Goal: Task Accomplishment & Management: Complete application form

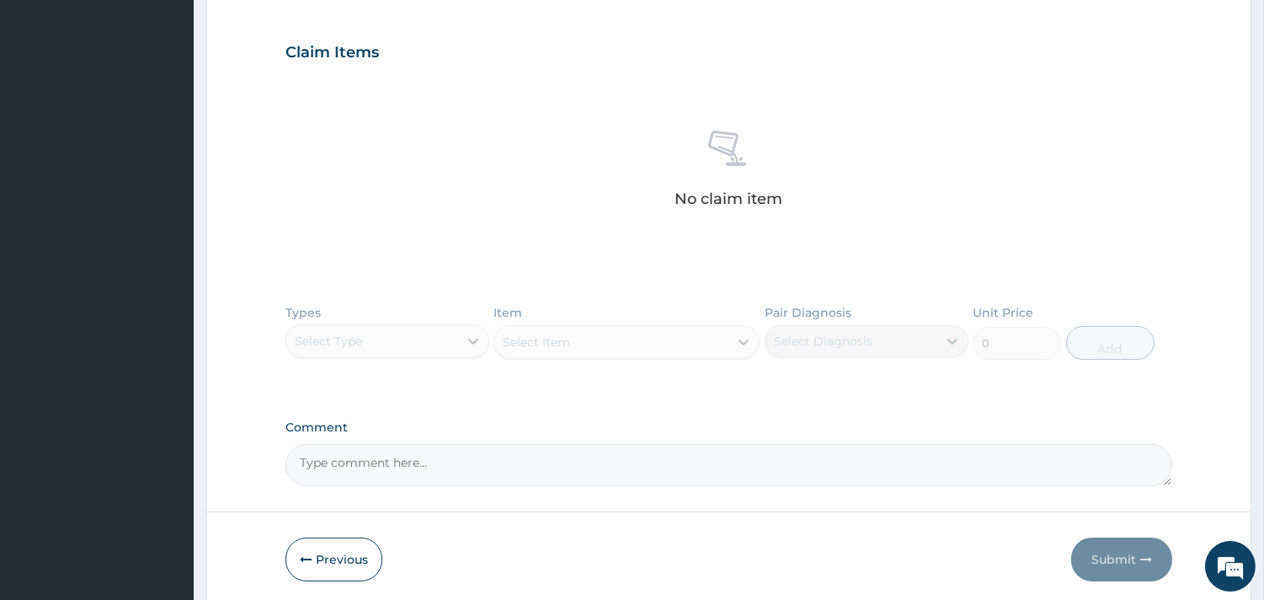
scroll to position [625, 0]
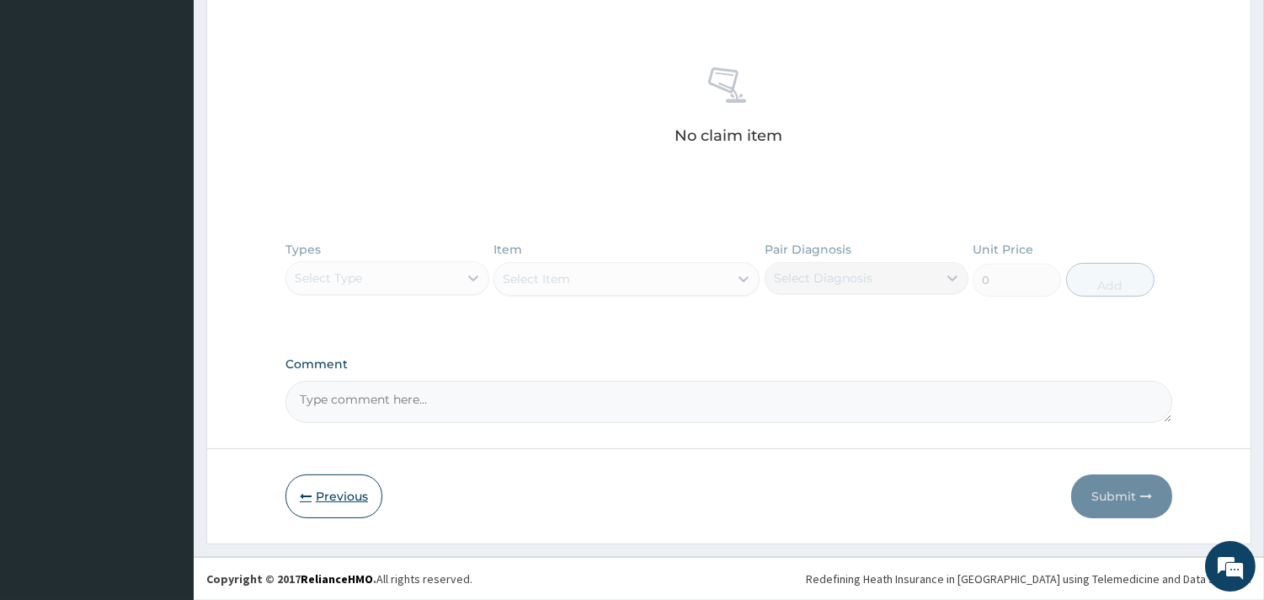
click at [343, 477] on button "Previous" at bounding box center [333, 496] width 97 height 44
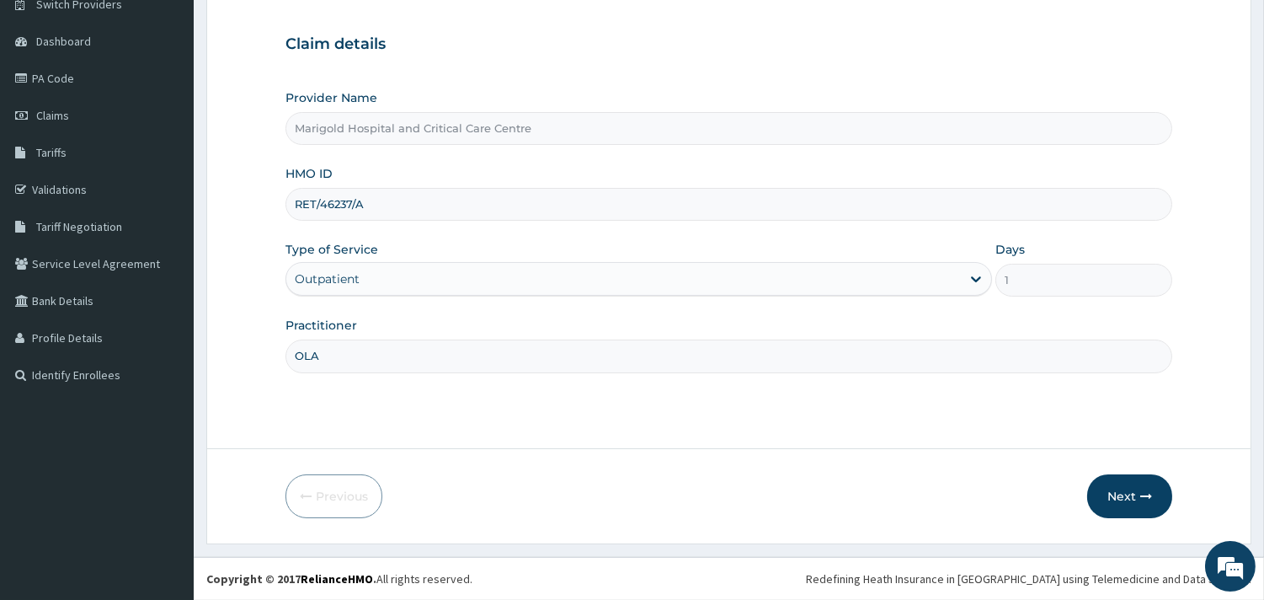
drag, startPoint x: 377, startPoint y: 200, endPoint x: 268, endPoint y: 200, distance: 109.5
click at [268, 200] on form "Step 1 of 2 Claim details Provider Name Marigold Hospital and Critical Care Cen…" at bounding box center [728, 245] width 1045 height 597
paste input "ISW/10159/C"
drag, startPoint x: 322, startPoint y: 205, endPoint x: 205, endPoint y: 211, distance: 116.3
click at [207, 214] on form "Step 1 of 2 Claim details Provider Name Marigold Hospital and Critical Care Cen…" at bounding box center [728, 245] width 1045 height 597
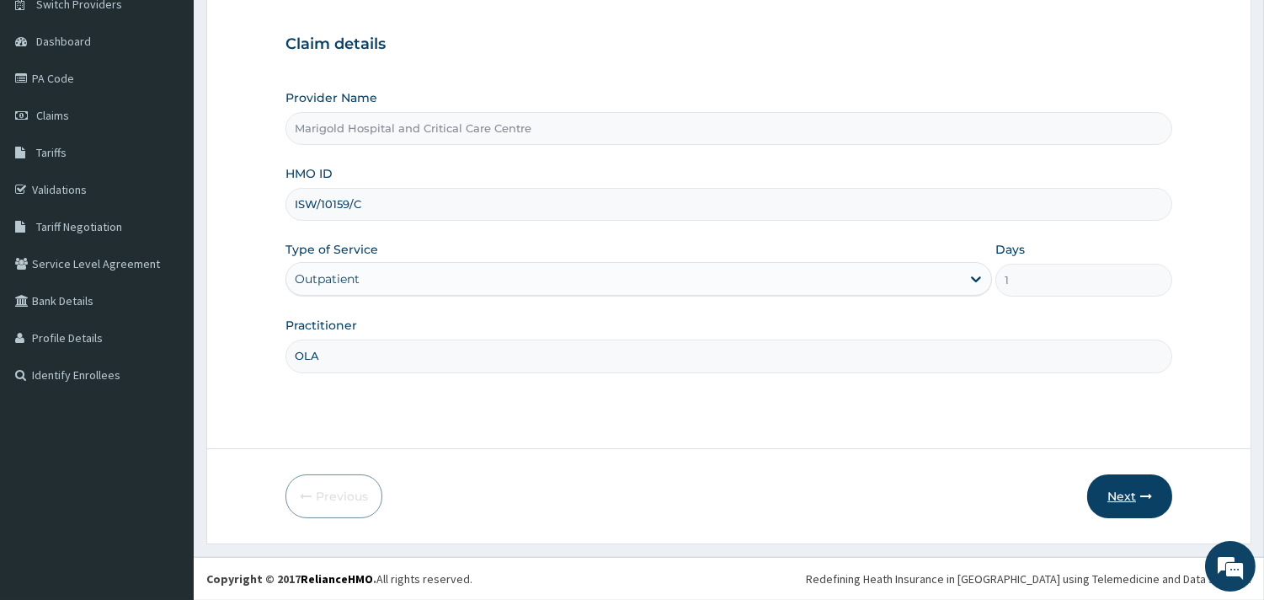
type input "ISW/10159/C"
click at [1110, 498] on button "Next" at bounding box center [1129, 496] width 85 height 44
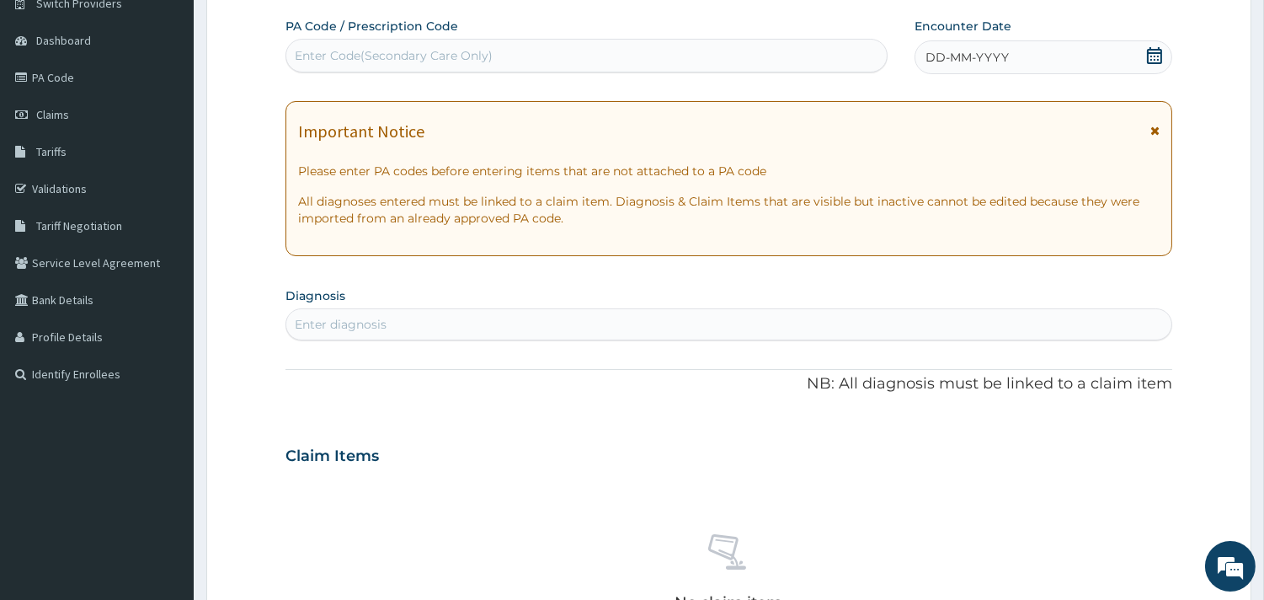
click at [419, 71] on div "Enter Code(Secondary Care Only)" at bounding box center [586, 56] width 602 height 34
click at [501, 52] on div "Enter Code(Secondary Care Only)" at bounding box center [586, 55] width 600 height 27
paste input "PA/9B8C0A"
type input "PA/9B8C0A"
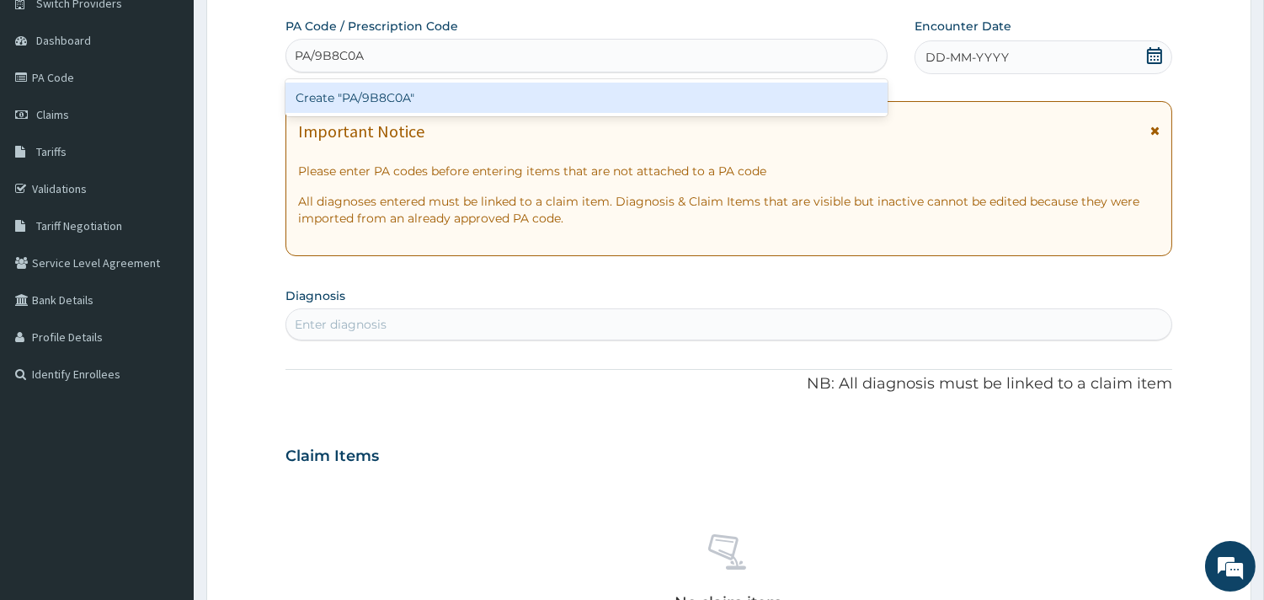
click at [500, 99] on div "Create "PA/9B8C0A"" at bounding box center [586, 98] width 602 height 30
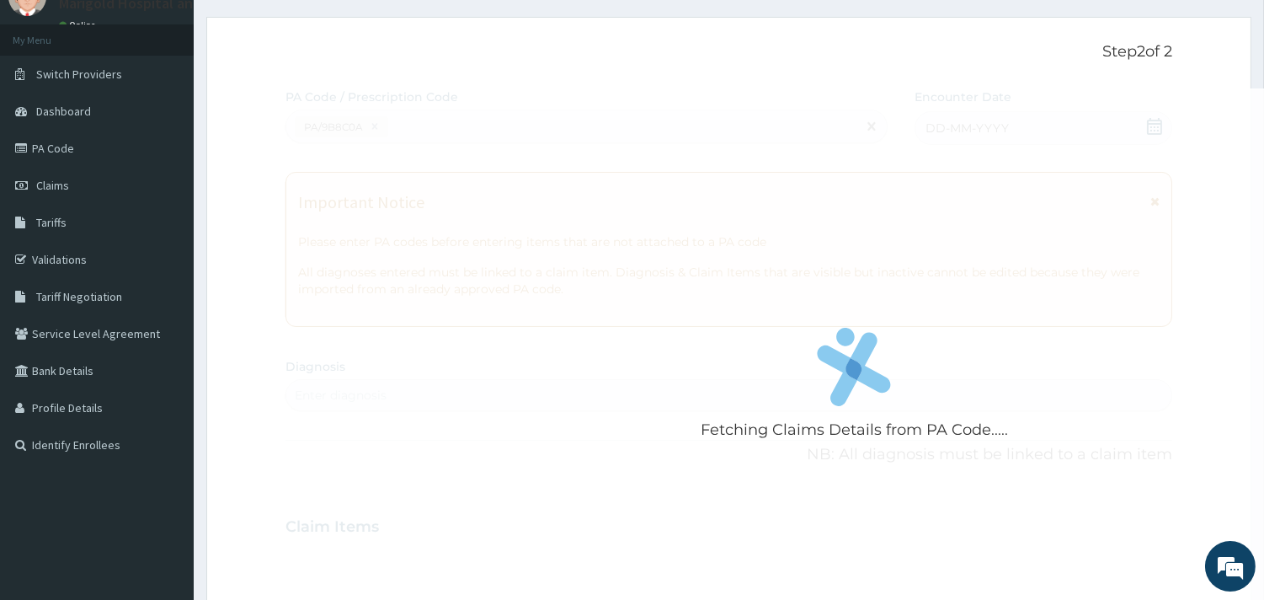
scroll to position [0, 0]
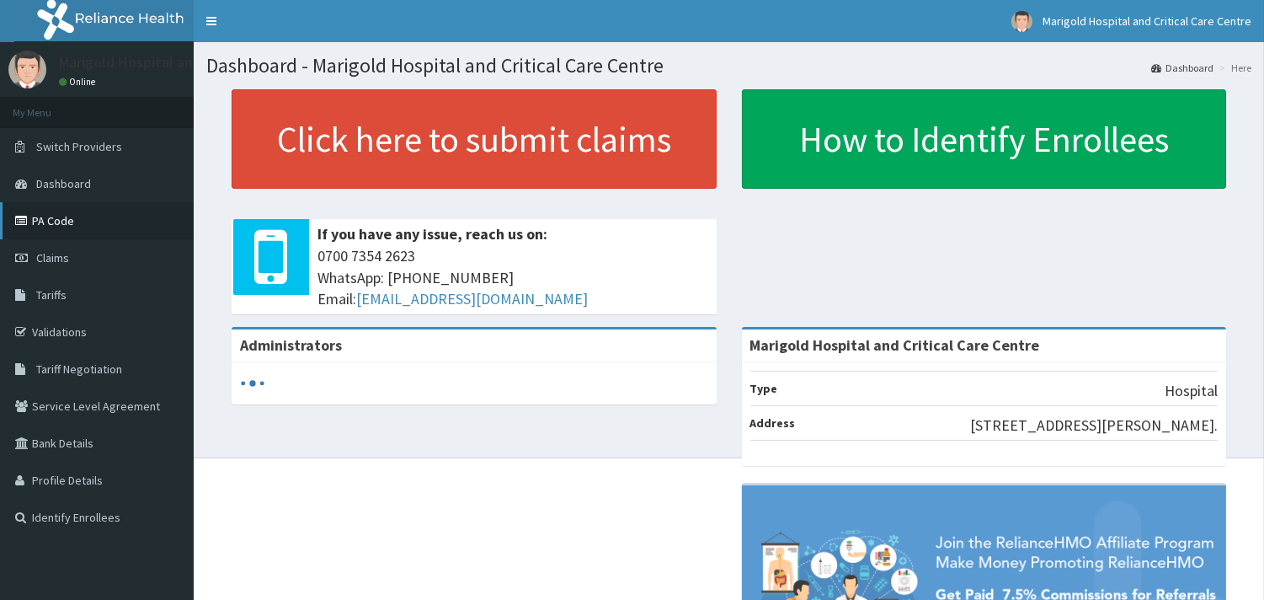
click at [65, 221] on link "PA Code" at bounding box center [97, 220] width 194 height 37
click at [52, 220] on link "PA Code" at bounding box center [97, 220] width 194 height 37
drag, startPoint x: 0, startPoint y: 0, endPoint x: 79, endPoint y: 265, distance: 276.8
click at [80, 264] on link "Claims" at bounding box center [97, 257] width 194 height 37
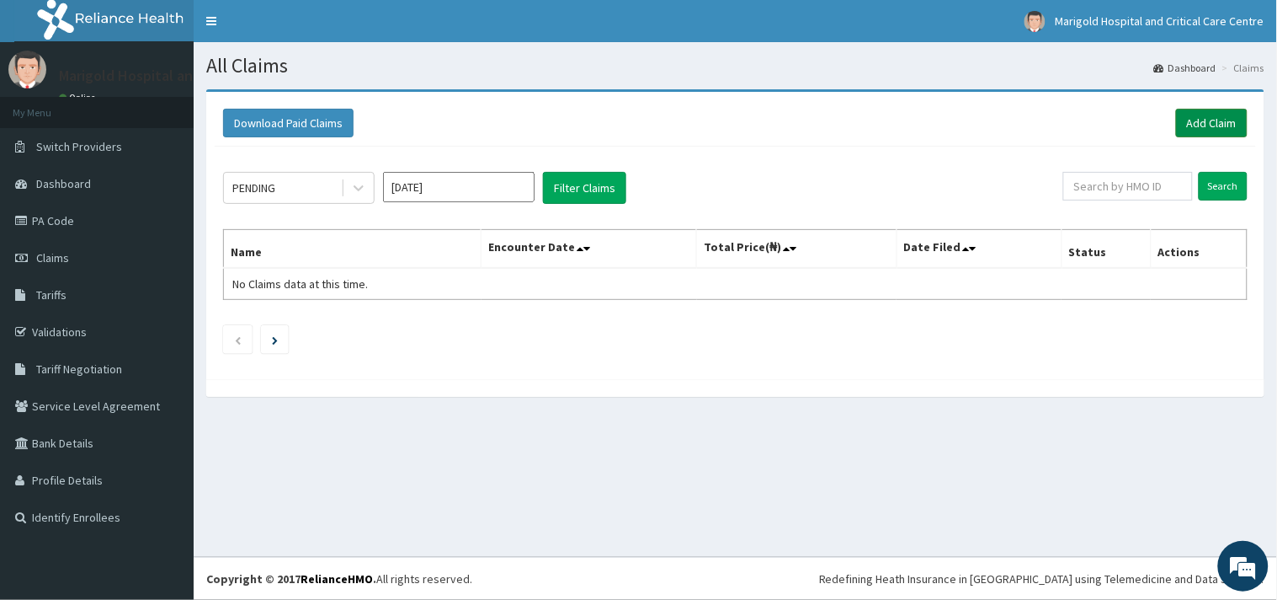
click at [1192, 133] on link "Add Claim" at bounding box center [1212, 123] width 72 height 29
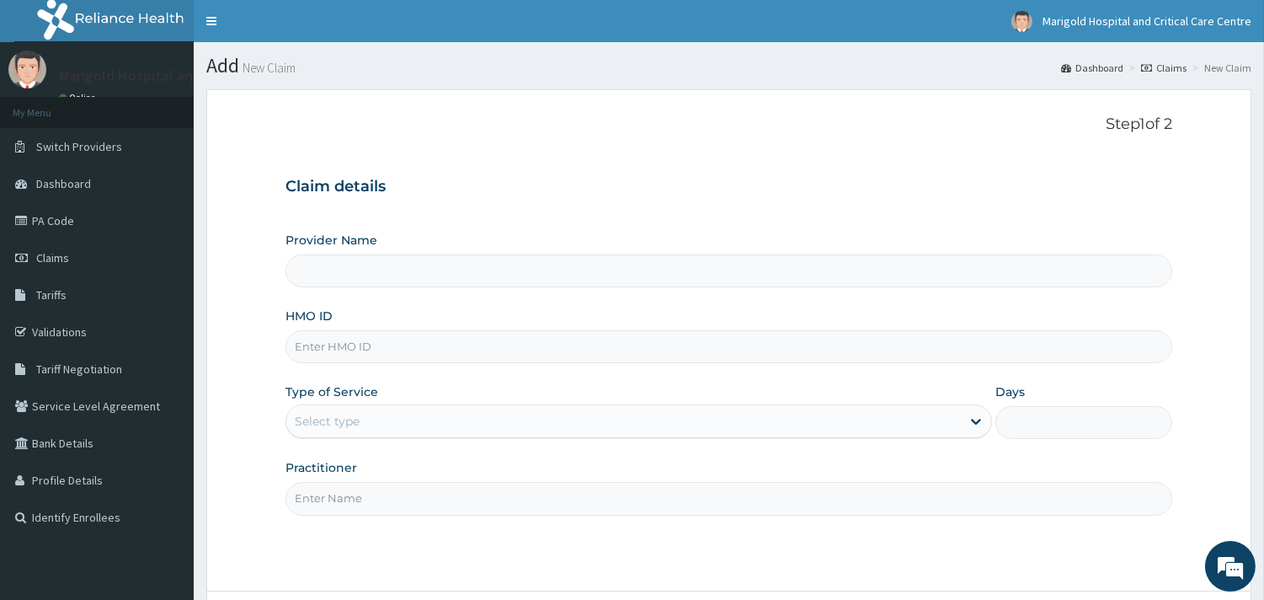
paste input "PA/C4CDAB"
type input "PA/C4CDAB"
type input "Marigold Hospital and Critical Care Centre"
drag, startPoint x: 273, startPoint y: 331, endPoint x: 133, endPoint y: 373, distance: 146.0
click at [133, 373] on div "R EL Toggle navigation Marigold Hospital and Critical Care Centre Marigold Hosp…" at bounding box center [632, 371] width 1264 height 742
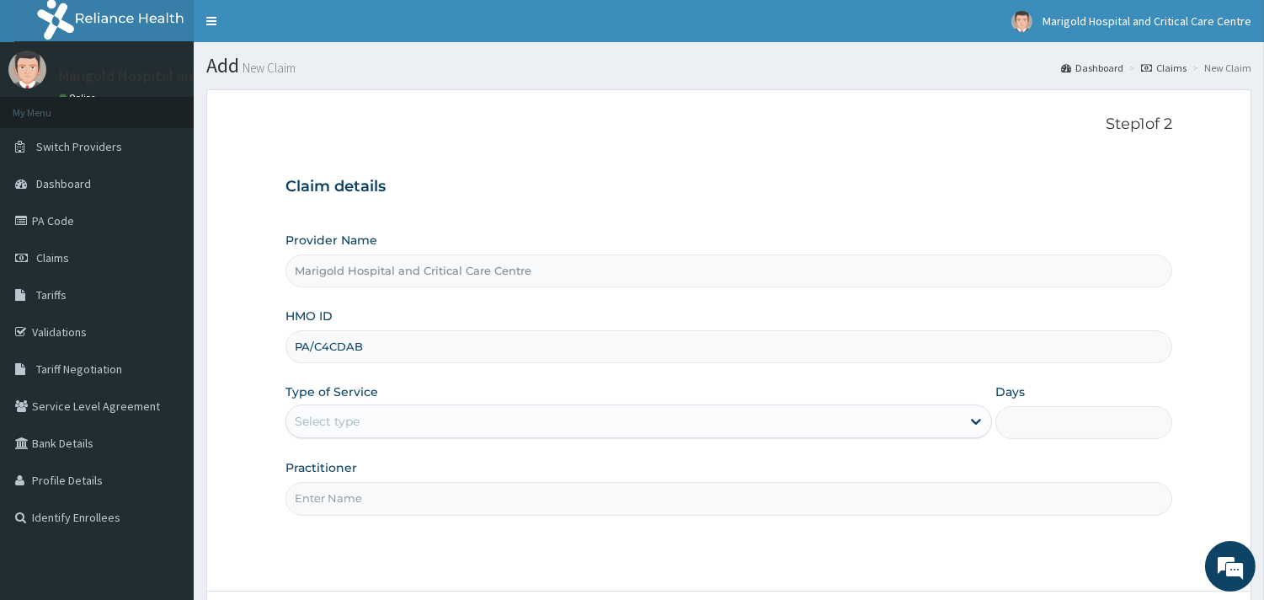
paste input "ISW/10159/C"
type input "ISW/10159/C"
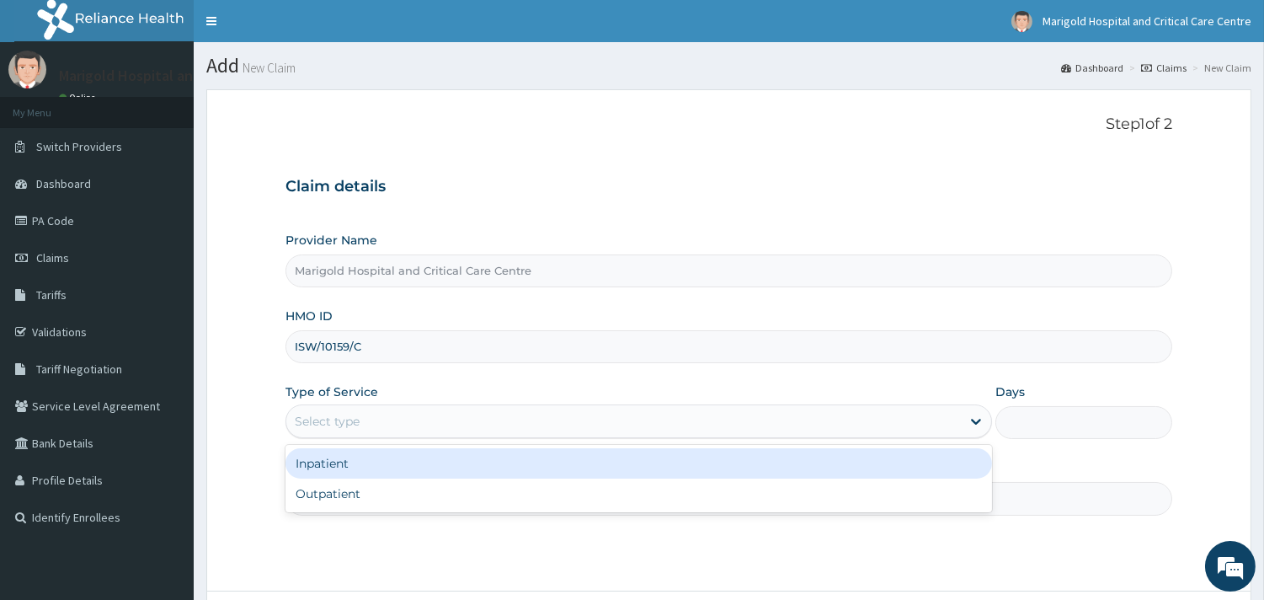
click at [409, 419] on div "Select type" at bounding box center [623, 421] width 674 height 27
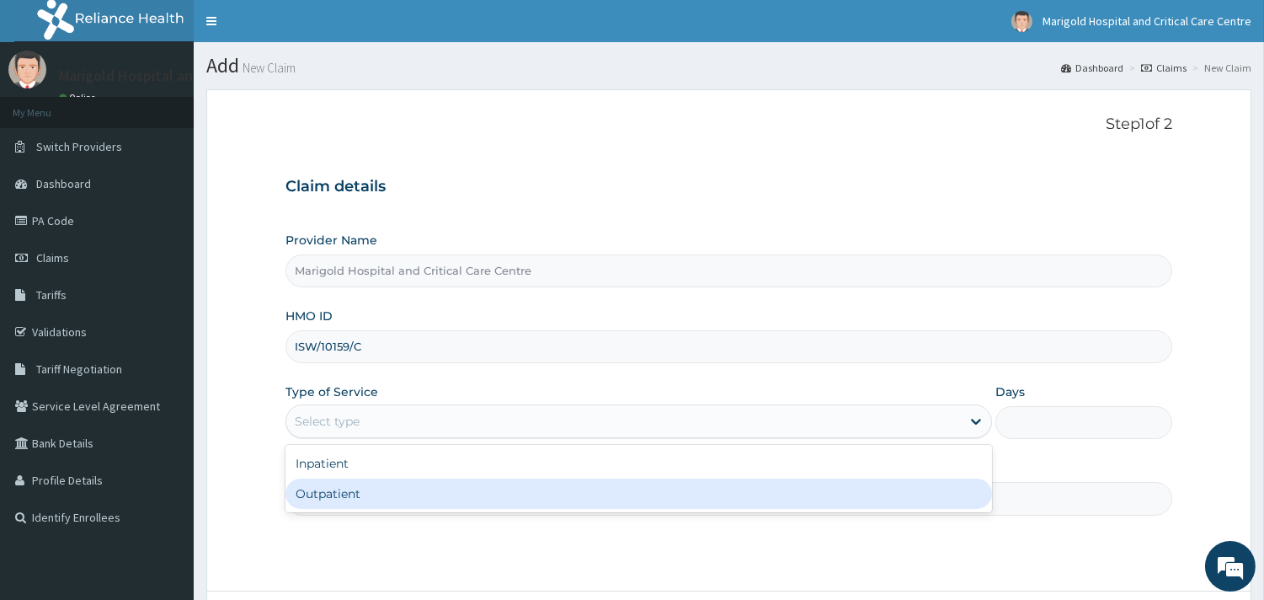
click at [396, 486] on div "Outpatient" at bounding box center [638, 493] width 706 height 30
type input "1"
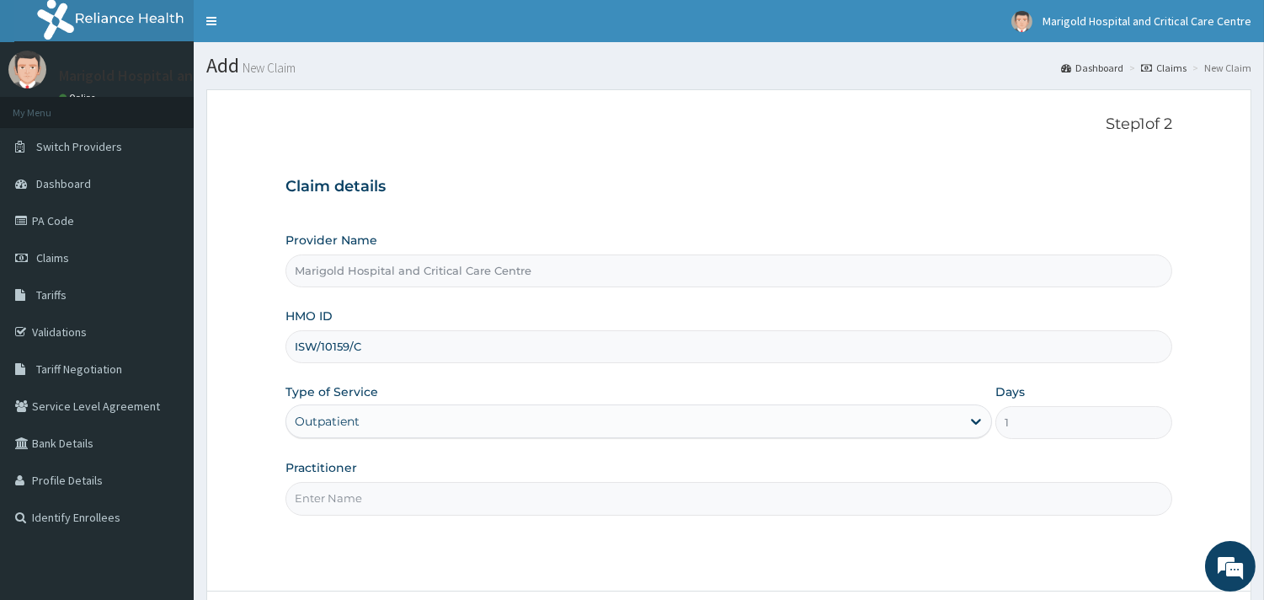
click at [408, 508] on input "Practitioner" at bounding box center [728, 498] width 887 height 33
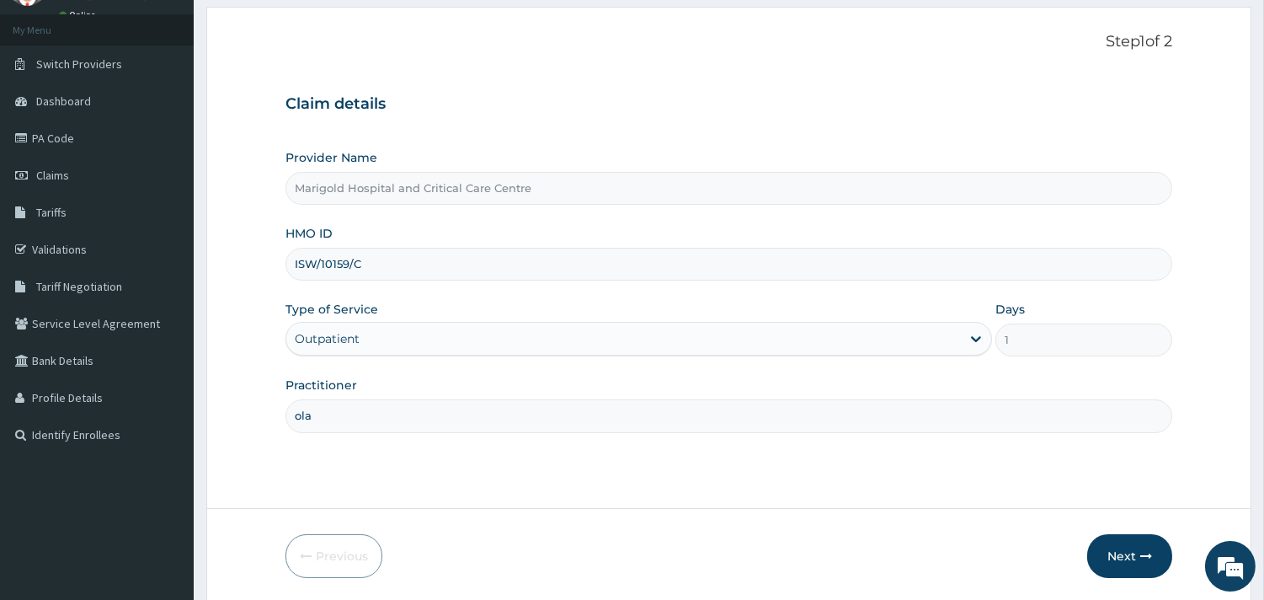
scroll to position [143, 0]
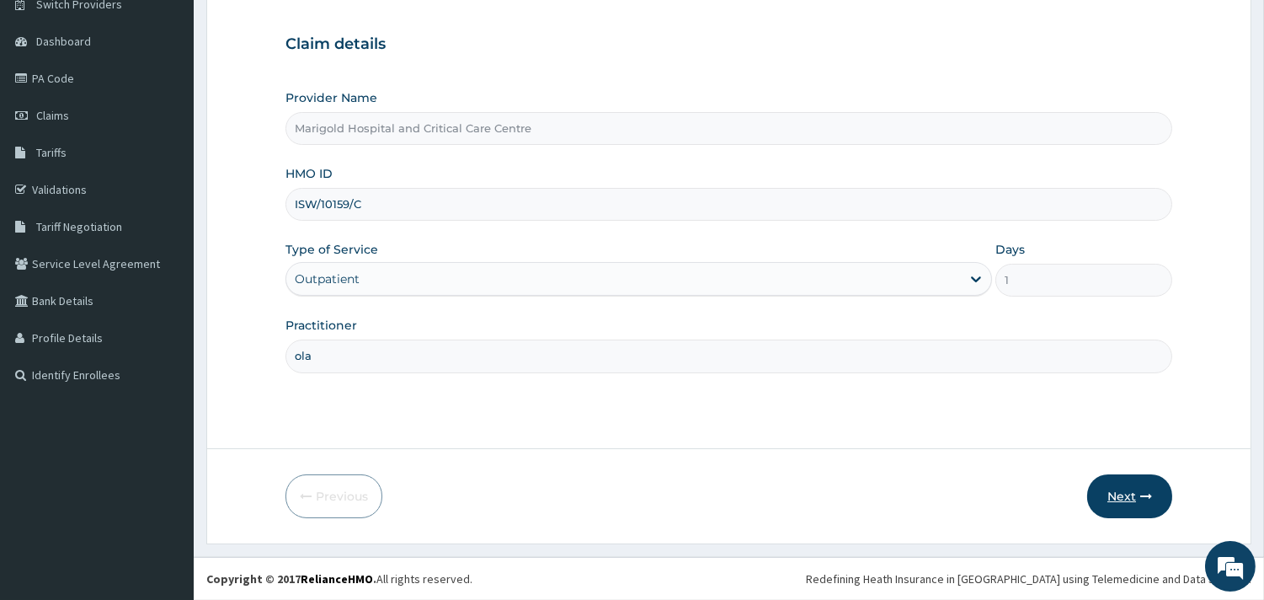
type input "ola"
click at [1130, 493] on button "Next" at bounding box center [1129, 496] width 85 height 44
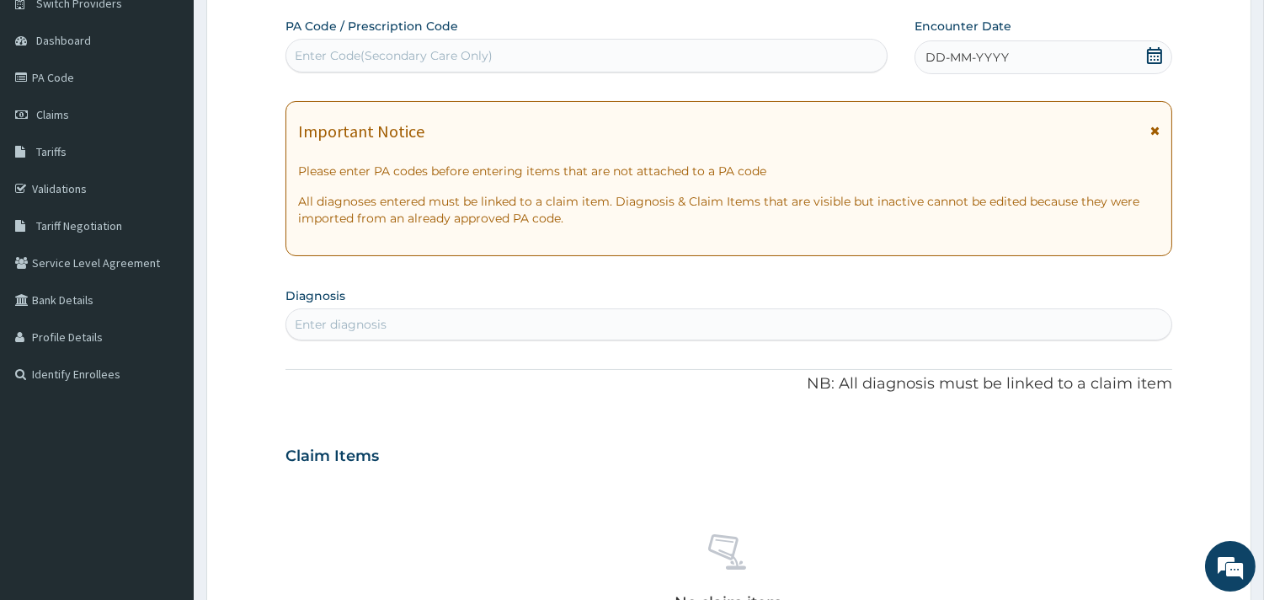
click at [332, 54] on div "Enter Code(Secondary Care Only)" at bounding box center [394, 55] width 198 height 17
paste input "PA/9B8C0A"
type input "PA/9B8C0A"
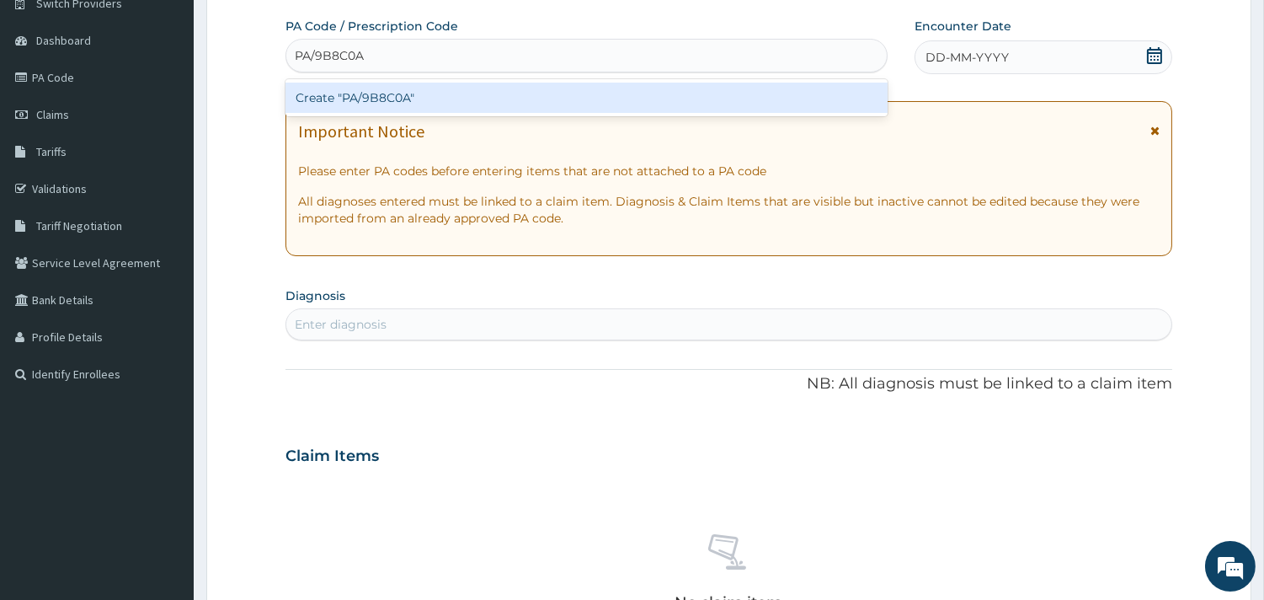
click at [477, 102] on div "Create "PA/9B8C0A"" at bounding box center [586, 98] width 602 height 30
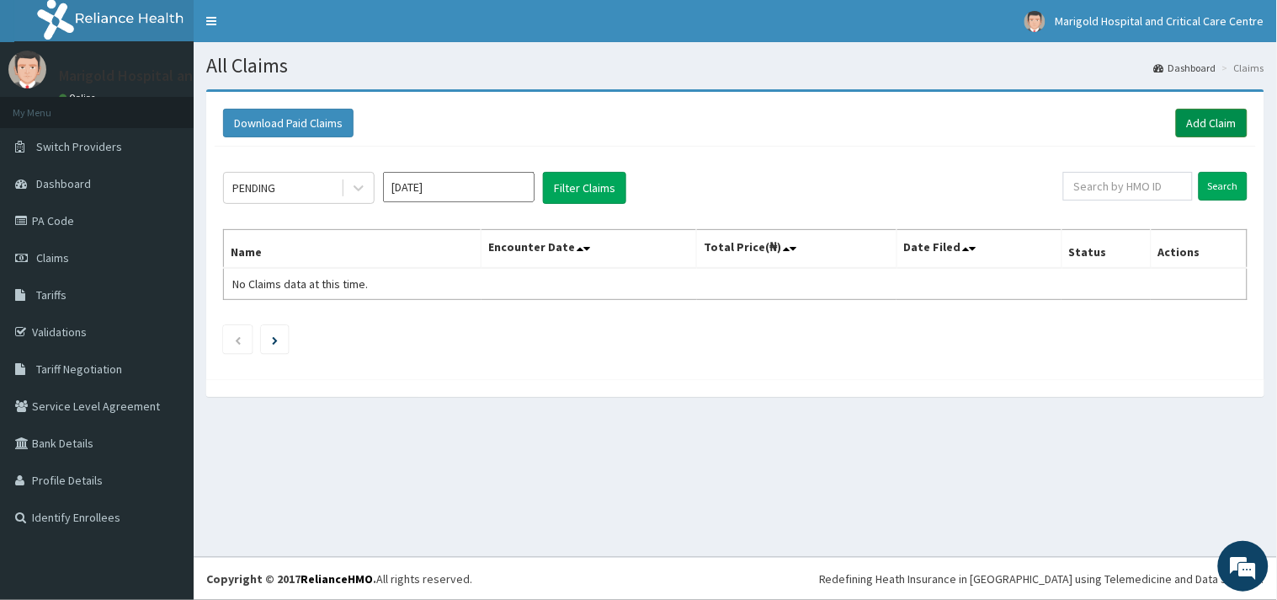
click at [1224, 125] on link "Add Claim" at bounding box center [1212, 123] width 72 height 29
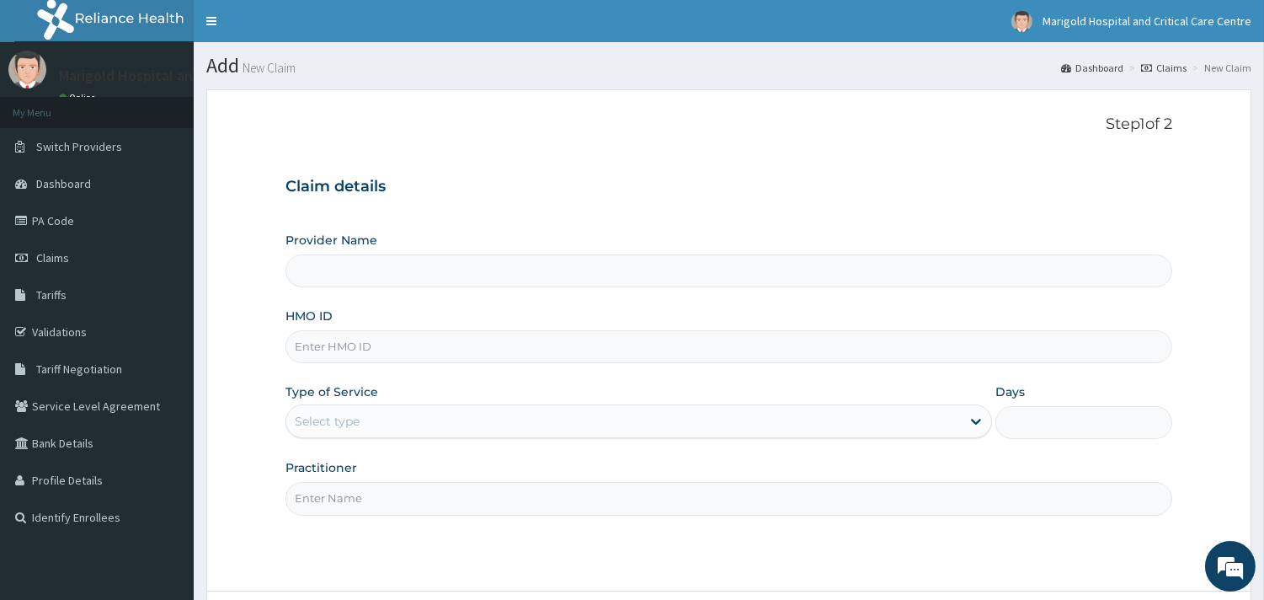
drag, startPoint x: 518, startPoint y: 253, endPoint x: 497, endPoint y: 308, distance: 58.6
click at [518, 262] on div "Provider Name" at bounding box center [728, 260] width 887 height 56
click at [474, 346] on input "HMO ID" at bounding box center [728, 346] width 887 height 33
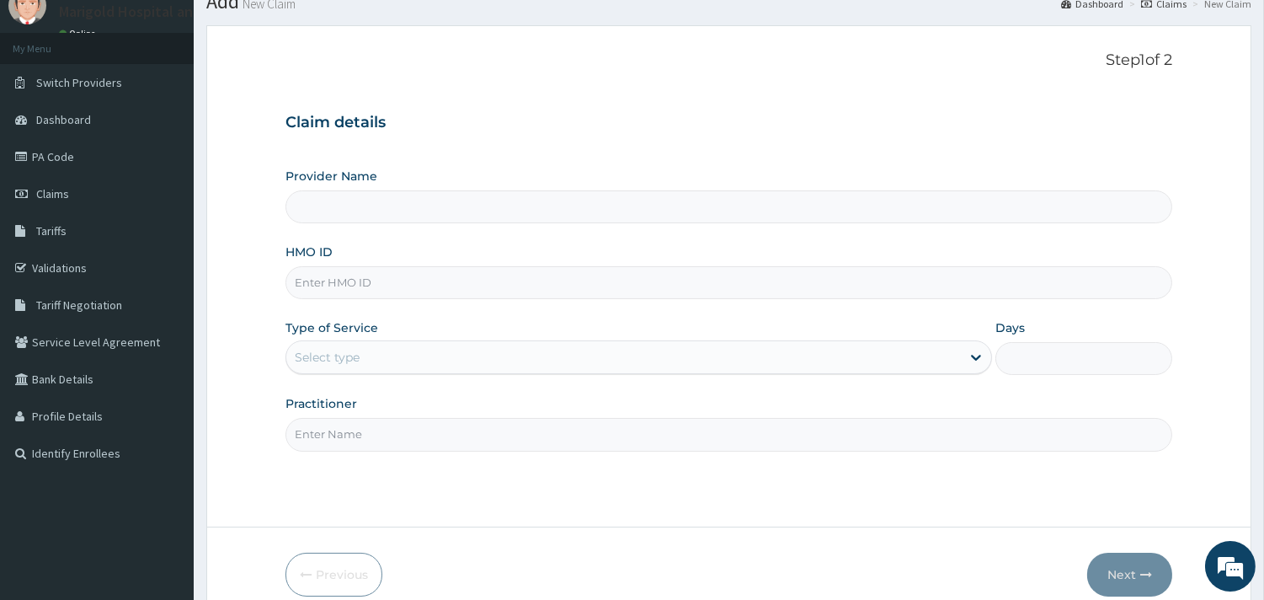
scroll to position [143, 0]
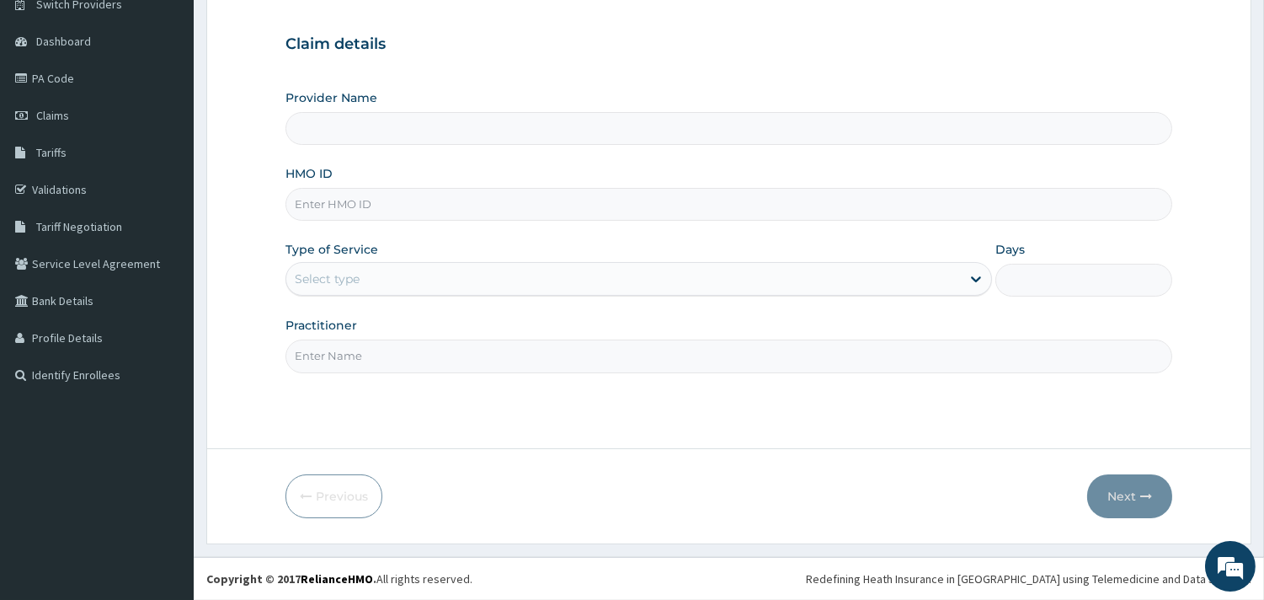
type input "Marigold Hospital and Critical Care Centre"
paste input "BUD/10033/D"
type input "BUD/10033/D"
drag, startPoint x: 358, startPoint y: 259, endPoint x: 371, endPoint y: 320, distance: 62.1
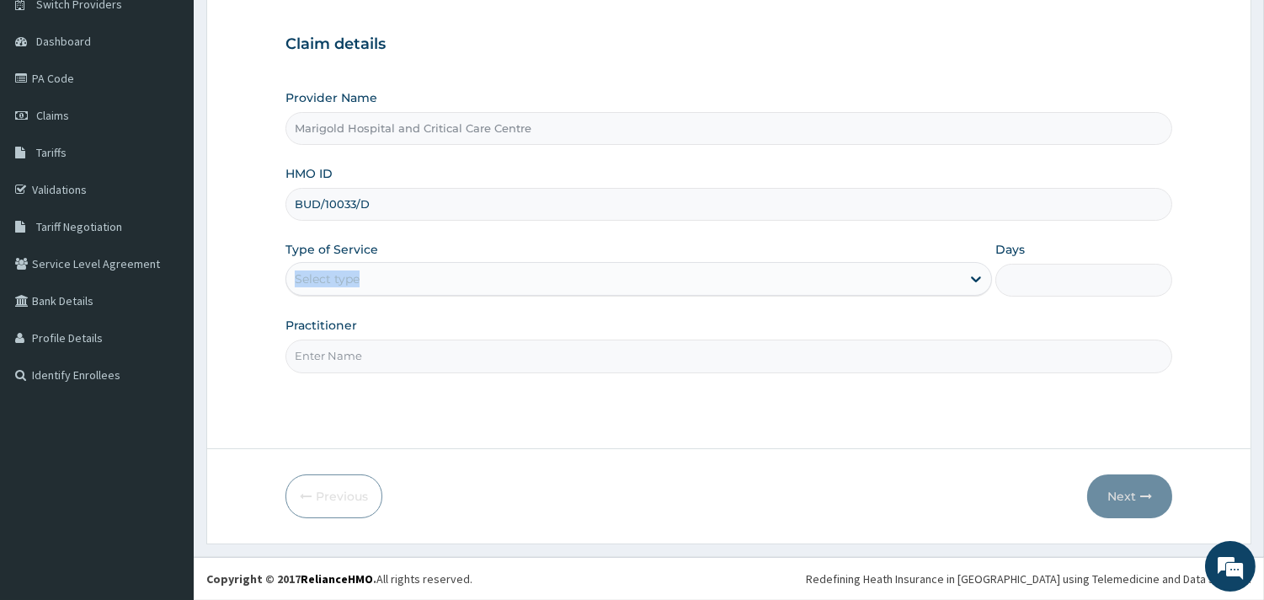
click at [357, 266] on div "Type of Service Select type" at bounding box center [638, 269] width 706 height 56
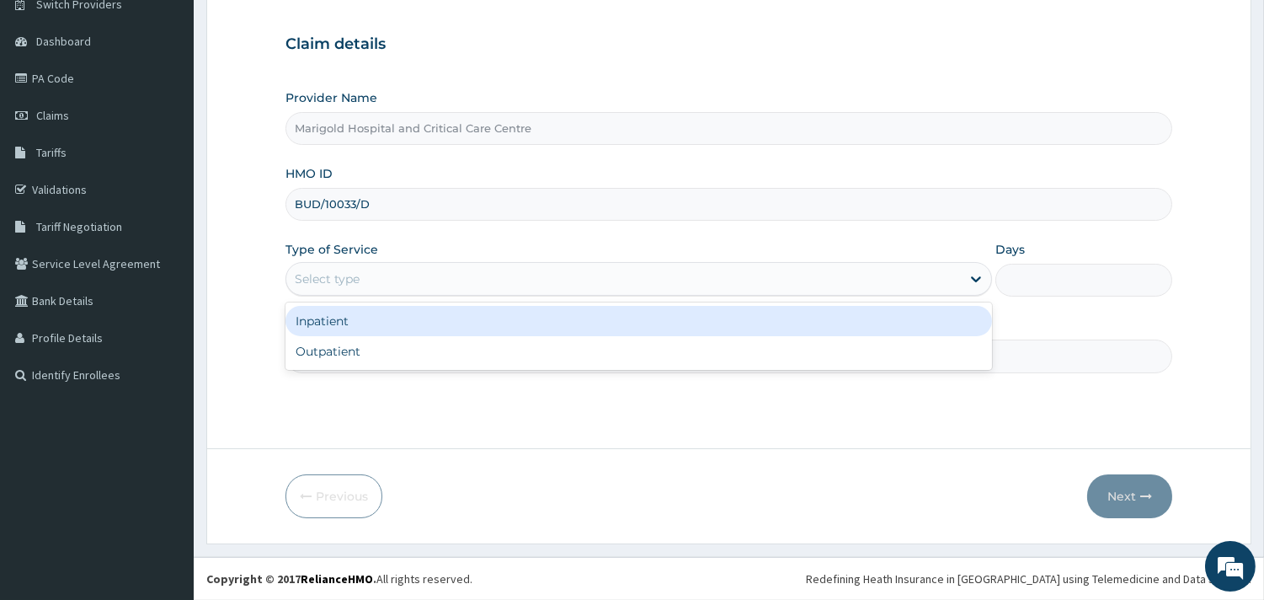
click at [383, 280] on div "Select type" at bounding box center [623, 278] width 674 height 27
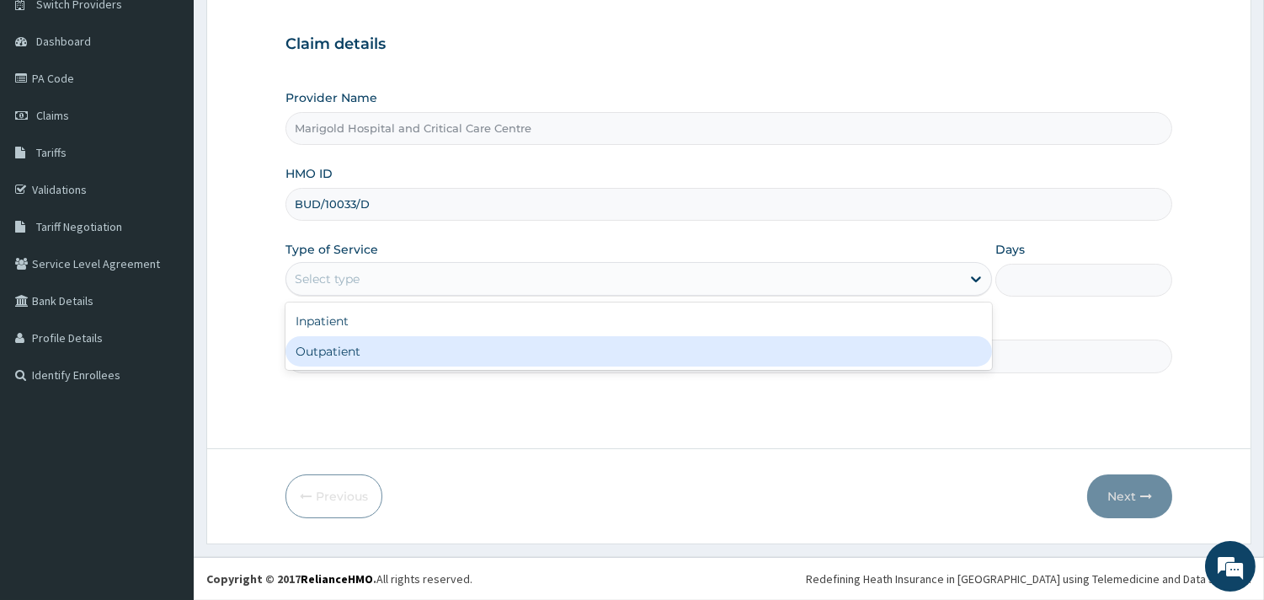
drag, startPoint x: 392, startPoint y: 343, endPoint x: 392, endPoint y: 358, distance: 15.2
click at [392, 345] on div "Outpatient" at bounding box center [638, 351] width 706 height 30
type input "1"
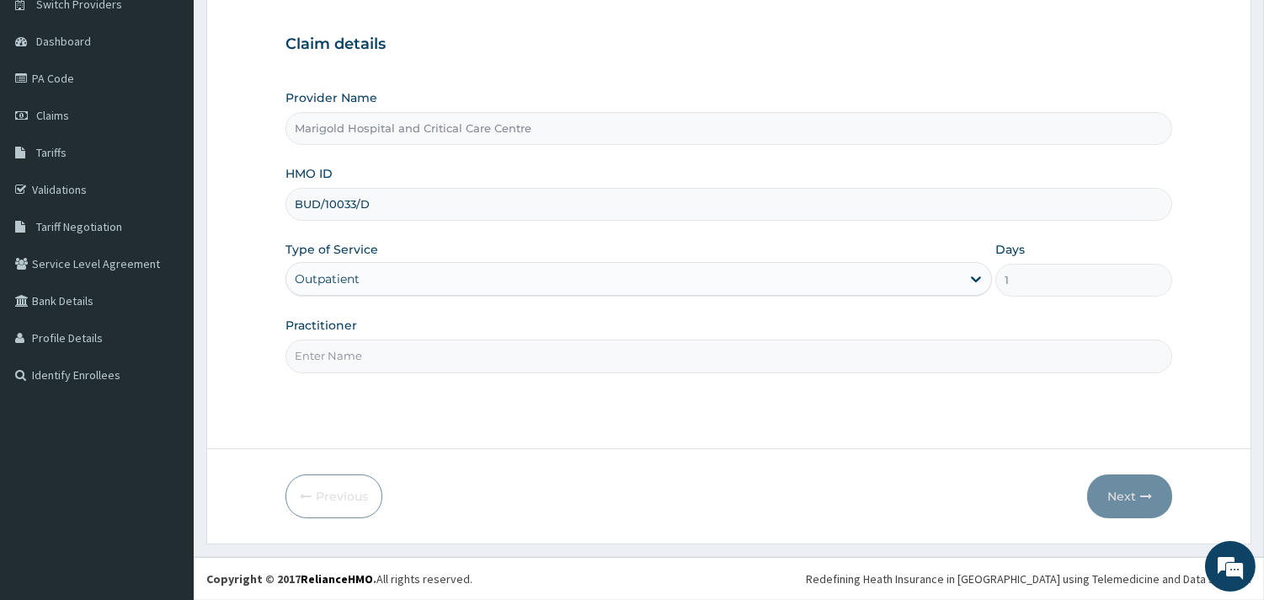
click at [394, 360] on input "Practitioner" at bounding box center [728, 355] width 887 height 33
type input "ola"
click at [1122, 508] on button "Next" at bounding box center [1129, 496] width 85 height 44
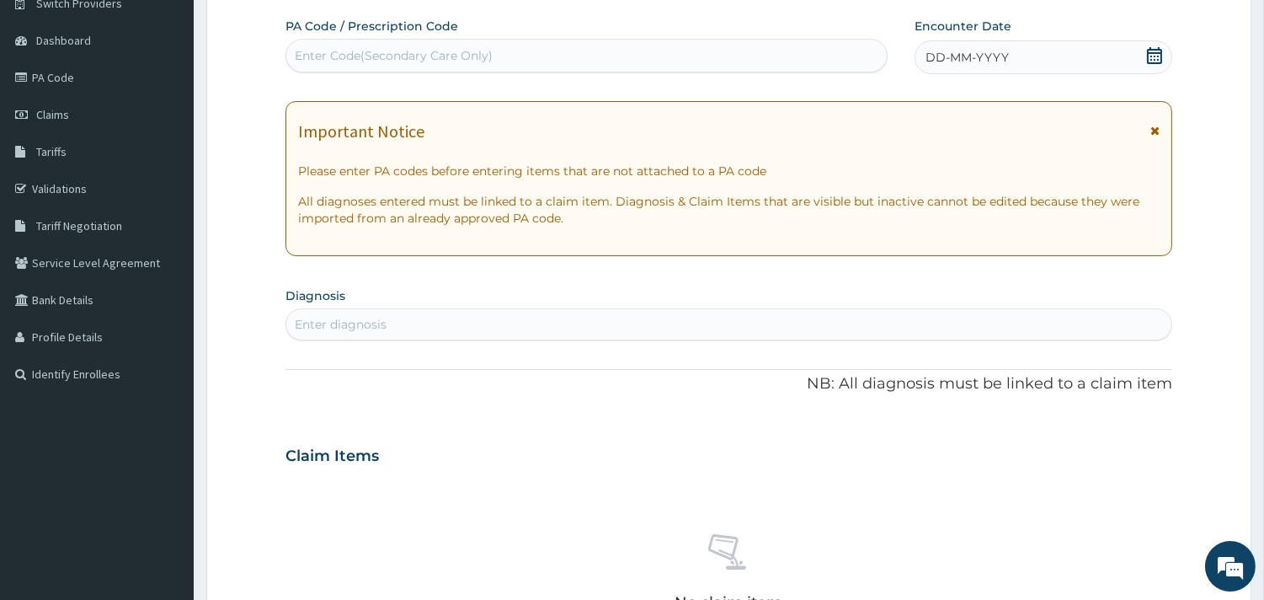
click at [423, 55] on div "Enter Code(Secondary Care Only)" at bounding box center [394, 55] width 198 height 17
click at [475, 45] on div "Enter Code(Secondary Care Only)" at bounding box center [586, 55] width 600 height 27
paste input "PA/C02EBD"
type input "PA/C02EBD"
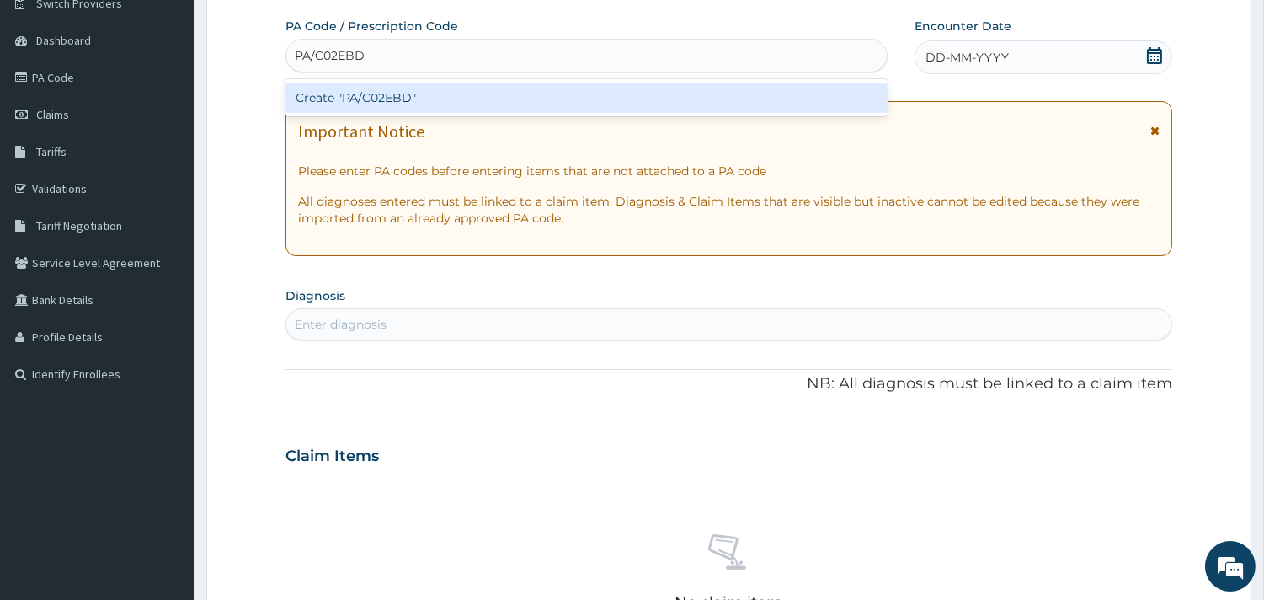
click at [458, 96] on div "Create "PA/C02EBD"" at bounding box center [586, 98] width 602 height 30
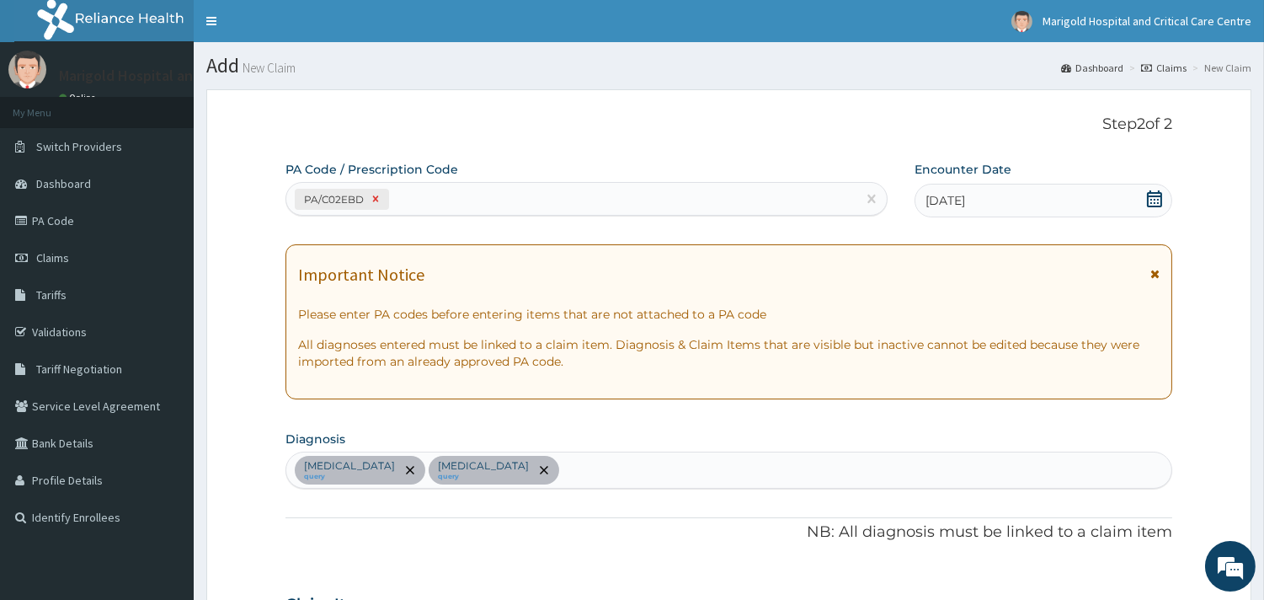
click at [373, 200] on icon at bounding box center [376, 199] width 6 height 6
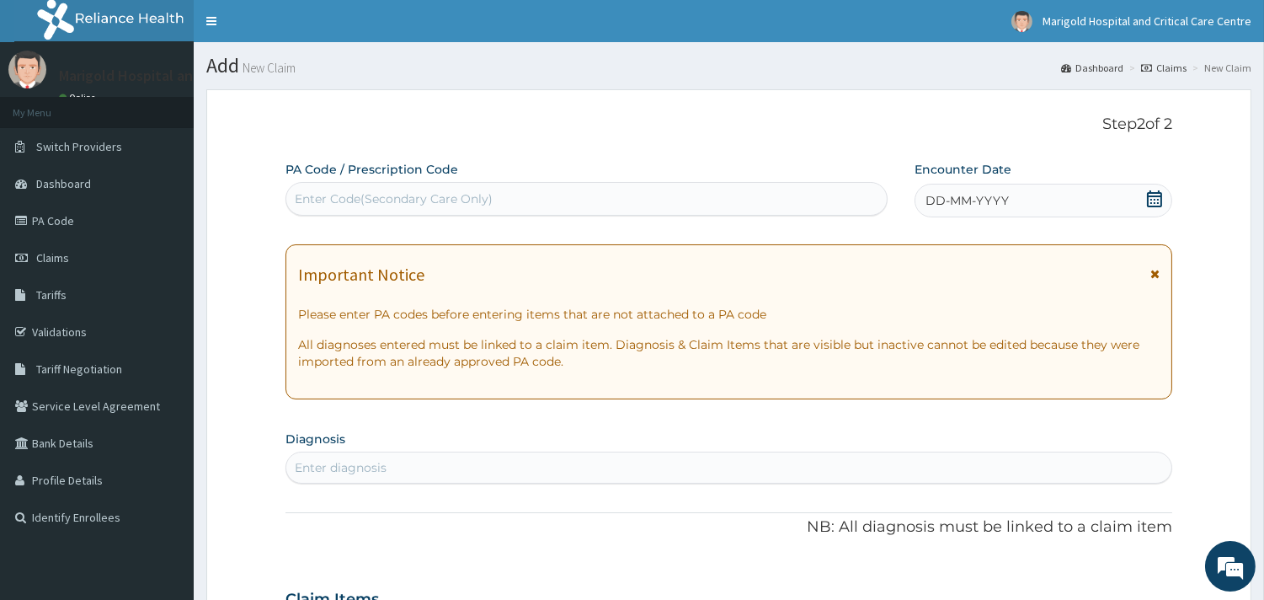
paste input "PA/A51B22"
type input "PA/A51B22"
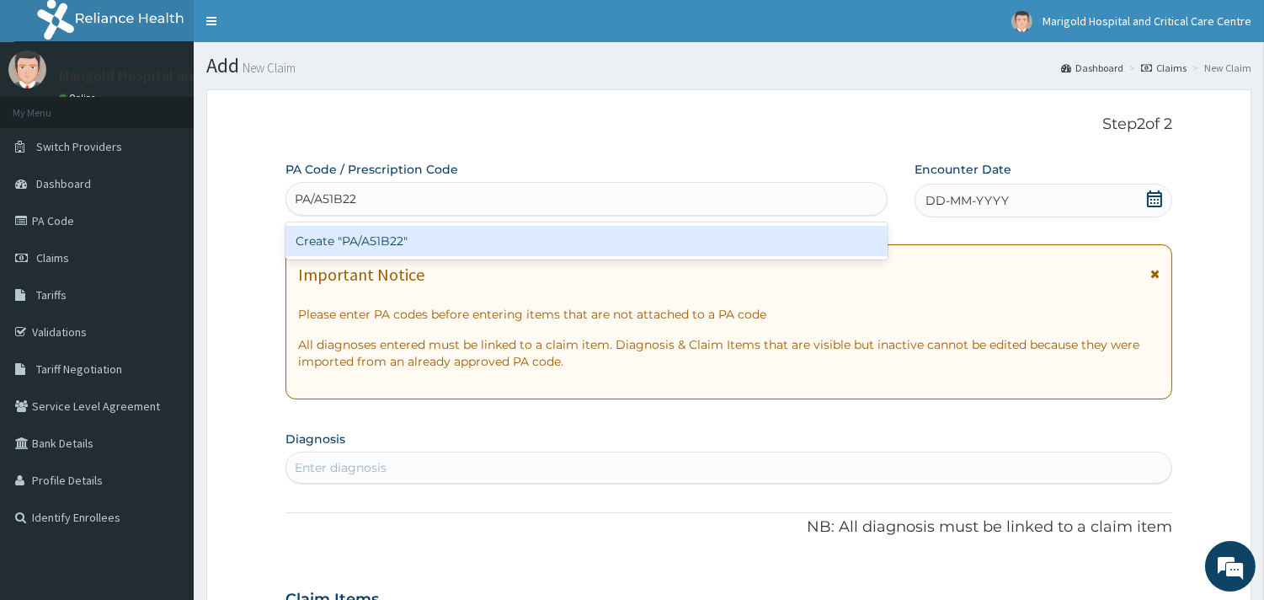
click at [426, 239] on div "Create "PA/A51B22"" at bounding box center [586, 241] width 602 height 30
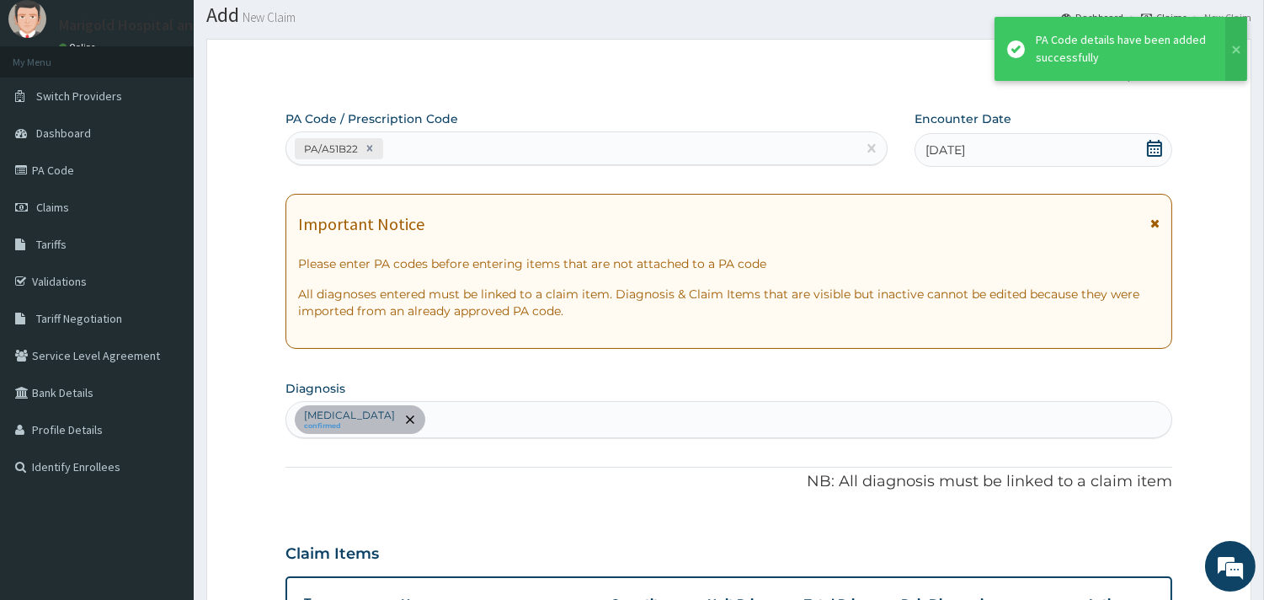
scroll to position [591, 0]
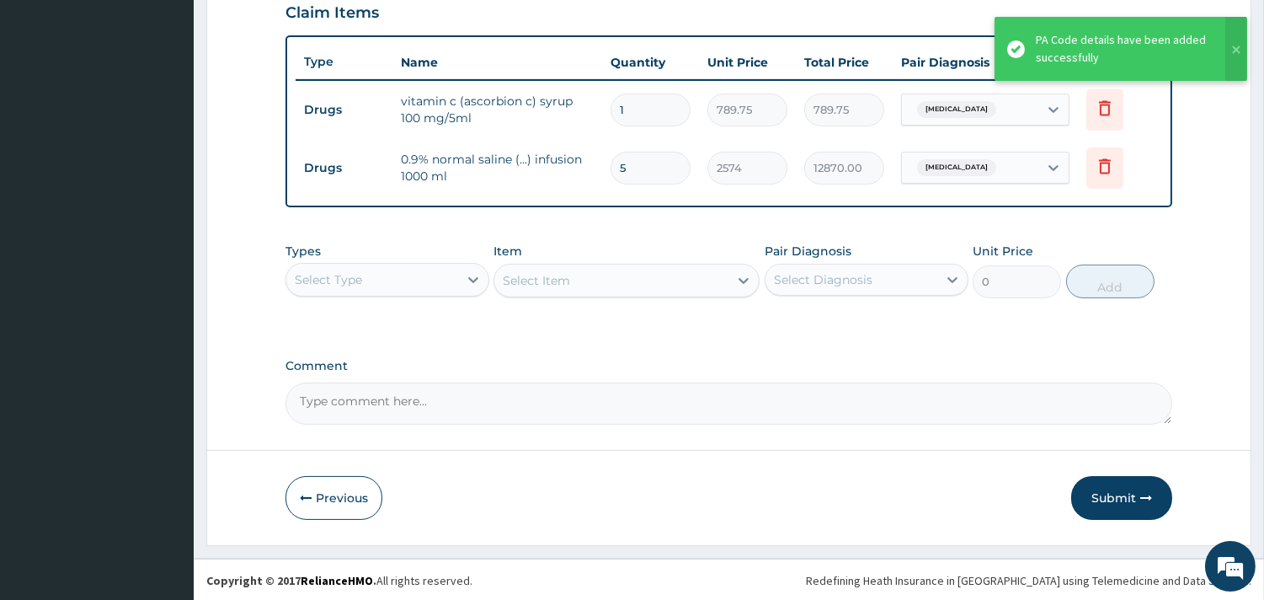
type input "5"
click at [444, 264] on div "Select Type" at bounding box center [387, 280] width 204 height 34
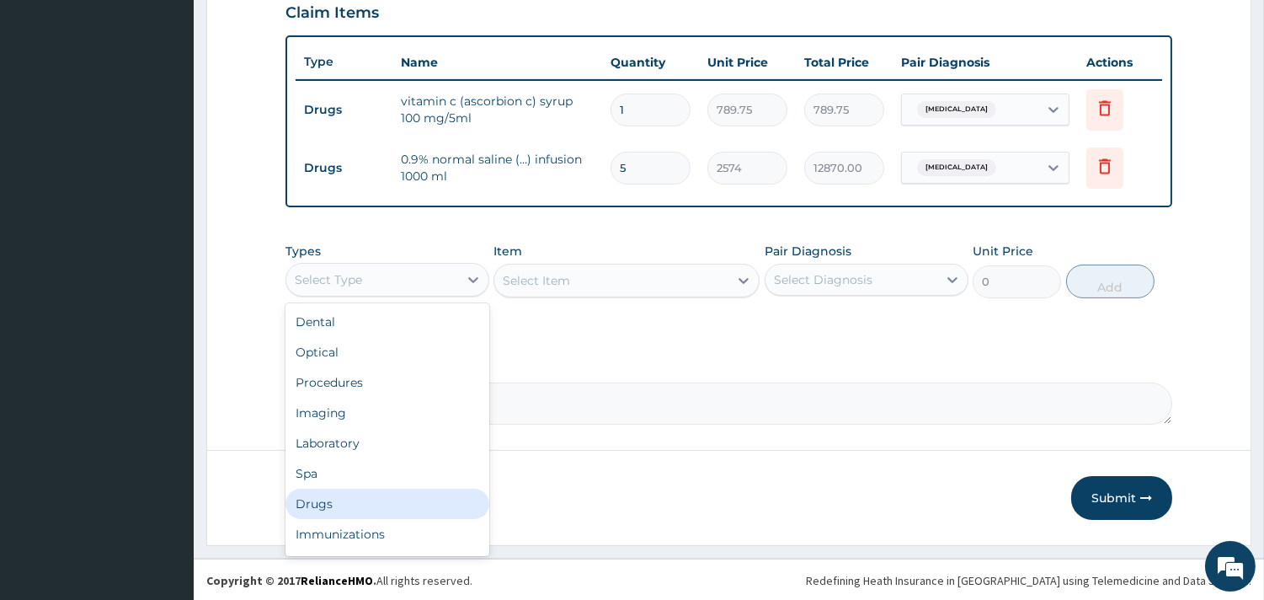
click at [398, 493] on div "Drugs" at bounding box center [387, 503] width 204 height 30
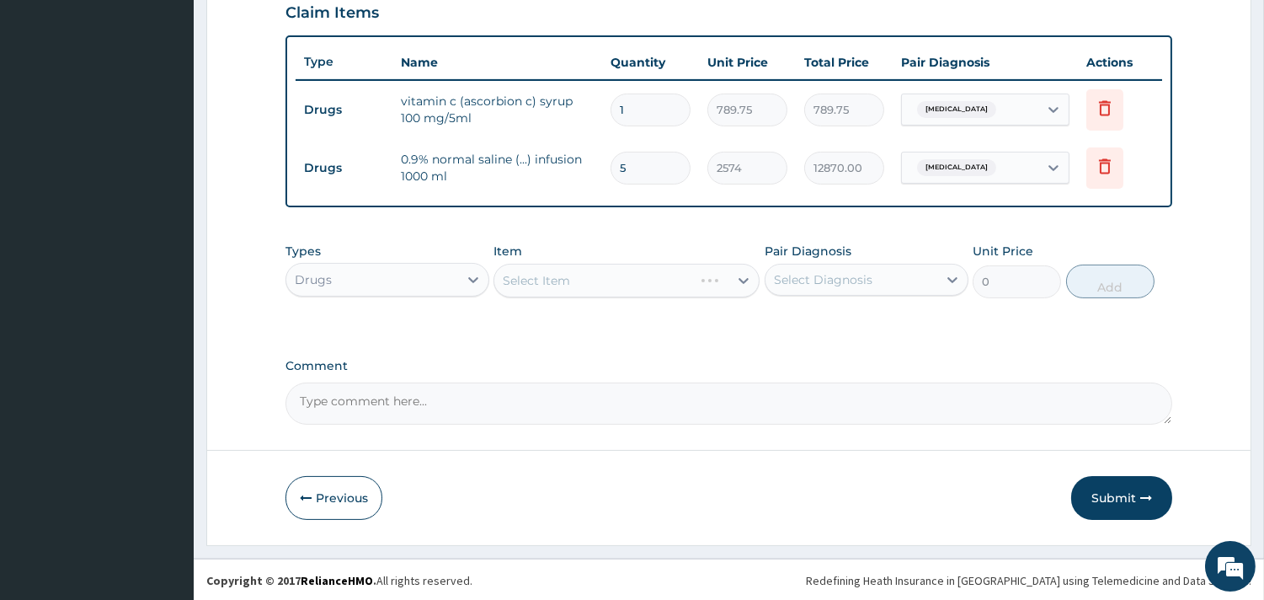
click at [553, 280] on div "Select Item" at bounding box center [626, 281] width 266 height 34
click at [554, 272] on div "Select Item" at bounding box center [626, 281] width 266 height 34
click at [600, 266] on div "Select Item" at bounding box center [626, 281] width 266 height 34
click at [599, 278] on div "Select Item" at bounding box center [626, 281] width 266 height 34
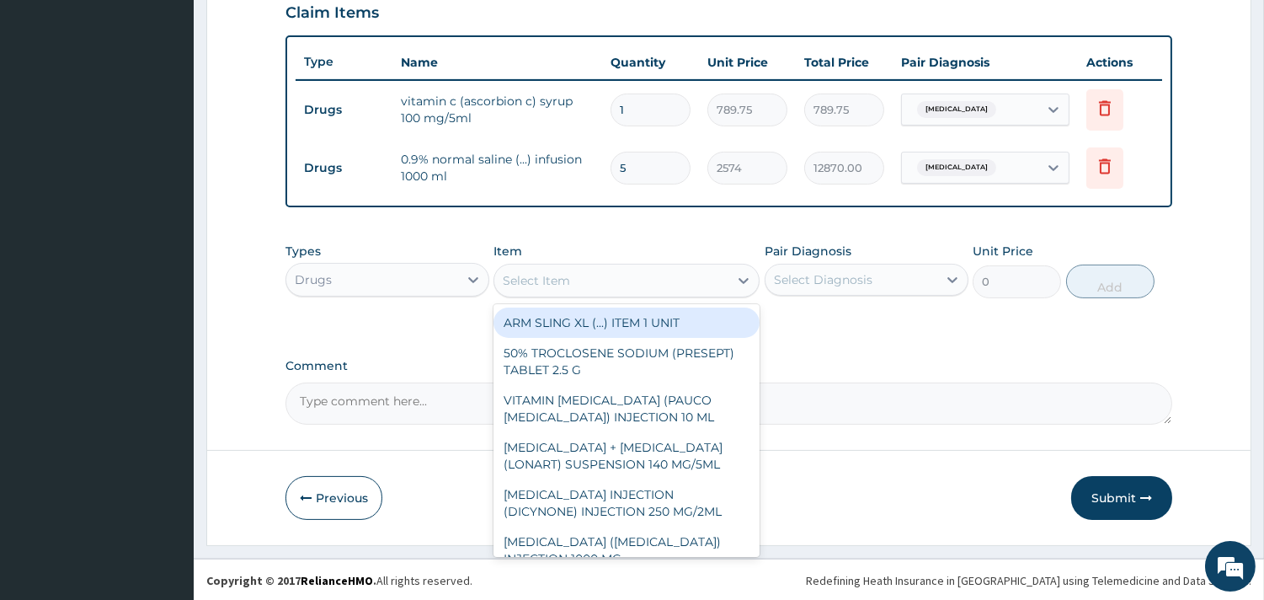
click at [598, 276] on div "Select Item" at bounding box center [611, 280] width 234 height 27
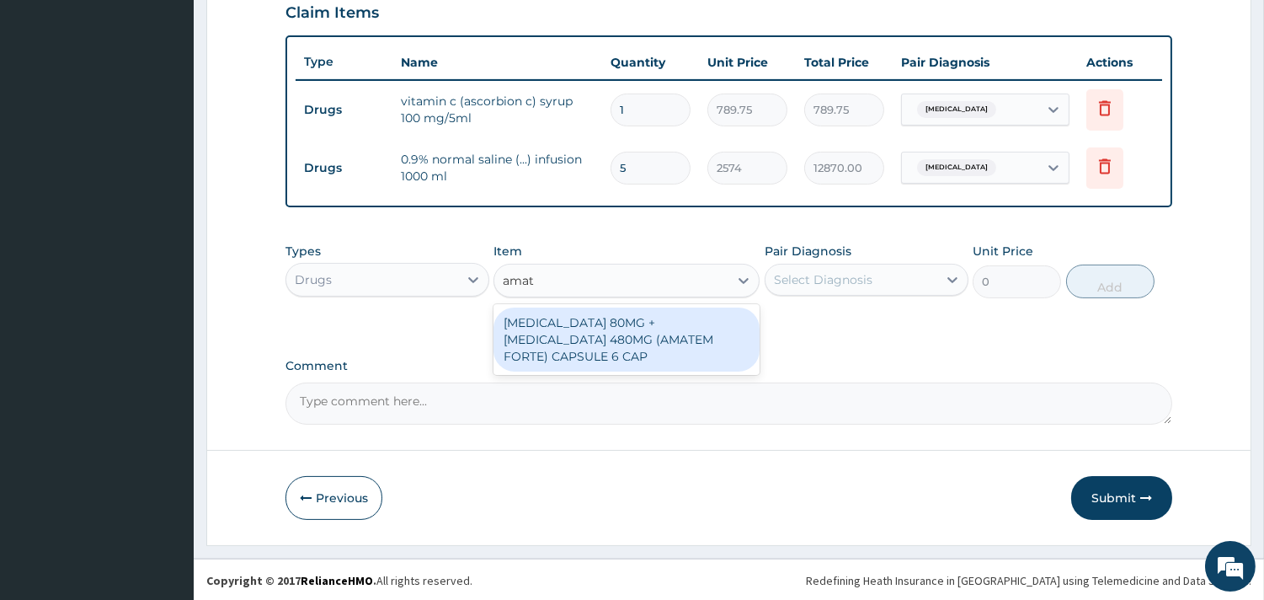
type input "amate"
click at [641, 320] on div "[MEDICAL_DATA] 80MG + [MEDICAL_DATA] 480MG (AMATEM FORTE) CAPSULE 6 CAP" at bounding box center [626, 339] width 266 height 64
type input "3619.54"
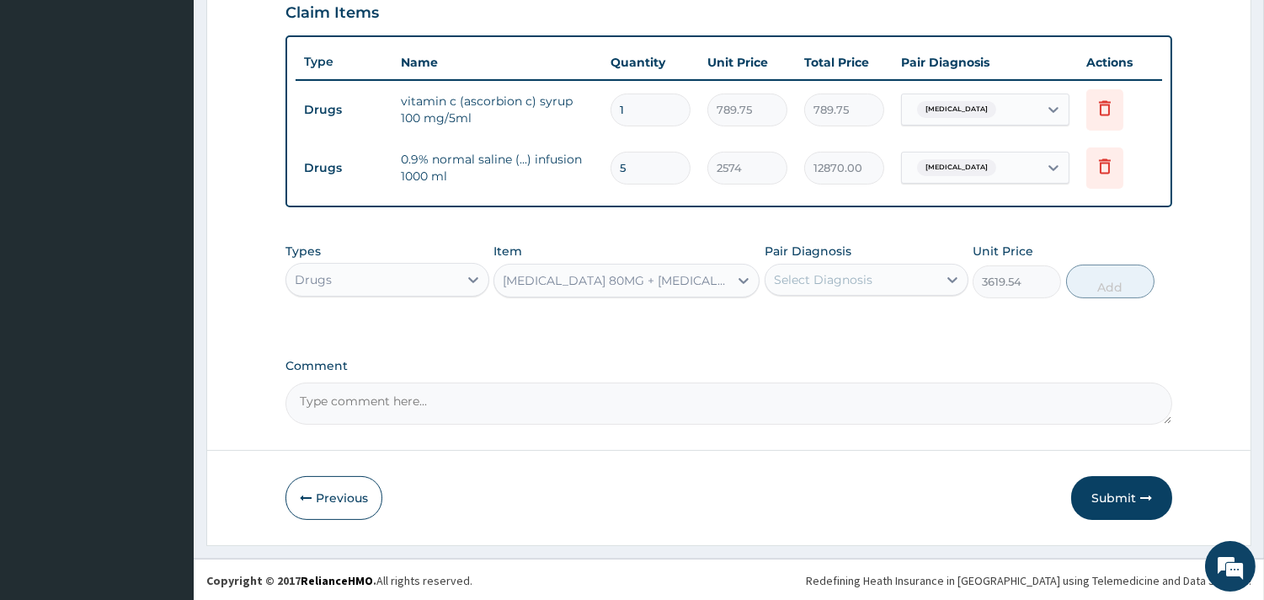
click at [902, 270] on div "Select Diagnosis" at bounding box center [851, 279] width 172 height 27
drag, startPoint x: 899, startPoint y: 317, endPoint x: 1048, endPoint y: 301, distance: 149.1
click at [898, 317] on div "Bronchiolitis" at bounding box center [867, 323] width 204 height 35
checkbox input "true"
click at [1108, 270] on button "Add" at bounding box center [1110, 281] width 88 height 34
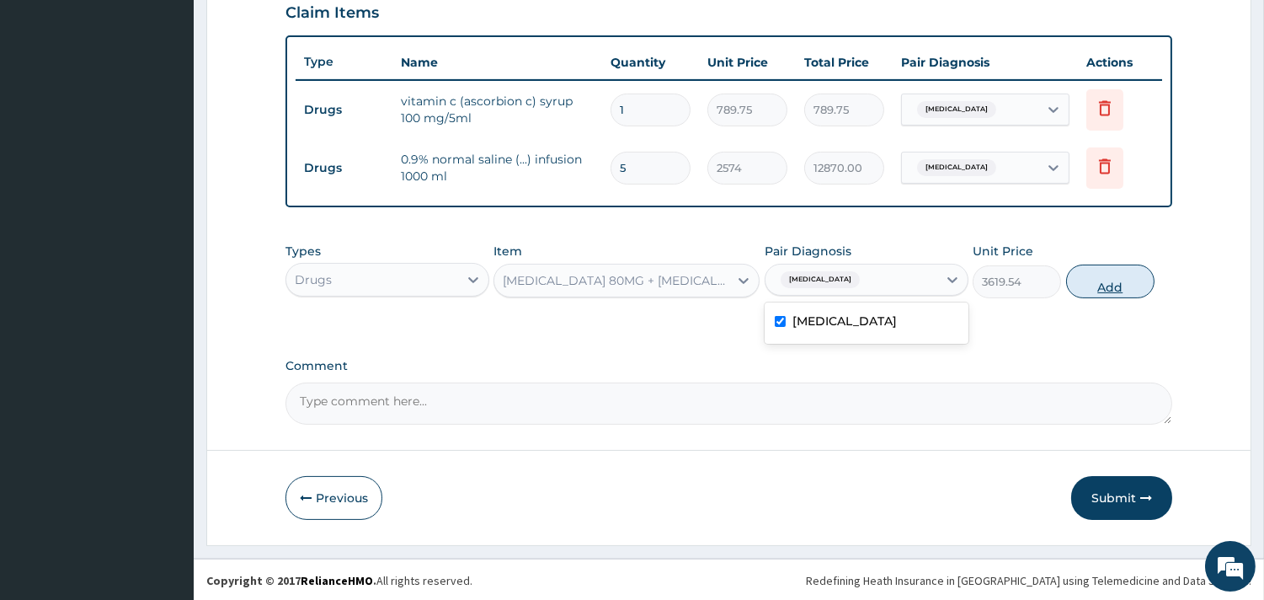
type input "0"
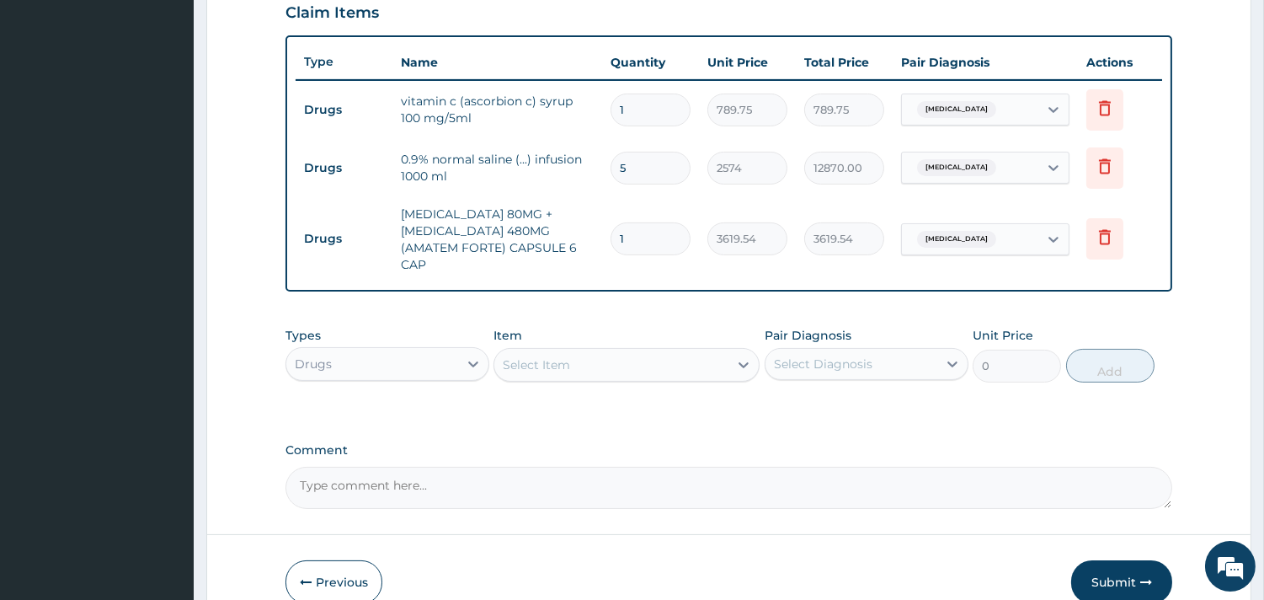
click at [591, 369] on div "Select Item" at bounding box center [611, 364] width 234 height 27
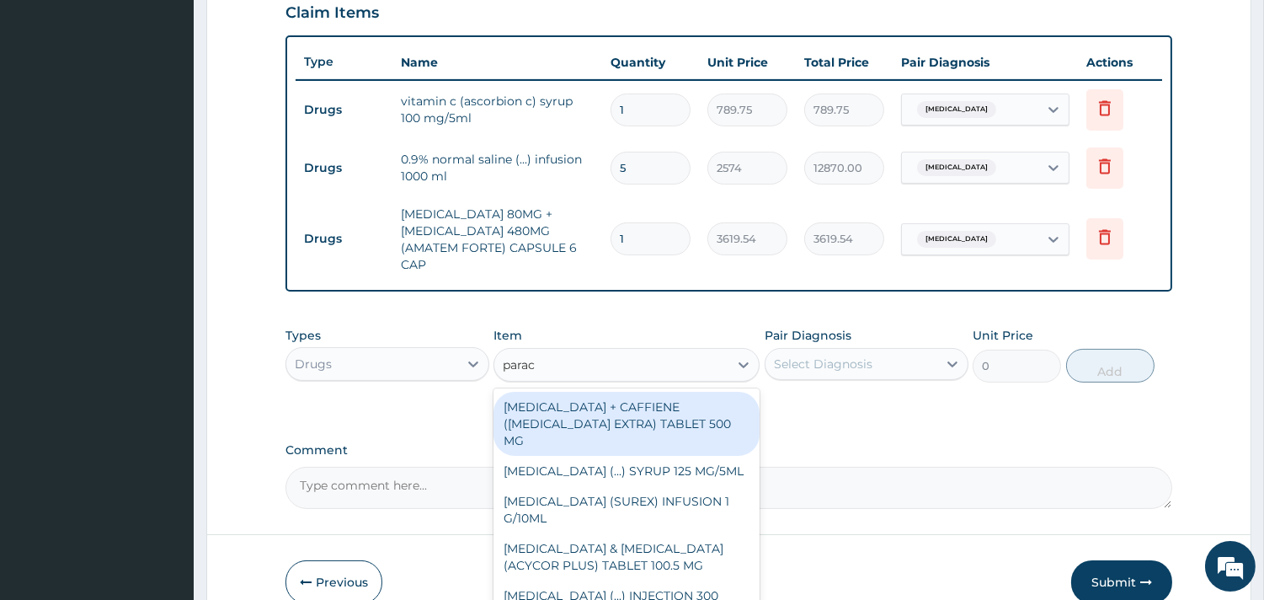
type input "parace"
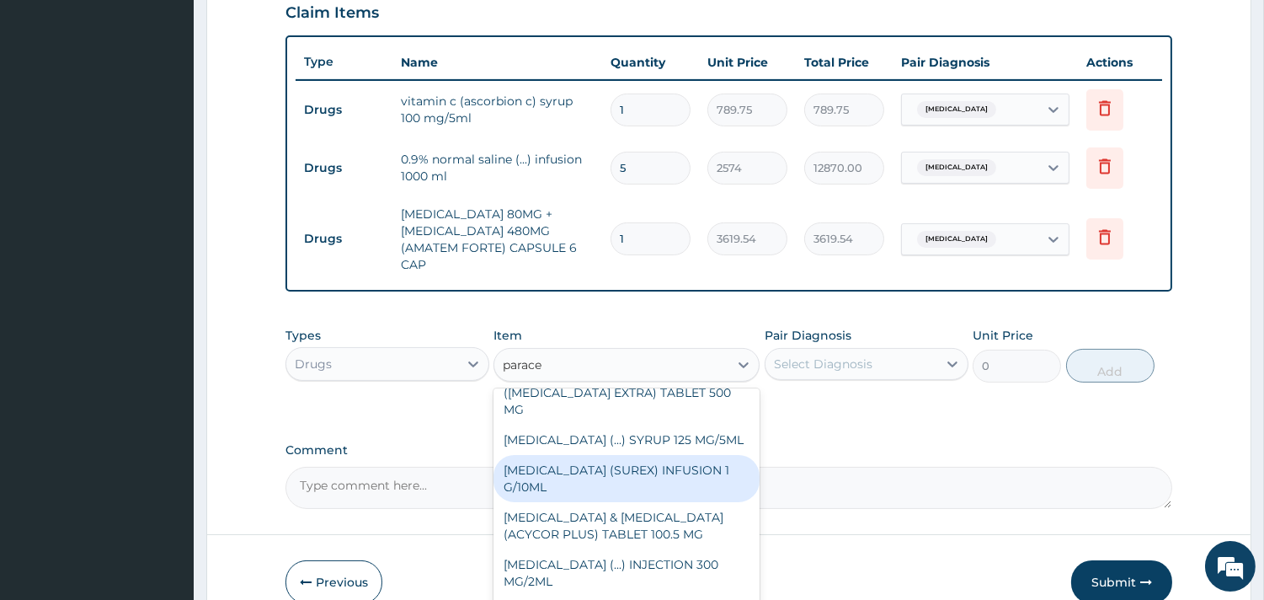
scroll to position [0, 0]
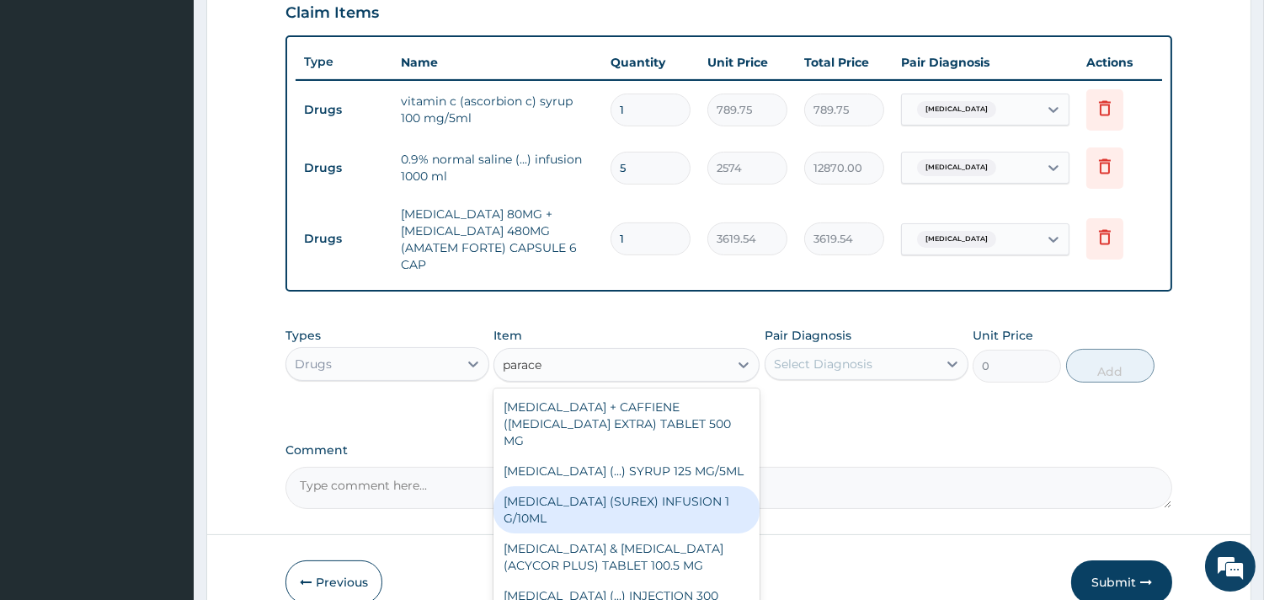
click at [603, 486] on div "PARACETAMOL (SUREX) INFUSION 1 G/10ML" at bounding box center [626, 509] width 266 height 47
type input "1872"
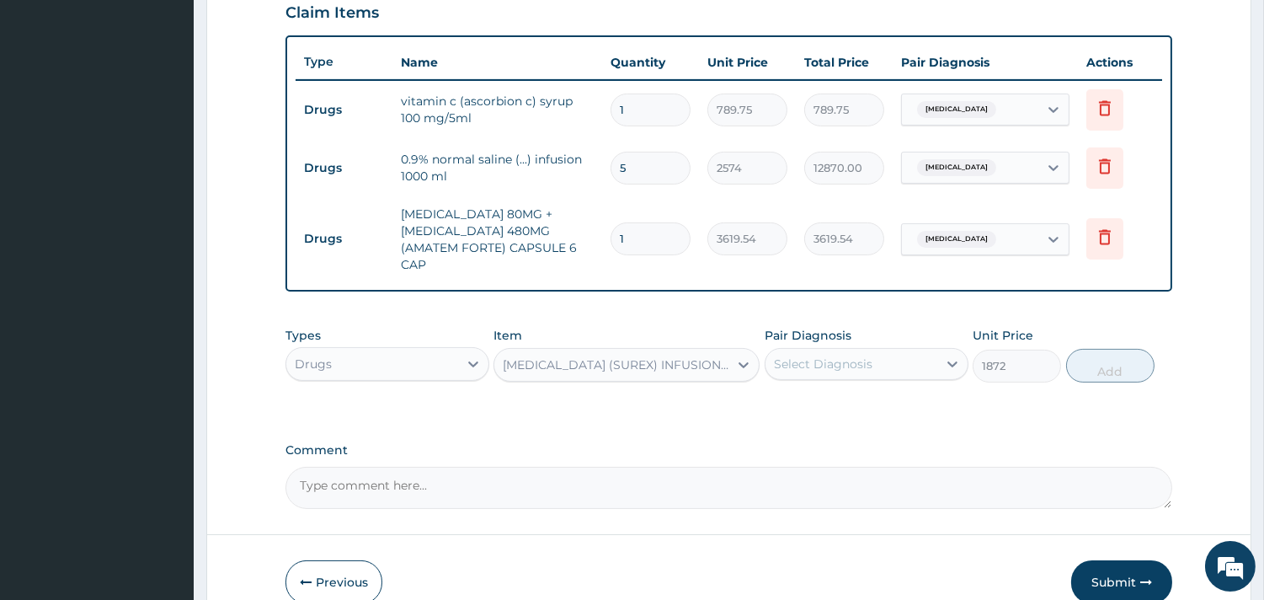
click at [893, 384] on div "Types Drugs Item option PARACETAMOL (SUREX) INFUSION 1 G/10ML, selected. Select…" at bounding box center [728, 354] width 887 height 72
click at [895, 371] on div "Select Diagnosis" at bounding box center [851, 363] width 172 height 27
click at [894, 411] on div "Bronchiolitis" at bounding box center [867, 407] width 204 height 35
checkbox input "true"
click at [1127, 367] on button "Add" at bounding box center [1110, 366] width 88 height 34
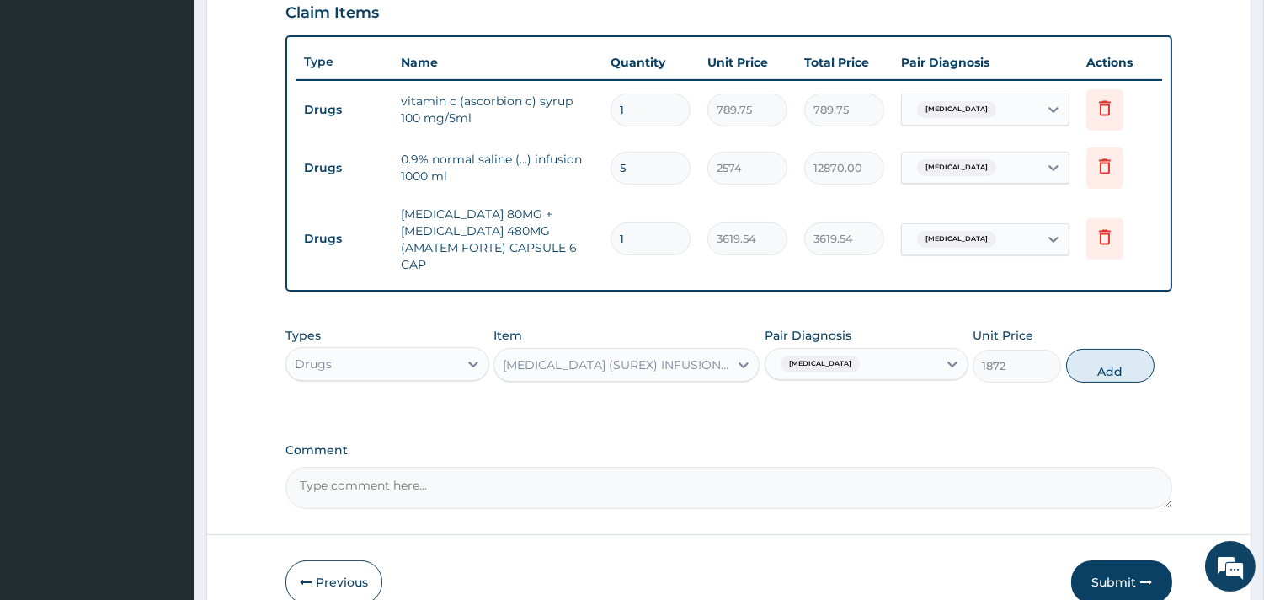
type input "0"
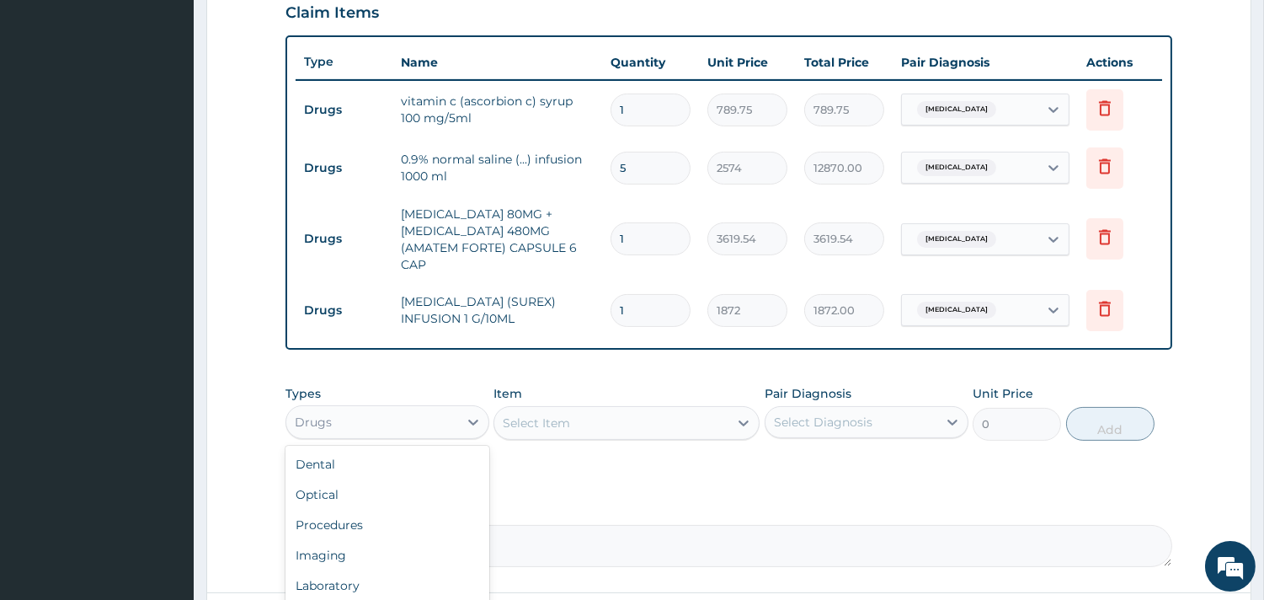
click at [408, 414] on div "Drugs" at bounding box center [372, 421] width 172 height 27
click at [398, 512] on div "Procedures" at bounding box center [387, 524] width 204 height 30
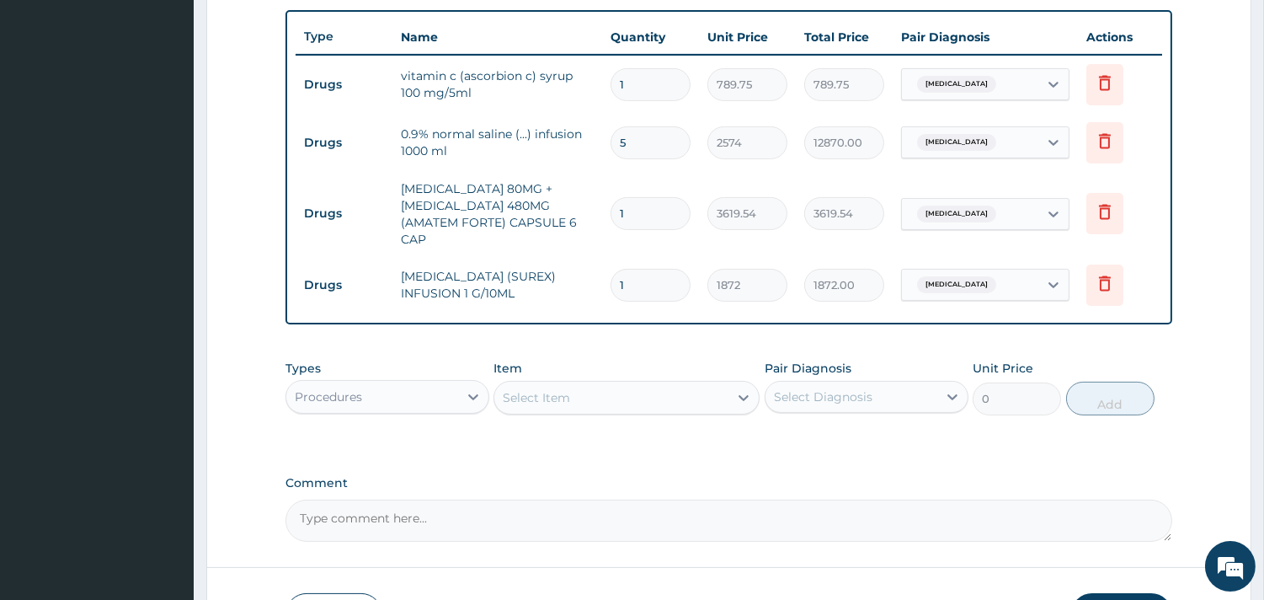
scroll to position [734, 0]
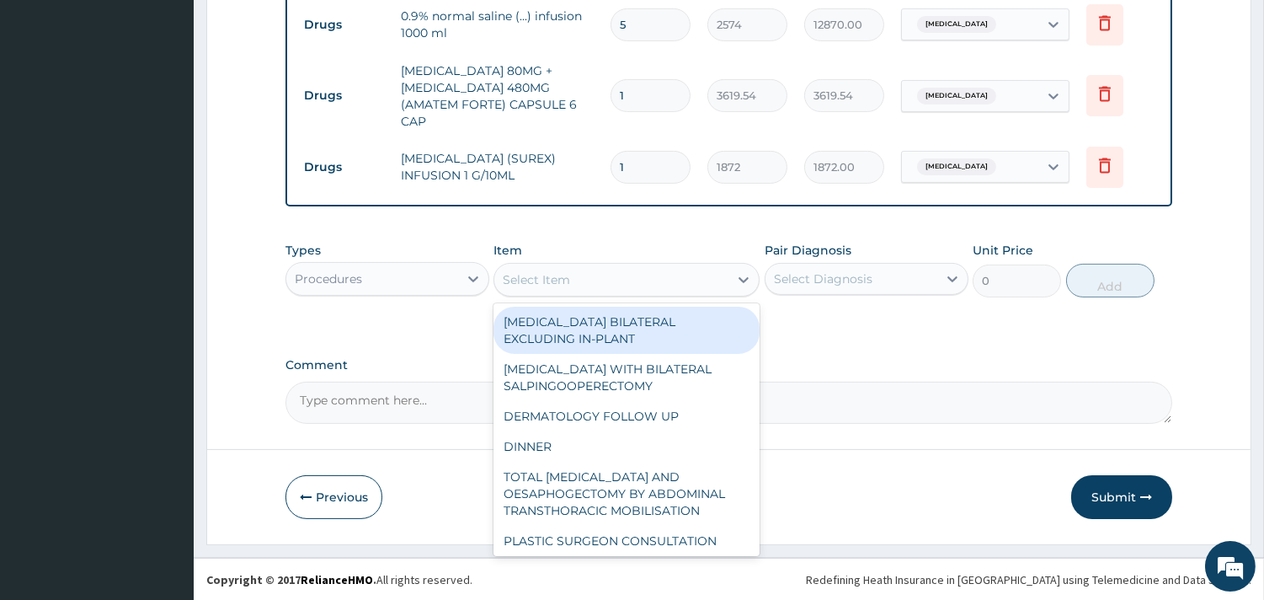
click at [611, 290] on div "Select Item" at bounding box center [611, 279] width 234 height 27
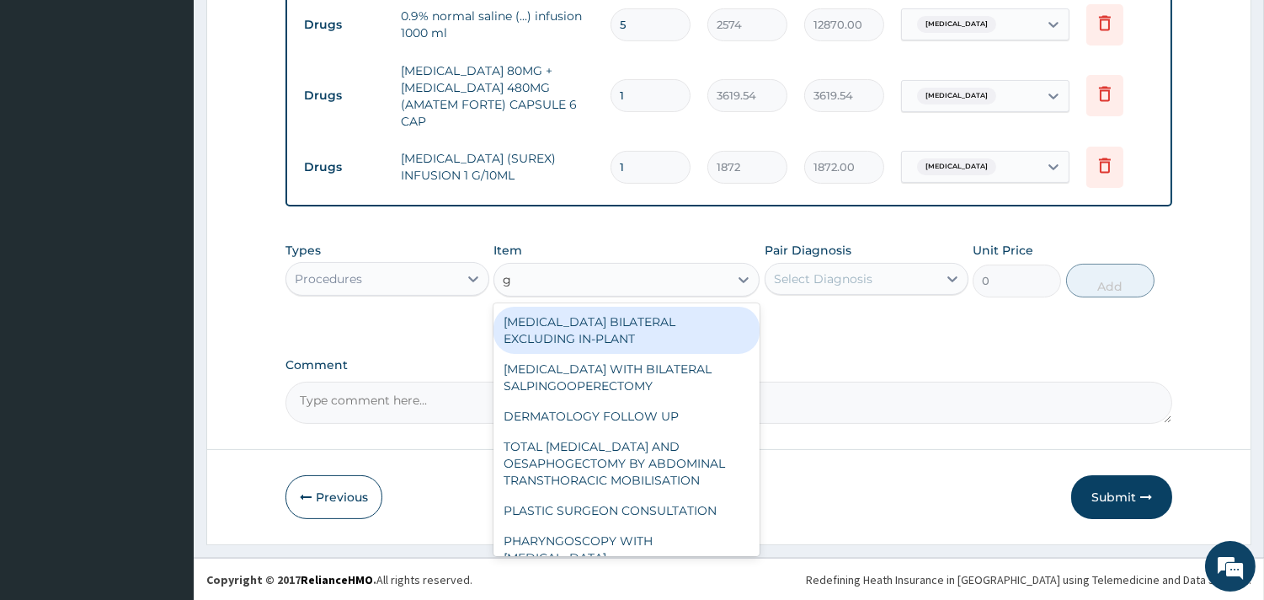
type input "gp"
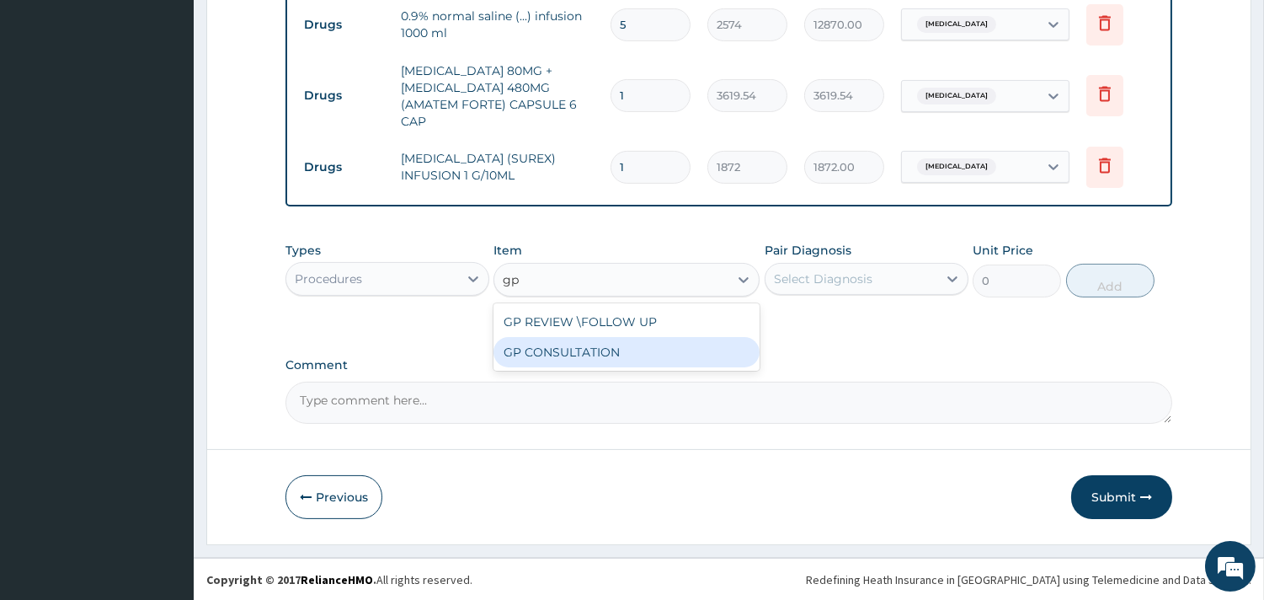
click at [625, 351] on div "GP CONSULTATION" at bounding box center [626, 352] width 266 height 30
type input "7125"
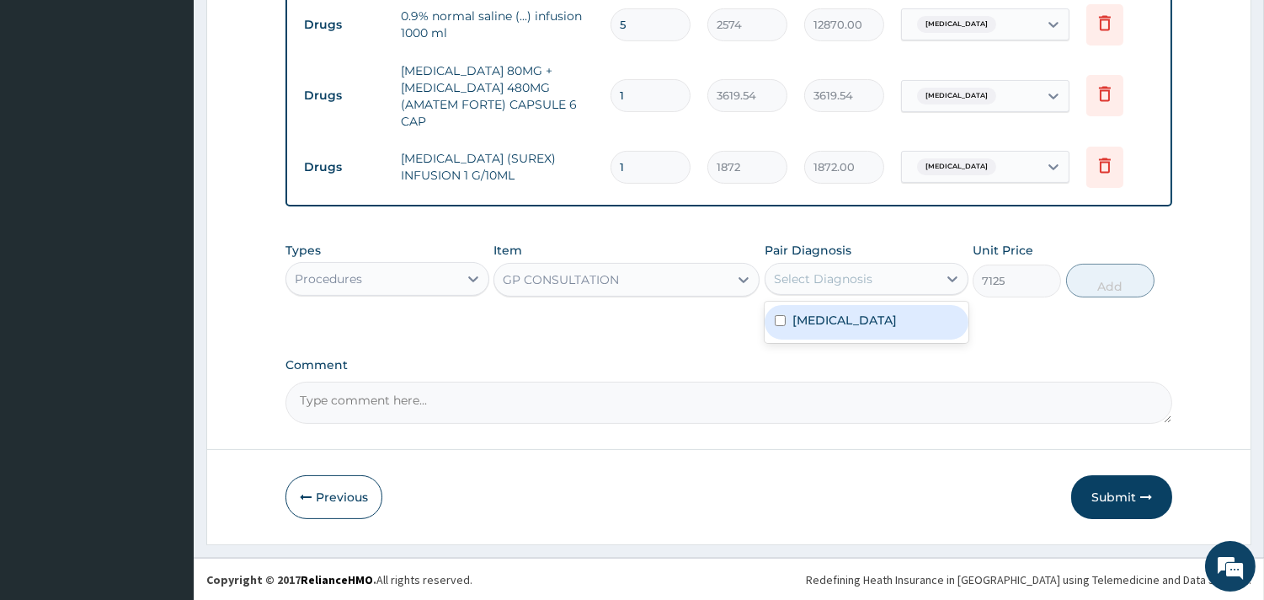
click at [880, 274] on div "Select Diagnosis" at bounding box center [851, 278] width 172 height 27
click at [868, 317] on div "Bronchiolitis" at bounding box center [867, 322] width 204 height 35
checkbox input "true"
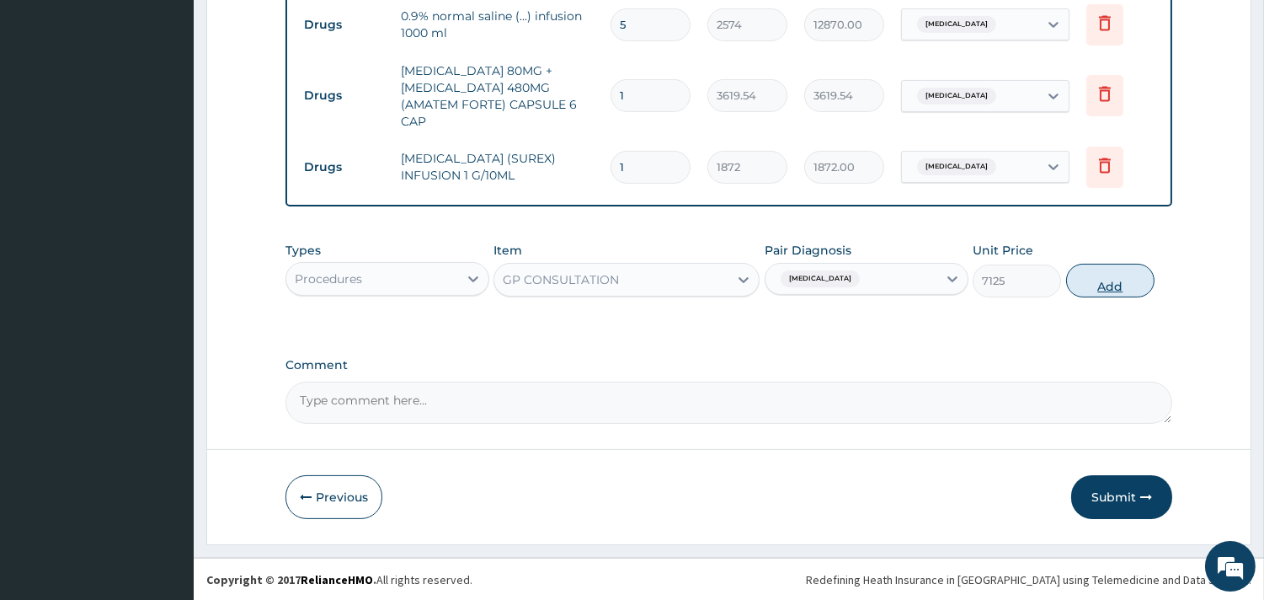
click at [1080, 285] on button "Add" at bounding box center [1110, 281] width 88 height 34
type input "0"
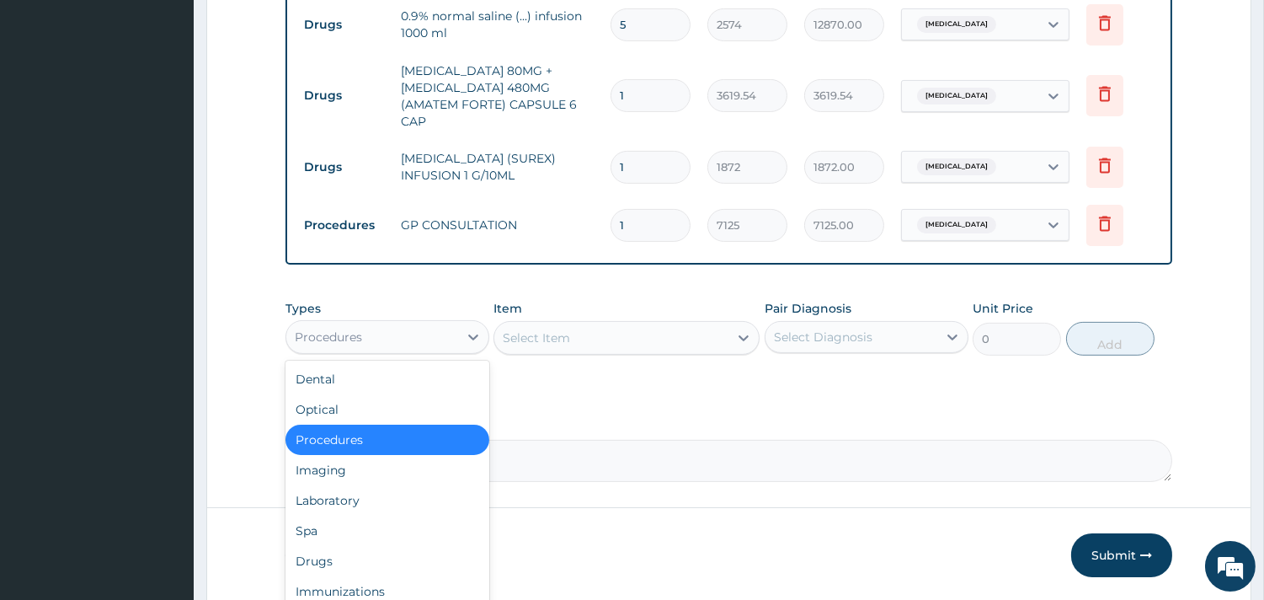
click at [422, 344] on div "Procedures" at bounding box center [372, 336] width 172 height 27
click at [398, 547] on div "Drugs" at bounding box center [387, 561] width 204 height 30
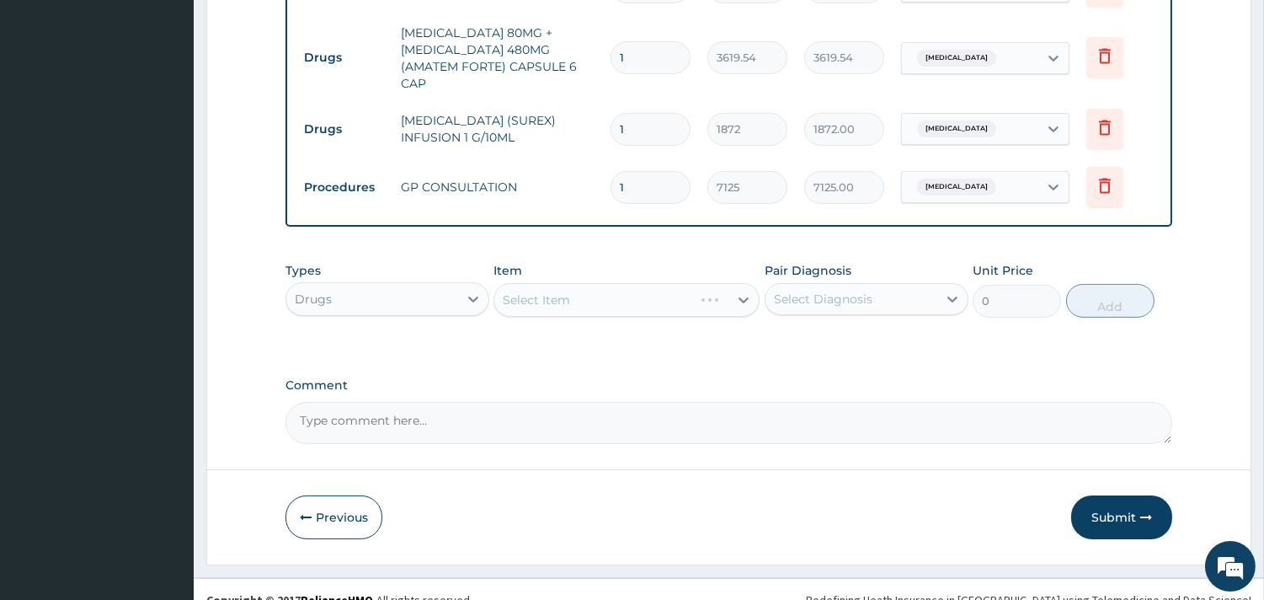
scroll to position [793, 0]
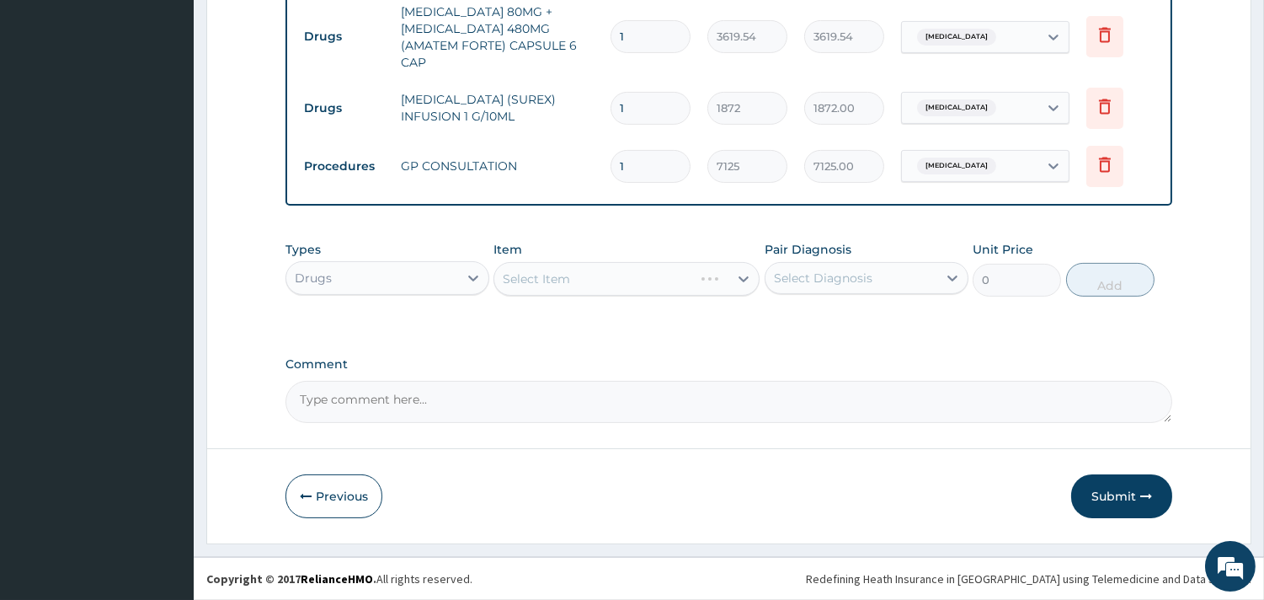
click at [573, 285] on div "Select Item" at bounding box center [626, 279] width 266 height 34
click at [574, 283] on div "Select Item" at bounding box center [626, 279] width 266 height 34
drag, startPoint x: 374, startPoint y: 416, endPoint x: 359, endPoint y: 404, distance: 19.2
paste textarea "Viral URTI KIV Evolving Bronchiolitis"
type textarea "Viral URTI KIV Evolving Bronchiolitis"
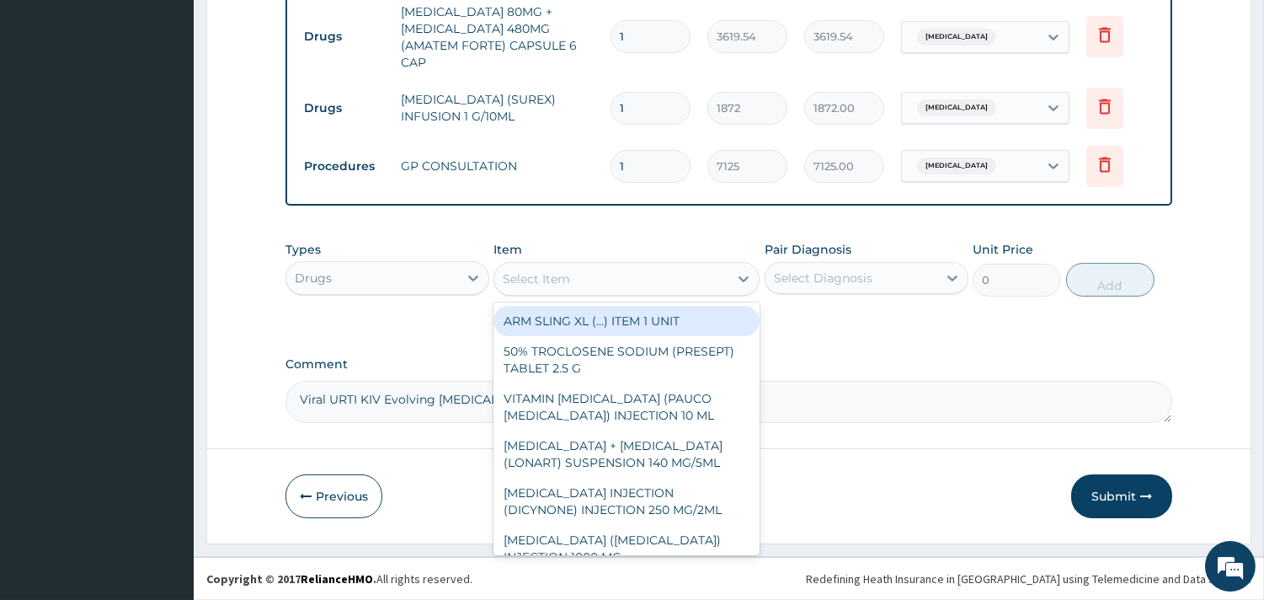
click at [589, 282] on div "Select Item" at bounding box center [611, 278] width 234 height 27
type input "b"
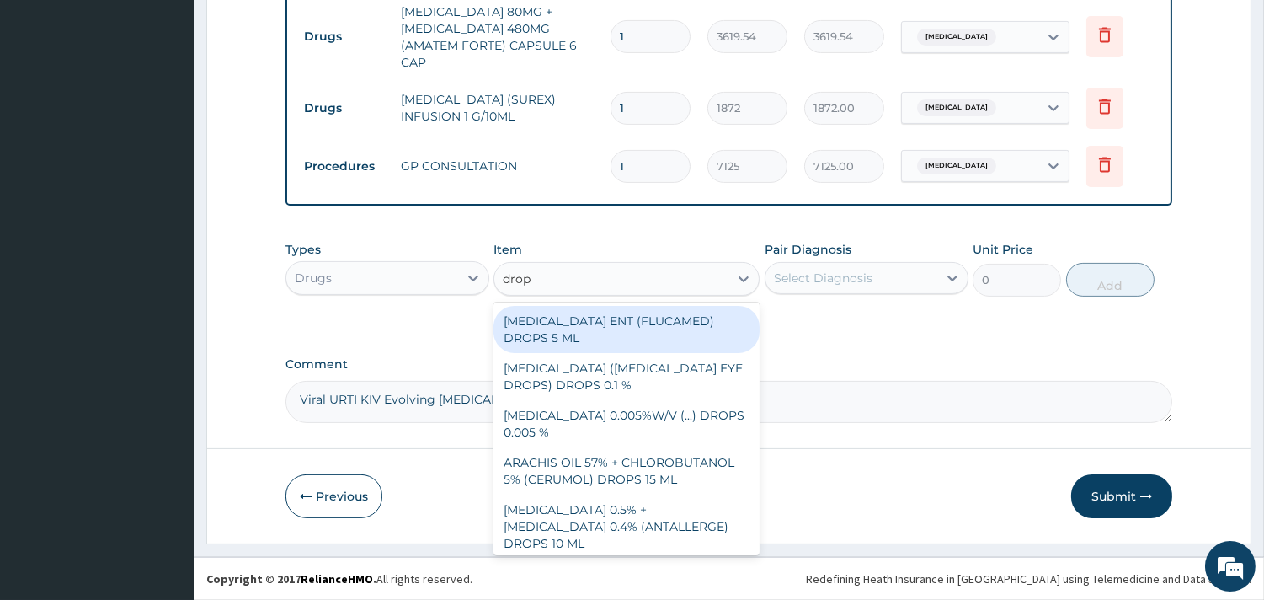
type input "drop s"
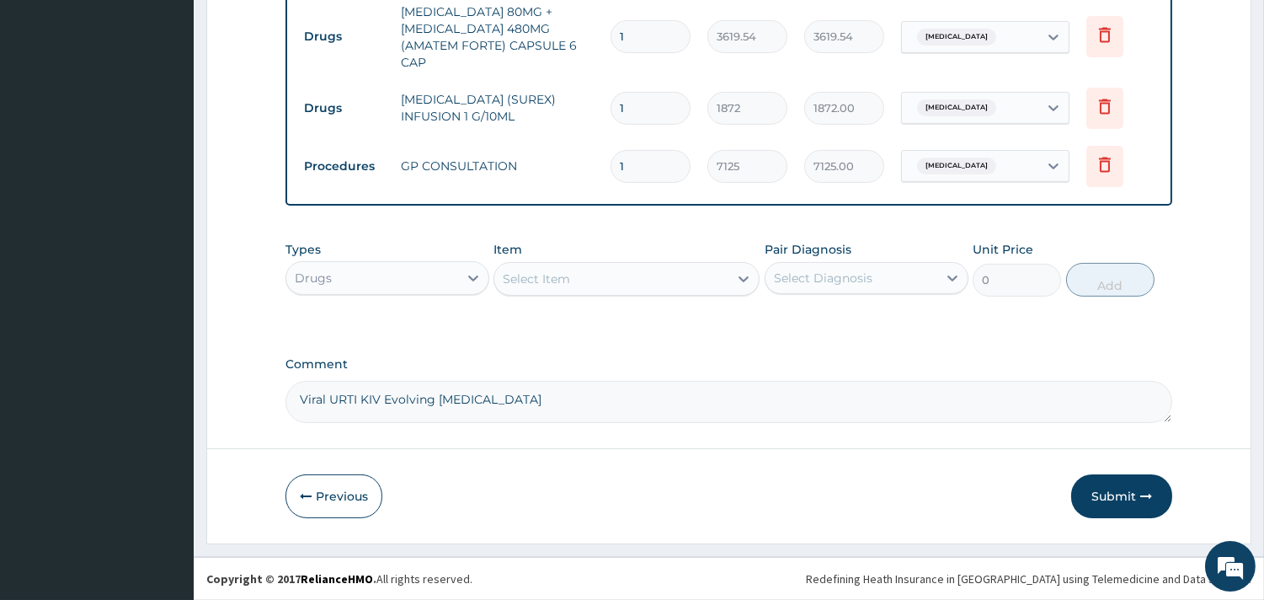
click at [601, 275] on div "Select Item" at bounding box center [611, 278] width 234 height 27
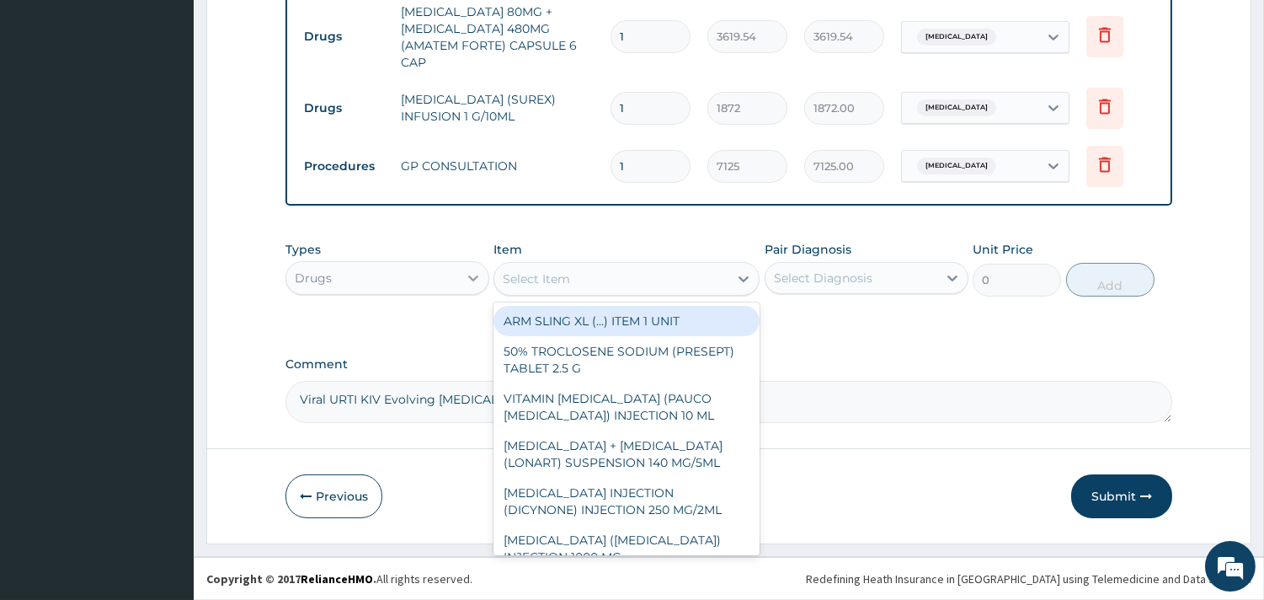
drag, startPoint x: 601, startPoint y: 275, endPoint x: 469, endPoint y: 281, distance: 132.4
click at [469, 281] on div "Types Drugs Item option GP CONSULTATION, selected. option ARM SLING XL (...) IT…" at bounding box center [728, 268] width 887 height 72
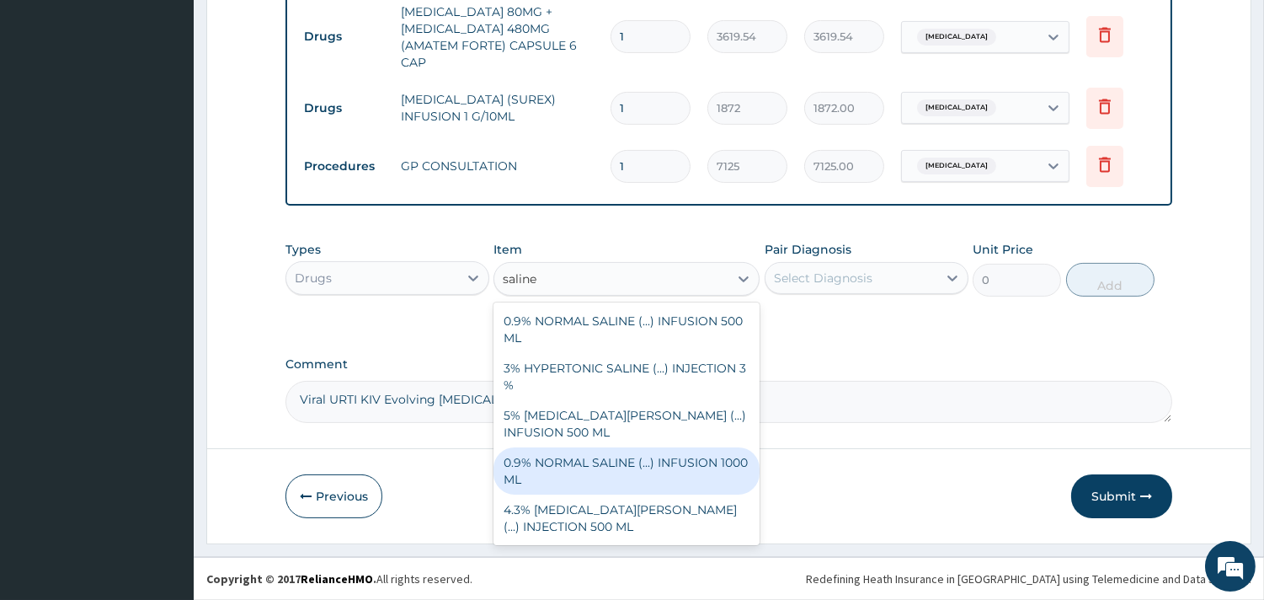
type input "saline"
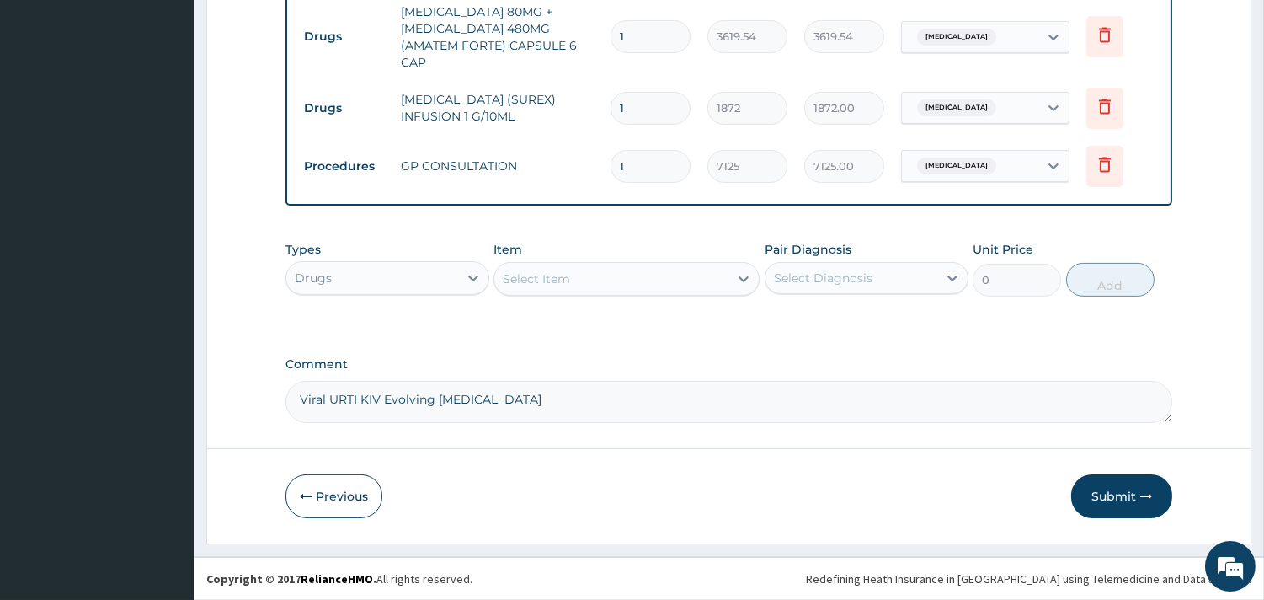
click at [1126, 505] on button "Submit" at bounding box center [1121, 496] width 101 height 44
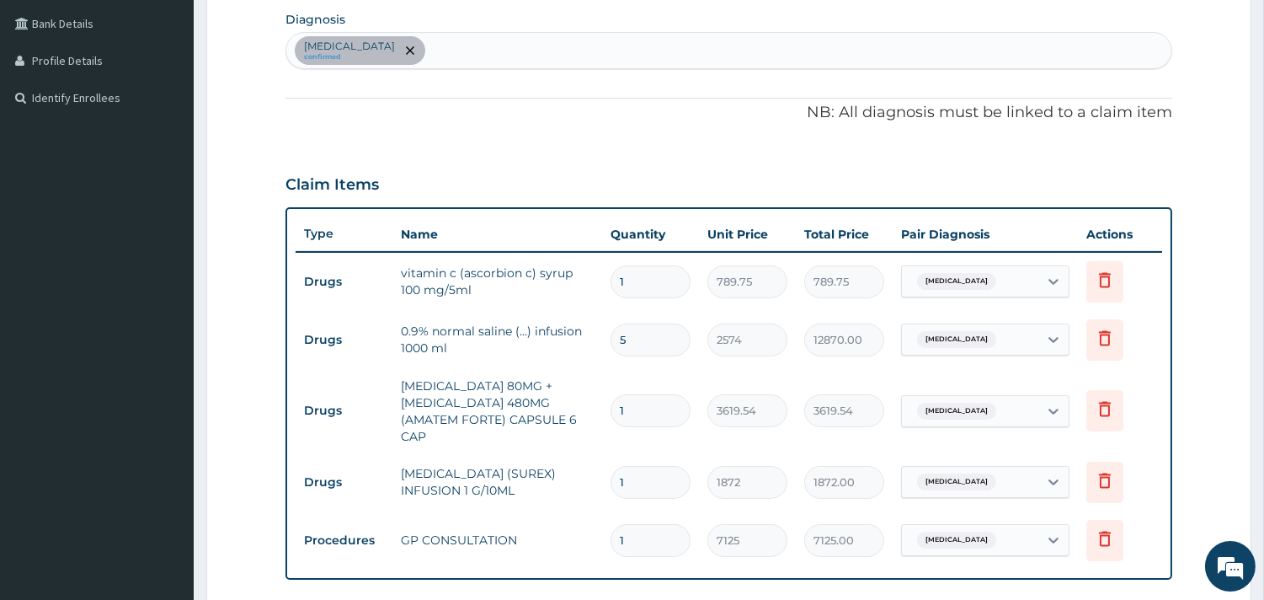
scroll to position [419, 0]
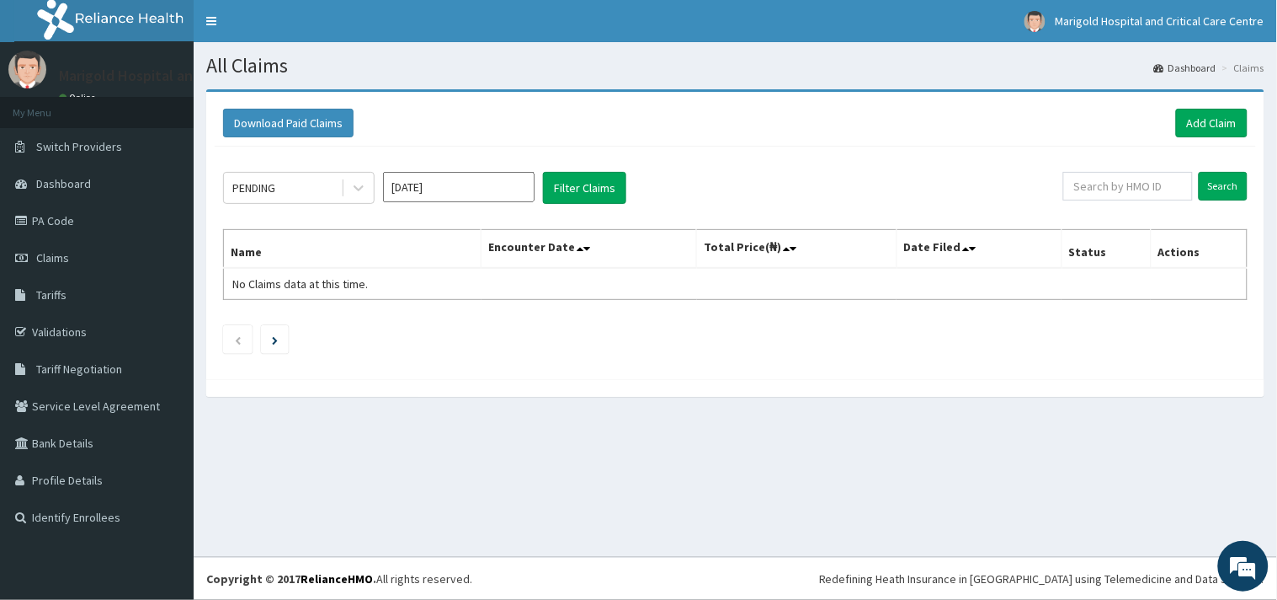
drag, startPoint x: 396, startPoint y: 185, endPoint x: 407, endPoint y: 205, distance: 23.0
click at [398, 192] on input "[DATE]" at bounding box center [459, 187] width 152 height 30
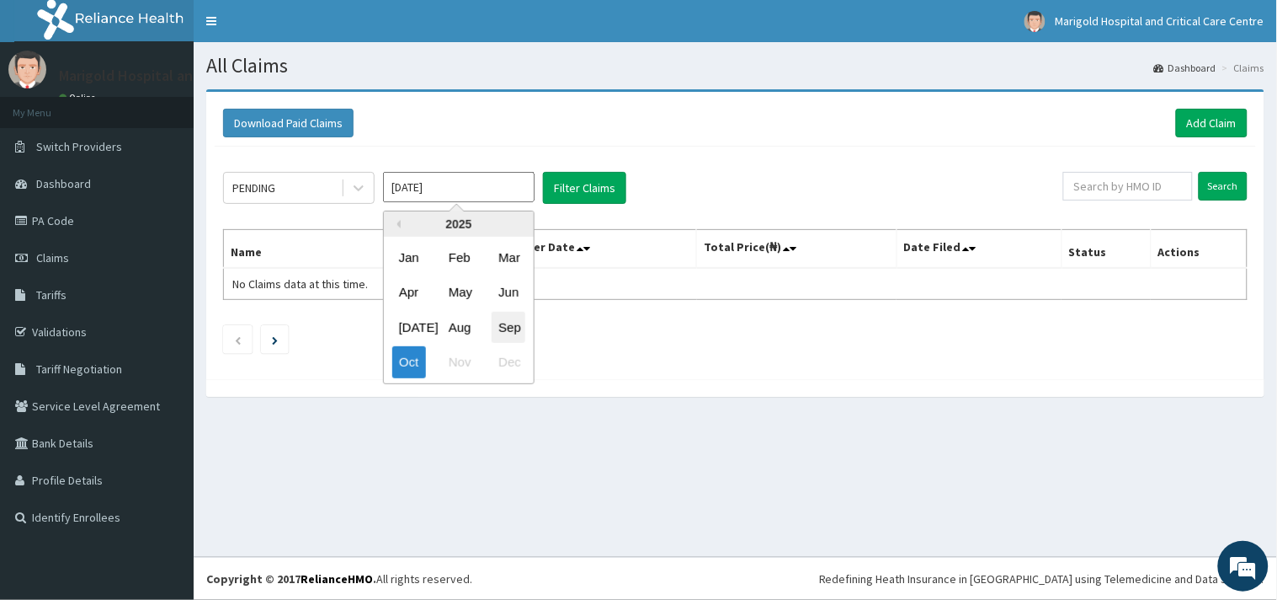
click at [511, 333] on div "Sep" at bounding box center [509, 327] width 34 height 31
type input "[DATE]"
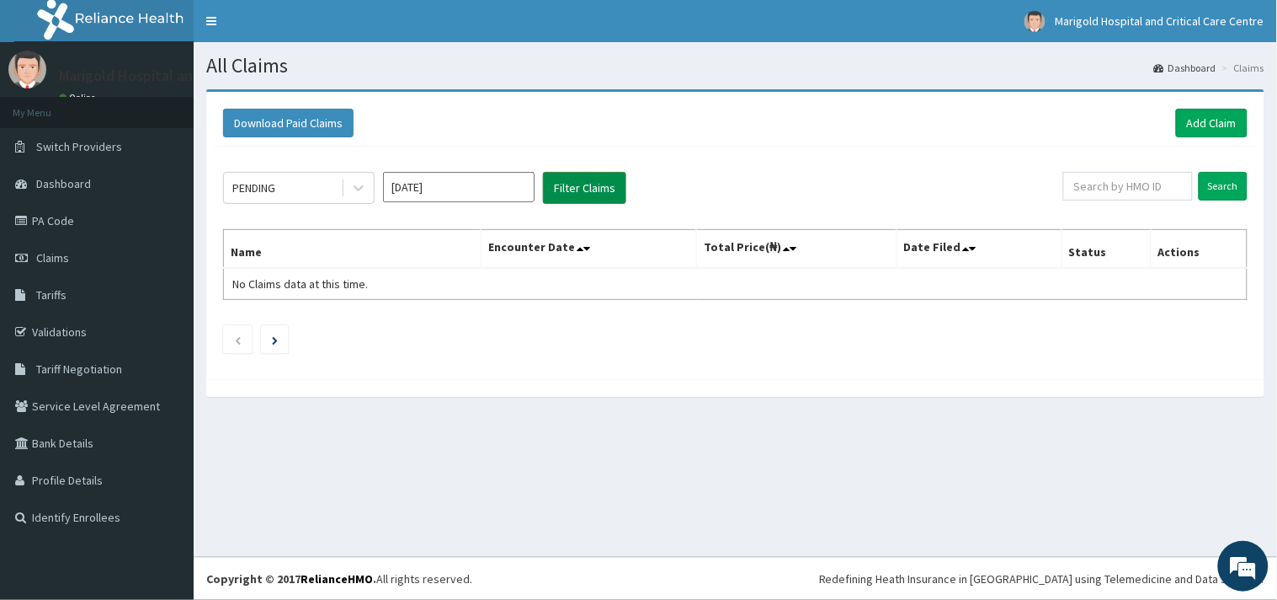
click at [606, 178] on button "Filter Claims" at bounding box center [584, 188] width 83 height 32
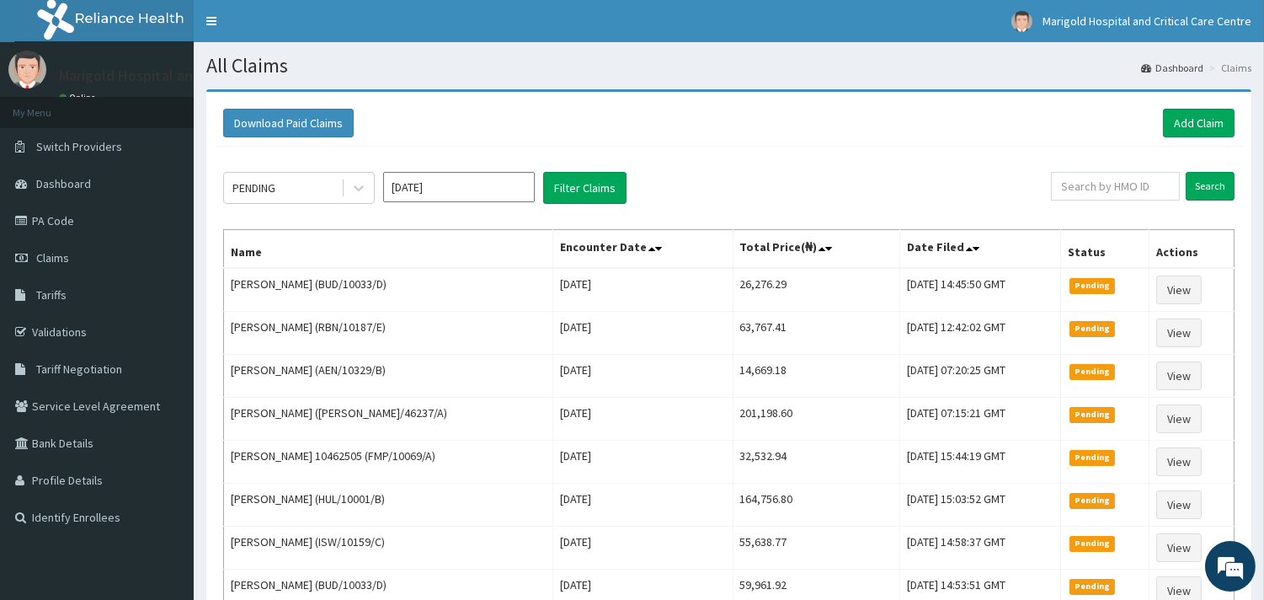
click at [1192, 106] on div "Download Paid Claims Add Claim" at bounding box center [729, 123] width 1028 height 46
click at [1193, 115] on link "Add Claim" at bounding box center [1199, 123] width 72 height 29
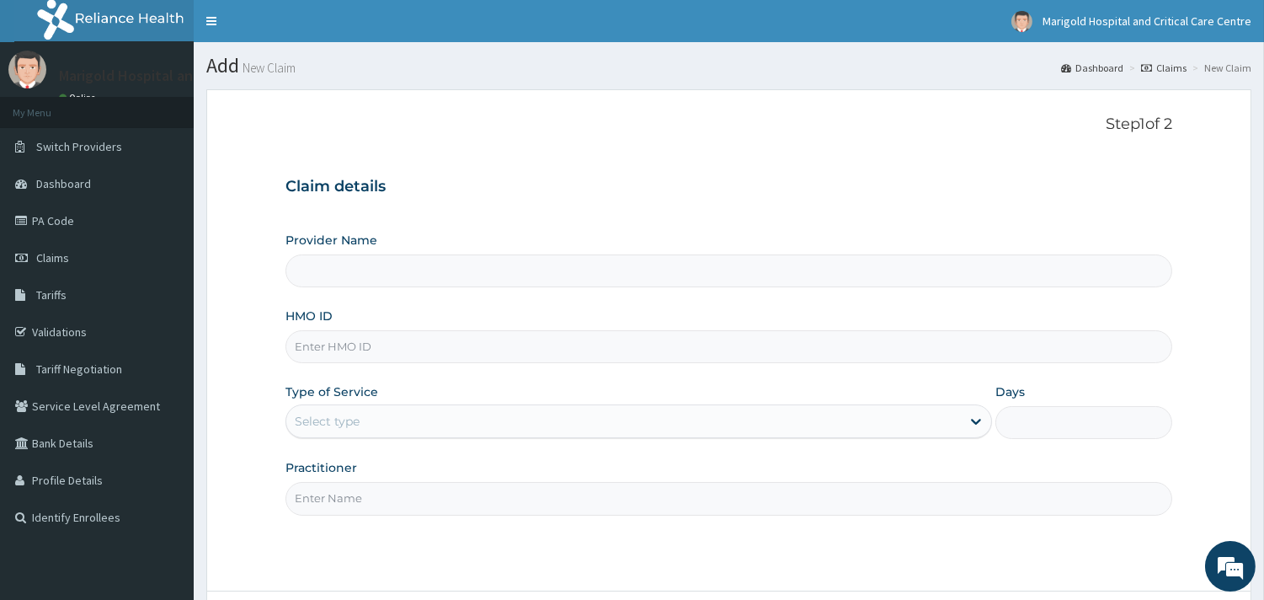
click at [424, 348] on input "HMO ID" at bounding box center [728, 346] width 887 height 33
paste input "DPC/10003/A"
type input "DPC/10003/A"
type input "Marigold Hospital and Critical Care Centre"
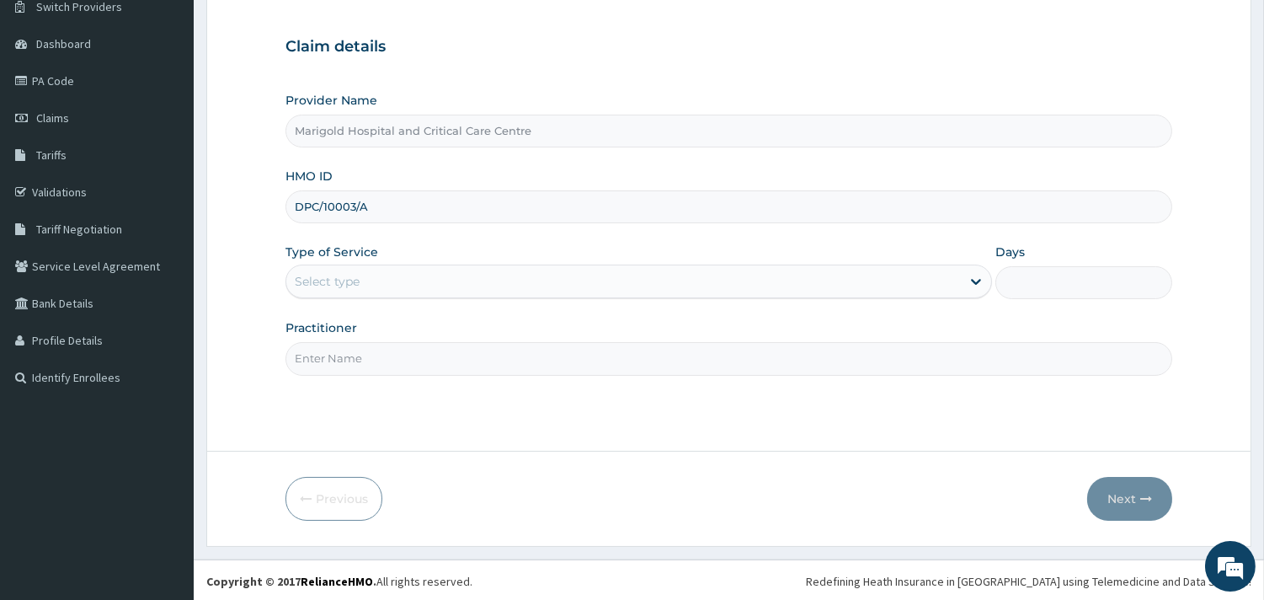
scroll to position [143, 0]
type input "DPC/10003/A"
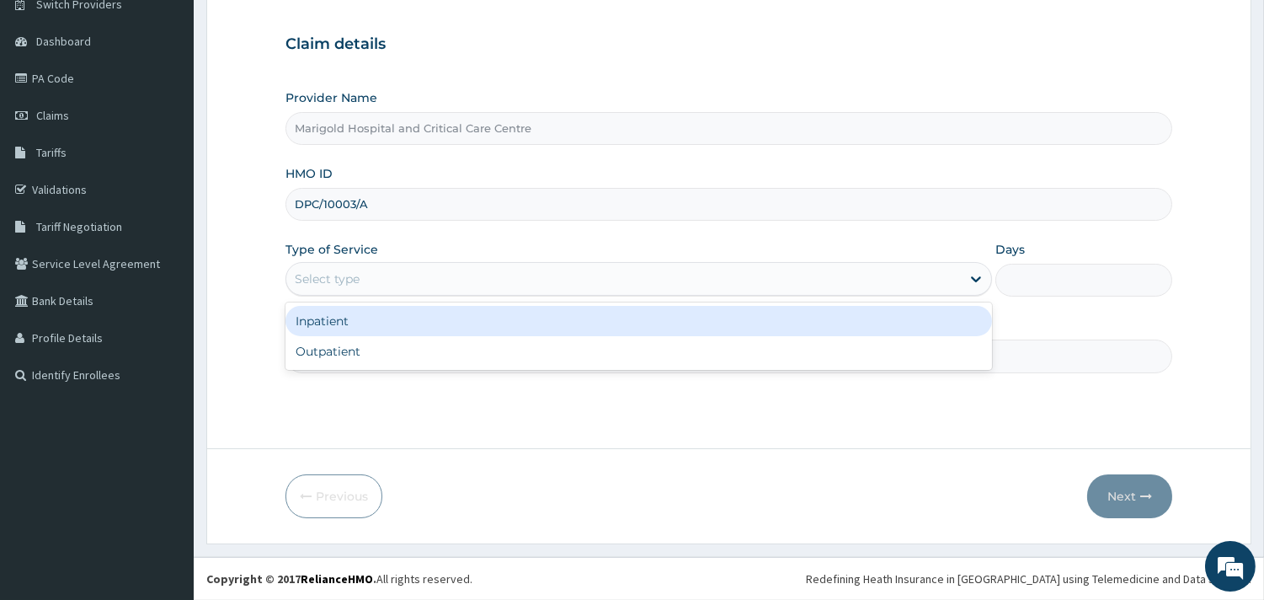
drag, startPoint x: 369, startPoint y: 264, endPoint x: 369, endPoint y: 305, distance: 40.4
click at [369, 270] on div "Select type" at bounding box center [623, 278] width 674 height 27
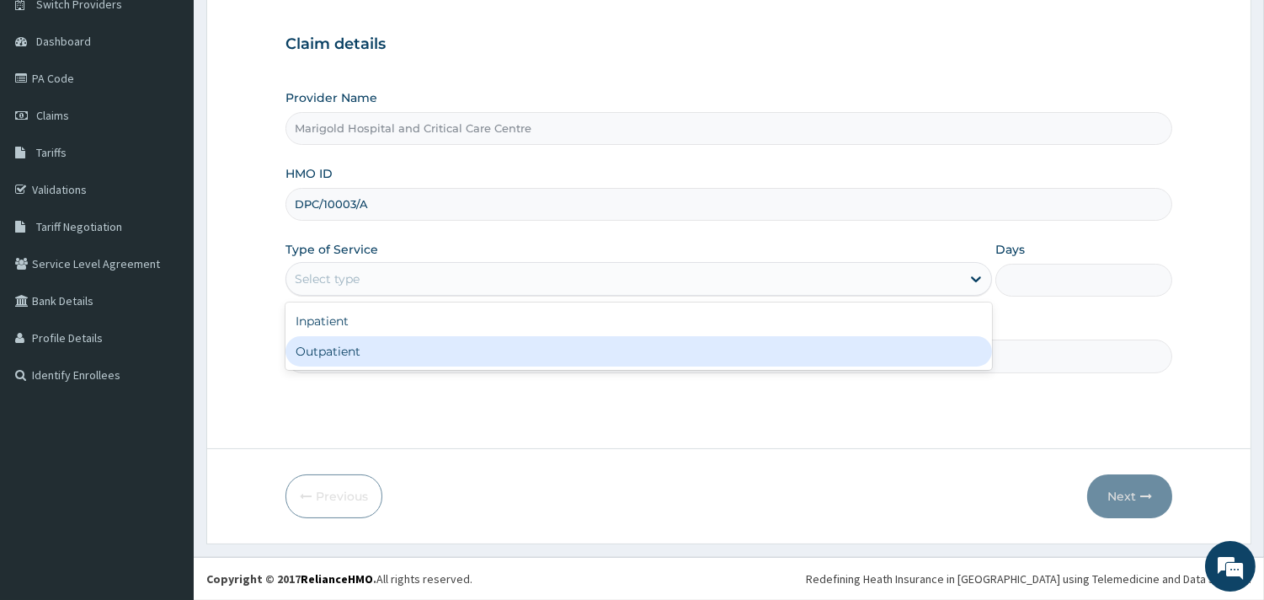
click at [354, 349] on div "Outpatient" at bounding box center [638, 351] width 706 height 30
type input "1"
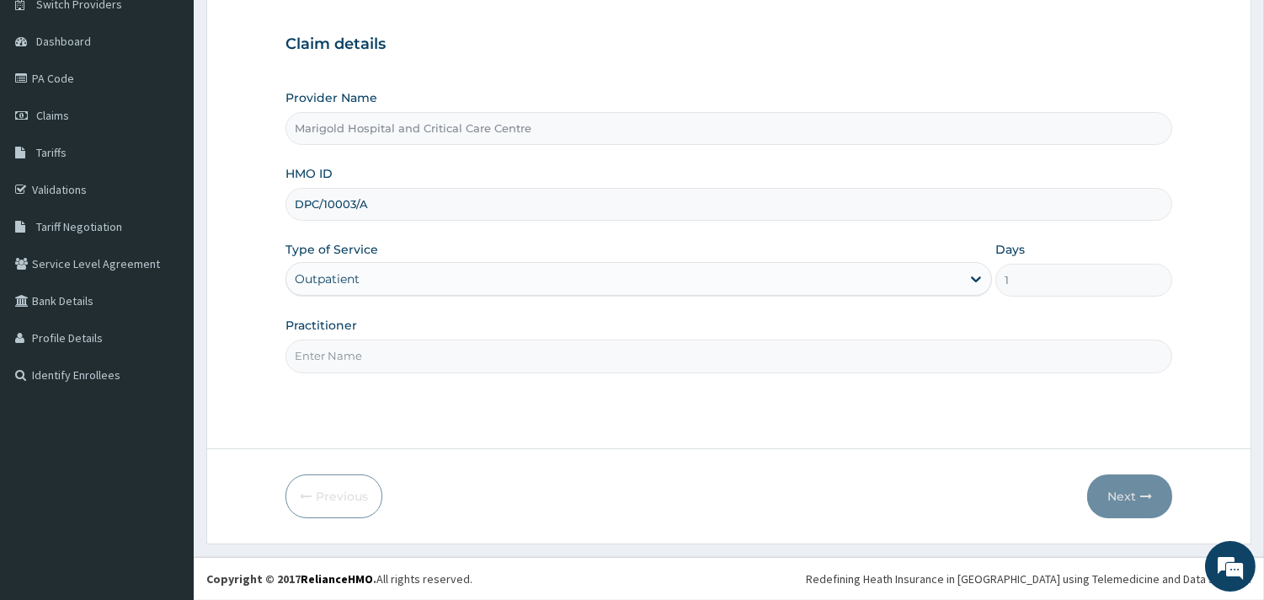
click at [357, 360] on input "Practitioner" at bounding box center [728, 355] width 887 height 33
type input "ola"
click at [1110, 483] on button "Next" at bounding box center [1129, 496] width 85 height 44
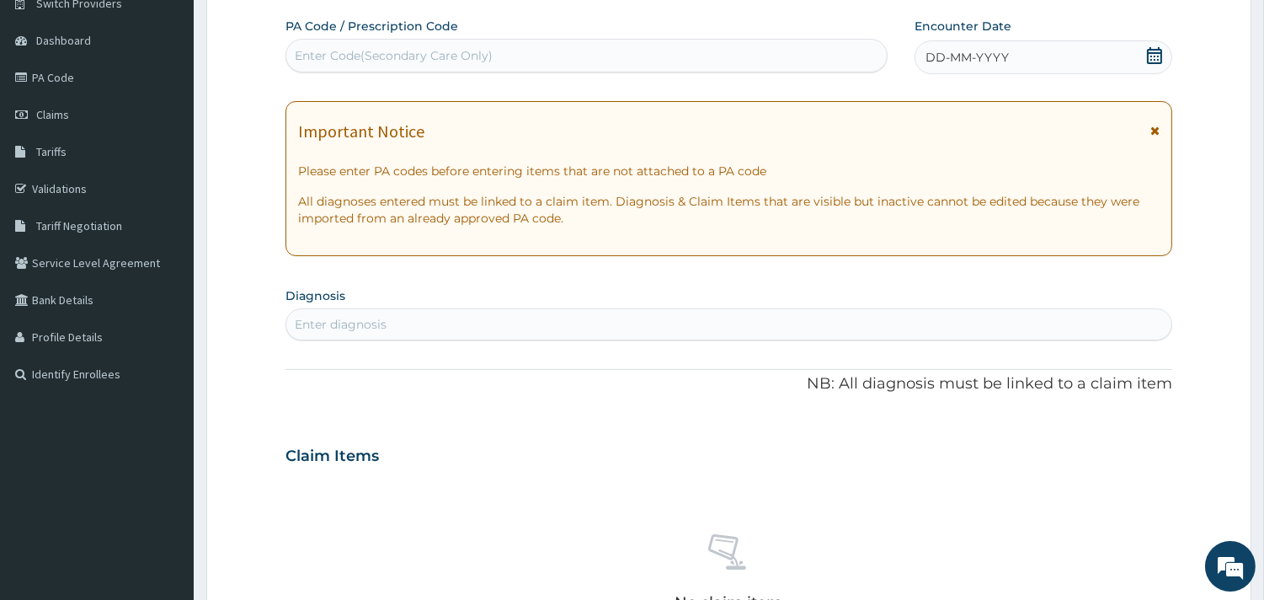
click at [393, 51] on div "Enter Code(Secondary Care Only)" at bounding box center [394, 55] width 198 height 17
paste input "PA/8E97E1"
type input "PA/8E97E1"
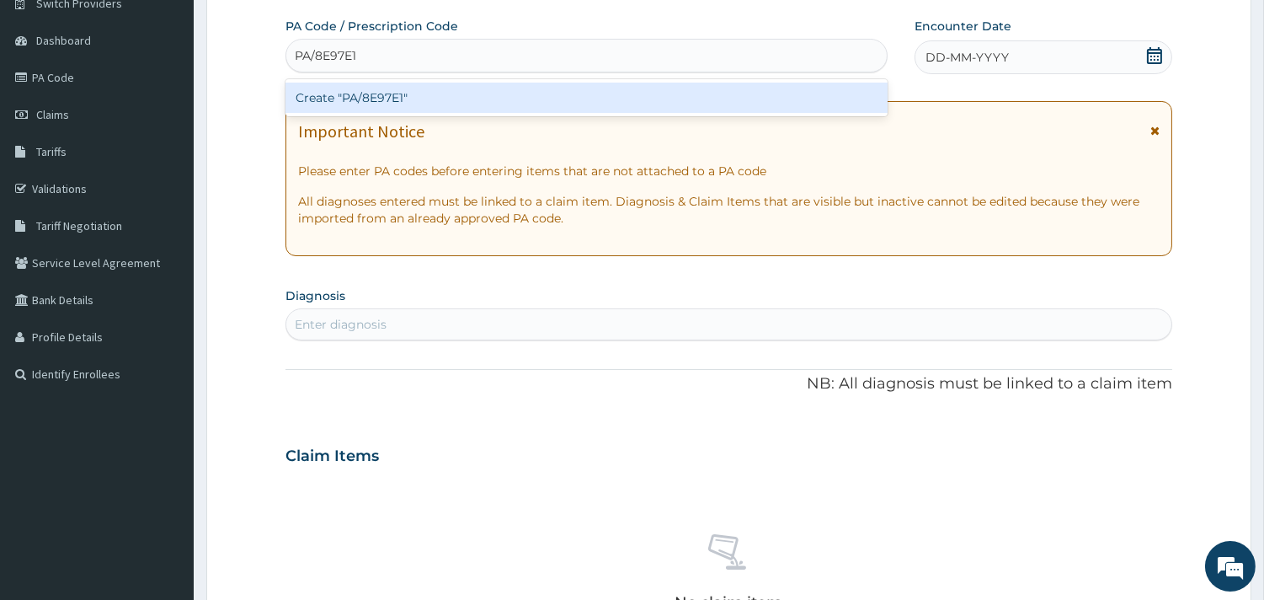
click at [419, 106] on div "Create "PA/8E97E1"" at bounding box center [586, 98] width 602 height 30
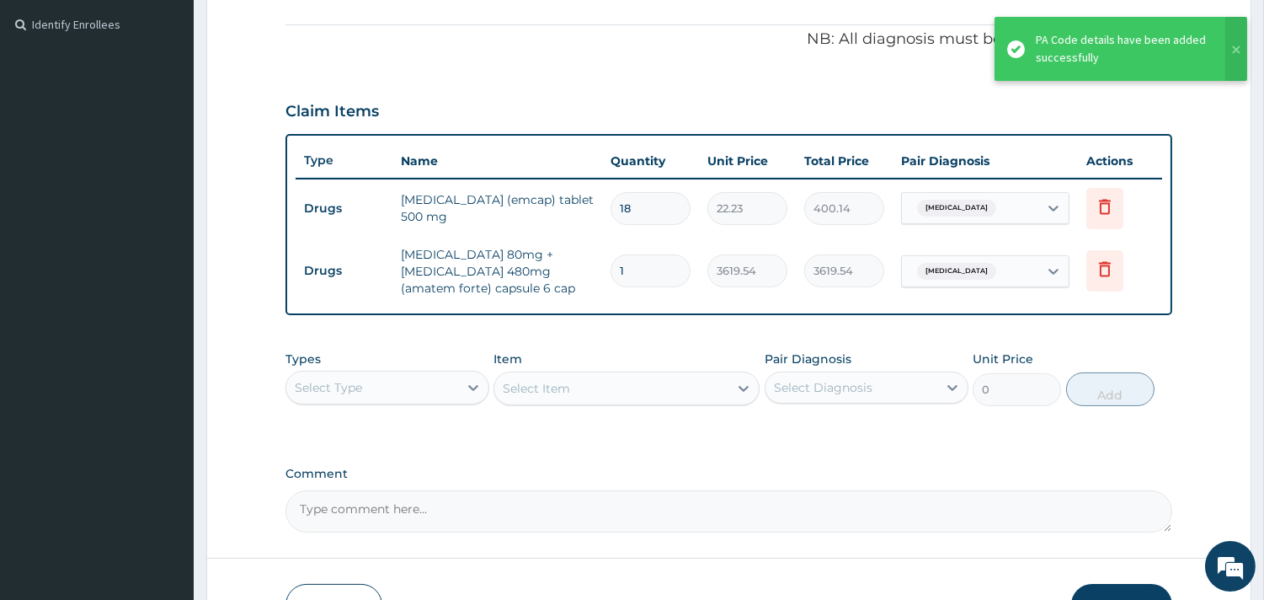
scroll to position [517, 0]
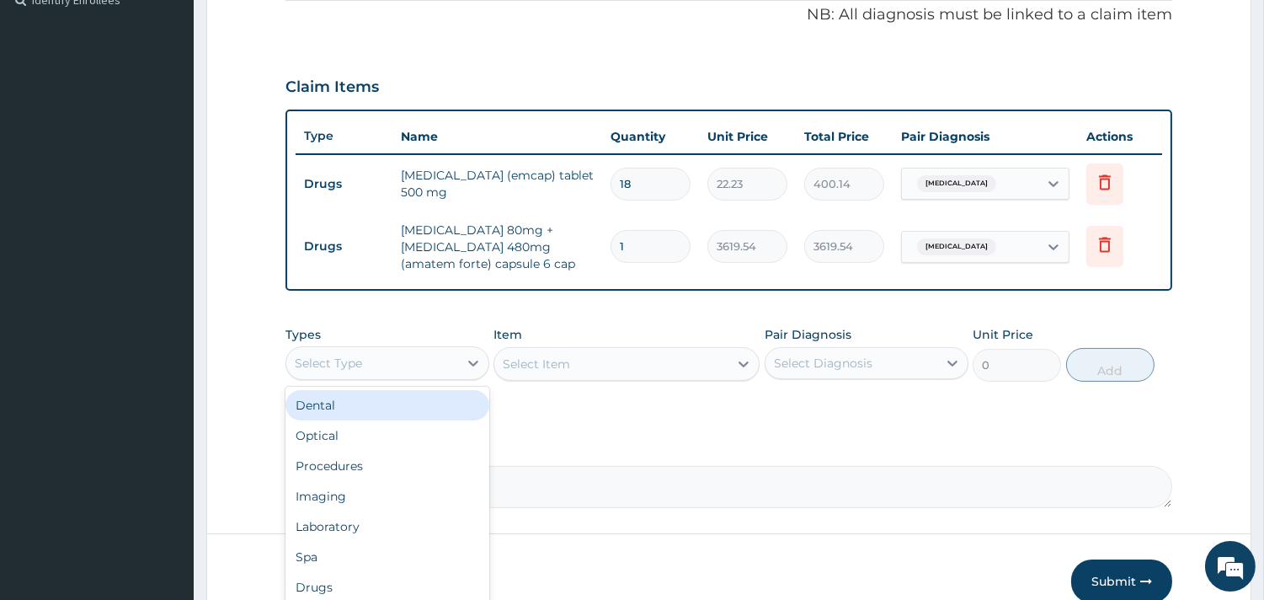
drag, startPoint x: 396, startPoint y: 366, endPoint x: 396, endPoint y: 414, distance: 48.0
click at [396, 367] on div "Select Type" at bounding box center [372, 362] width 172 height 27
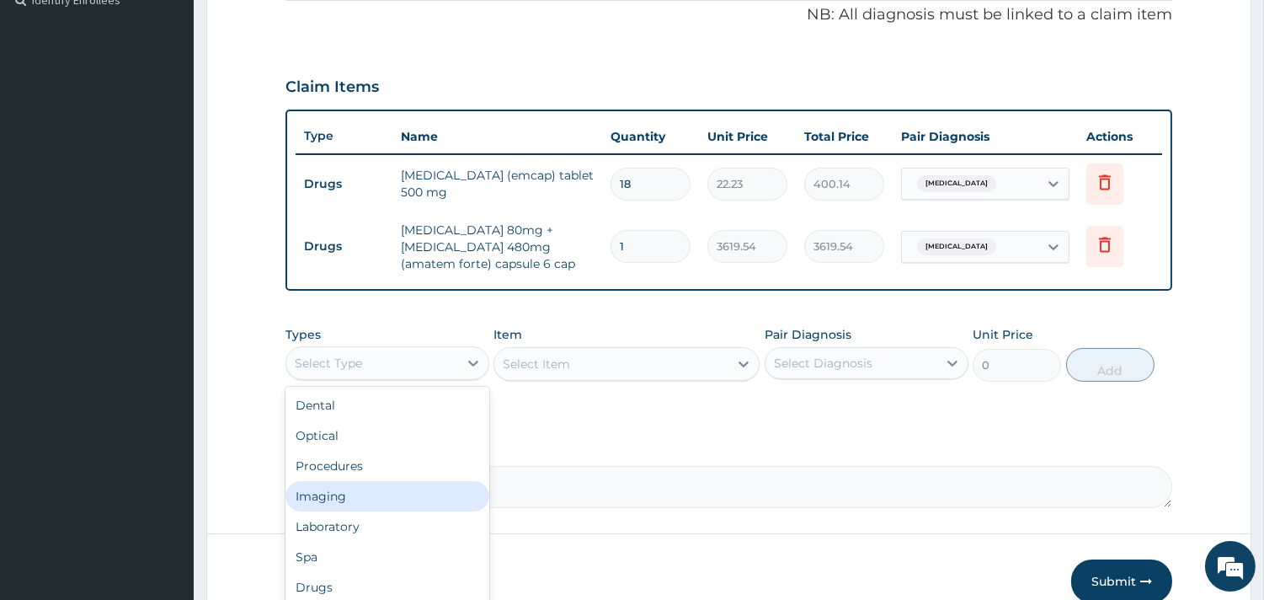
scroll to position [56, 0]
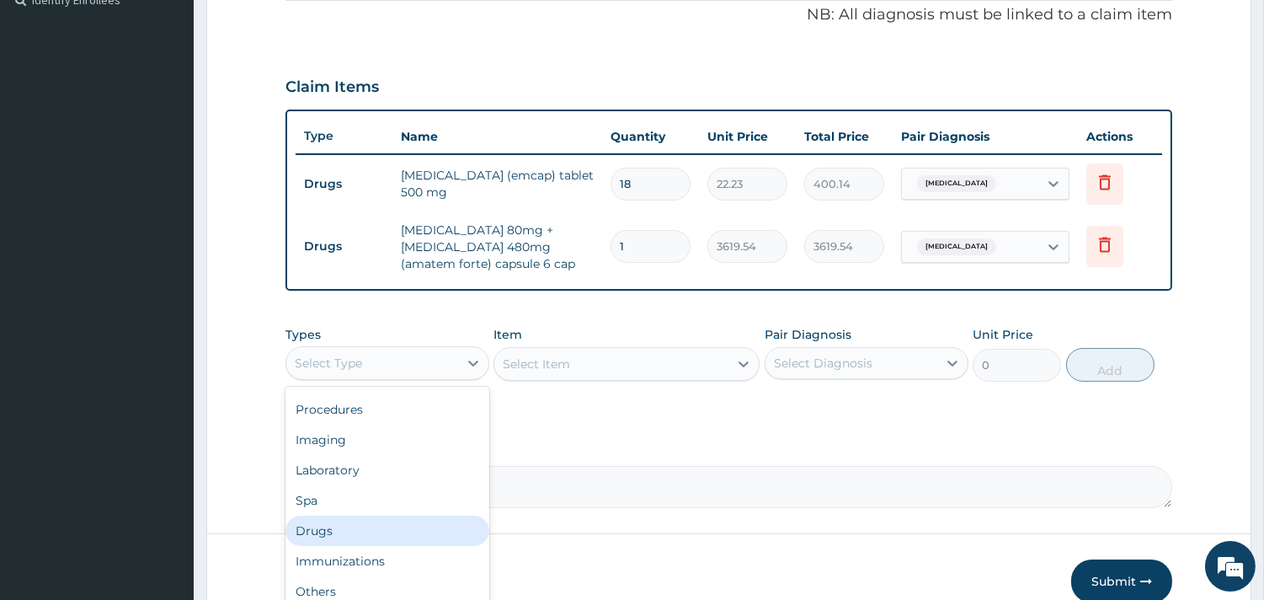
drag, startPoint x: 388, startPoint y: 518, endPoint x: 394, endPoint y: 435, distance: 83.6
click at [389, 518] on div "Drugs" at bounding box center [387, 530] width 204 height 30
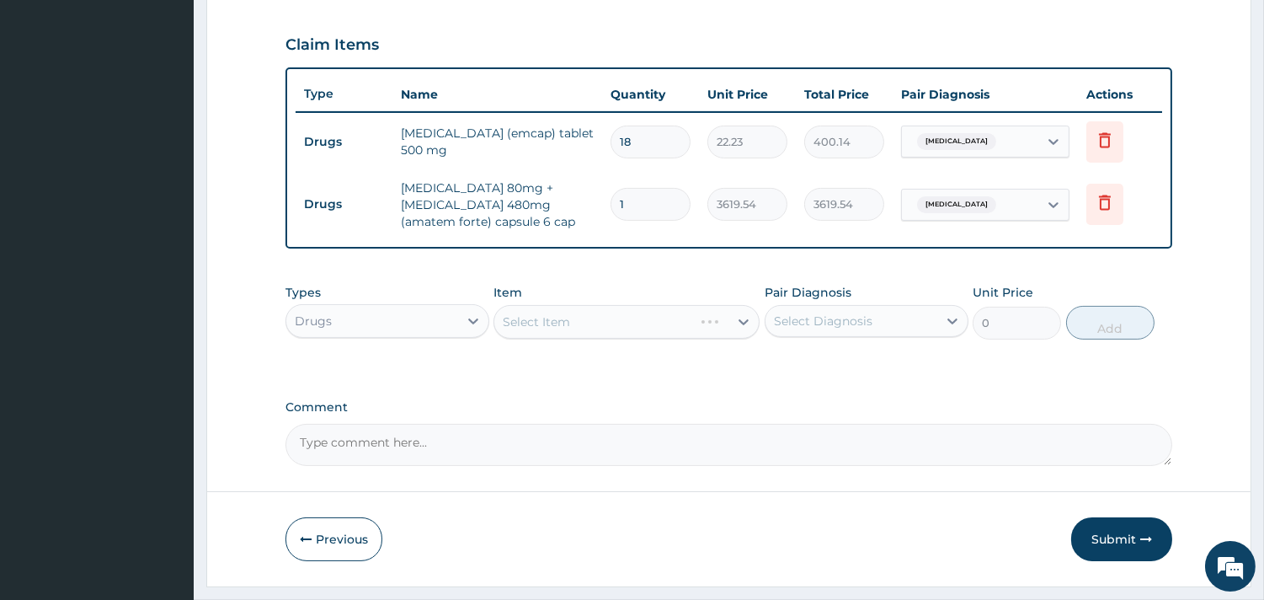
scroll to position [600, 0]
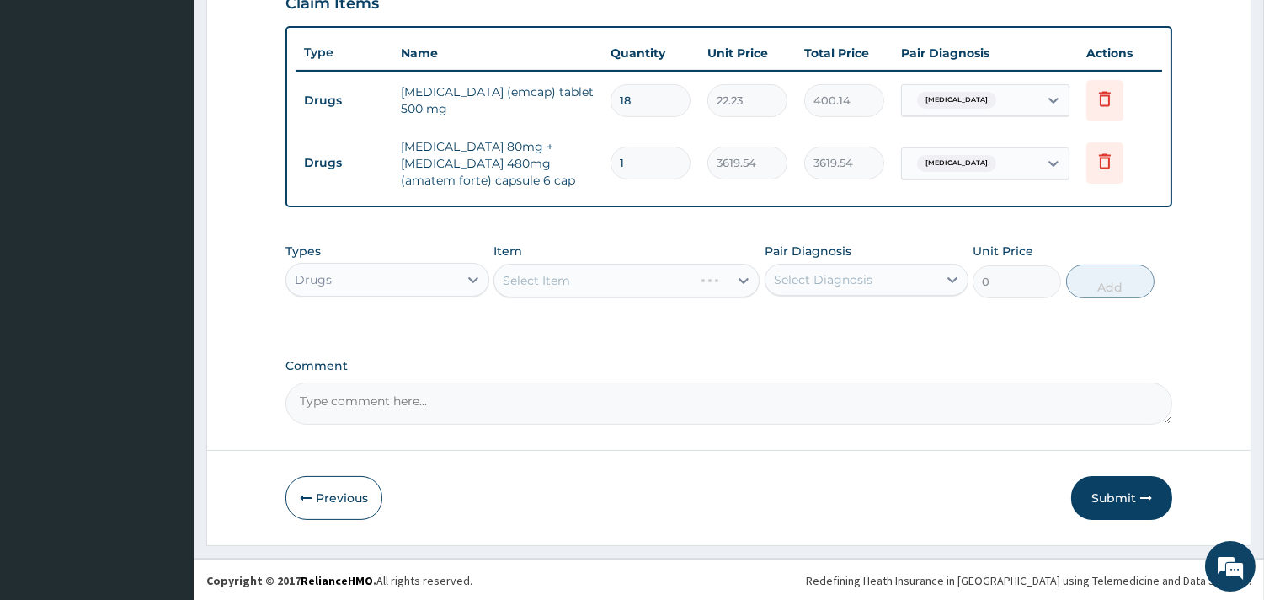
click at [623, 269] on div "Select Item" at bounding box center [626, 281] width 266 height 34
click at [587, 272] on div "Select Item" at bounding box center [626, 281] width 266 height 34
click at [605, 247] on div "Item Select Item" at bounding box center [626, 271] width 266 height 56
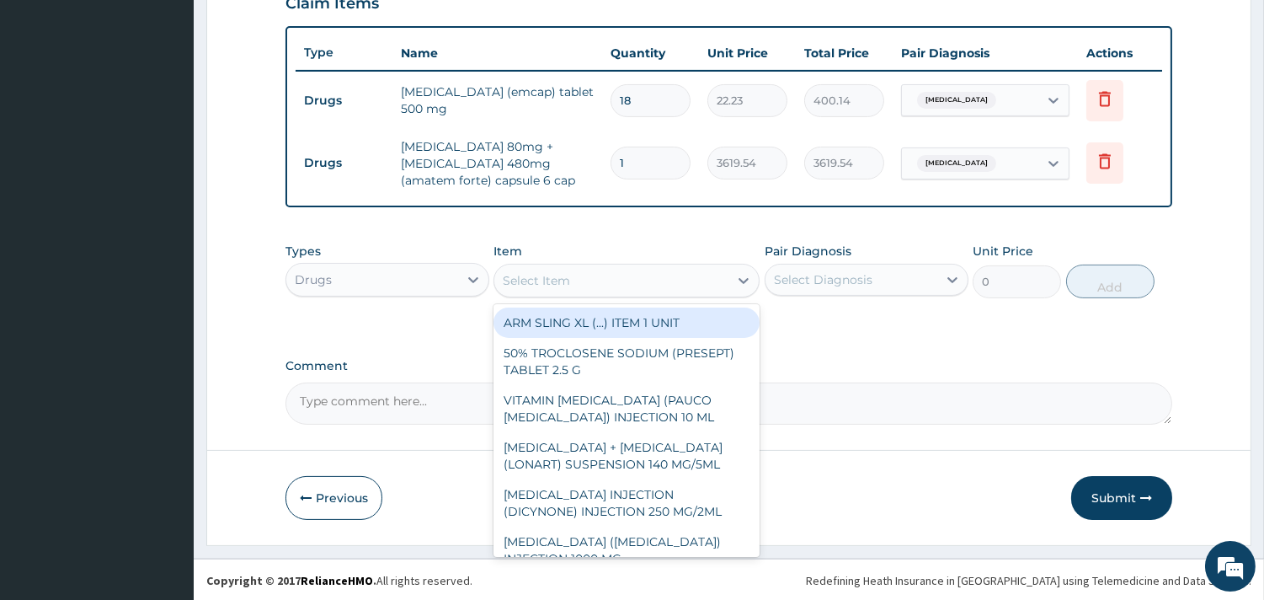
click at [617, 287] on div "Select Item" at bounding box center [611, 280] width 234 height 27
type input "l"
click at [440, 281] on div "Drugs" at bounding box center [372, 279] width 172 height 27
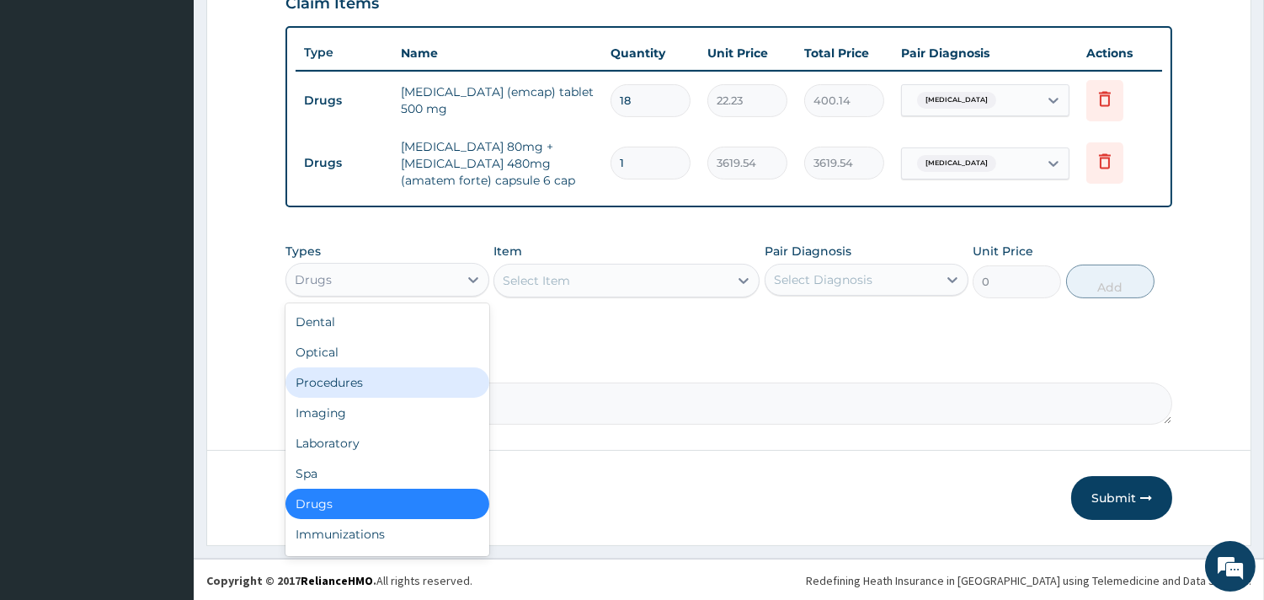
click at [416, 368] on div "Procedures" at bounding box center [387, 382] width 204 height 30
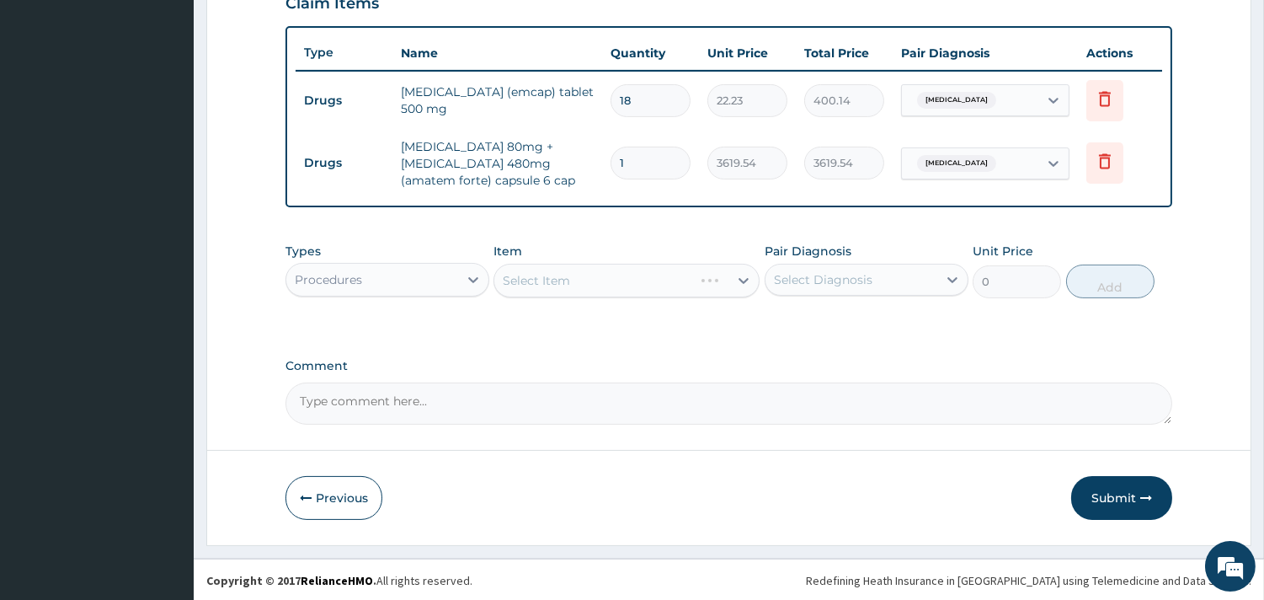
click at [637, 281] on div "Select Item" at bounding box center [626, 281] width 266 height 34
click at [625, 279] on div "Select Item" at bounding box center [626, 281] width 266 height 34
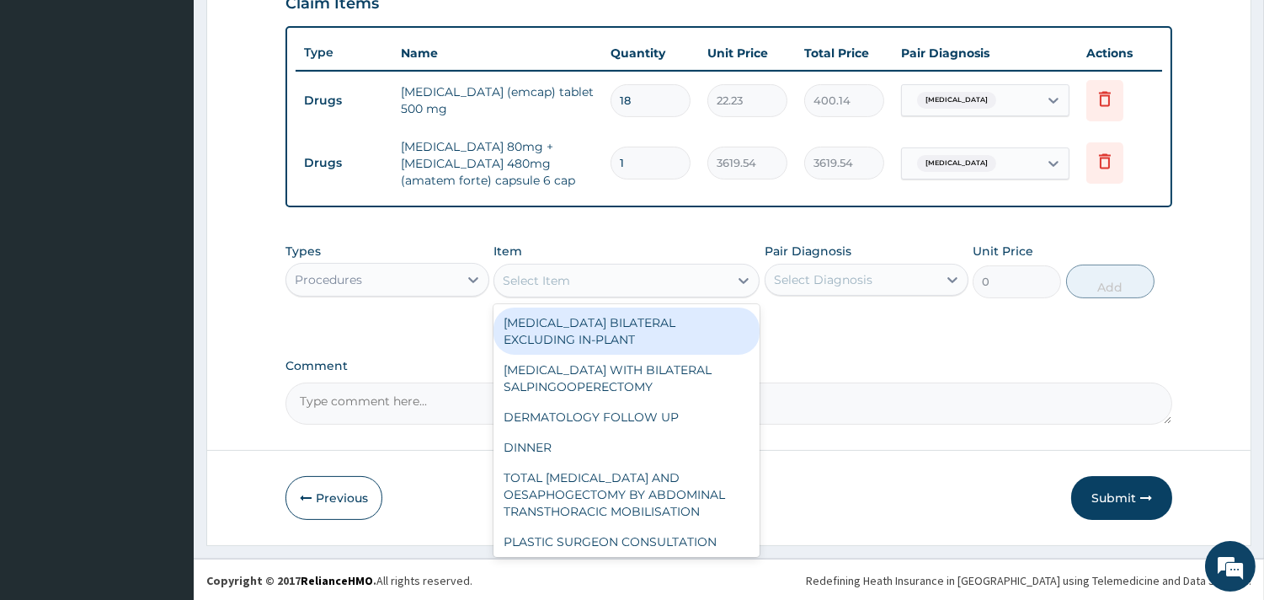
click at [690, 287] on div "Select Item" at bounding box center [611, 280] width 234 height 27
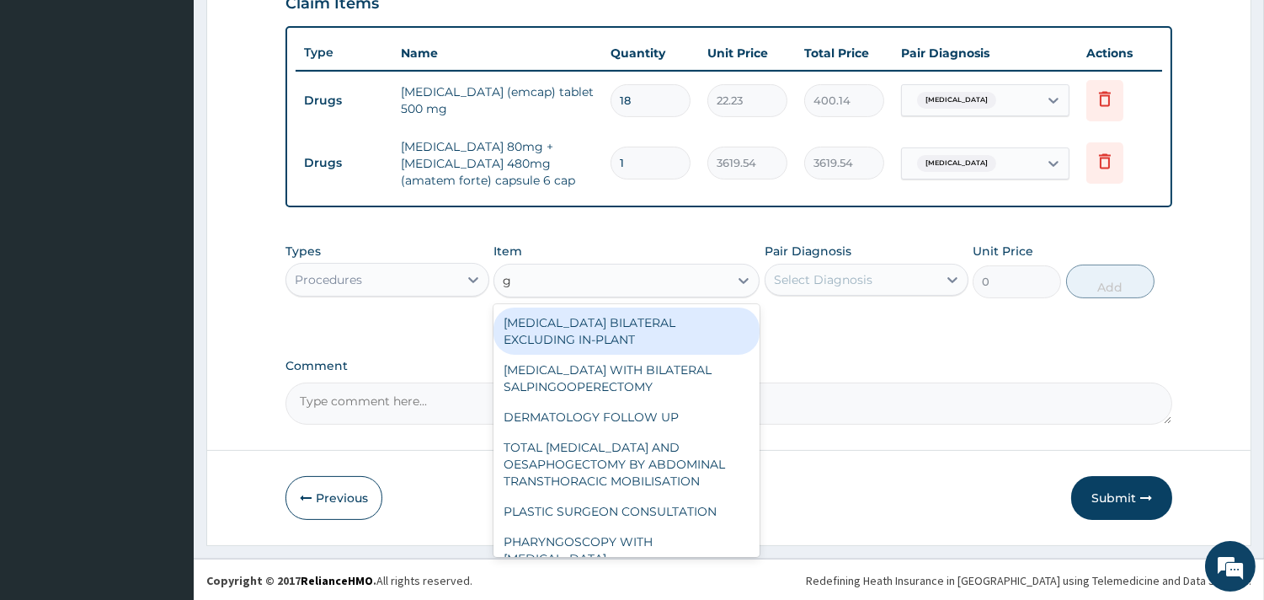
type input "gp"
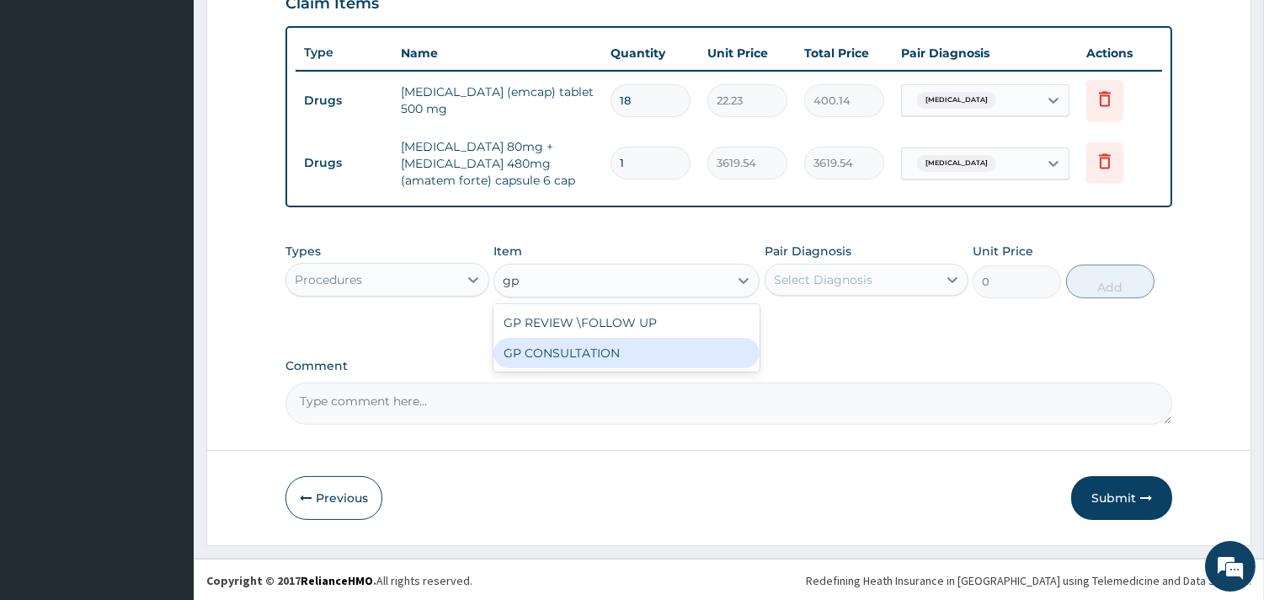
click at [627, 341] on div "GP CONSULTATION" at bounding box center [626, 353] width 266 height 30
type input "7125"
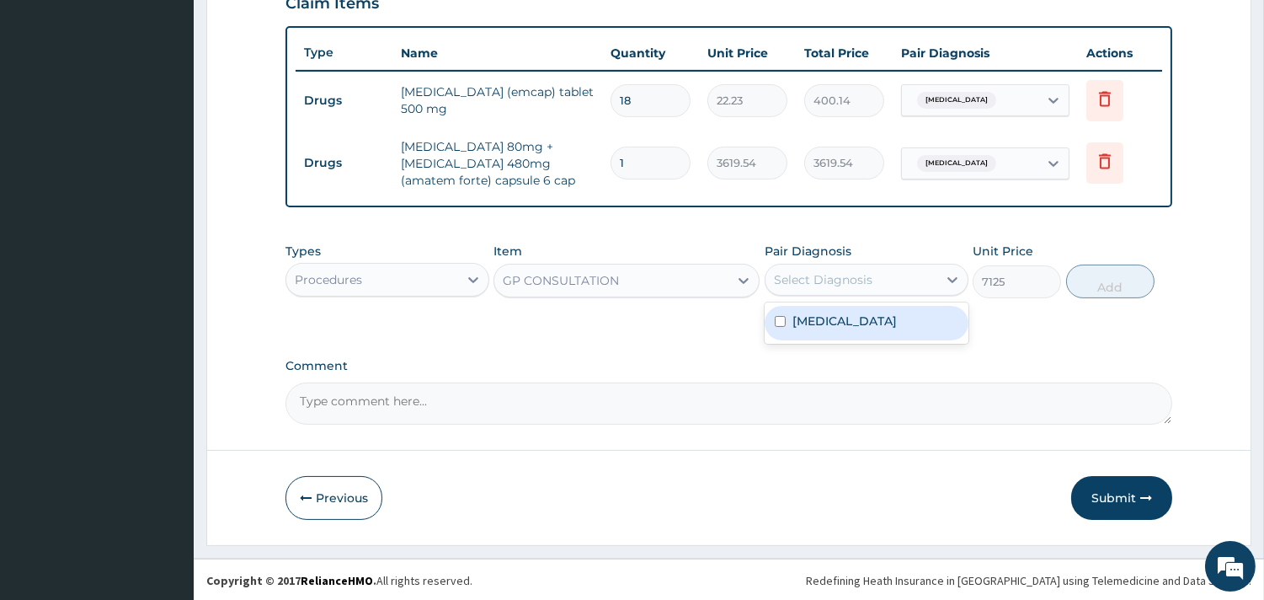
click at [861, 271] on div "Select Diagnosis" at bounding box center [823, 279] width 99 height 17
click at [852, 323] on div "Malaria" at bounding box center [867, 323] width 204 height 35
checkbox input "true"
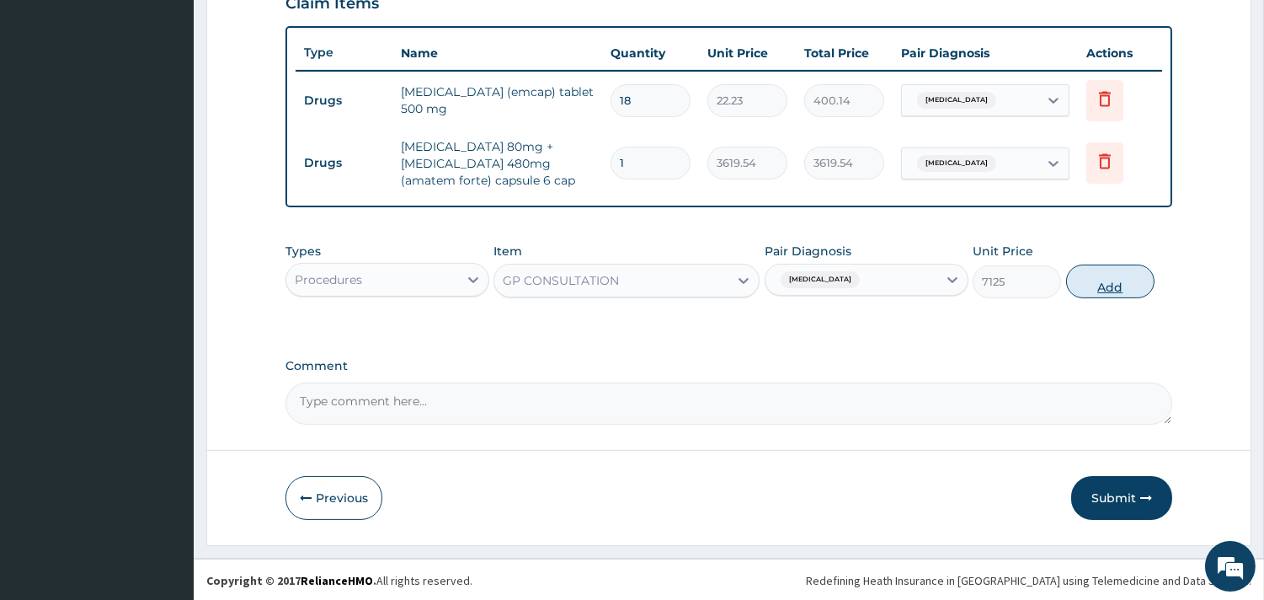
click at [1126, 271] on button "Add" at bounding box center [1110, 281] width 88 height 34
type input "0"
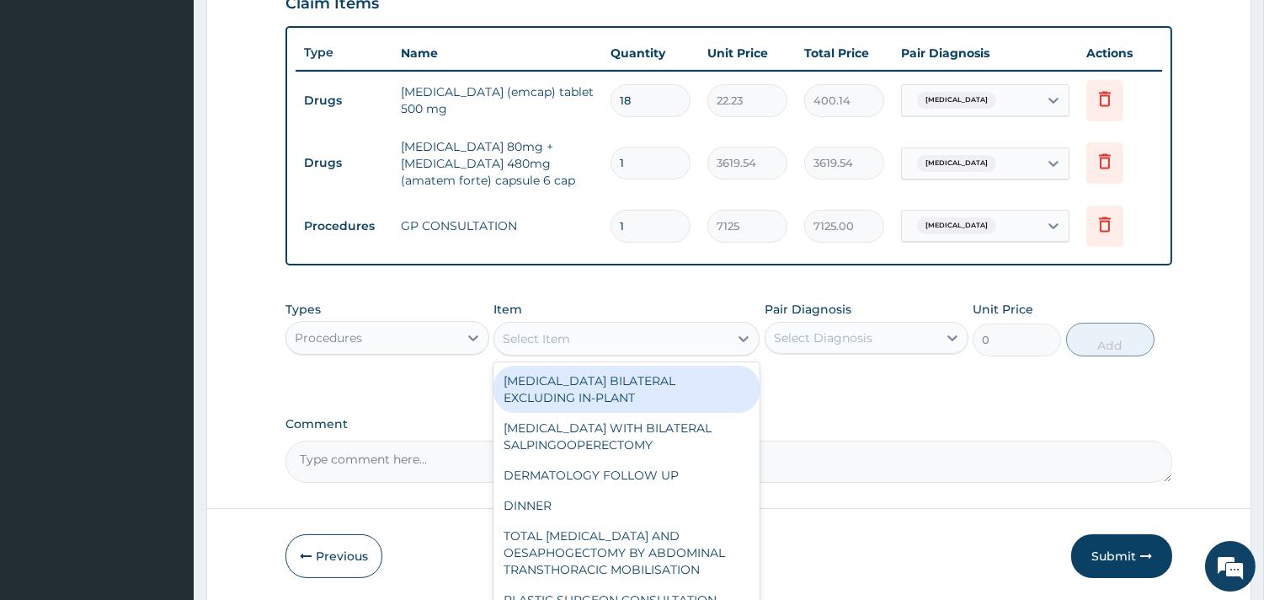
click at [541, 339] on div "Select Item" at bounding box center [536, 338] width 67 height 17
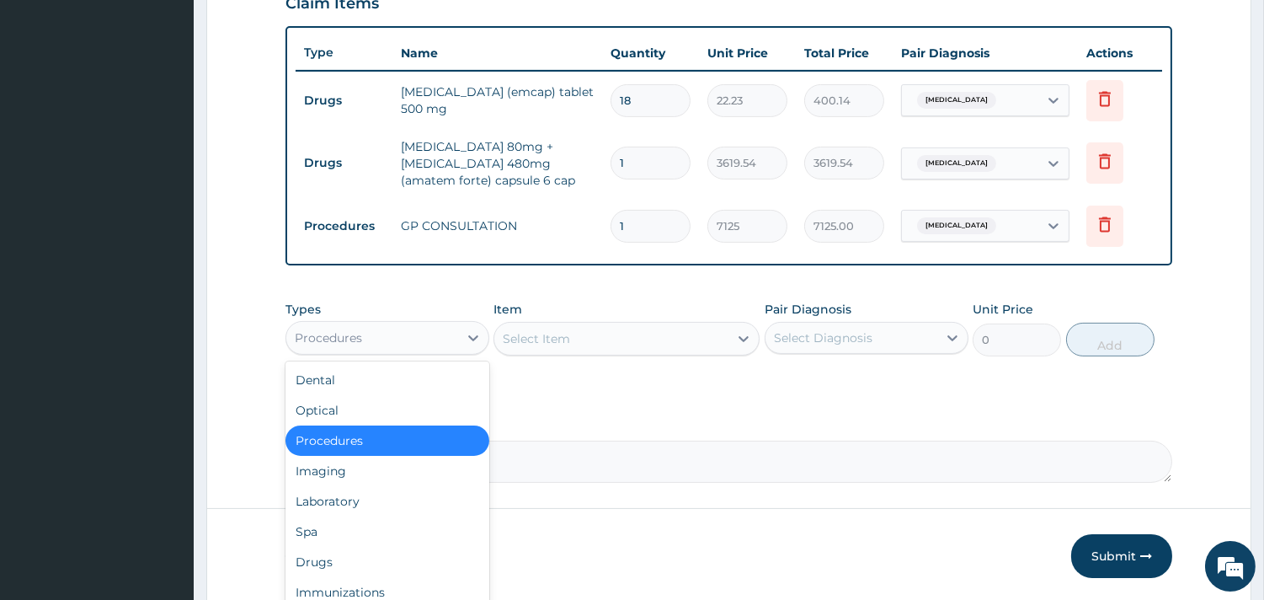
click at [424, 326] on div "Procedures" at bounding box center [372, 337] width 172 height 27
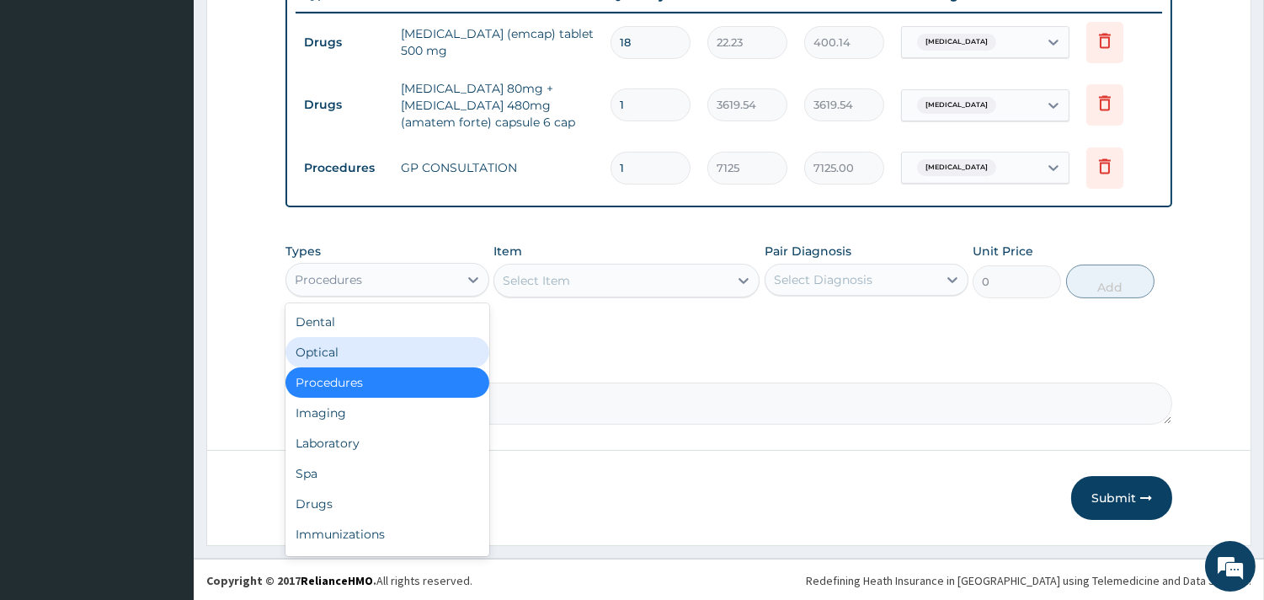
scroll to position [56, 0]
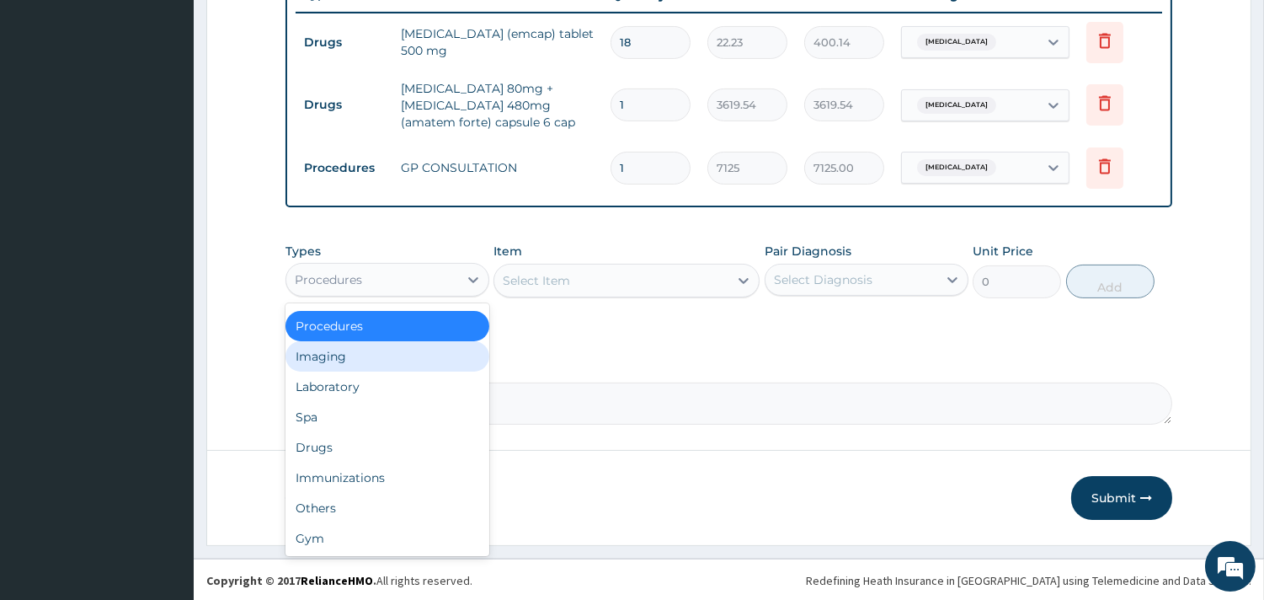
click at [355, 362] on div "Imaging" at bounding box center [387, 356] width 204 height 30
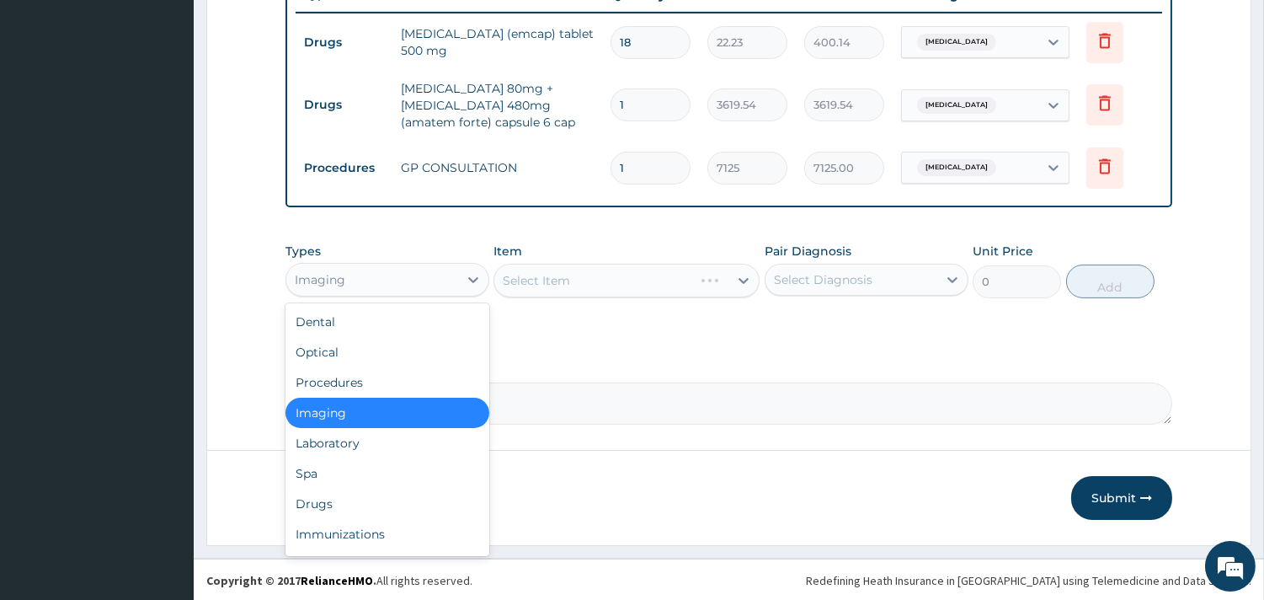
drag, startPoint x: 358, startPoint y: 270, endPoint x: 355, endPoint y: 365, distance: 94.4
click at [358, 272] on div "Imaging" at bounding box center [372, 279] width 172 height 27
click at [346, 449] on div "Laboratory" at bounding box center [387, 443] width 204 height 30
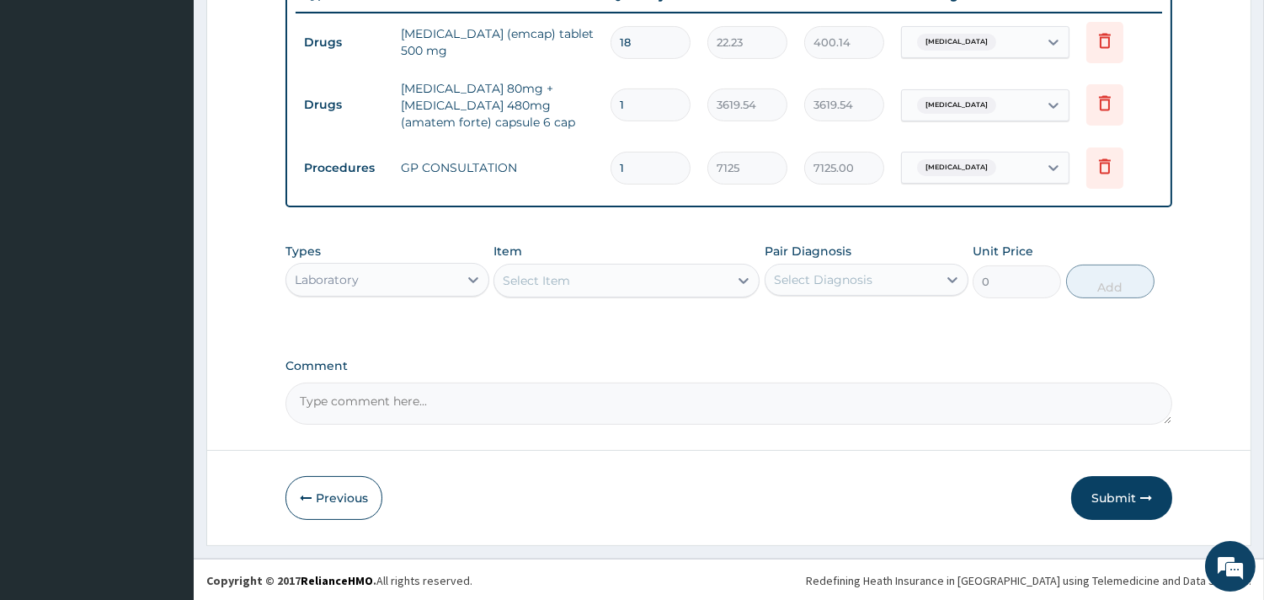
click at [573, 267] on div "Select Item" at bounding box center [611, 280] width 234 height 27
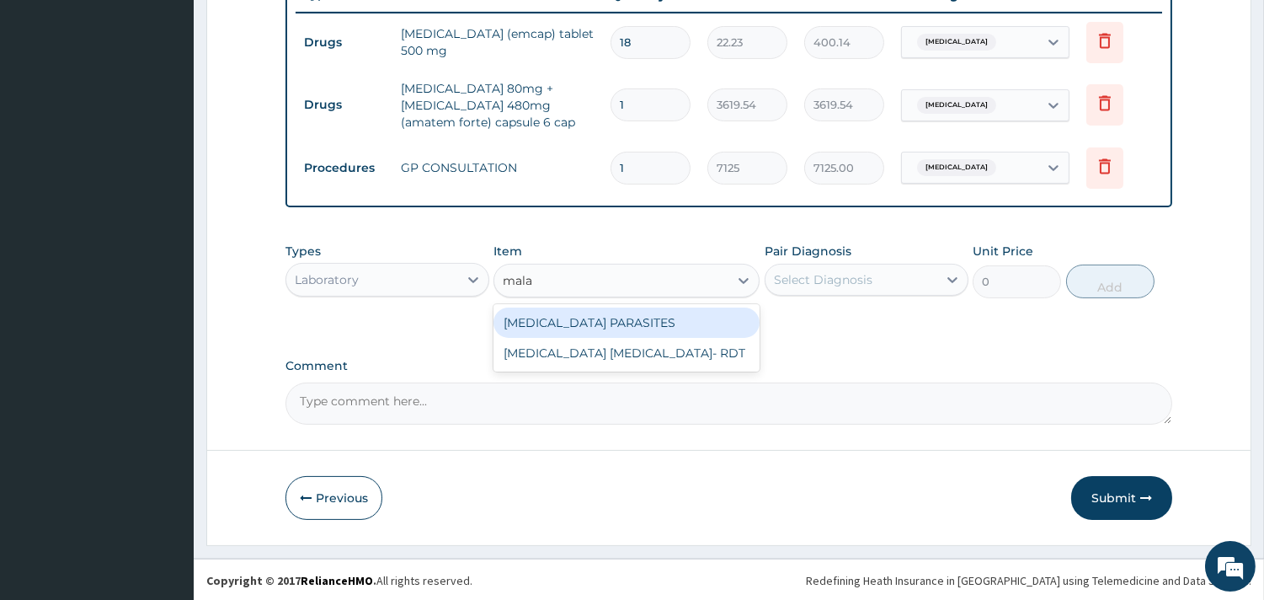
type input "malar"
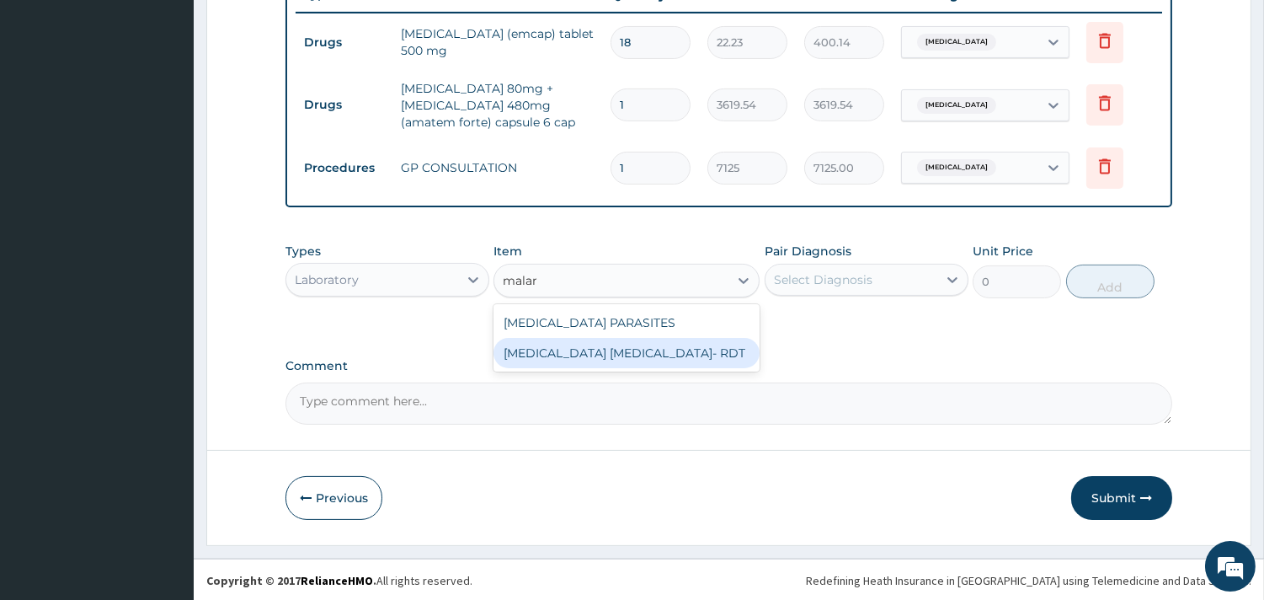
drag, startPoint x: 638, startPoint y: 346, endPoint x: 649, endPoint y: 355, distance: 13.8
click at [645, 350] on div "MALARIA PARASITE- RDT" at bounding box center [626, 353] width 266 height 30
type input "4321.35"
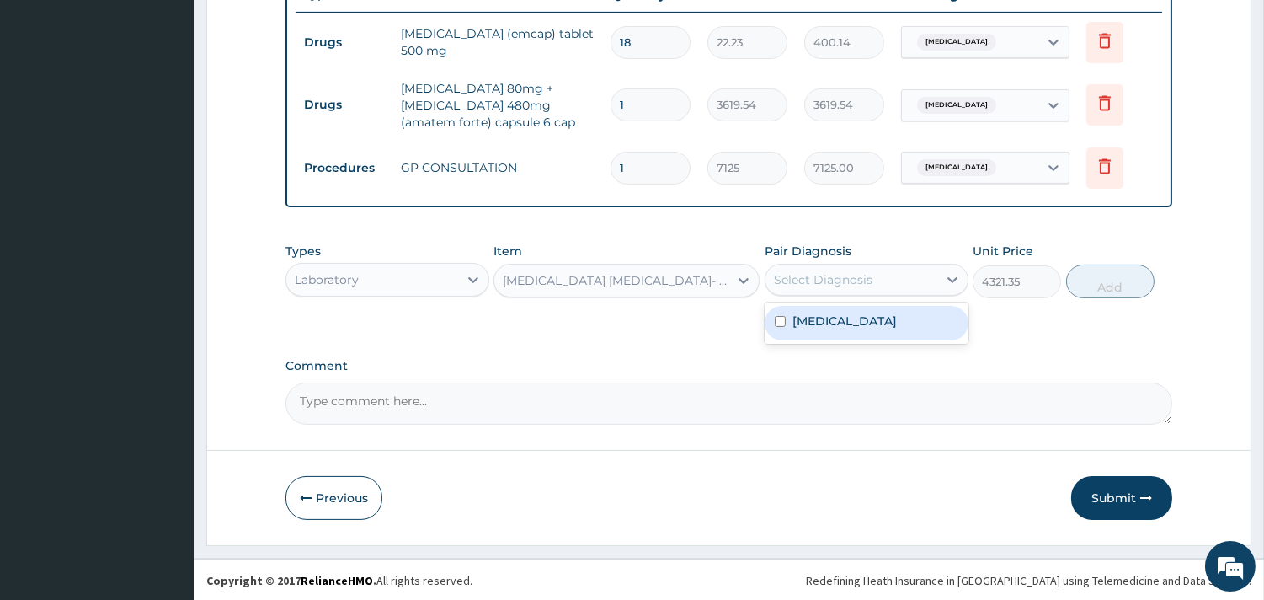
click at [832, 271] on div "Select Diagnosis" at bounding box center [823, 279] width 99 height 17
click at [834, 312] on label "Malaria" at bounding box center [844, 320] width 104 height 17
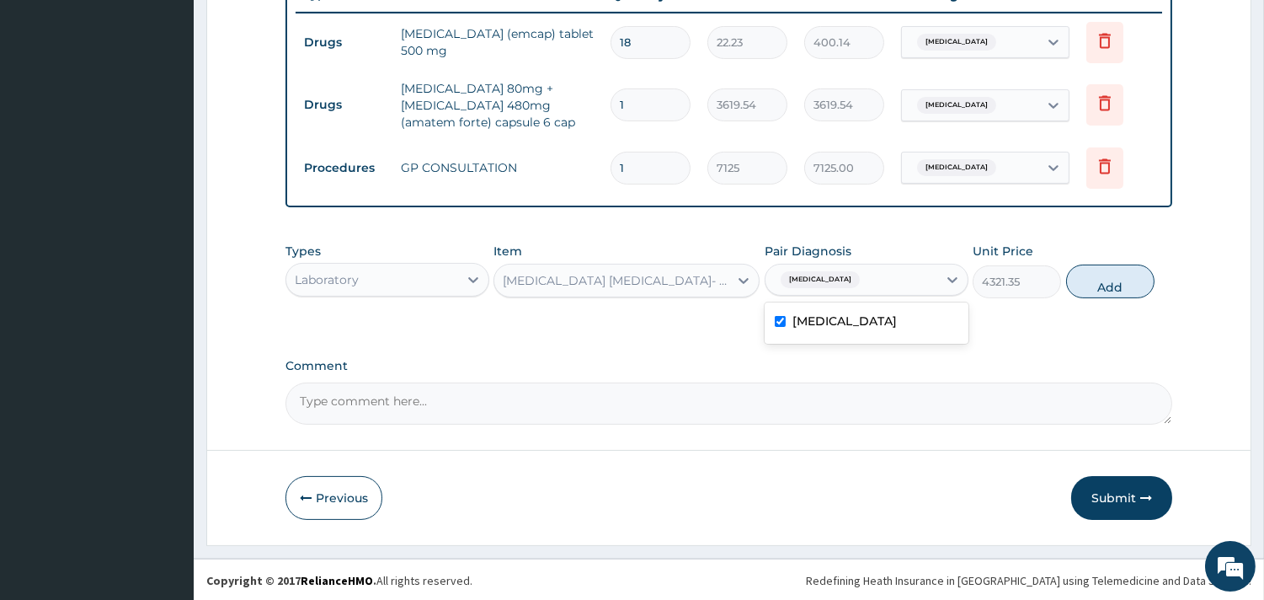
checkbox input "true"
click at [1124, 293] on div "Types Laboratory Item MALARIA PARASITE- RDT Pair Diagnosis Malaria Unit Price 4…" at bounding box center [728, 270] width 887 height 72
click at [1122, 286] on button "Add" at bounding box center [1110, 281] width 88 height 34
type input "0"
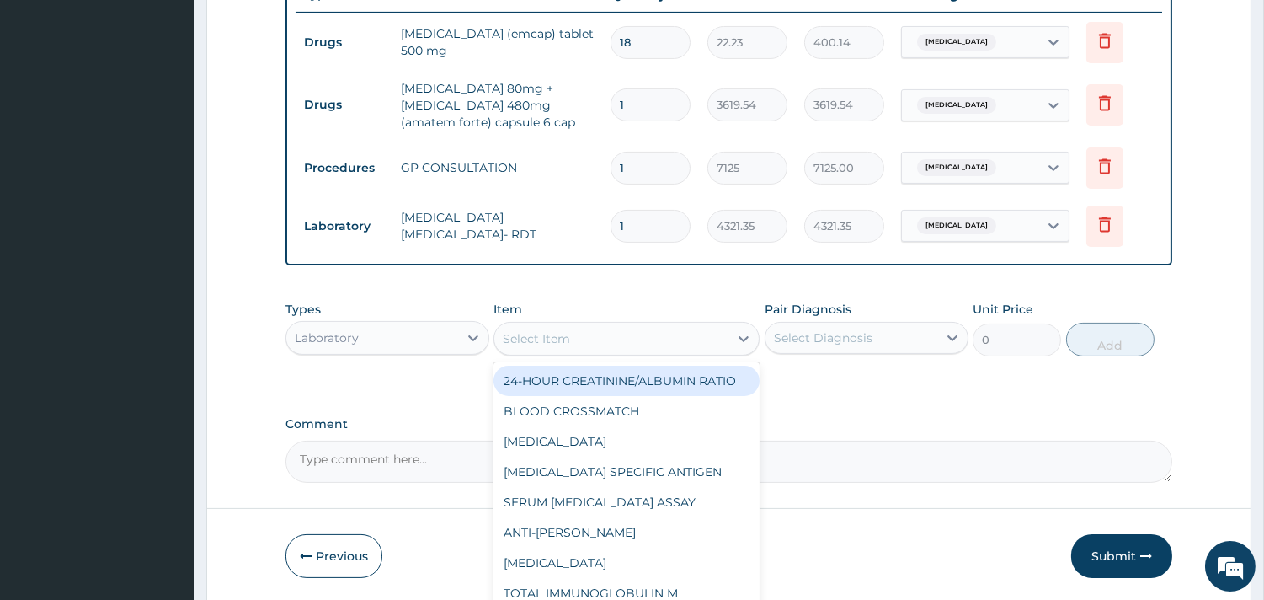
click at [579, 334] on div "Select Item" at bounding box center [611, 338] width 234 height 27
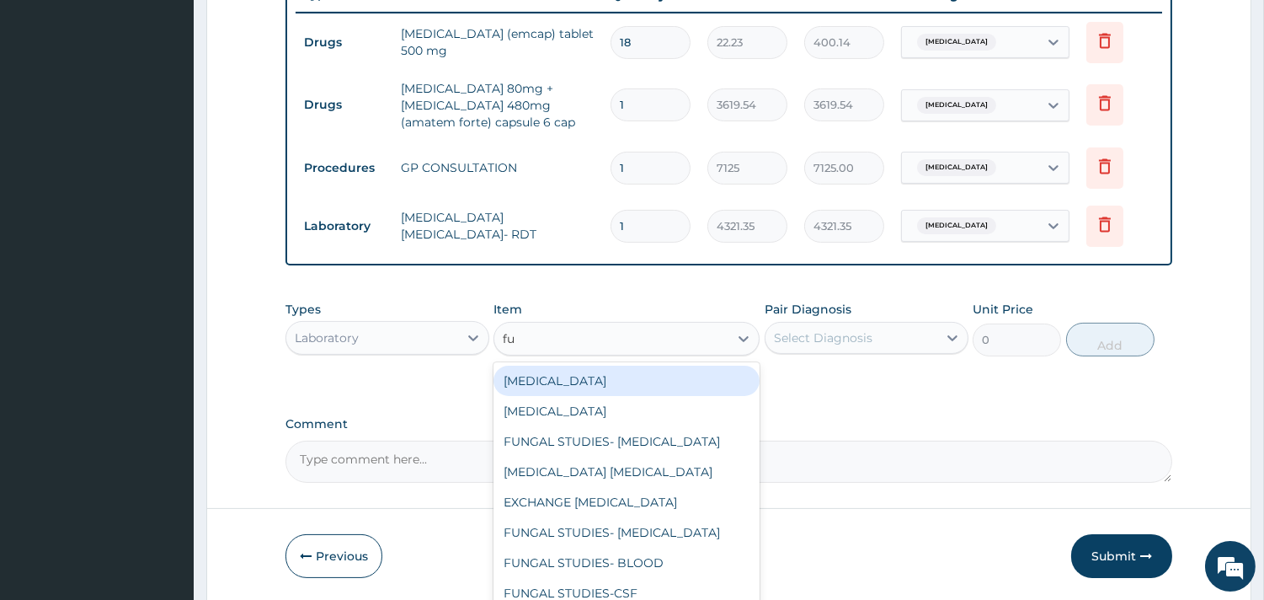
type input "ful"
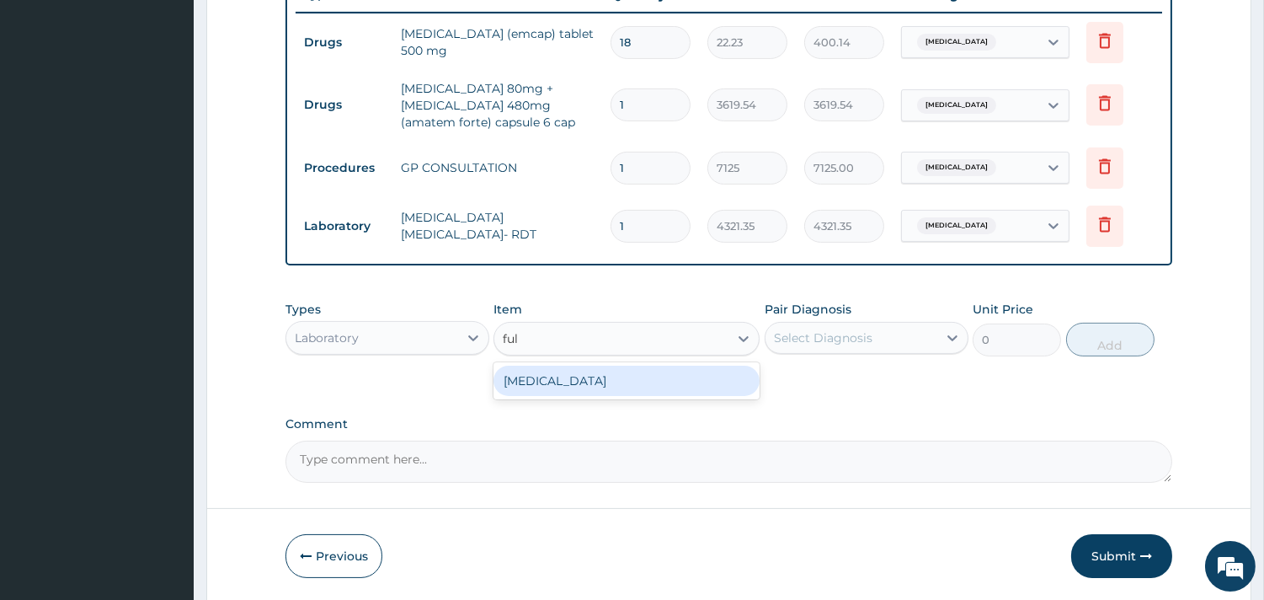
drag, startPoint x: 602, startPoint y: 379, endPoint x: 765, endPoint y: 362, distance: 163.4
click at [605, 381] on div "FULL BLOOD COUNT" at bounding box center [626, 380] width 266 height 30
type input "5383.5"
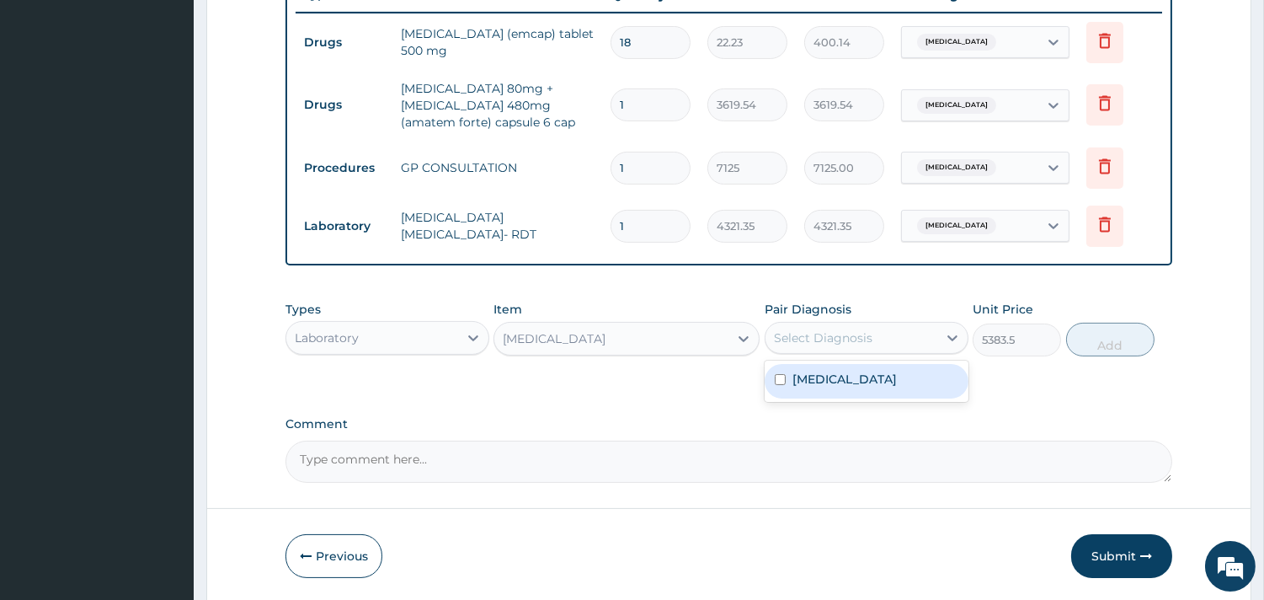
drag, startPoint x: 811, startPoint y: 343, endPoint x: 811, endPoint y: 368, distance: 25.3
click at [811, 350] on div "Select Diagnosis" at bounding box center [867, 338] width 204 height 32
click at [805, 399] on div "Malaria" at bounding box center [867, 380] width 204 height 41
drag, startPoint x: 808, startPoint y: 382, endPoint x: 831, endPoint y: 385, distance: 22.9
click at [818, 382] on label "Malaria" at bounding box center [844, 379] width 104 height 17
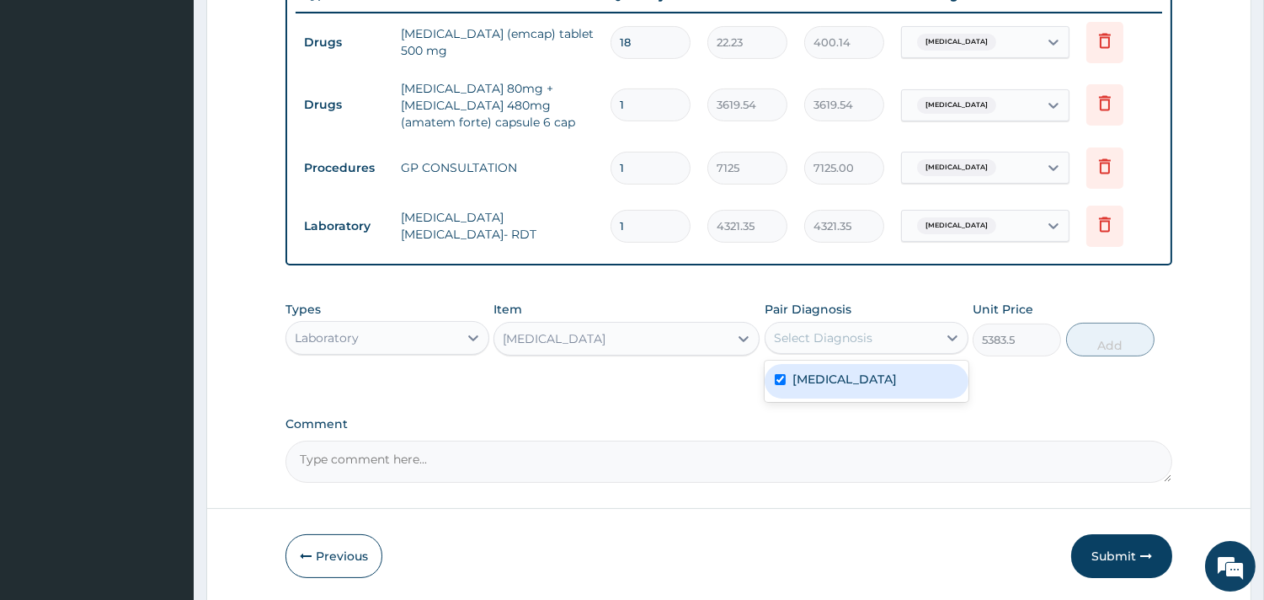
checkbox input "true"
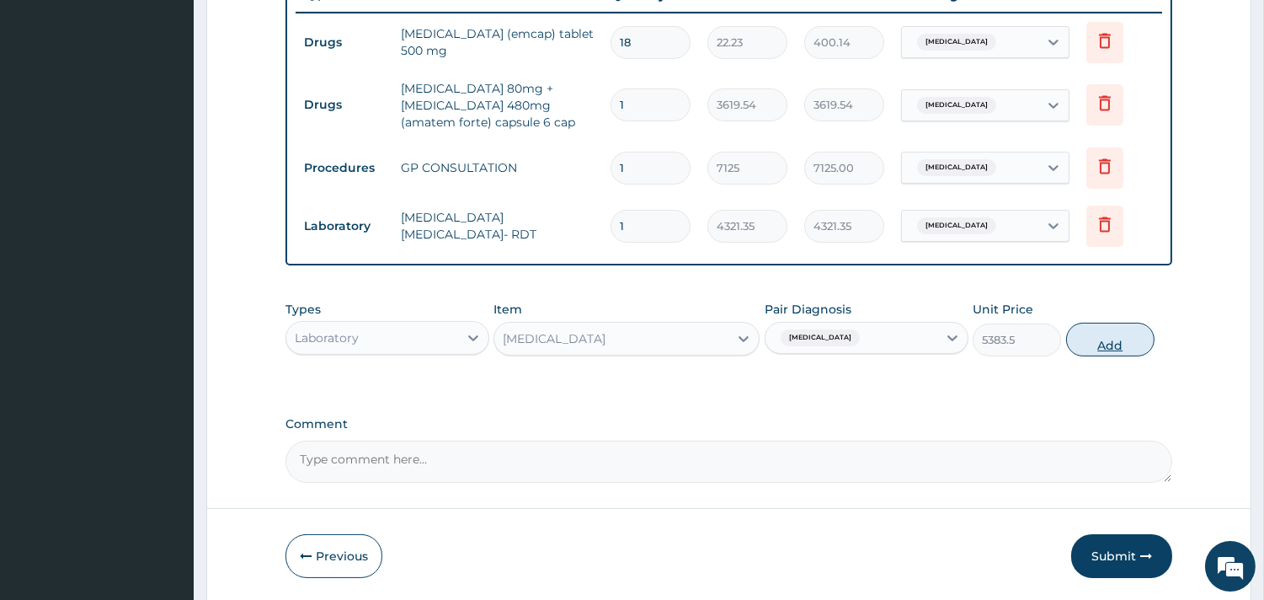
click at [1116, 349] on button "Add" at bounding box center [1110, 340] width 88 height 34
type input "0"
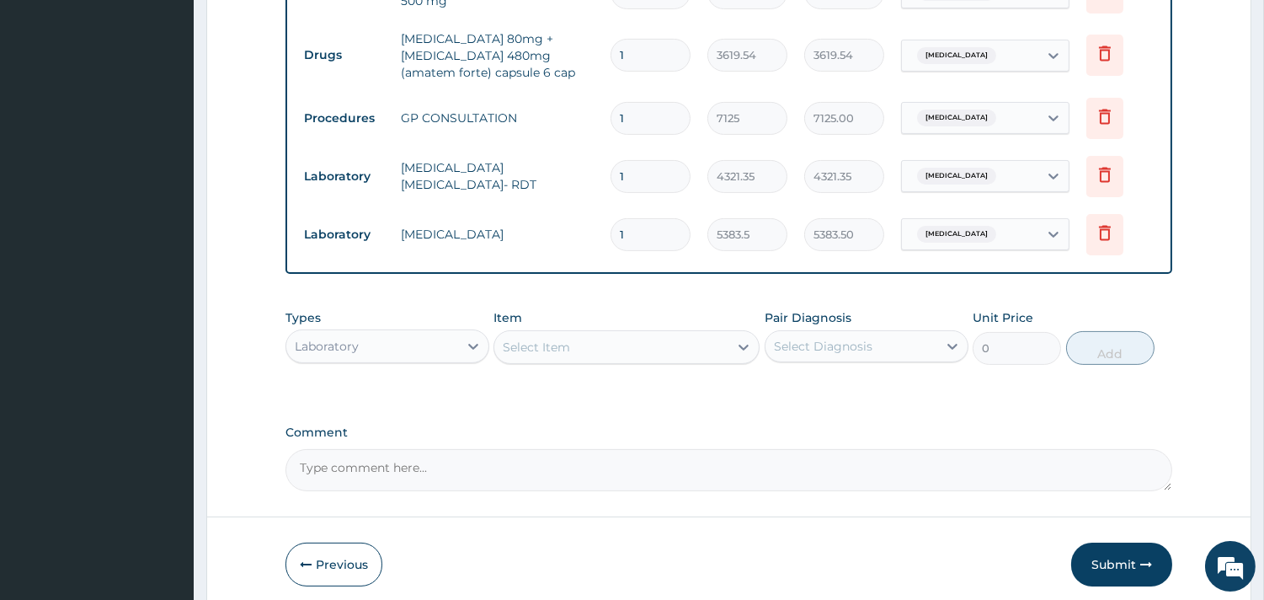
scroll to position [776, 0]
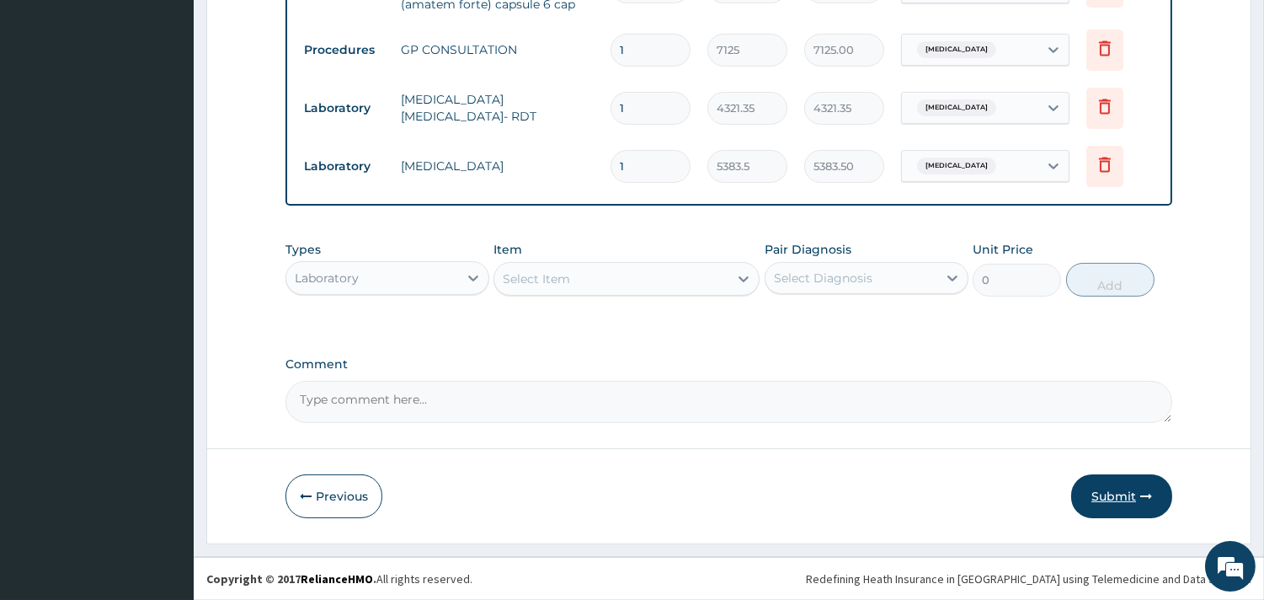
click at [1160, 495] on button "Submit" at bounding box center [1121, 496] width 101 height 44
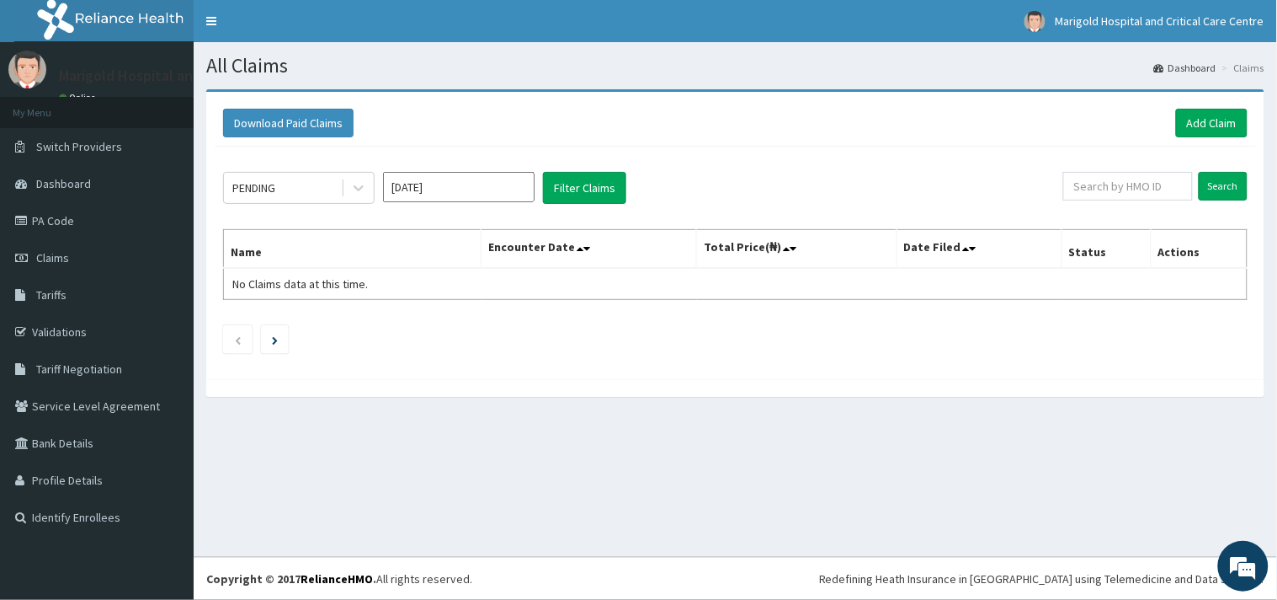
click at [461, 178] on input "Oct 2025" at bounding box center [459, 187] width 152 height 30
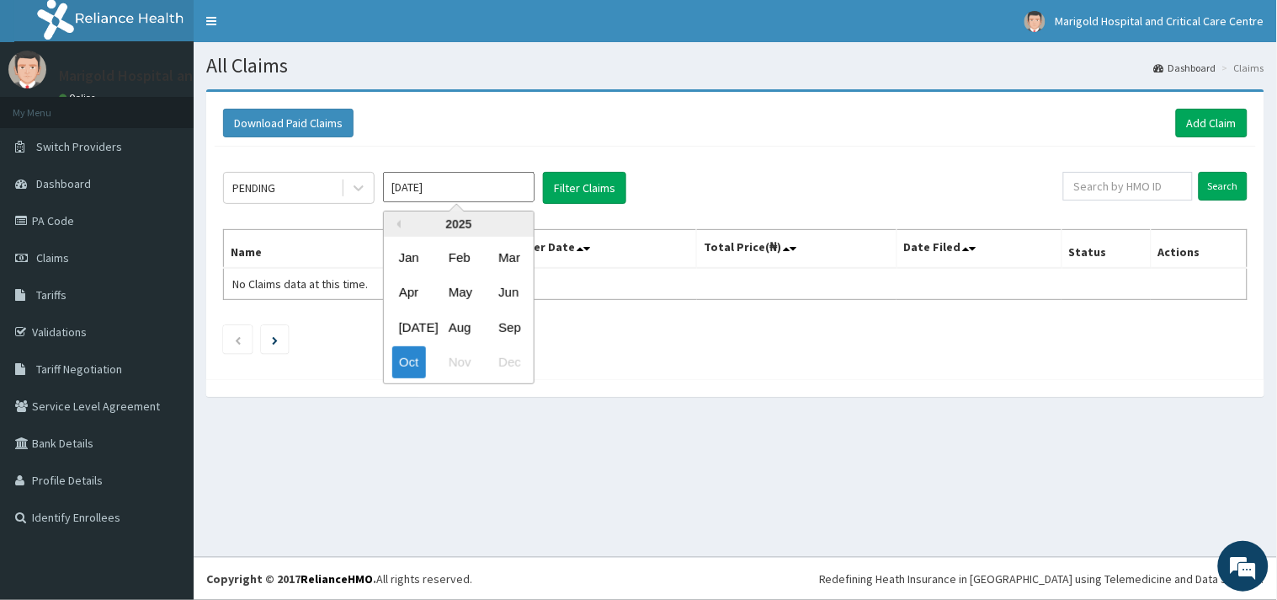
drag, startPoint x: 514, startPoint y: 333, endPoint x: 543, endPoint y: 275, distance: 65.2
click at [514, 333] on div "Sep" at bounding box center [509, 327] width 34 height 31
type input "[DATE]"
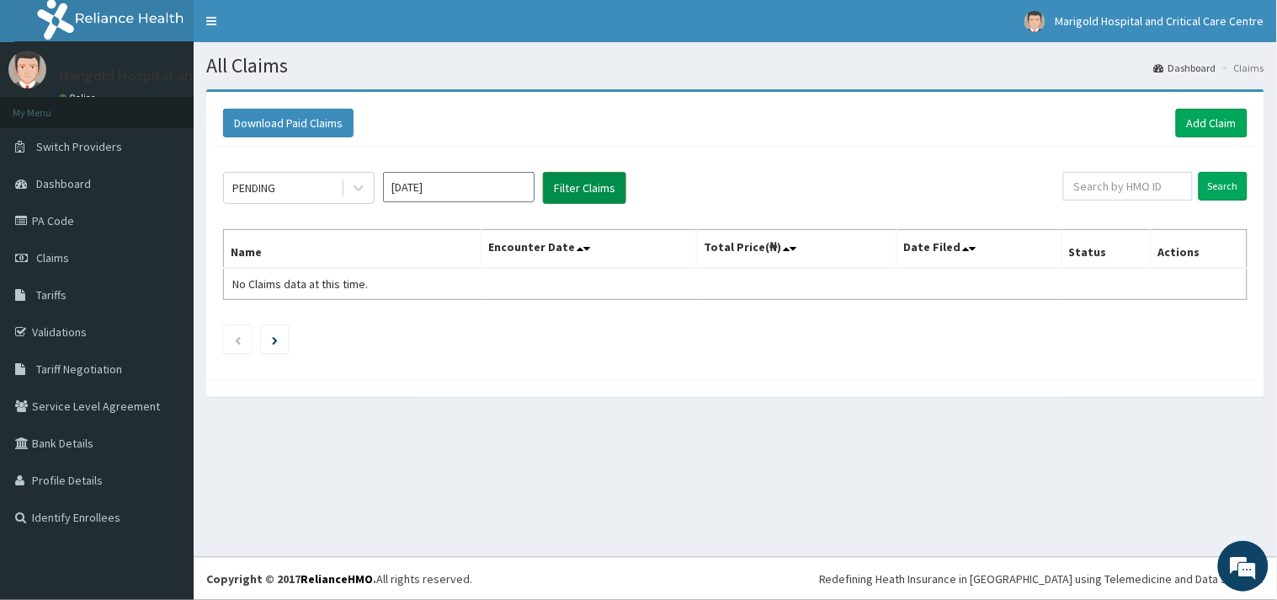
click at [562, 186] on button "Filter Claims" at bounding box center [584, 188] width 83 height 32
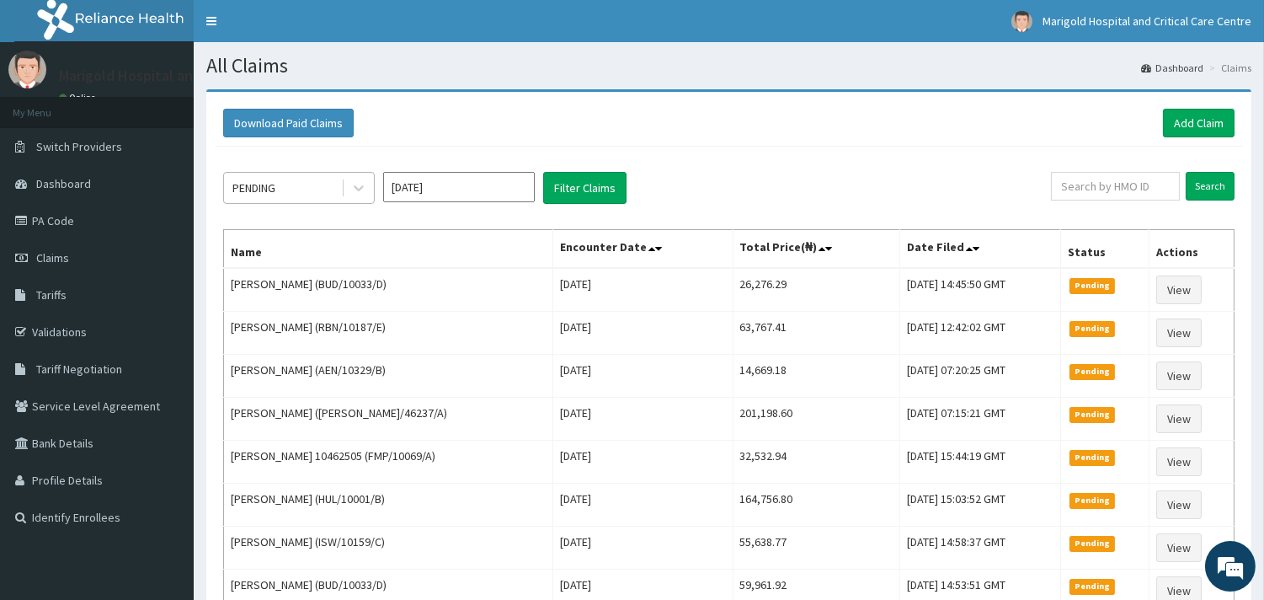
click at [289, 197] on div "PENDING" at bounding box center [282, 187] width 117 height 27
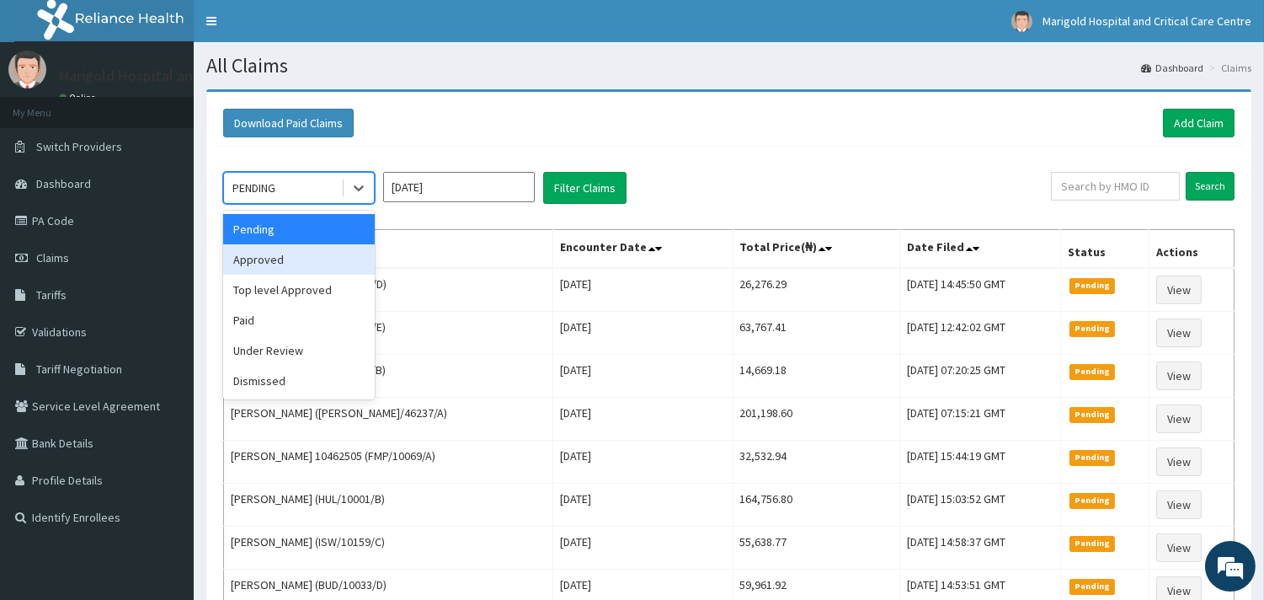
click at [304, 264] on div "Approved" at bounding box center [299, 259] width 152 height 30
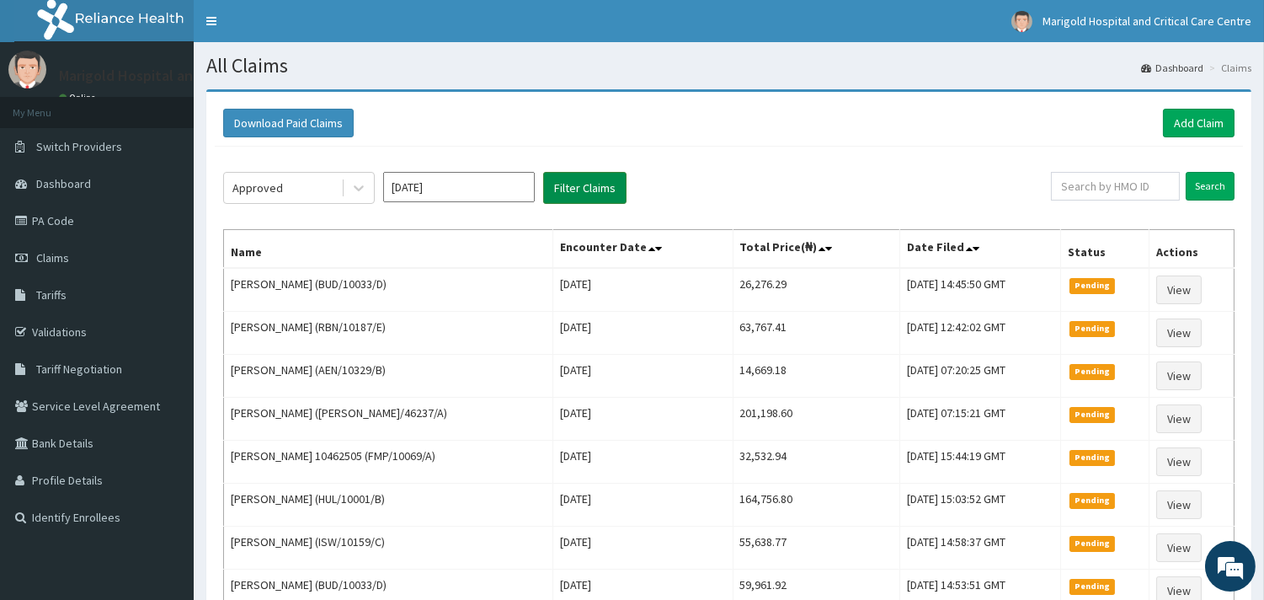
click at [568, 195] on button "Filter Claims" at bounding box center [584, 188] width 83 height 32
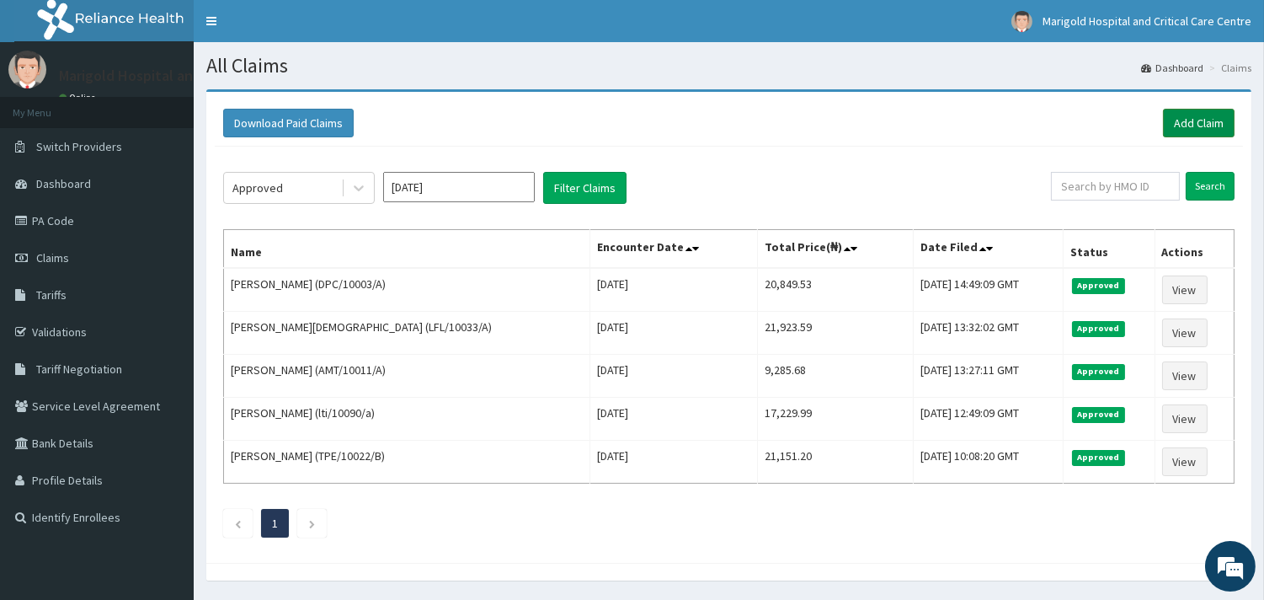
drag, startPoint x: 1188, startPoint y: 120, endPoint x: 1180, endPoint y: 127, distance: 11.3
click at [1187, 120] on link "Add Claim" at bounding box center [1199, 123] width 72 height 29
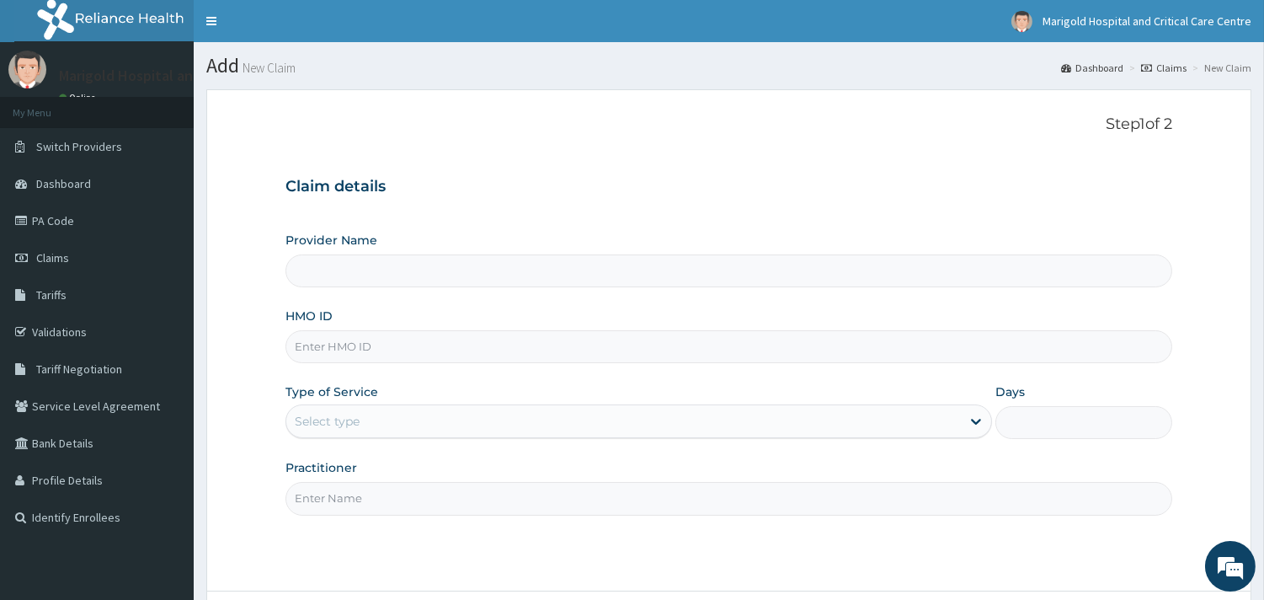
click at [381, 357] on input "HMO ID" at bounding box center [728, 346] width 887 height 33
type input "Marigold Hospital and Critical Care Centre"
type input "enp/11362/a"
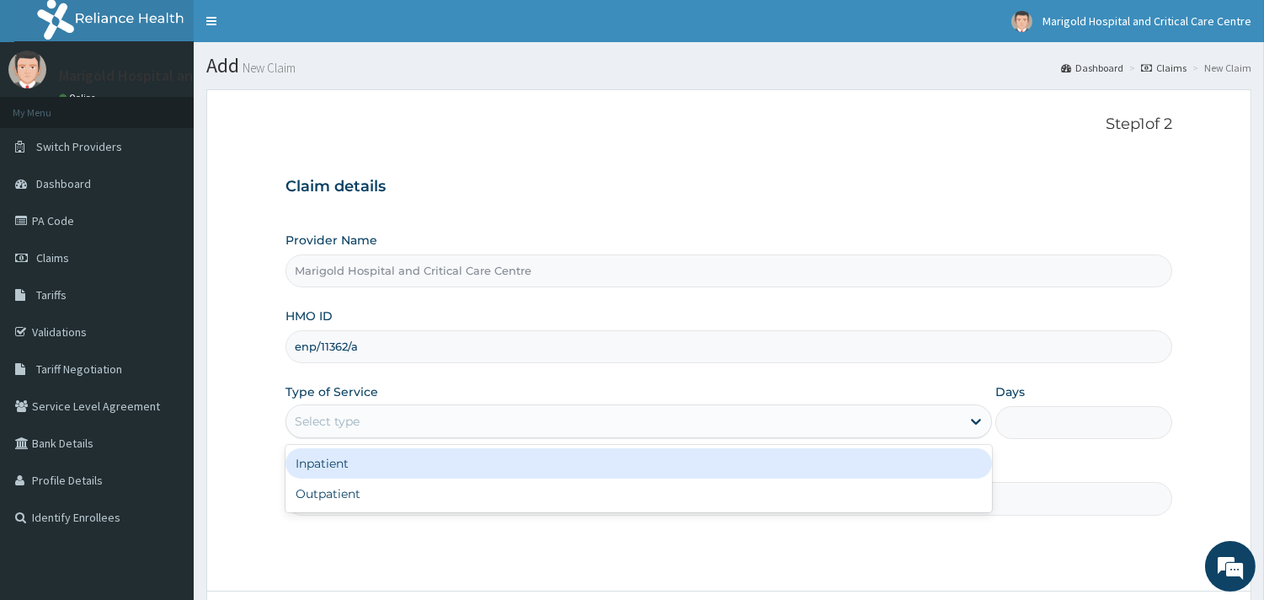
drag, startPoint x: 415, startPoint y: 434, endPoint x: 383, endPoint y: 476, distance: 52.9
click at [399, 434] on div "Select type" at bounding box center [623, 421] width 674 height 27
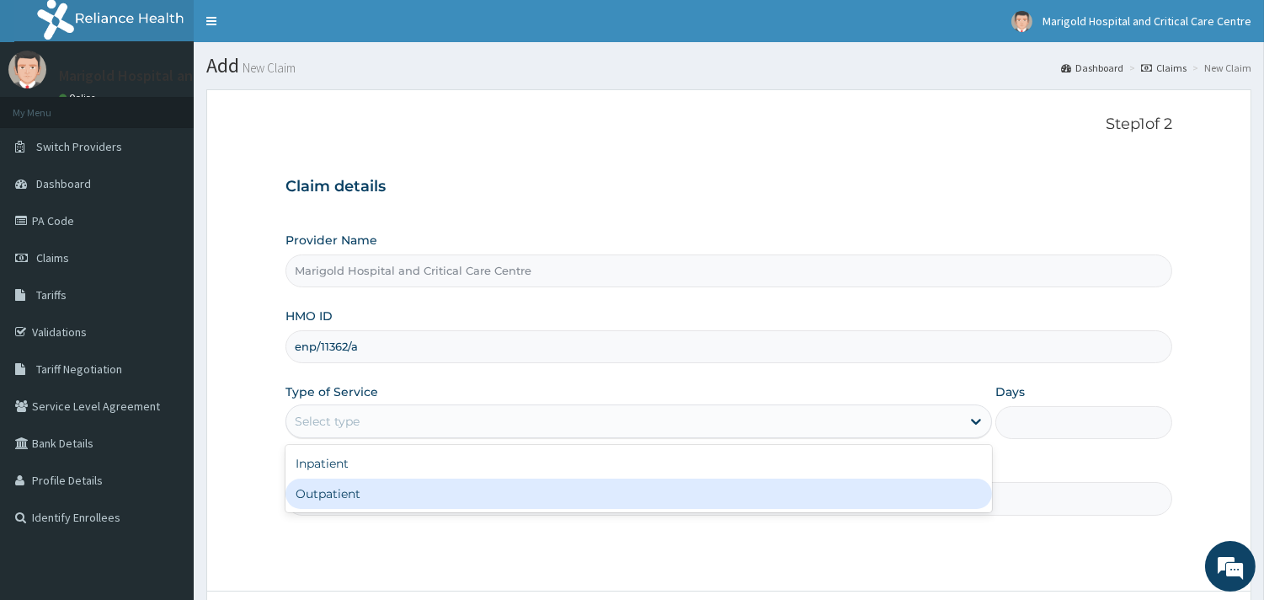
click at [372, 505] on div "Outpatient" at bounding box center [638, 493] width 706 height 30
type input "1"
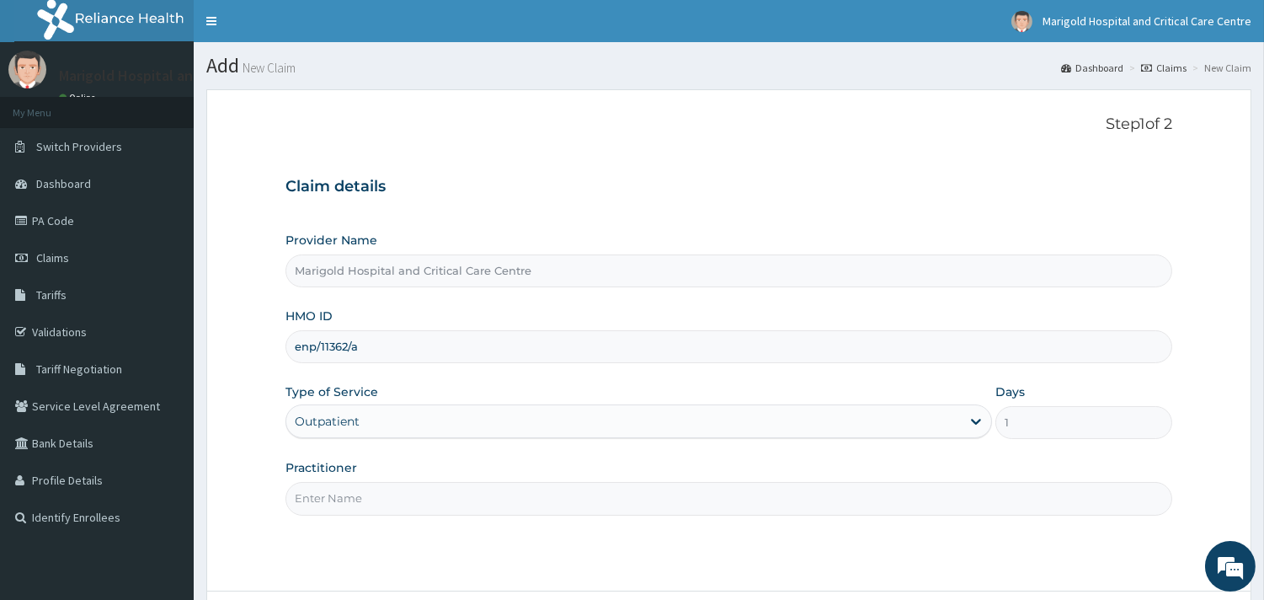
click at [371, 503] on input "Practitioner" at bounding box center [728, 498] width 887 height 33
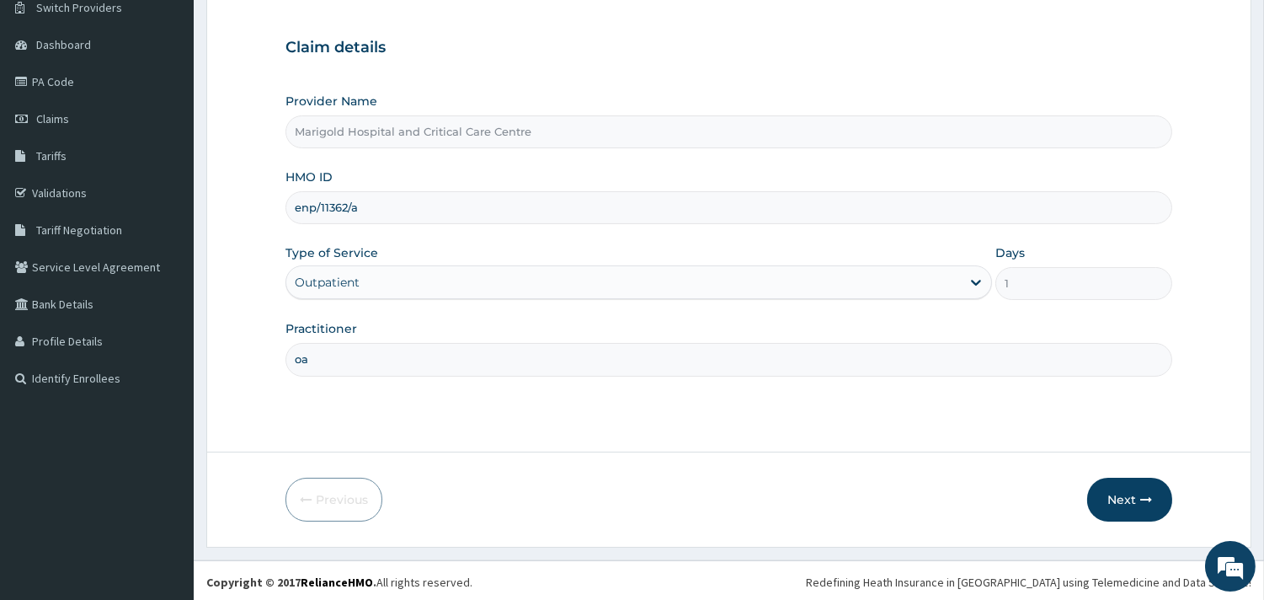
scroll to position [143, 0]
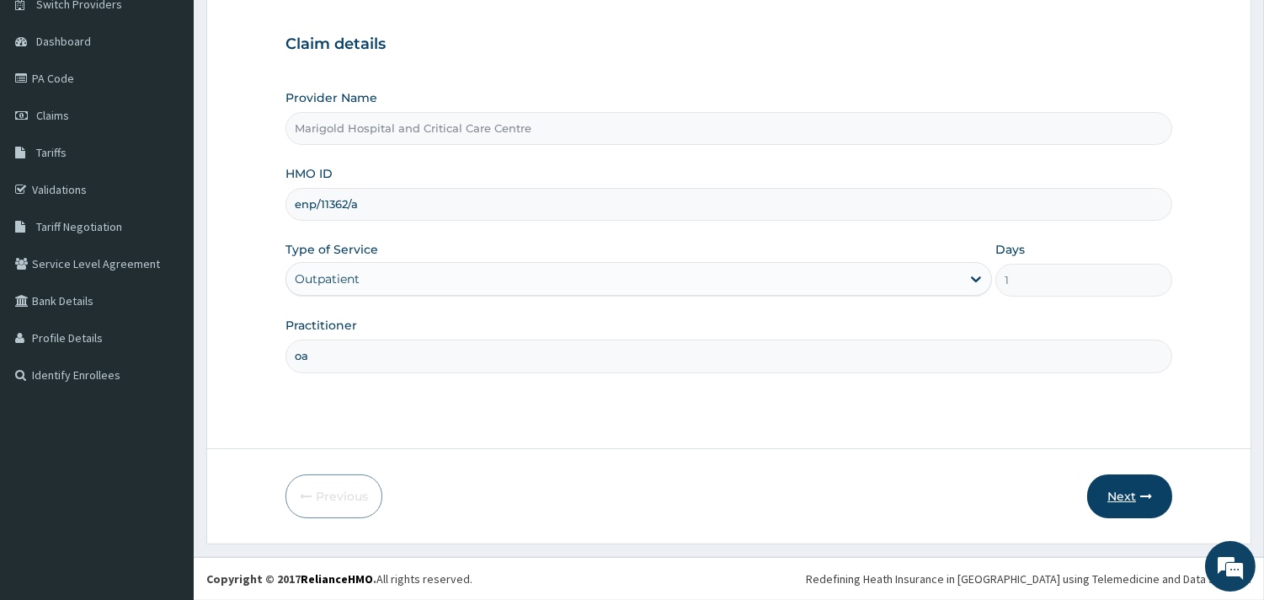
type input "oa"
click at [1165, 499] on button "Next" at bounding box center [1129, 496] width 85 height 44
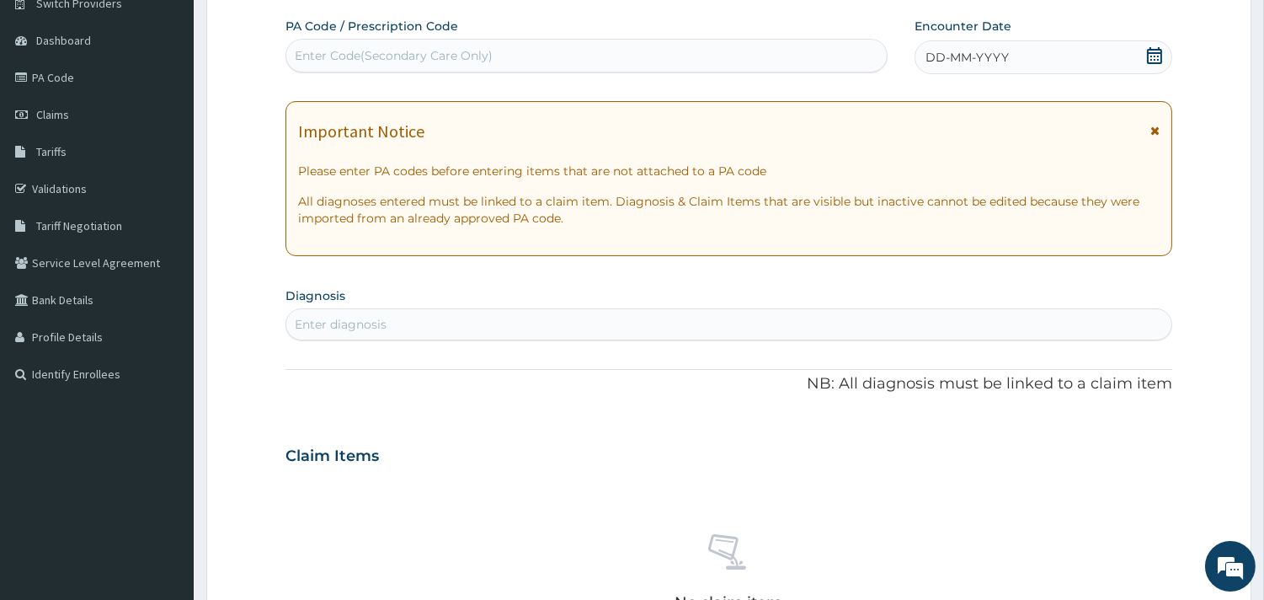
click at [439, 53] on div "Enter Code(Secondary Care Only)" at bounding box center [394, 55] width 198 height 17
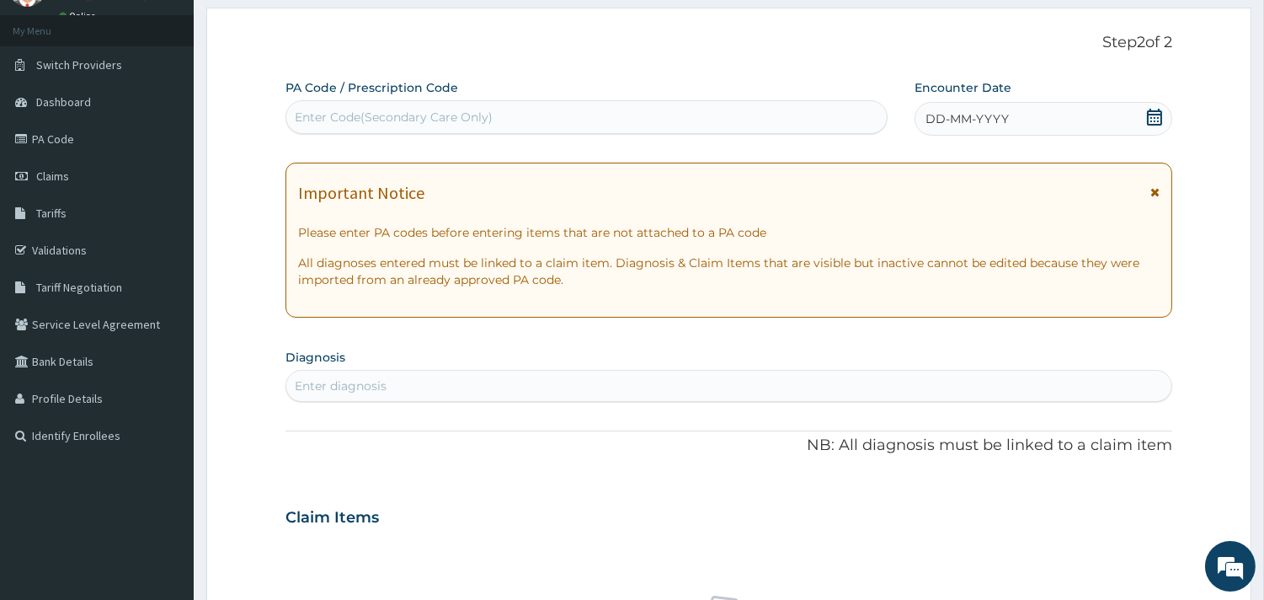
scroll to position [424, 0]
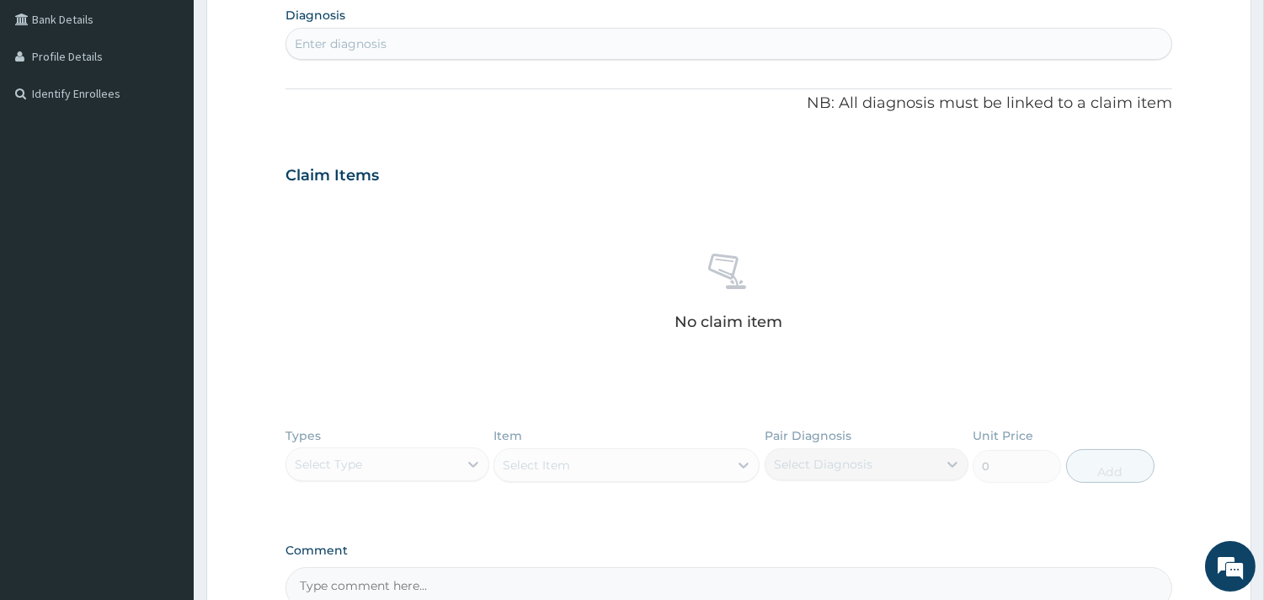
click at [419, 51] on div "Enter diagnosis" at bounding box center [728, 43] width 885 height 27
type input "mastaigia"
type input "head"
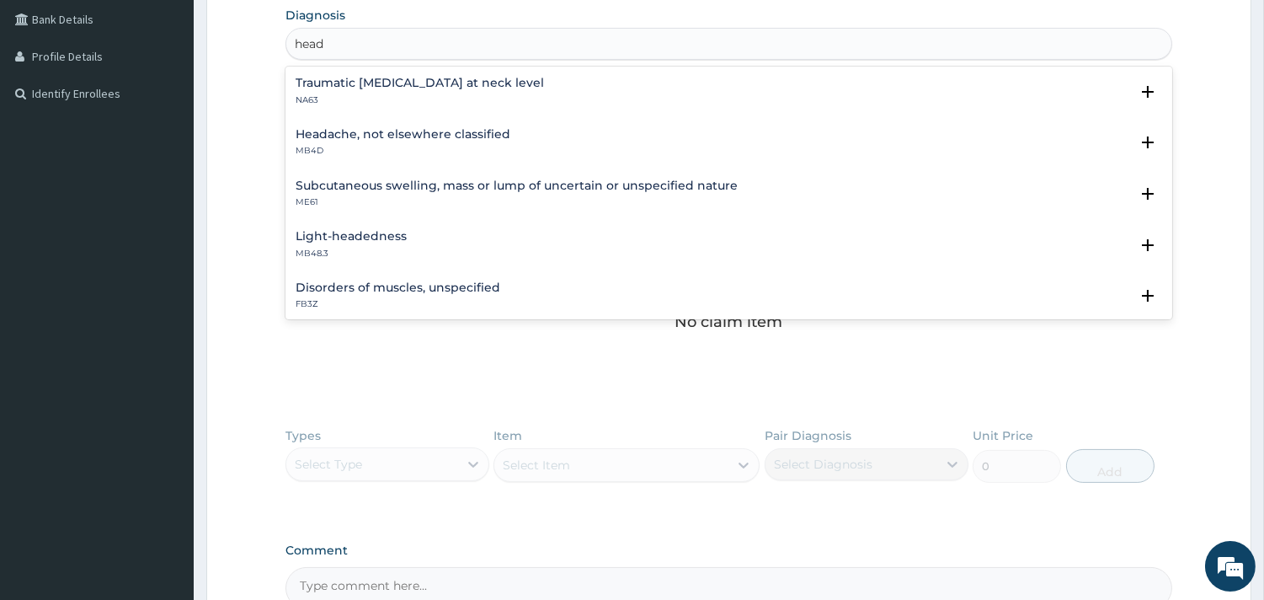
click at [369, 227] on div "Light-headedness MB48.3 Select Status Query Query covers suspected (?), Keep in…" at bounding box center [728, 248] width 887 height 51
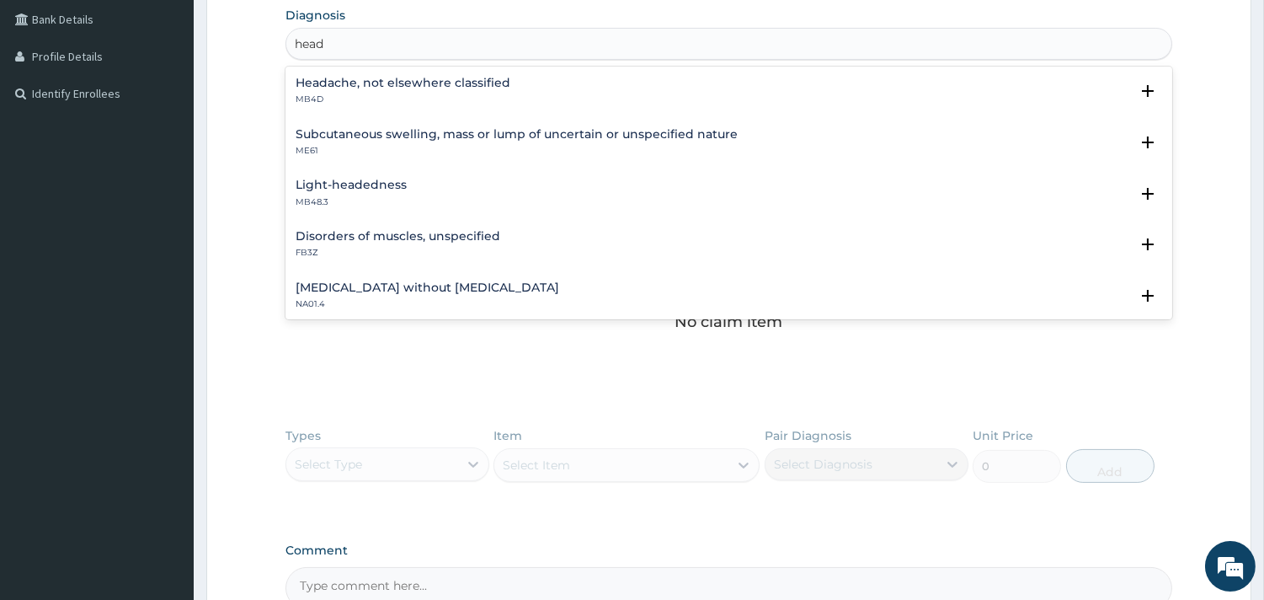
scroll to position [93, 0]
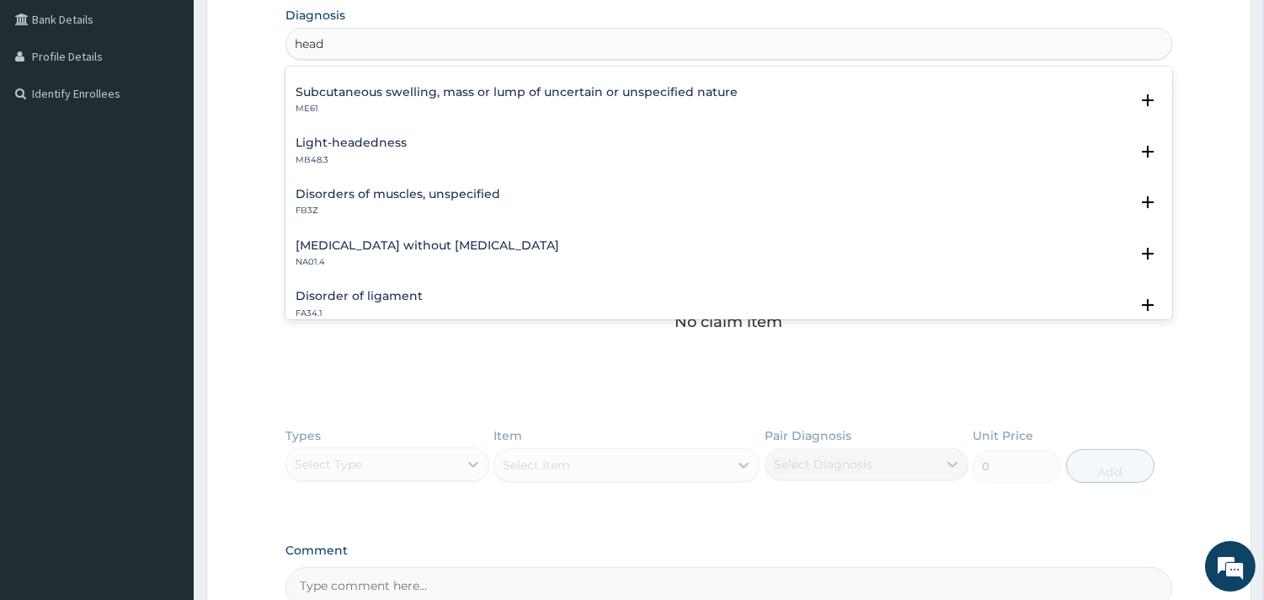
click at [365, 154] on p "MB48.3" at bounding box center [351, 160] width 111 height 12
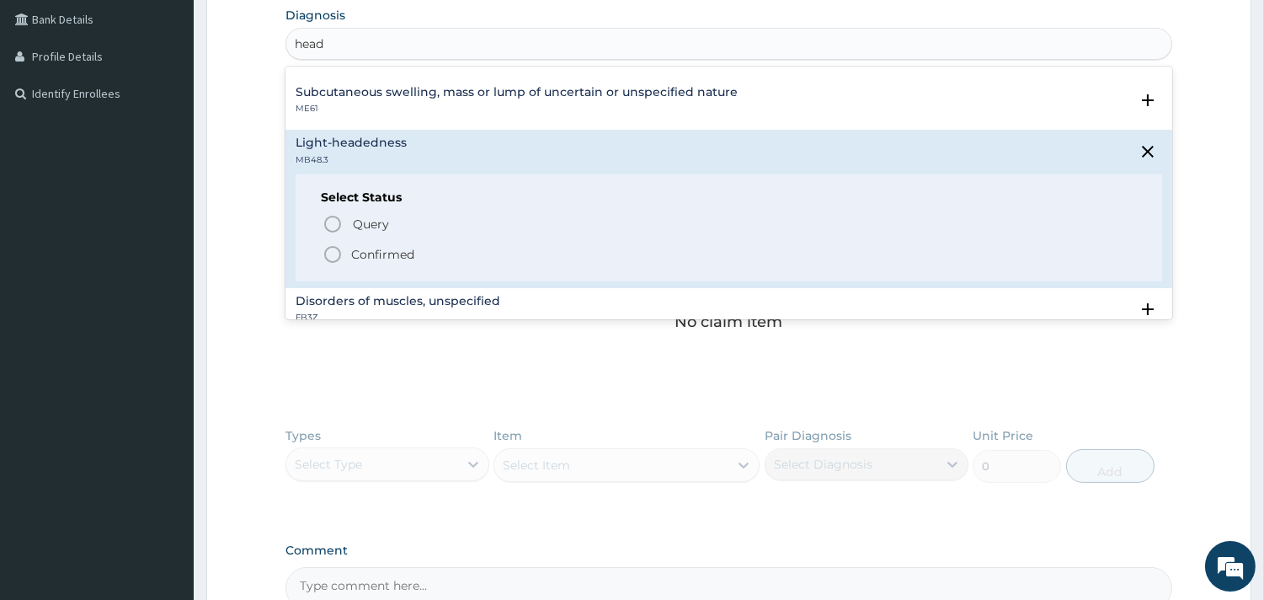
click at [367, 249] on p "Confirmed" at bounding box center [382, 254] width 63 height 17
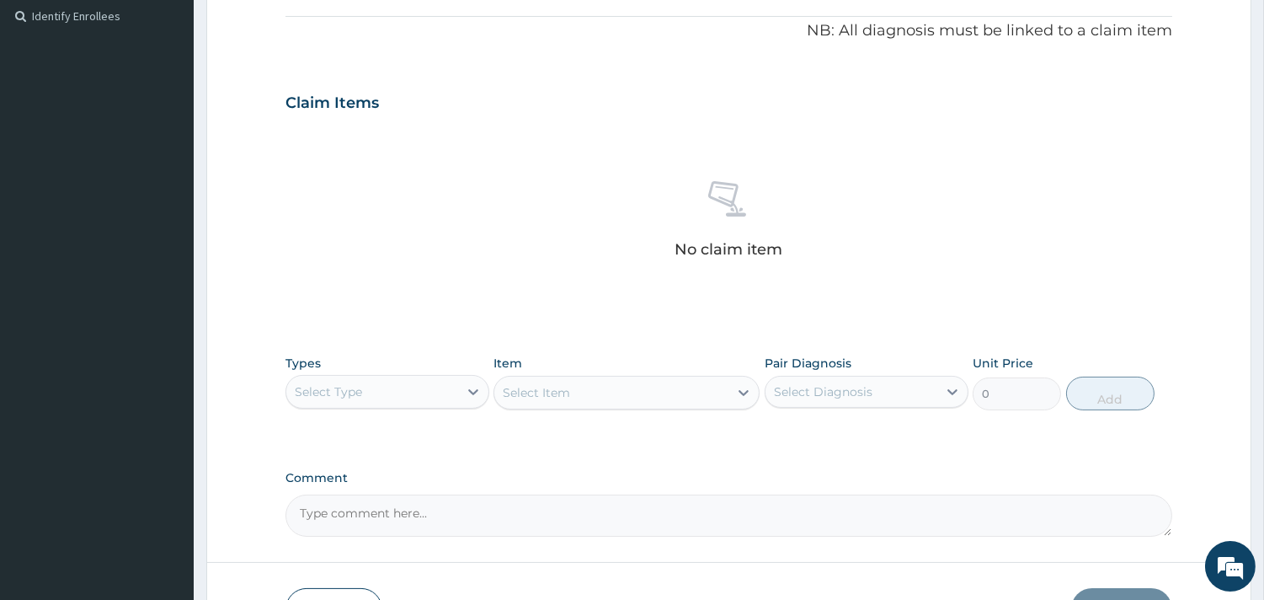
scroll to position [615, 0]
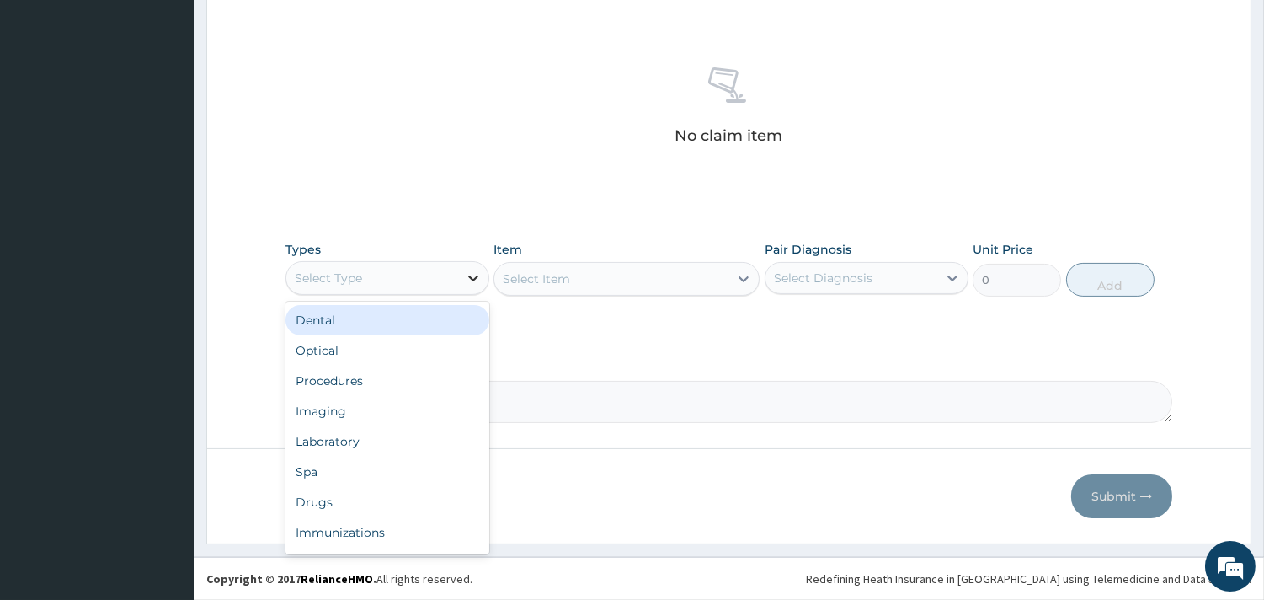
click at [476, 263] on div at bounding box center [473, 278] width 30 height 30
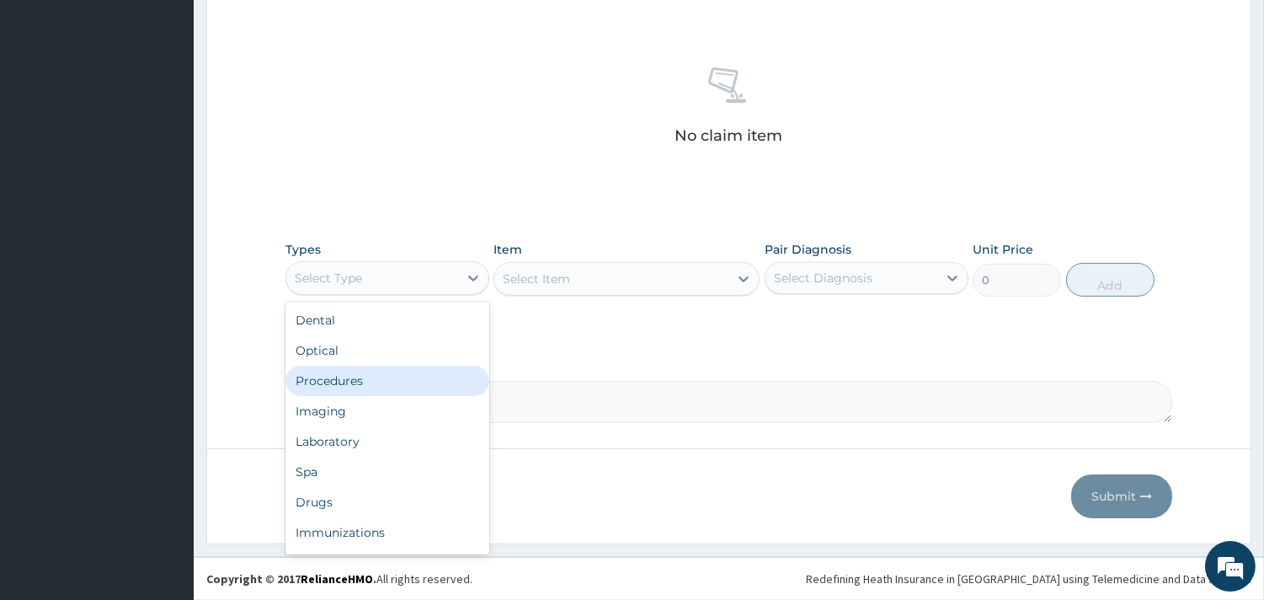
click at [438, 369] on div "Procedures" at bounding box center [387, 380] width 204 height 30
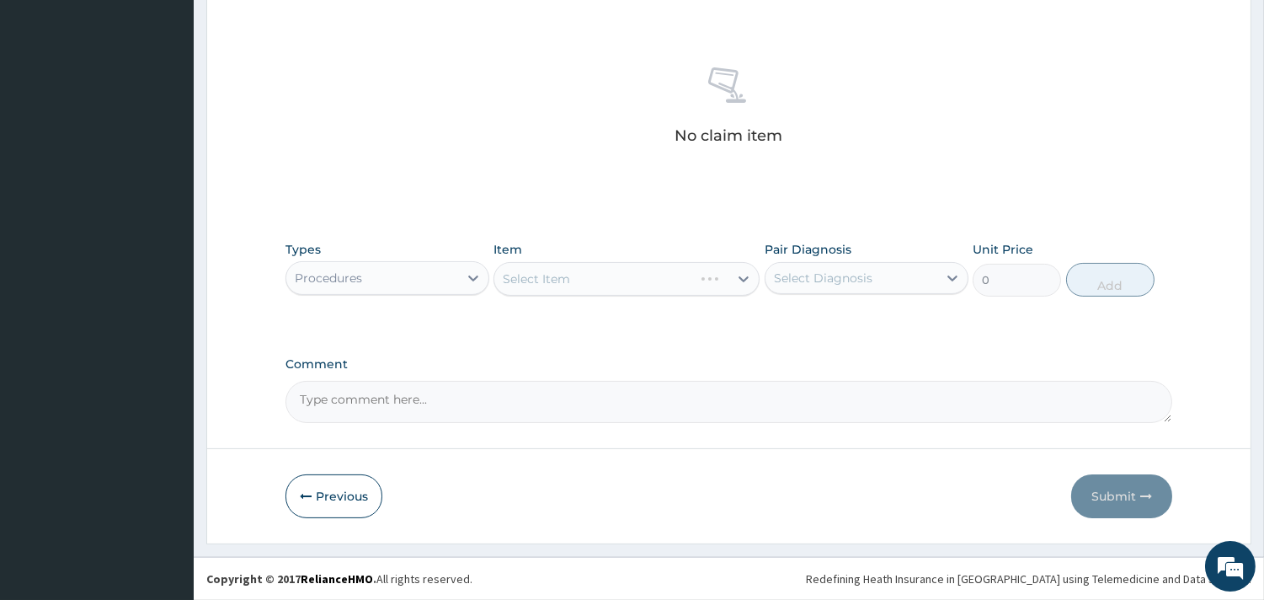
click at [566, 271] on div "Select Item" at bounding box center [626, 279] width 266 height 34
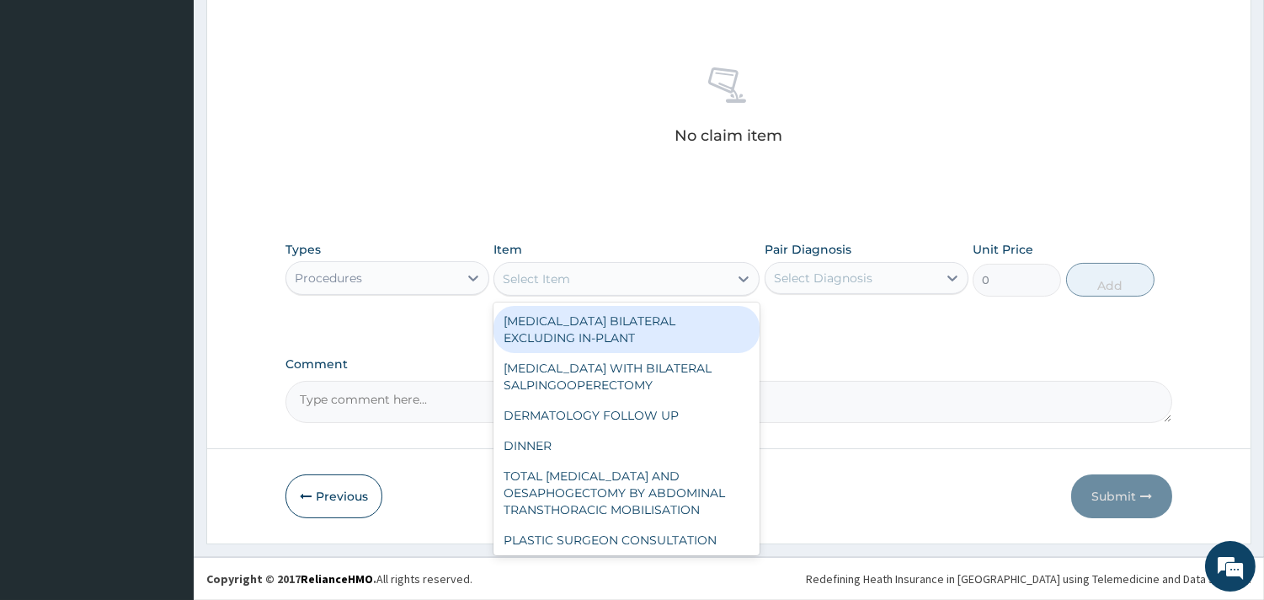
click at [568, 279] on div "Select Item" at bounding box center [536, 278] width 67 height 17
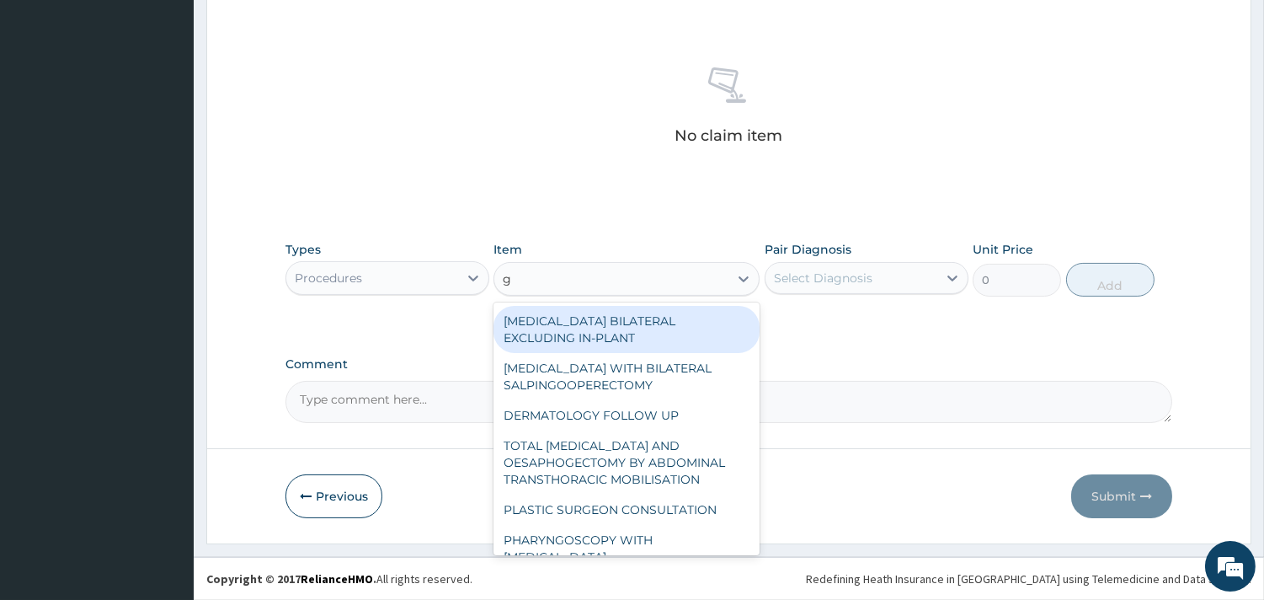
type input "gp"
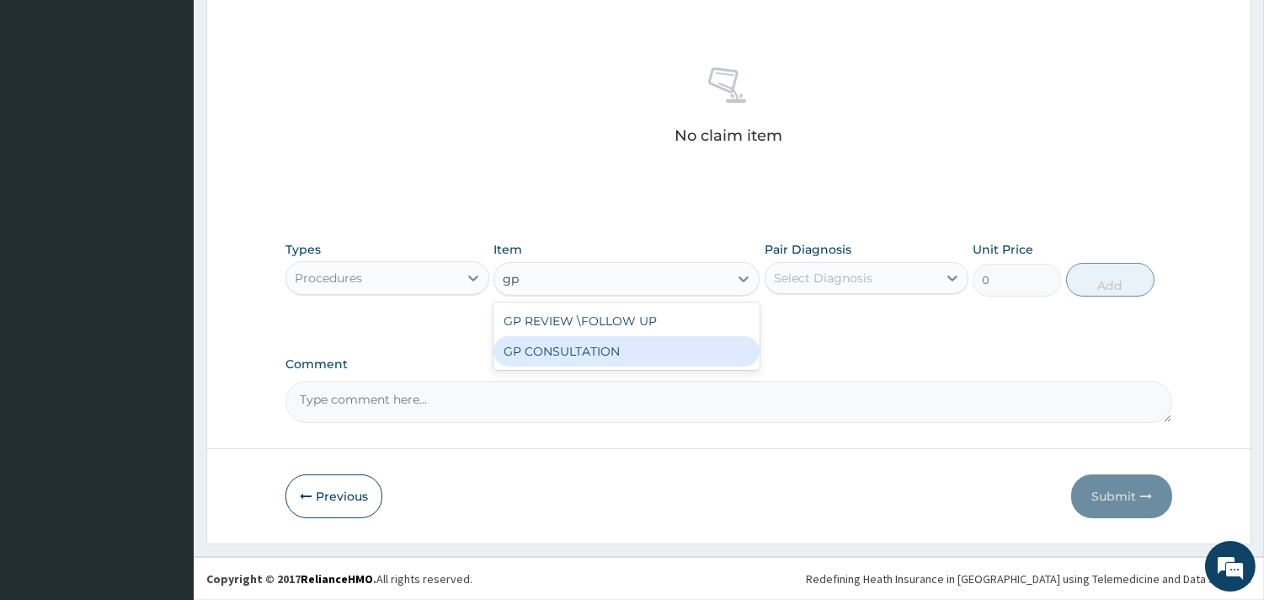
click at [595, 356] on div "GP CONSULTATION" at bounding box center [626, 351] width 266 height 30
type input "7125"
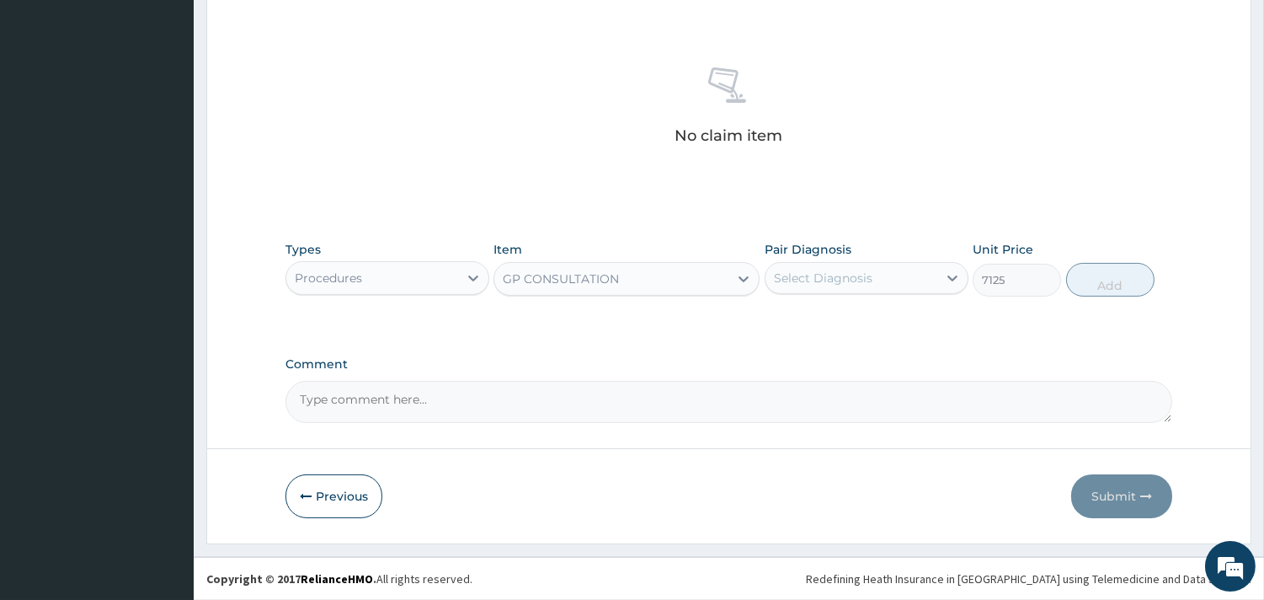
drag, startPoint x: 861, startPoint y: 275, endPoint x: 859, endPoint y: 297, distance: 22.0
click at [861, 280] on div "Select Diagnosis" at bounding box center [823, 277] width 99 height 17
click at [854, 331] on div "Light-headedness" at bounding box center [867, 321] width 204 height 35
checkbox input "true"
drag, startPoint x: 1129, startPoint y: 280, endPoint x: 1088, endPoint y: 280, distance: 41.3
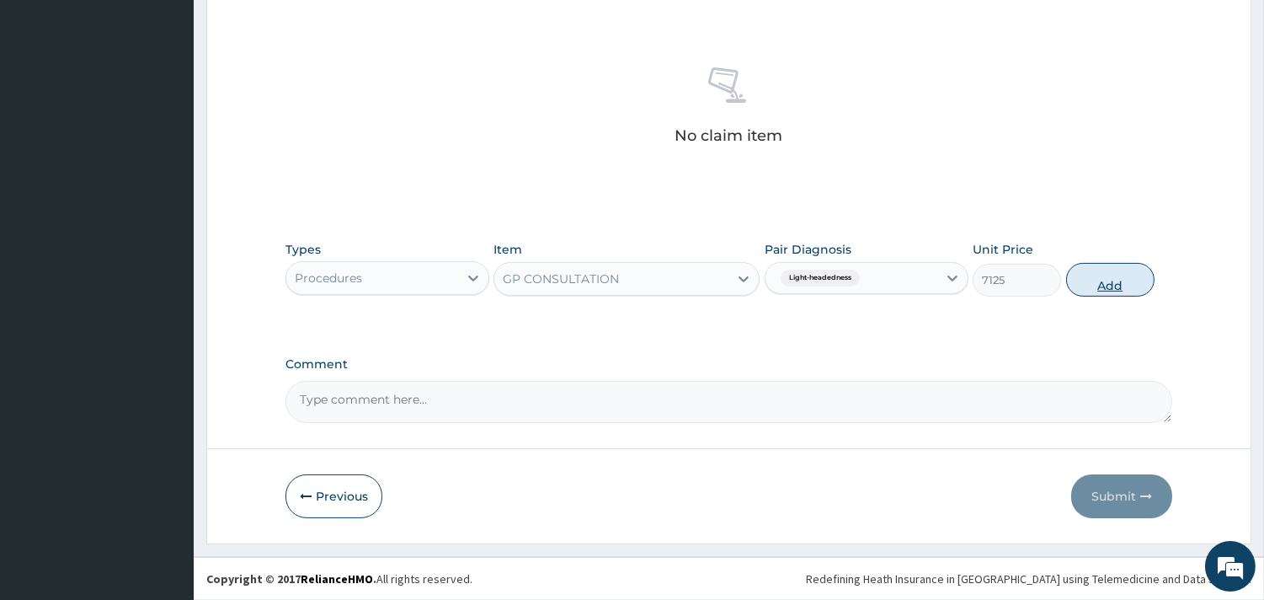
click at [1128, 280] on button "Add" at bounding box center [1110, 280] width 88 height 34
type input "0"
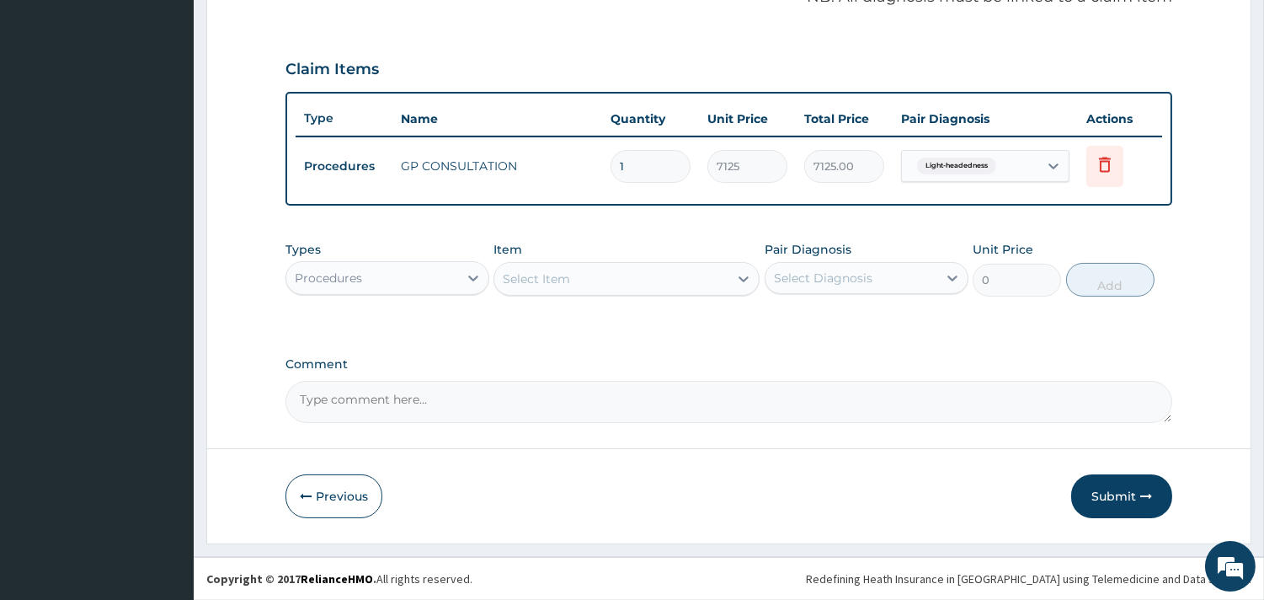
scroll to position [533, 0]
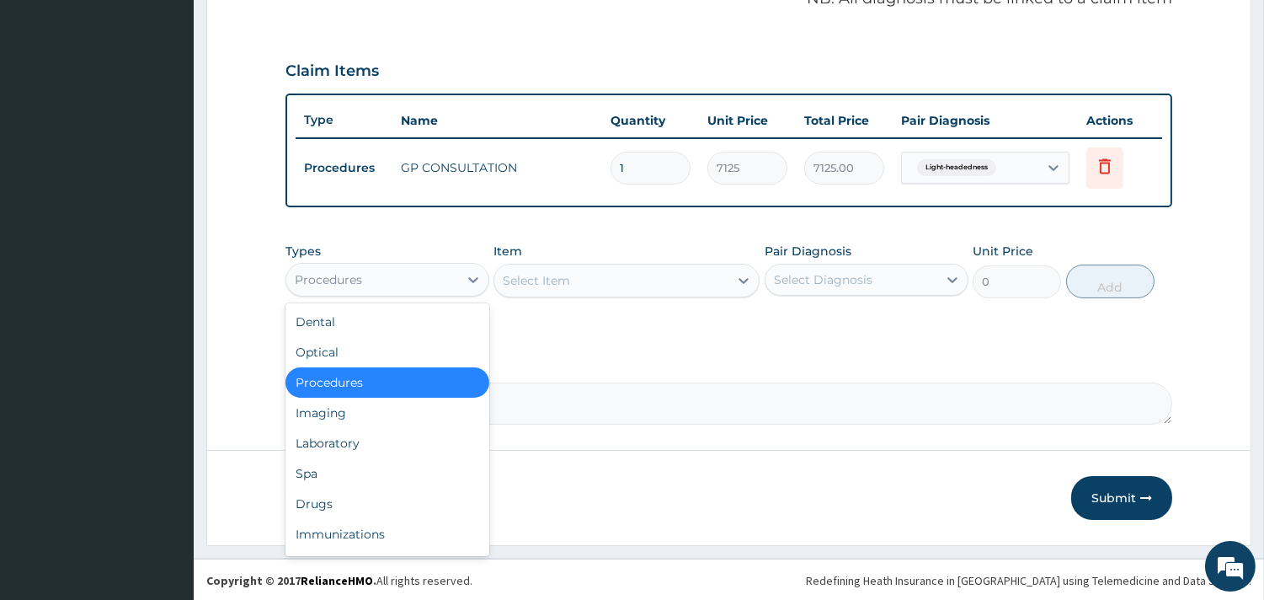
click at [413, 287] on div "Procedures" at bounding box center [372, 279] width 172 height 27
click at [392, 488] on div "Drugs" at bounding box center [387, 503] width 204 height 30
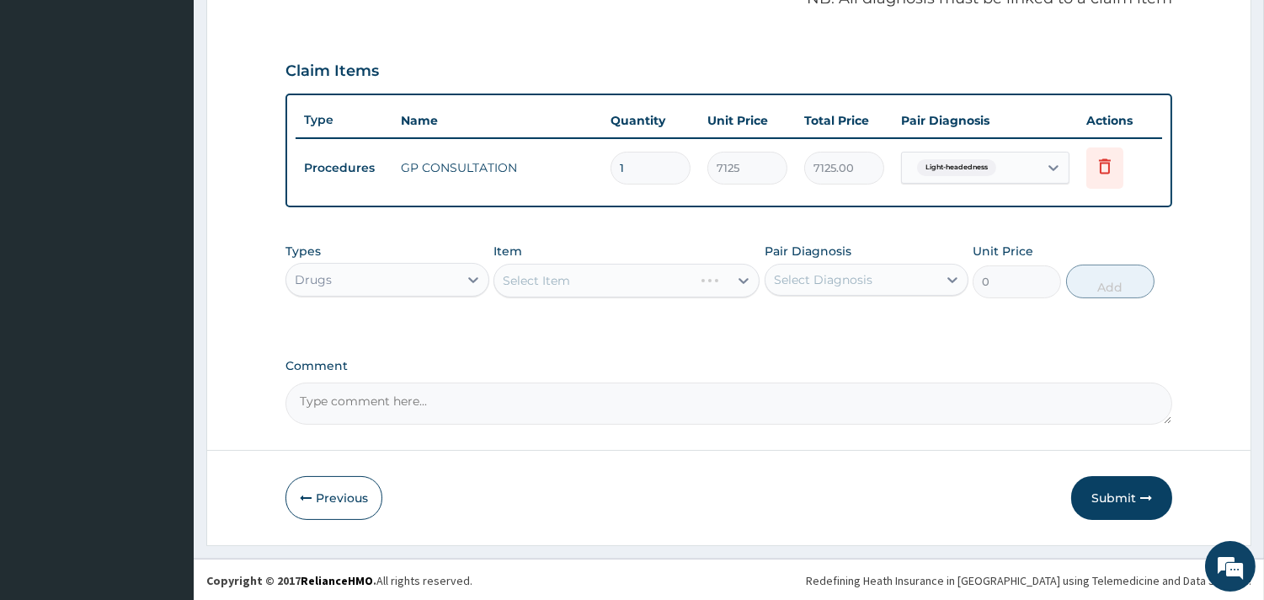
click at [604, 292] on div "Select Item" at bounding box center [626, 281] width 266 height 34
click at [604, 275] on div "Select Item" at bounding box center [626, 281] width 266 height 34
click at [603, 275] on div "Select Item" at bounding box center [626, 281] width 266 height 34
click at [604, 283] on div "Select Item" at bounding box center [626, 281] width 266 height 34
click at [607, 281] on div "Select Item" at bounding box center [626, 281] width 266 height 34
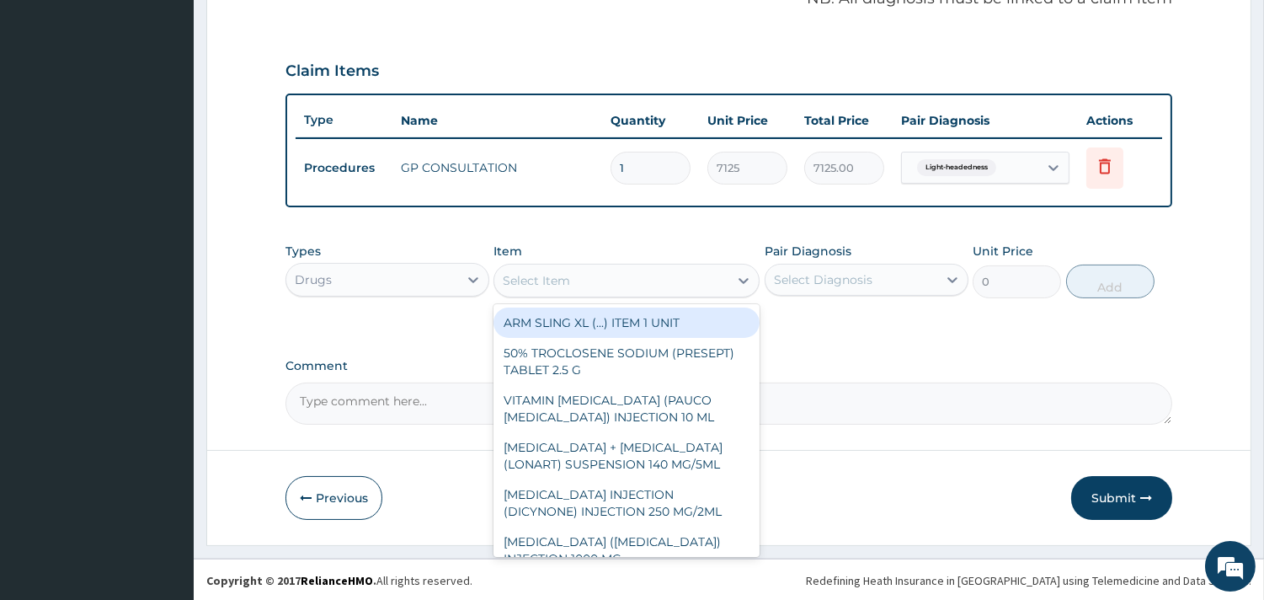
click at [607, 281] on div "Select Item" at bounding box center [611, 280] width 234 height 27
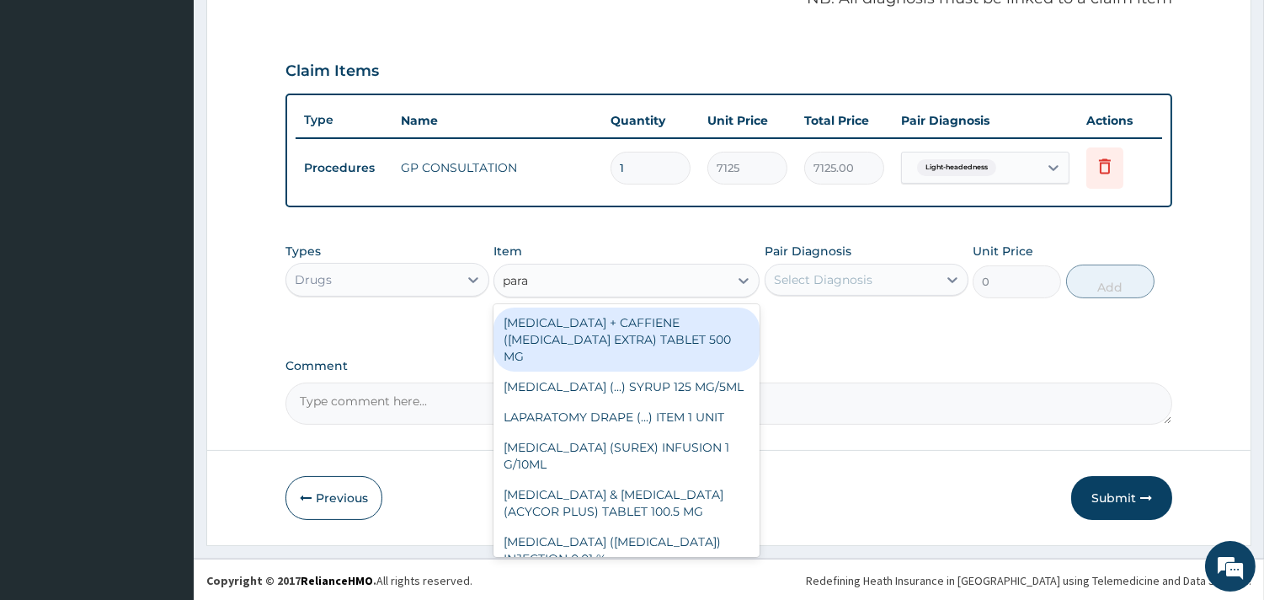
type input "parac"
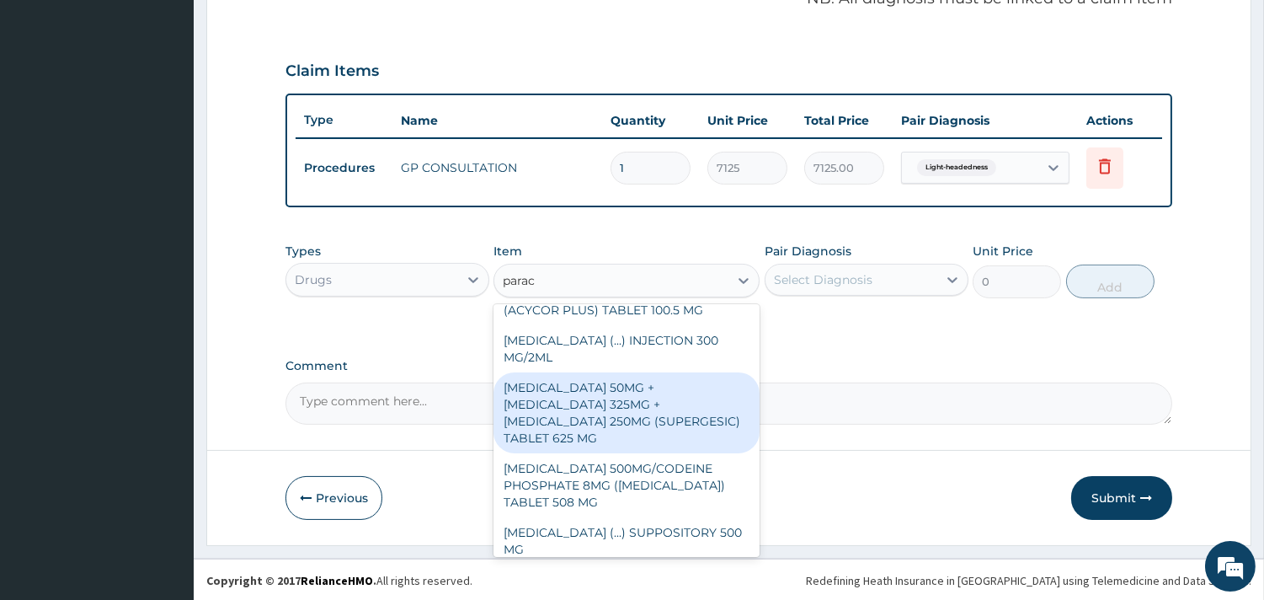
scroll to position [187, 0]
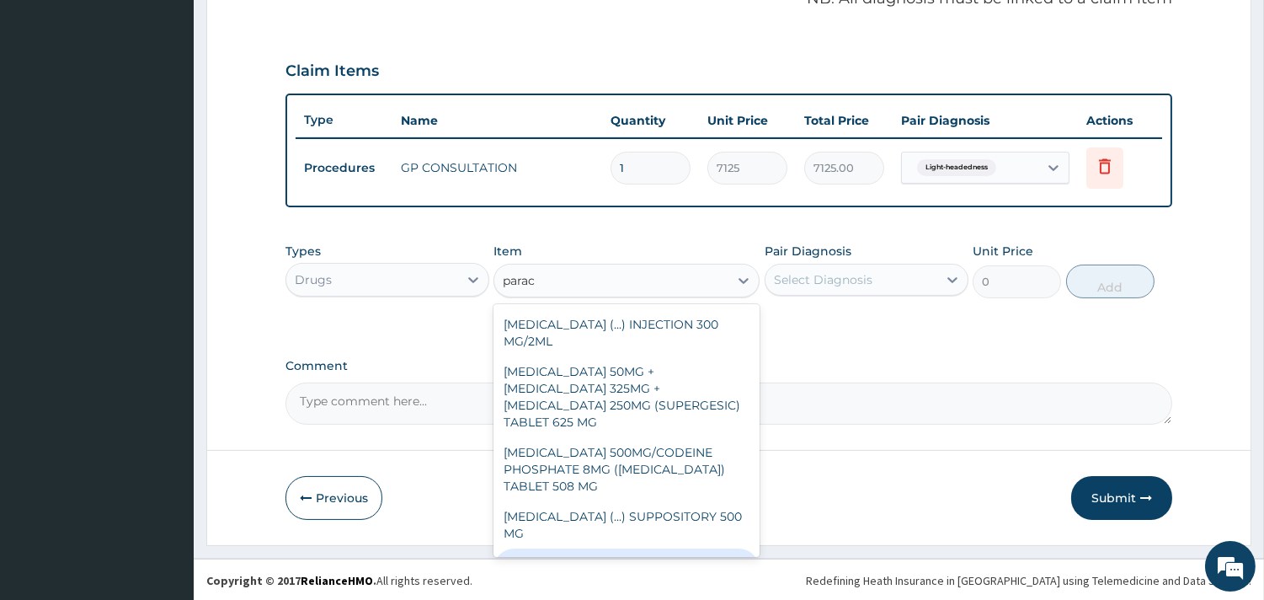
click at [664, 548] on div "[MEDICAL_DATA] (EMCAP) TABLET 500 MG" at bounding box center [626, 571] width 266 height 47
type input "22.23"
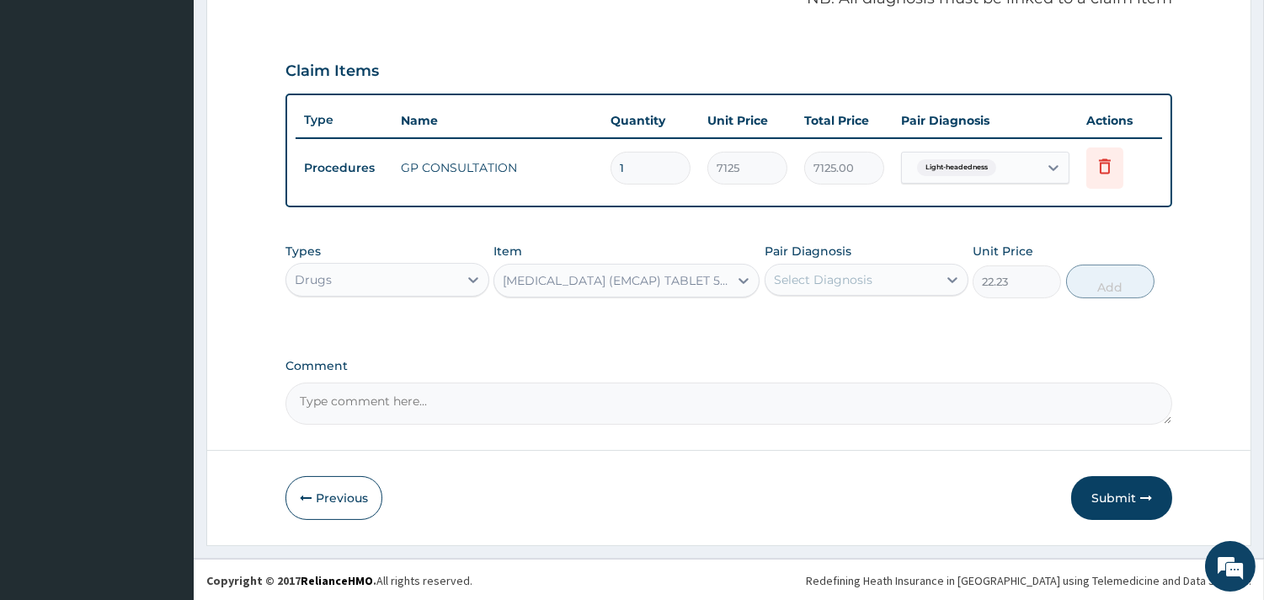
click at [929, 269] on div "Select Diagnosis" at bounding box center [851, 279] width 172 height 27
click at [903, 325] on div "Light-headedness" at bounding box center [867, 323] width 204 height 35
checkbox input "true"
click at [1065, 299] on div "Types Drugs Item PARACETAMOL (EMCAP) TABLET 500 MG Pair Diagnosis Light-headedn…" at bounding box center [728, 270] width 887 height 72
click at [1096, 285] on button "Add" at bounding box center [1110, 281] width 88 height 34
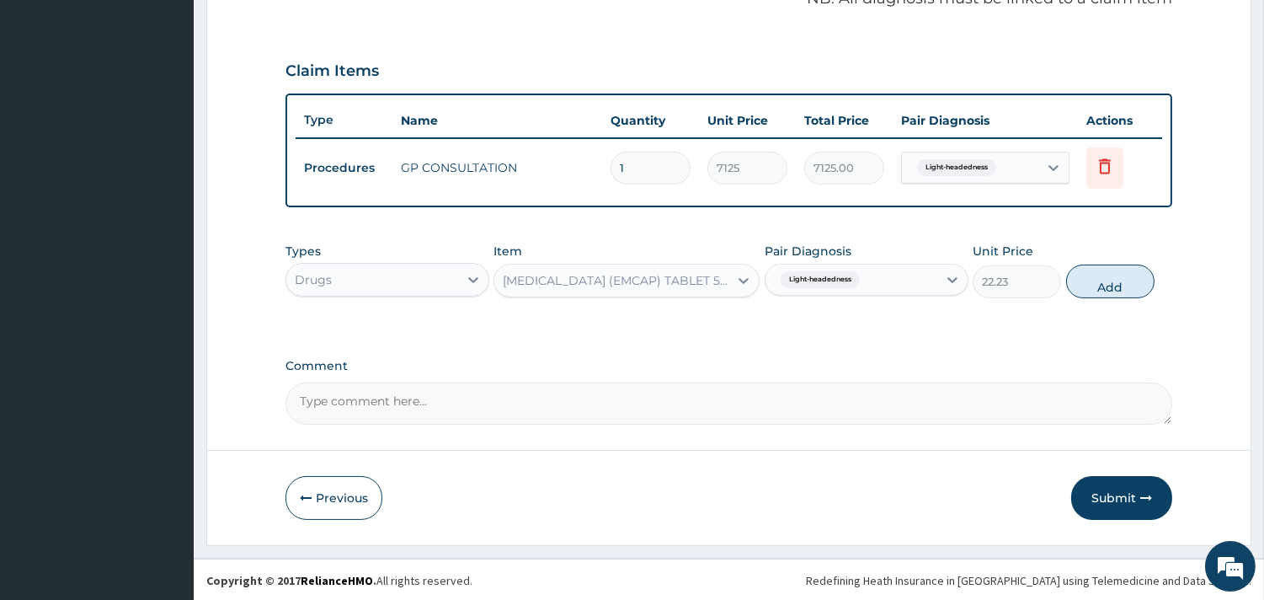
type input "0"
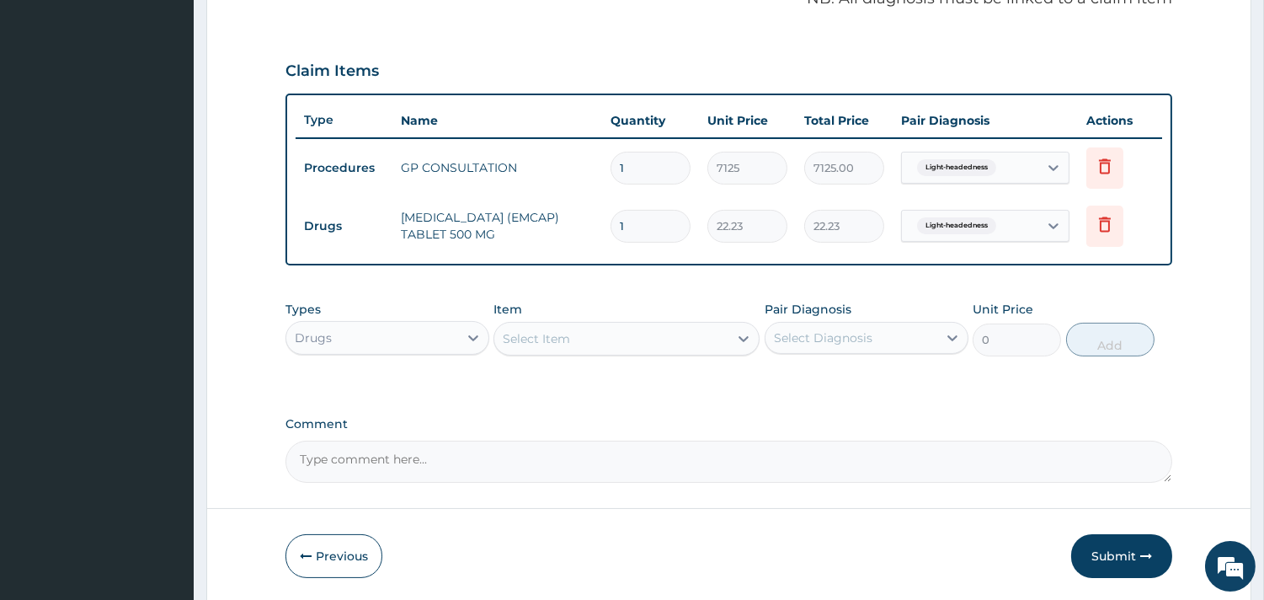
type input "18"
type input "400.14"
type input "18"
click at [924, 282] on div "PA Code / Prescription Code Enter Code(Secondary Care Only) Encounter Date DD-M…" at bounding box center [728, 55] width 887 height 855
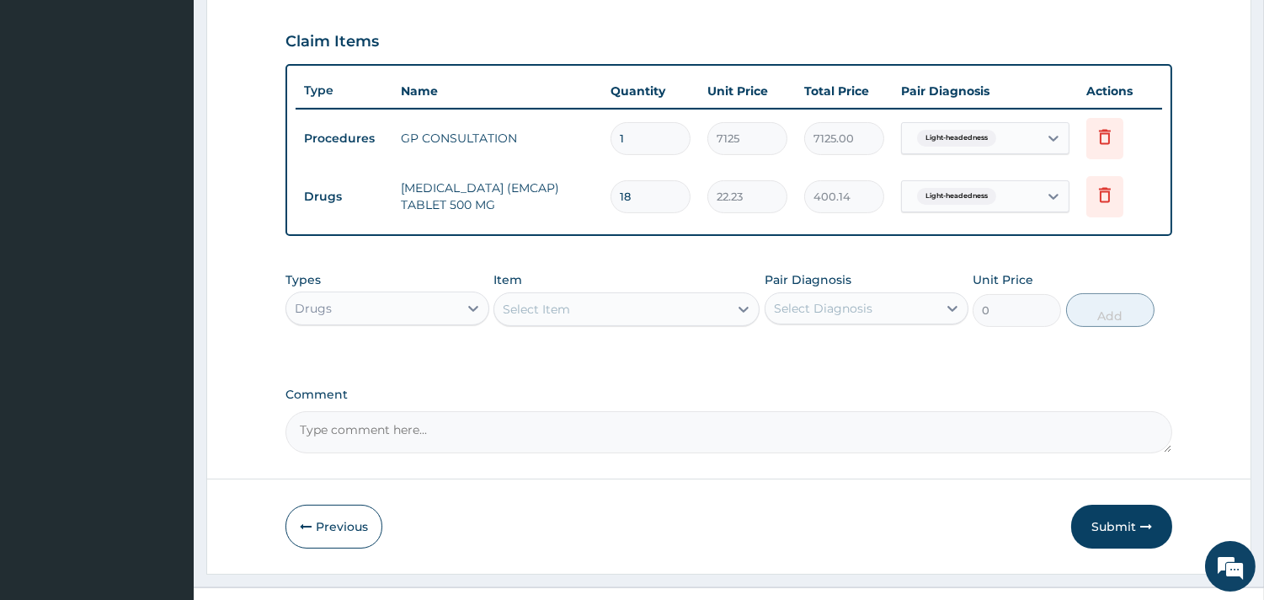
scroll to position [591, 0]
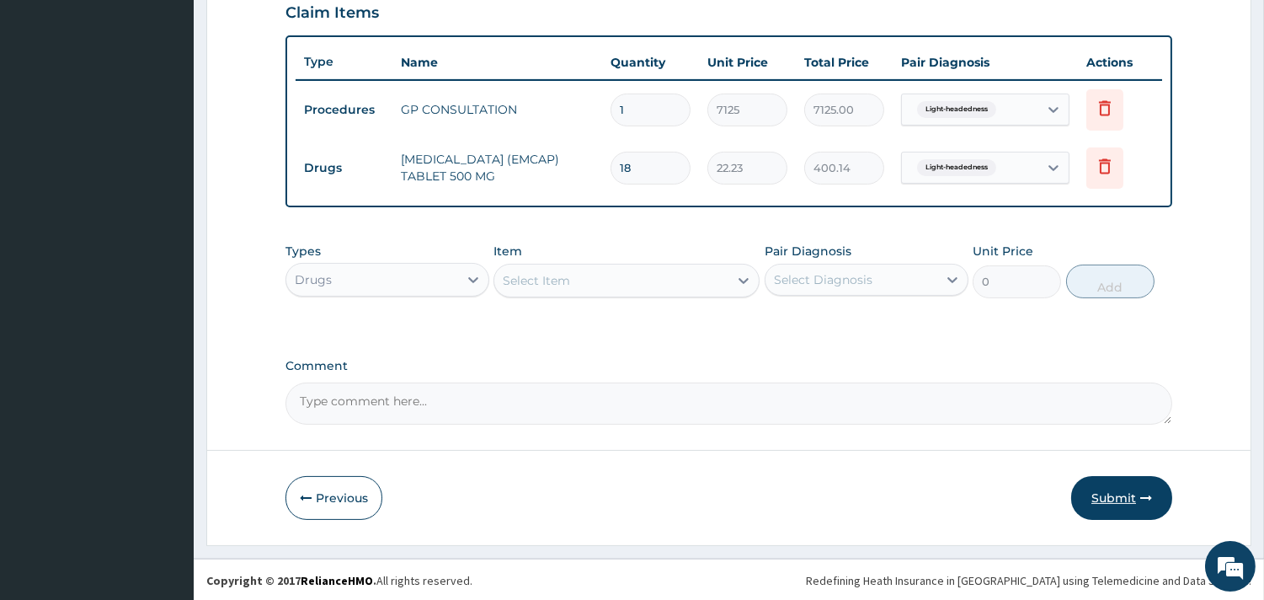
click at [1112, 489] on button "Submit" at bounding box center [1121, 498] width 101 height 44
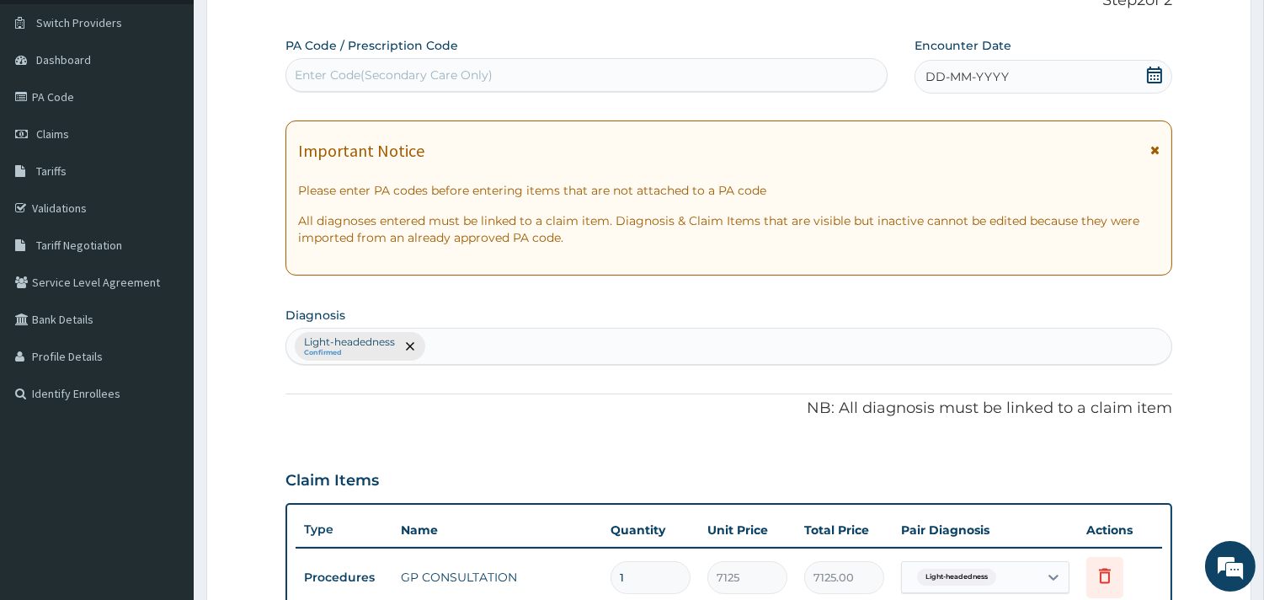
scroll to position [123, 0]
click at [1154, 72] on icon at bounding box center [1154, 75] width 15 height 17
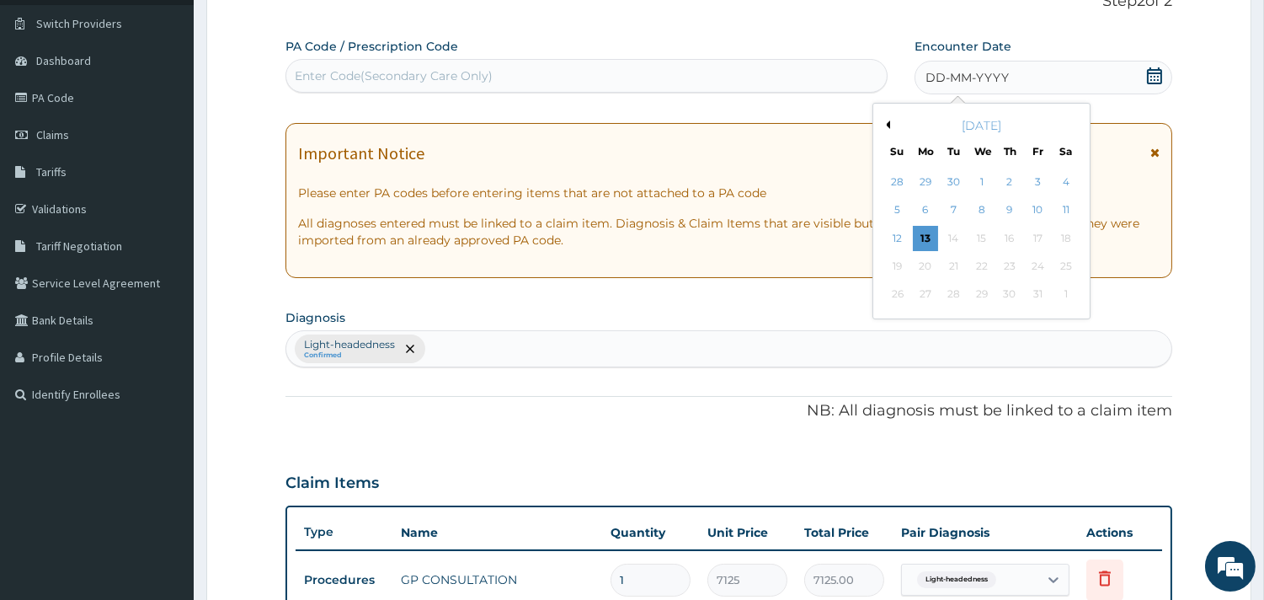
click at [890, 122] on div "October 2025" at bounding box center [981, 125] width 203 height 17
click at [888, 122] on button "Previous Month" at bounding box center [886, 124] width 8 height 8
click at [950, 212] on div "9" at bounding box center [953, 210] width 25 height 25
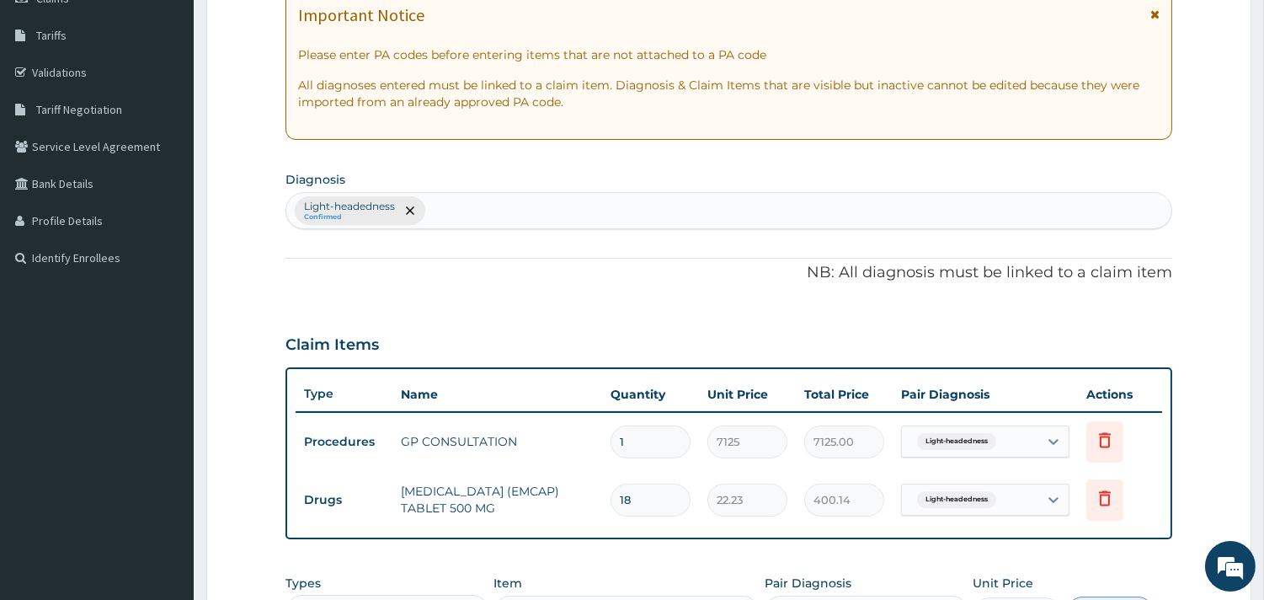
scroll to position [591, 0]
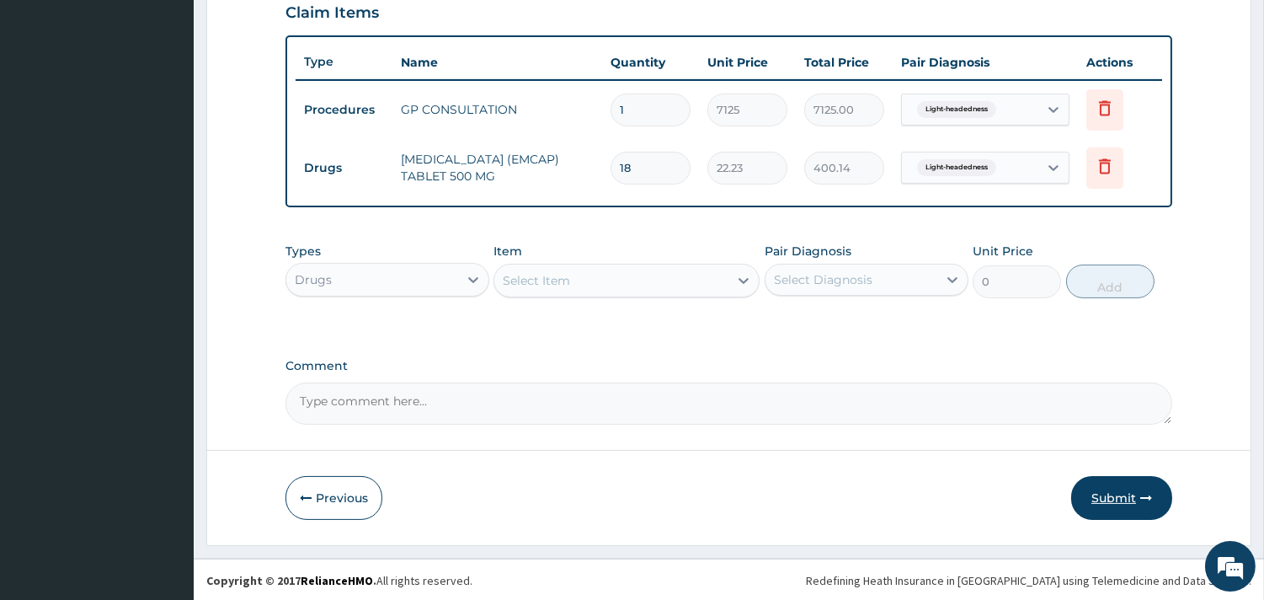
click at [1109, 486] on button "Submit" at bounding box center [1121, 498] width 101 height 44
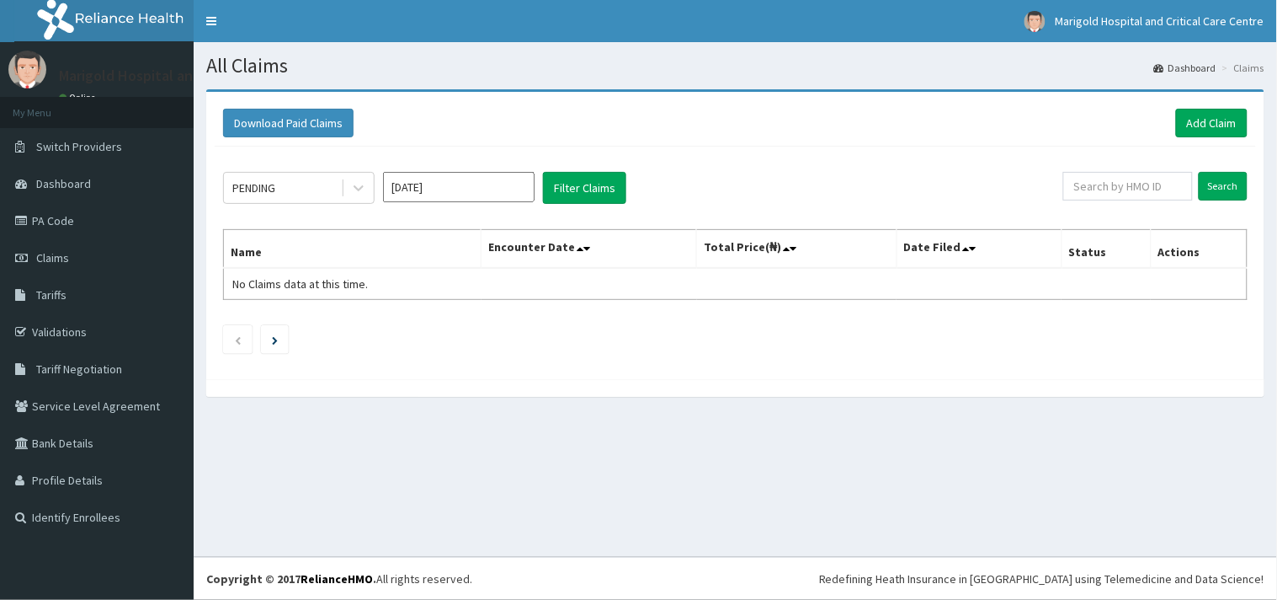
click at [440, 182] on input "[DATE]" at bounding box center [459, 187] width 152 height 30
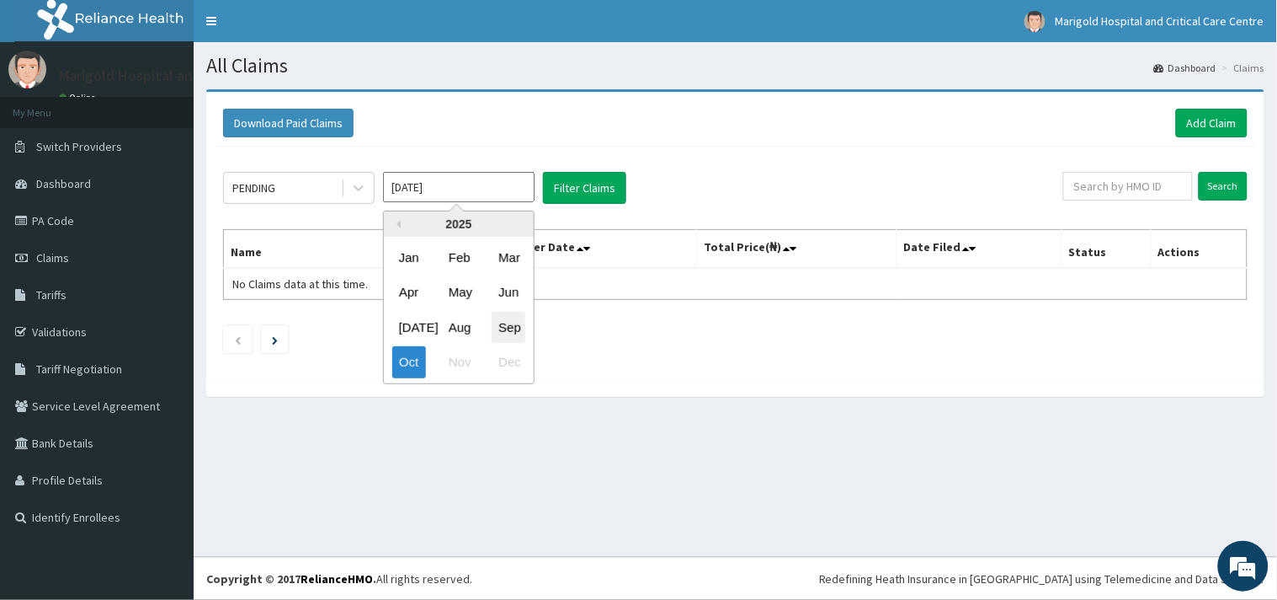
click at [510, 313] on div "Sep" at bounding box center [509, 327] width 34 height 31
type input "[DATE]"
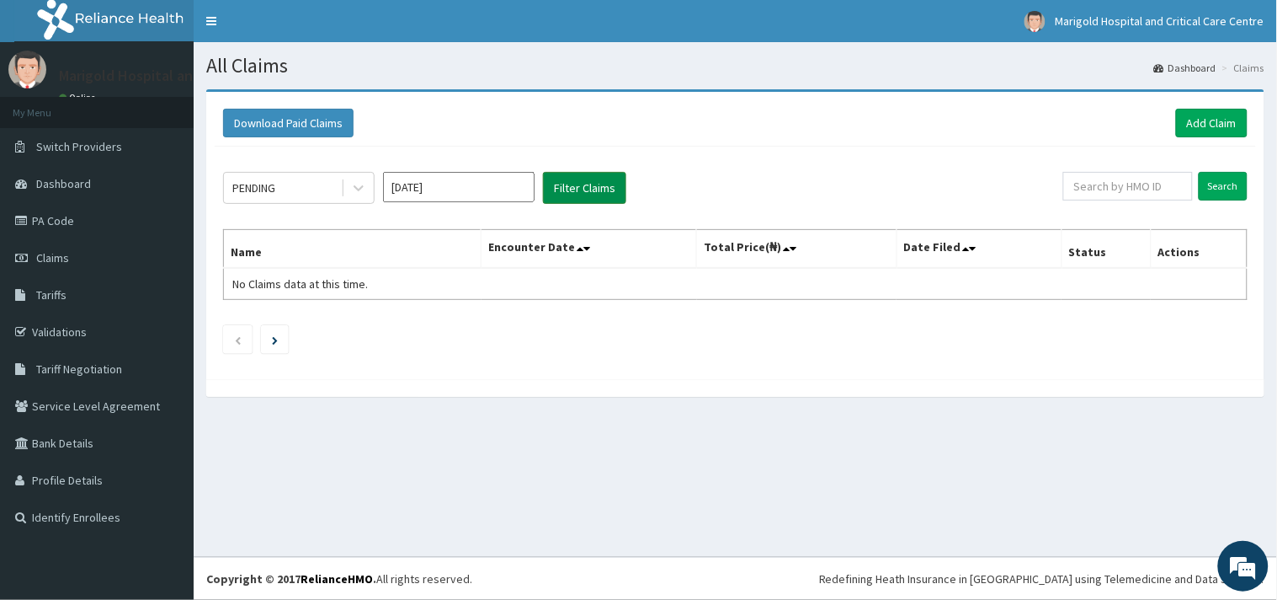
click at [581, 195] on button "Filter Claims" at bounding box center [584, 188] width 83 height 32
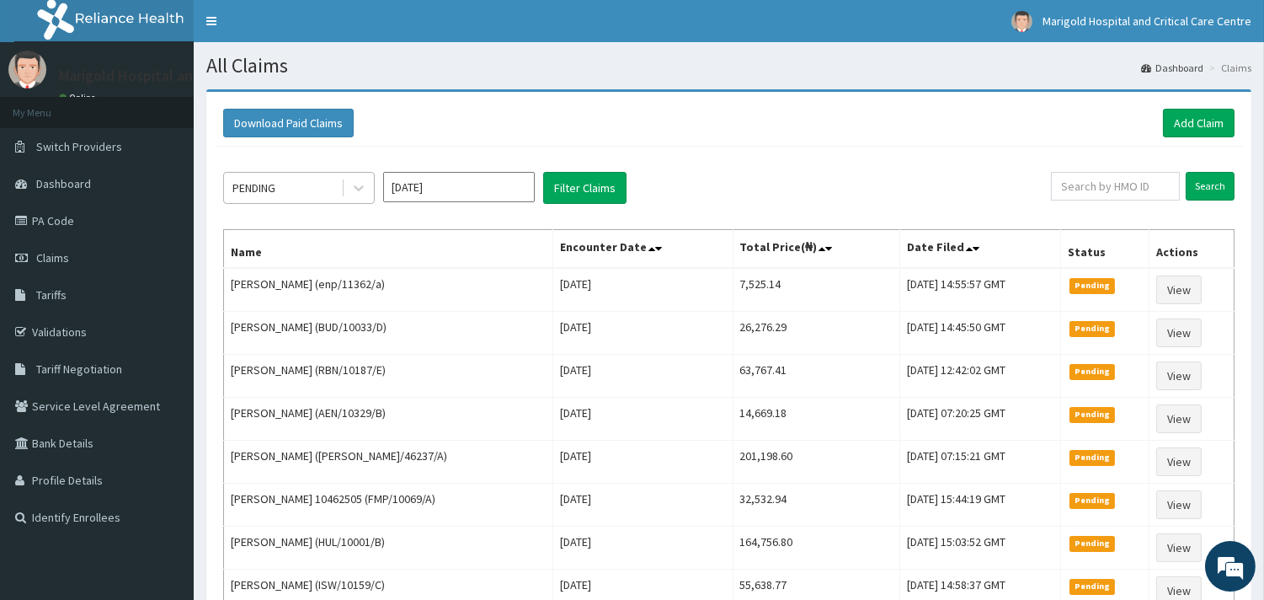
click at [279, 194] on div "PENDING" at bounding box center [282, 187] width 117 height 27
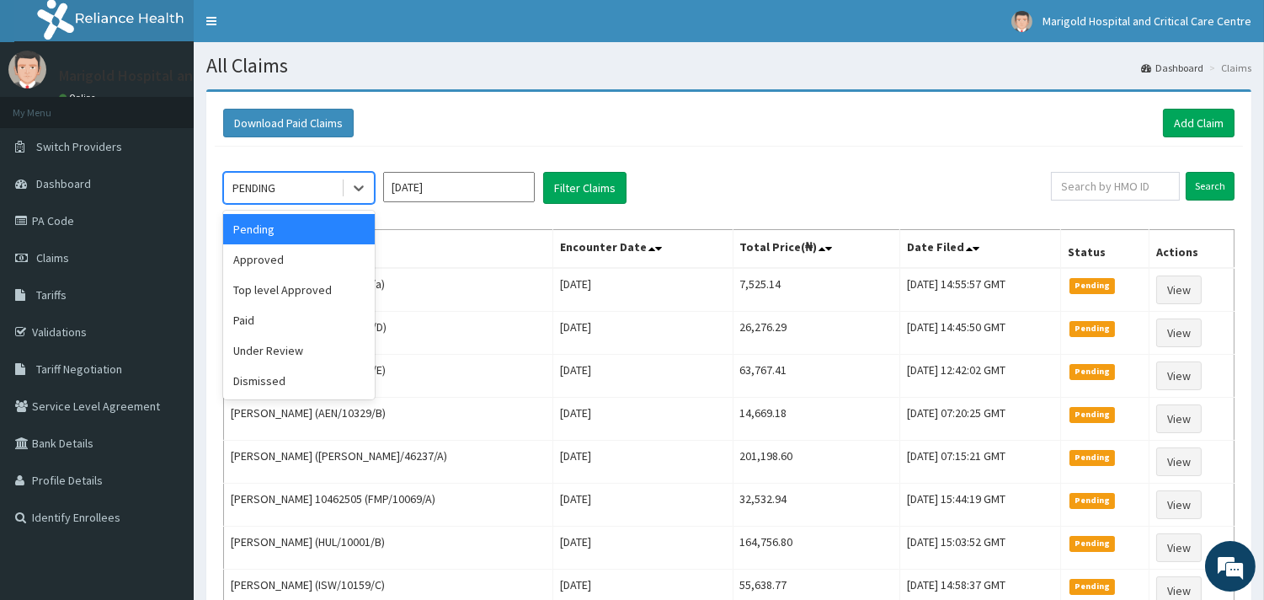
click at [853, 190] on div "option Pending focused, 1 of 6. 6 results available. Use Up and Down to choose …" at bounding box center [637, 188] width 828 height 32
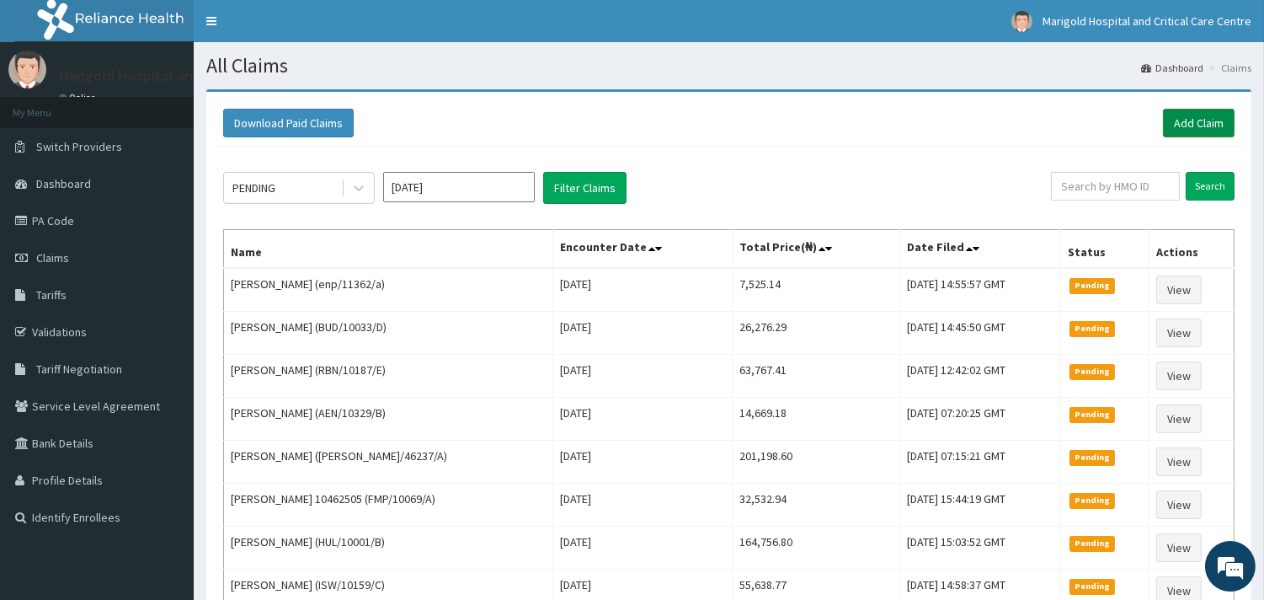
click at [1192, 133] on div "Download Paid Claims Add Claim" at bounding box center [729, 123] width 1028 height 46
click at [1188, 128] on link "Add Claim" at bounding box center [1199, 123] width 72 height 29
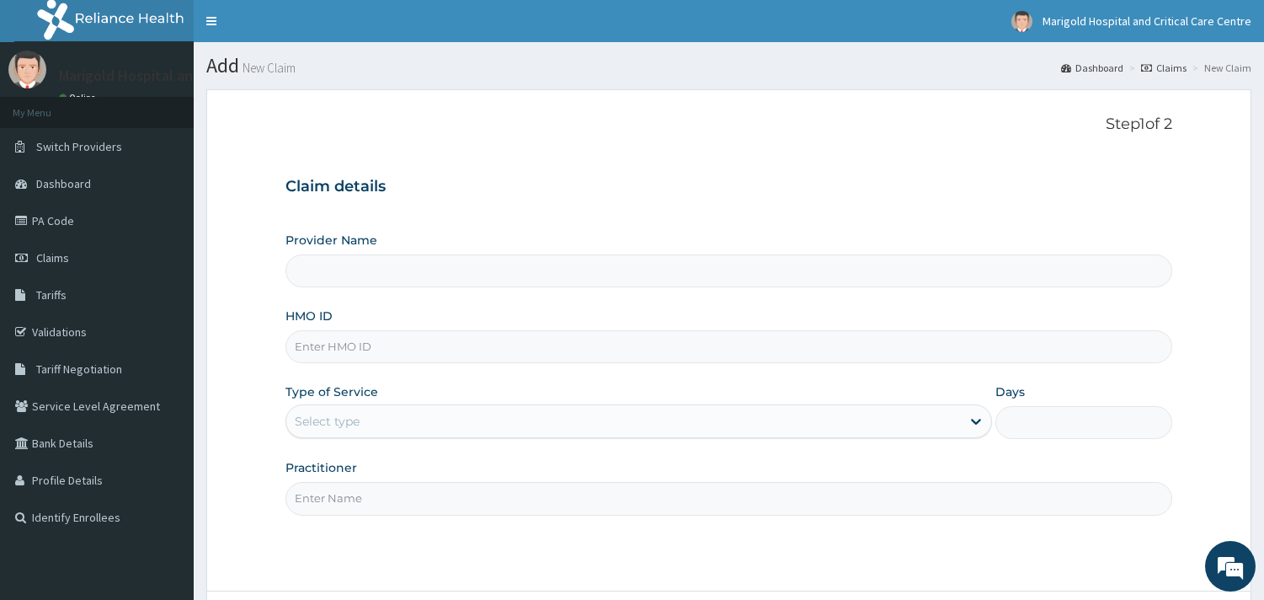
type input "Marigold Hospital and Critical Care Centre"
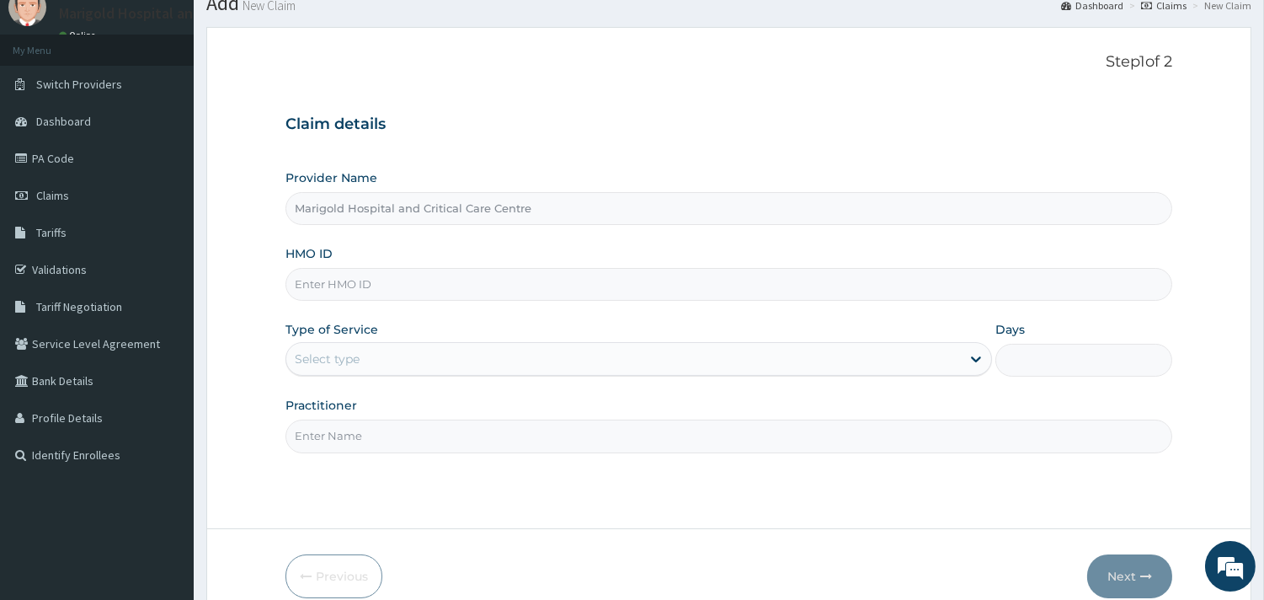
scroll to position [143, 0]
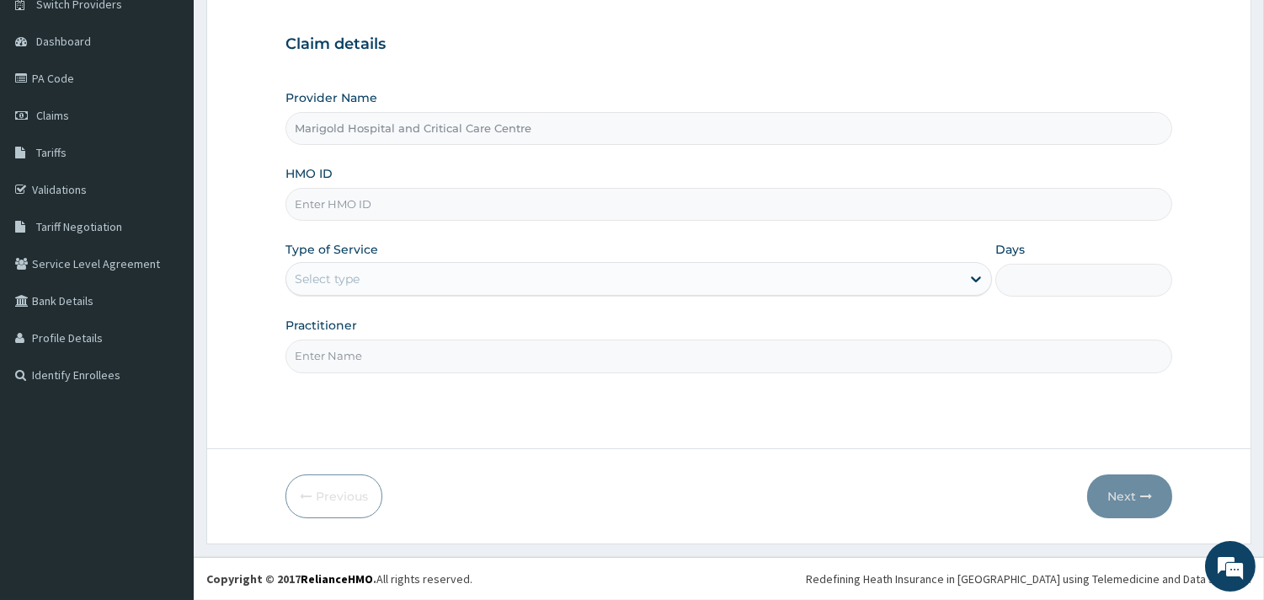
click at [376, 197] on input "HMO ID" at bounding box center [728, 204] width 887 height 33
type input "arm/10123/a"
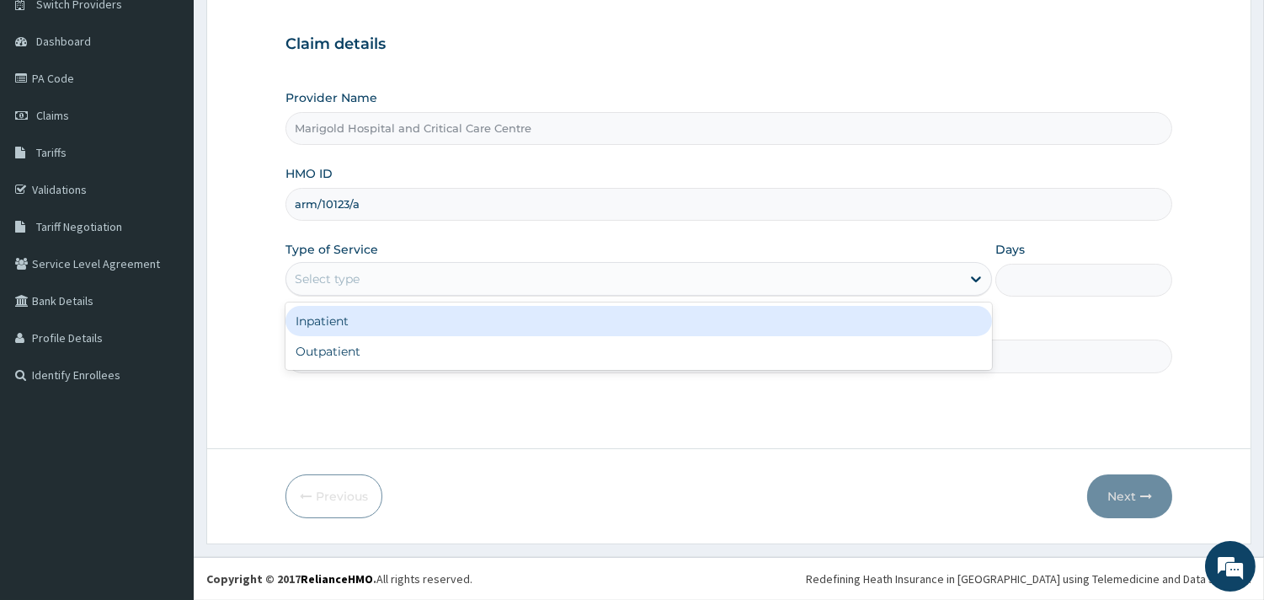
click at [364, 281] on div "Select type" at bounding box center [623, 278] width 674 height 27
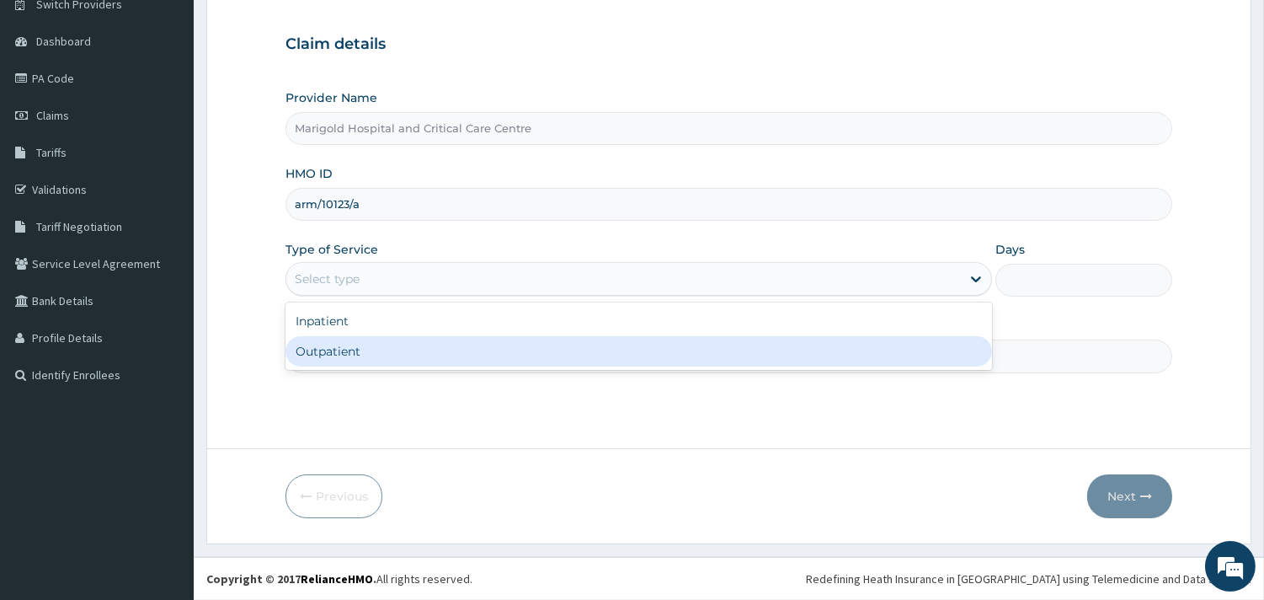
click at [357, 340] on div "Outpatient" at bounding box center [638, 351] width 706 height 30
type input "1"
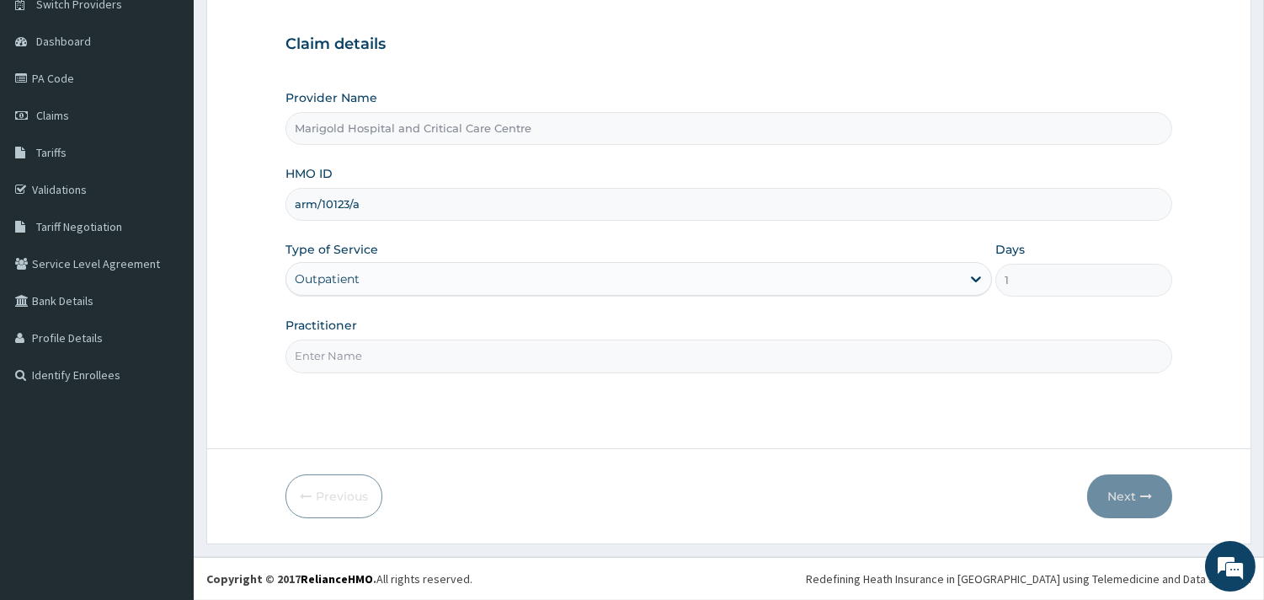
click at [363, 367] on input "Practitioner" at bounding box center [728, 355] width 887 height 33
type input "ola"
click at [1105, 497] on button "Next" at bounding box center [1129, 496] width 85 height 44
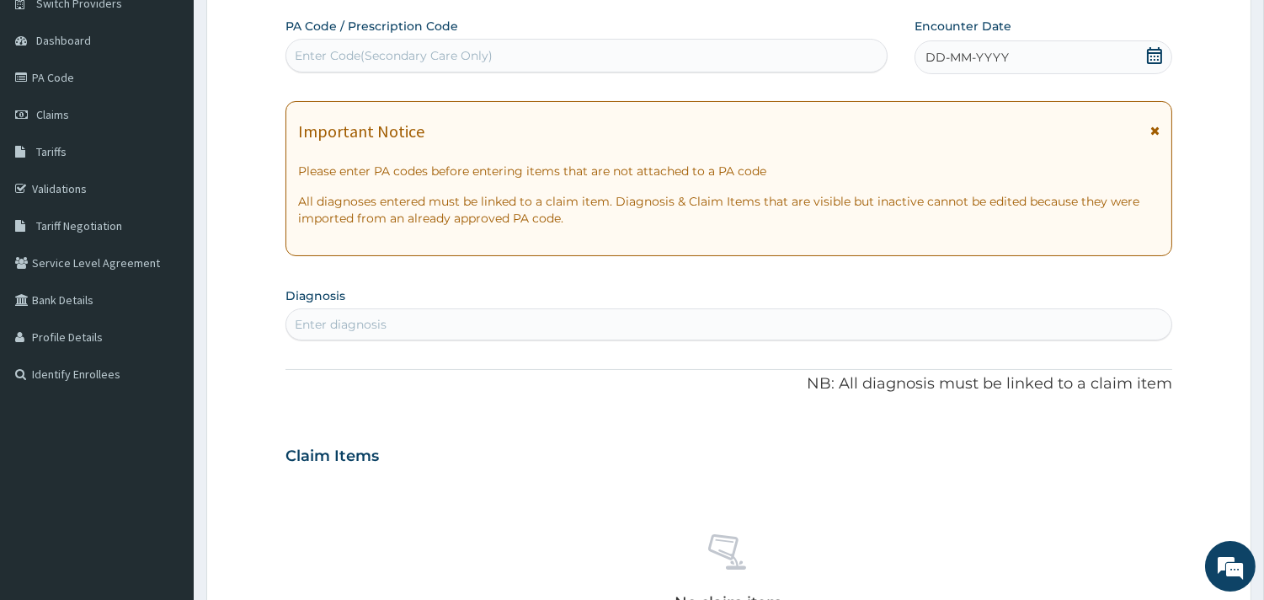
click at [398, 54] on div "Enter Code(Secondary Care Only)" at bounding box center [394, 55] width 198 height 17
paste input "PA/5996BF"
type input "PA/5996BF"
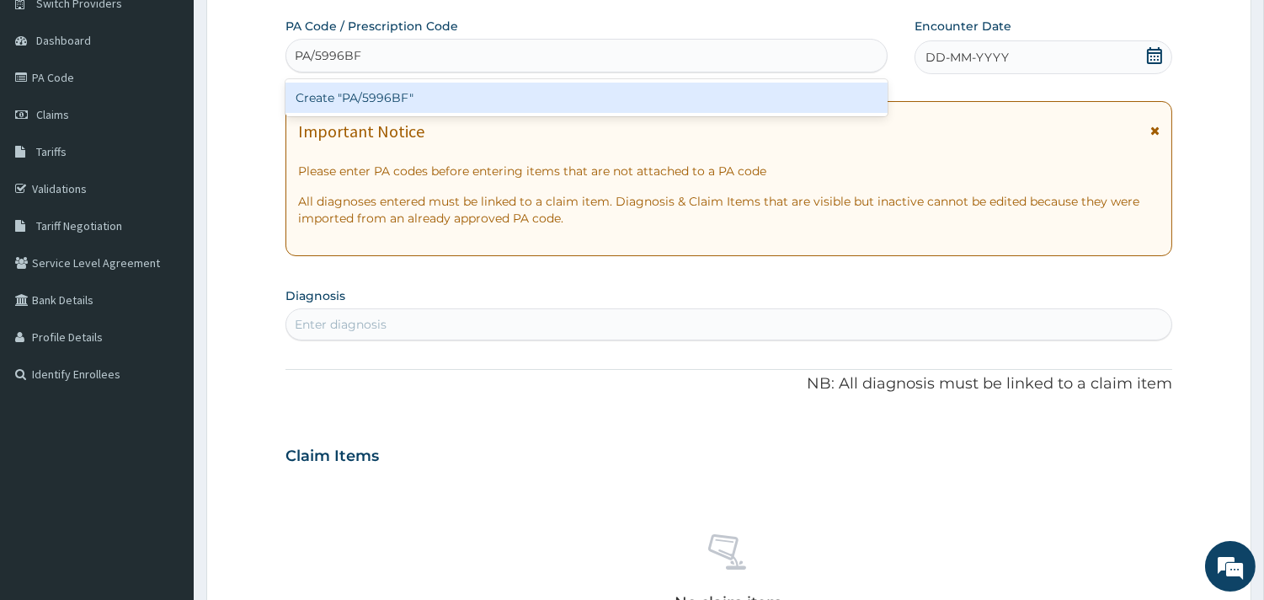
click at [484, 104] on div "Create "PA/5996BF"" at bounding box center [586, 98] width 602 height 30
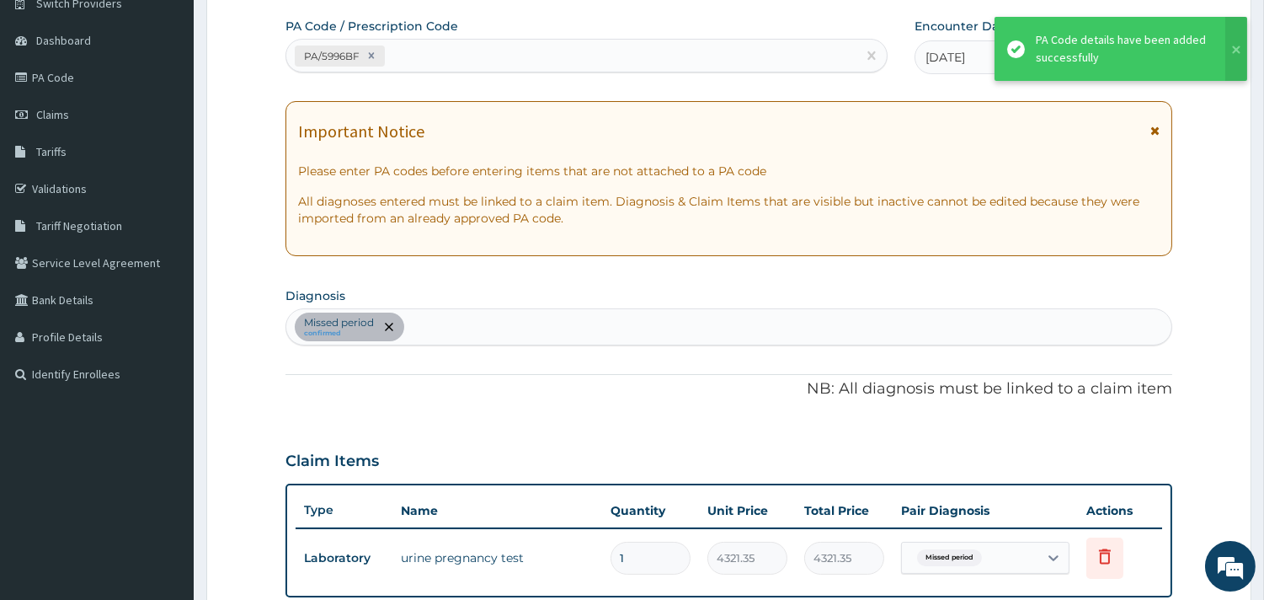
click at [499, 66] on div "PA/5996BF" at bounding box center [571, 56] width 570 height 28
paste input "PA/CCB8D2"
type input "PA/CCB8D2"
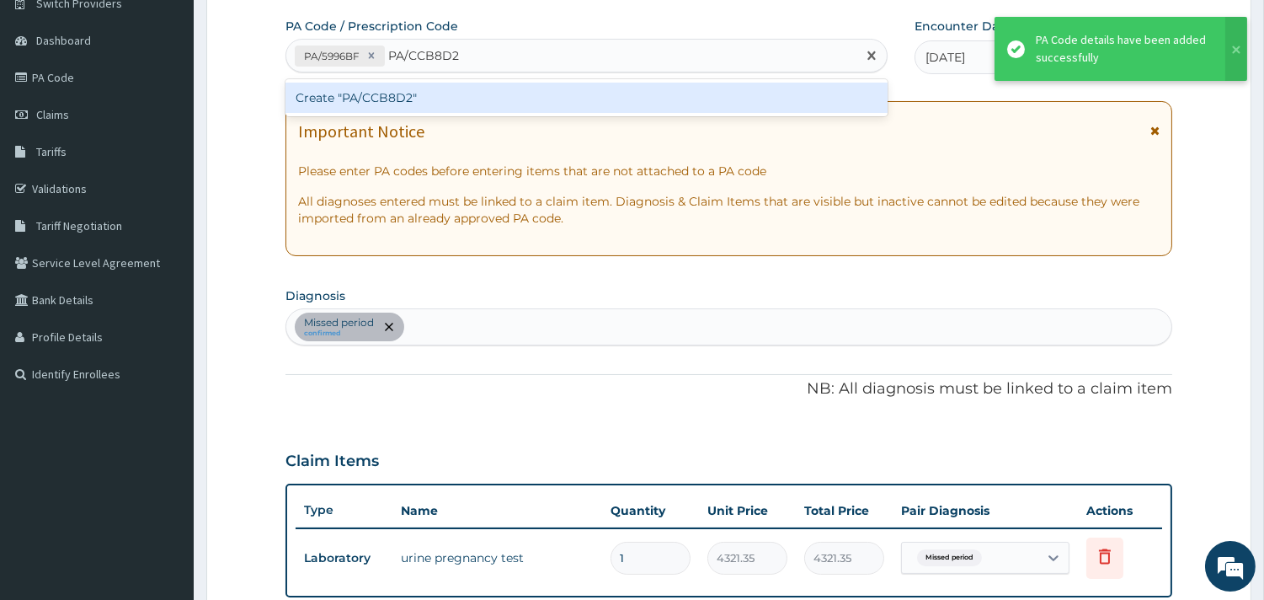
click at [487, 102] on div "Create "PA/CCB8D2"" at bounding box center [586, 98] width 602 height 30
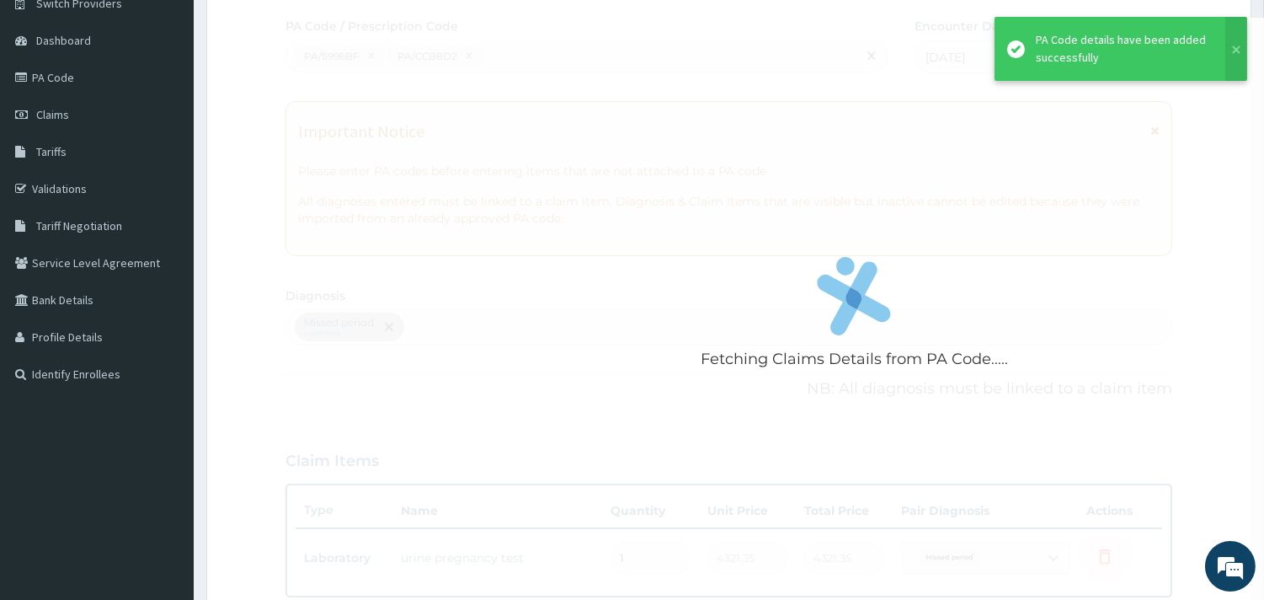
scroll to position [517, 0]
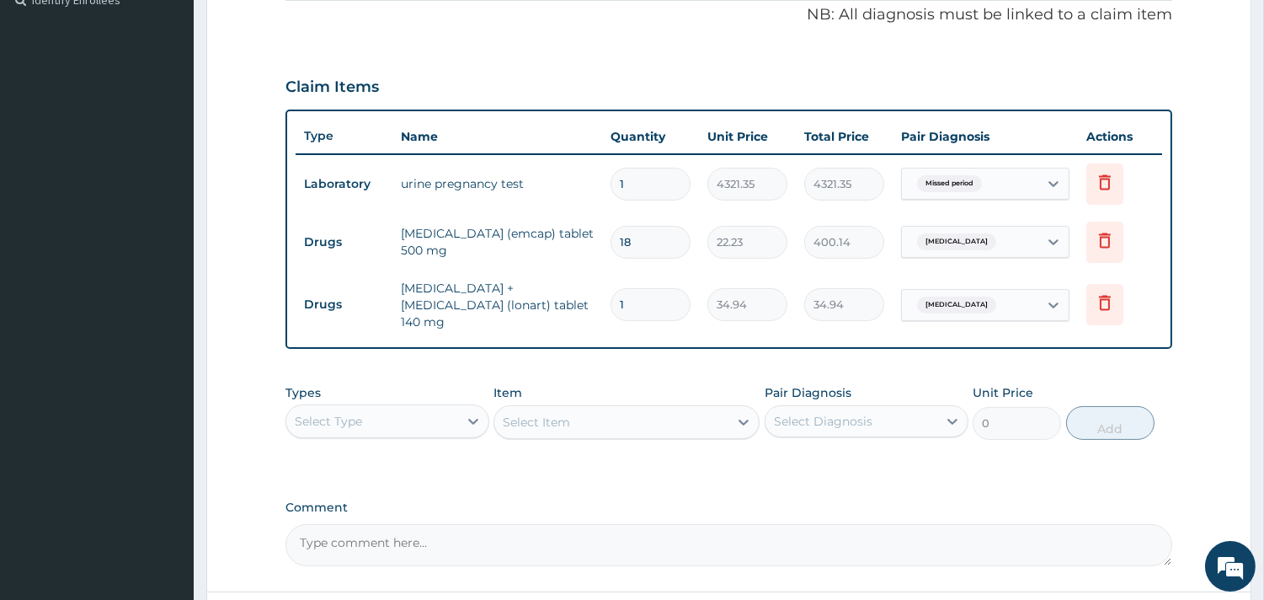
click at [418, 427] on div "Types Select Type" at bounding box center [387, 412] width 204 height 56
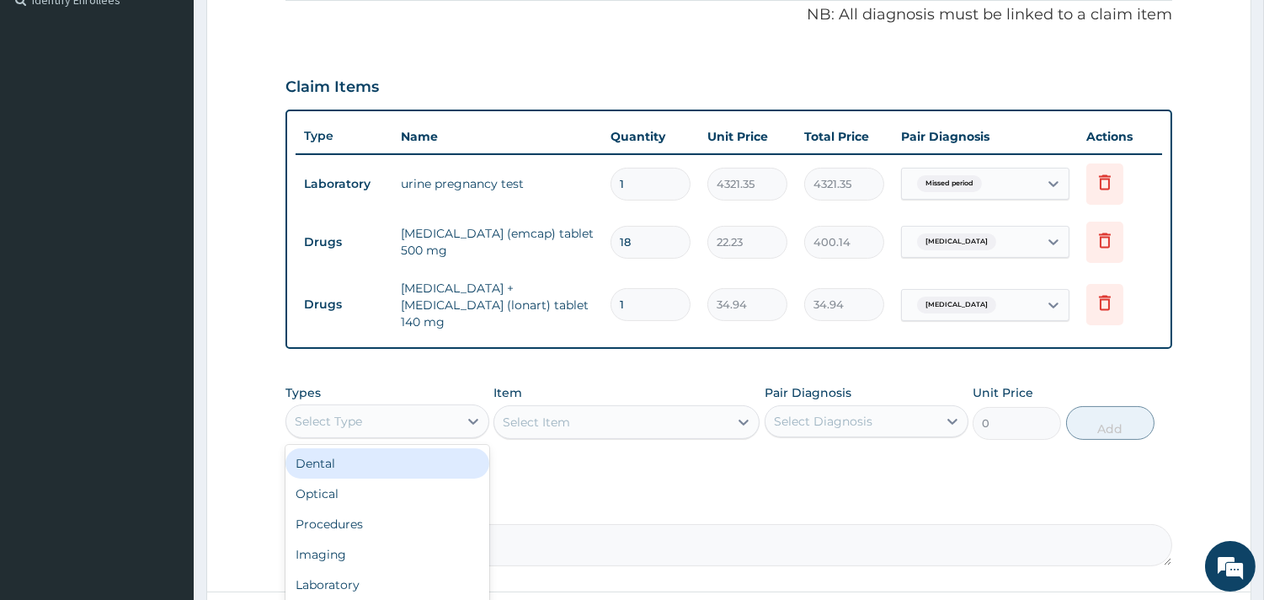
click at [426, 409] on div "Select Type" at bounding box center [372, 421] width 172 height 27
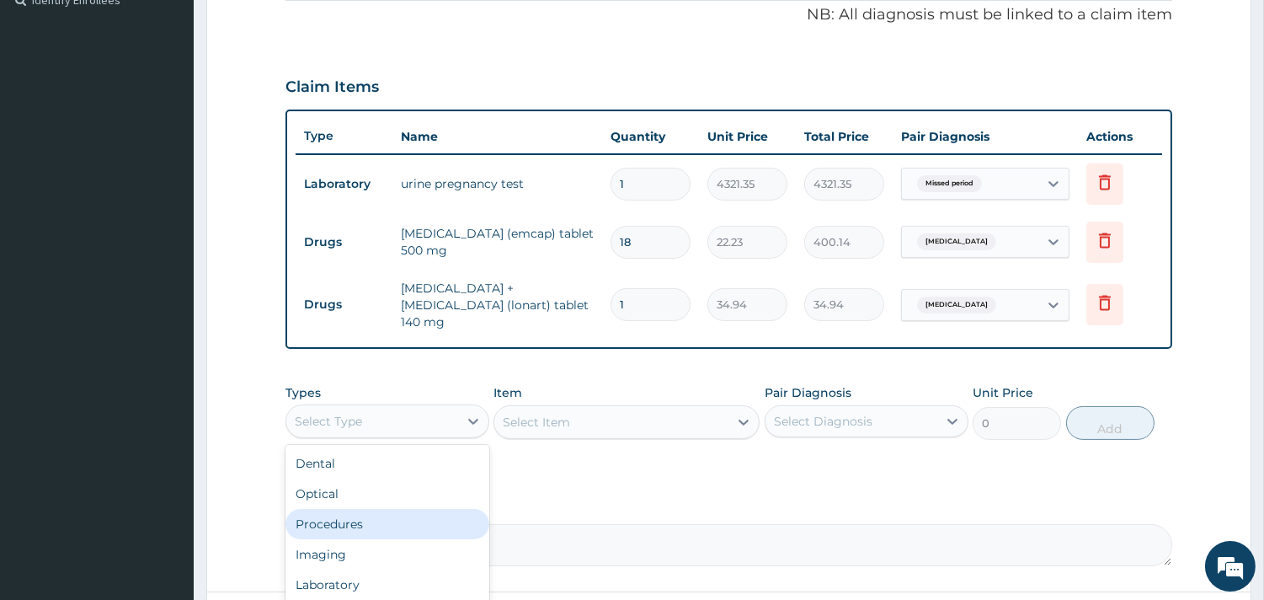
drag, startPoint x: 423, startPoint y: 515, endPoint x: 424, endPoint y: 491, distance: 24.4
click at [423, 515] on div "Procedures" at bounding box center [387, 524] width 204 height 30
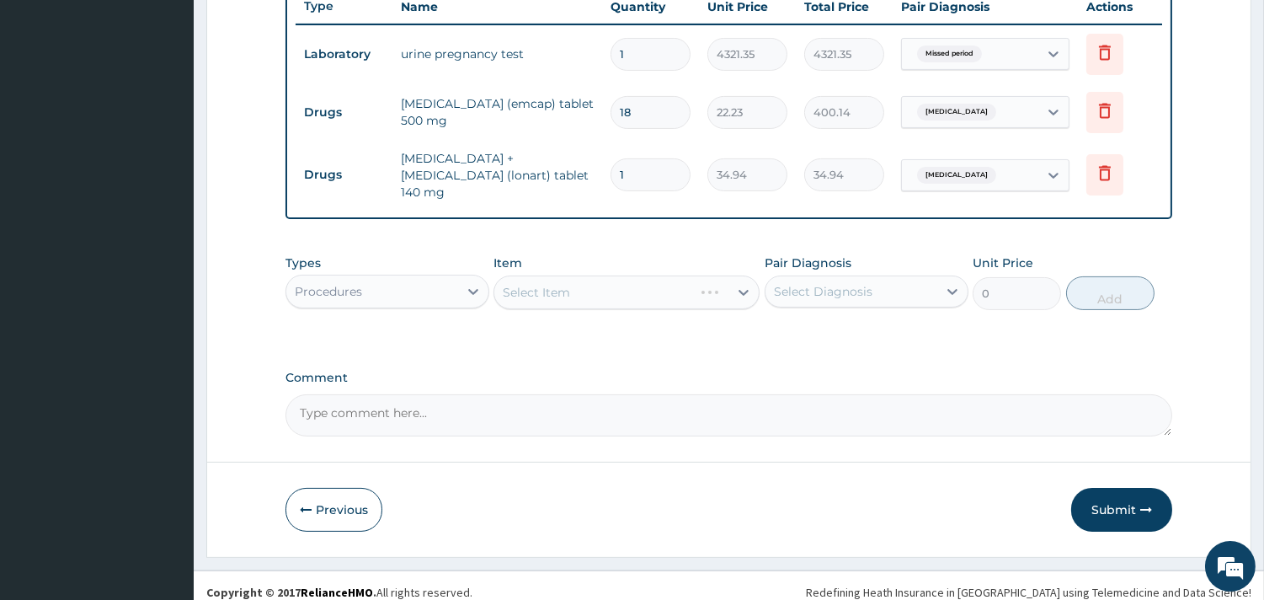
scroll to position [650, 0]
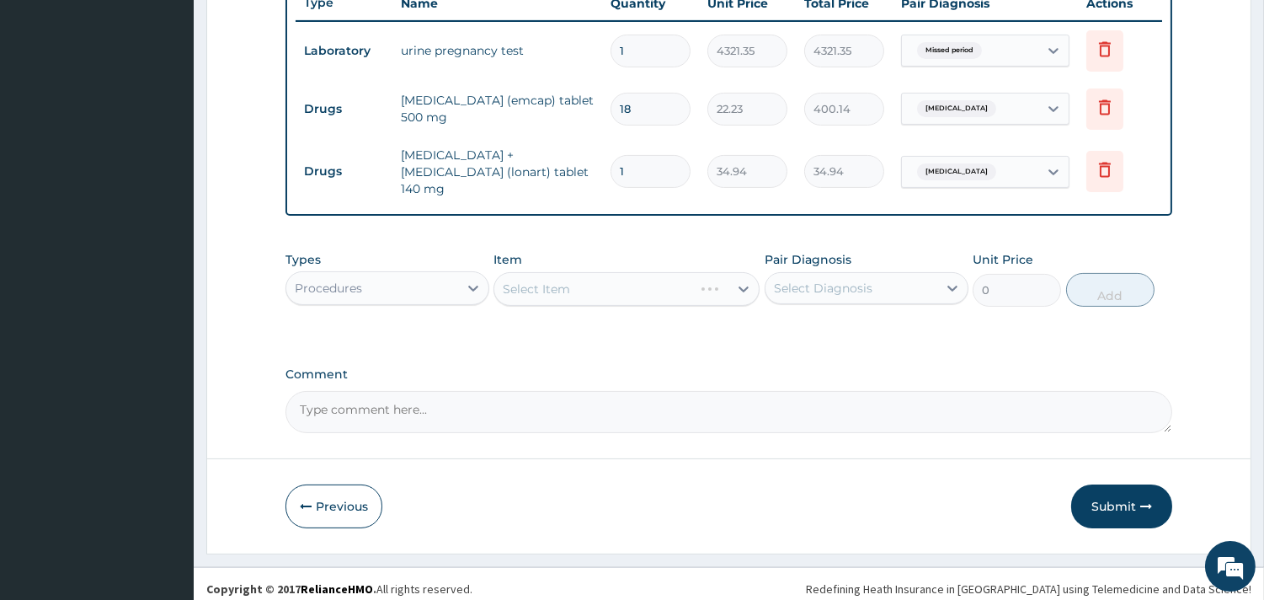
click at [604, 289] on div "Select Item" at bounding box center [626, 289] width 266 height 34
click at [604, 284] on div "Select Item" at bounding box center [626, 289] width 266 height 34
click at [613, 286] on div "Select Item" at bounding box center [626, 289] width 266 height 34
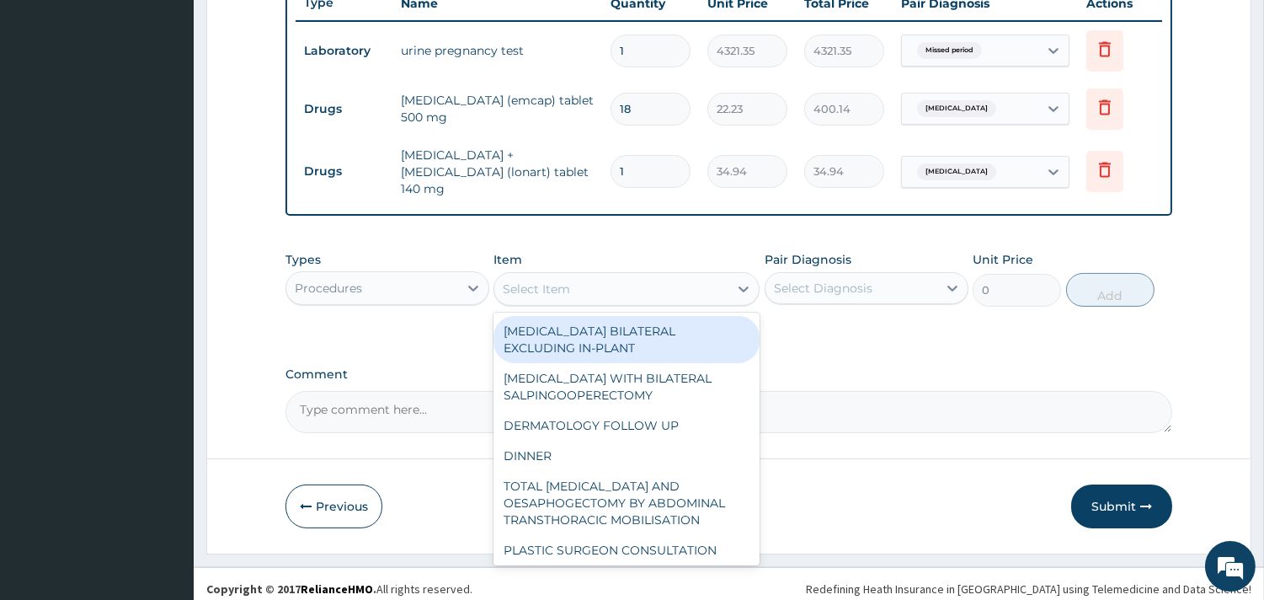
click at [611, 282] on div "Select Item" at bounding box center [611, 288] width 234 height 27
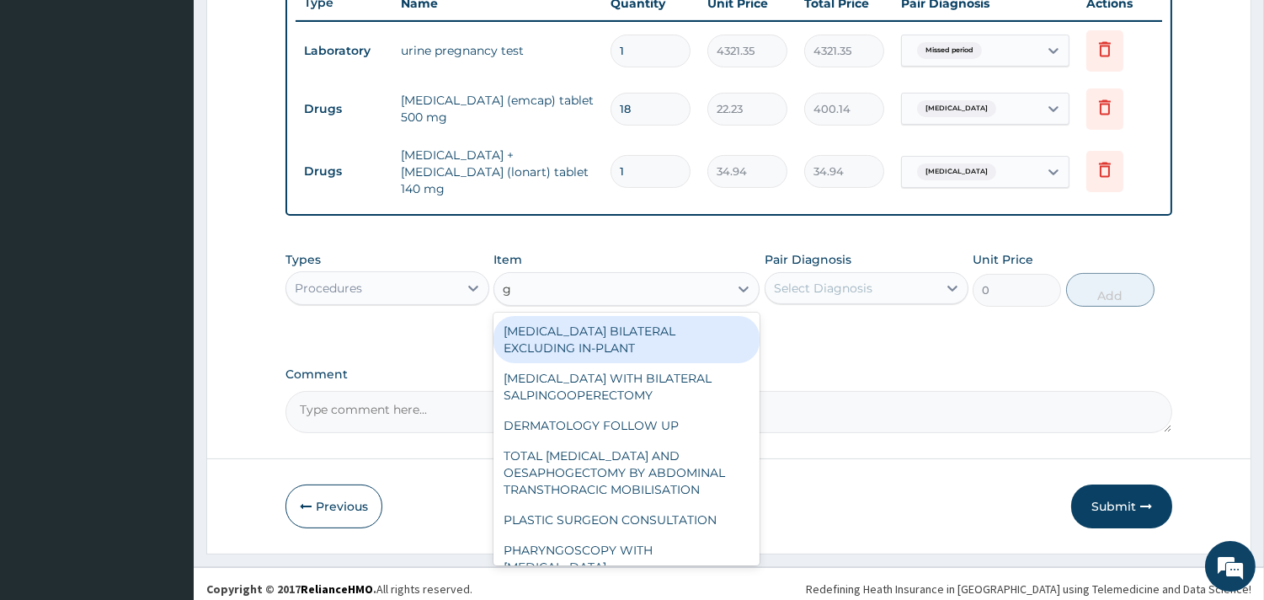
type input "gp"
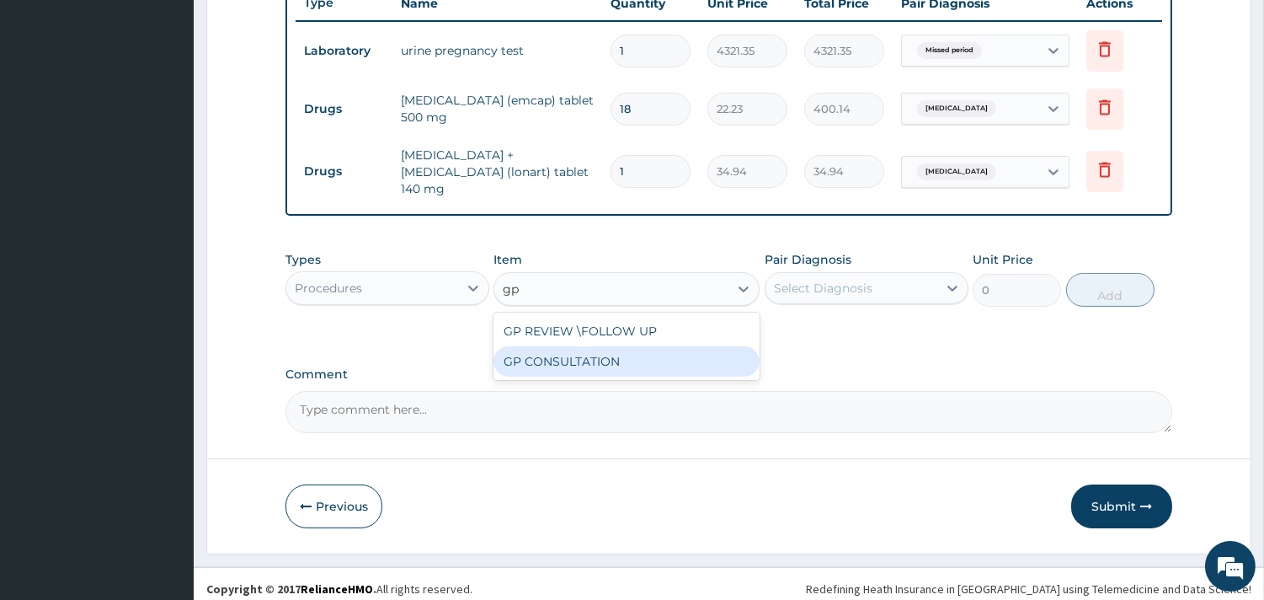
drag, startPoint x: 601, startPoint y: 350, endPoint x: 613, endPoint y: 339, distance: 16.7
click at [601, 349] on div "GP CONSULTATION" at bounding box center [626, 361] width 266 height 30
type input "7125"
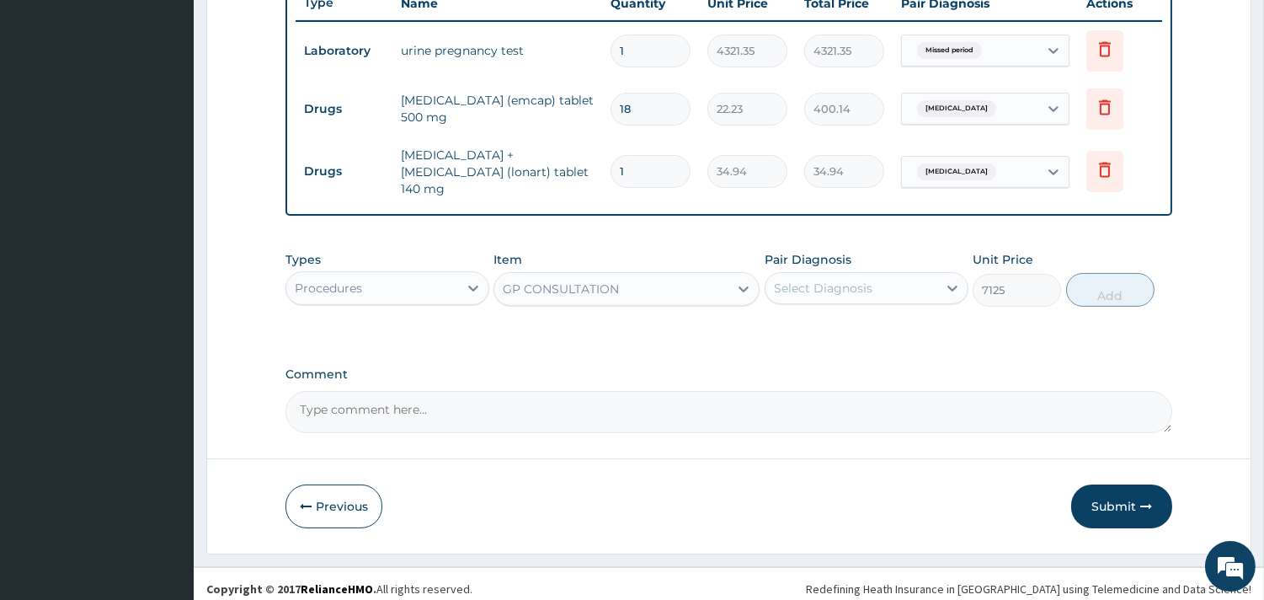
click at [859, 280] on div "Select Diagnosis" at bounding box center [823, 288] width 99 height 17
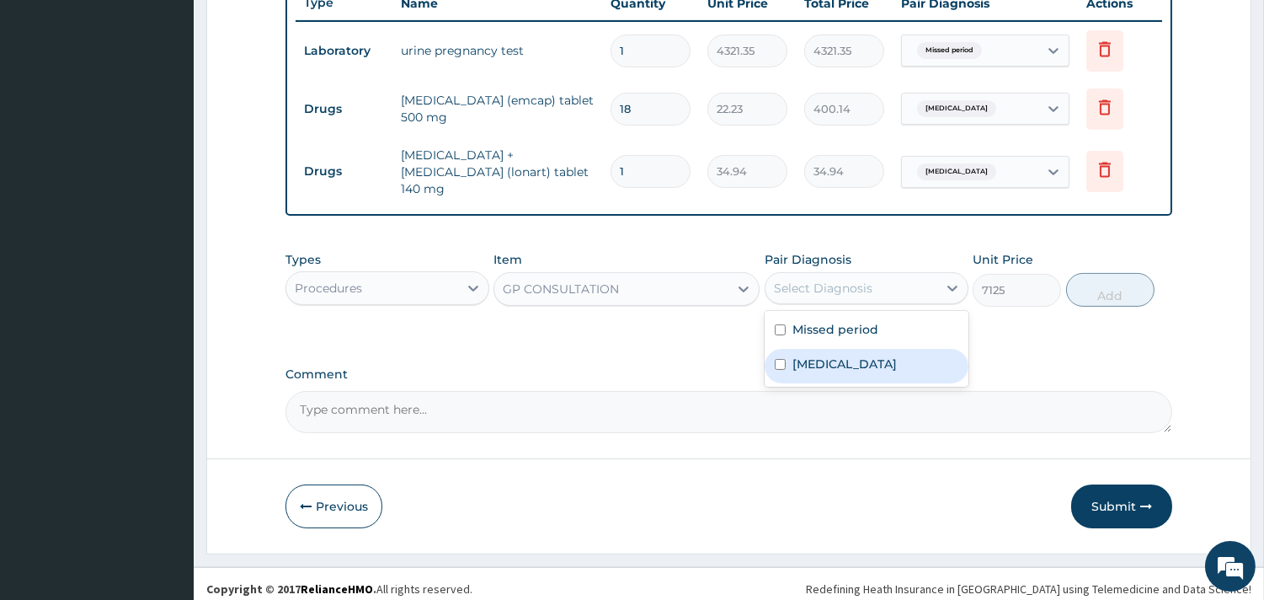
click at [849, 349] on div "Malaria" at bounding box center [867, 366] width 204 height 35
checkbox input "true"
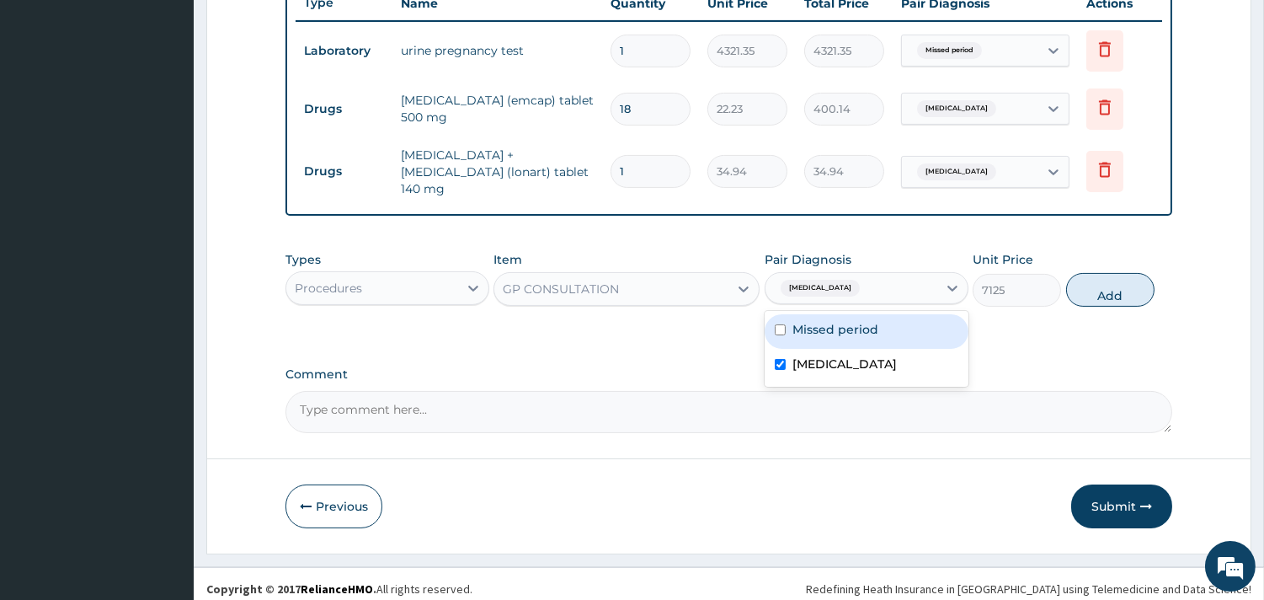
click at [864, 321] on label "Missed period" at bounding box center [835, 329] width 86 height 17
checkbox input "true"
click at [1117, 287] on button "Add" at bounding box center [1110, 290] width 88 height 34
type input "0"
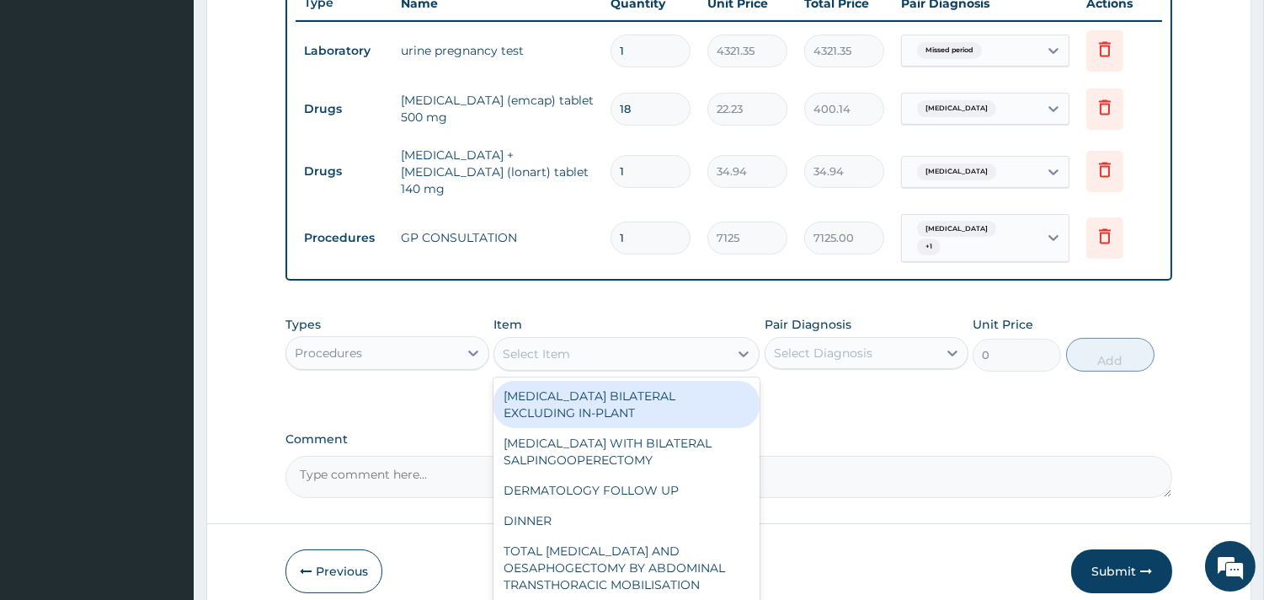
click at [561, 345] on div "Select Item" at bounding box center [536, 353] width 67 height 17
click at [408, 339] on div "Procedures" at bounding box center [372, 352] width 172 height 27
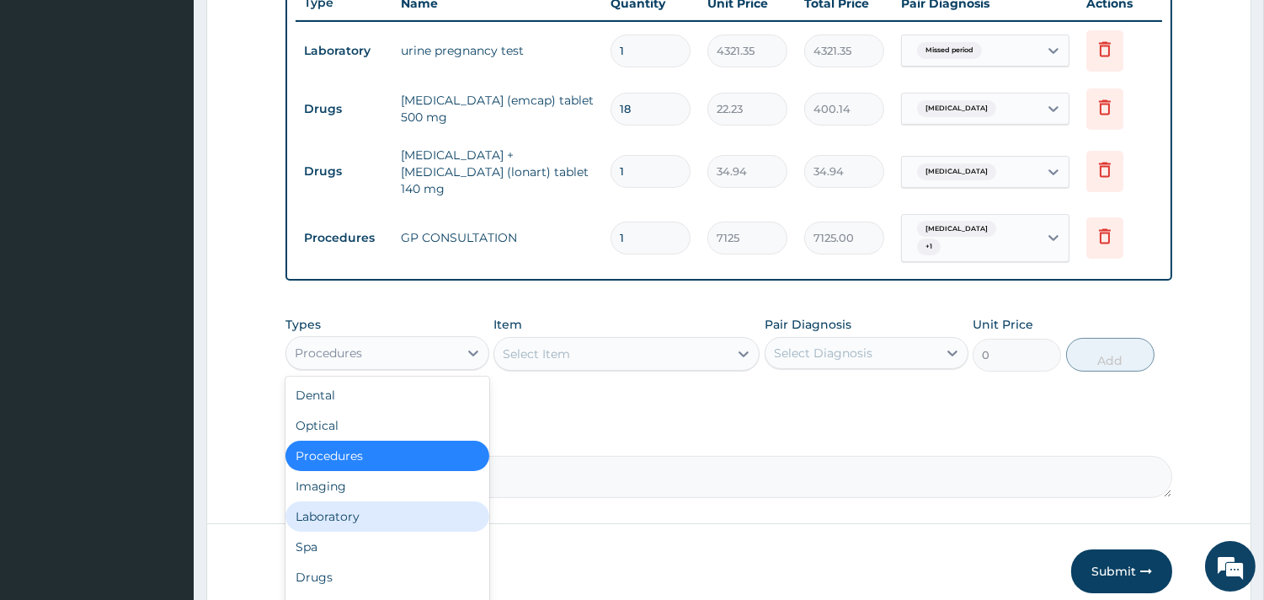
click at [379, 509] on div "Laboratory" at bounding box center [387, 516] width 204 height 30
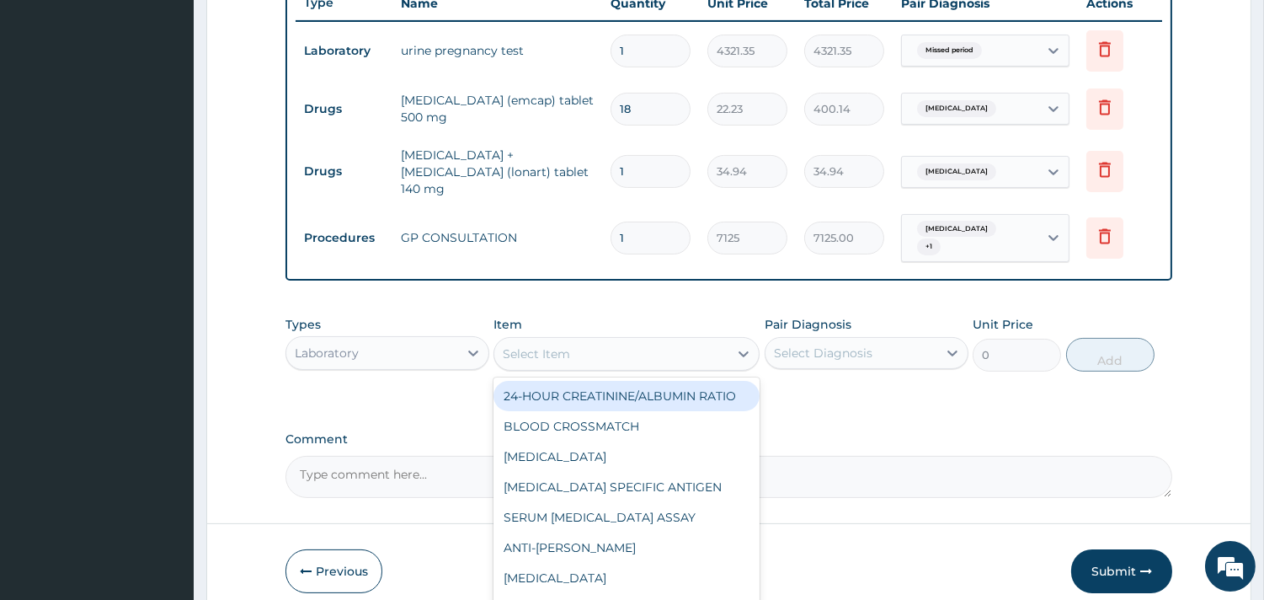
click at [547, 345] on div "Select Item" at bounding box center [536, 353] width 67 height 17
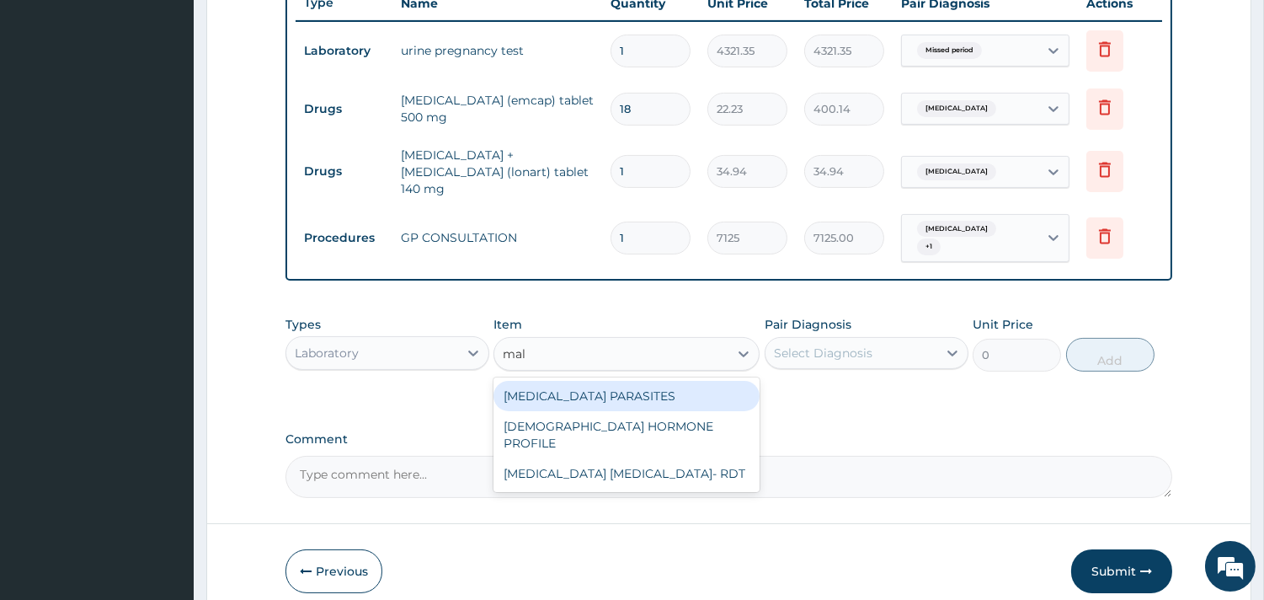
type input "mala"
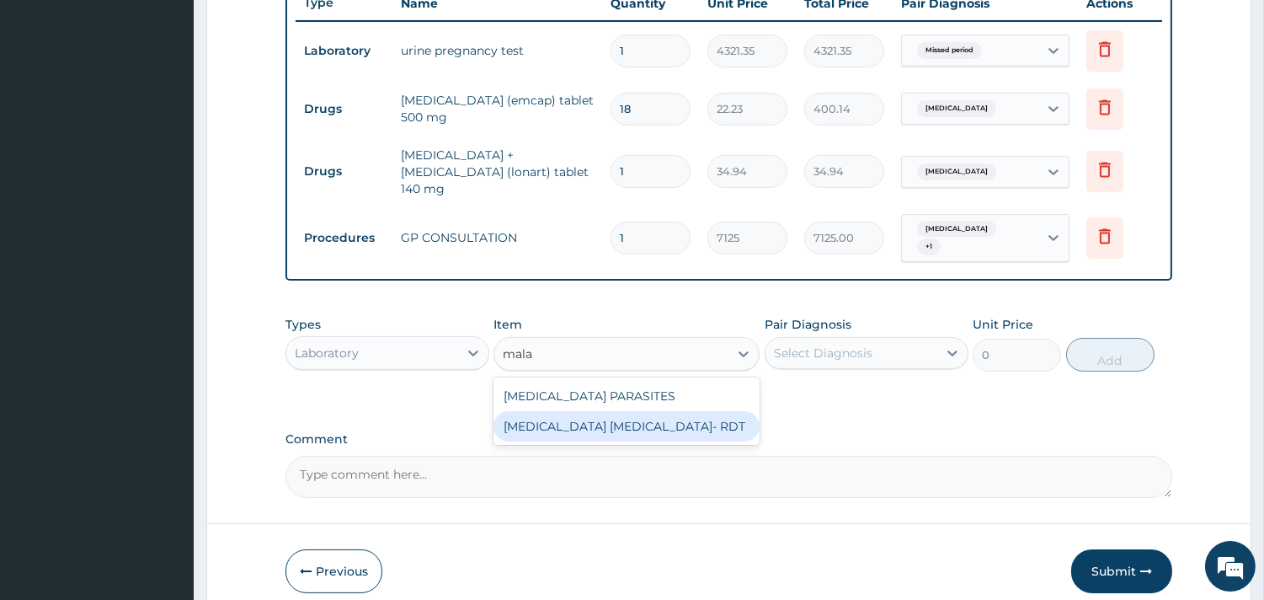
click at [634, 411] on div "MALARIA PARASITE- RDT" at bounding box center [626, 426] width 266 height 30
type input "4321.35"
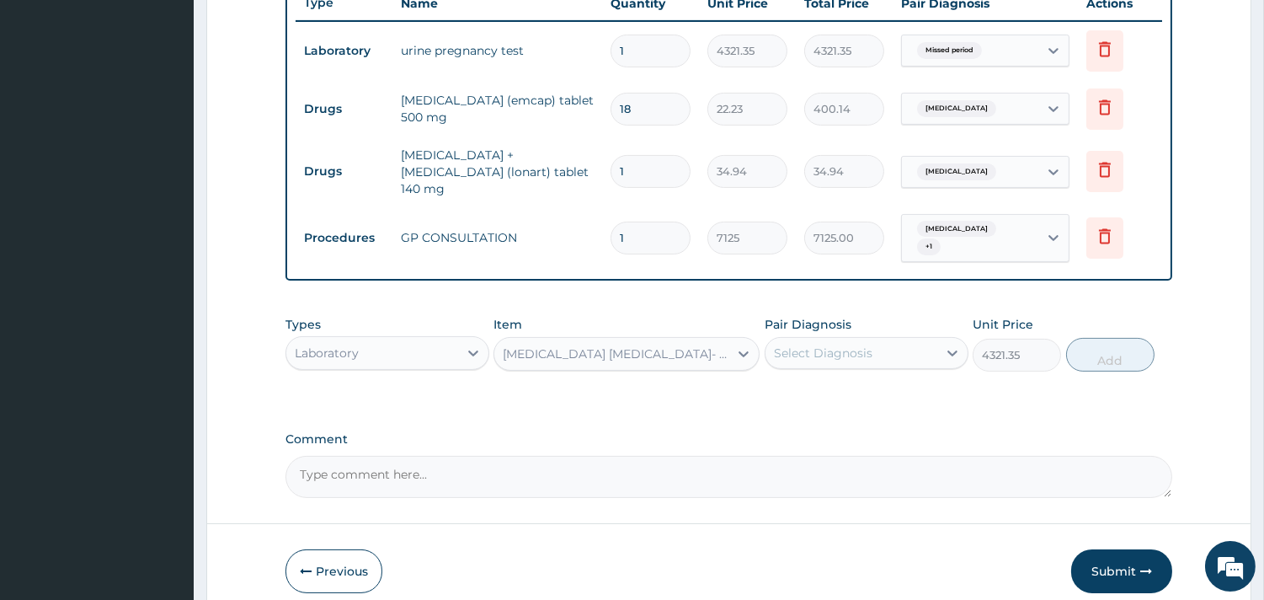
click at [848, 344] on div "Select Diagnosis" at bounding box center [823, 352] width 99 height 17
drag, startPoint x: 845, startPoint y: 374, endPoint x: 848, endPoint y: 414, distance: 40.6
click at [845, 386] on label "Missed period" at bounding box center [835, 394] width 86 height 17
checkbox input "true"
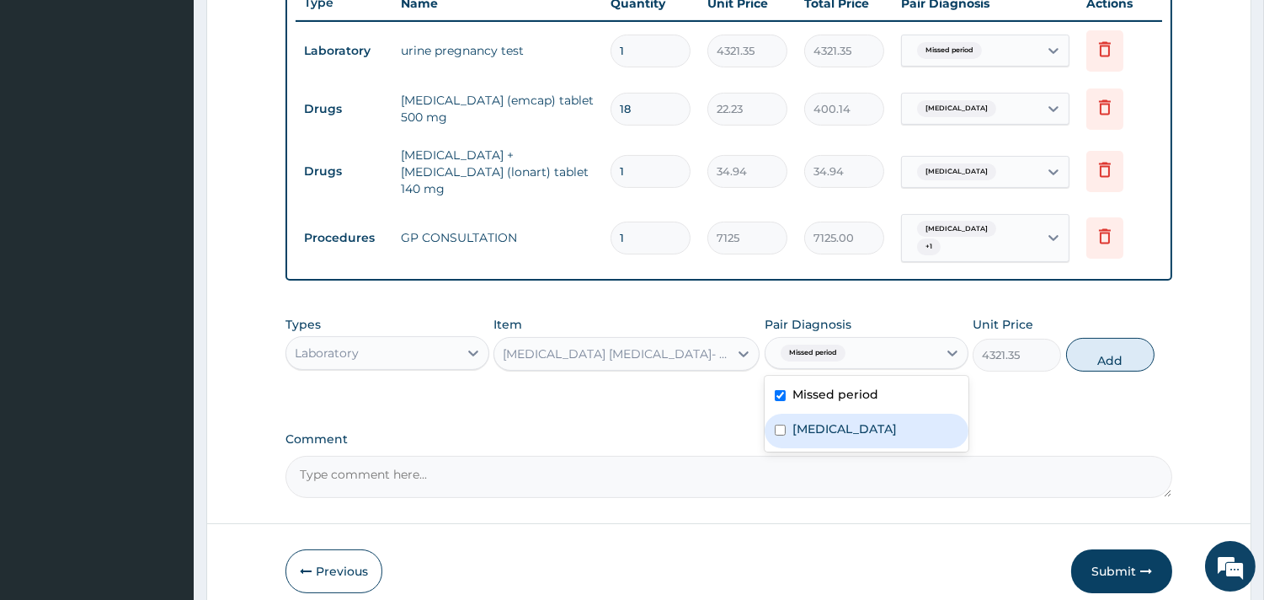
click at [848, 414] on div "Malaria" at bounding box center [867, 430] width 204 height 35
checkbox input "true"
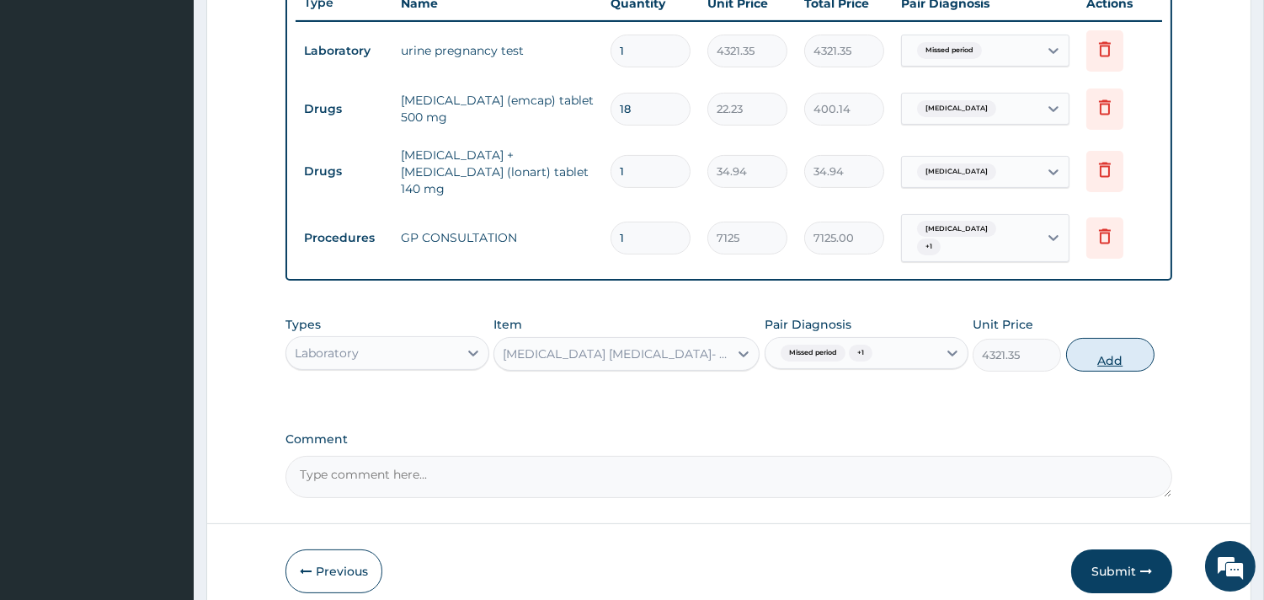
click at [1117, 340] on button "Add" at bounding box center [1110, 355] width 88 height 34
type input "0"
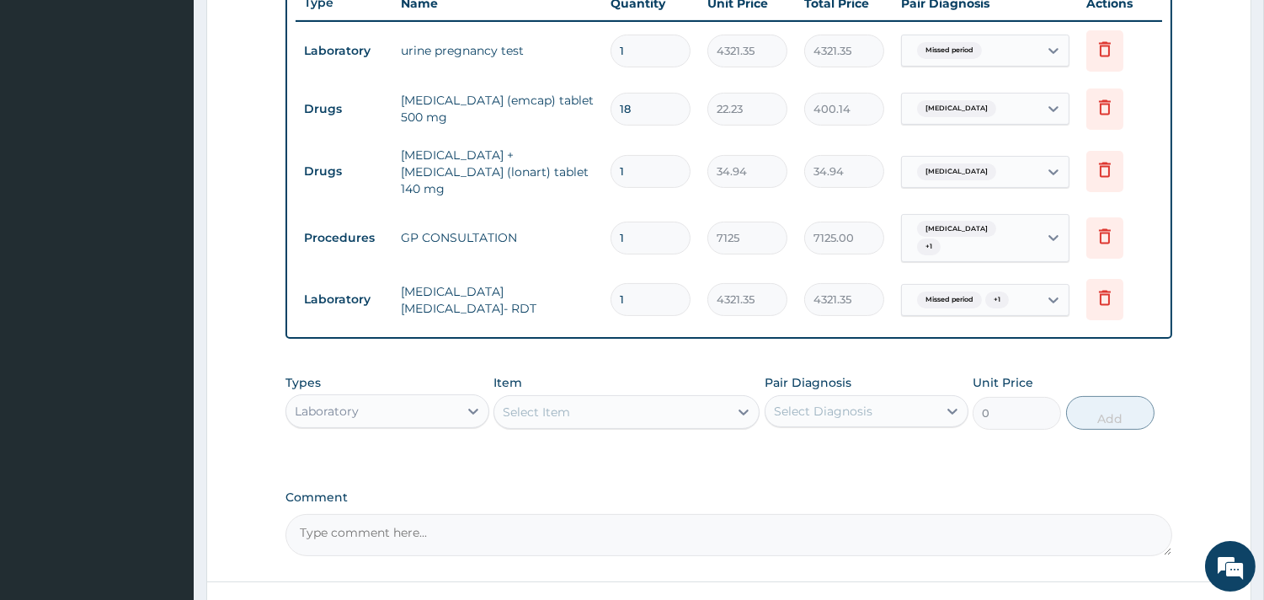
click at [616, 413] on div "Item Select Item" at bounding box center [626, 402] width 266 height 56
click at [606, 398] on div "Select Item" at bounding box center [611, 411] width 234 height 27
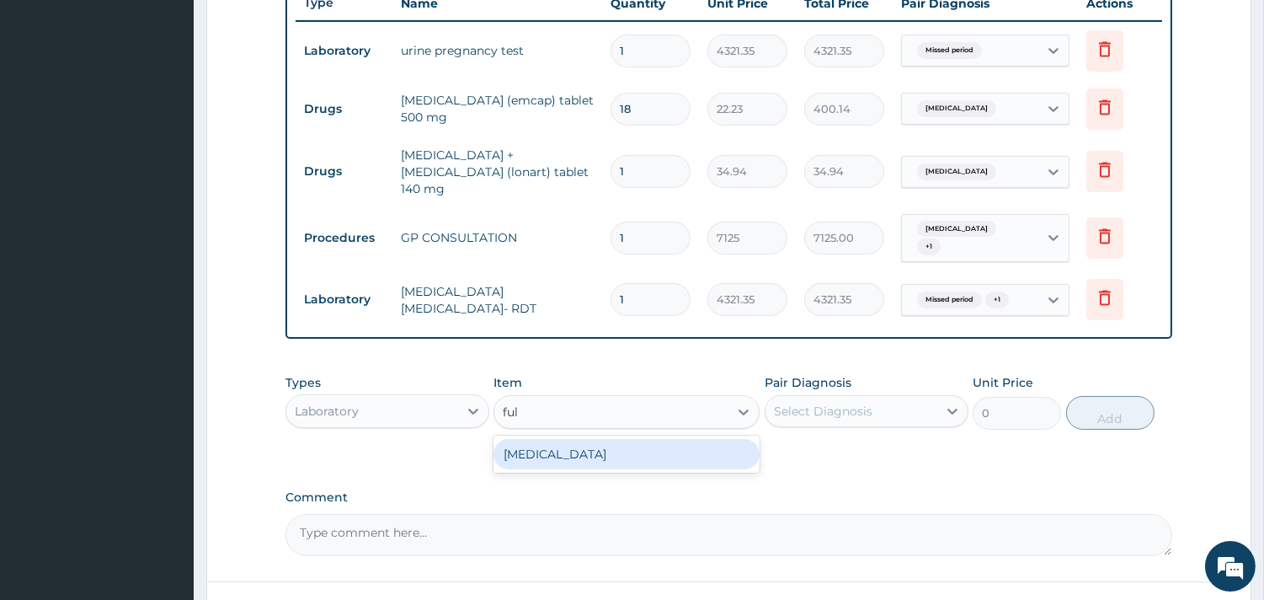
type input "full"
drag, startPoint x: 628, startPoint y: 441, endPoint x: 781, endPoint y: 456, distance: 153.9
click at [629, 442] on div "FULL BLOOD COUNT" at bounding box center [626, 454] width 266 height 30
type input "5383.5"
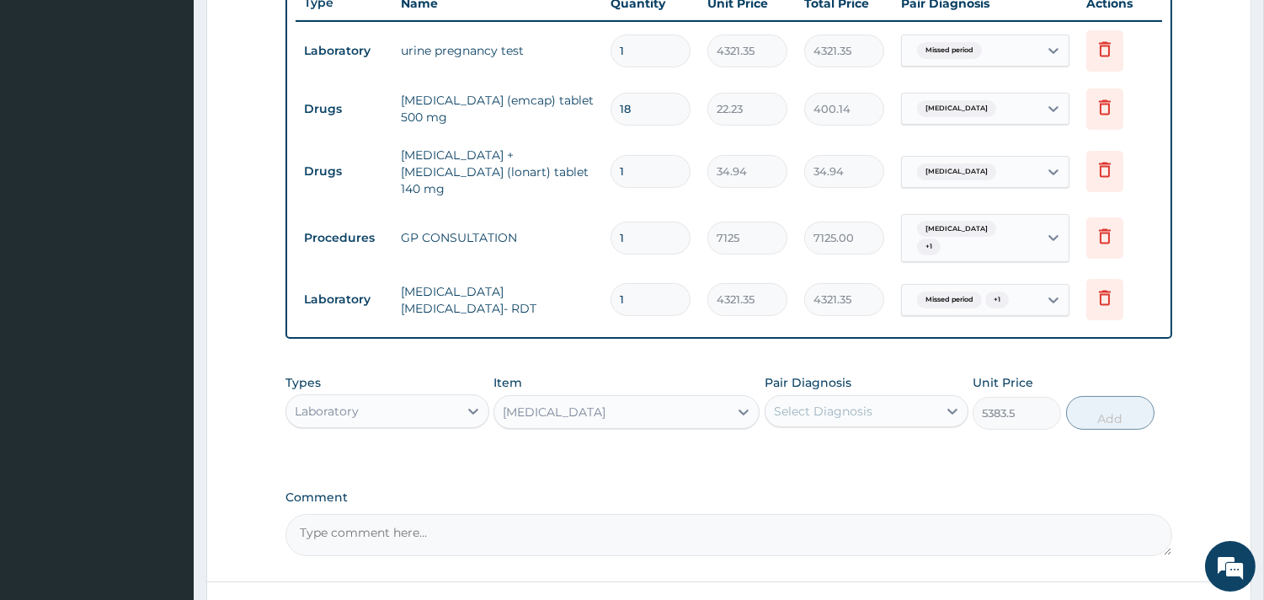
click at [844, 408] on div "Pair Diagnosis Select Diagnosis" at bounding box center [867, 402] width 204 height 56
click at [860, 403] on div "Select Diagnosis" at bounding box center [823, 411] width 99 height 17
click at [860, 446] on div "Missed period" at bounding box center [867, 454] width 204 height 35
checkbox input "true"
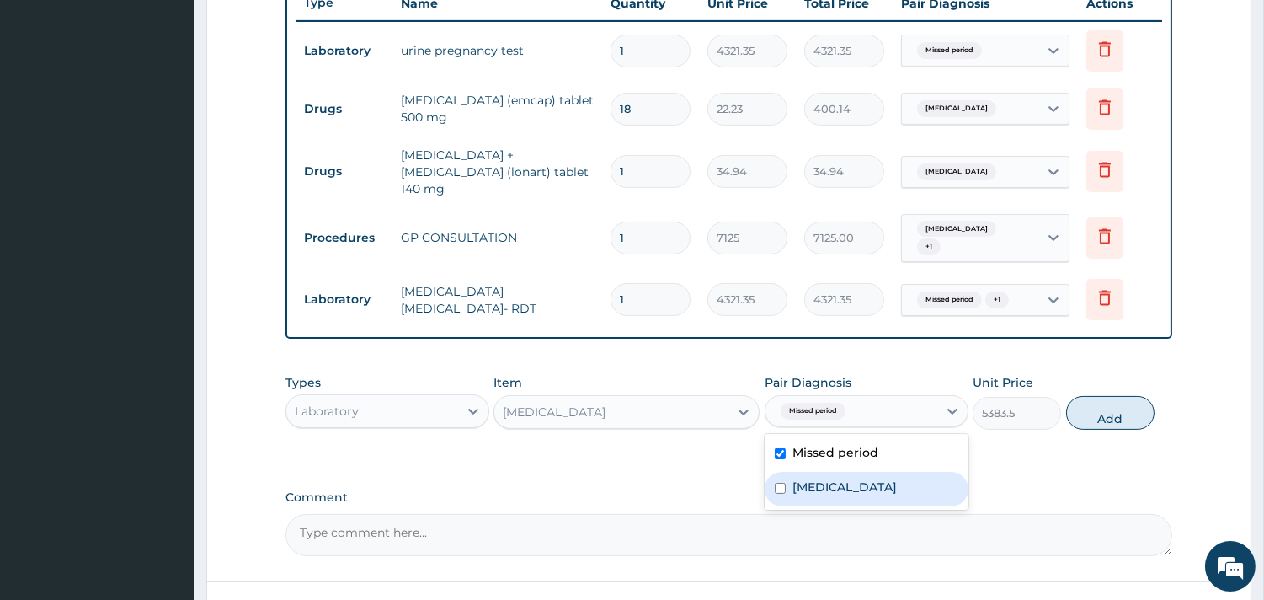
drag, startPoint x: 850, startPoint y: 477, endPoint x: 986, endPoint y: 465, distance: 136.2
click at [848, 481] on div "Malaria" at bounding box center [867, 489] width 204 height 35
checkbox input "true"
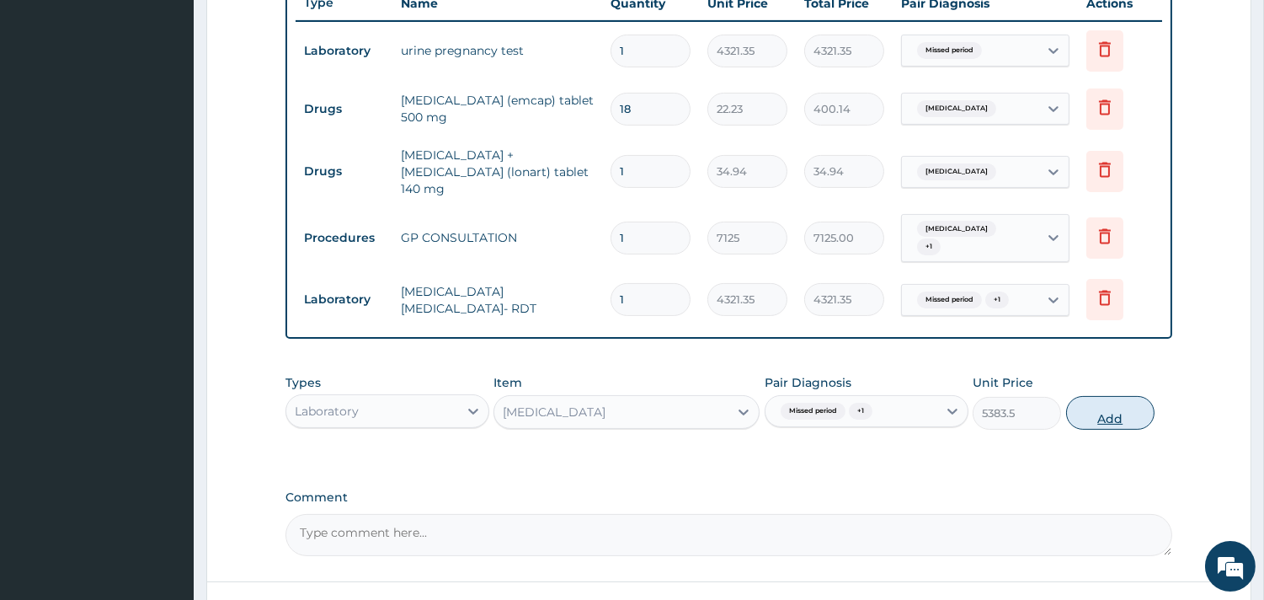
click at [1087, 413] on div "Types Laboratory Item FULL BLOOD COUNT Pair Diagnosis Missed period + 1 Unit Pr…" at bounding box center [728, 401] width 887 height 72
click at [1152, 400] on button "Add" at bounding box center [1110, 413] width 88 height 34
type input "0"
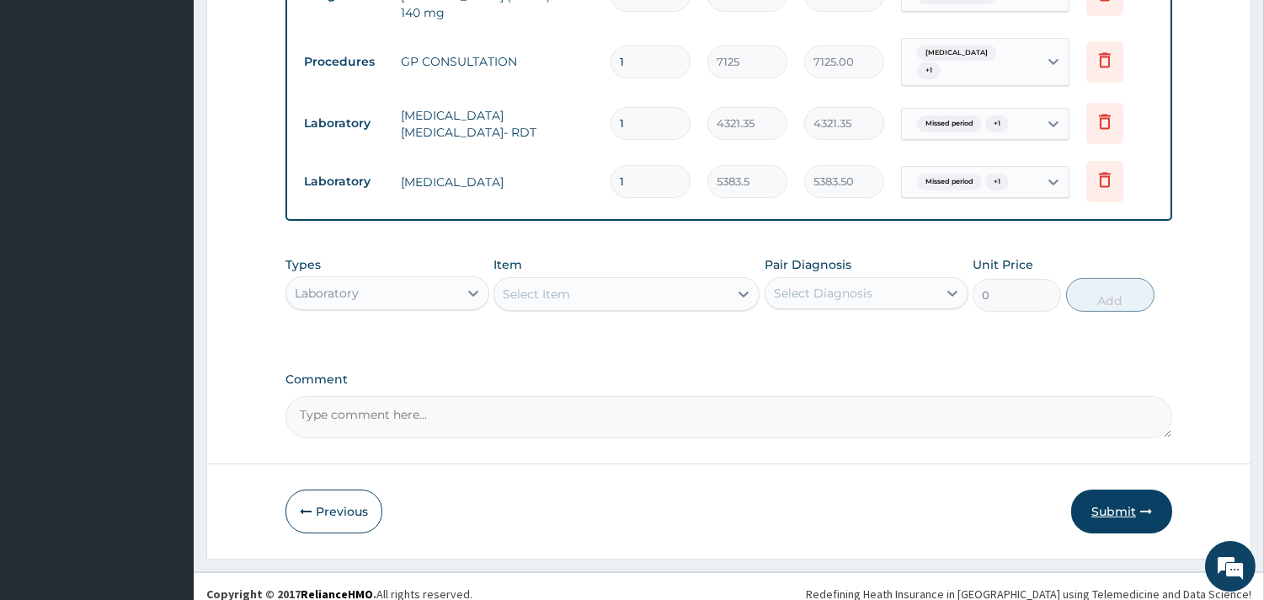
click at [1105, 489] on button "Submit" at bounding box center [1121, 511] width 101 height 44
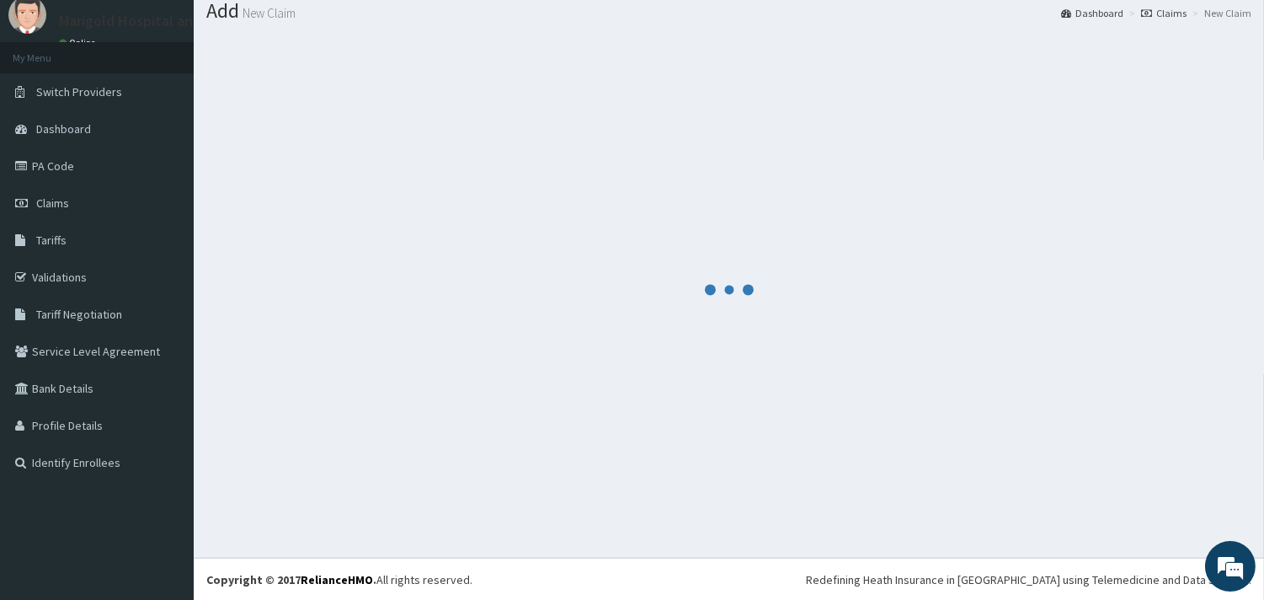
scroll to position [826, 0]
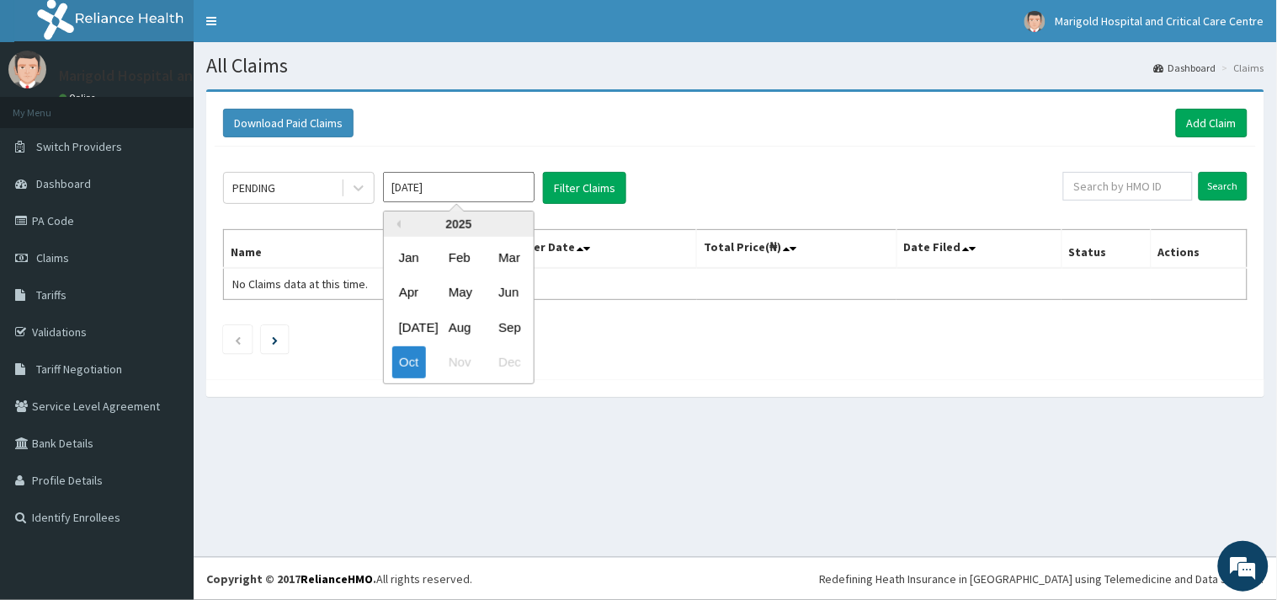
click at [451, 195] on input "[DATE]" at bounding box center [459, 187] width 152 height 30
drag, startPoint x: 517, startPoint y: 325, endPoint x: 557, endPoint y: 249, distance: 85.9
click at [518, 316] on div "Sep" at bounding box center [509, 327] width 34 height 31
type input "[DATE]"
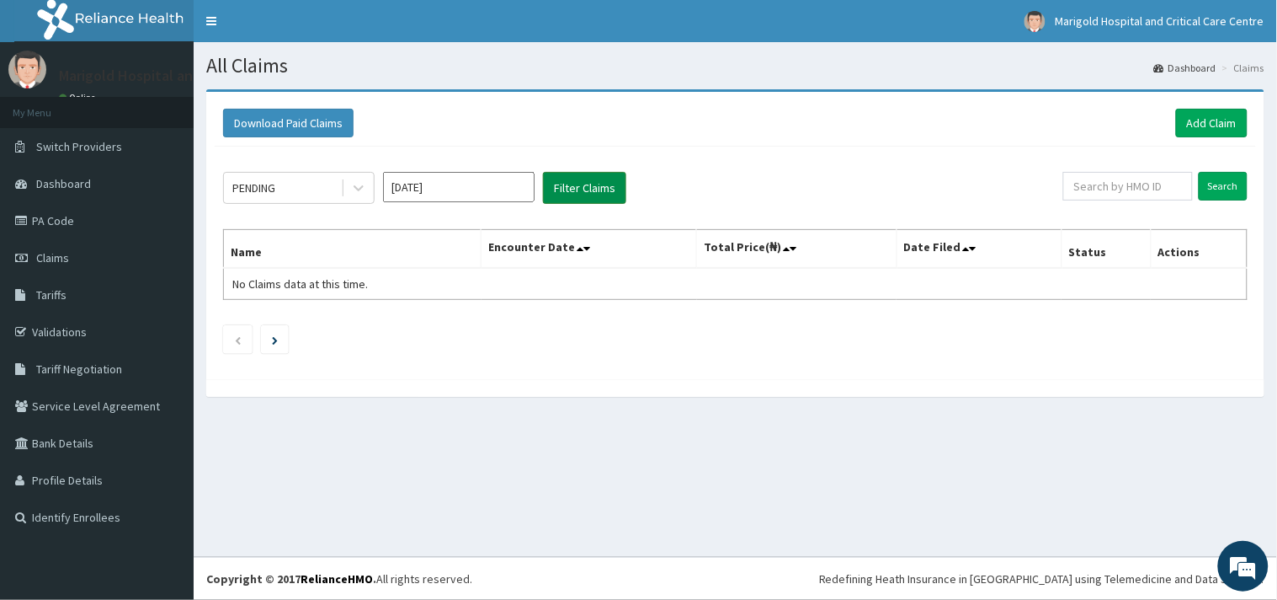
click at [605, 182] on button "Filter Claims" at bounding box center [584, 188] width 83 height 32
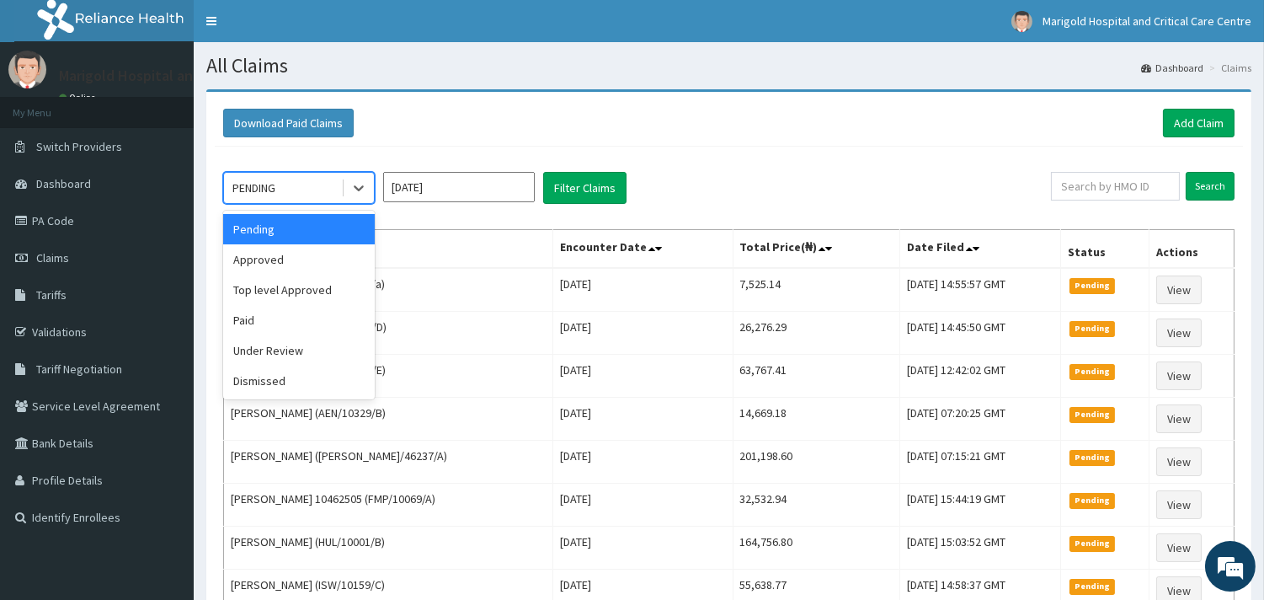
click at [341, 182] on div at bounding box center [357, 188] width 33 height 30
click at [346, 255] on div "Approved" at bounding box center [299, 259] width 152 height 30
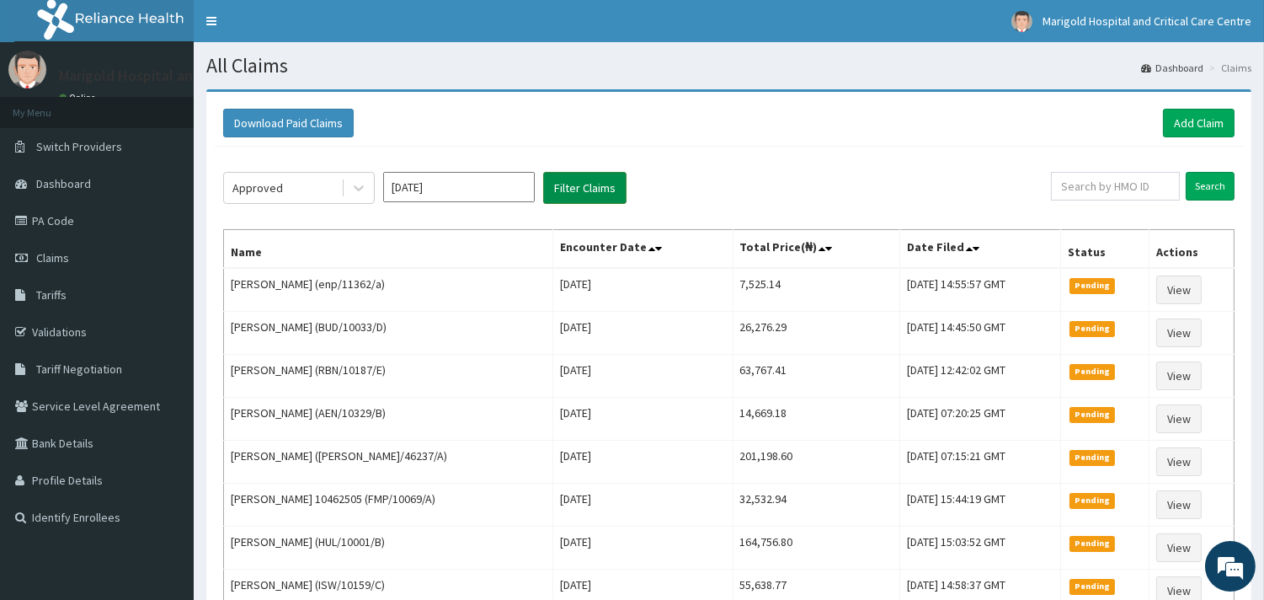
click at [577, 186] on button "Filter Claims" at bounding box center [584, 188] width 83 height 32
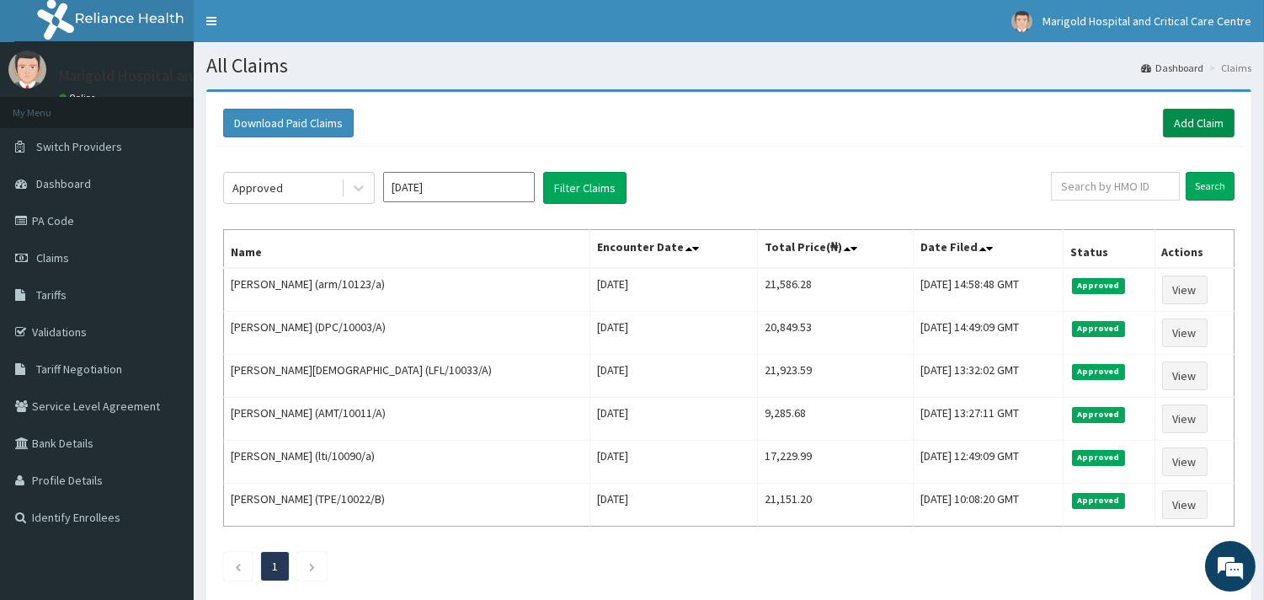
click at [1221, 127] on link "Add Claim" at bounding box center [1199, 123] width 72 height 29
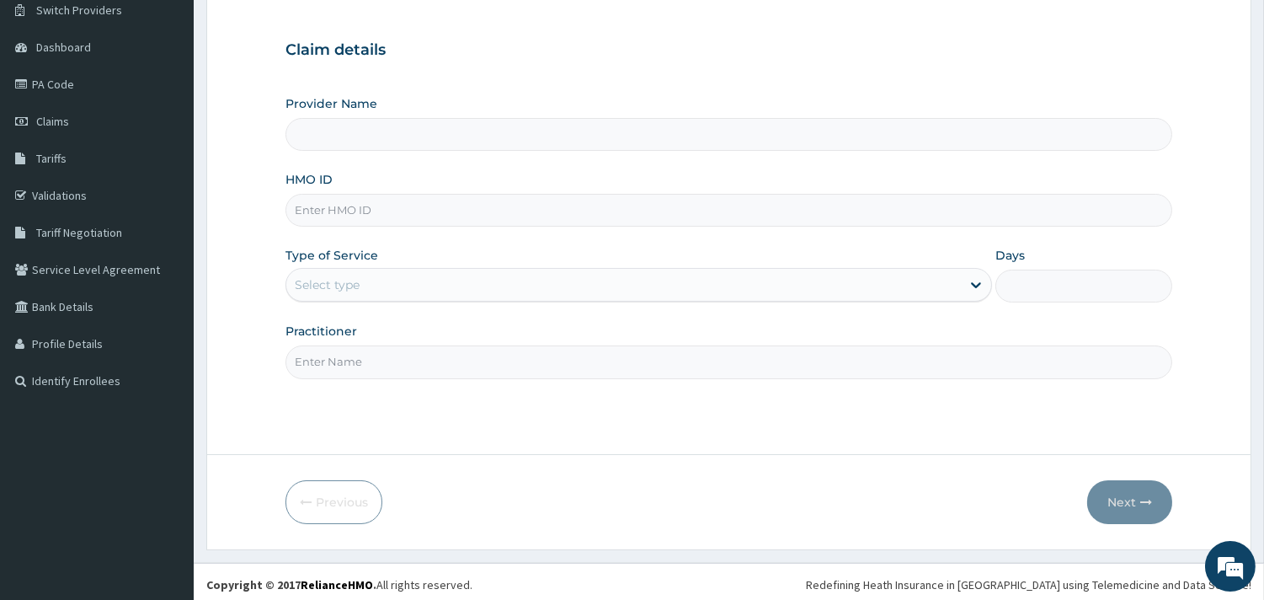
scroll to position [143, 0]
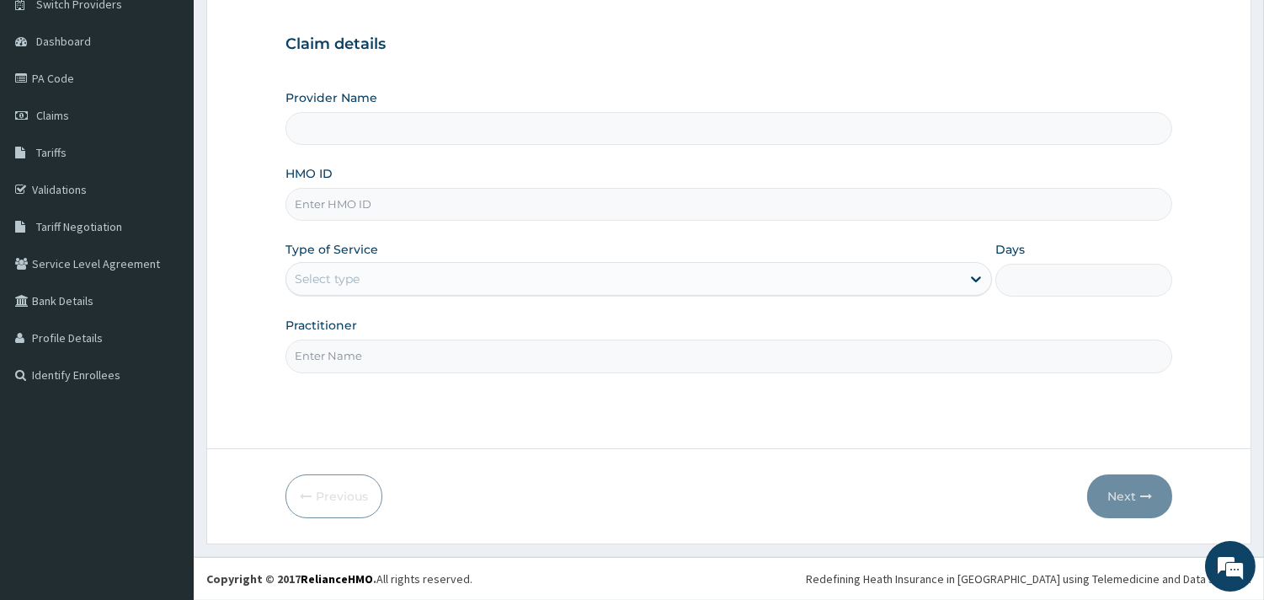
click at [340, 192] on input "HMO ID" at bounding box center [728, 204] width 887 height 33
type input "Marigold Hospital and Critical Care Centre"
type input "bdv/10002/a"
drag, startPoint x: 442, startPoint y: 283, endPoint x: 436, endPoint y: 295, distance: 13.2
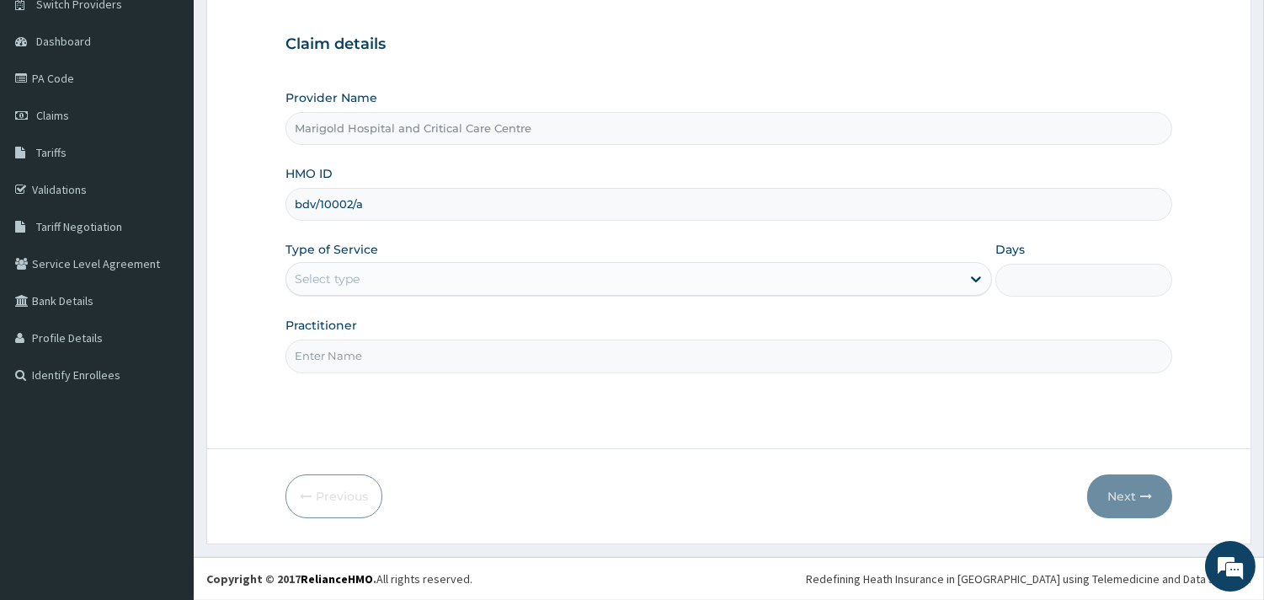
click at [439, 281] on div "Select type" at bounding box center [623, 278] width 674 height 27
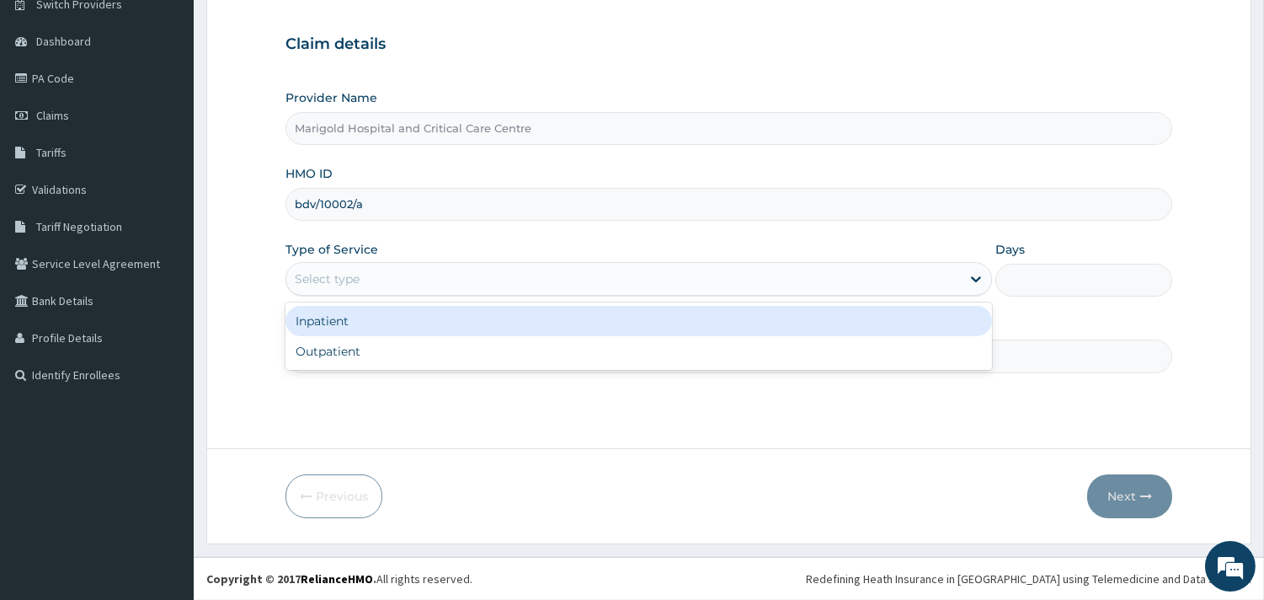
drag, startPoint x: 422, startPoint y: 330, endPoint x: 419, endPoint y: 345, distance: 15.5
click at [419, 337] on div "Inpatient Outpatient" at bounding box center [638, 335] width 706 height 67
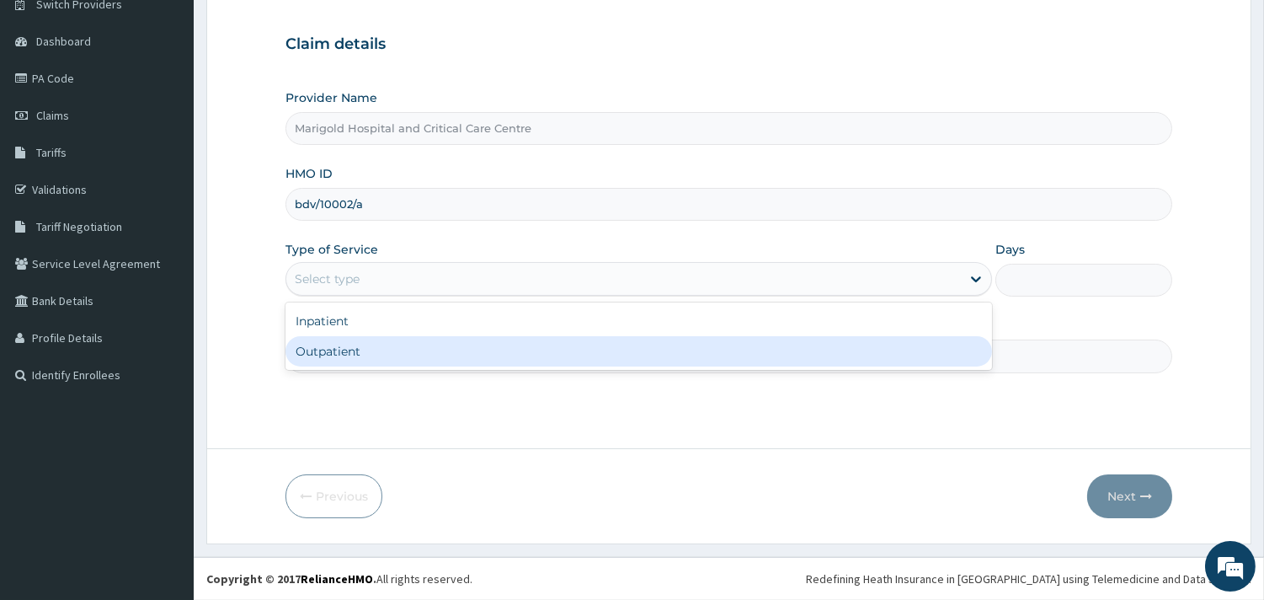
click at [417, 351] on div "Outpatient" at bounding box center [638, 351] width 706 height 30
type input "1"
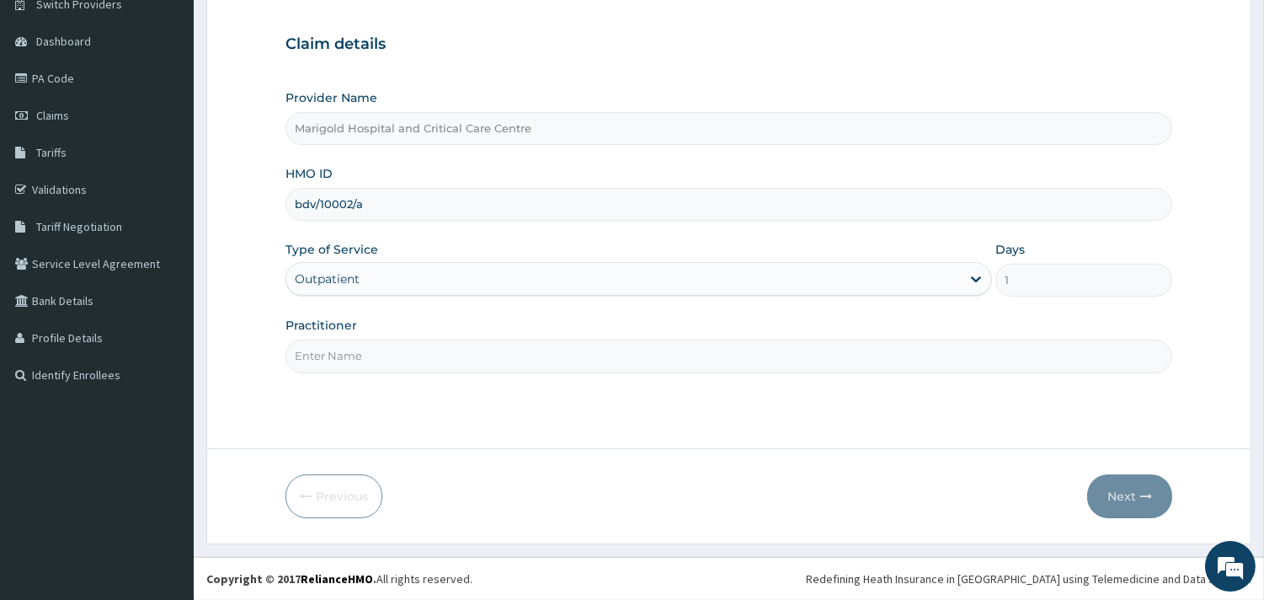
click at [411, 357] on input "Practitioner" at bounding box center [728, 355] width 887 height 33
type input "ola"
click at [1114, 492] on button "Next" at bounding box center [1129, 496] width 85 height 44
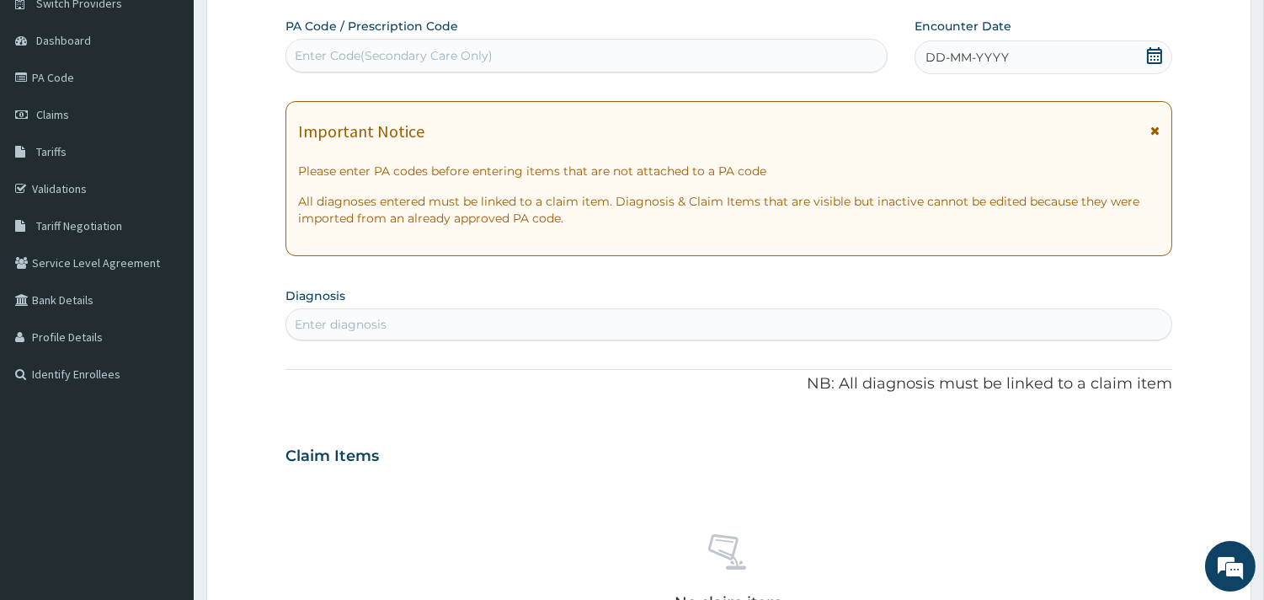
click at [384, 55] on div "Enter Code(Secondary Care Only)" at bounding box center [394, 55] width 198 height 17
click at [419, 67] on div "Enter Code(Secondary Care Only)" at bounding box center [586, 55] width 600 height 27
paste input "PA/B0AA11"
type input "PA/B0AA11"
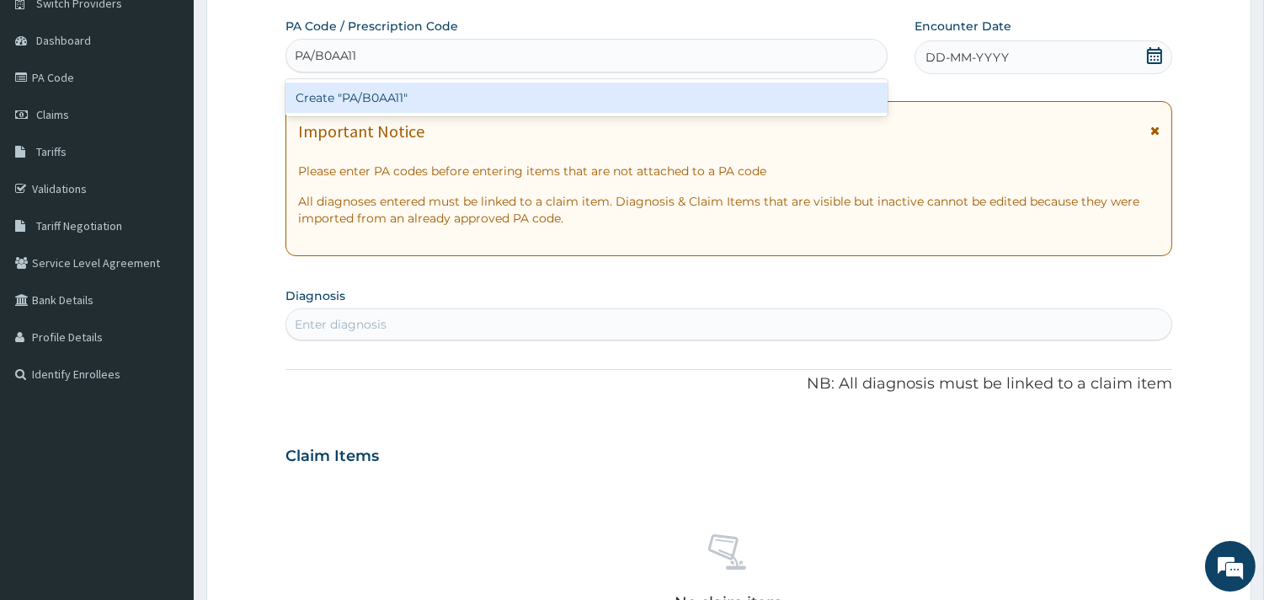
click at [428, 106] on div "Create "PA/B0AA11"" at bounding box center [586, 98] width 602 height 30
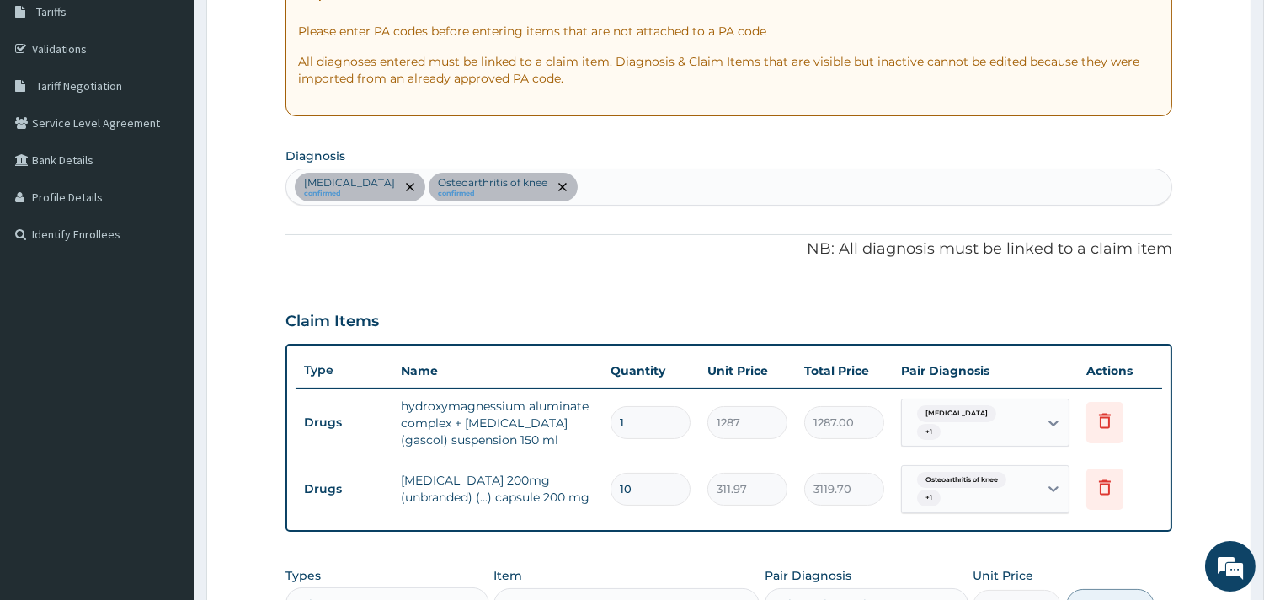
scroll to position [607, 0]
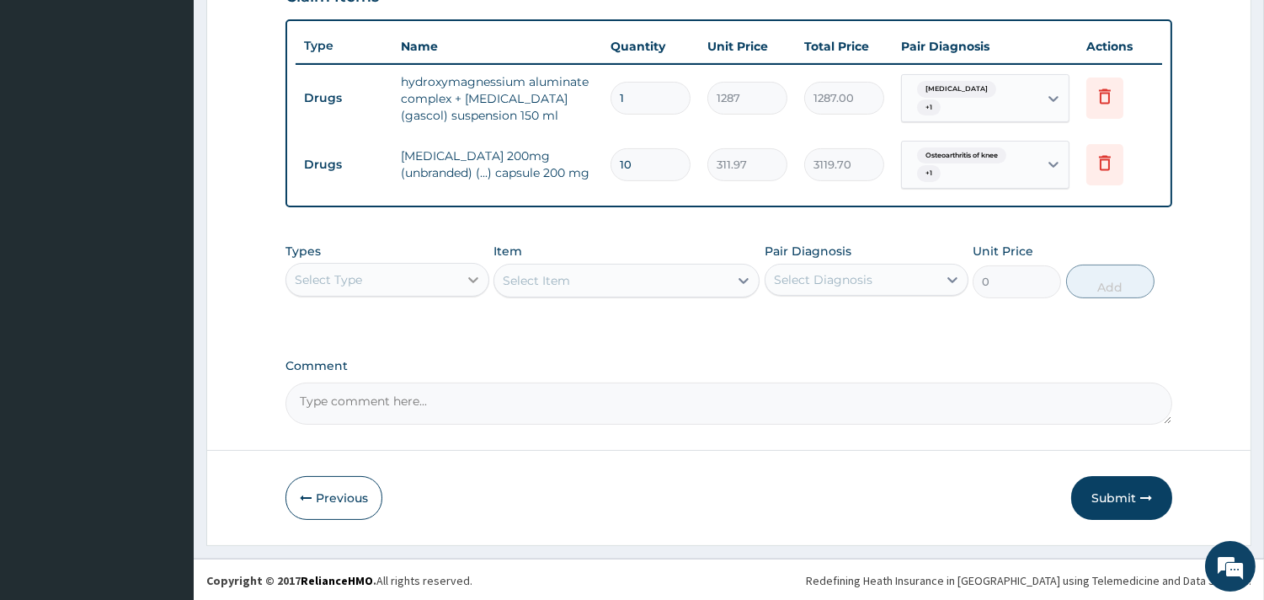
click at [461, 283] on div at bounding box center [473, 279] width 30 height 30
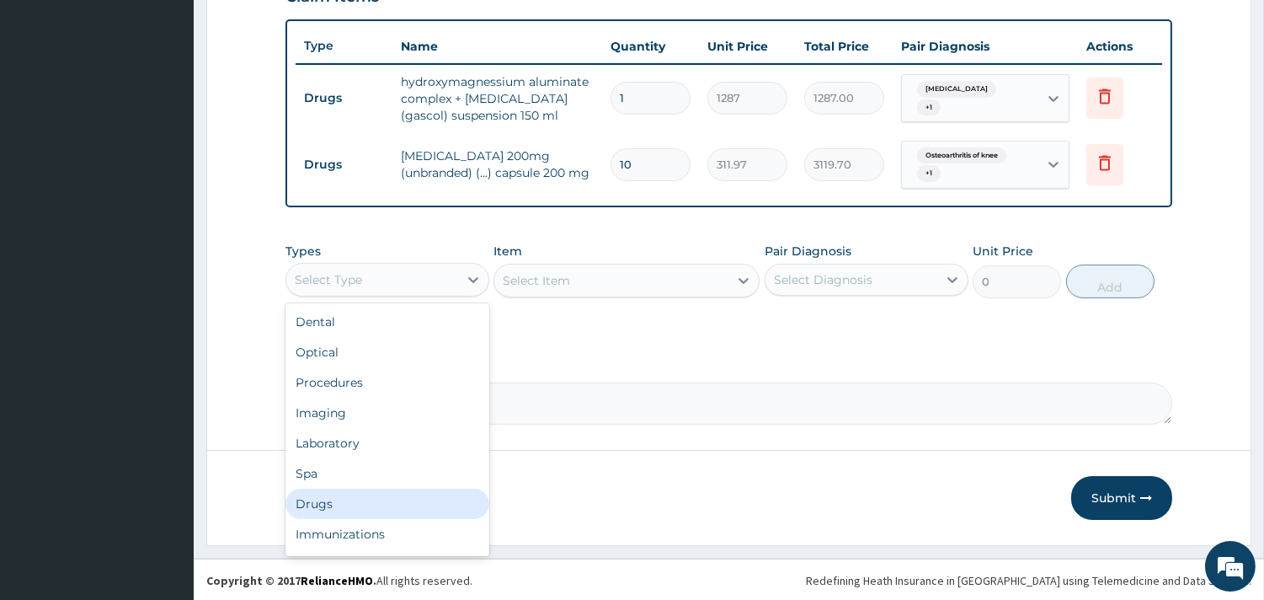
click at [400, 505] on div "Drugs" at bounding box center [387, 503] width 204 height 30
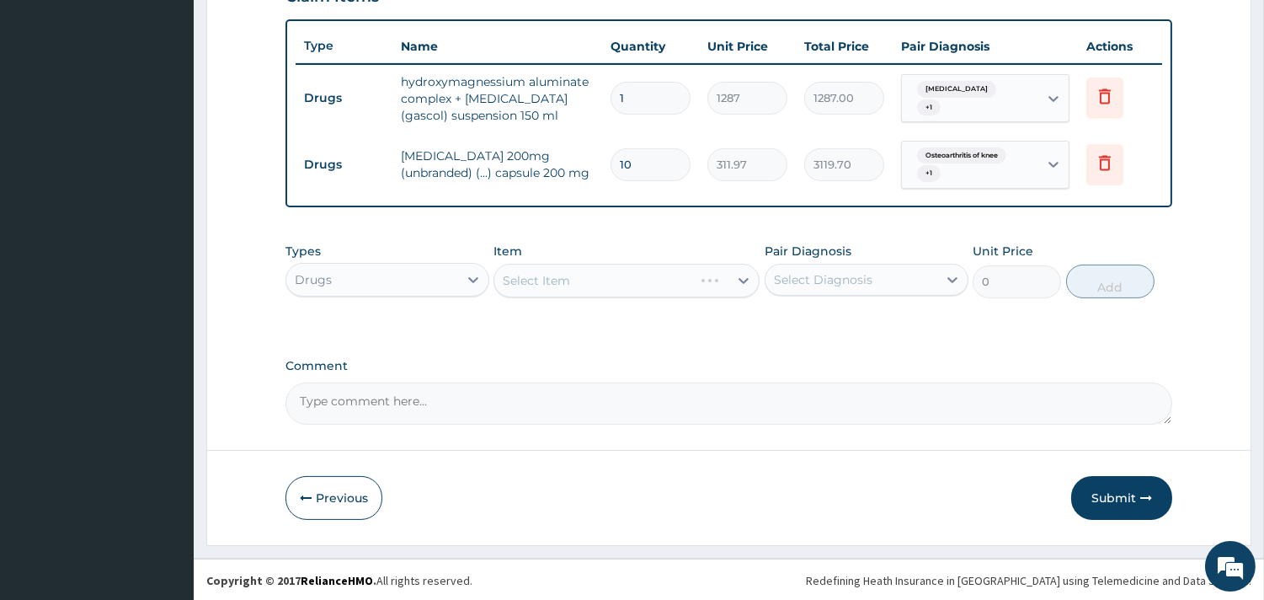
click at [621, 280] on div "Select Item" at bounding box center [626, 281] width 266 height 34
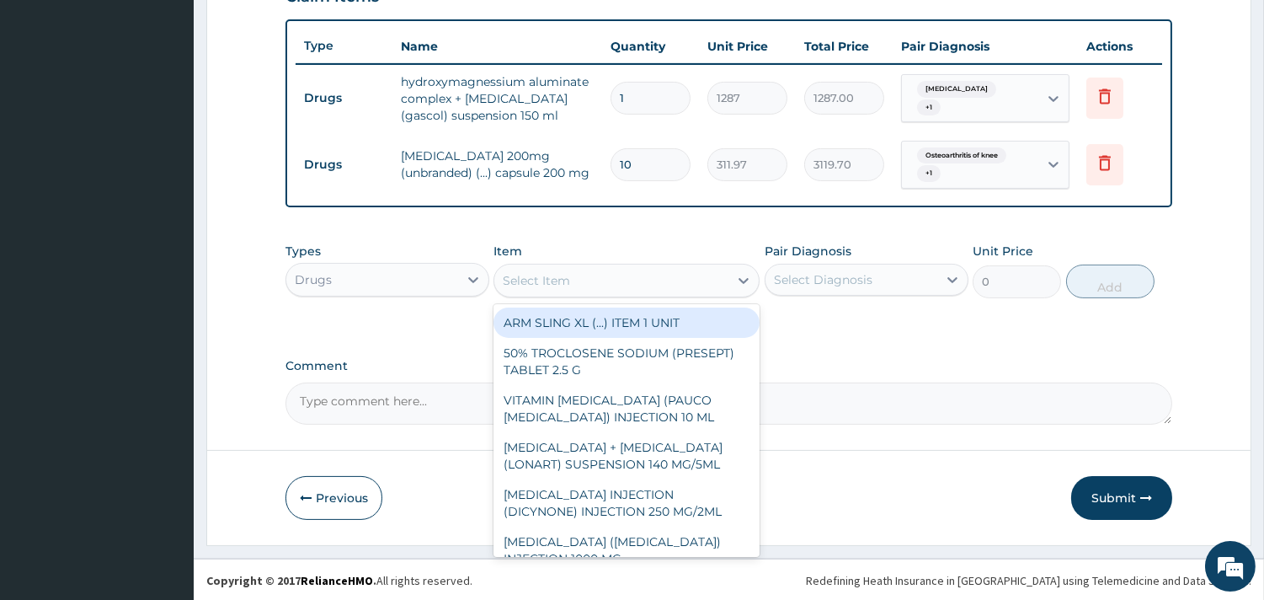
click at [621, 280] on div "Select Item" at bounding box center [611, 280] width 234 height 27
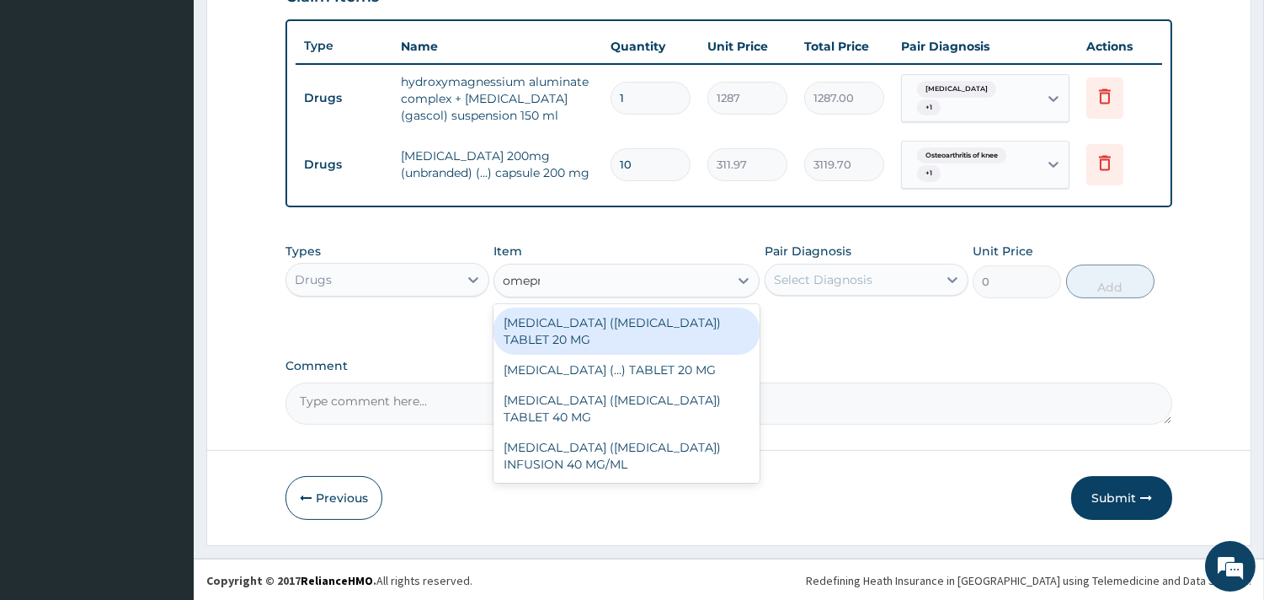
type input "omepra"
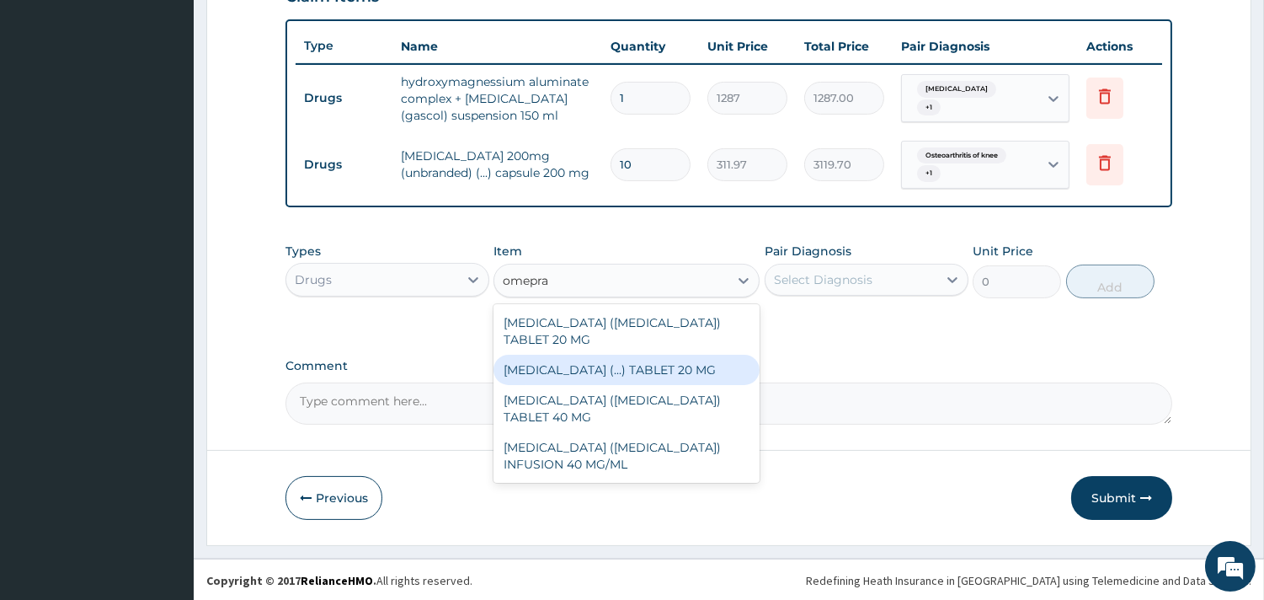
click at [651, 365] on div "[MEDICAL_DATA] (...) TABLET 20 MG" at bounding box center [626, 370] width 266 height 30
type input "125.35"
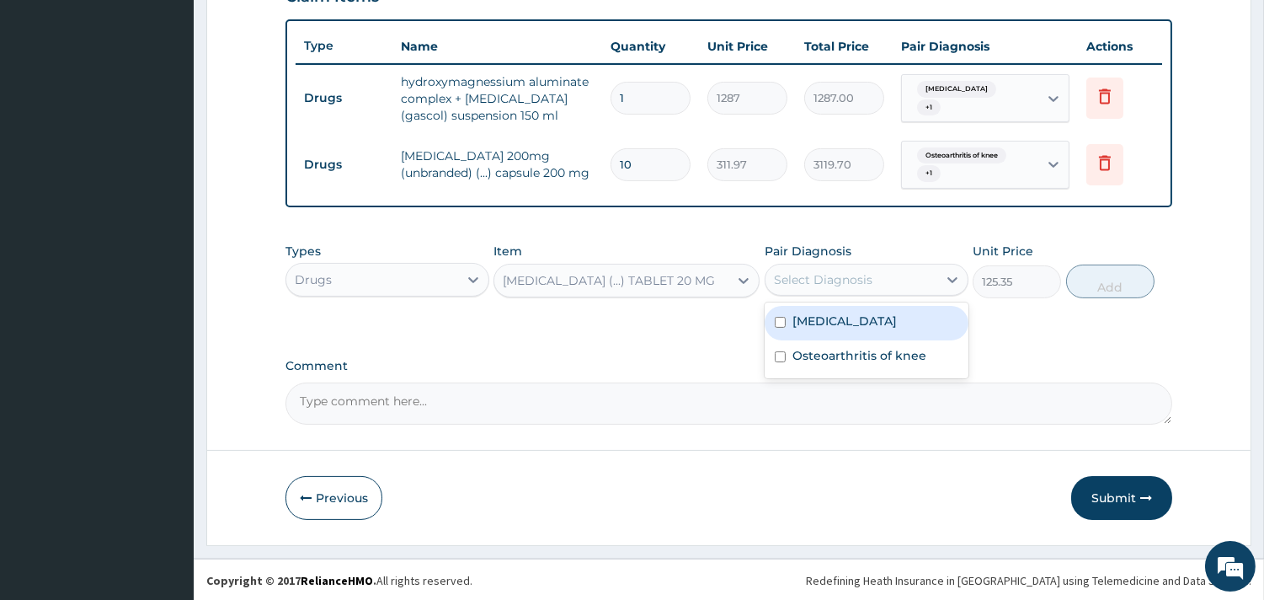
click at [790, 283] on div "Select Diagnosis" at bounding box center [823, 279] width 99 height 17
drag, startPoint x: 811, startPoint y: 321, endPoint x: 857, endPoint y: 364, distance: 63.2
click at [818, 331] on div "Acid reflux" at bounding box center [867, 323] width 204 height 35
checkbox input "true"
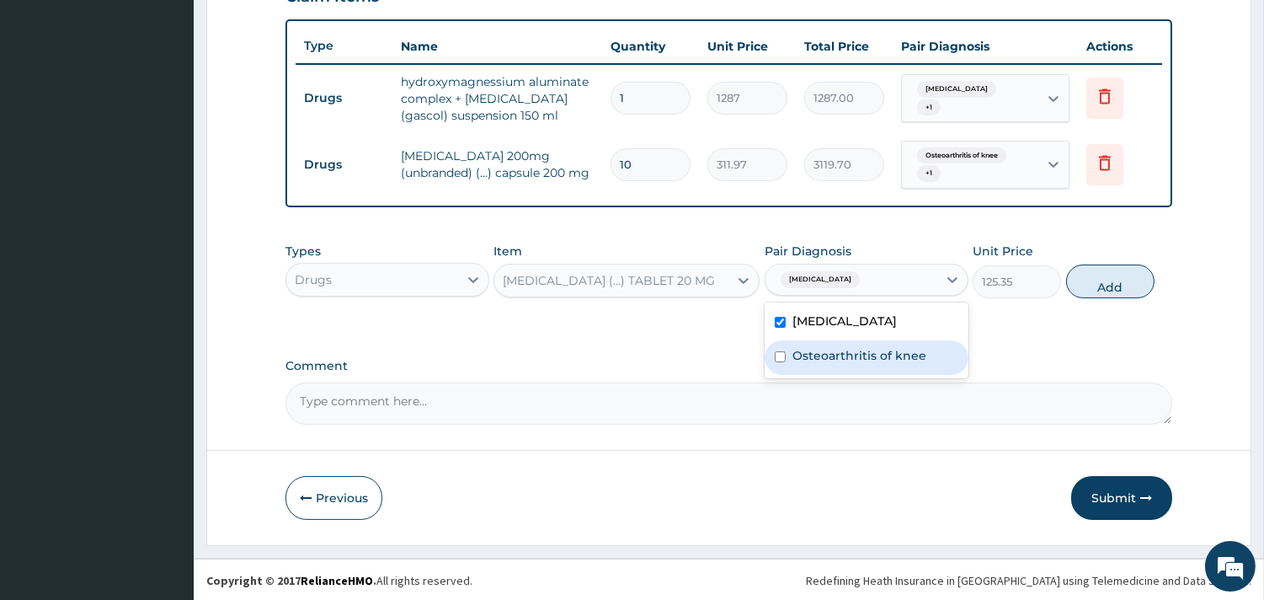
drag, startPoint x: 857, startPoint y: 364, endPoint x: 851, endPoint y: 371, distance: 9.0
click at [856, 364] on div "Osteoarthritis of knee" at bounding box center [867, 357] width 204 height 35
checkbox input "true"
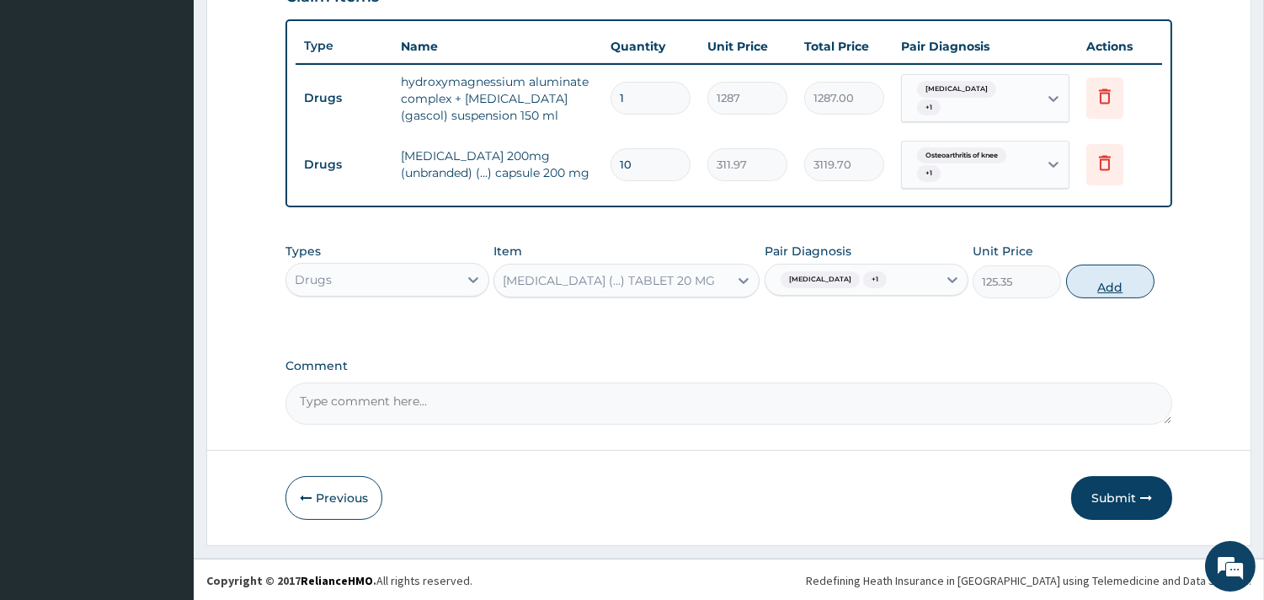
click at [1120, 280] on button "Add" at bounding box center [1110, 281] width 88 height 34
type input "0"
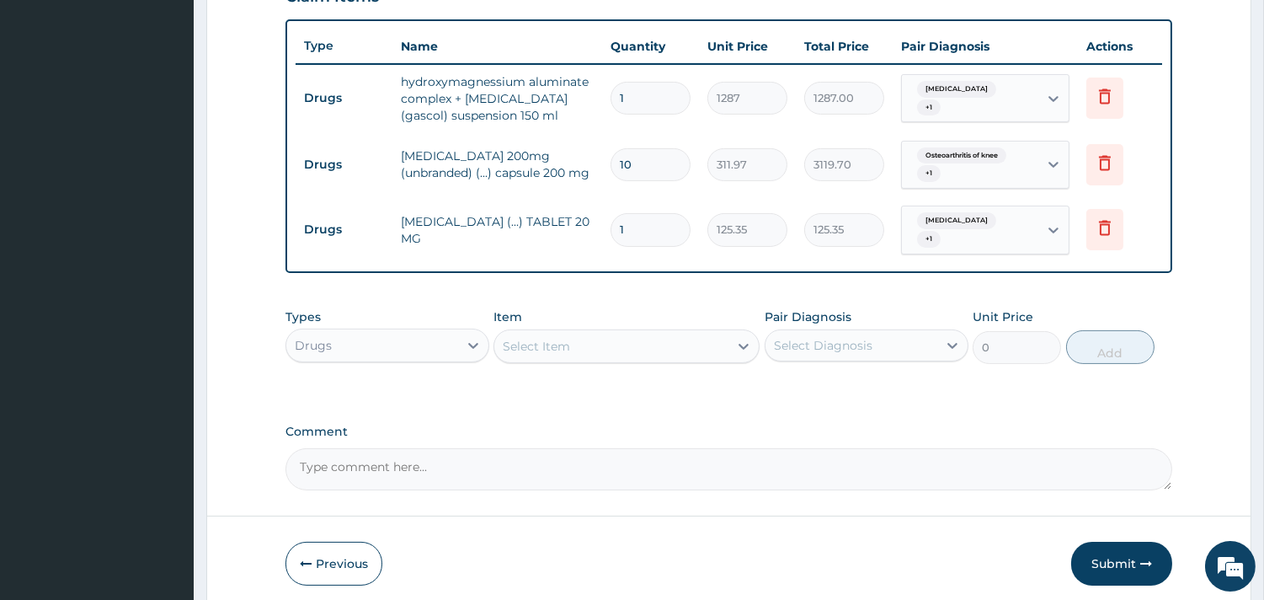
drag, startPoint x: 646, startPoint y: 219, endPoint x: 525, endPoint y: 227, distance: 120.7
click at [525, 226] on tr "Drugs OMEPRAZOLE (...) TABLET 20 MG 1 125.35 125.35 Acid reflux + 1 Delete" at bounding box center [729, 230] width 866 height 66
type input "7"
type input "877.45"
type input "7"
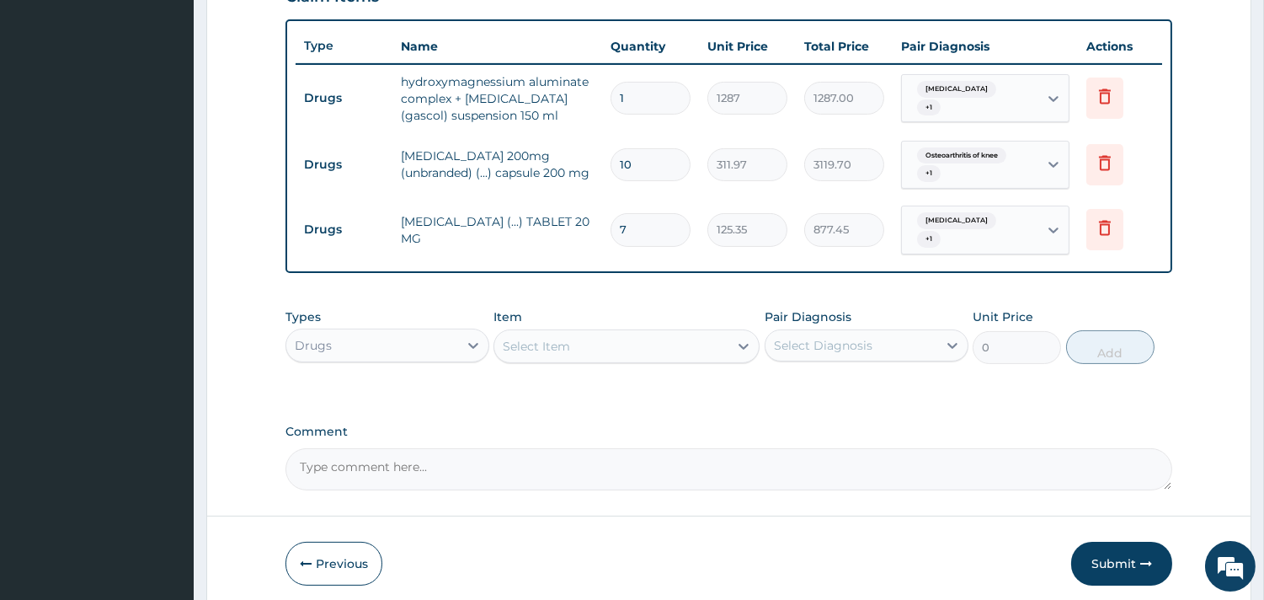
click at [643, 312] on div "Item Select Item" at bounding box center [626, 336] width 266 height 56
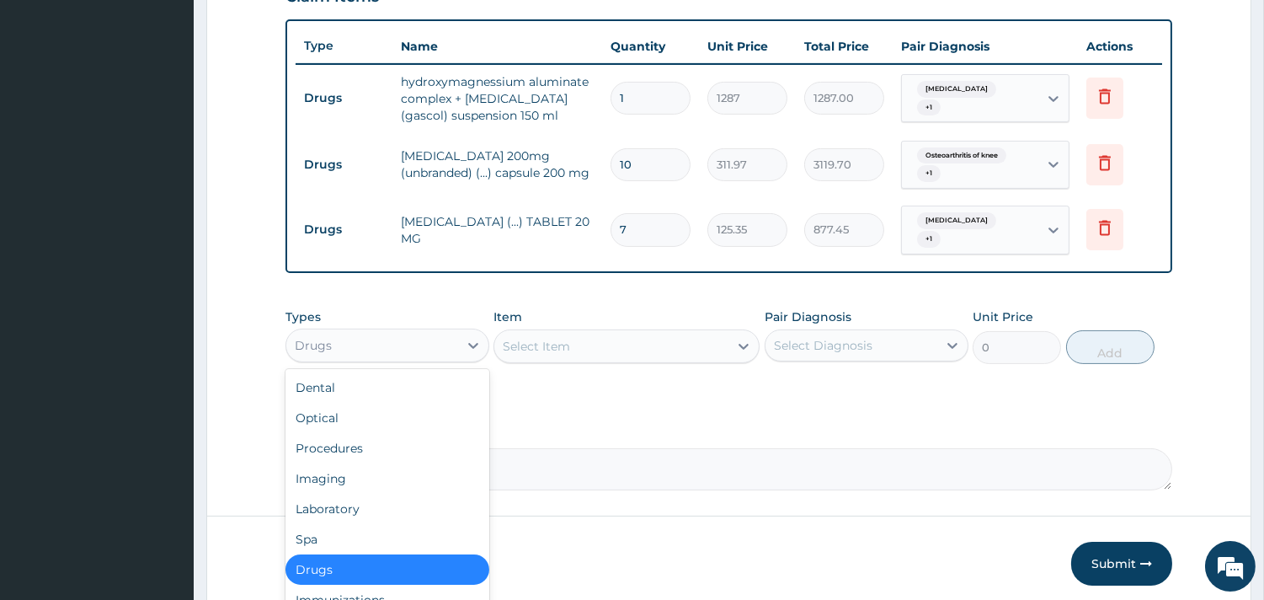
click at [436, 344] on div "Drugs" at bounding box center [372, 345] width 172 height 27
click at [382, 442] on div "Procedures" at bounding box center [387, 448] width 204 height 30
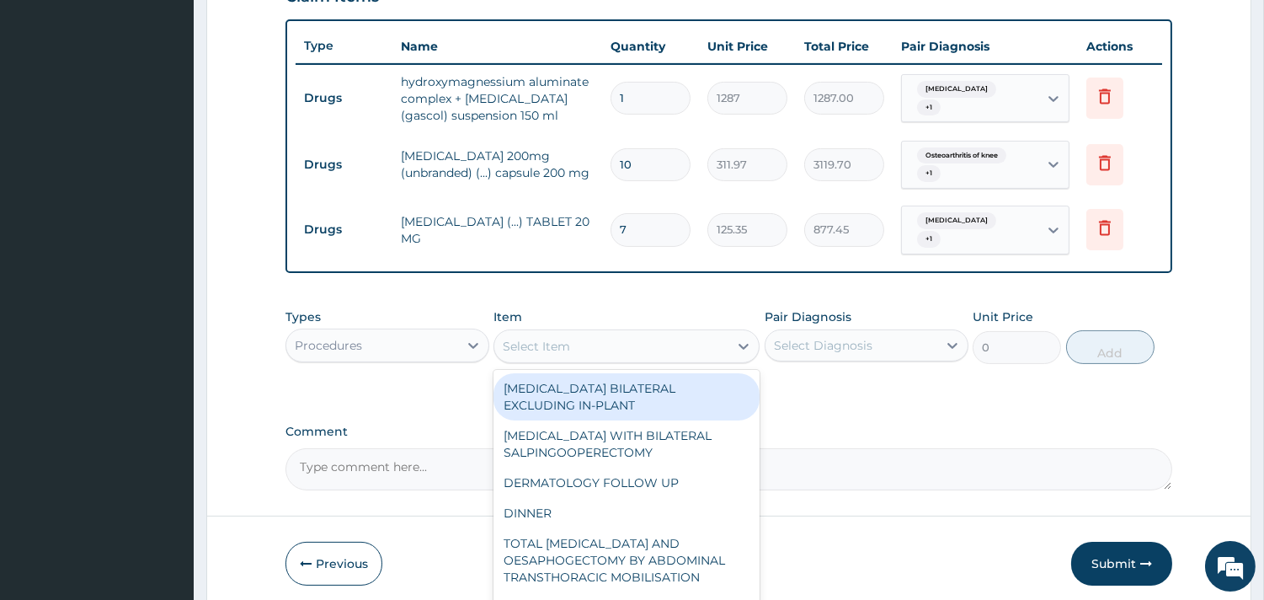
click at [548, 340] on div "Select Item" at bounding box center [536, 346] width 67 height 17
type input "gp"
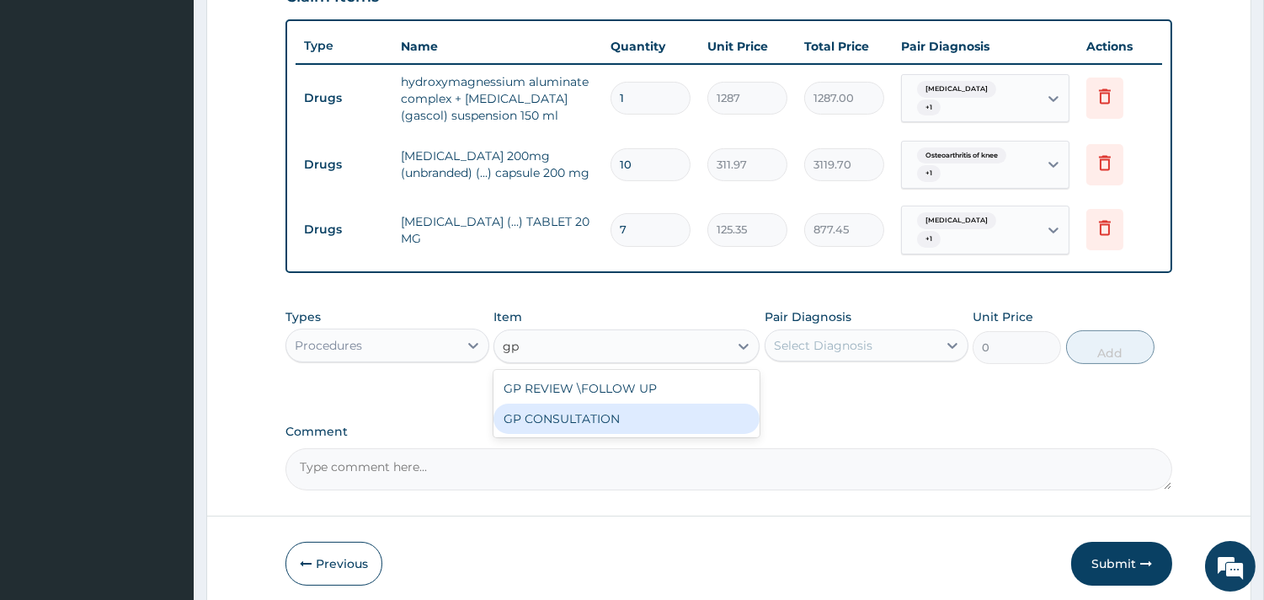
click at [566, 405] on div "GP CONSULTATION" at bounding box center [626, 418] width 266 height 30
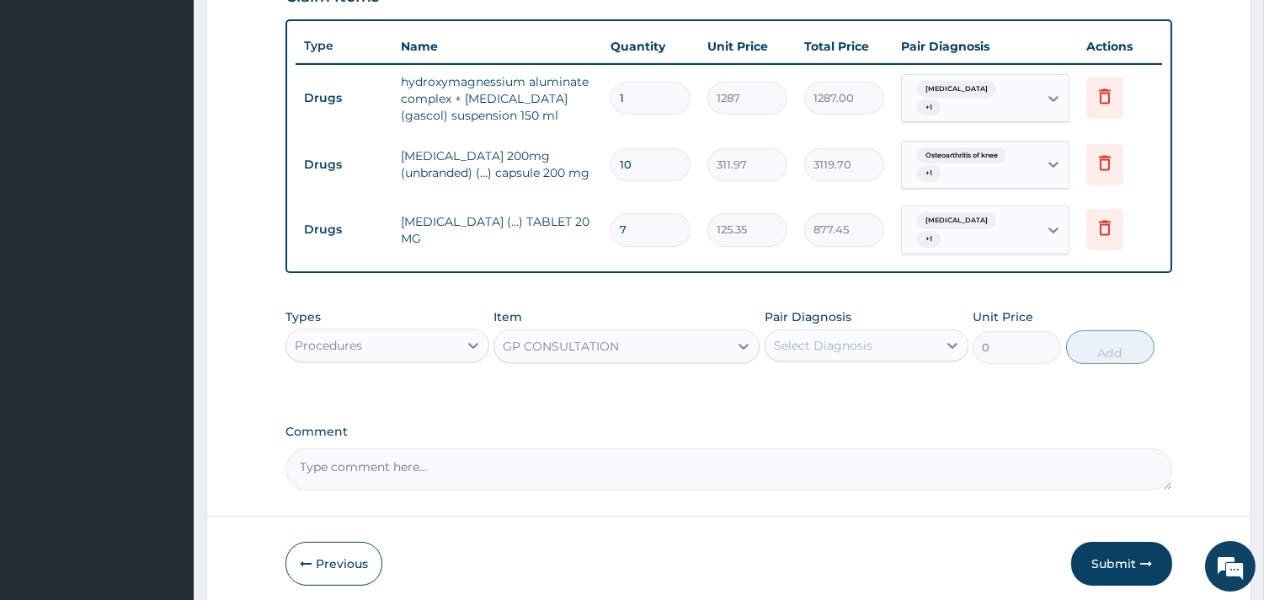
type input "7125"
click at [813, 340] on div "Select Diagnosis" at bounding box center [823, 345] width 99 height 17
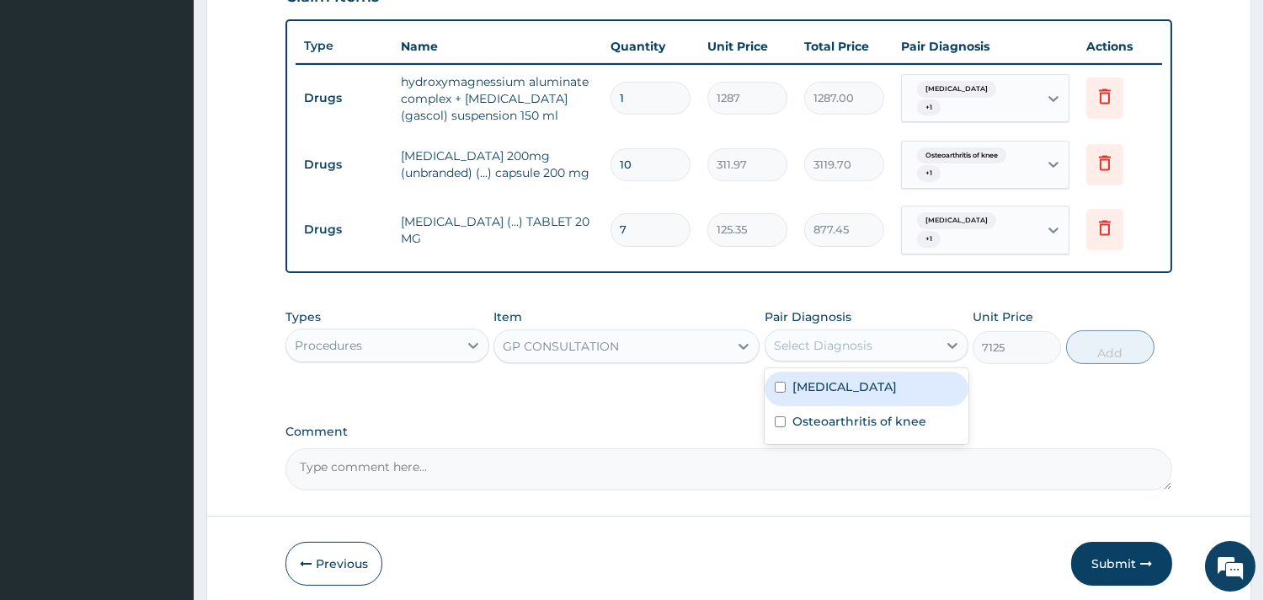
click at [834, 378] on label "Acid reflux" at bounding box center [844, 386] width 104 height 17
checkbox input "true"
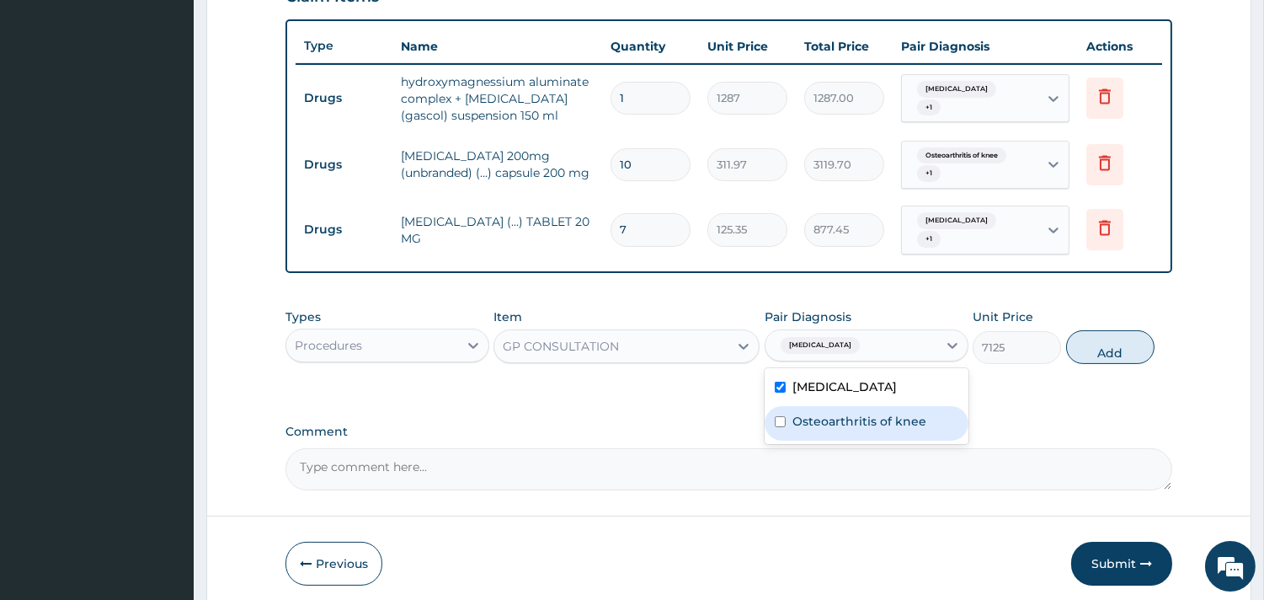
drag, startPoint x: 851, startPoint y: 407, endPoint x: 974, endPoint y: 400, distance: 123.1
click at [851, 413] on label "Osteoarthritis of knee" at bounding box center [859, 421] width 134 height 17
checkbox input "true"
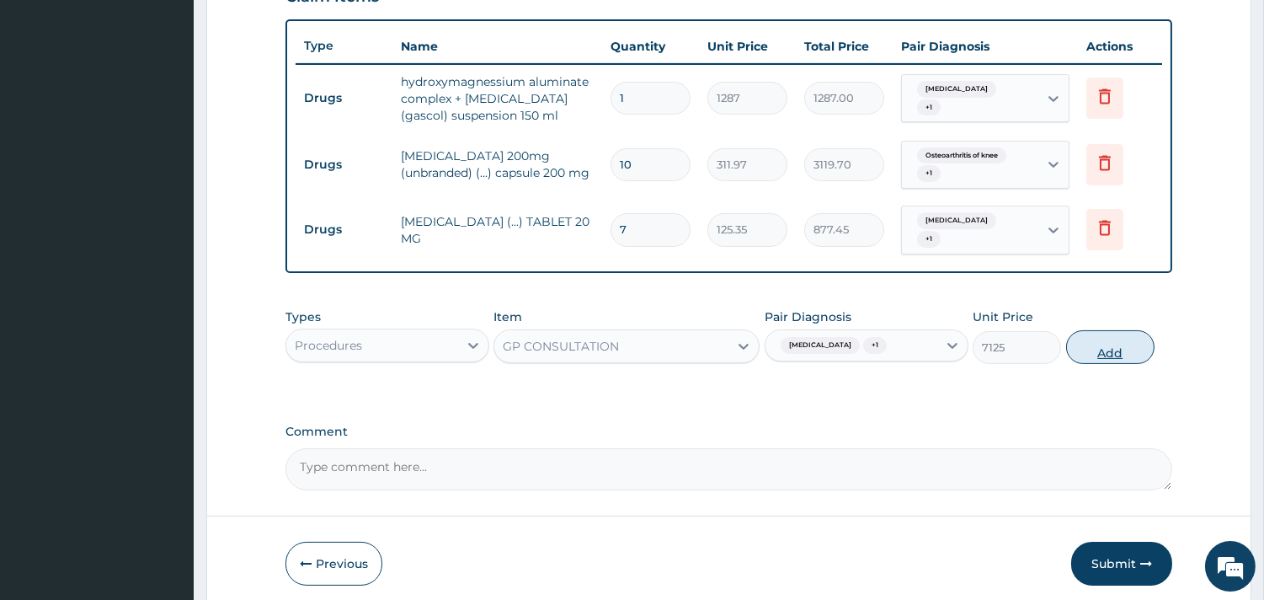
click at [1089, 348] on button "Add" at bounding box center [1110, 347] width 88 height 34
type input "0"
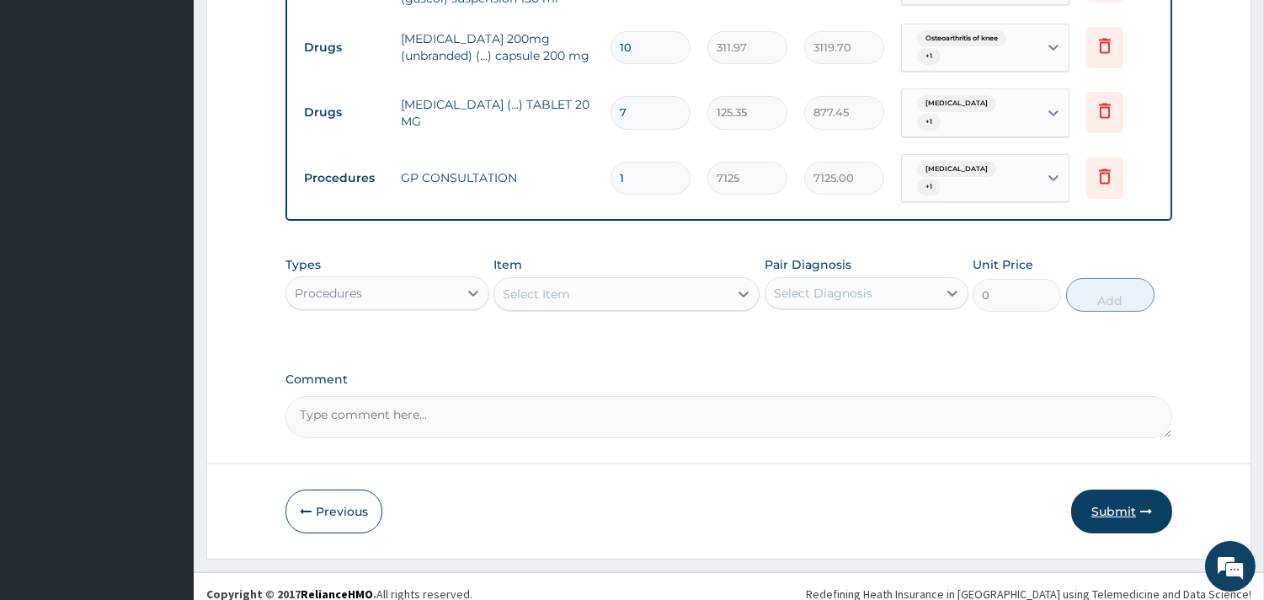
click at [1125, 491] on button "Submit" at bounding box center [1121, 511] width 101 height 44
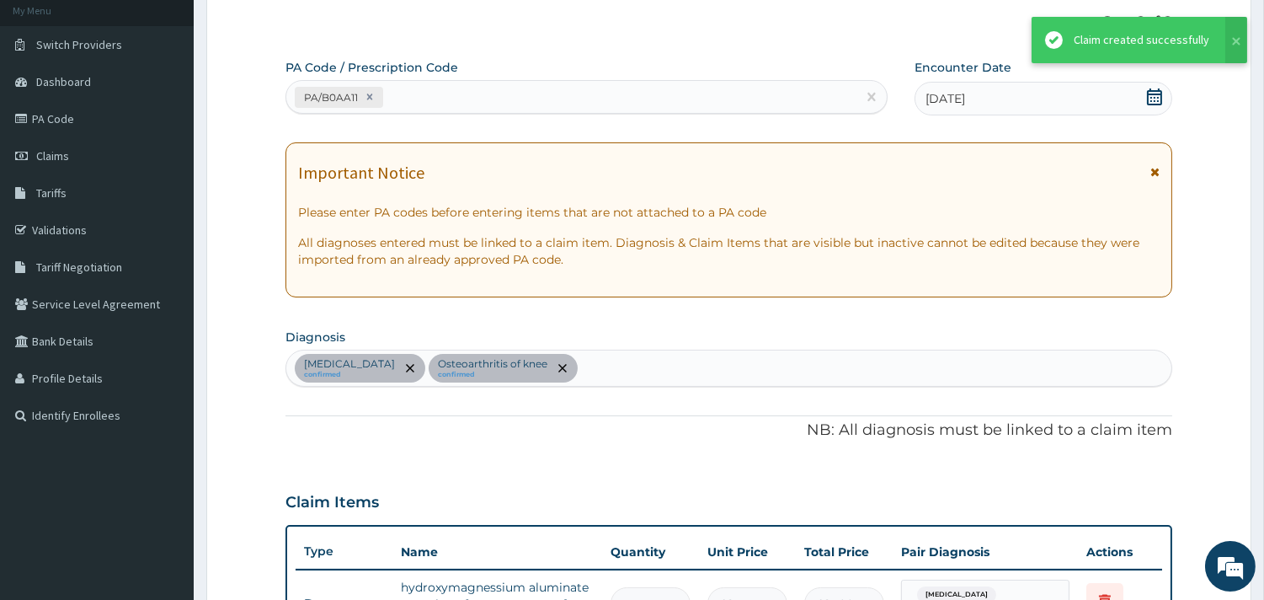
scroll to position [69, 0]
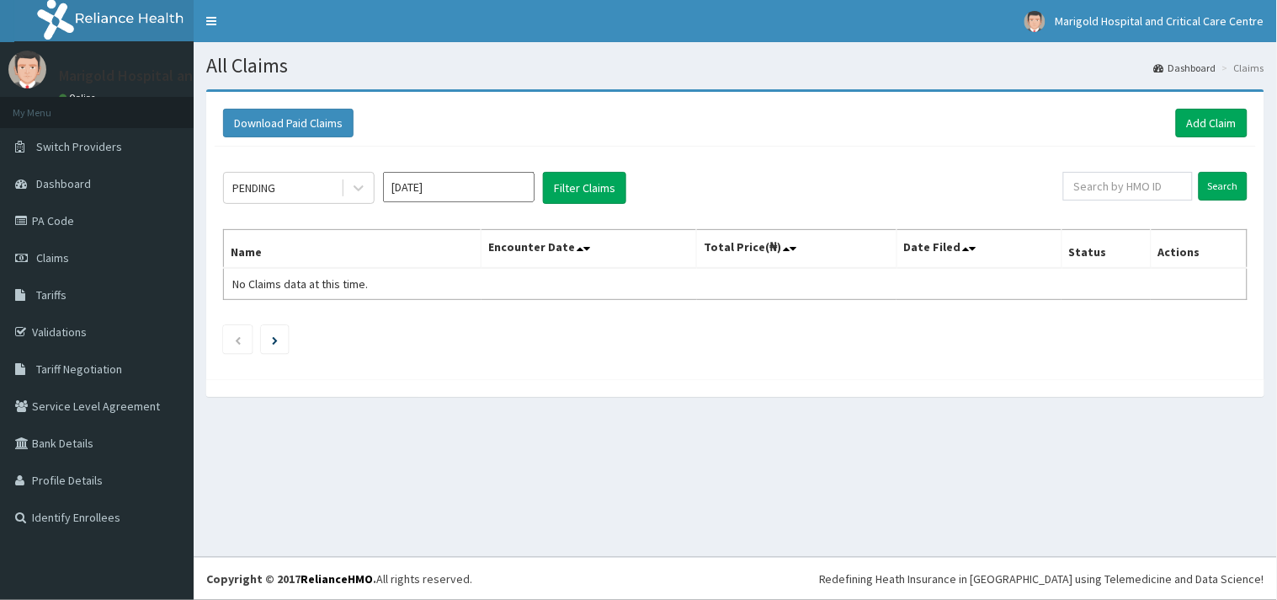
drag, startPoint x: 408, startPoint y: 191, endPoint x: 416, endPoint y: 207, distance: 17.7
click at [413, 200] on input "Oct 2025" at bounding box center [459, 187] width 152 height 30
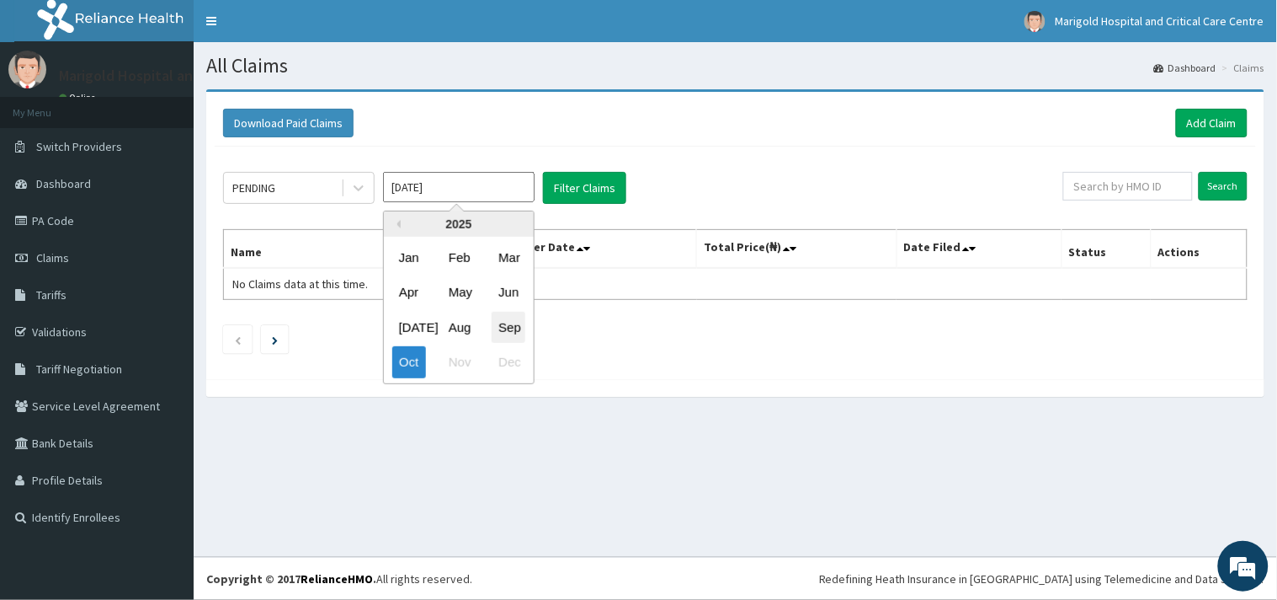
drag, startPoint x: 512, startPoint y: 333, endPoint x: 558, endPoint y: 248, distance: 96.1
click at [512, 330] on div "Sep" at bounding box center [509, 327] width 34 height 31
type input "Sep 2025"
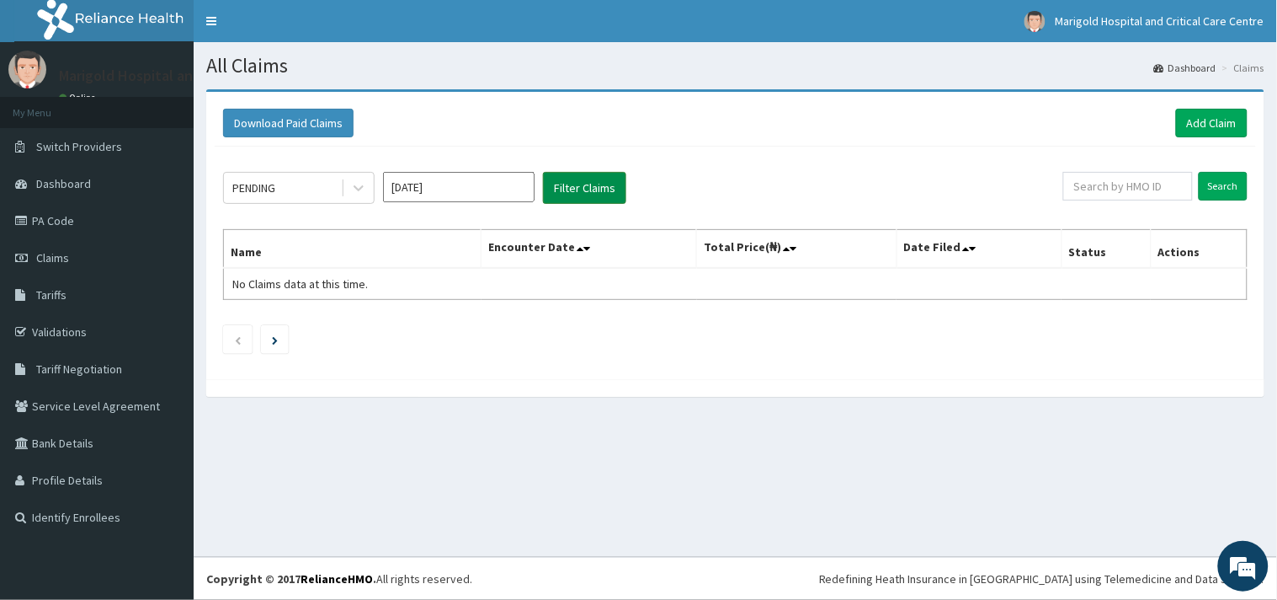
click at [579, 191] on button "Filter Claims" at bounding box center [584, 188] width 83 height 32
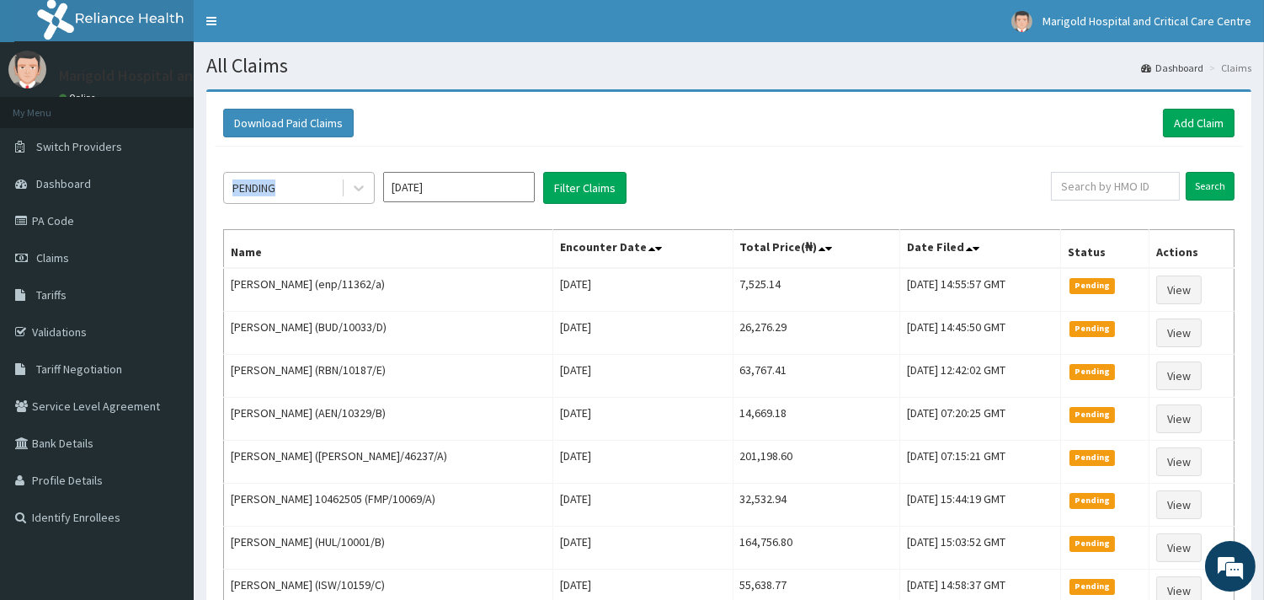
click at [324, 203] on div "PENDING Sep 2025 Filter Claims Search Name Encounter Date Total Price(₦) Date F…" at bounding box center [729, 522] width 1028 height 751
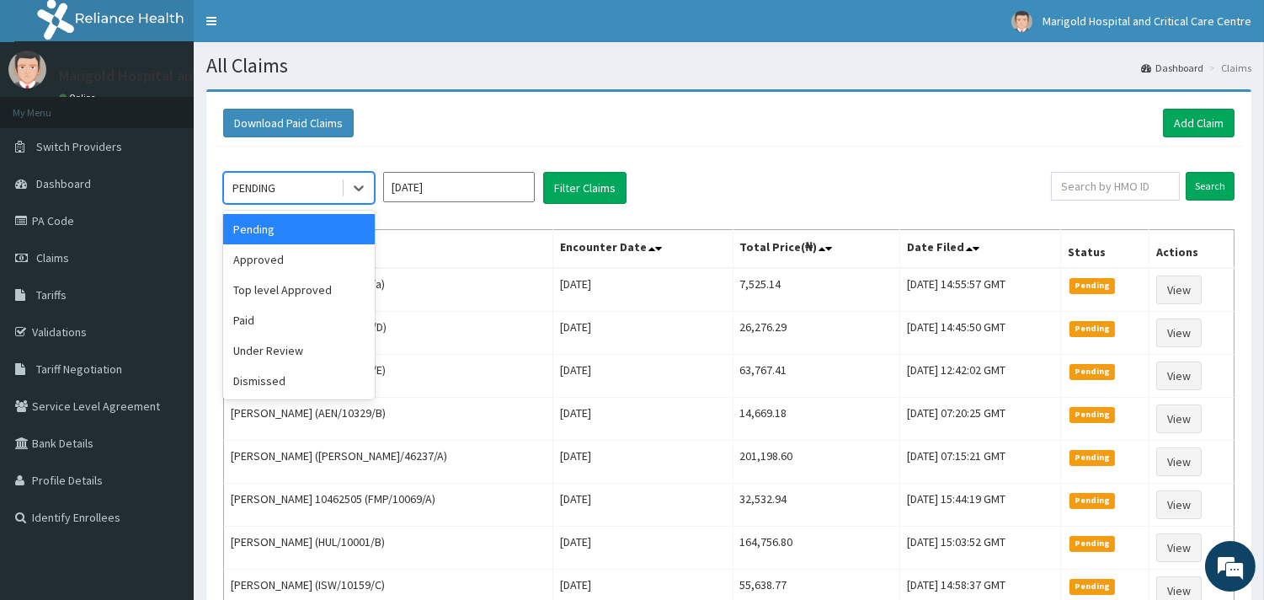
click at [301, 184] on div "PENDING" at bounding box center [282, 187] width 117 height 27
click at [309, 258] on div "Approved" at bounding box center [299, 259] width 152 height 30
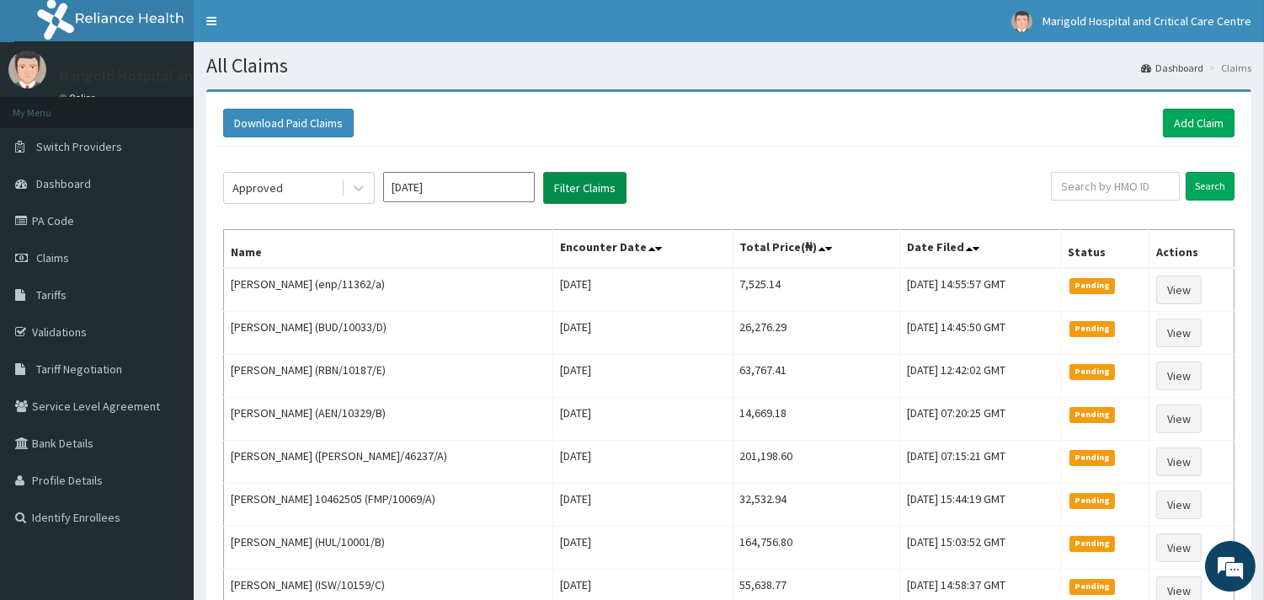
click at [615, 177] on button "Filter Claims" at bounding box center [584, 188] width 83 height 32
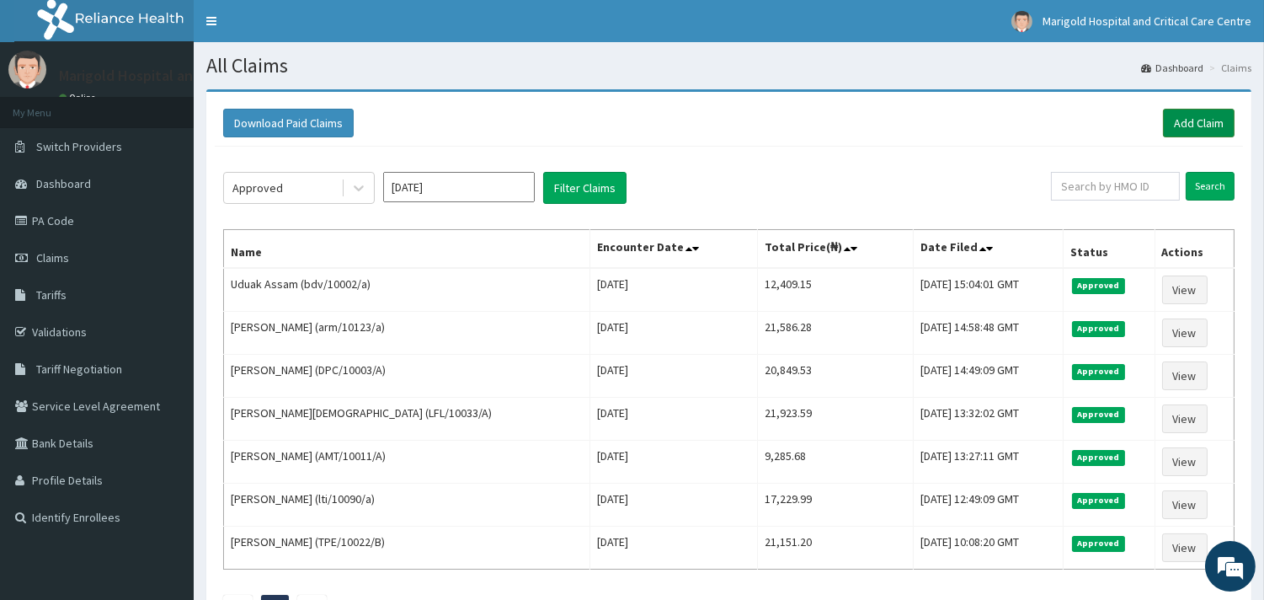
click at [1176, 121] on link "Add Claim" at bounding box center [1199, 123] width 72 height 29
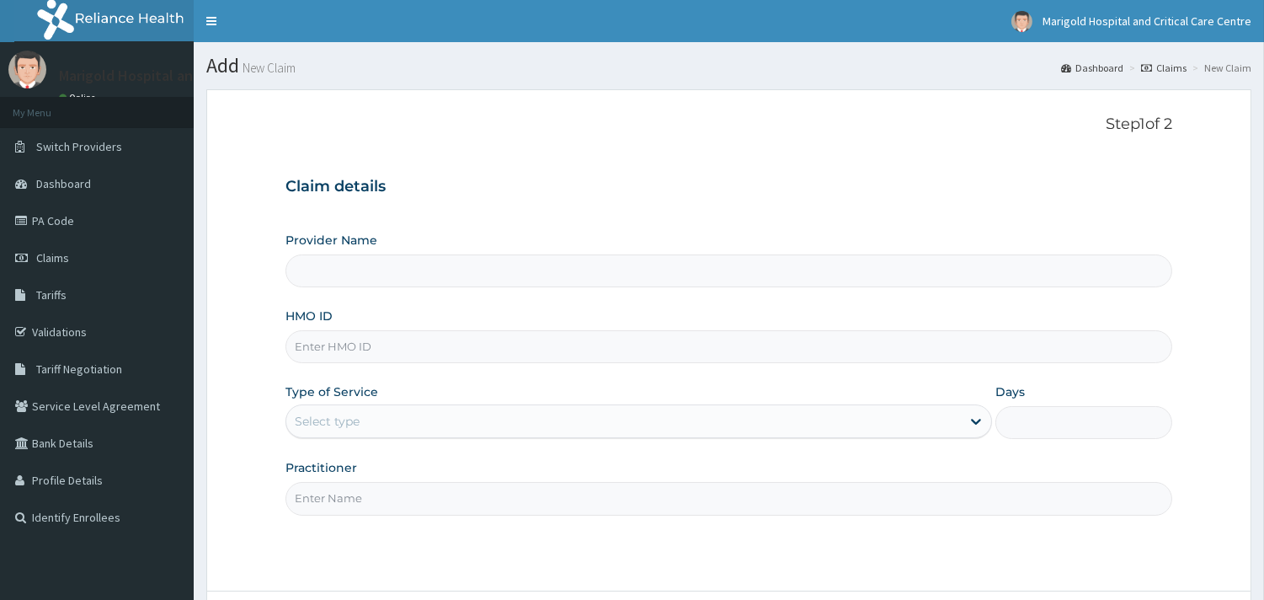
click at [368, 340] on input "HMO ID" at bounding box center [728, 346] width 887 height 33
paste input "ARM/10123/A"
type input "ARM/10123/A"
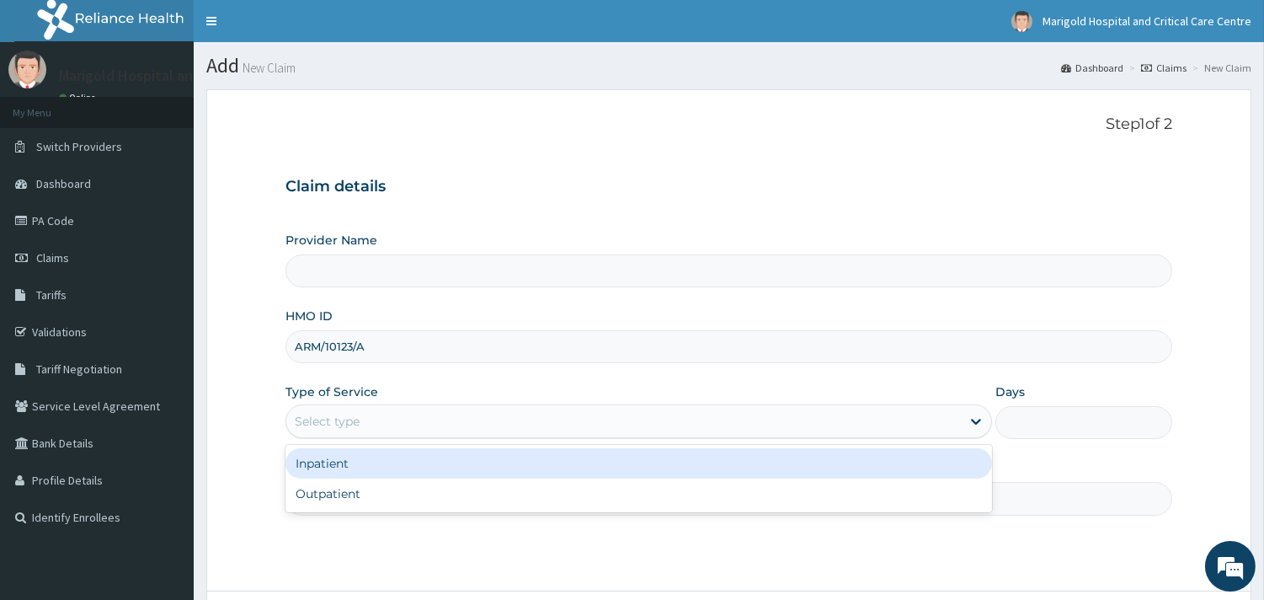
drag, startPoint x: 358, startPoint y: 421, endPoint x: 371, endPoint y: 489, distance: 69.5
click at [355, 430] on div "Select type" at bounding box center [623, 421] width 674 height 27
type input "Marigold Hospital and Critical Care Centre"
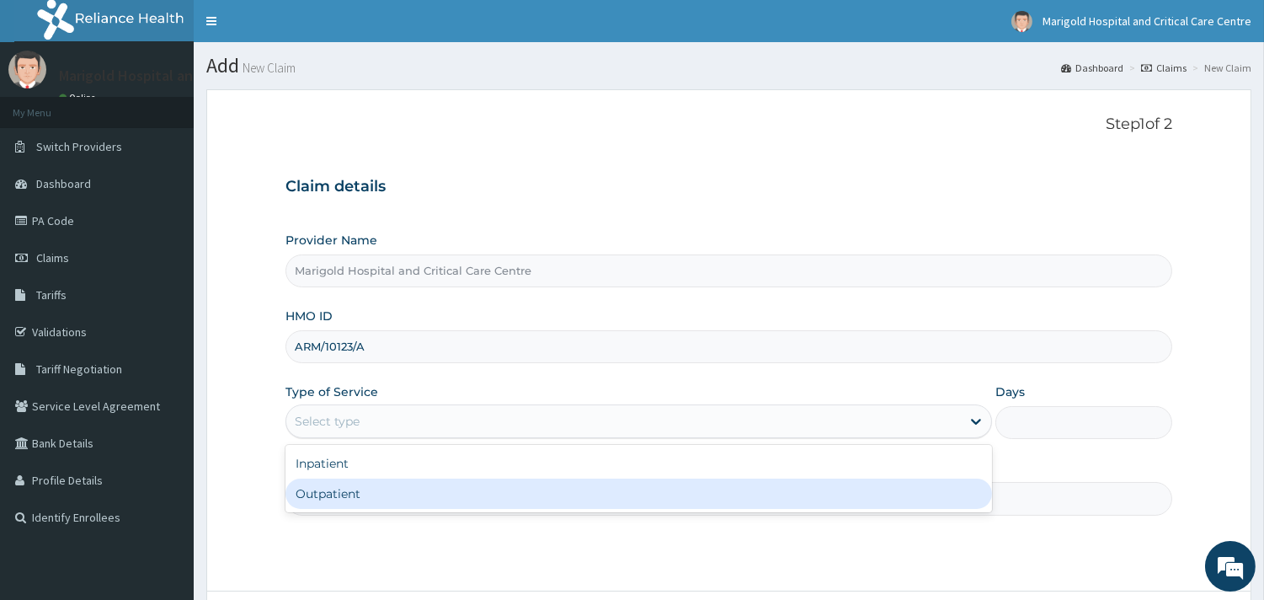
drag, startPoint x: 374, startPoint y: 489, endPoint x: 389, endPoint y: 515, distance: 30.2
click at [374, 491] on div "Outpatient" at bounding box center [638, 493] width 706 height 30
type input "1"
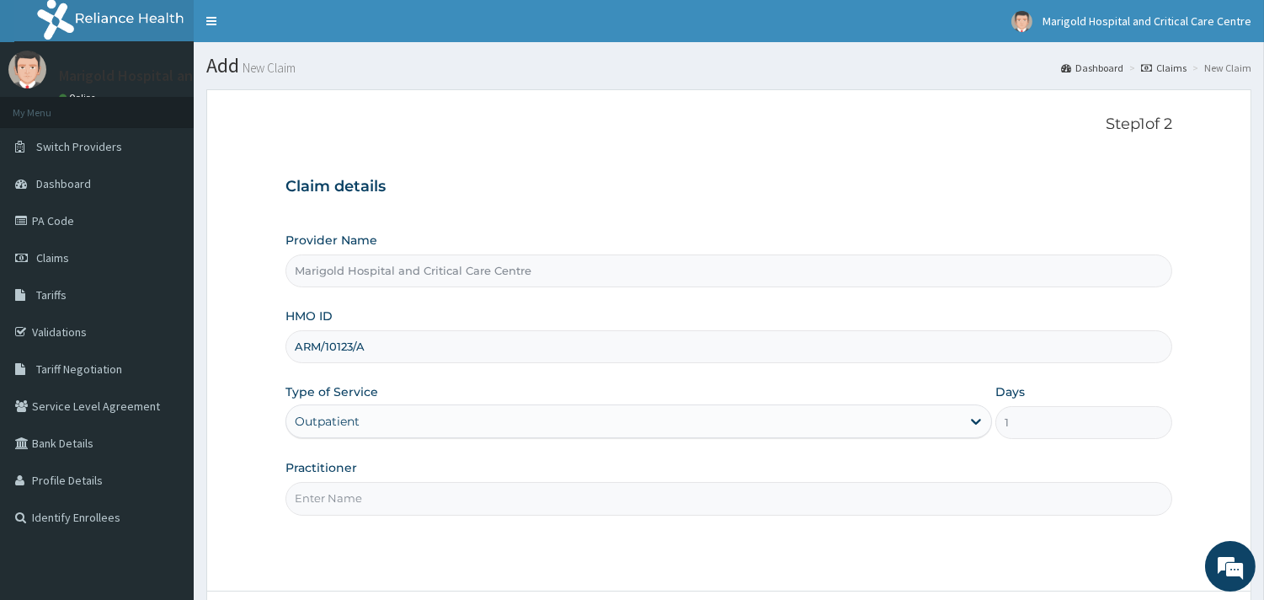
click at [387, 509] on input "Practitioner" at bounding box center [728, 498] width 887 height 33
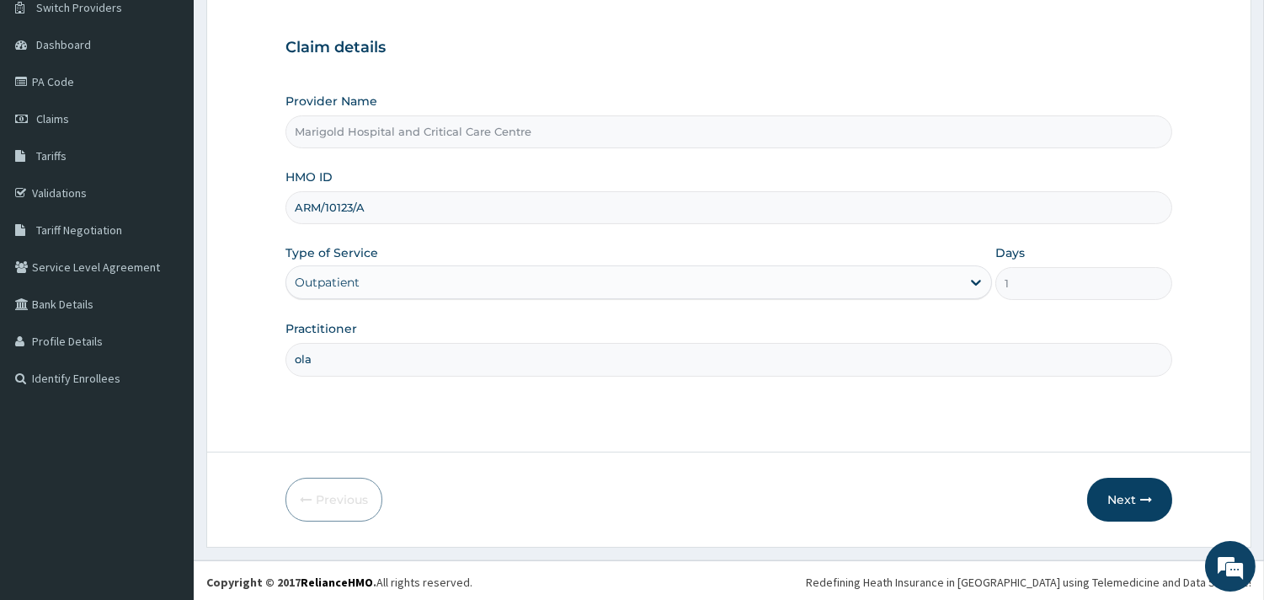
scroll to position [143, 0]
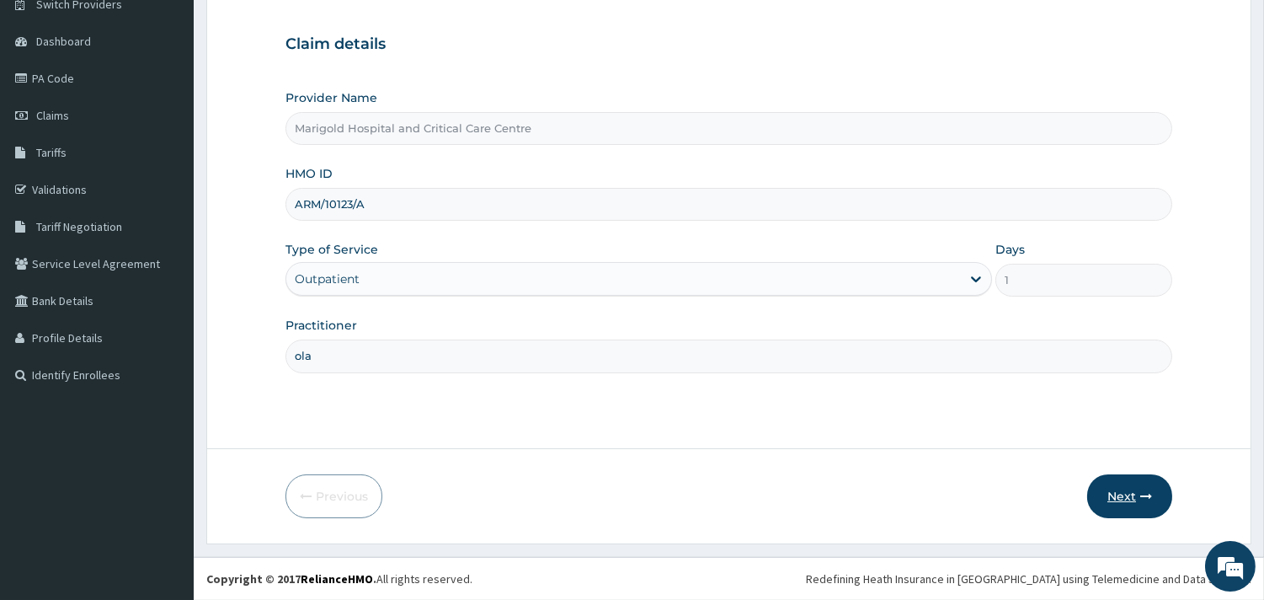
type input "ola"
click at [1106, 504] on button "Next" at bounding box center [1129, 496] width 85 height 44
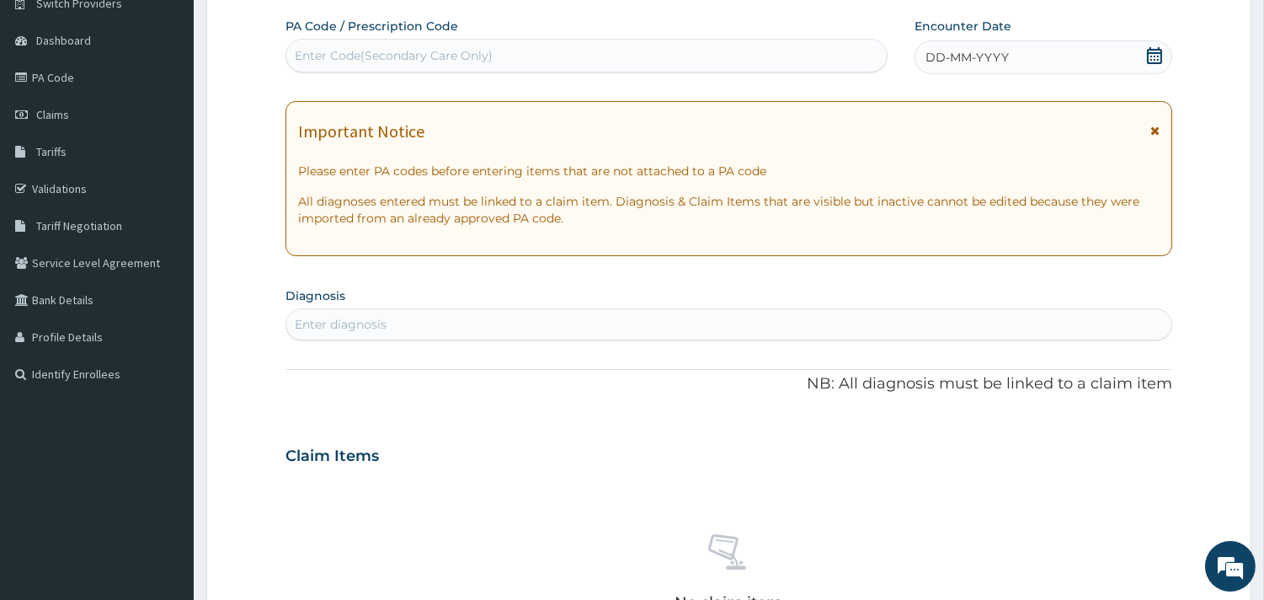
click at [385, 61] on div "Enter Code(Secondary Care Only)" at bounding box center [394, 55] width 198 height 17
click at [527, 54] on div "Enter Code(Secondary Care Only)" at bounding box center [586, 55] width 600 height 27
paste input "PA/042FFB"
type input "PA/042FFB"
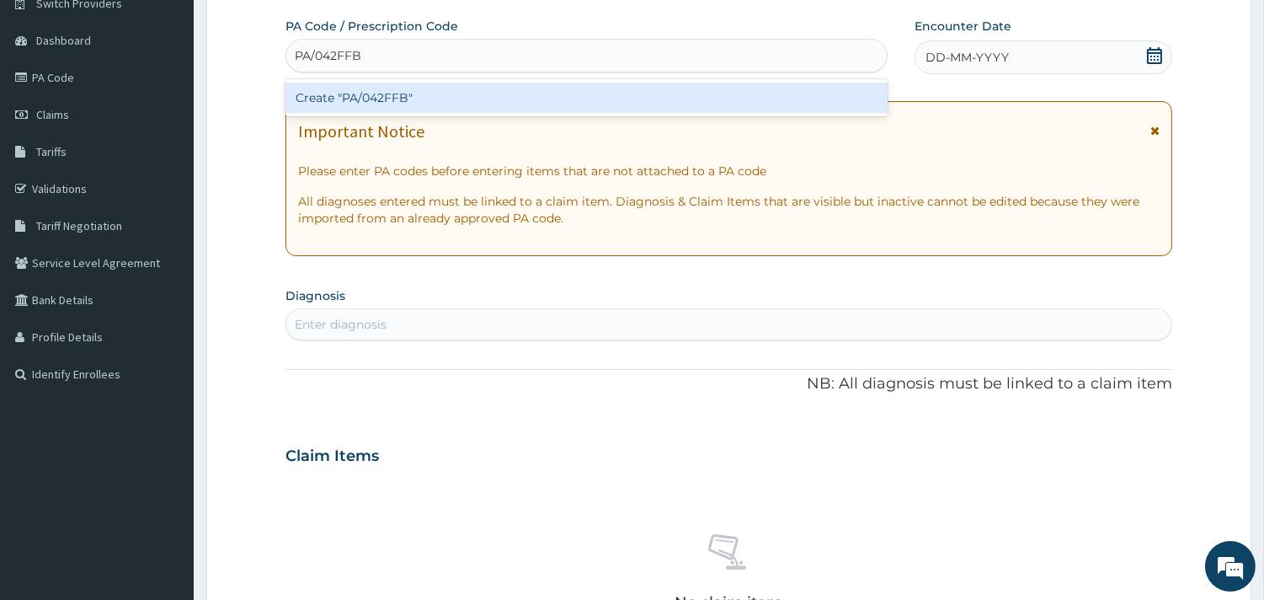
click at [515, 104] on div "Create "PA/042FFB"" at bounding box center [586, 98] width 602 height 30
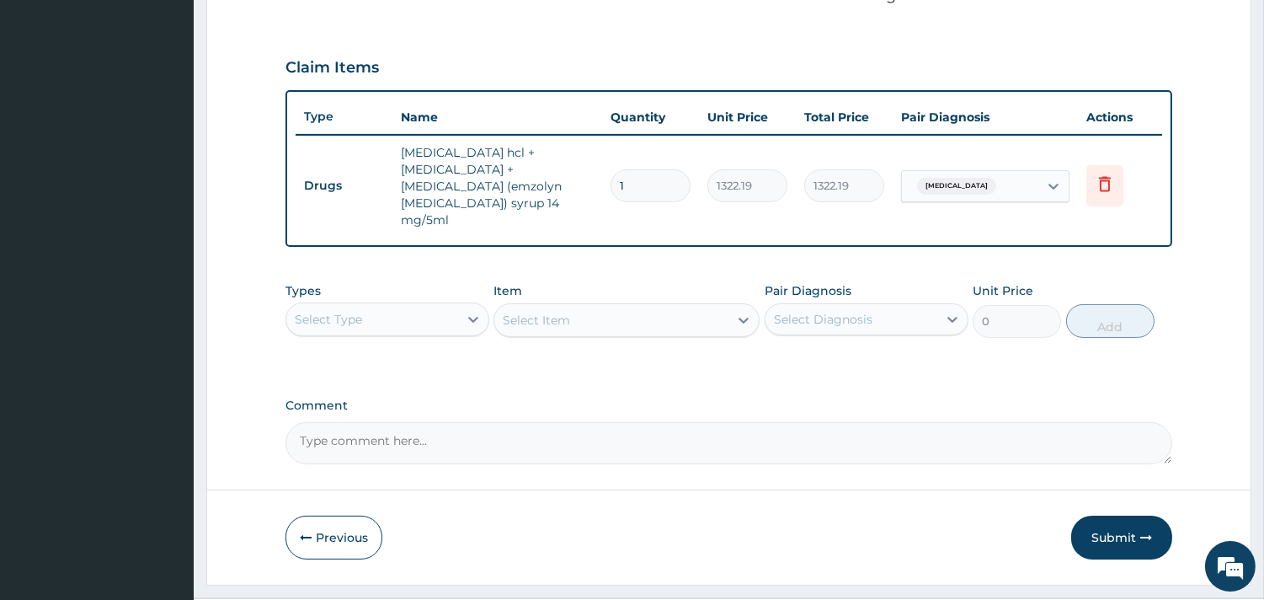
scroll to position [558, 0]
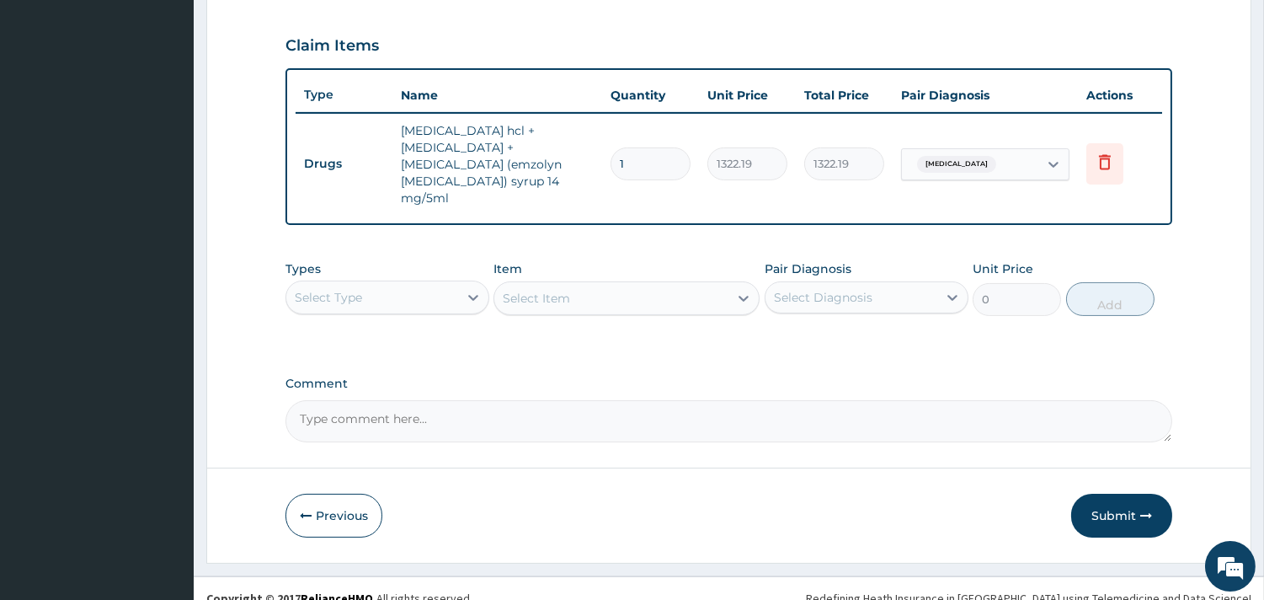
click at [451, 288] on div "Types Select Type" at bounding box center [387, 288] width 204 height 56
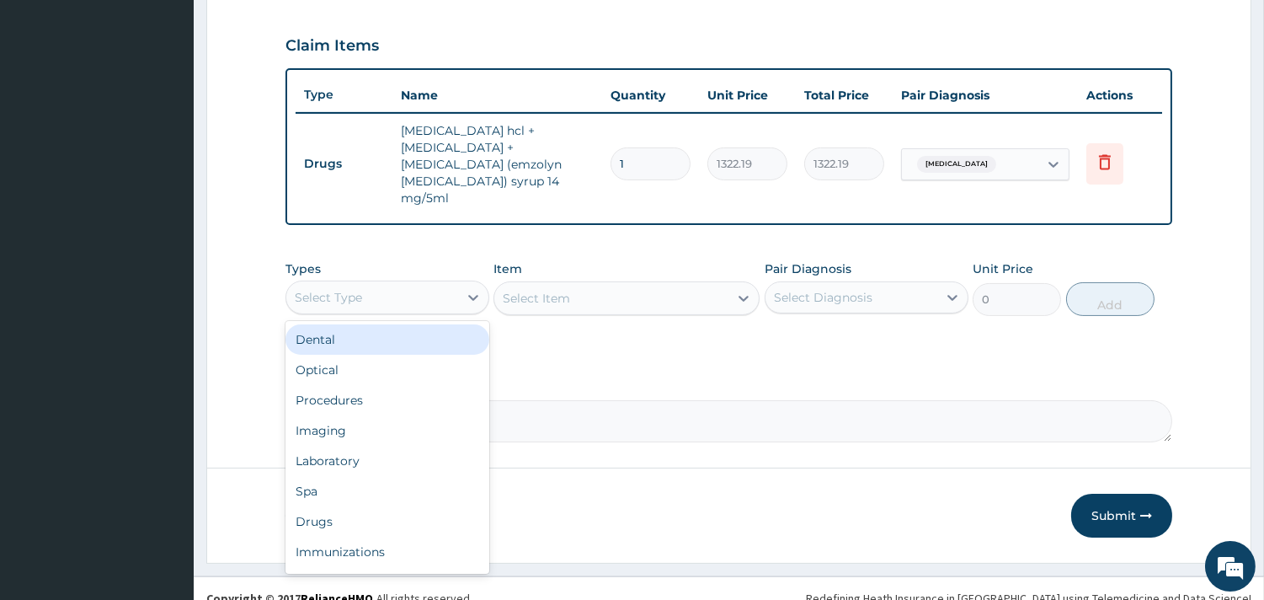
click at [450, 284] on div "Select Type" at bounding box center [372, 297] width 172 height 27
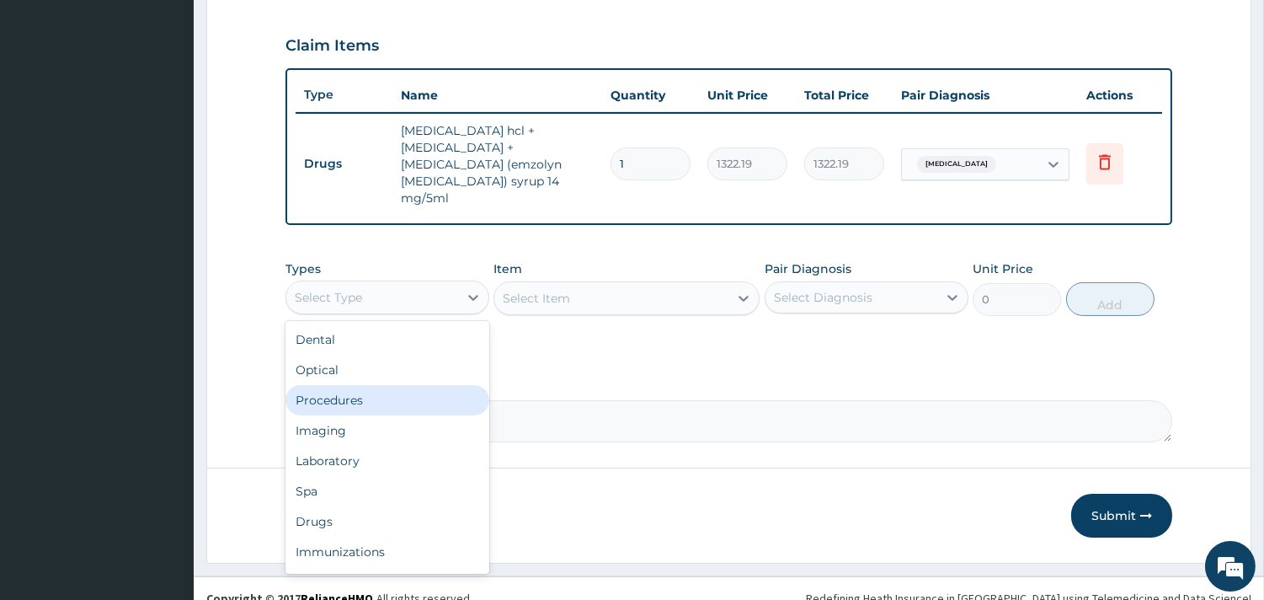
click at [350, 385] on div "Procedures" at bounding box center [387, 400] width 204 height 30
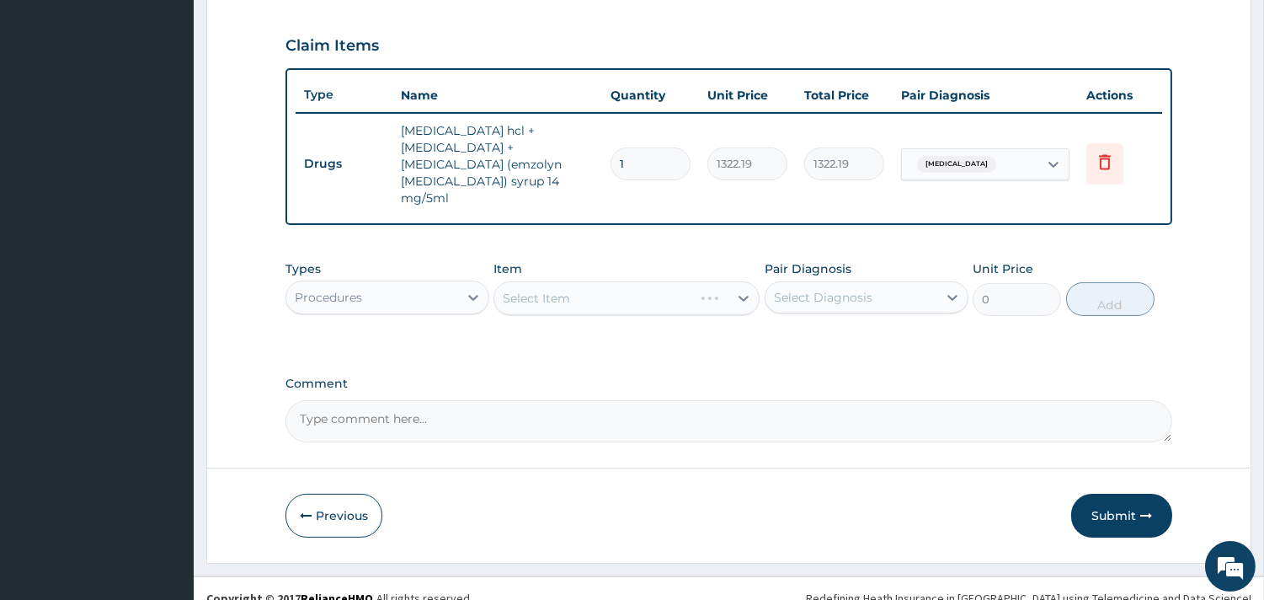
click at [520, 286] on div "Select Item" at bounding box center [626, 298] width 266 height 34
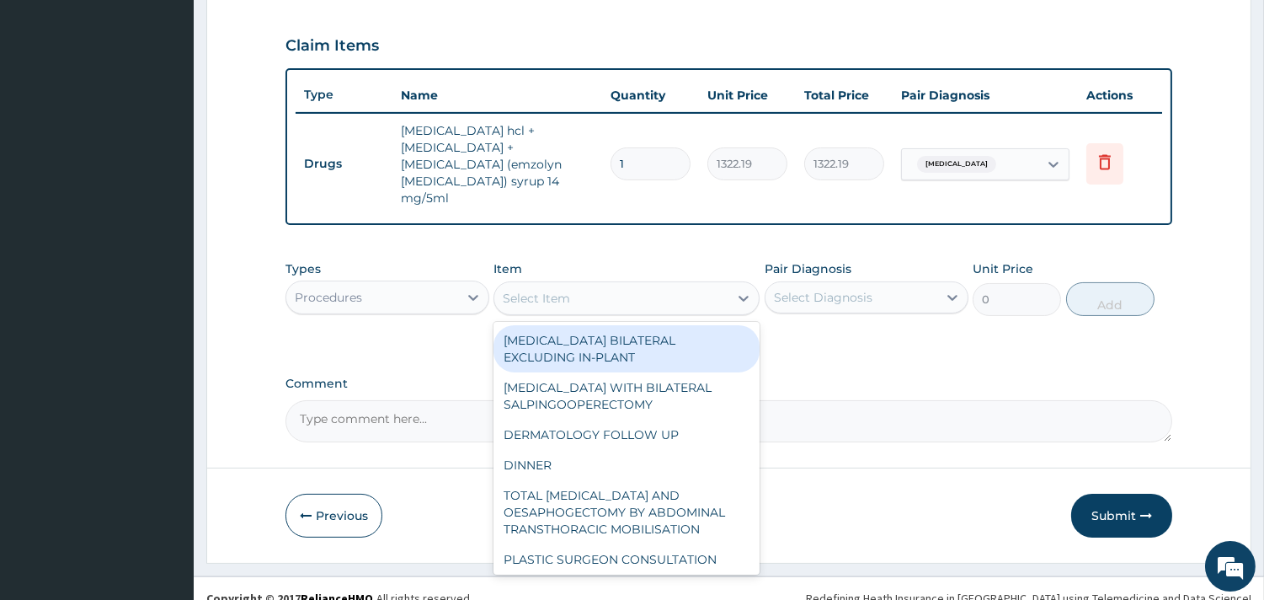
click at [517, 290] on div "Select Item" at bounding box center [536, 298] width 67 height 17
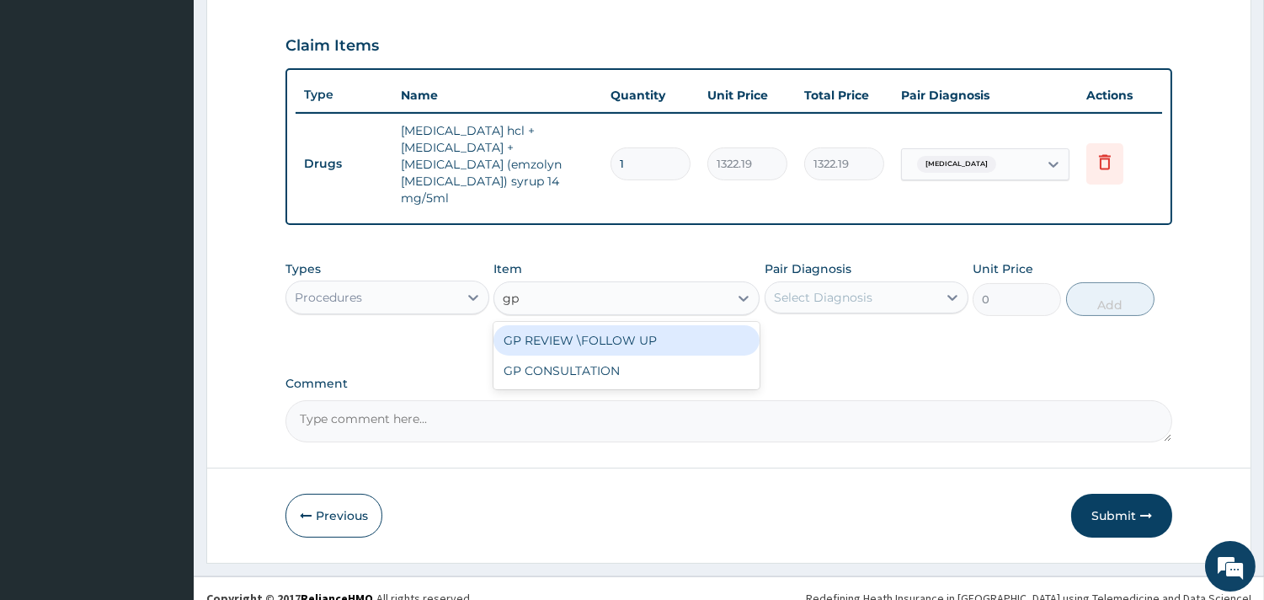
type input "gp"
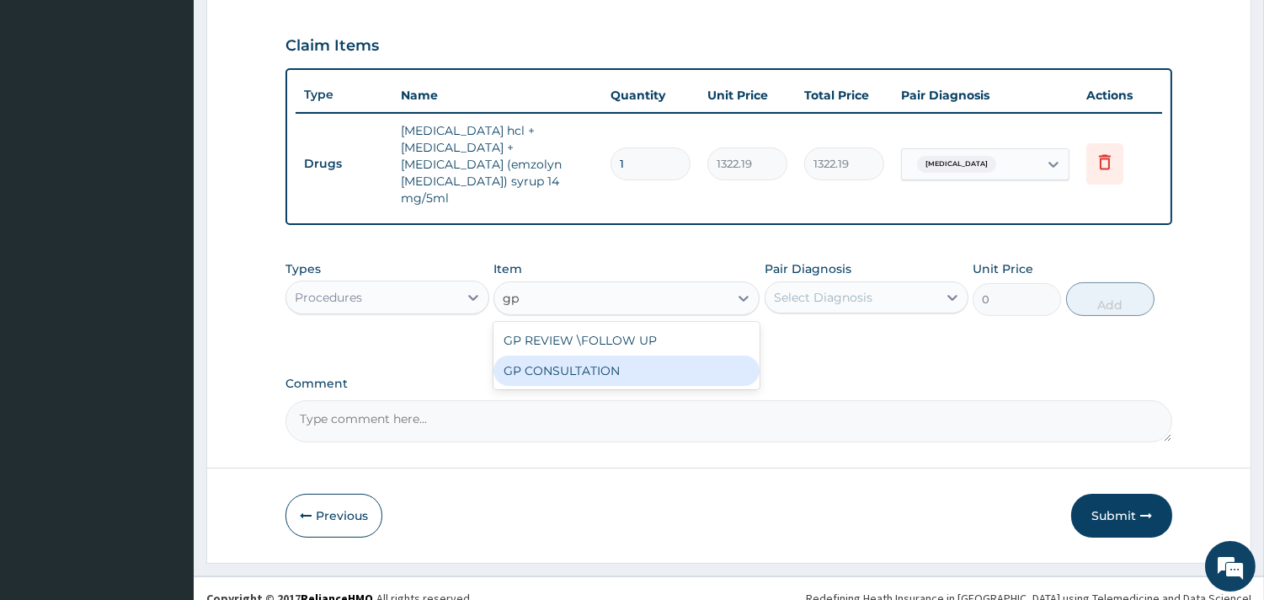
click at [604, 355] on div "GP CONSULTATION" at bounding box center [626, 370] width 266 height 30
type input "7125"
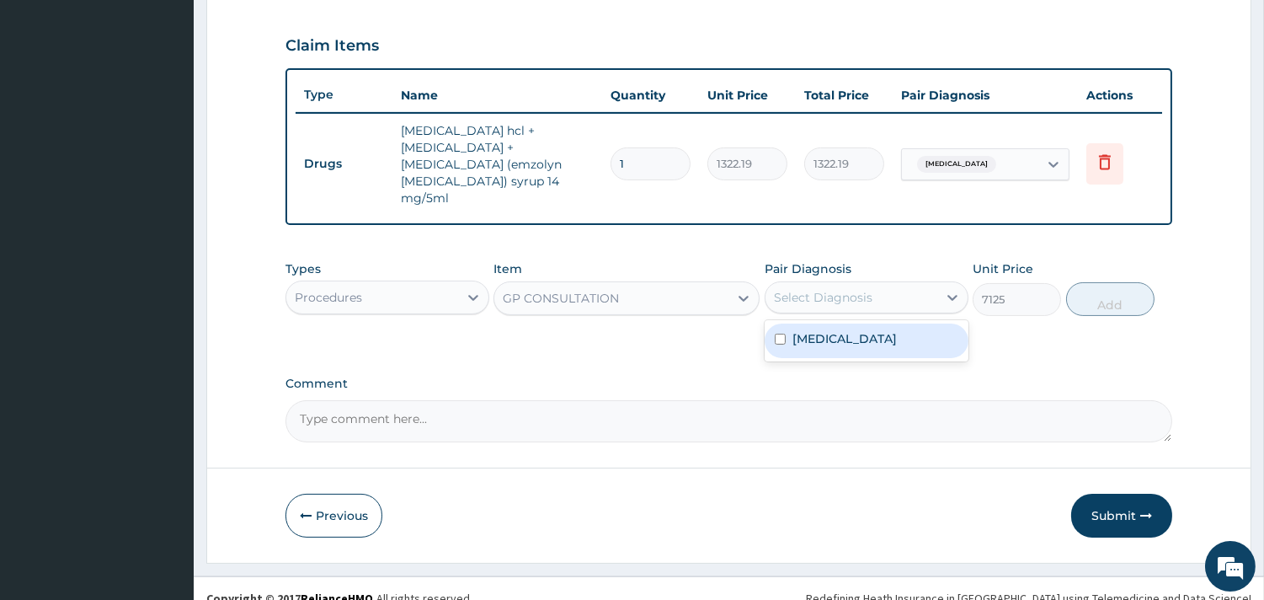
click at [863, 284] on div "Select Diagnosis" at bounding box center [851, 297] width 172 height 27
click at [859, 323] on div "Sinusitis" at bounding box center [867, 340] width 204 height 35
checkbox input "true"
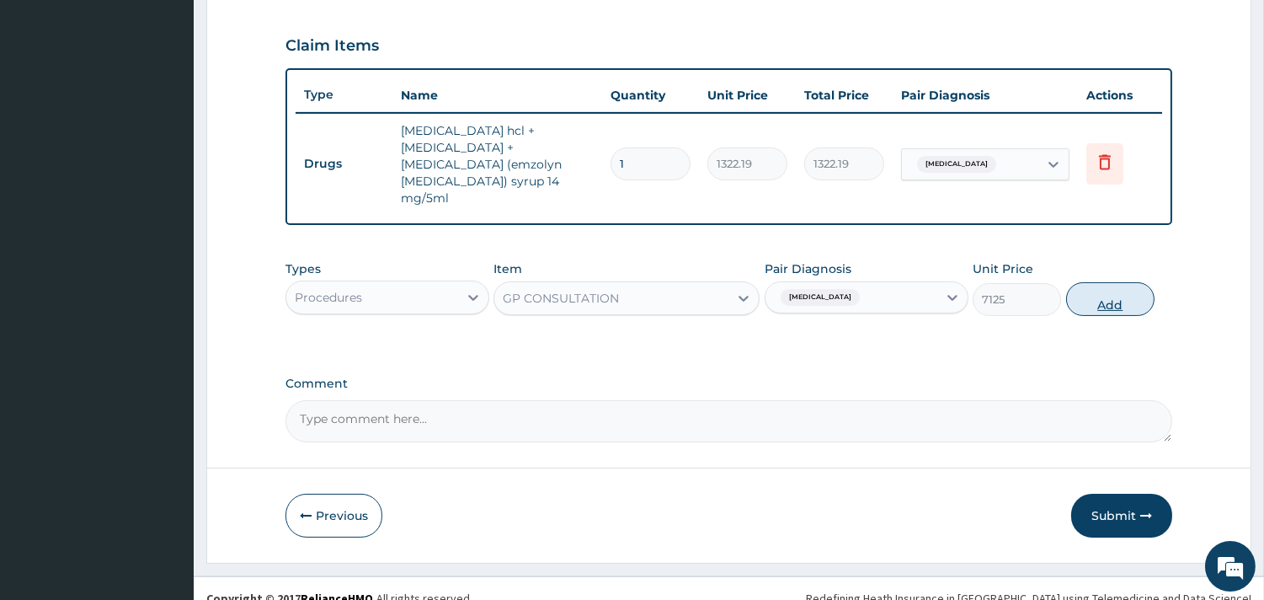
click at [1107, 282] on button "Add" at bounding box center [1110, 299] width 88 height 34
type input "0"
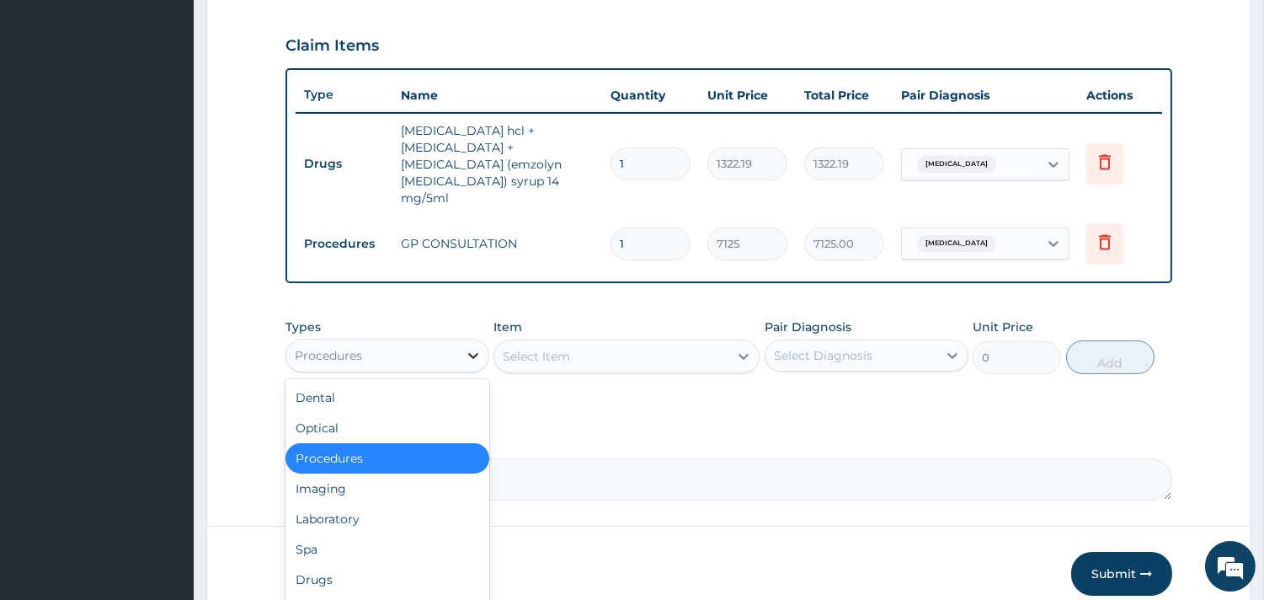
click at [458, 340] on div at bounding box center [473, 355] width 30 height 30
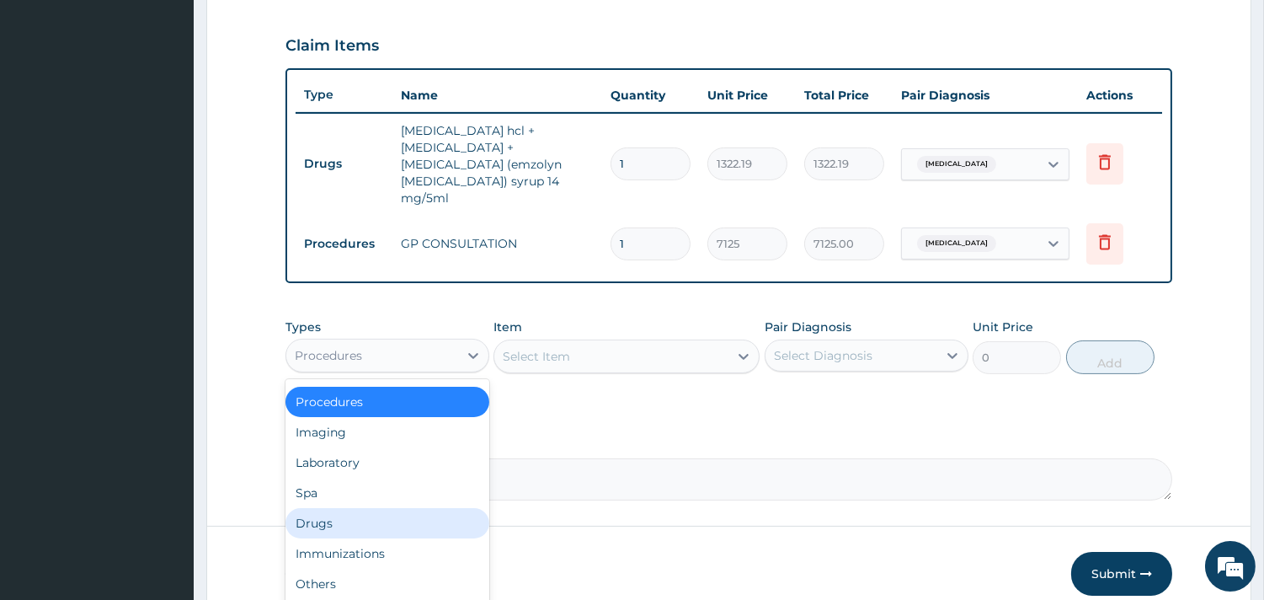
click at [407, 508] on div "Drugs" at bounding box center [387, 523] width 204 height 30
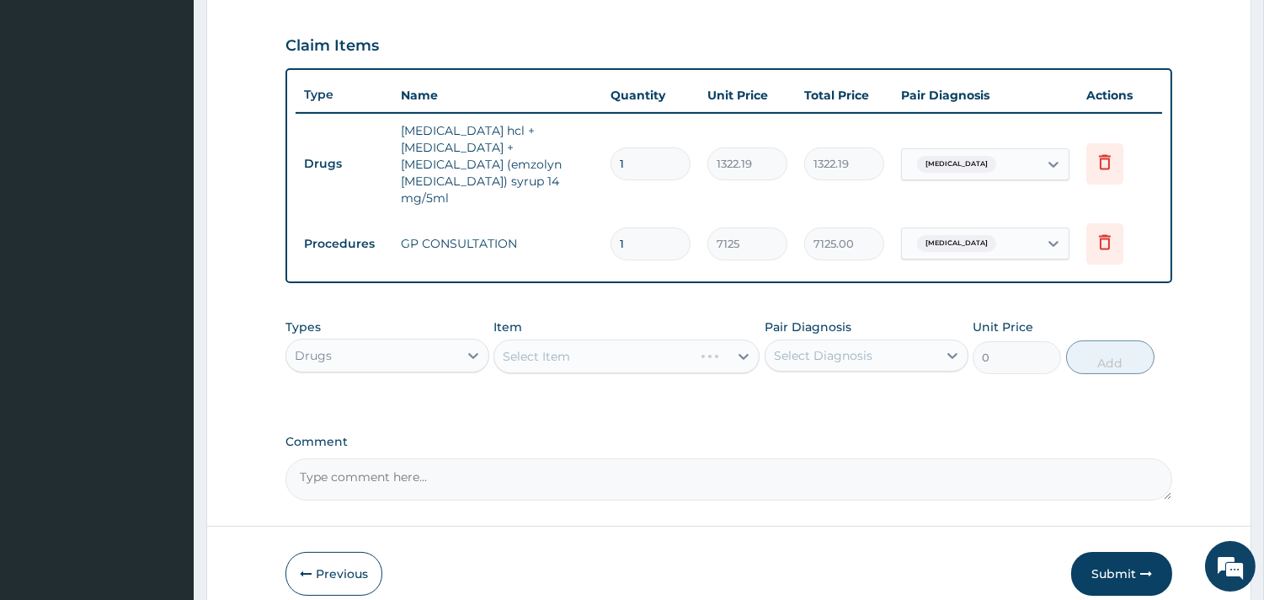
click at [558, 339] on div "Select Item" at bounding box center [626, 356] width 266 height 34
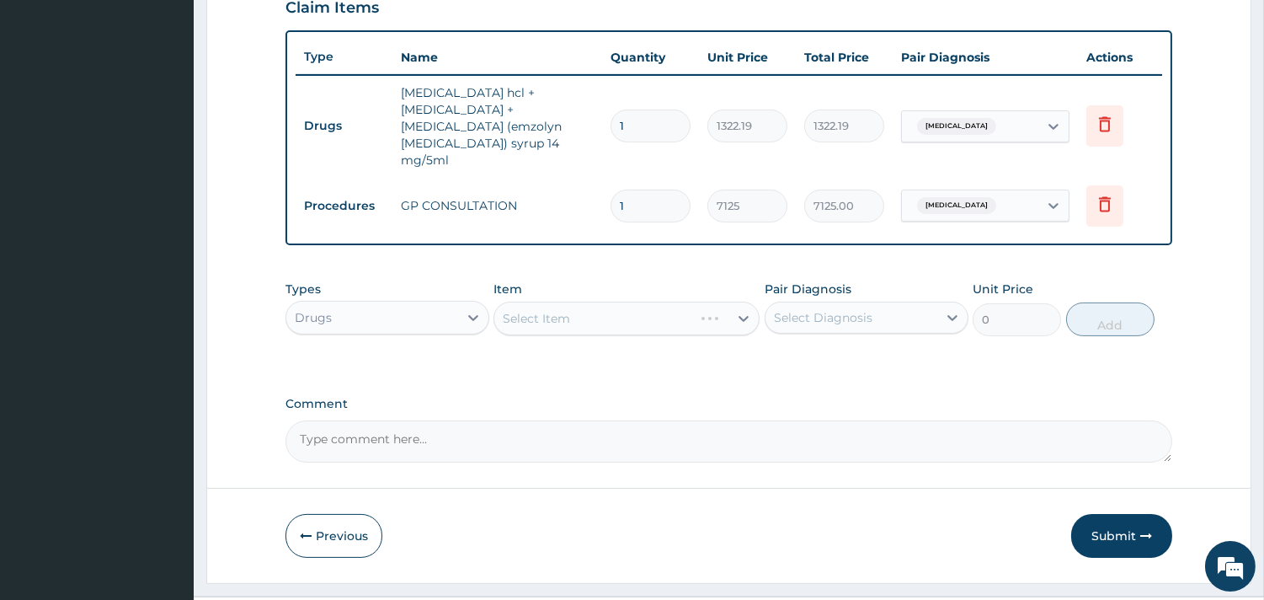
scroll to position [617, 0]
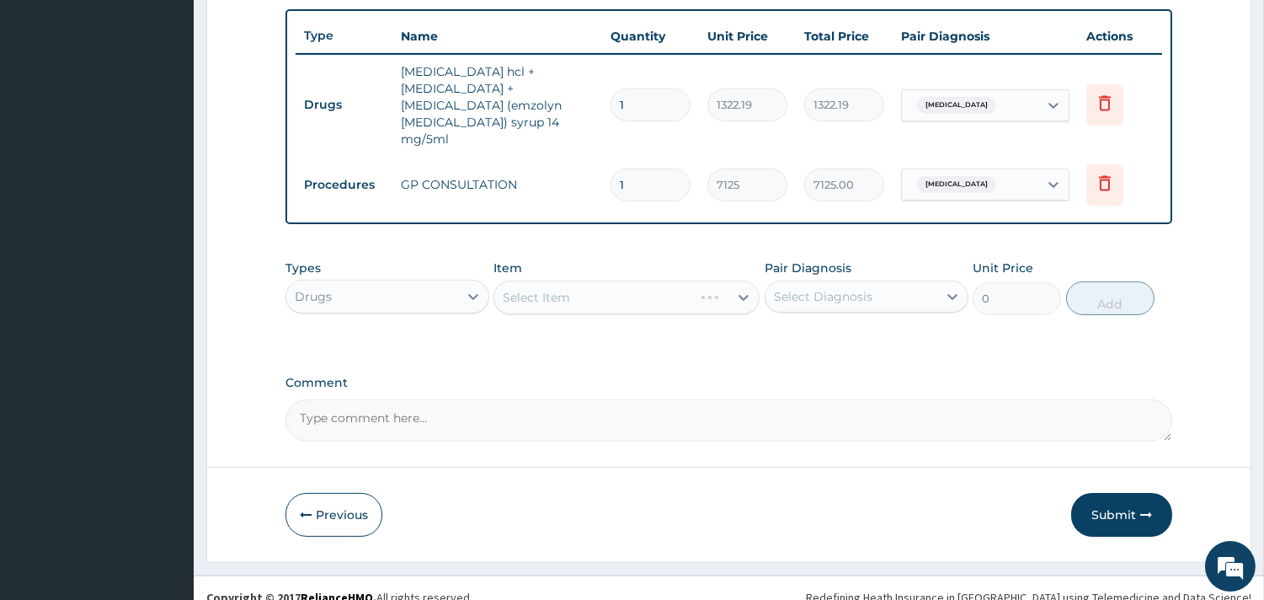
click at [620, 280] on div "Select Item" at bounding box center [626, 297] width 266 height 34
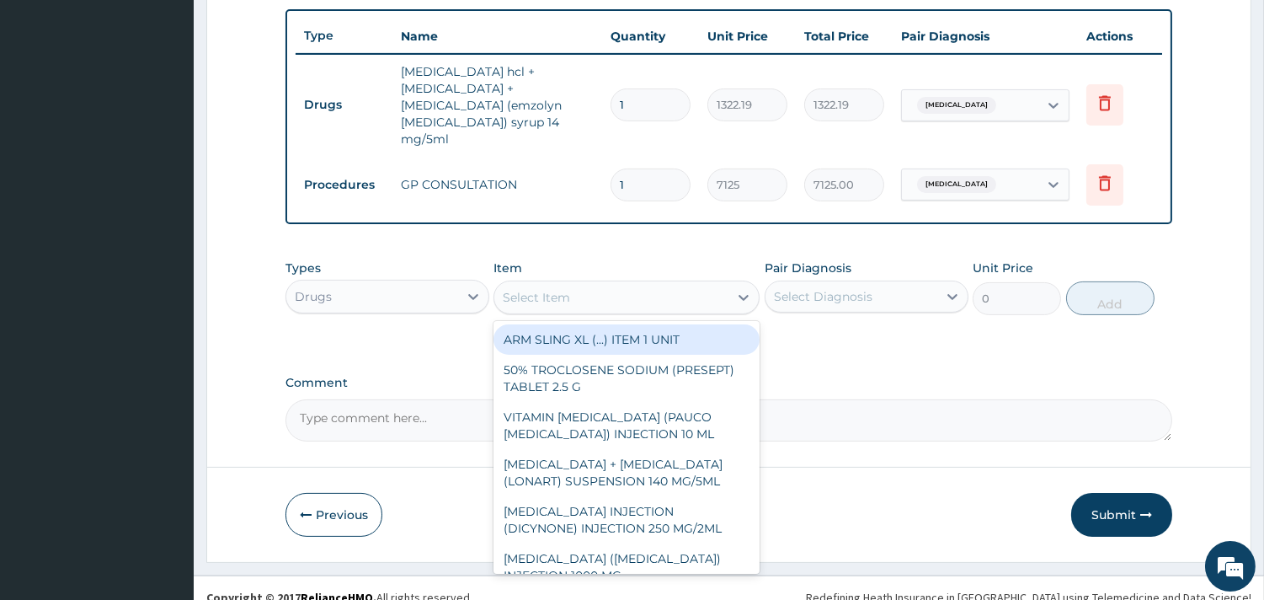
click at [706, 286] on div "Select Item" at bounding box center [611, 297] width 234 height 27
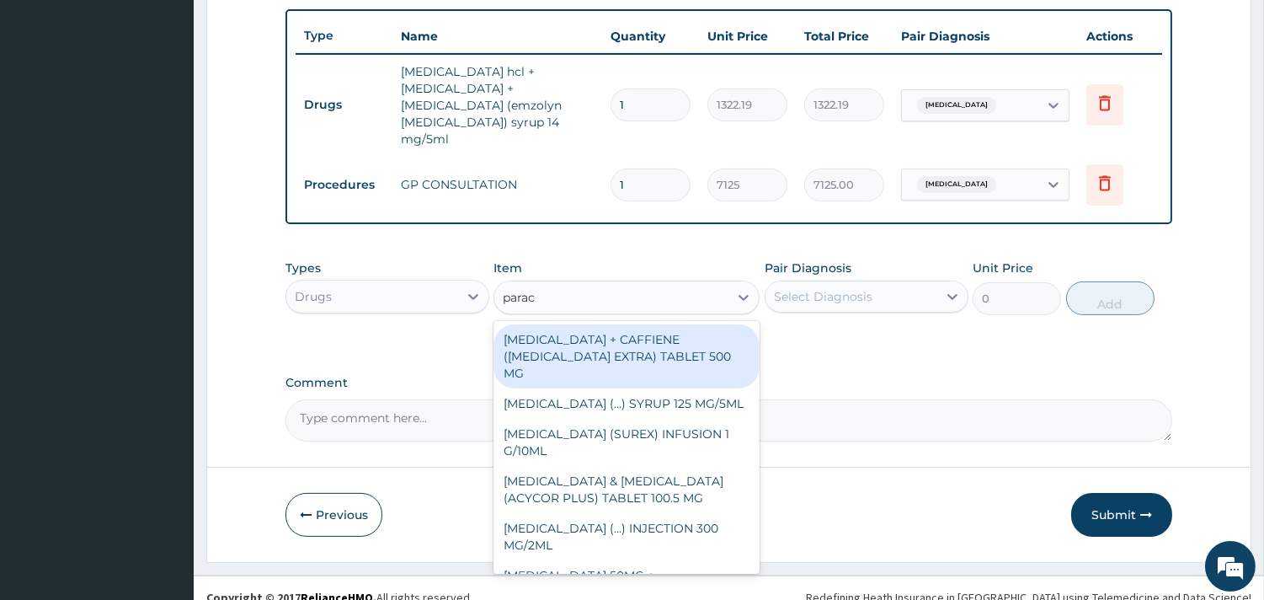
type input "parace"
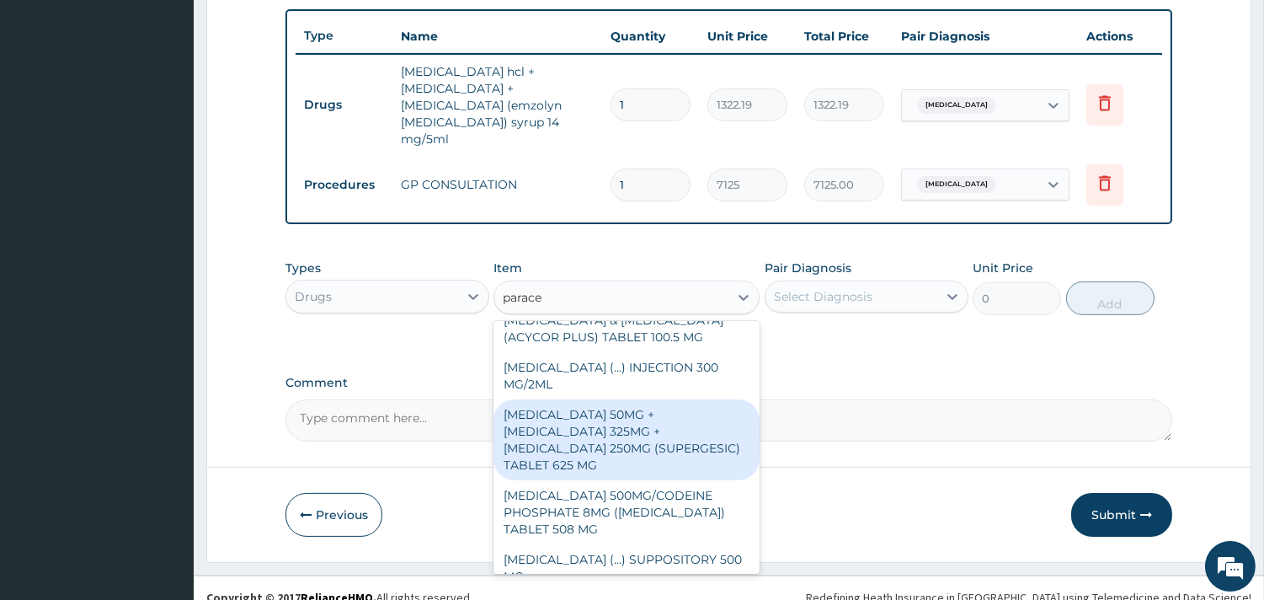
scroll to position [187, 0]
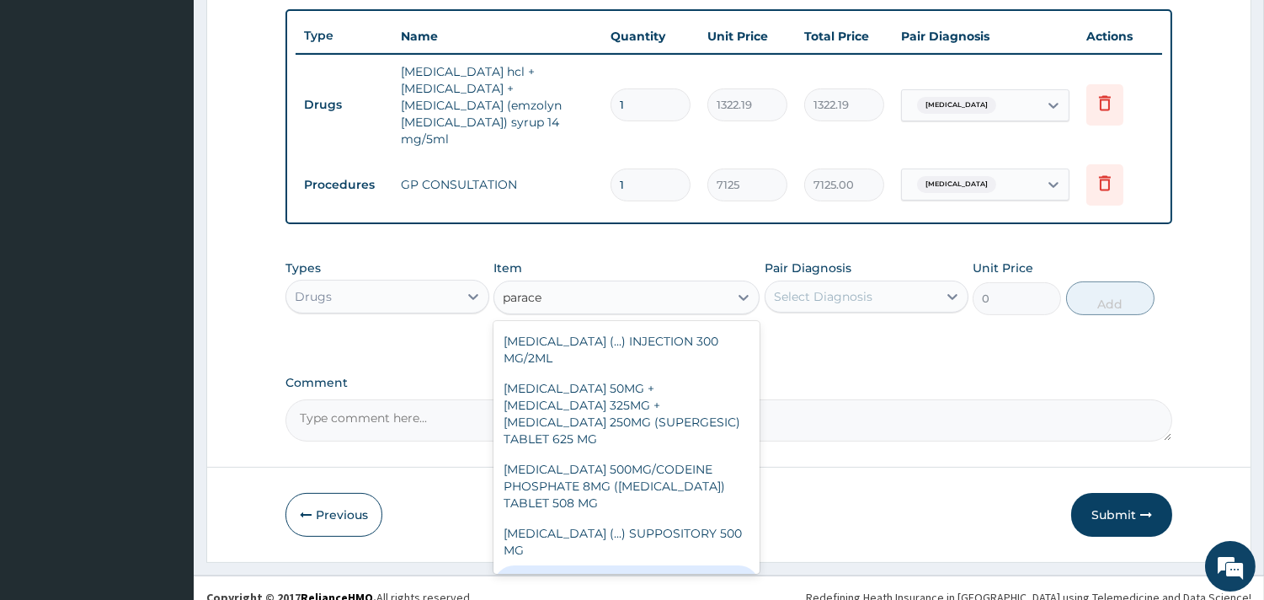
click at [667, 565] on div "PARACETAMOL (EMCAP) TABLET 500 MG" at bounding box center [626, 588] width 266 height 47
type input "22.23"
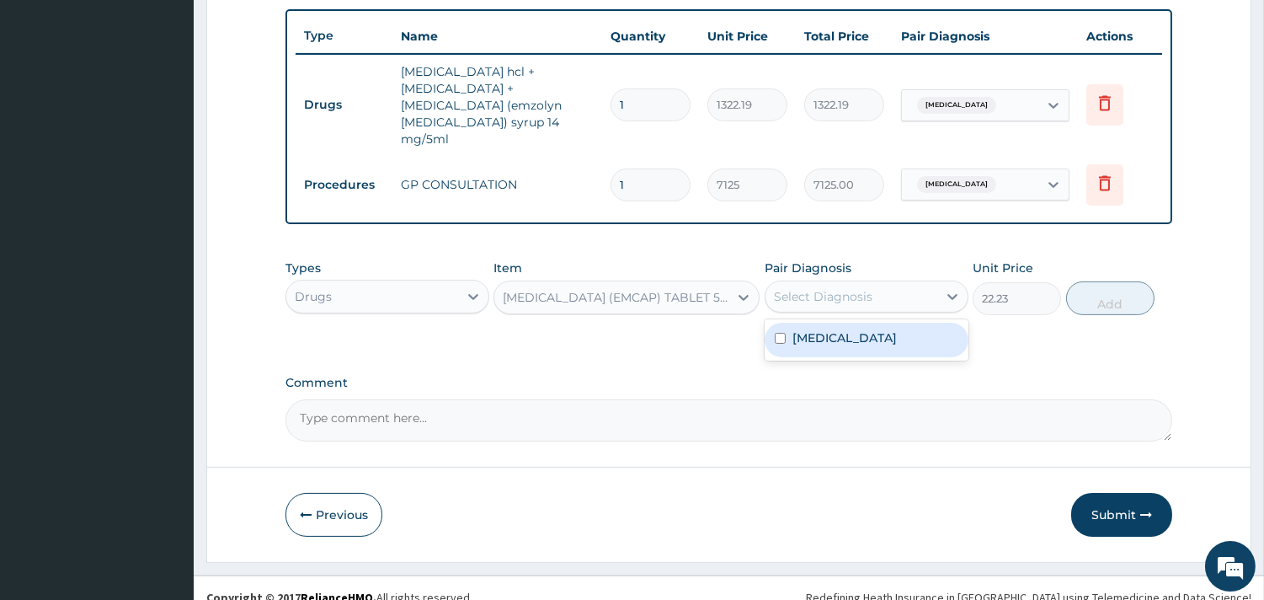
click at [849, 288] on div "Select Diagnosis" at bounding box center [823, 296] width 99 height 17
click at [872, 333] on div "Sinusitis" at bounding box center [867, 340] width 204 height 35
checkbox input "true"
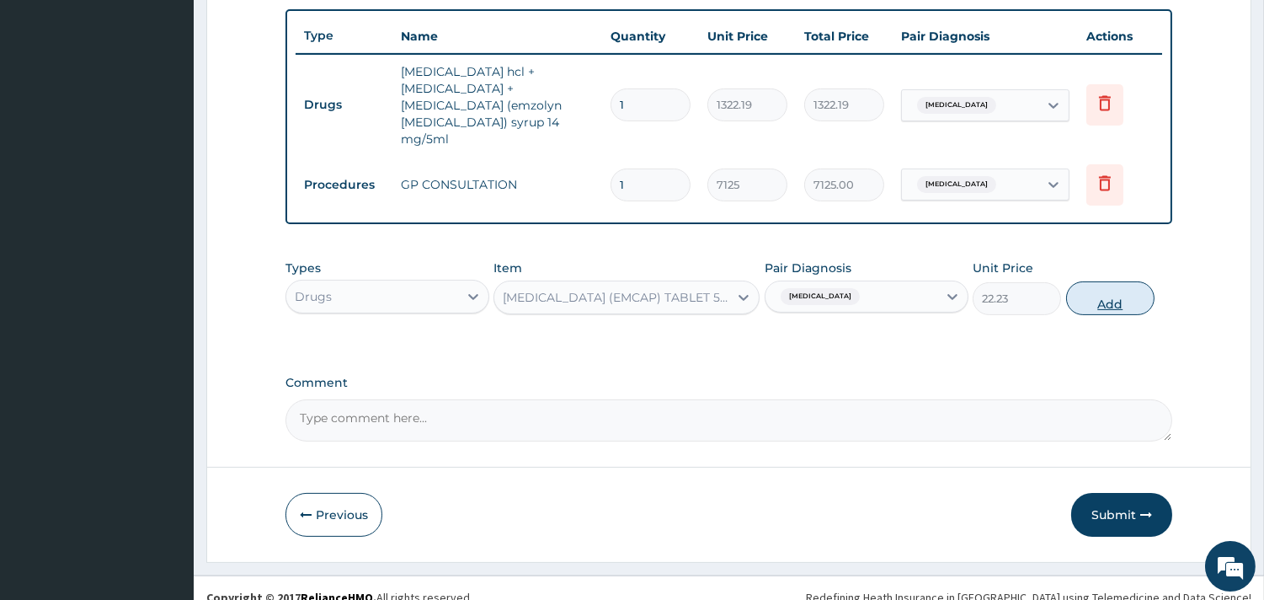
click at [1115, 281] on button "Add" at bounding box center [1110, 298] width 88 height 34
type input "0"
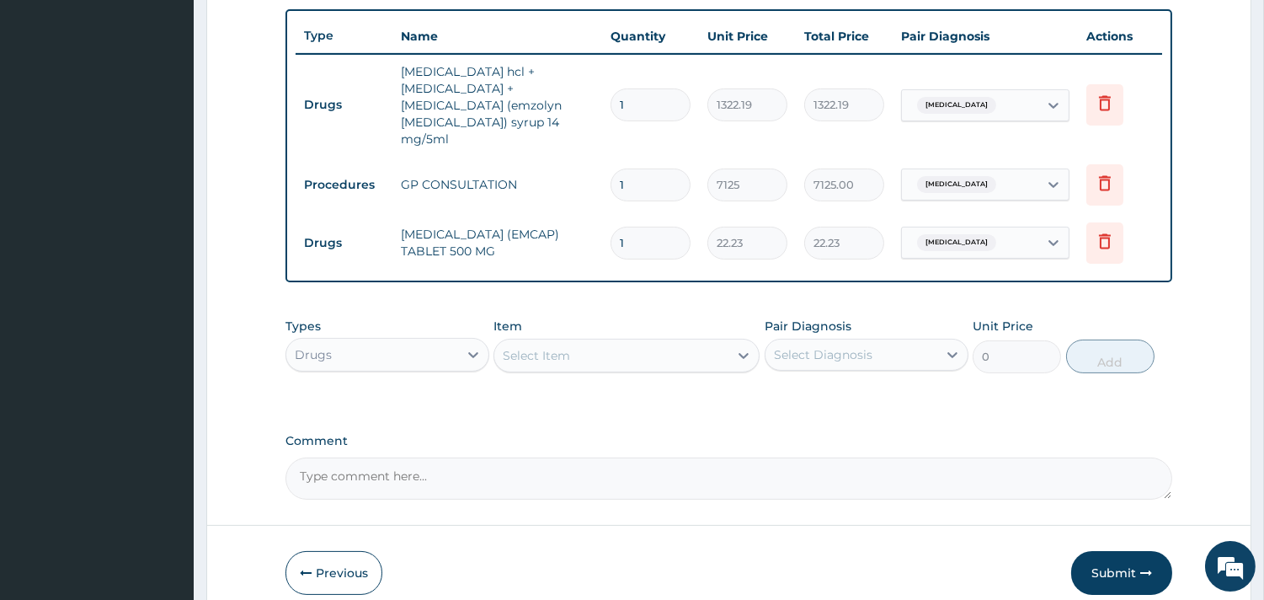
type input "18"
type input "400.14"
type input "18"
click at [713, 287] on div "PA Code / Prescription Code PA/042FFB Encounter Date 10-09-2025 Important Notic…" at bounding box center [728, 22] width 887 height 956
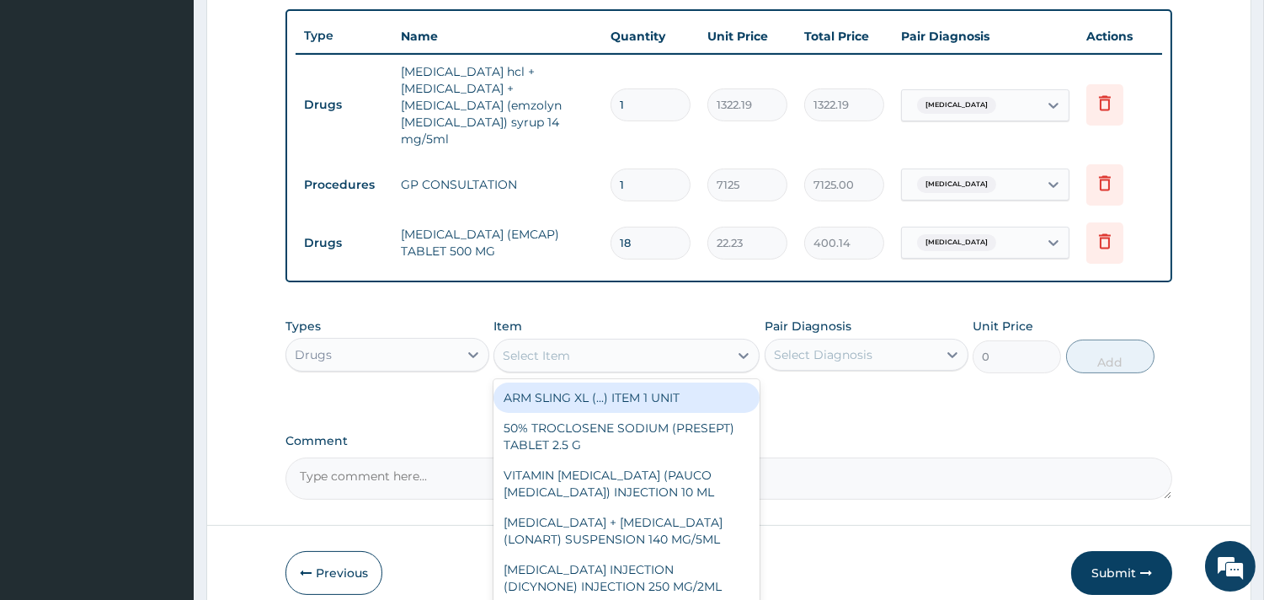
click at [582, 342] on div "Select Item" at bounding box center [611, 355] width 234 height 27
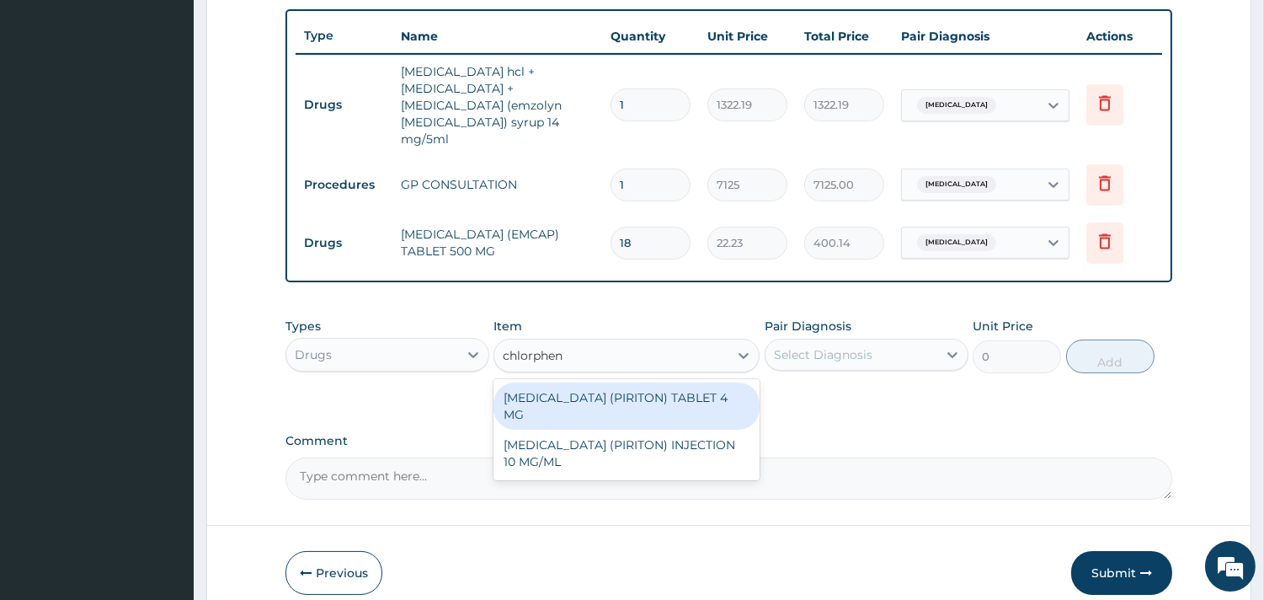
type input "chlorpheni"
click at [659, 387] on div "CHLORPHENIRAMINE (PIRITON) TABLET 4 MG" at bounding box center [626, 405] width 266 height 47
type input "11.93"
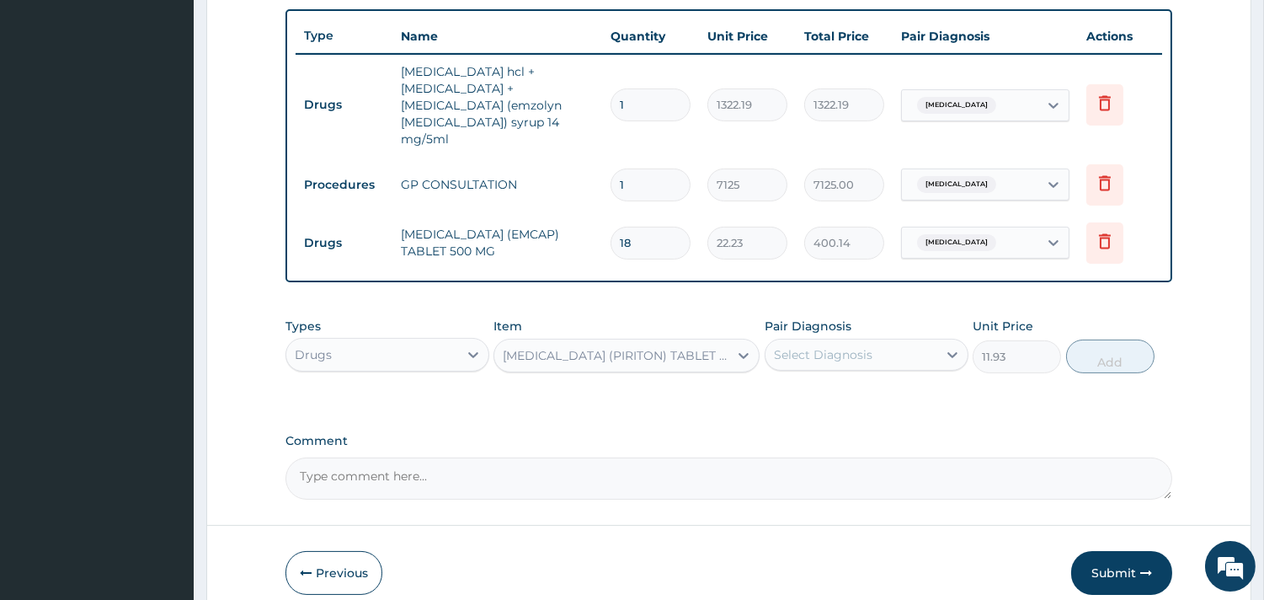
click at [853, 346] on div "Select Diagnosis" at bounding box center [823, 354] width 99 height 17
click at [856, 389] on div "Sinusitis" at bounding box center [867, 398] width 204 height 35
checkbox input "true"
click at [1128, 345] on button "Add" at bounding box center [1110, 356] width 88 height 34
type input "0"
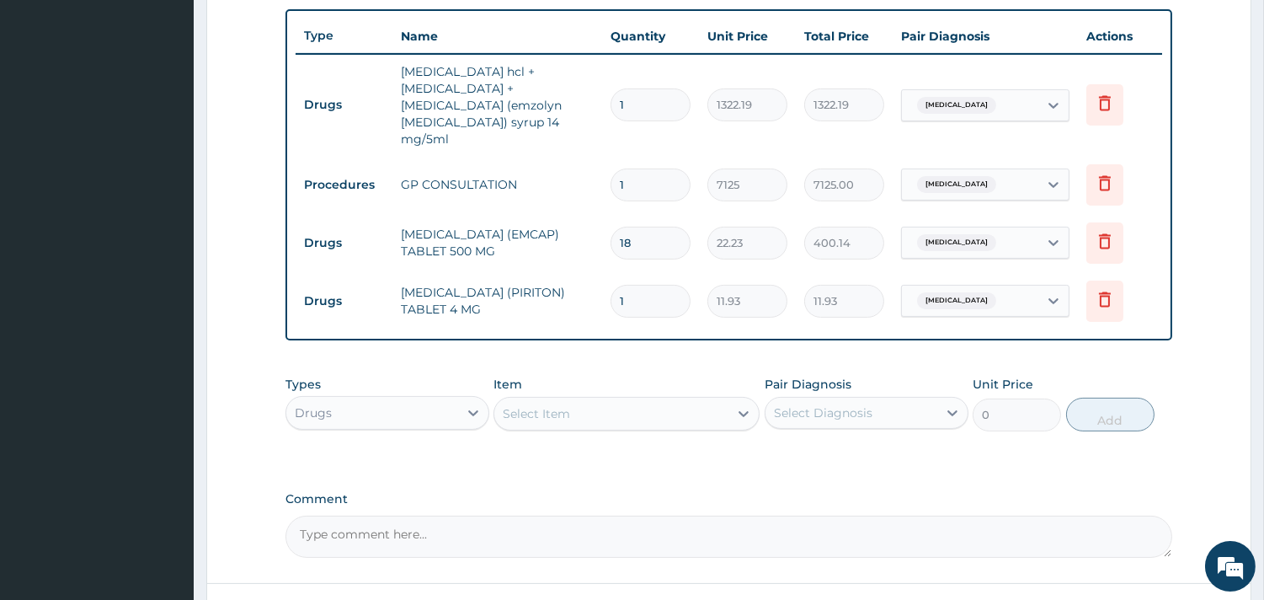
drag, startPoint x: 615, startPoint y: 273, endPoint x: 589, endPoint y: 275, distance: 25.3
click at [589, 275] on tr "Drugs CHLORPHENIRAMINE (PIRITON) TABLET 4 MG 1 11.93 11.93 Sinusitis Delete" at bounding box center [729, 301] width 866 height 58
type input "6"
type input "71.58"
type input "6"
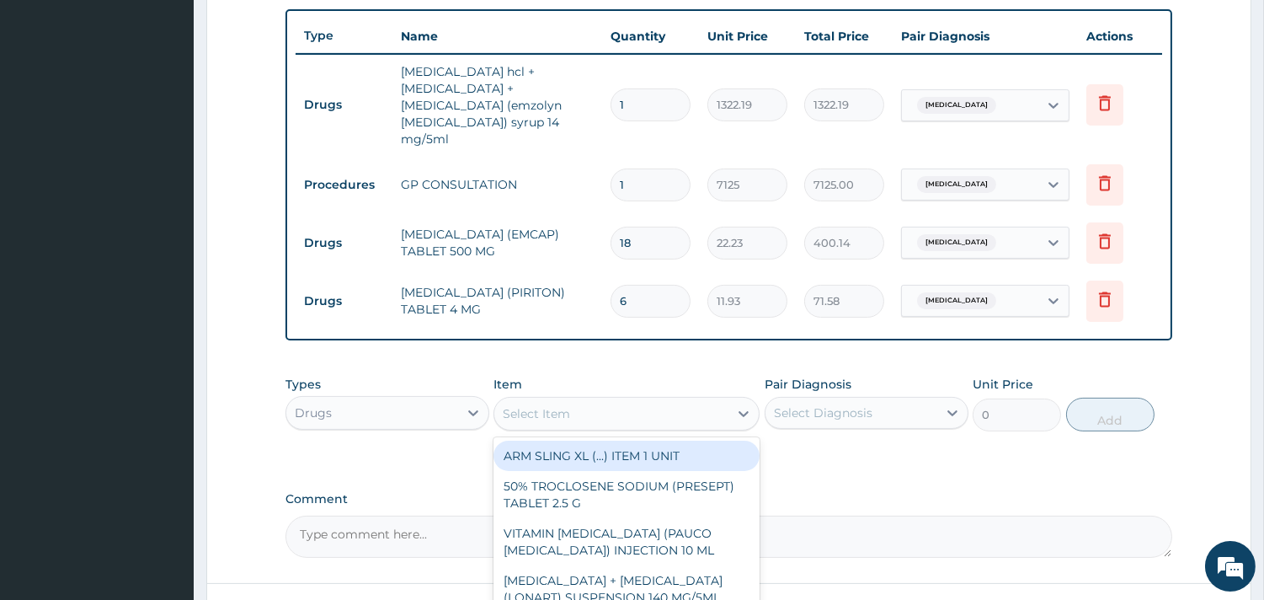
click at [604, 400] on div "Select Item" at bounding box center [611, 413] width 234 height 27
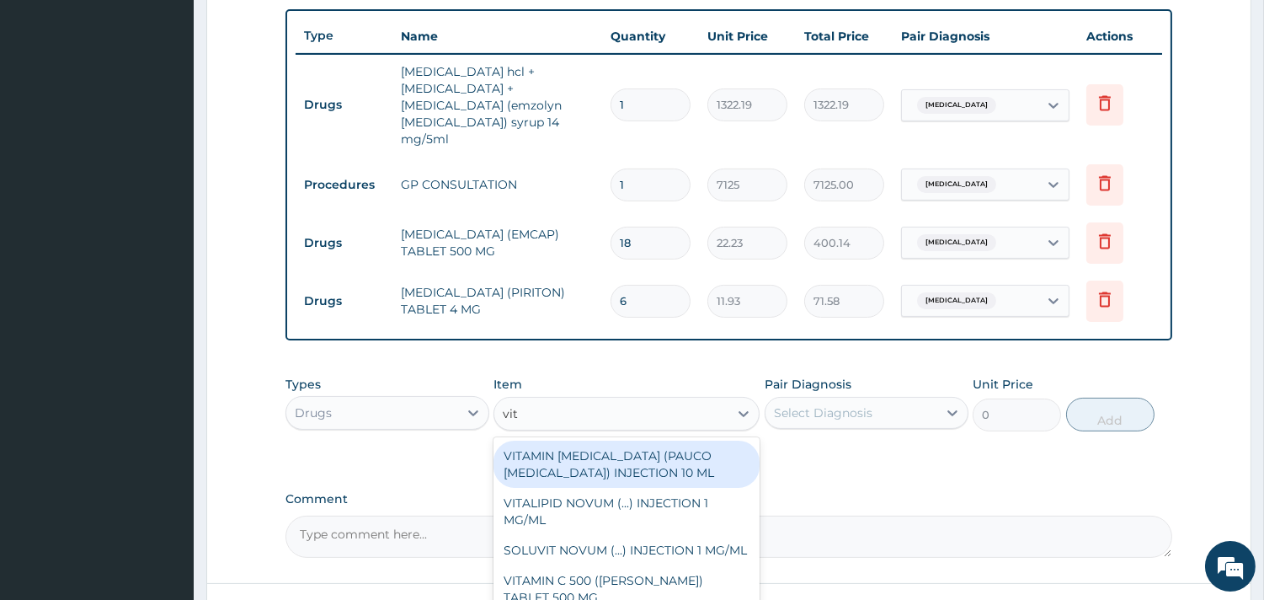
type input "vit c"
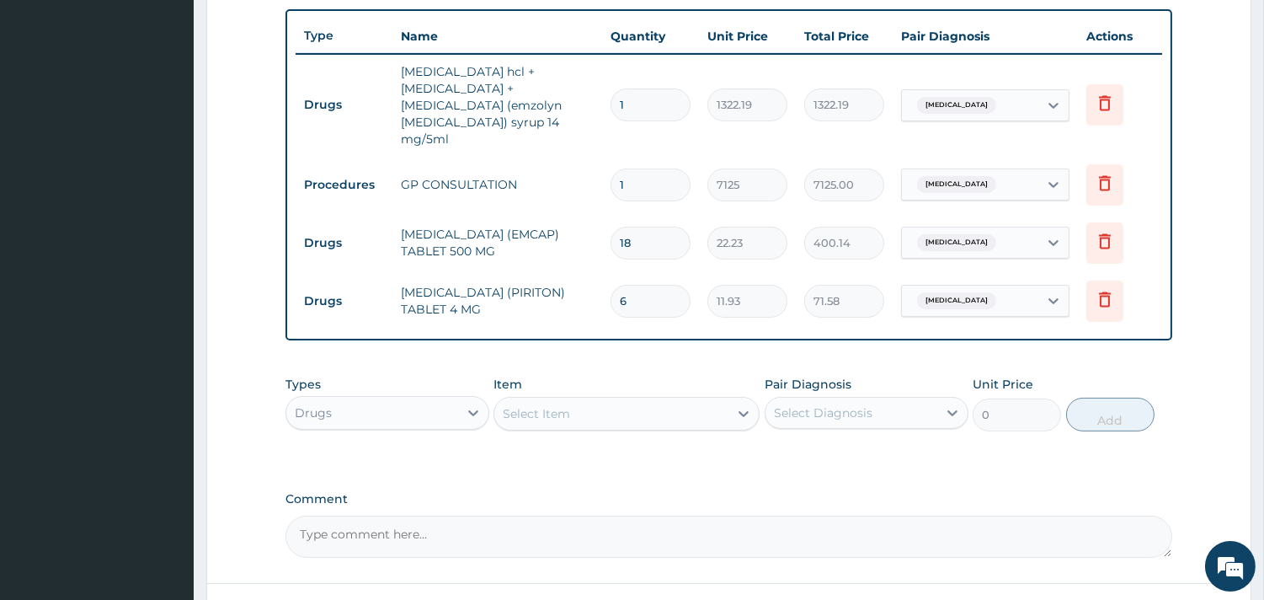
click at [604, 400] on div "Select Item" at bounding box center [611, 413] width 234 height 27
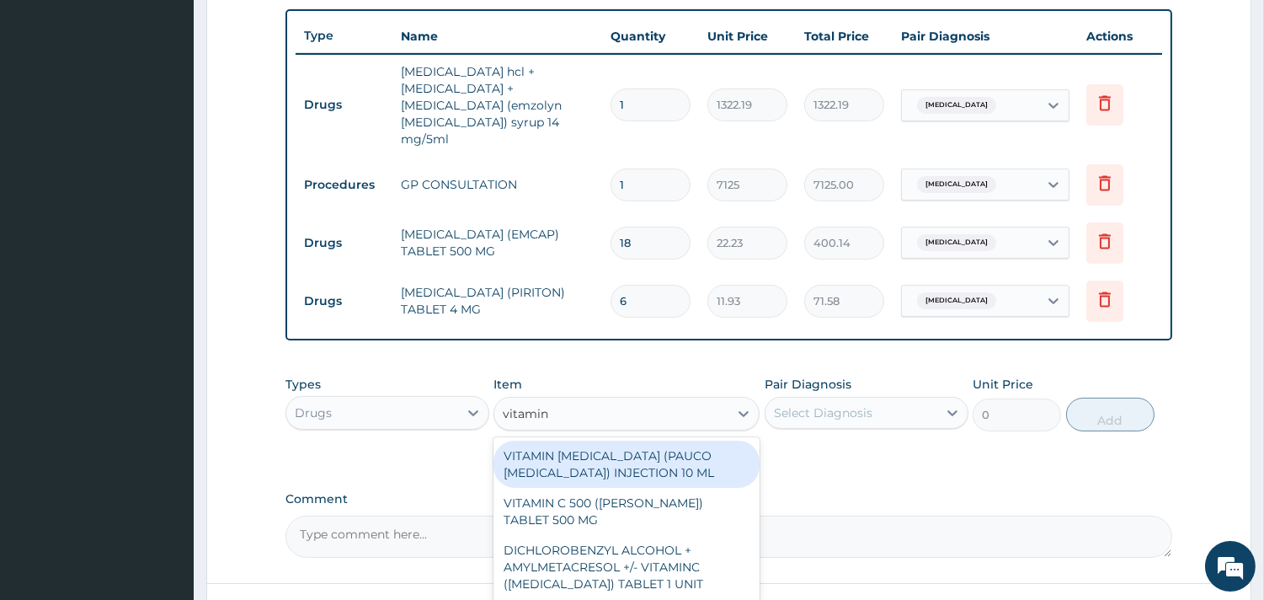
type input "vitamin c"
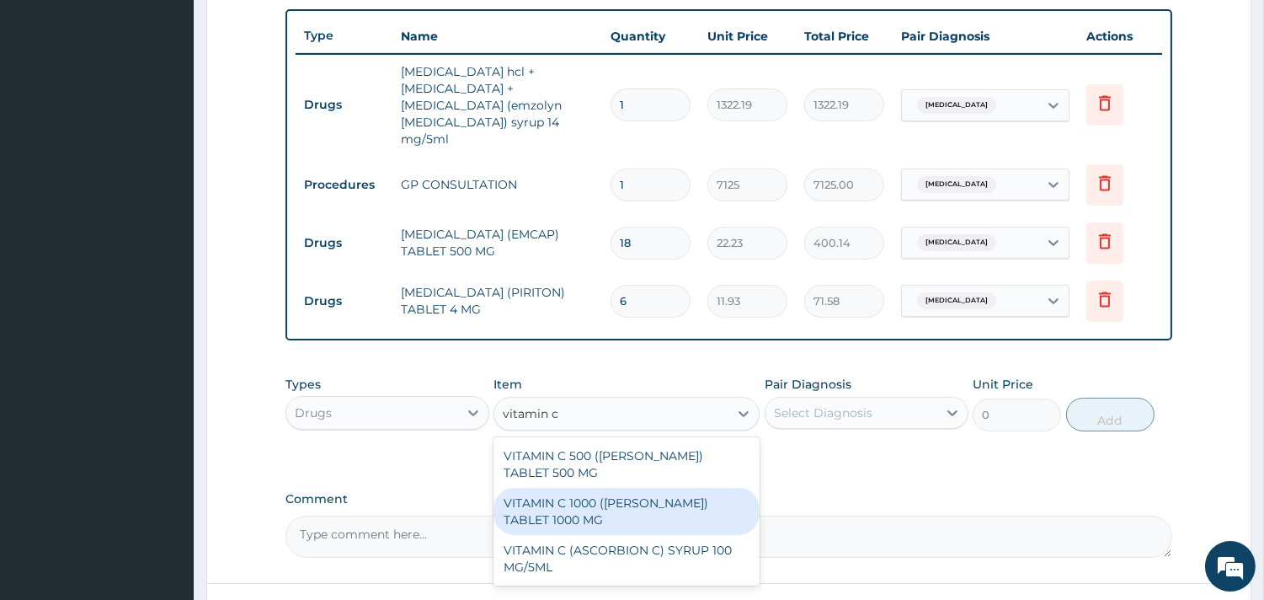
click at [686, 488] on div "VITAMIN C 1000 (MASON) TABLET 1000 MG" at bounding box center [626, 511] width 266 height 47
type input "50.52"
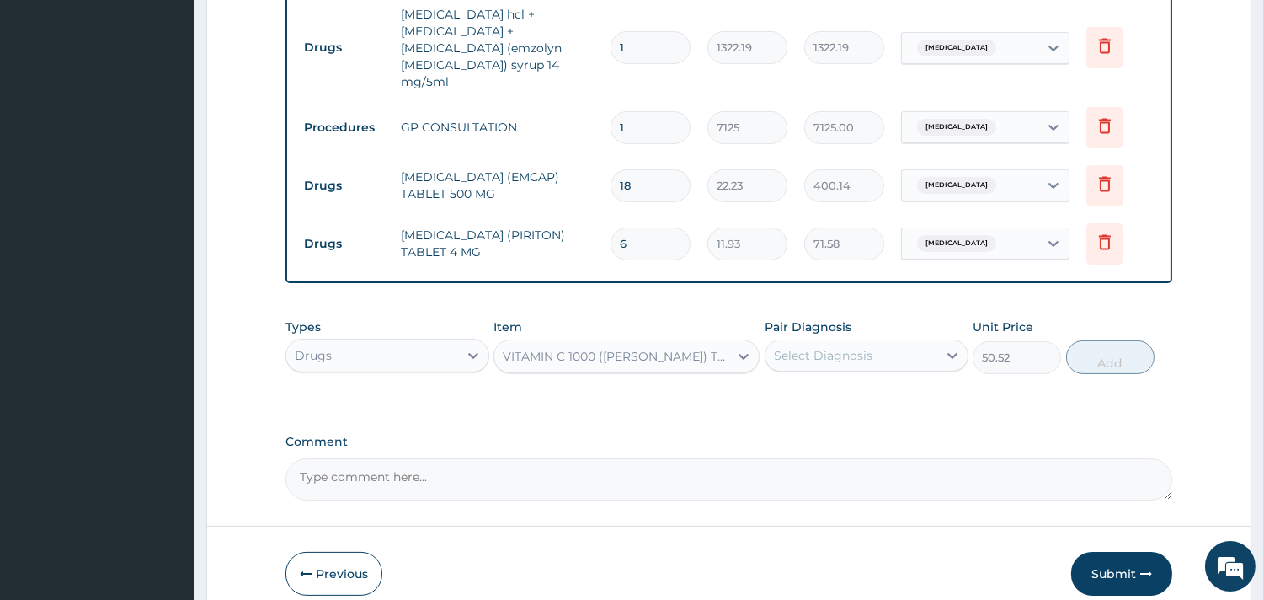
scroll to position [734, 0]
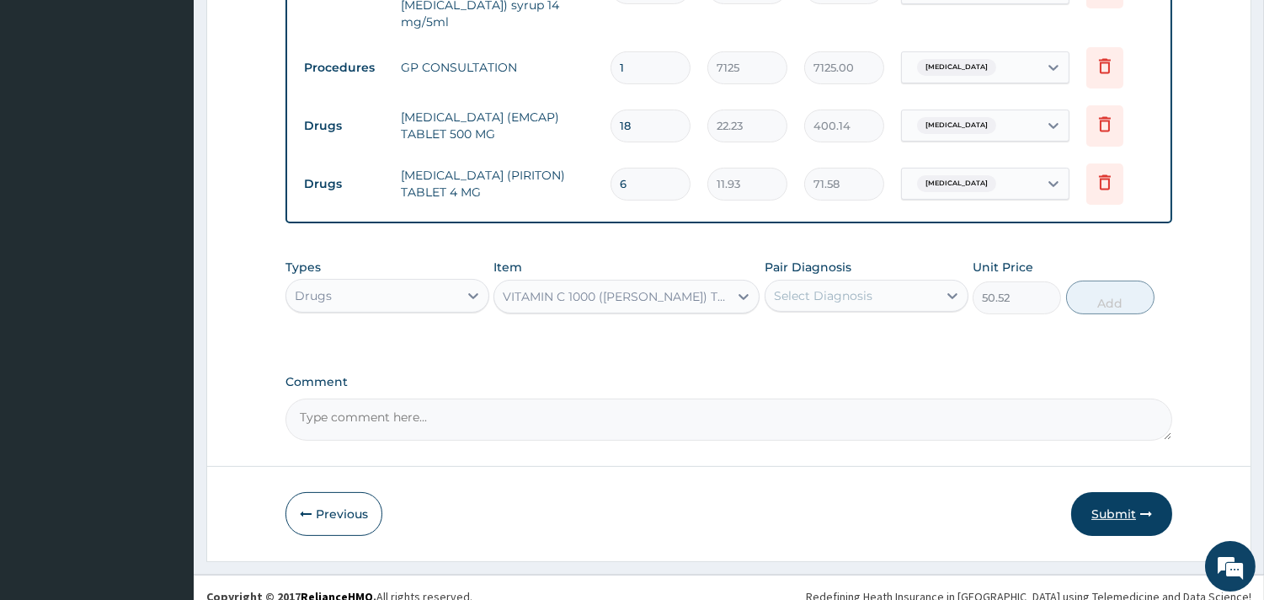
click at [1144, 508] on icon "button" at bounding box center [1146, 514] width 12 height 12
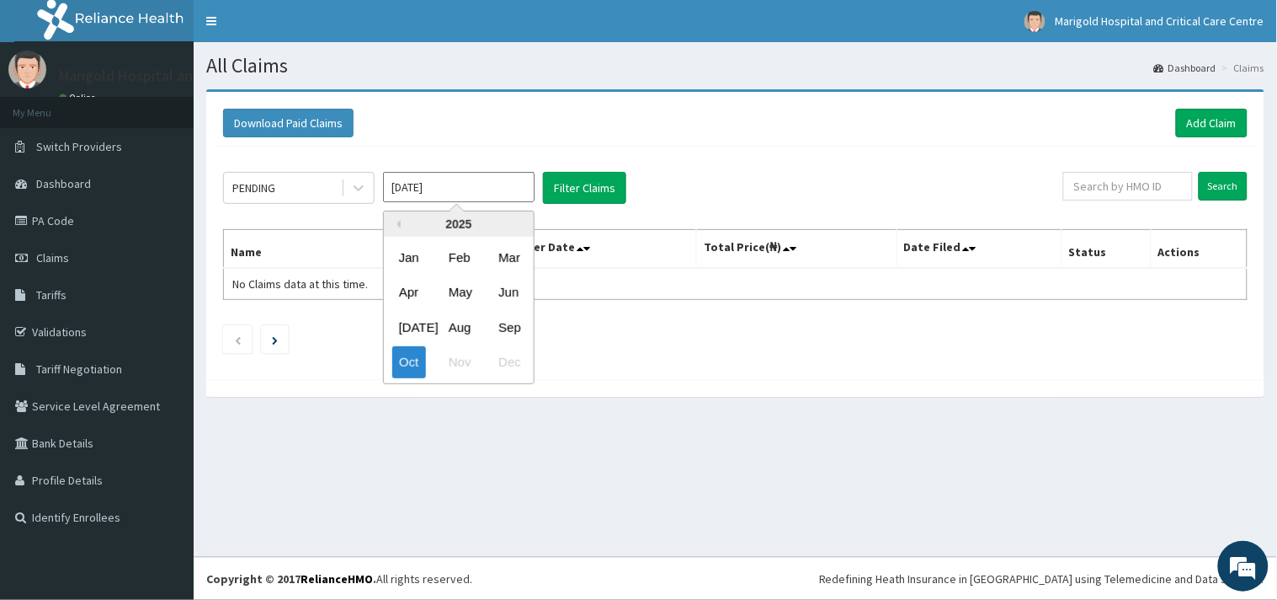
click at [433, 181] on input "Oct 2025" at bounding box center [459, 187] width 152 height 30
click at [526, 315] on div "Jul Aug Sep" at bounding box center [459, 327] width 150 height 35
click at [516, 323] on div "Sep" at bounding box center [509, 327] width 34 height 31
type input "[DATE]"
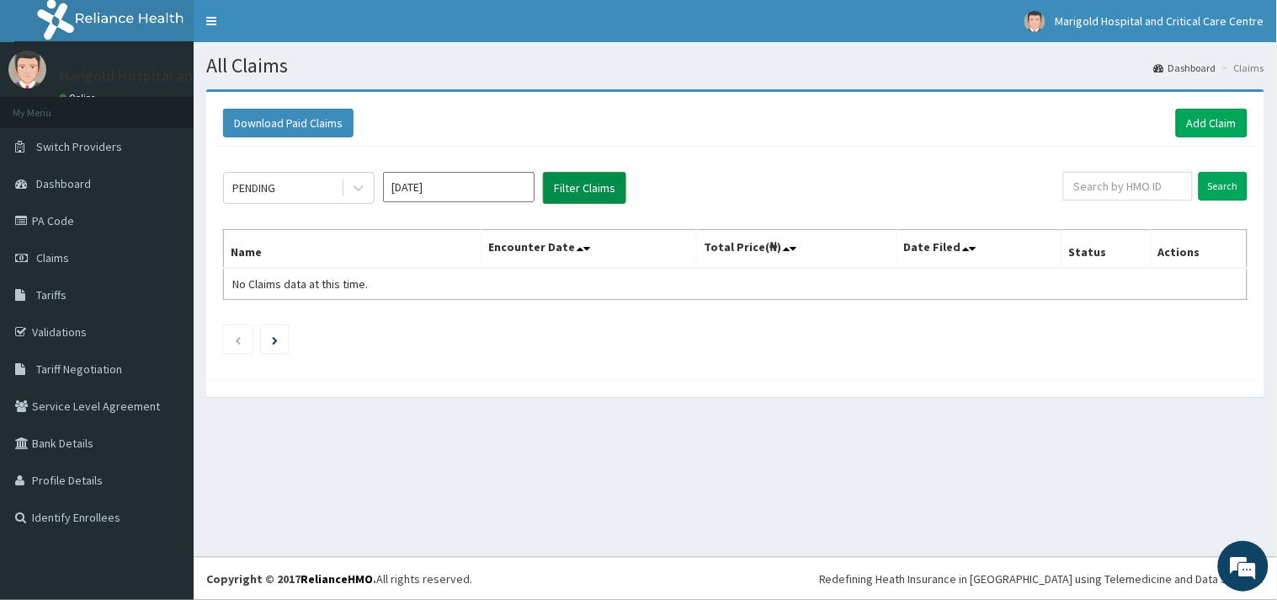
click at [562, 195] on button "Filter Claims" at bounding box center [584, 188] width 83 height 32
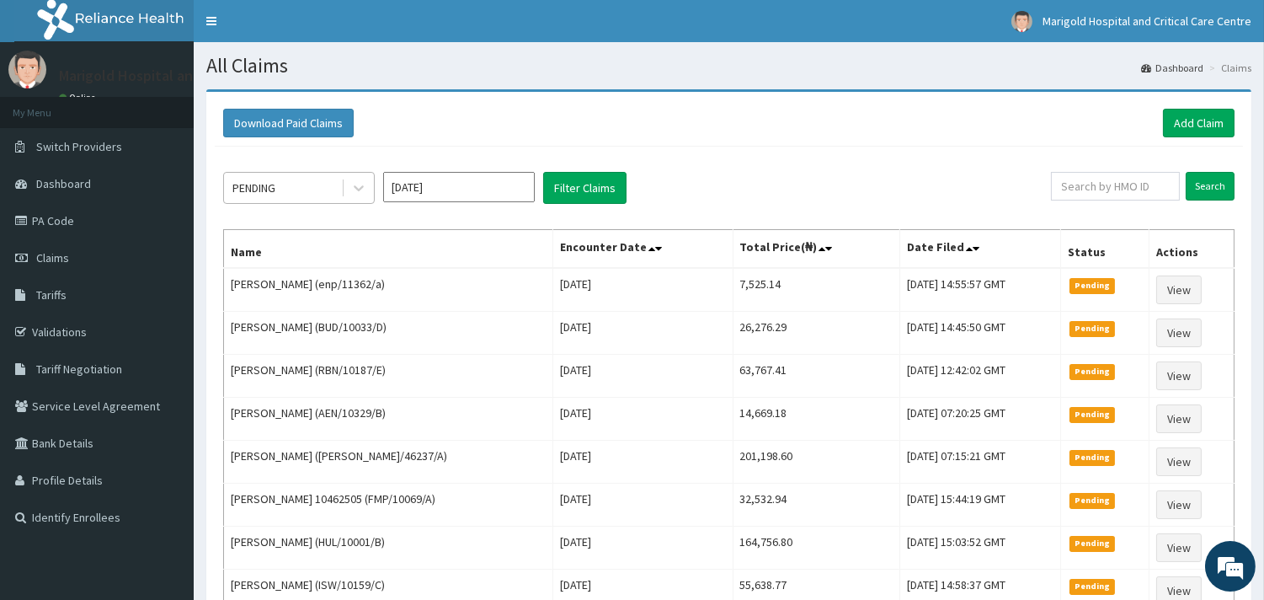
click at [281, 180] on div "PENDING" at bounding box center [282, 187] width 117 height 27
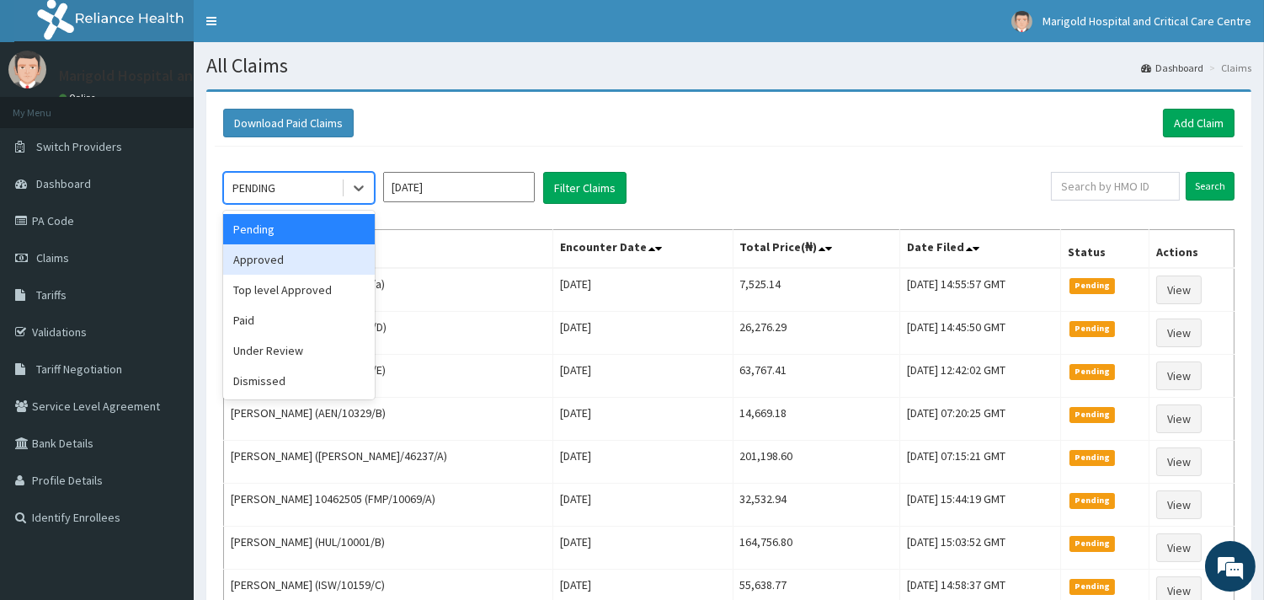
click at [288, 257] on div "Approved" at bounding box center [299, 259] width 152 height 30
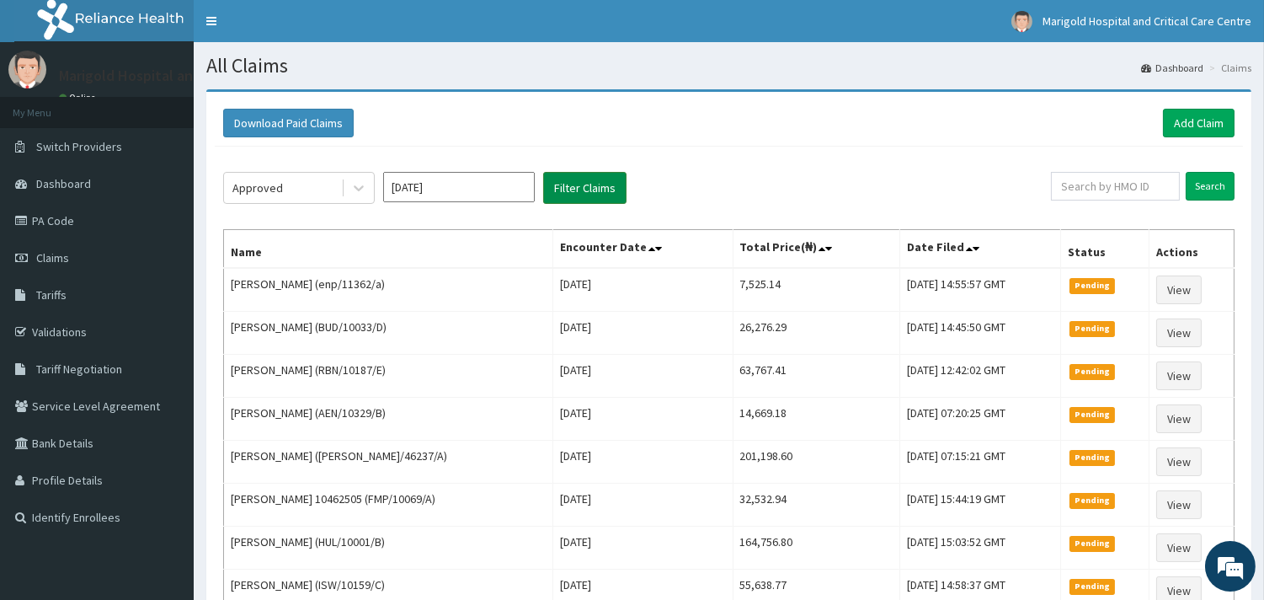
click at [570, 189] on button "Filter Claims" at bounding box center [584, 188] width 83 height 32
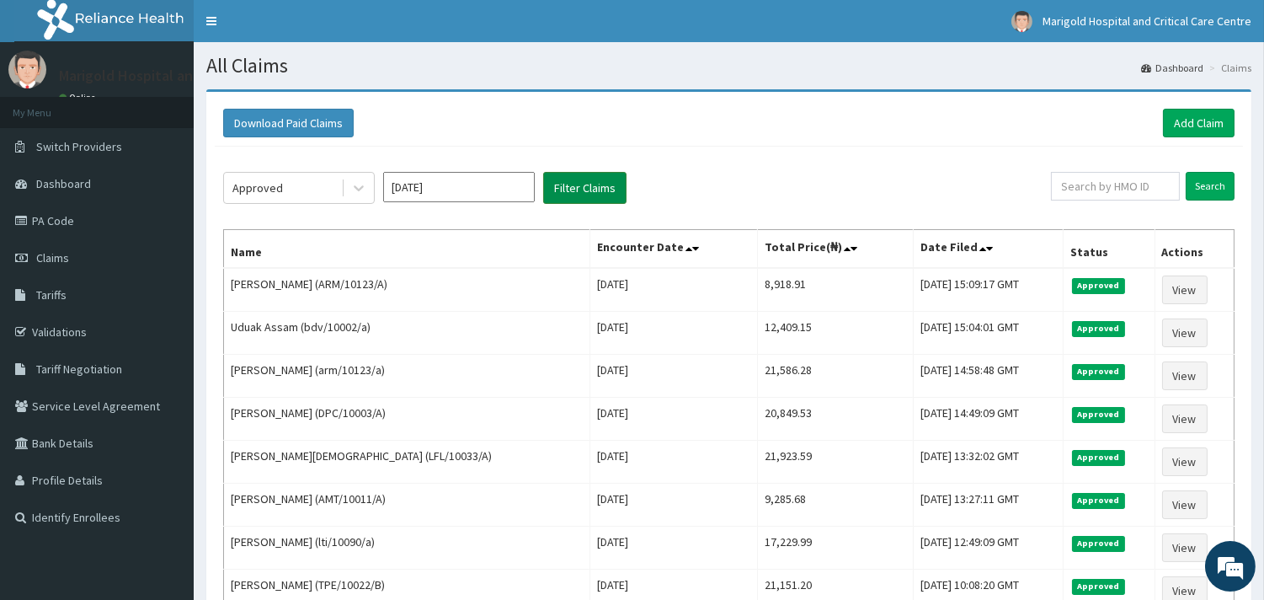
click at [604, 190] on button "Filter Claims" at bounding box center [584, 188] width 83 height 32
click at [1127, 194] on input "text" at bounding box center [1115, 186] width 129 height 29
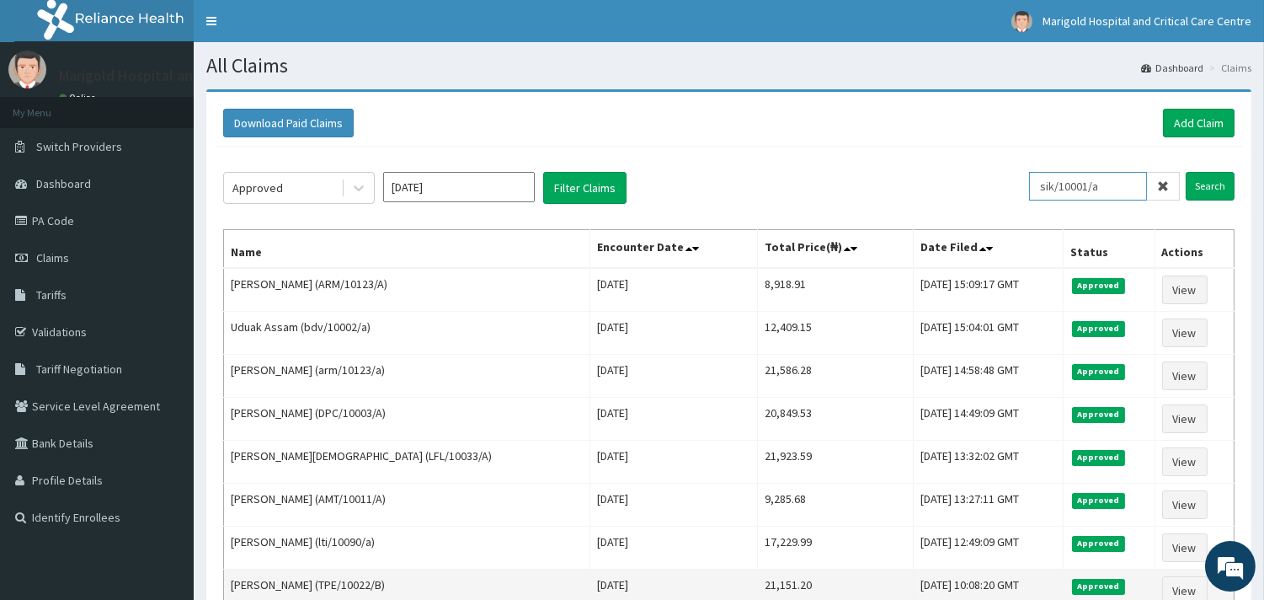
type input "sik/10001/a"
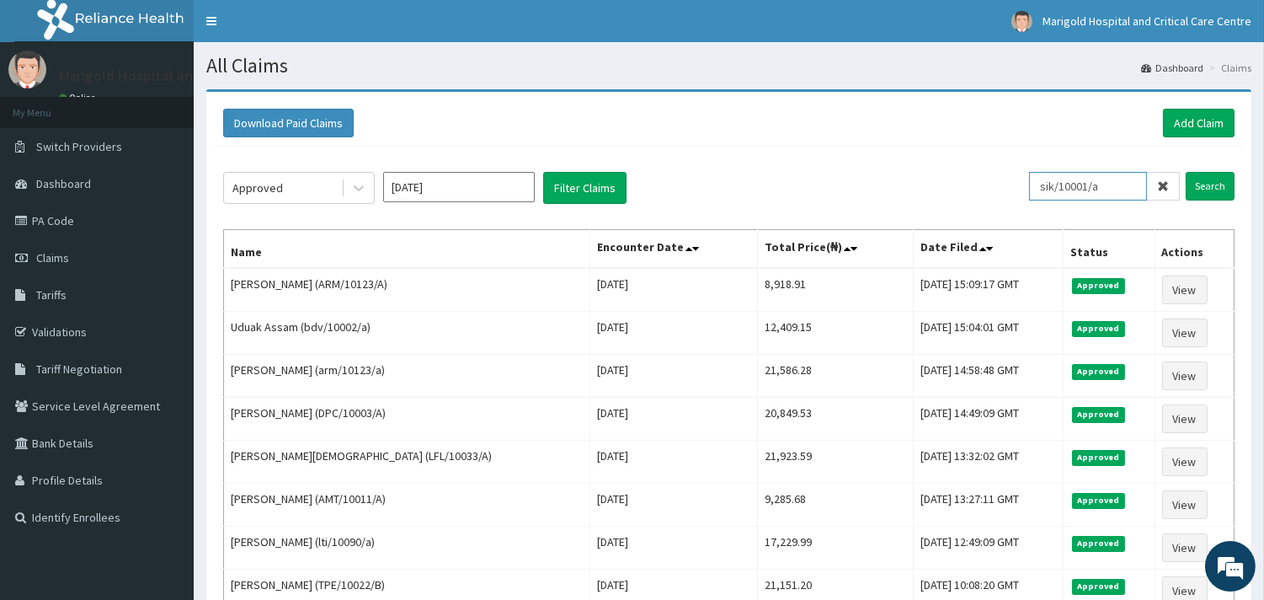
drag, startPoint x: 1108, startPoint y: 191, endPoint x: 1015, endPoint y: 189, distance: 93.5
click at [1010, 187] on div "Approved Sep 2025 Filter Claims sik/10001/a Search" at bounding box center [728, 188] width 1011 height 32
click at [1206, 122] on link "Add Claim" at bounding box center [1199, 123] width 72 height 29
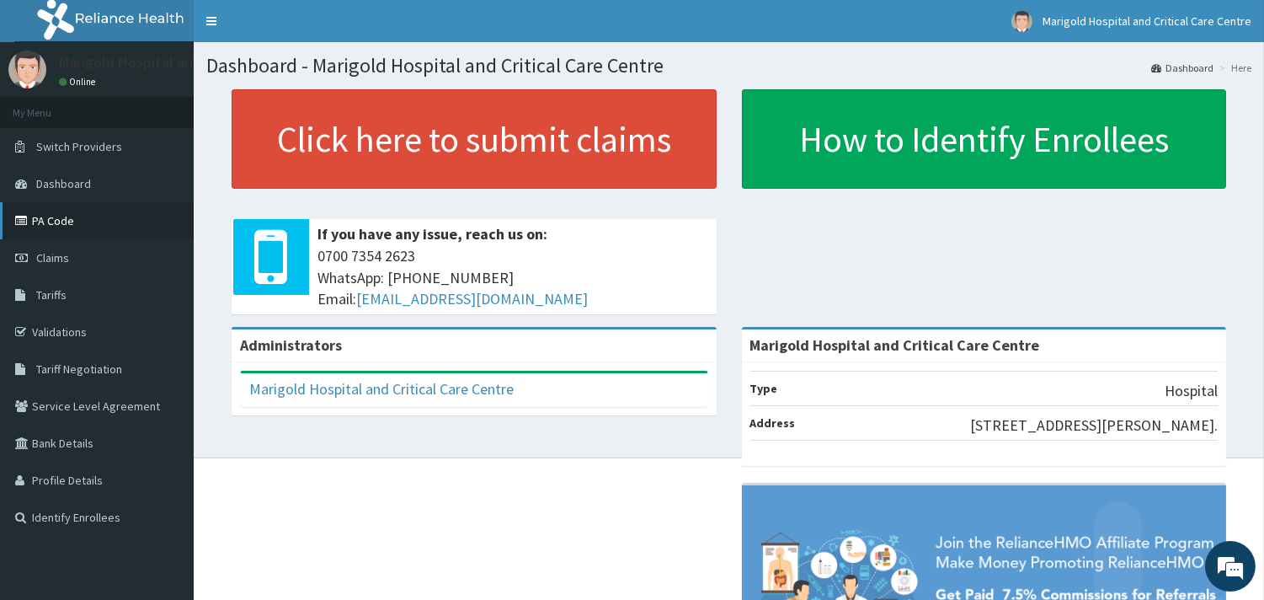
click at [67, 213] on link "PA Code" at bounding box center [97, 220] width 194 height 37
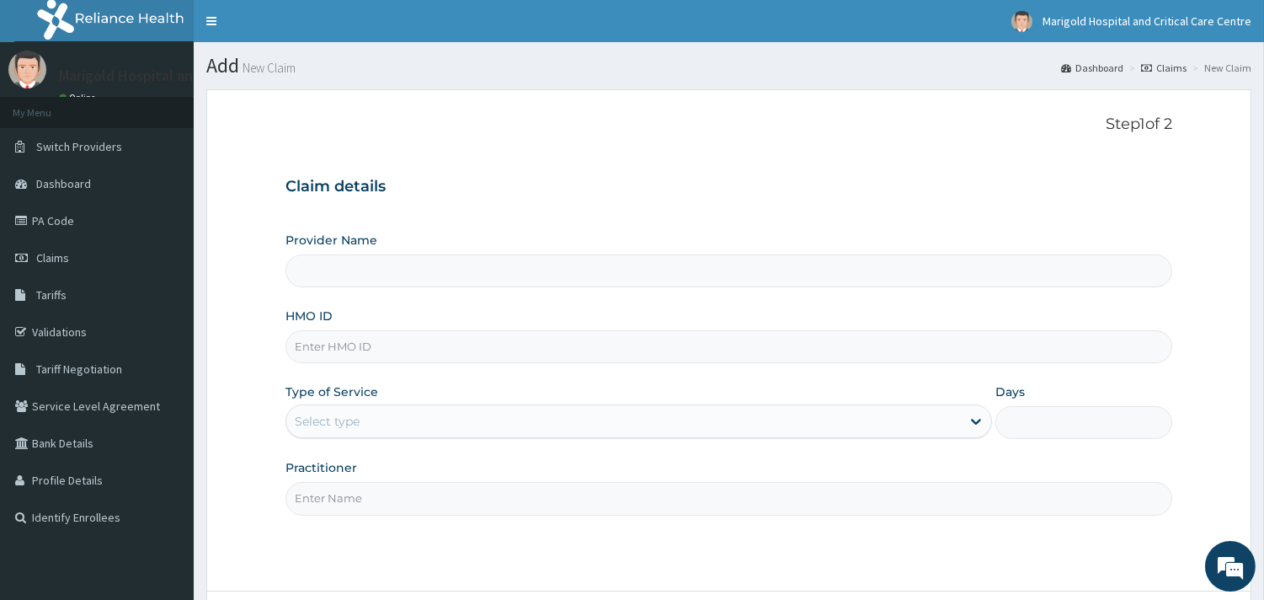
drag, startPoint x: 425, startPoint y: 317, endPoint x: 312, endPoint y: 357, distance: 119.9
paste input "sik/10001/a"
type input "Marigold Hospital and Critical Care Centre"
type input "sik/10001/a"
click at [358, 435] on div "Select type" at bounding box center [623, 421] width 674 height 27
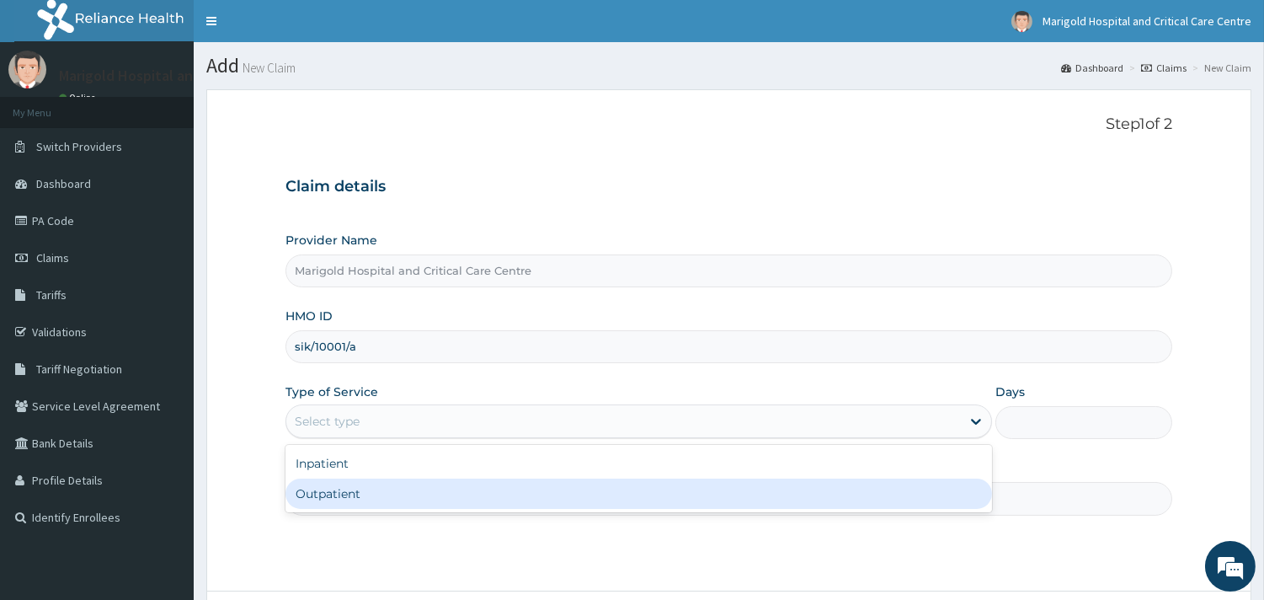
click at [359, 486] on div "Outpatient" at bounding box center [638, 493] width 706 height 30
type input "1"
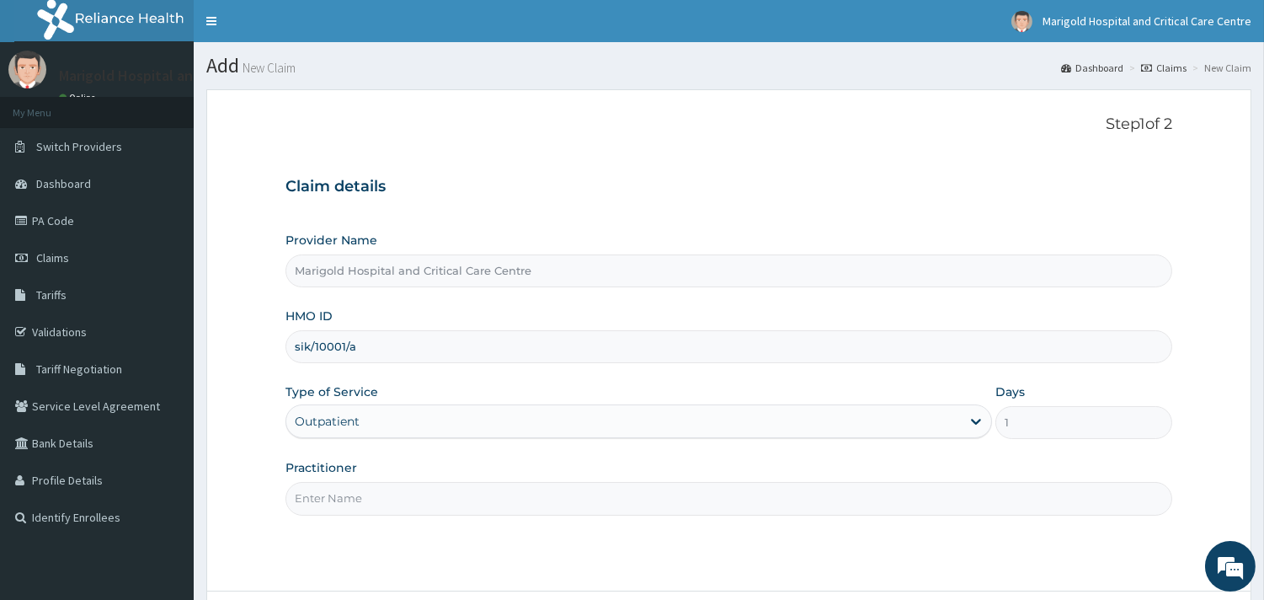
click at [364, 490] on input "Practitioner" at bounding box center [728, 498] width 887 height 33
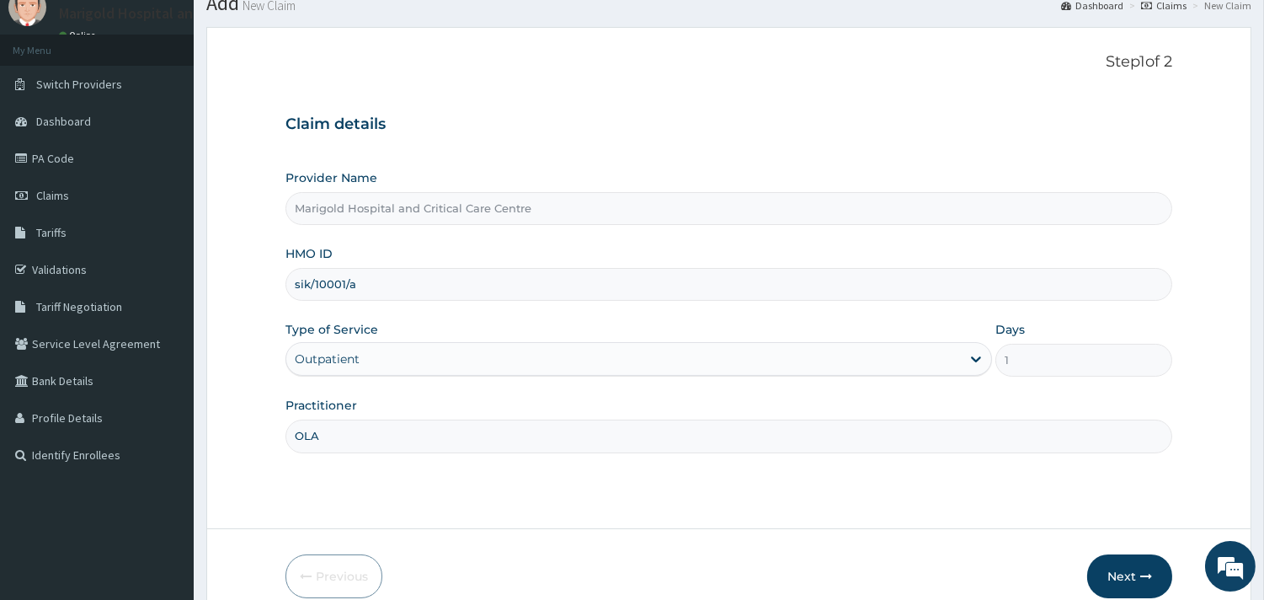
scroll to position [143, 0]
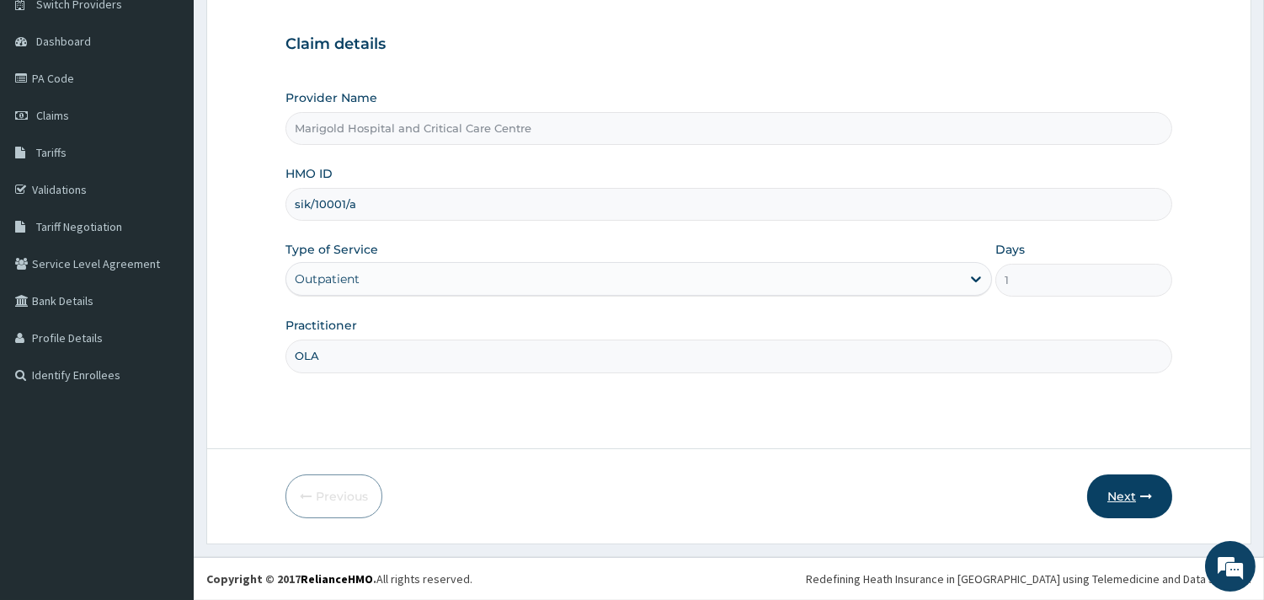
type input "OLA"
click at [1128, 499] on button "Next" at bounding box center [1129, 496] width 85 height 44
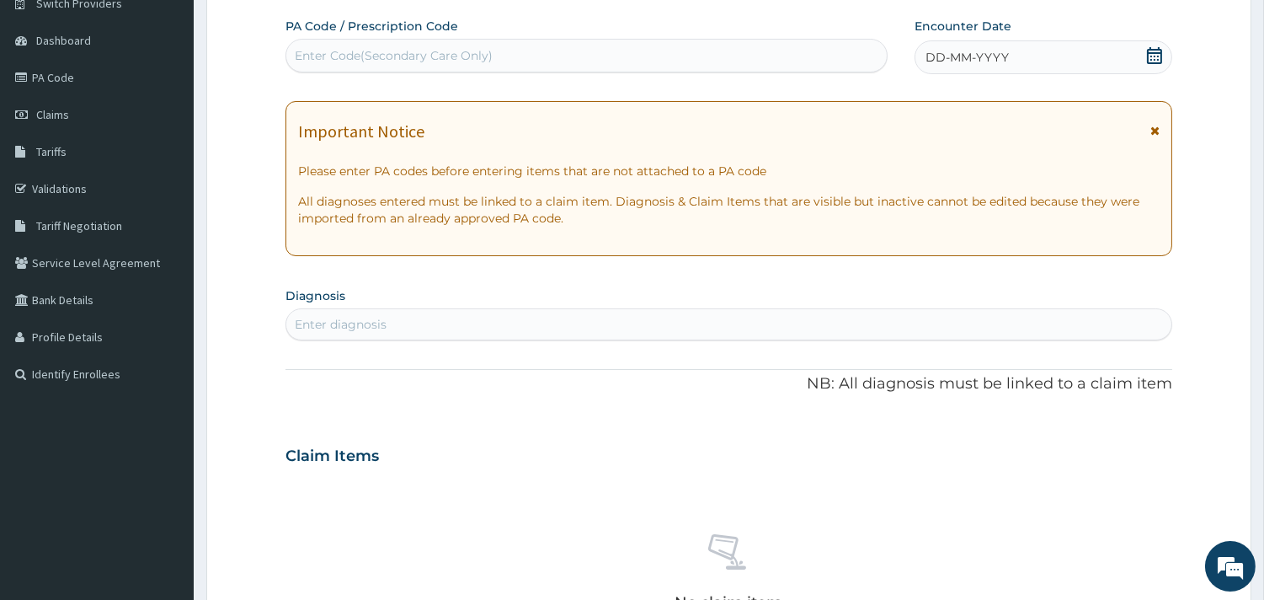
click at [490, 59] on div "Enter Code(Secondary Care Only)" at bounding box center [394, 55] width 198 height 17
paste input "PA/898968"
type input "PA/898968"
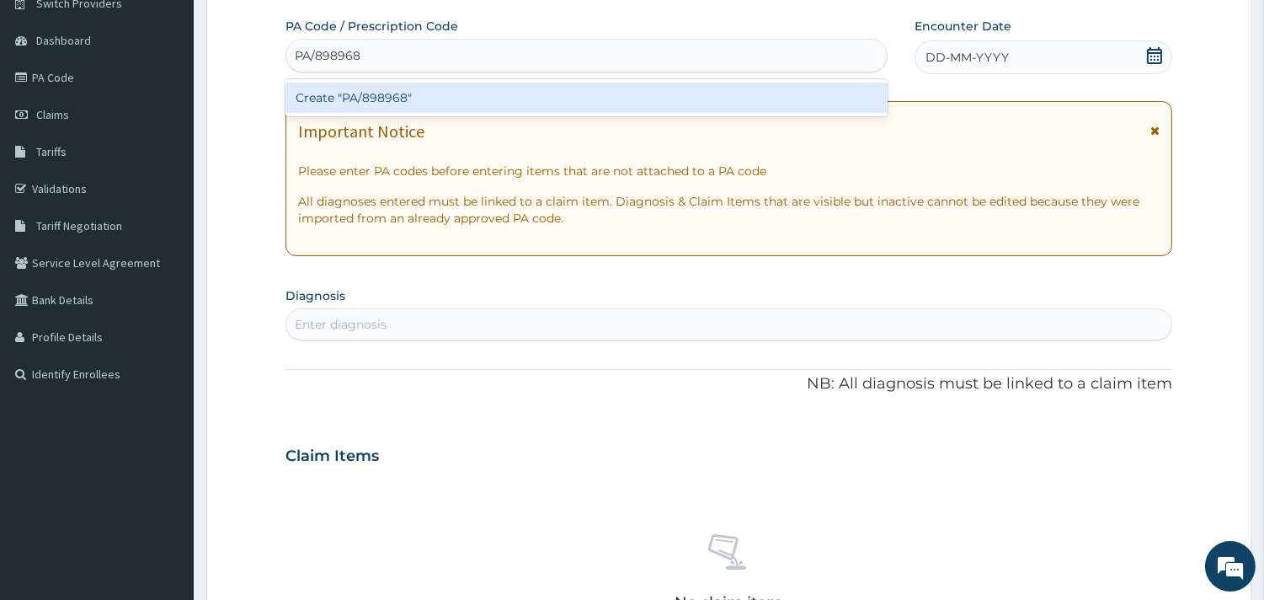
click at [403, 89] on div "Create "PA/898968"" at bounding box center [586, 98] width 602 height 30
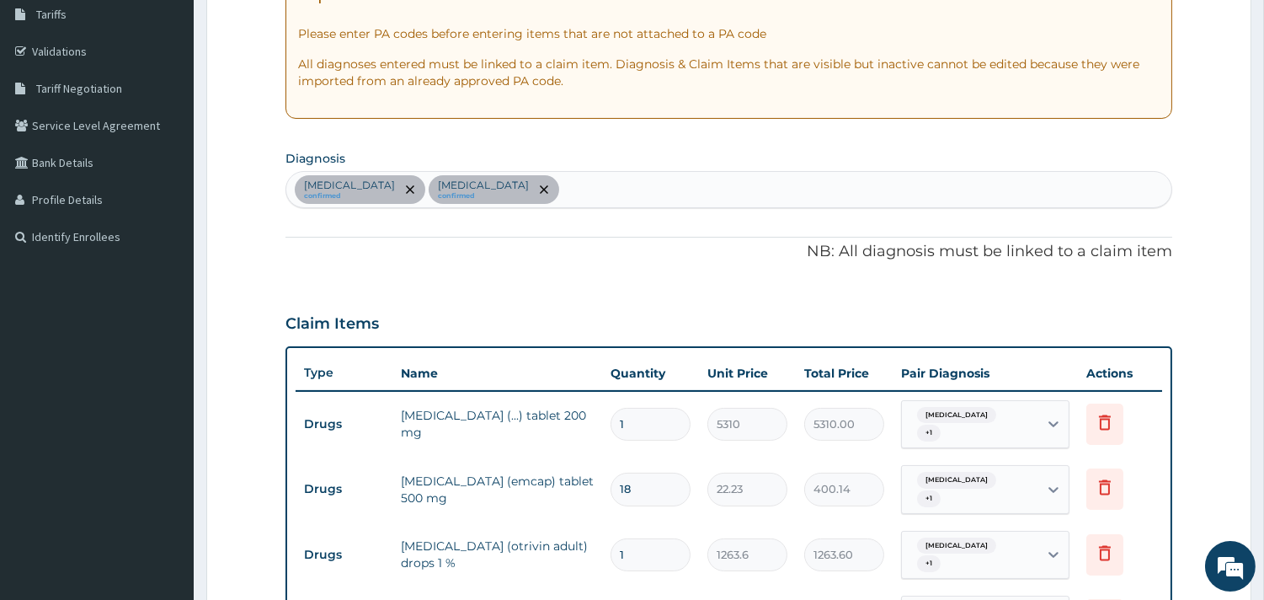
scroll to position [669, 0]
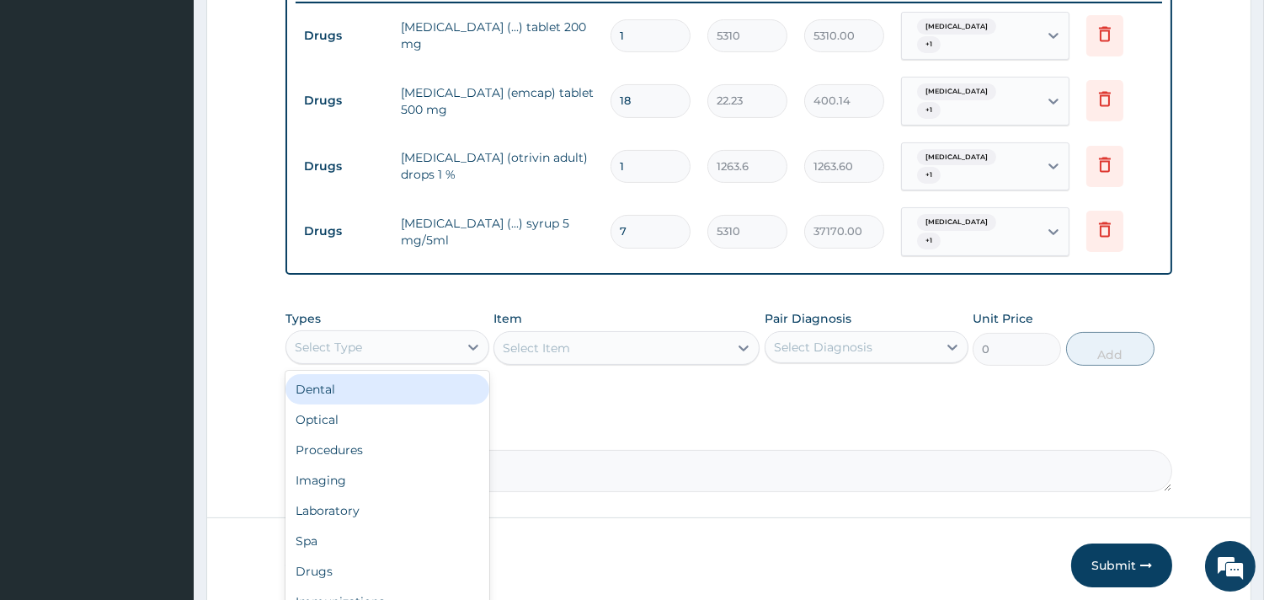
click at [430, 333] on div "Select Type" at bounding box center [372, 346] width 172 height 27
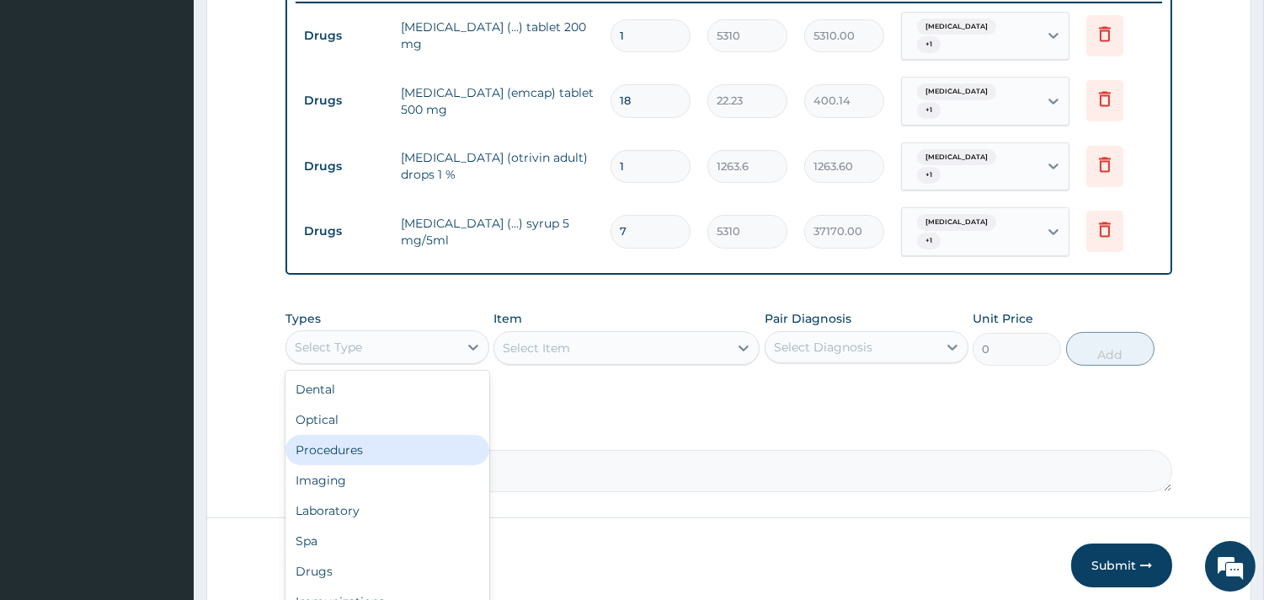
click at [385, 435] on div "Procedures" at bounding box center [387, 450] width 204 height 30
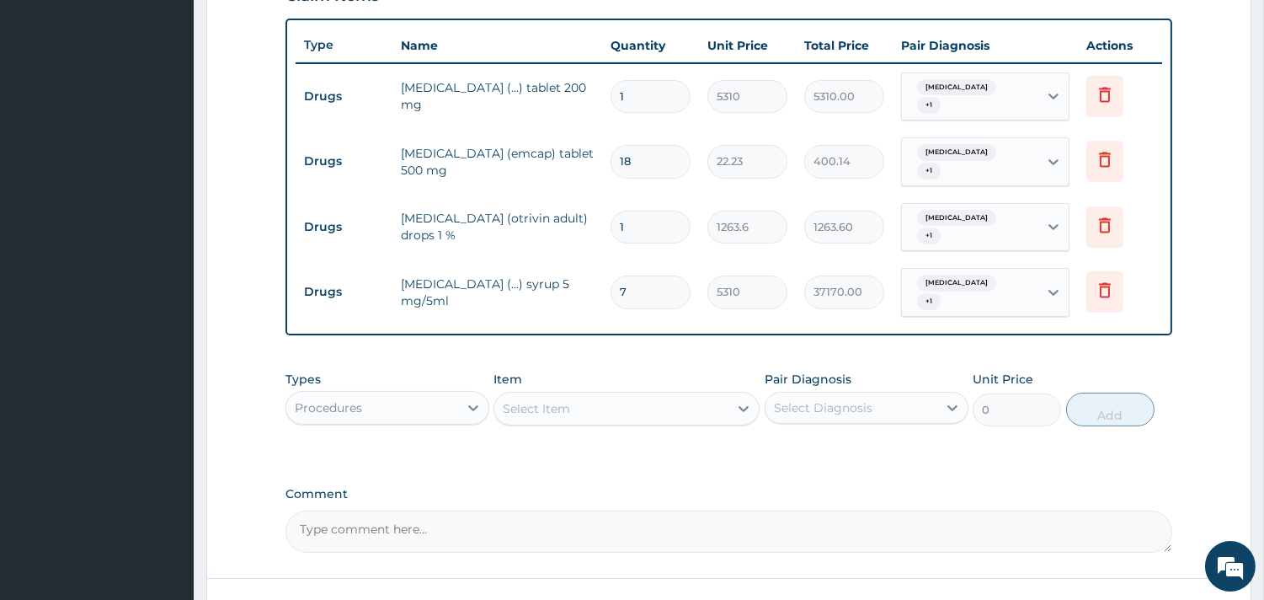
scroll to position [575, 0]
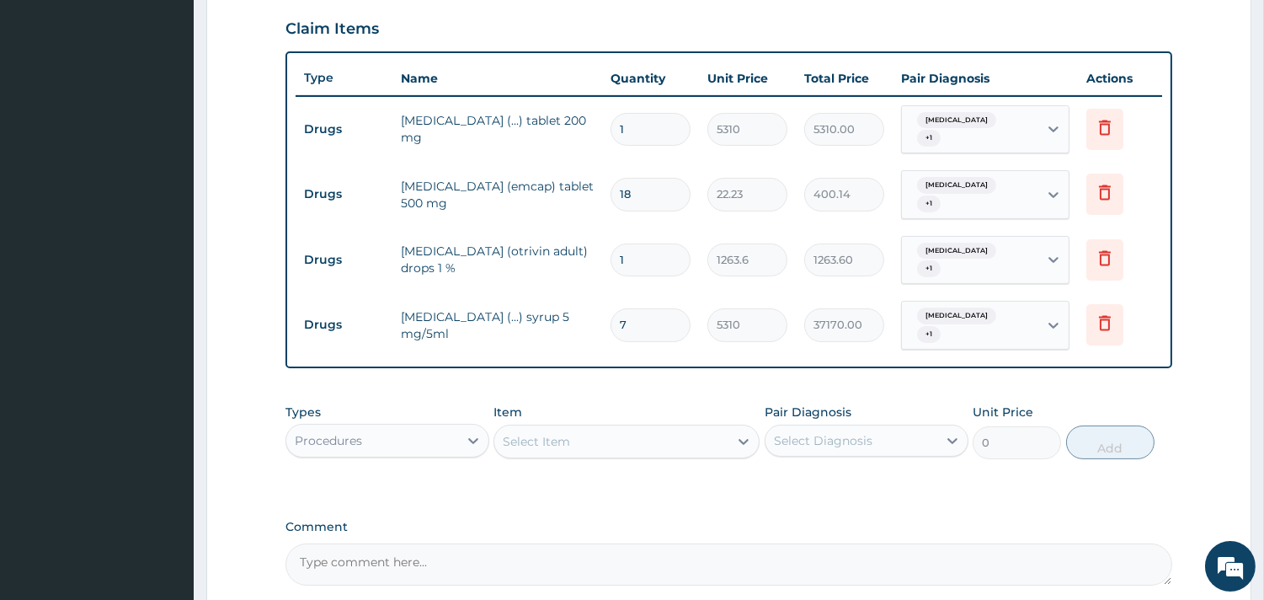
click at [584, 429] on div "Item Select Item" at bounding box center [626, 431] width 266 height 56
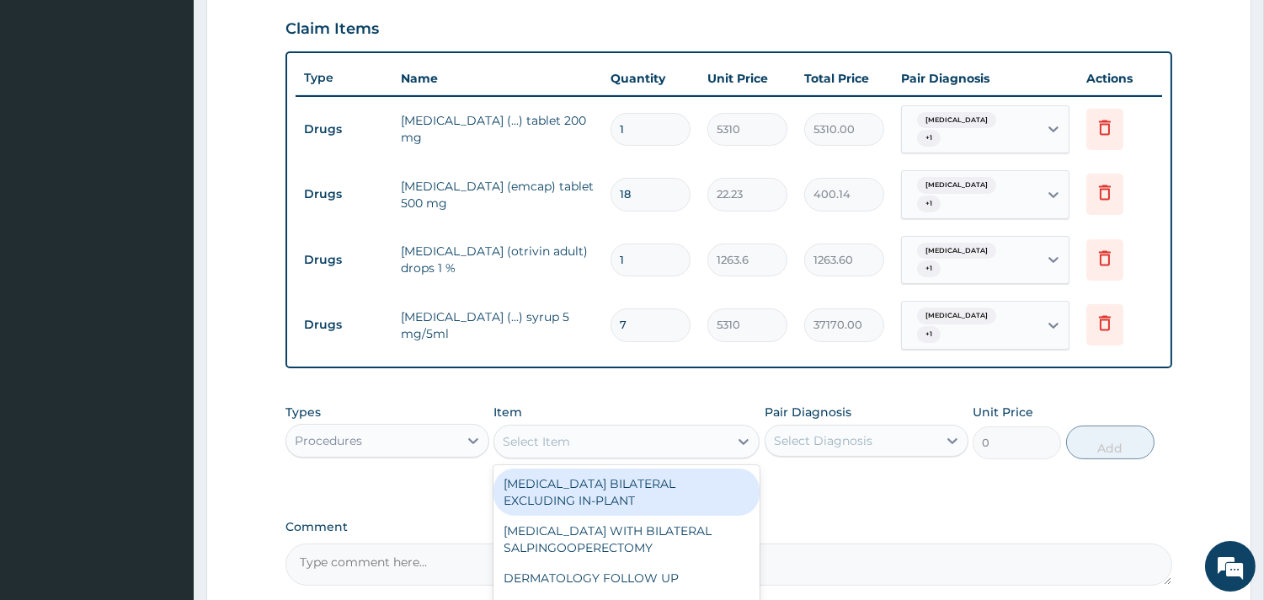
click at [583, 428] on div "Select Item" at bounding box center [611, 441] width 234 height 27
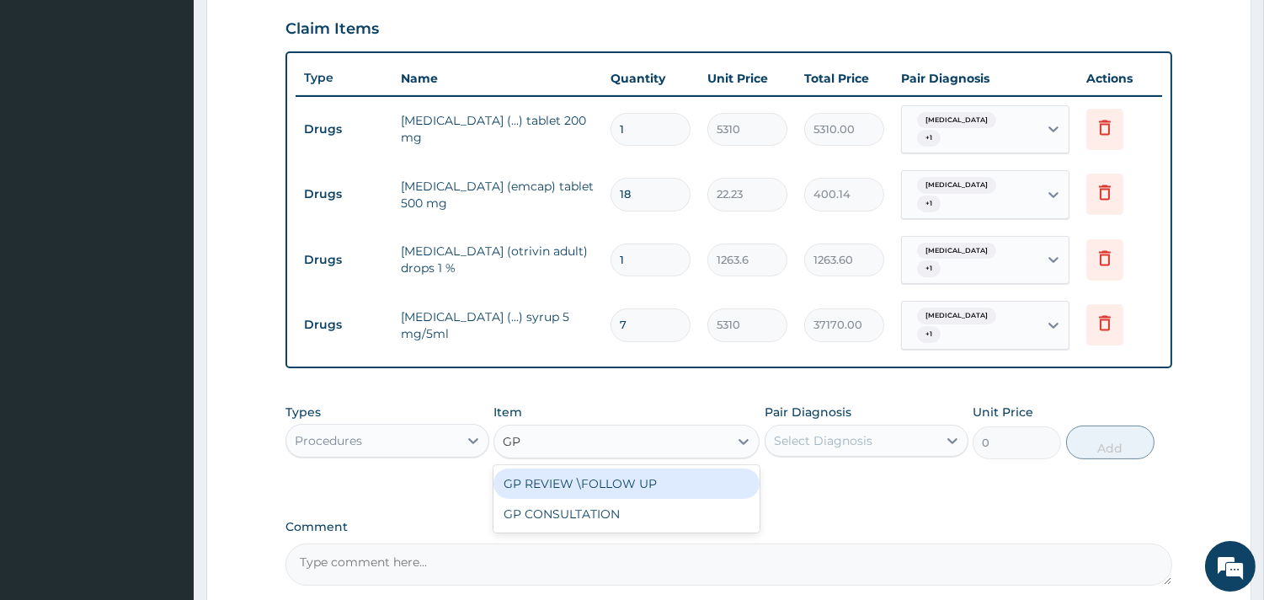
type input "GP C"
click at [584, 468] on div "GP CONSULTATION" at bounding box center [626, 483] width 266 height 30
type input "7125"
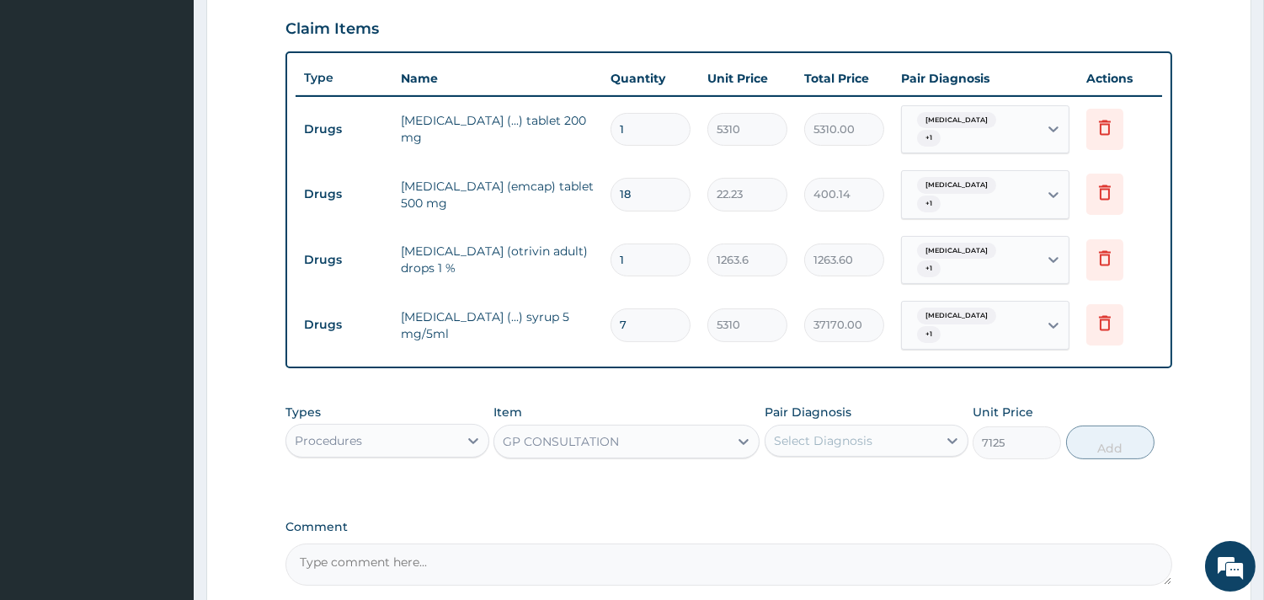
click at [797, 430] on div "Types Procedures Item option GP CONSULTATION, selected. Select is focused ,type…" at bounding box center [728, 431] width 887 height 72
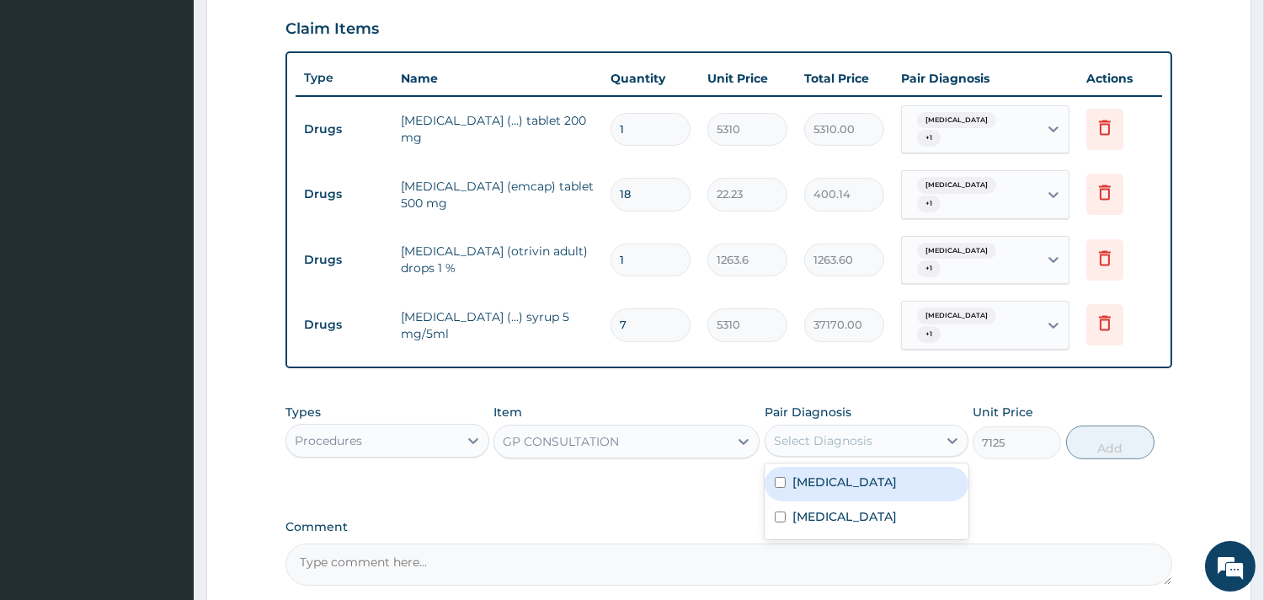
click at [872, 427] on div "Select Diagnosis" at bounding box center [851, 440] width 172 height 27
drag, startPoint x: 868, startPoint y: 451, endPoint x: 872, endPoint y: 498, distance: 47.3
click at [868, 467] on div "[MEDICAL_DATA]" at bounding box center [867, 484] width 204 height 35
checkbox input "true"
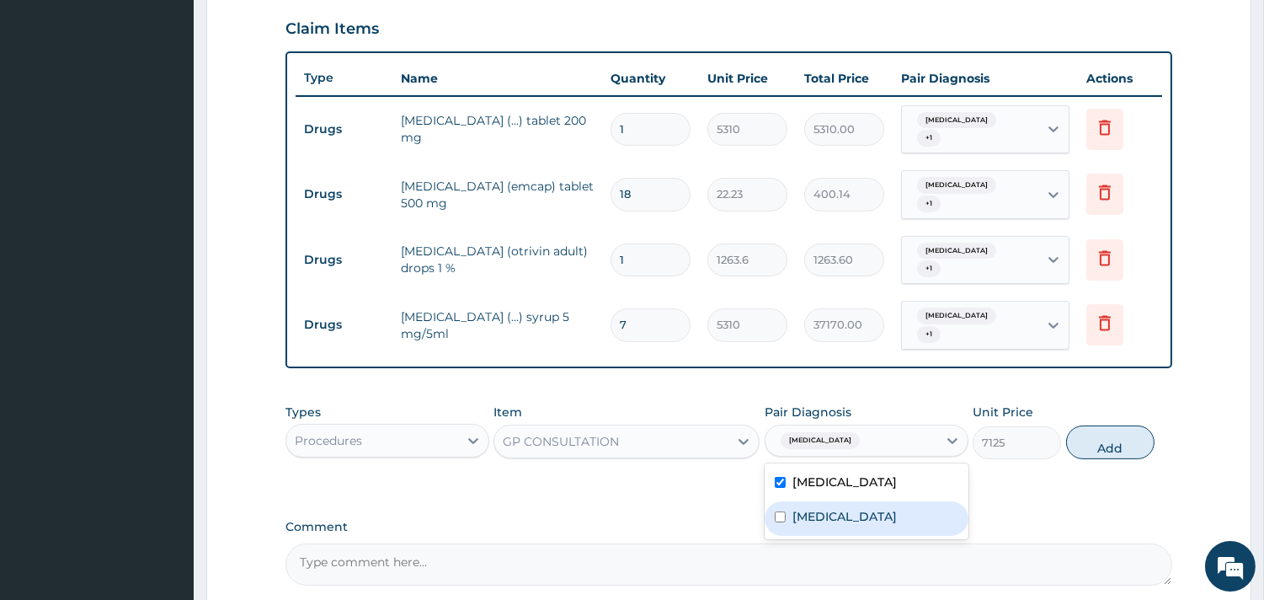
click at [872, 501] on div "[MEDICAL_DATA]" at bounding box center [867, 518] width 204 height 35
checkbox input "true"
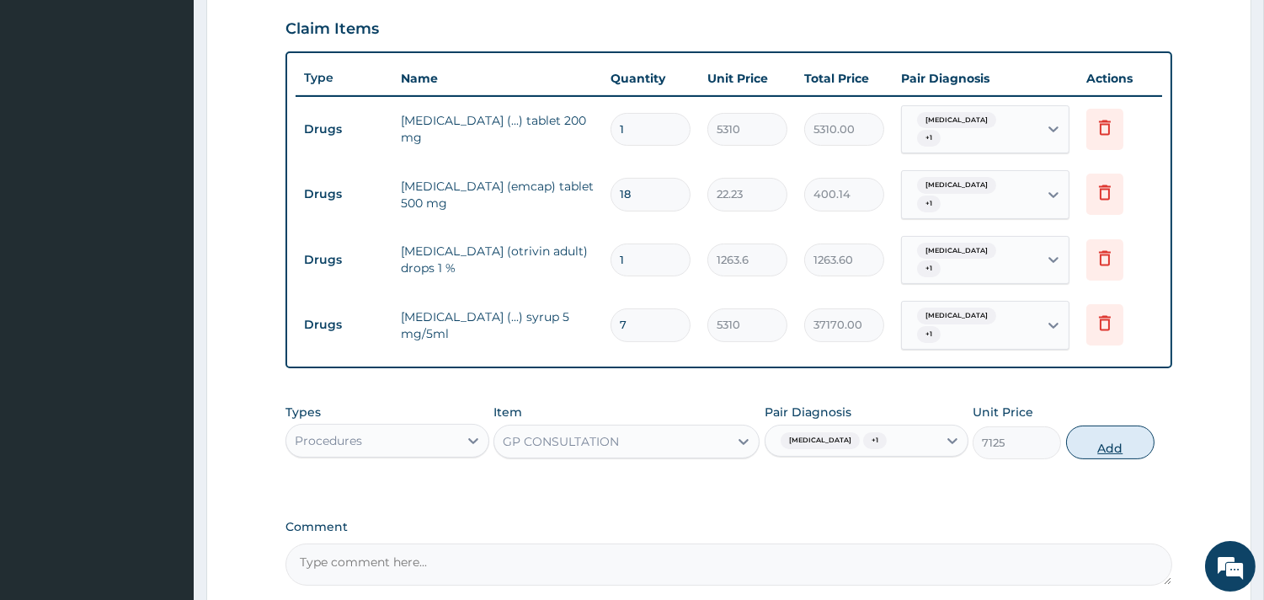
click at [1147, 425] on button "Add" at bounding box center [1110, 442] width 88 height 34
type input "0"
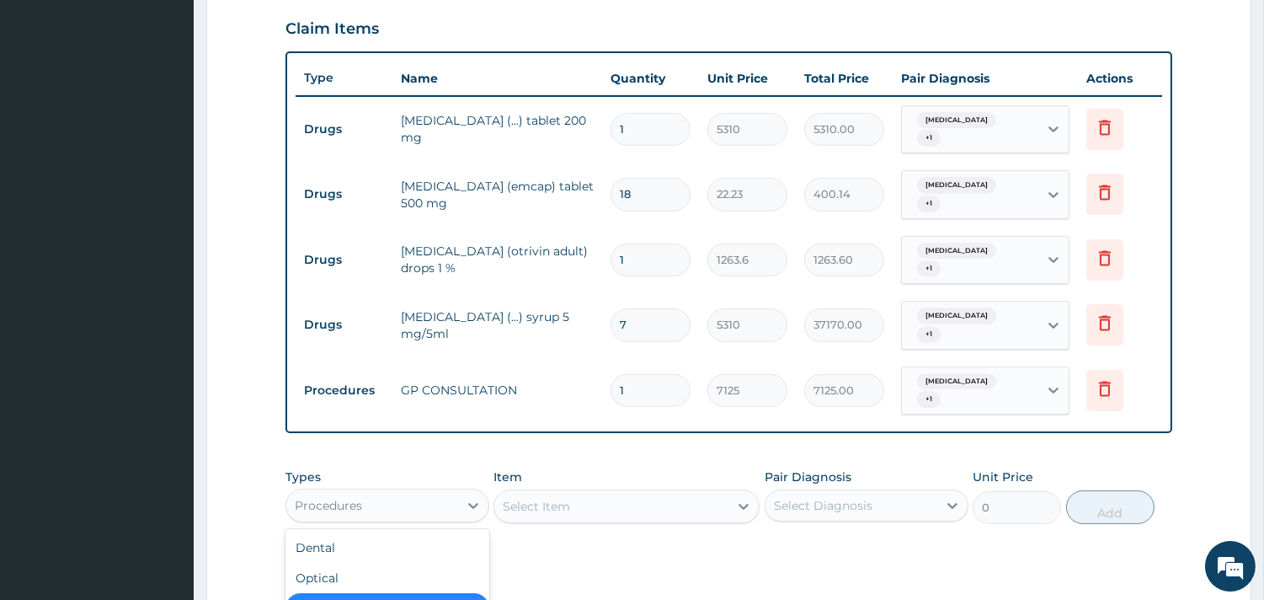
click at [427, 492] on div "Procedures" at bounding box center [372, 505] width 172 height 27
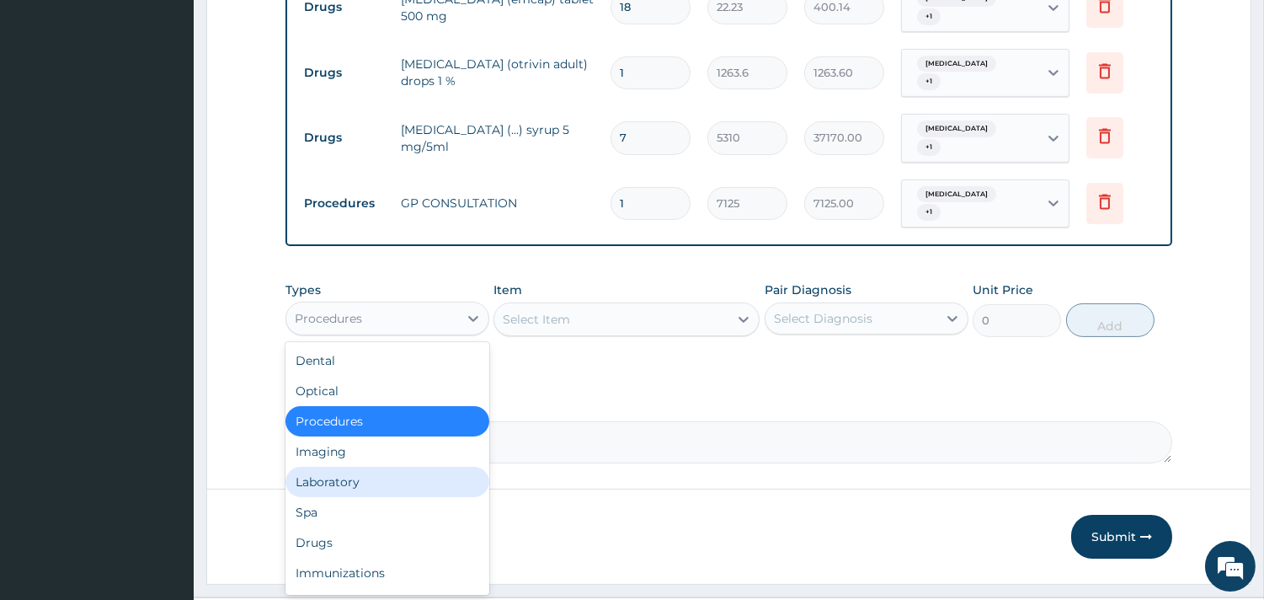
scroll to position [56, 0]
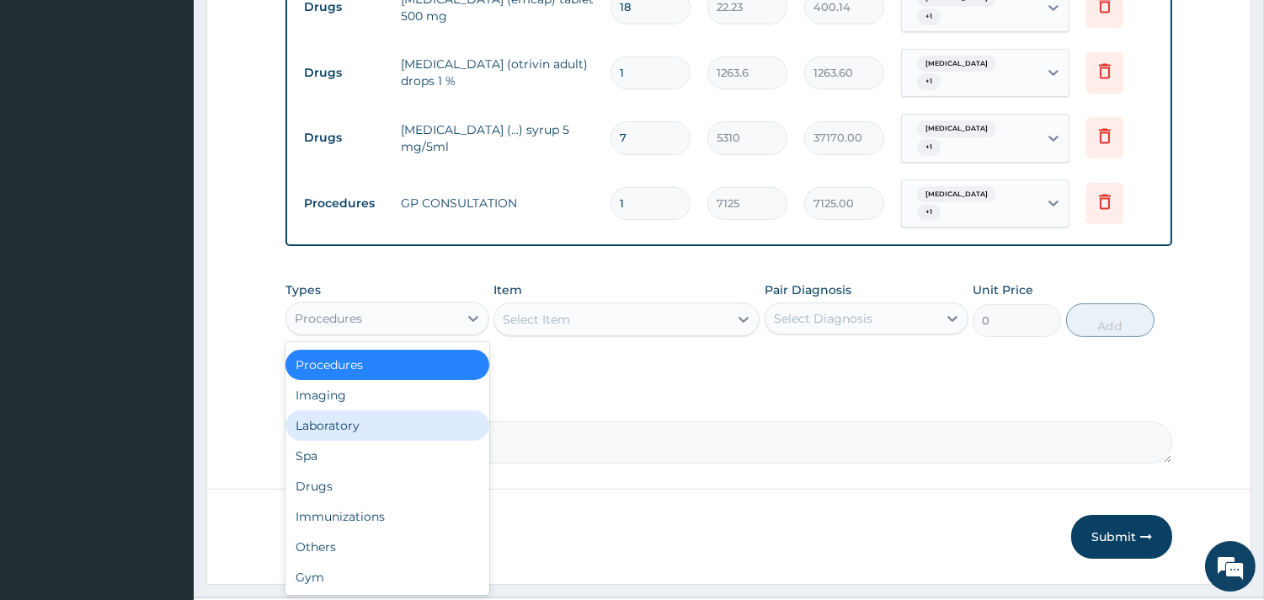
click at [392, 410] on div "Laboratory" at bounding box center [387, 425] width 204 height 30
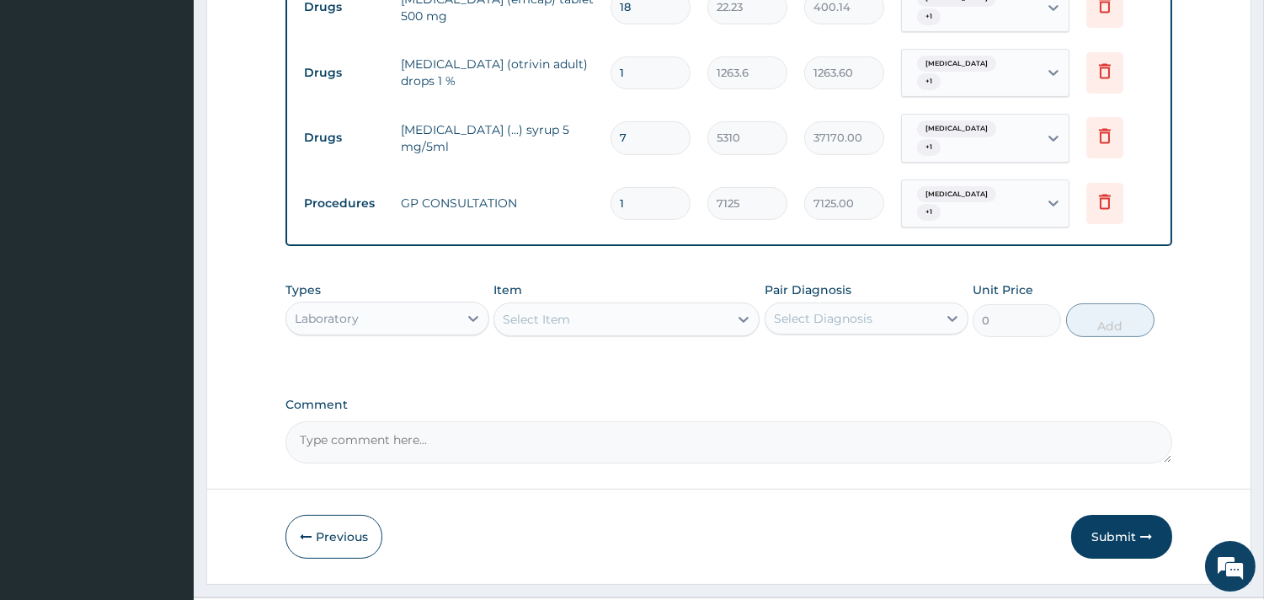
click at [573, 306] on div "Select Item" at bounding box center [611, 319] width 234 height 27
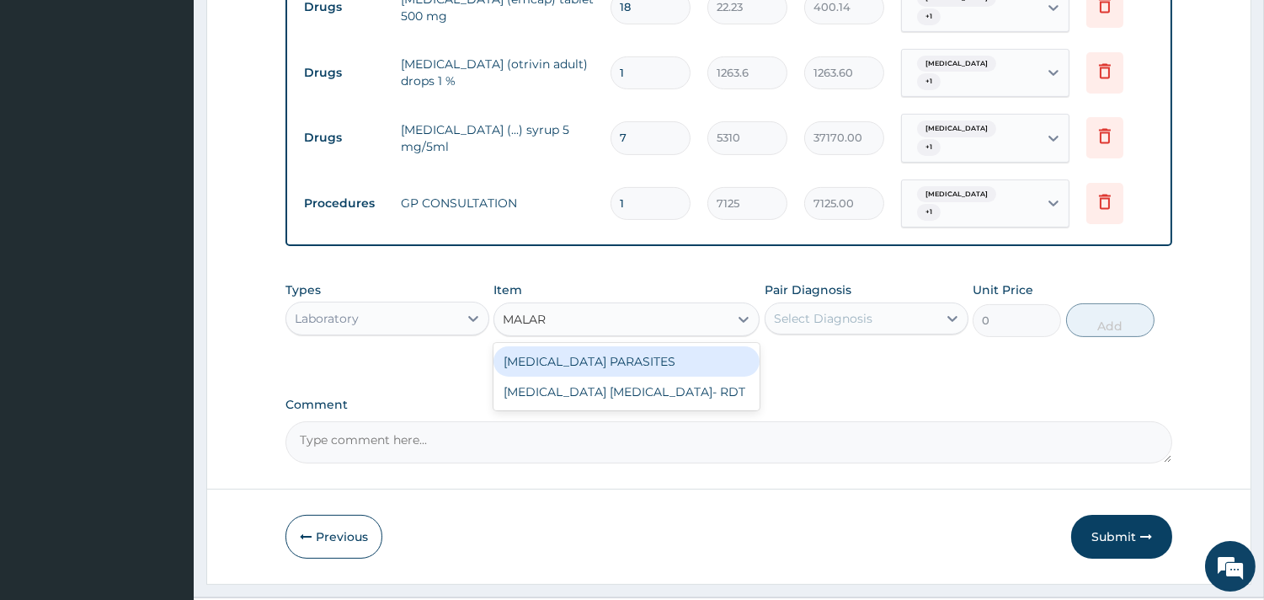
type input "MALARI"
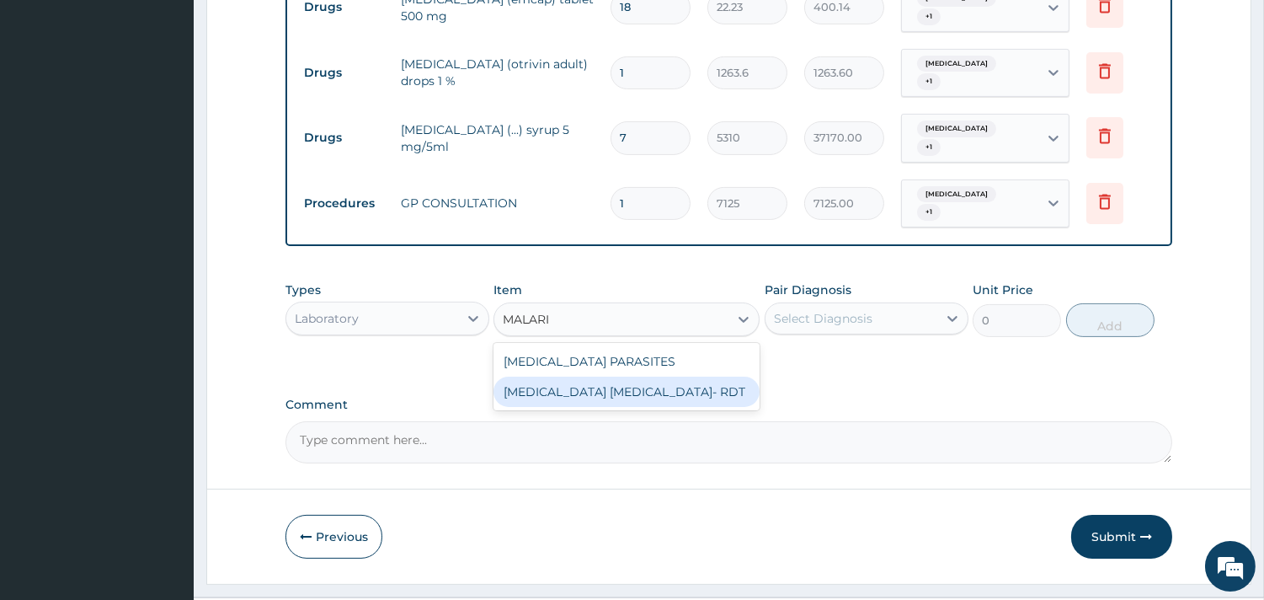
click at [554, 376] on div "MALARIA PARASITE- RDT" at bounding box center [626, 391] width 266 height 30
type input "4321.35"
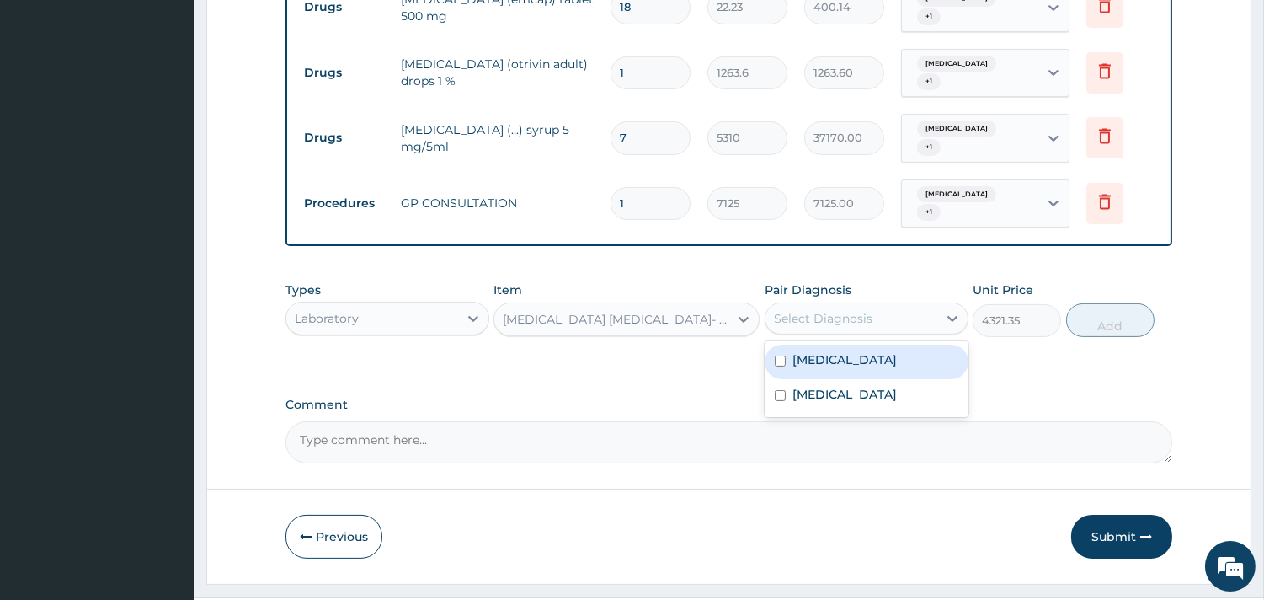
click at [930, 305] on div "Select Diagnosis" at bounding box center [851, 318] width 172 height 27
click at [903, 344] on div "Malaria" at bounding box center [867, 361] width 204 height 35
checkbox input "true"
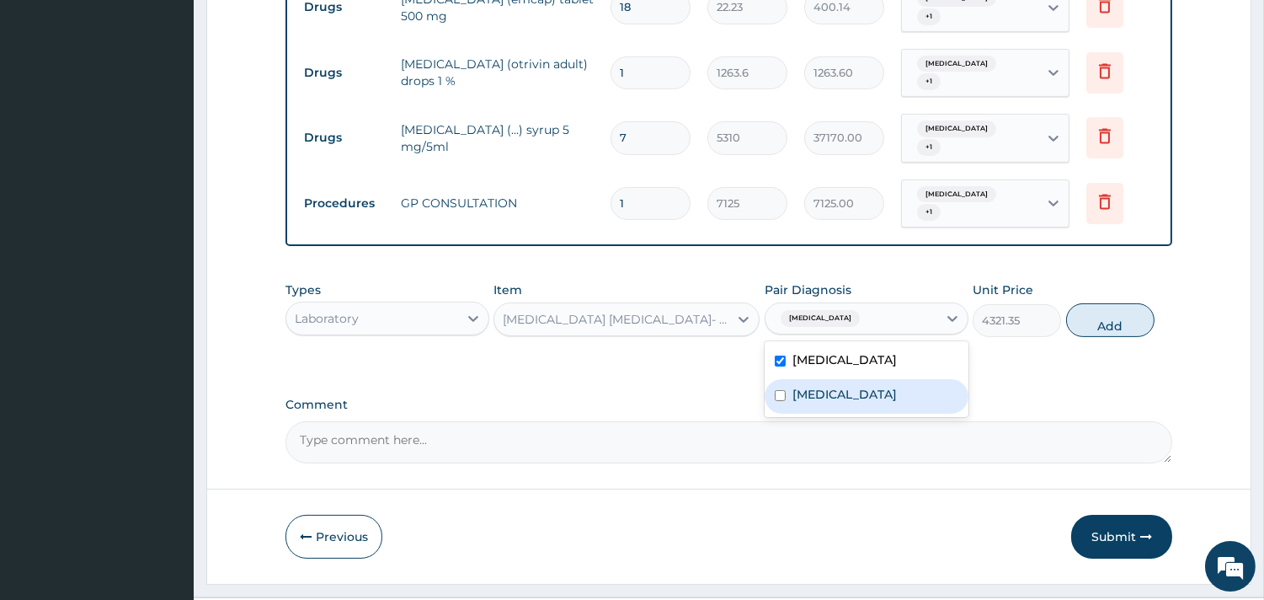
click at [895, 379] on div "Allergic rhinitis" at bounding box center [867, 396] width 204 height 35
checkbox input "true"
click at [1106, 303] on button "Add" at bounding box center [1110, 320] width 88 height 34
type input "0"
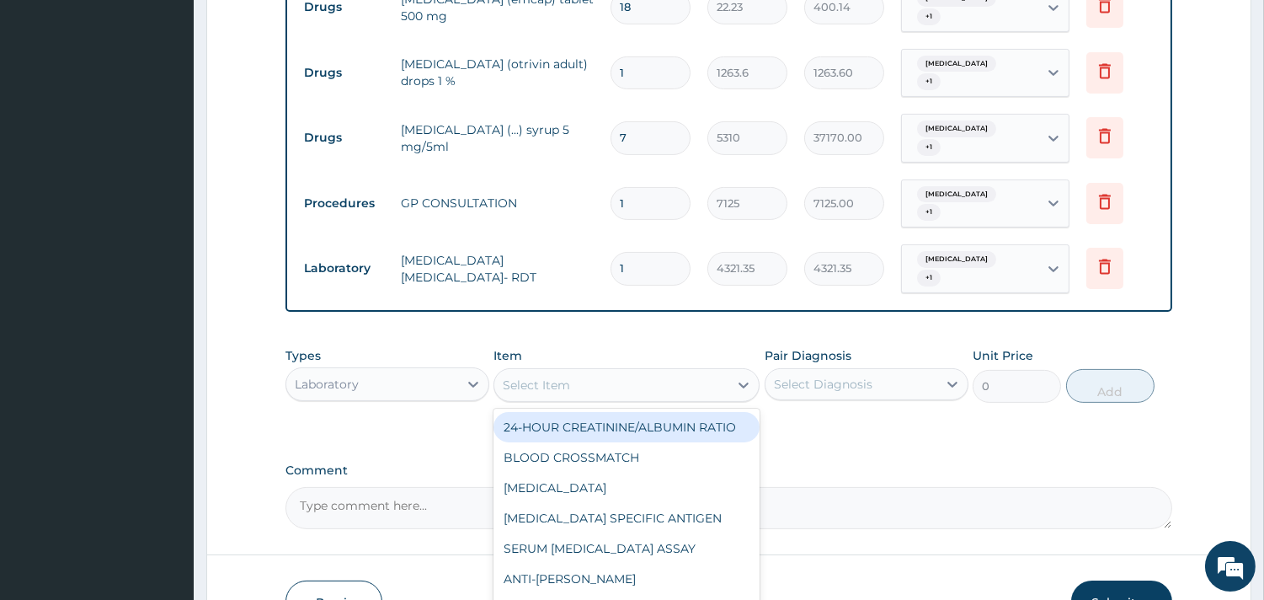
click at [643, 371] on div "Select Item" at bounding box center [611, 384] width 234 height 27
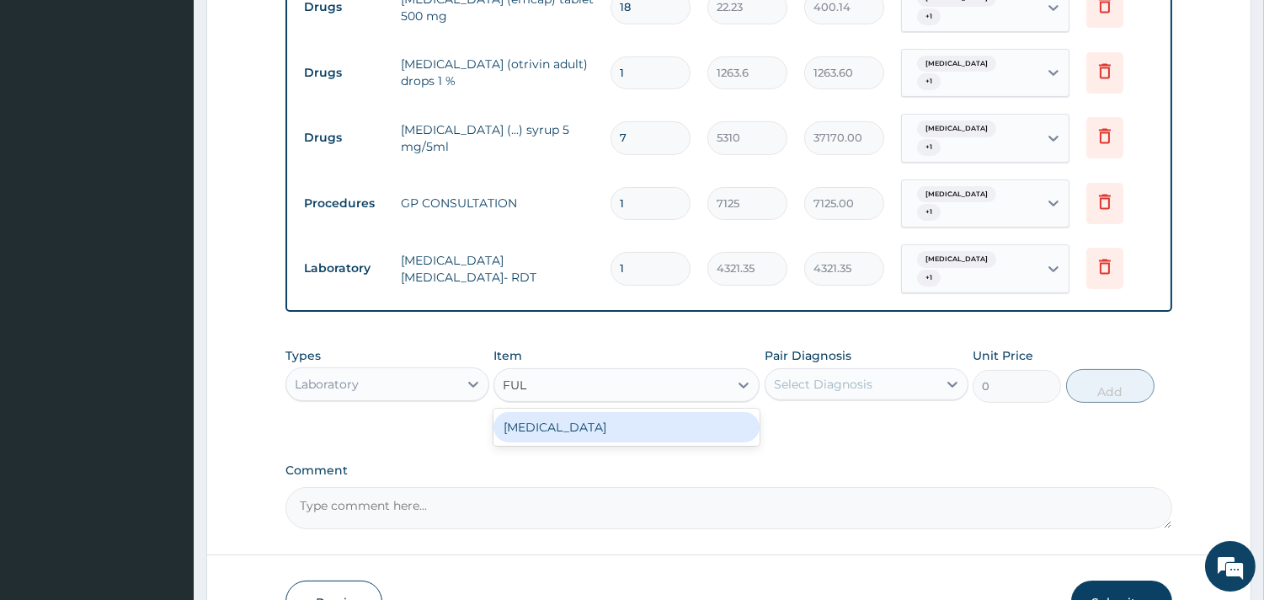
type input "FULL"
click at [653, 412] on div "FULL BLOOD COUNT" at bounding box center [626, 427] width 266 height 30
type input "5383.5"
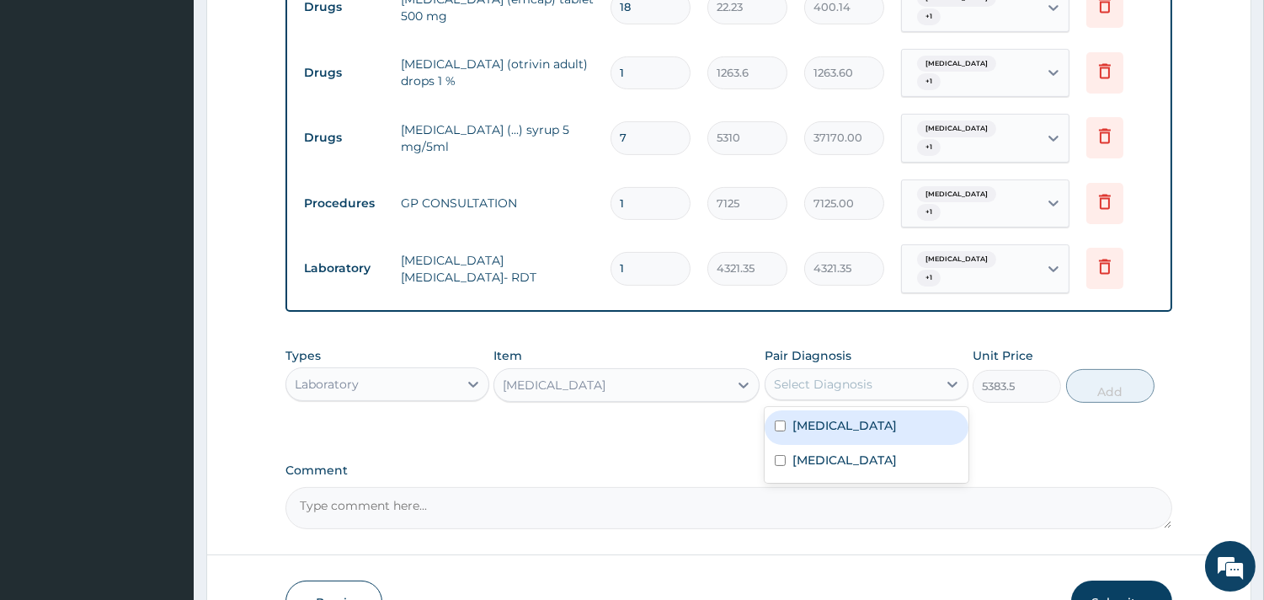
click at [862, 376] on div "Select Diagnosis" at bounding box center [823, 384] width 99 height 17
click at [863, 410] on div "Malaria" at bounding box center [867, 427] width 204 height 35
checkbox input "true"
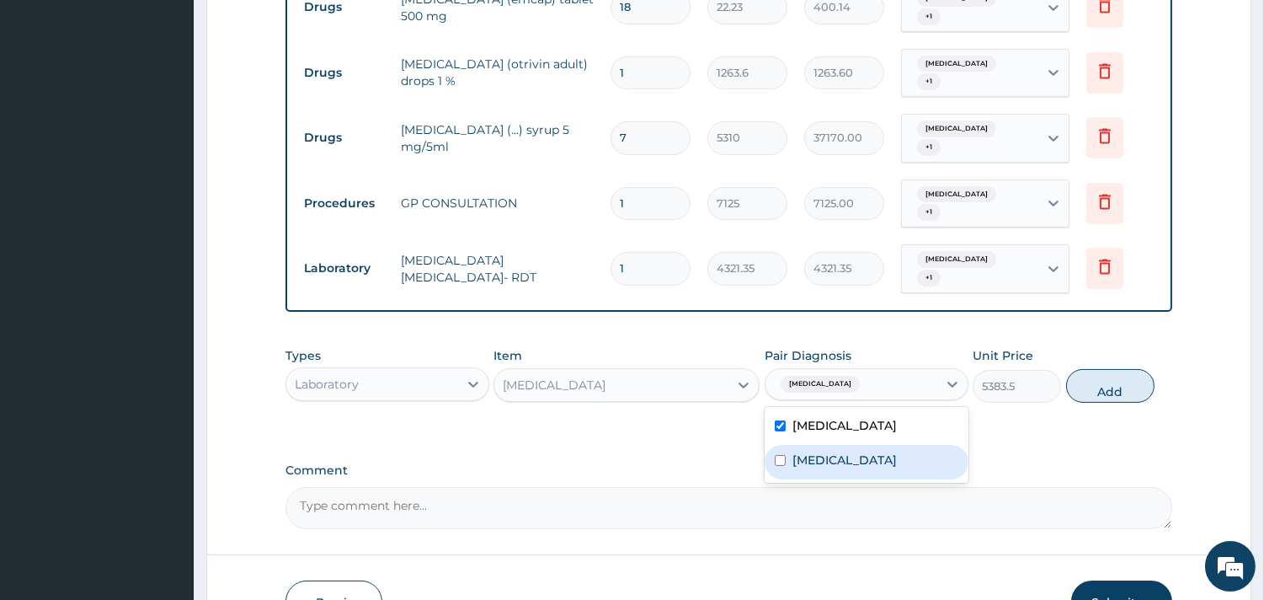
click at [867, 451] on label "Allergic rhinitis" at bounding box center [844, 459] width 104 height 17
checkbox input "true"
click at [1122, 369] on button "Add" at bounding box center [1110, 386] width 88 height 34
type input "0"
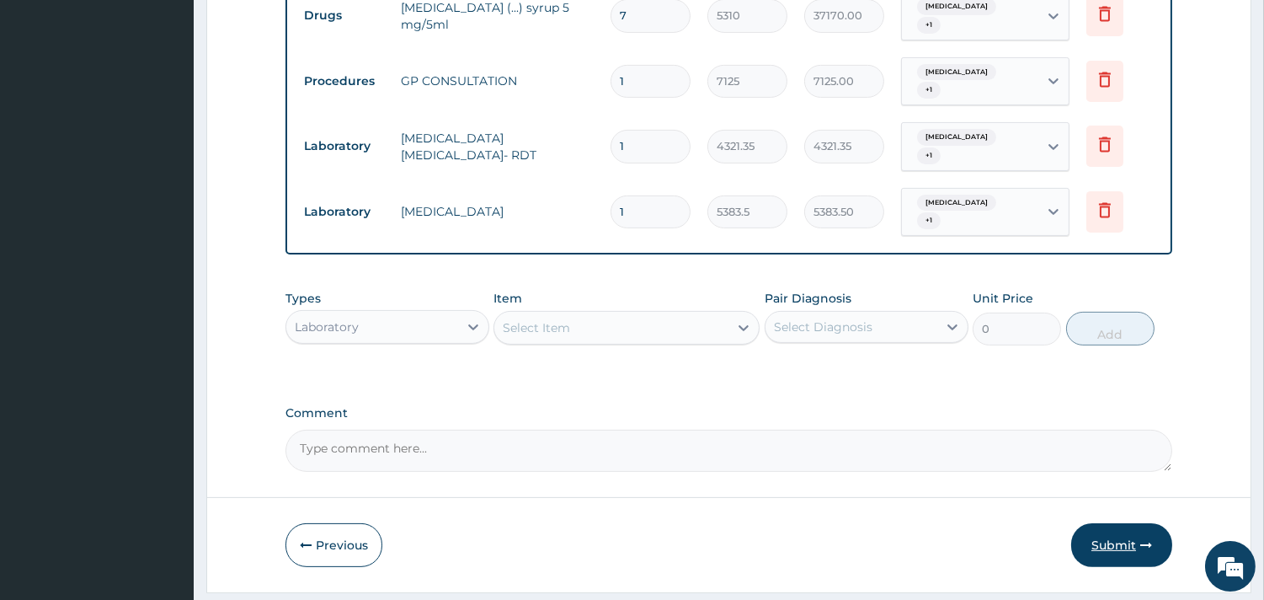
click at [1096, 523] on button "Submit" at bounding box center [1121, 545] width 101 height 44
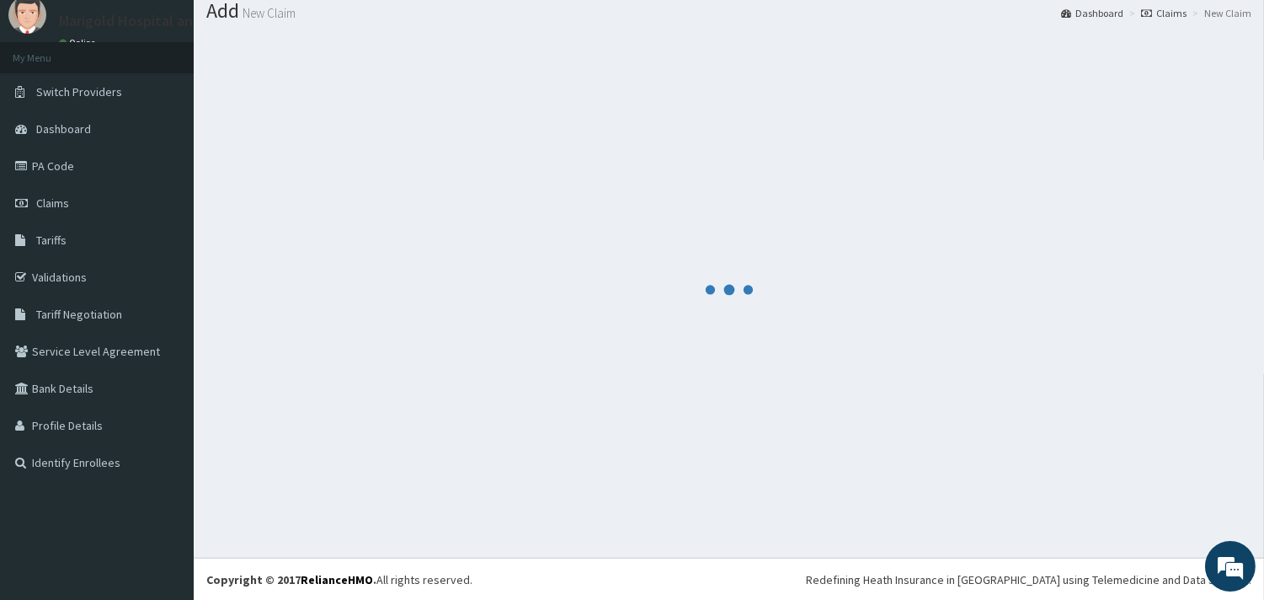
scroll to position [884, 0]
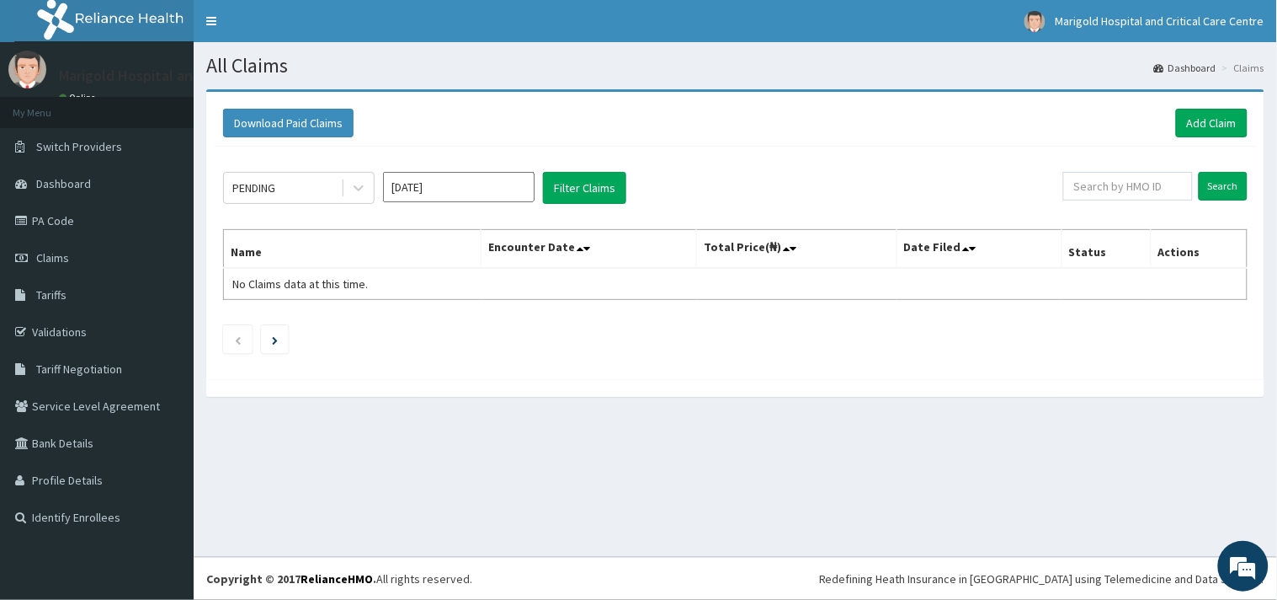
drag, startPoint x: 468, startPoint y: 195, endPoint x: 469, endPoint y: 207, distance: 12.7
click at [468, 195] on input "[DATE]" at bounding box center [459, 187] width 152 height 30
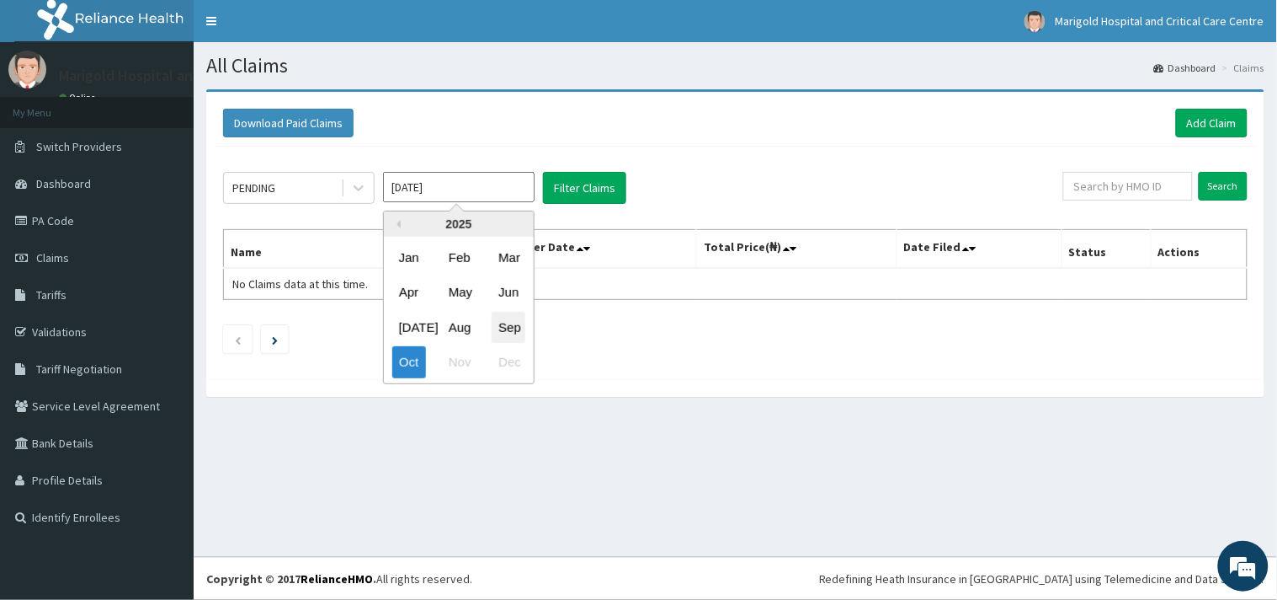
click at [519, 325] on div "[DATE] Aug Sep" at bounding box center [459, 327] width 150 height 35
click at [518, 325] on div "Sep" at bounding box center [509, 327] width 34 height 31
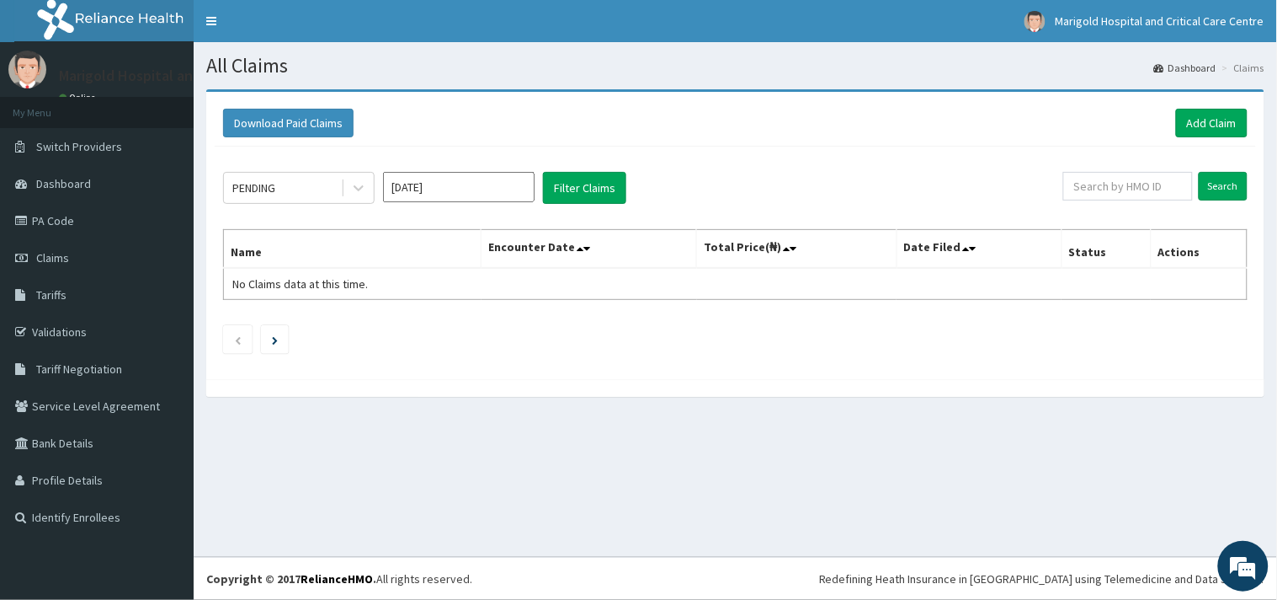
type input "[DATE]"
click at [611, 180] on button "Filter Claims" at bounding box center [584, 188] width 83 height 32
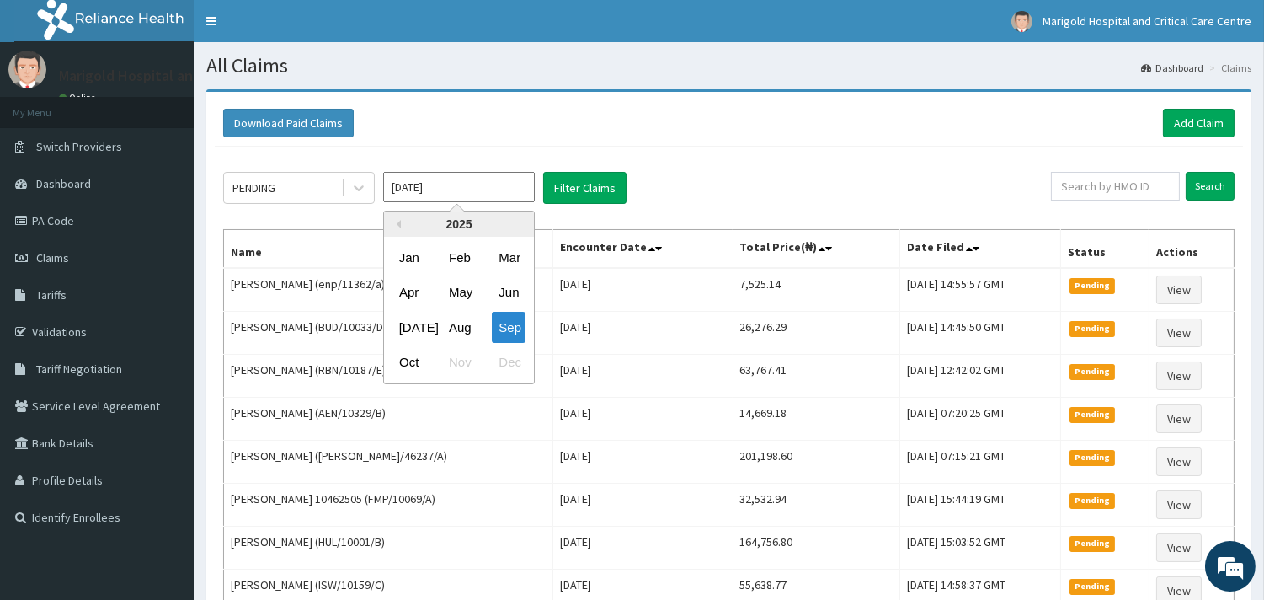
click at [429, 187] on input "[DATE]" at bounding box center [459, 187] width 152 height 30
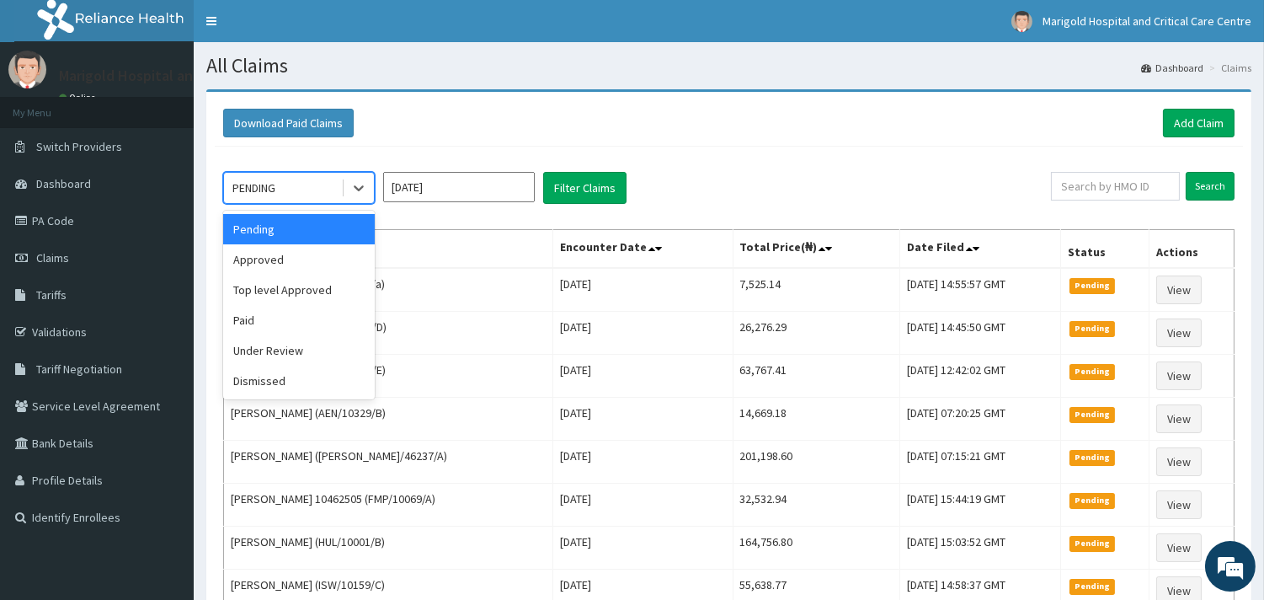
click at [316, 184] on div "PENDING" at bounding box center [282, 187] width 117 height 27
click at [306, 246] on div "Approved" at bounding box center [299, 259] width 152 height 30
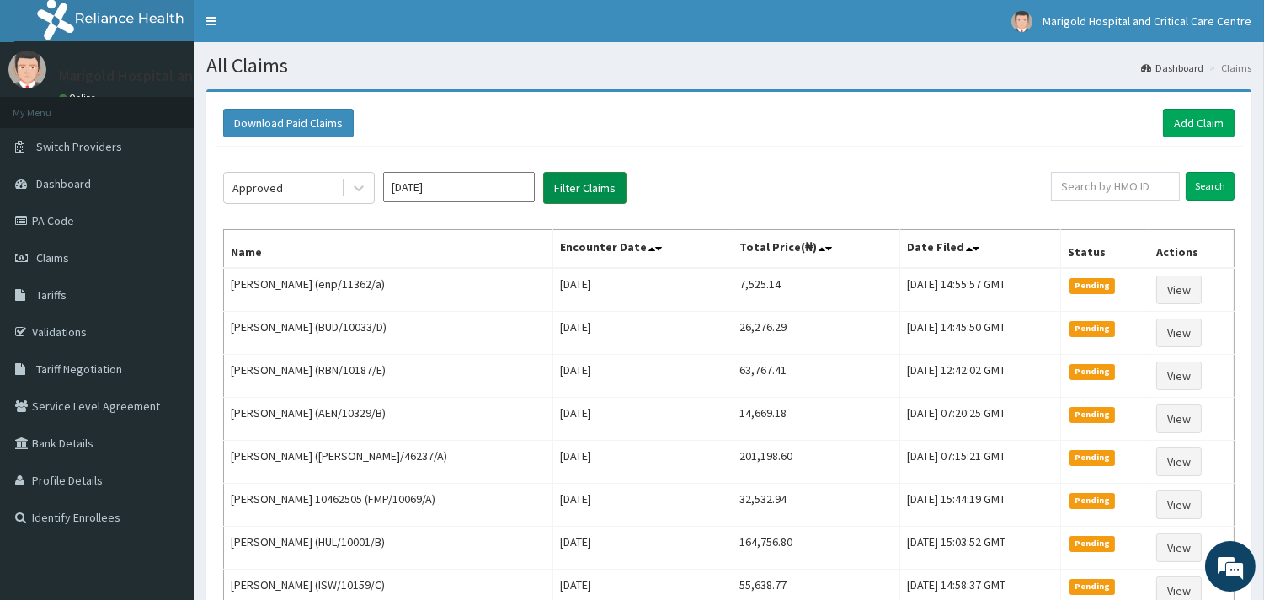
click at [600, 190] on button "Filter Claims" at bounding box center [584, 188] width 83 height 32
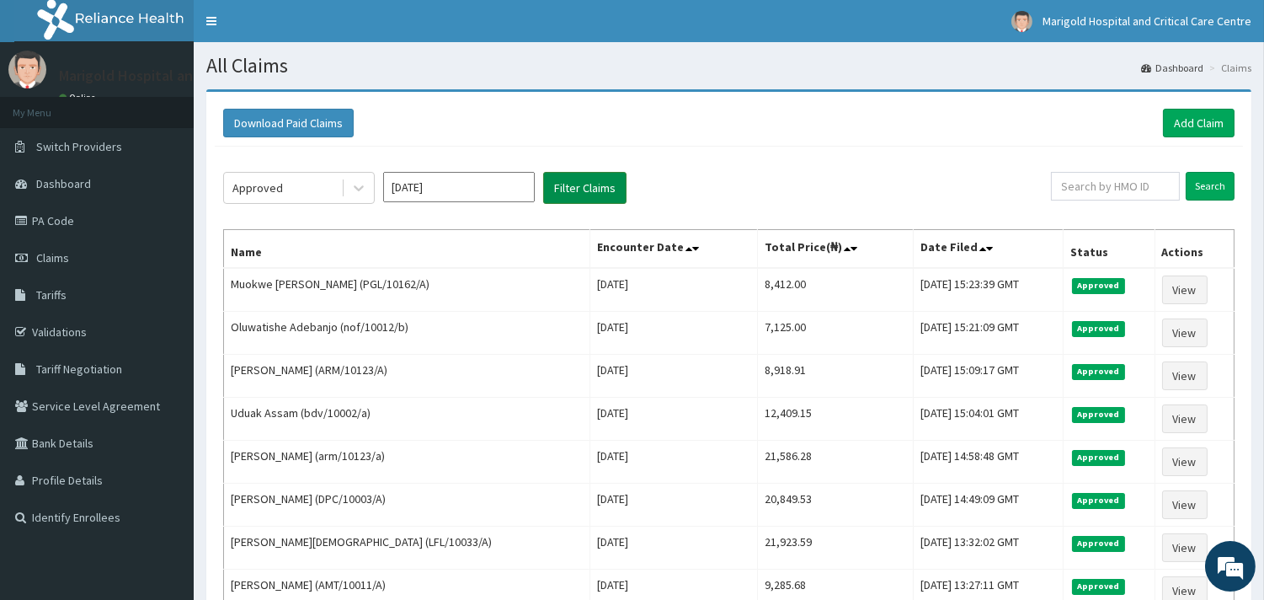
click at [598, 178] on button "Filter Claims" at bounding box center [584, 188] width 83 height 32
click at [296, 188] on div "Approved" at bounding box center [282, 187] width 117 height 27
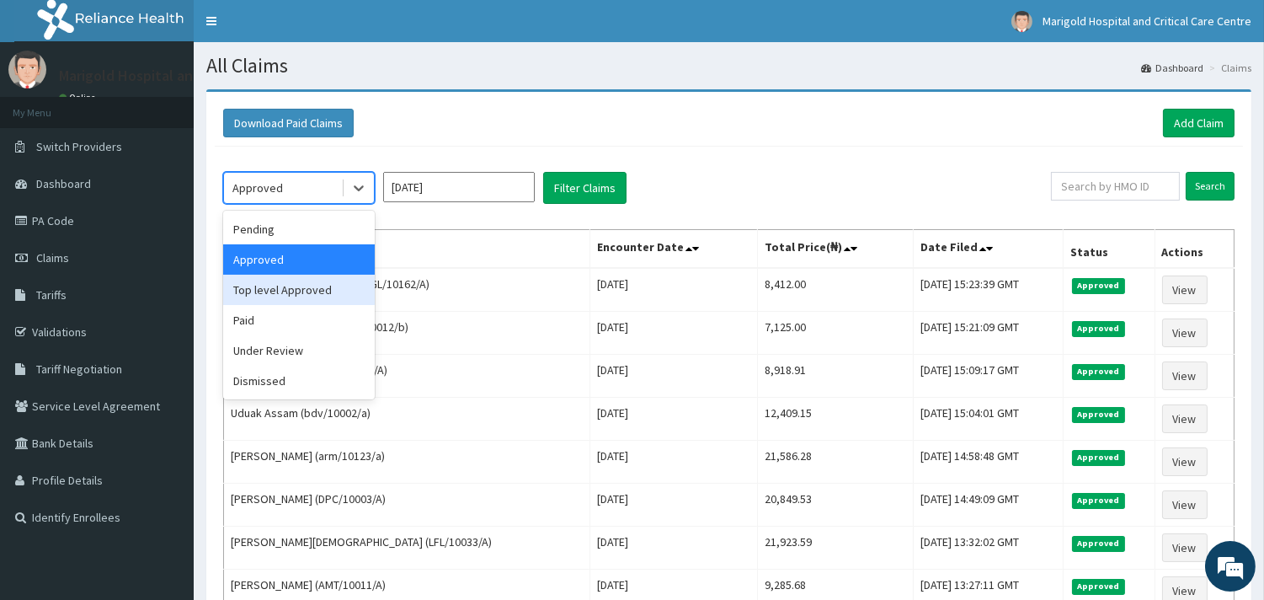
click at [296, 296] on div "Top level Approved" at bounding box center [299, 290] width 152 height 30
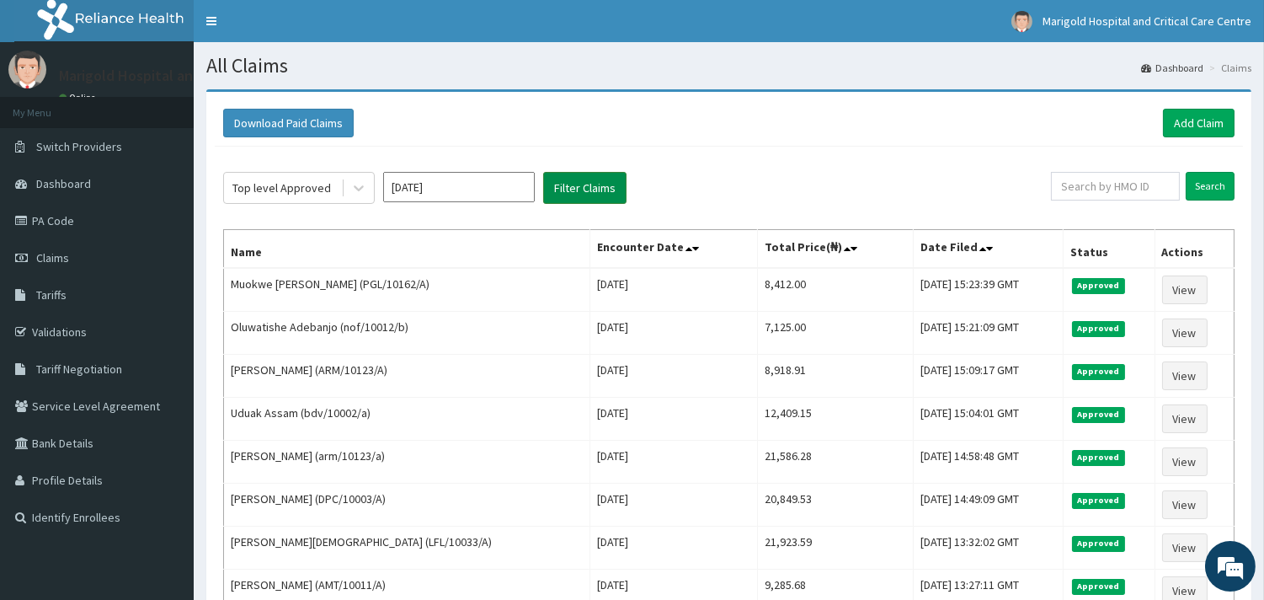
click at [619, 186] on button "Filter Claims" at bounding box center [584, 188] width 83 height 32
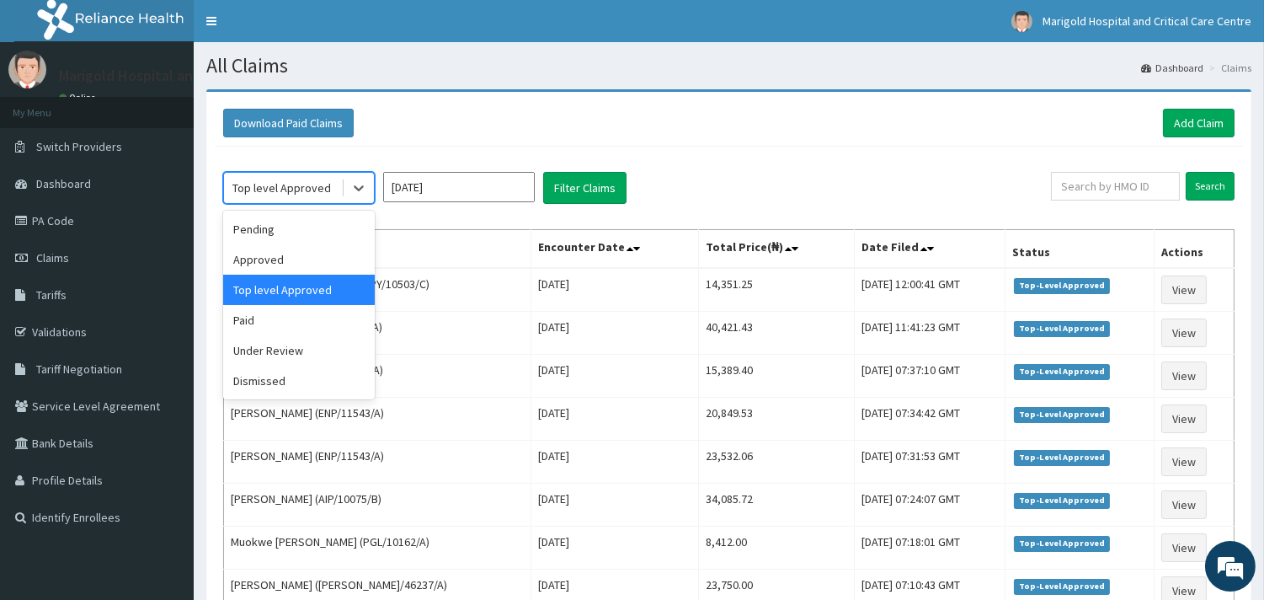
click at [326, 179] on div "Top level Approved" at bounding box center [281, 187] width 99 height 17
click at [291, 257] on div "Approved" at bounding box center [299, 259] width 152 height 30
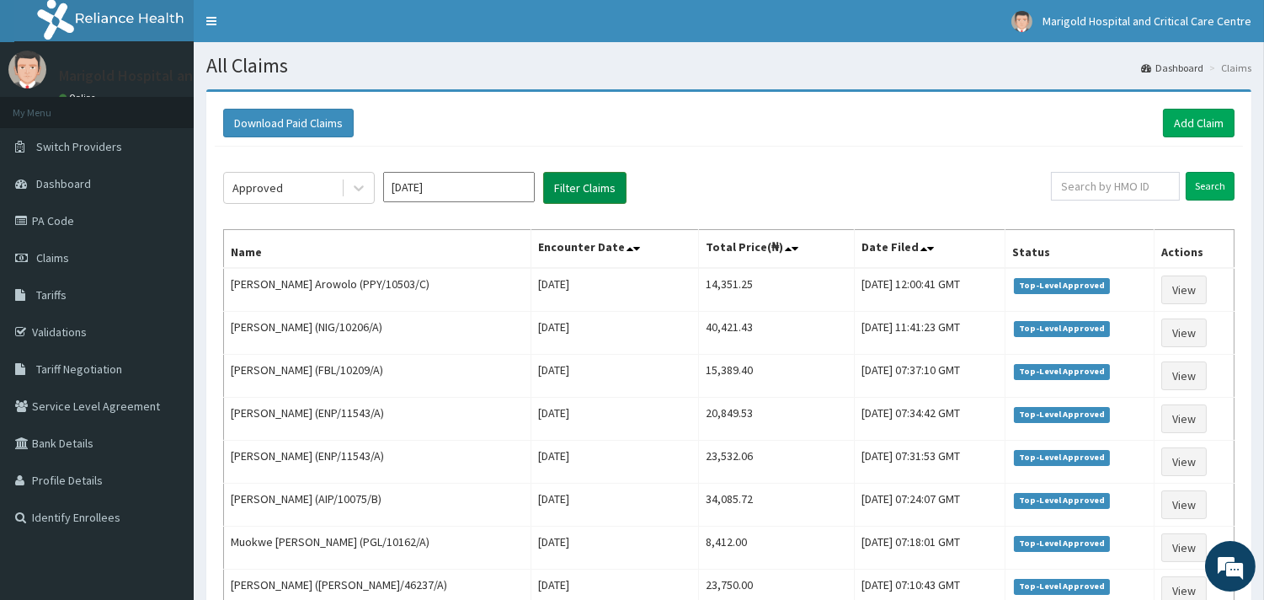
click at [606, 183] on button "Filter Claims" at bounding box center [584, 188] width 83 height 32
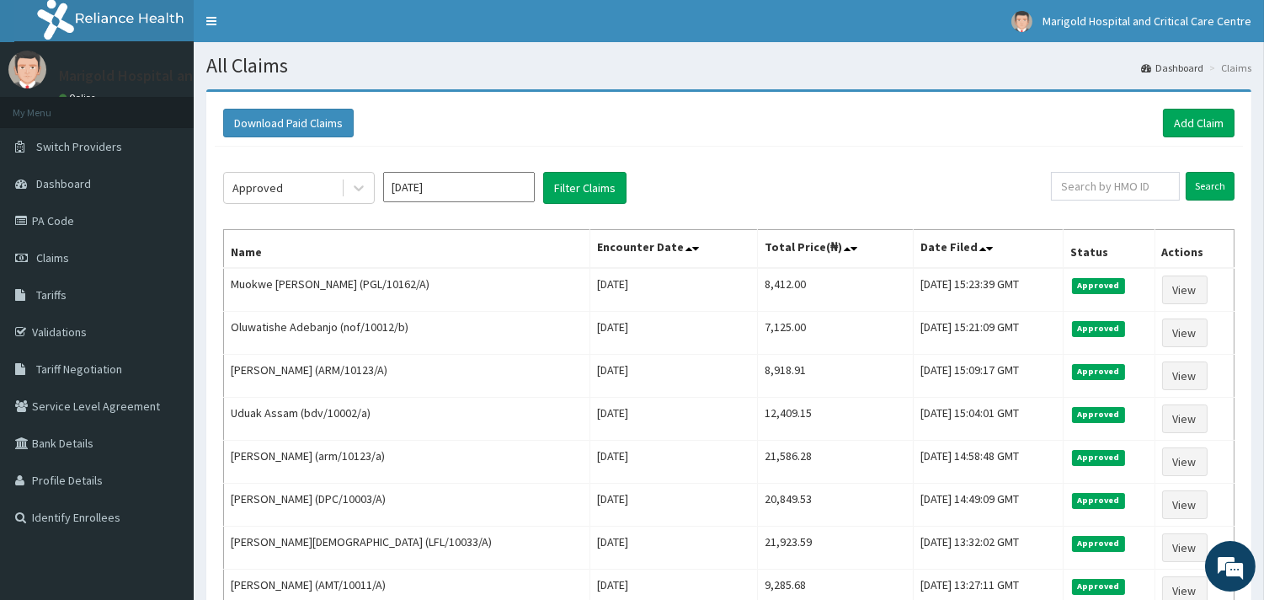
click at [324, 169] on div "Approved [DATE] Filter Claims Search Name Encounter Date Total Price(₦) Date Fi…" at bounding box center [729, 458] width 1028 height 622
click at [323, 185] on div "Approved" at bounding box center [282, 187] width 117 height 27
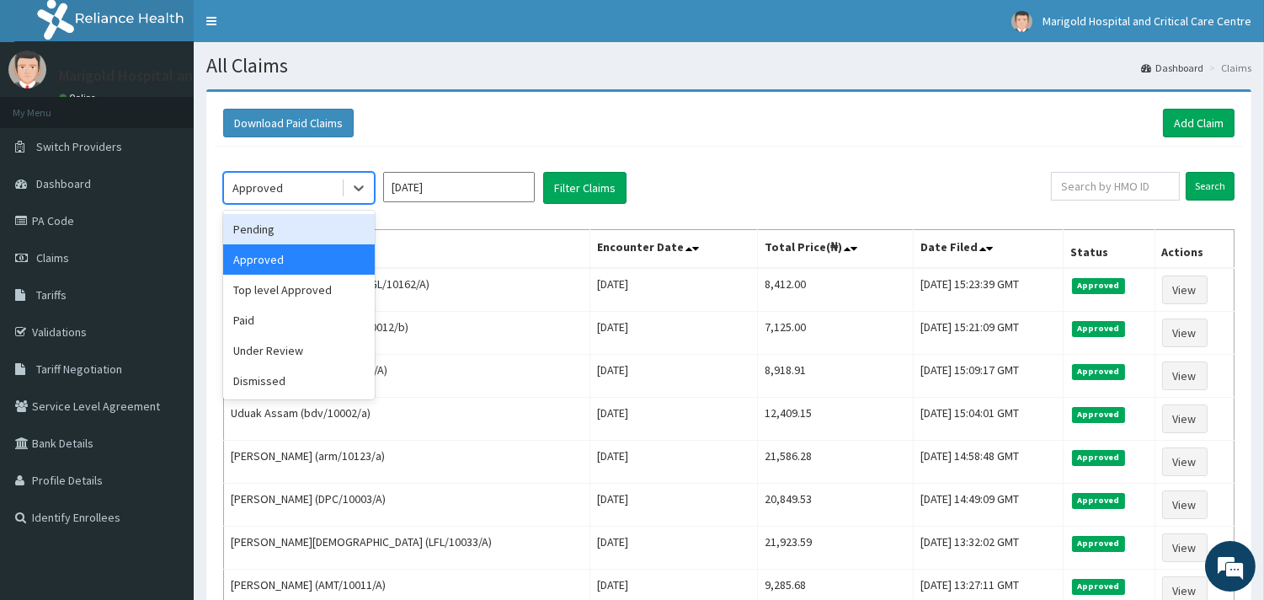
click at [313, 222] on div "Pending" at bounding box center [299, 229] width 152 height 30
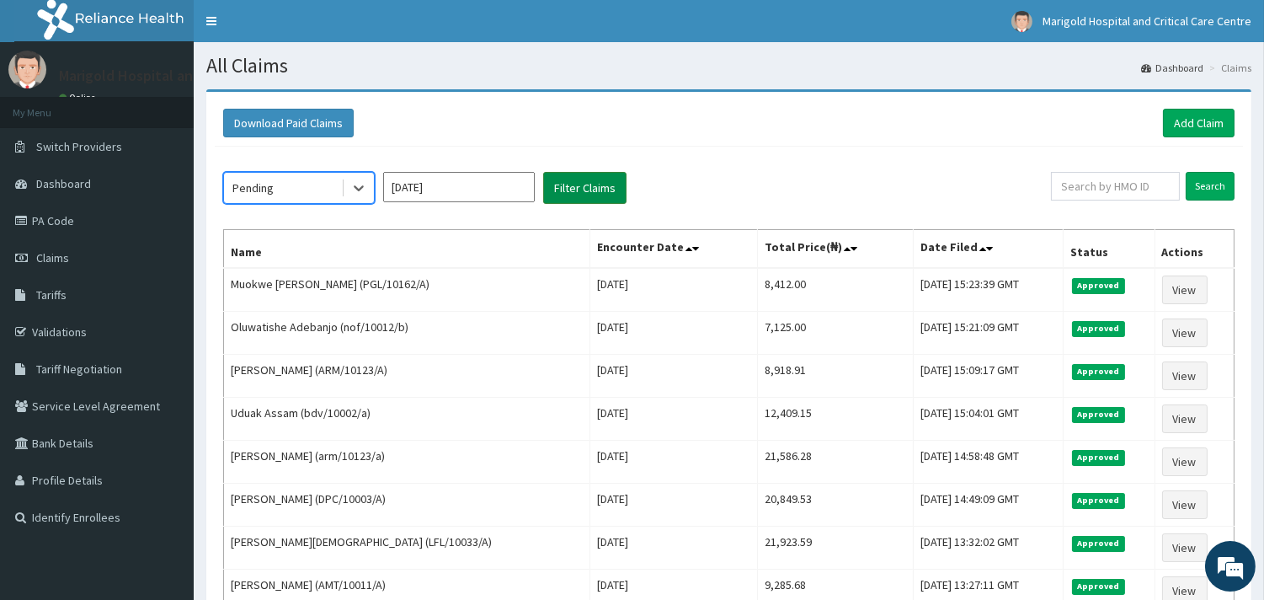
click at [621, 162] on div "option Pending, selected. Select is focused ,type to refine list, press Down to…" at bounding box center [729, 458] width 1028 height 622
click at [602, 179] on button "Filter Claims" at bounding box center [584, 188] width 83 height 32
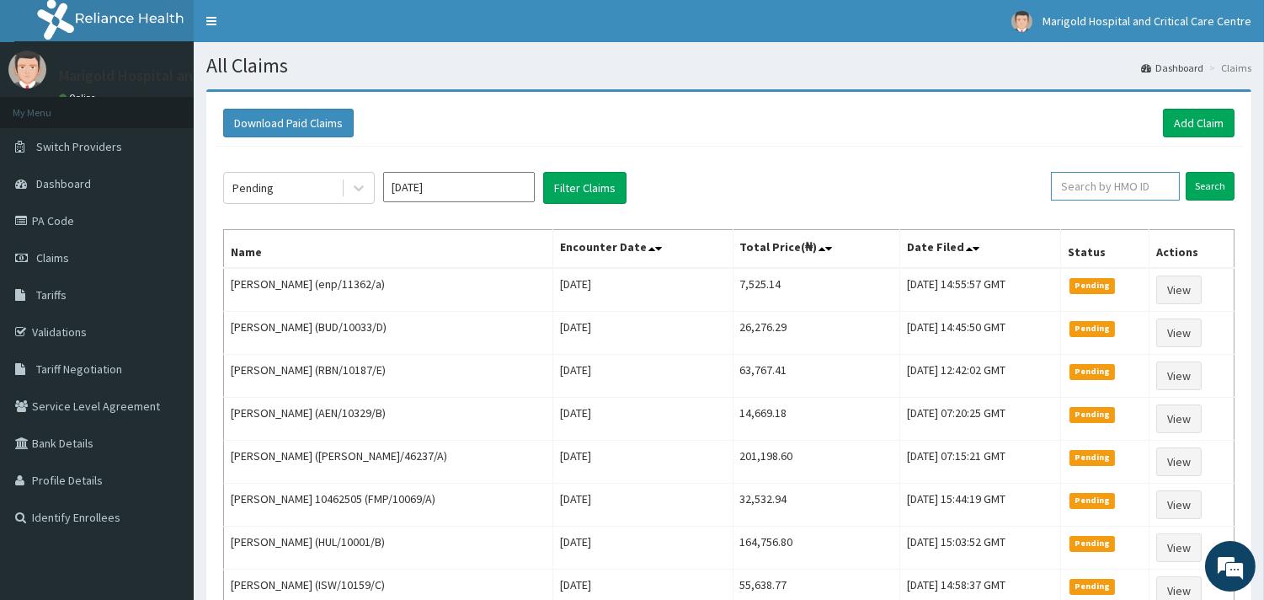
click at [1083, 195] on input "text" at bounding box center [1115, 186] width 129 height 29
paste input "SIK/10001/A"
type input "SIK/10001/A"
click at [1209, 183] on input "Search" at bounding box center [1210, 186] width 49 height 29
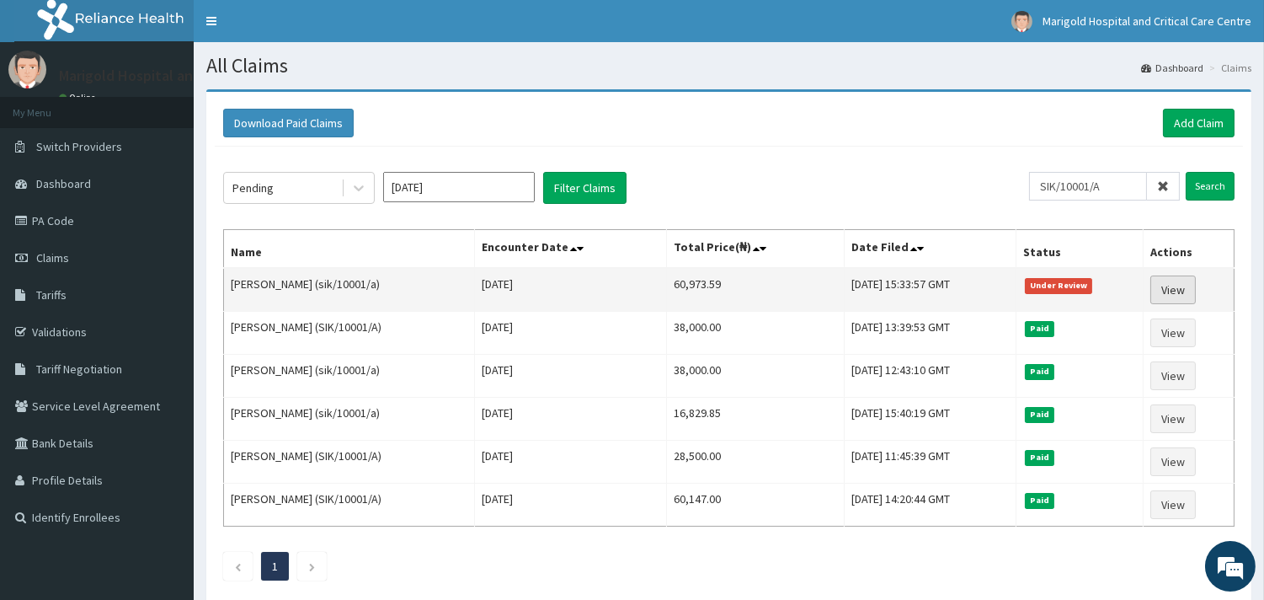
click at [1189, 287] on link "View" at bounding box center [1172, 289] width 45 height 29
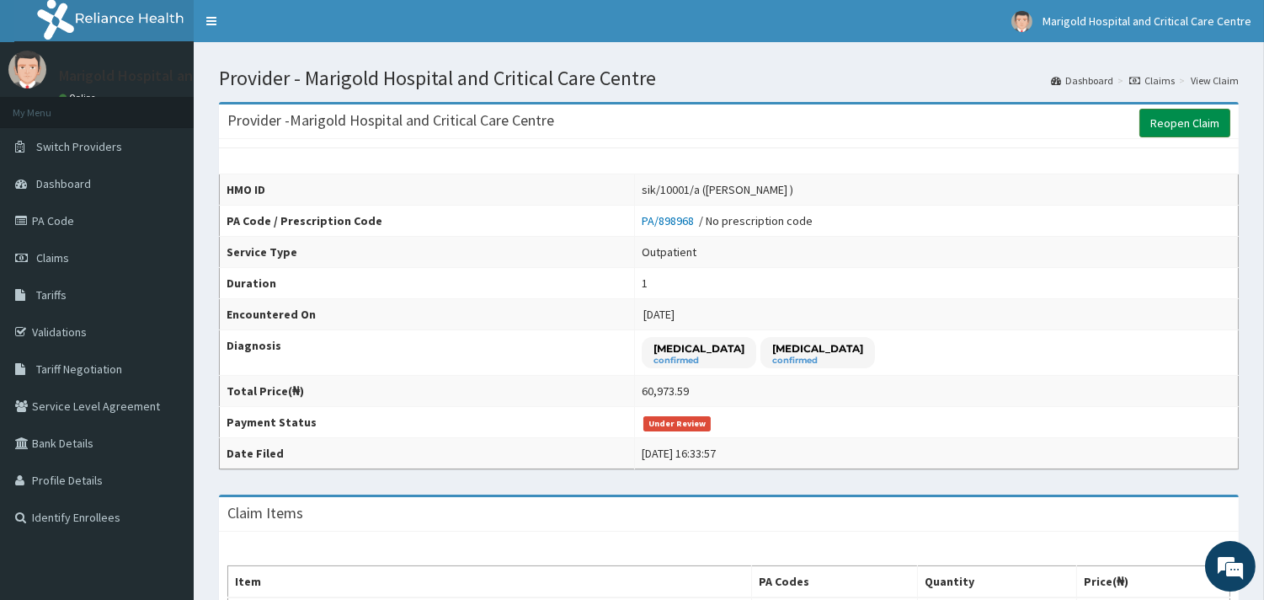
drag, startPoint x: 1172, startPoint y: 133, endPoint x: 1170, endPoint y: 124, distance: 9.4
click at [1172, 128] on link "Reopen Claim" at bounding box center [1184, 123] width 91 height 29
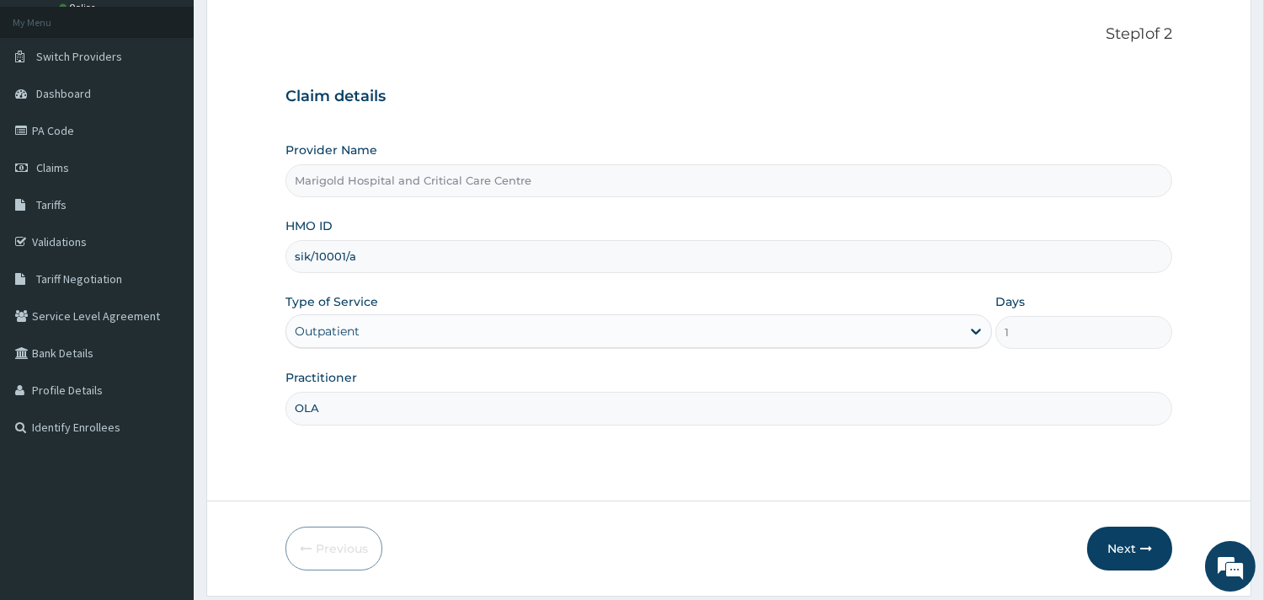
scroll to position [143, 0]
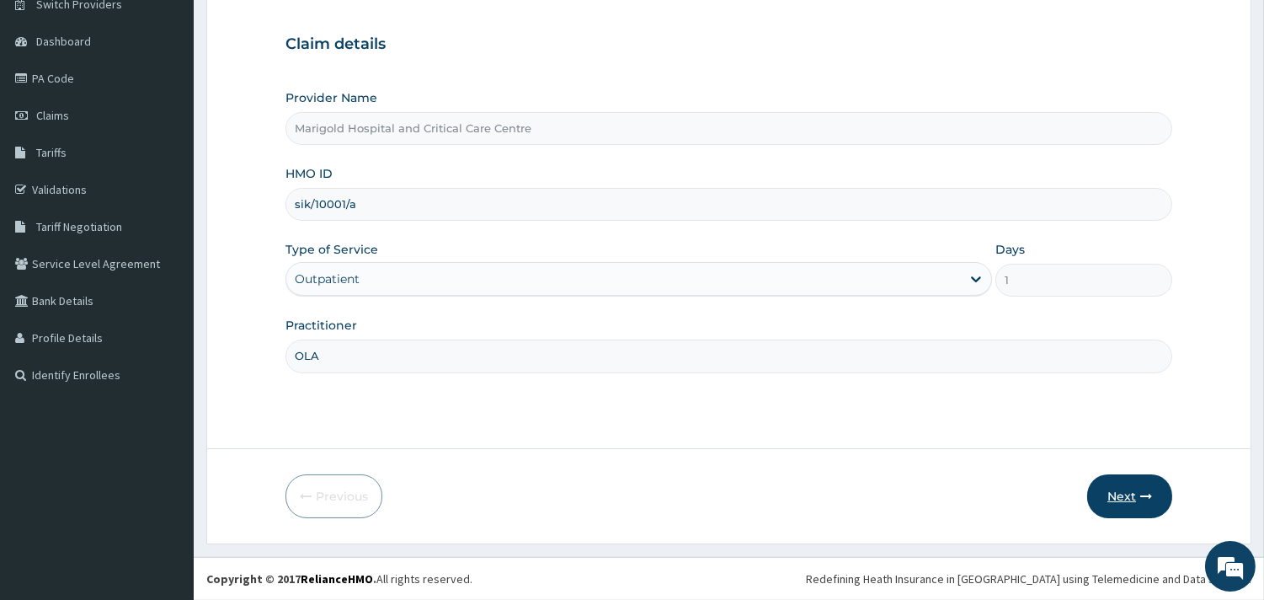
click at [1117, 499] on button "Next" at bounding box center [1129, 496] width 85 height 44
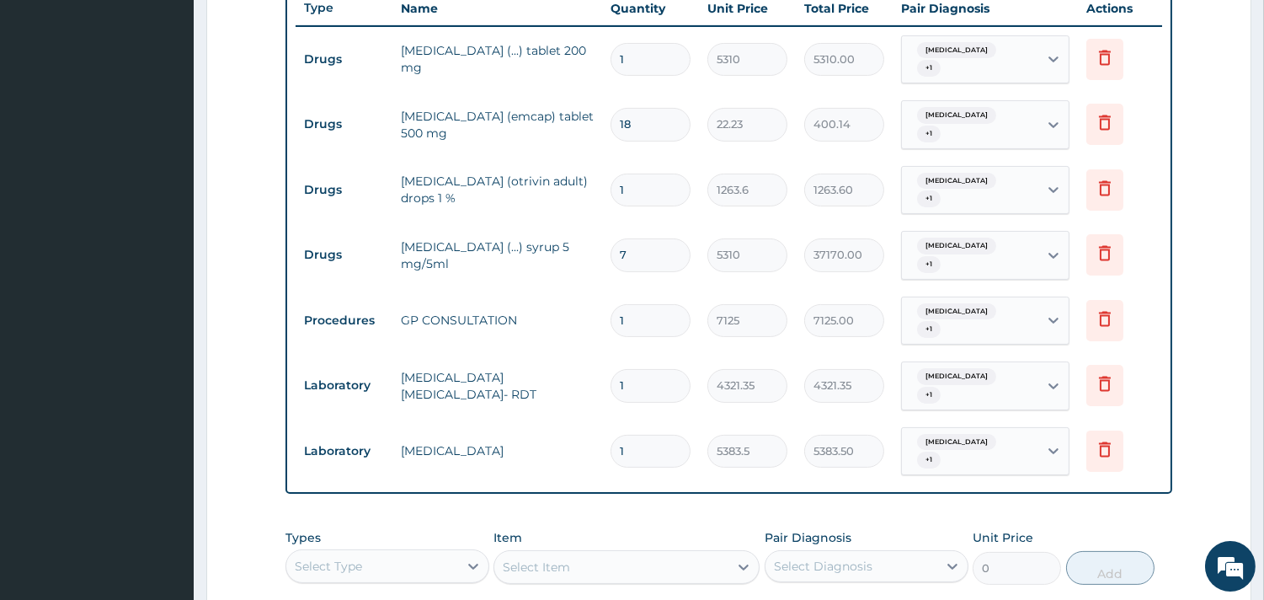
scroll to position [792, 0]
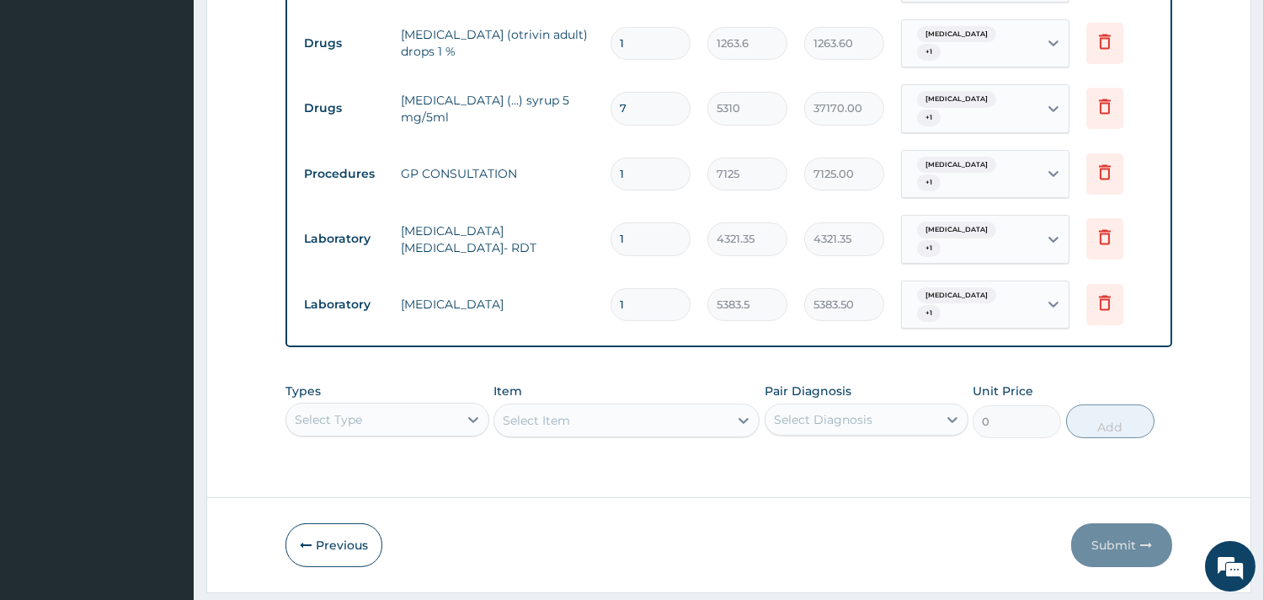
drag, startPoint x: 635, startPoint y: 85, endPoint x: 584, endPoint y: 83, distance: 50.6
click at [584, 83] on tr "Drugs cetirizine (...) syrup 5 mg/5ml 7 5310 37170.00 Malaria + 1 Delete" at bounding box center [729, 109] width 866 height 66
type input "1"
type input "5310.00"
type input "1"
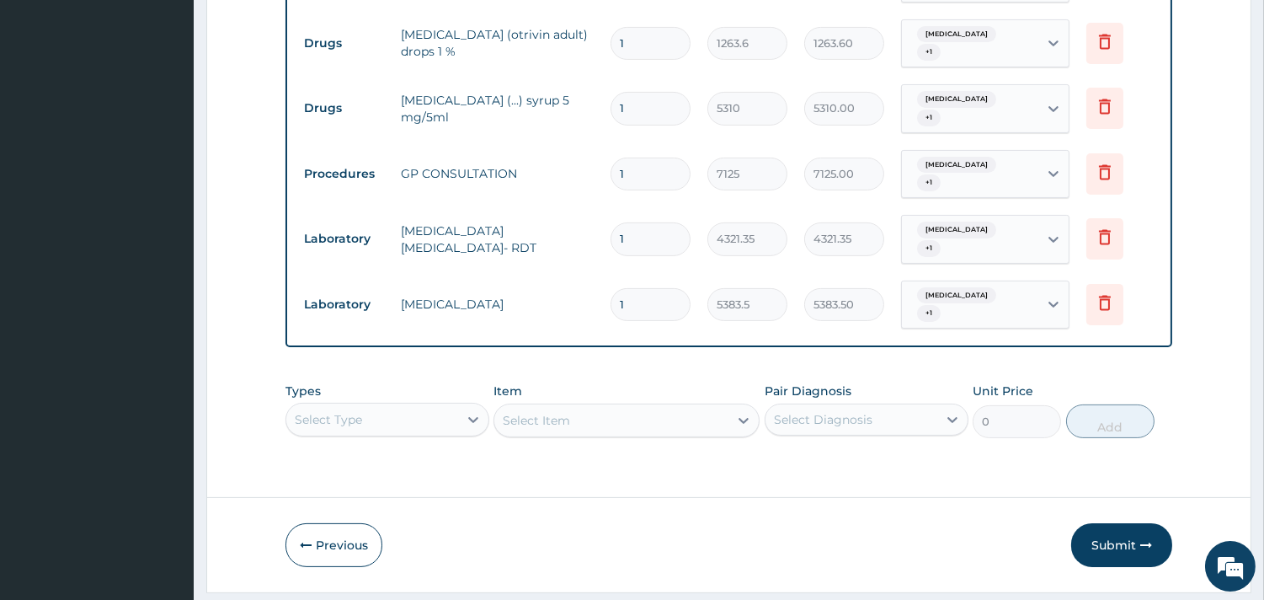
drag, startPoint x: 560, startPoint y: 152, endPoint x: 918, endPoint y: 531, distance: 520.6
click at [562, 157] on td "GP CONSULTATION" at bounding box center [497, 174] width 210 height 34
click at [1106, 523] on button "Submit" at bounding box center [1121, 545] width 101 height 44
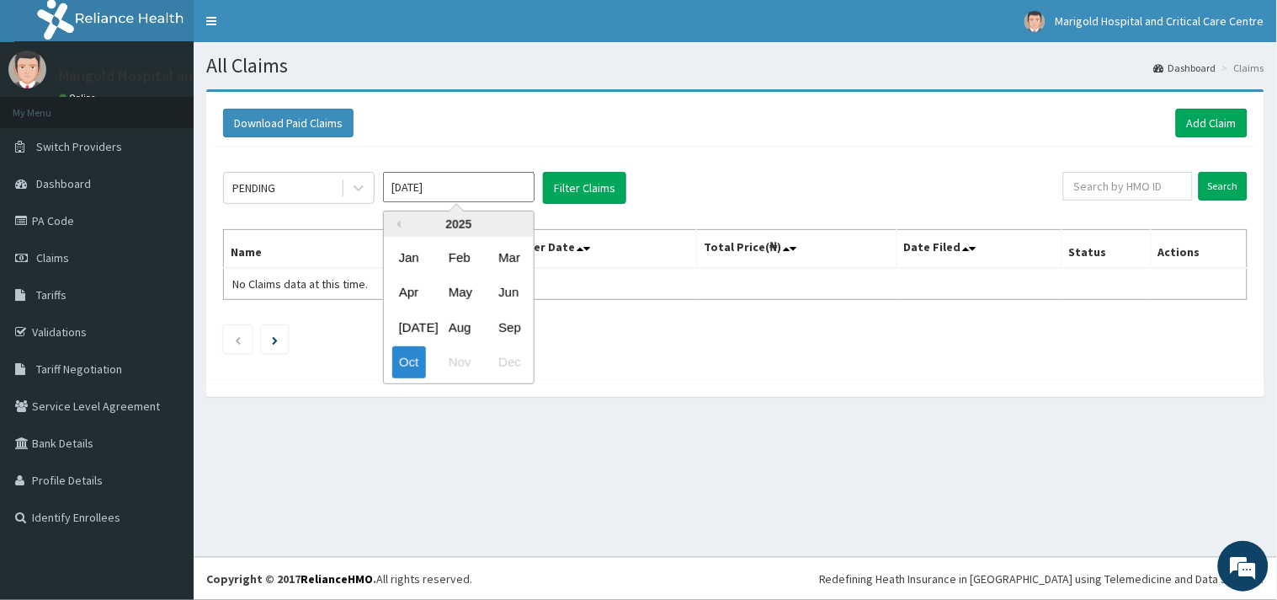
click at [459, 189] on input "[DATE]" at bounding box center [459, 187] width 152 height 30
click at [536, 321] on div "Previous Year [DATE] Feb Mar Apr May Jun [DATE] Aug Sep Oct Nov Dec" at bounding box center [484, 300] width 286 height 178
click at [525, 317] on div "Sep" at bounding box center [509, 327] width 34 height 31
type input "[DATE]"
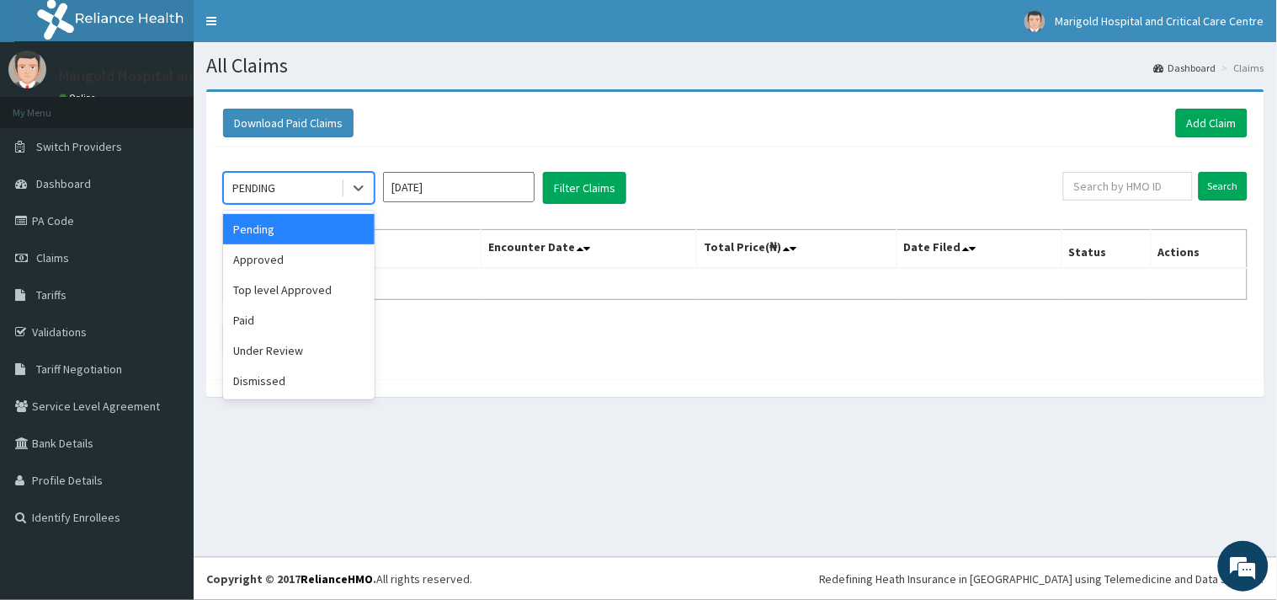
click at [293, 180] on div "PENDING" at bounding box center [282, 187] width 117 height 27
click at [293, 358] on div "Under Review" at bounding box center [299, 350] width 152 height 30
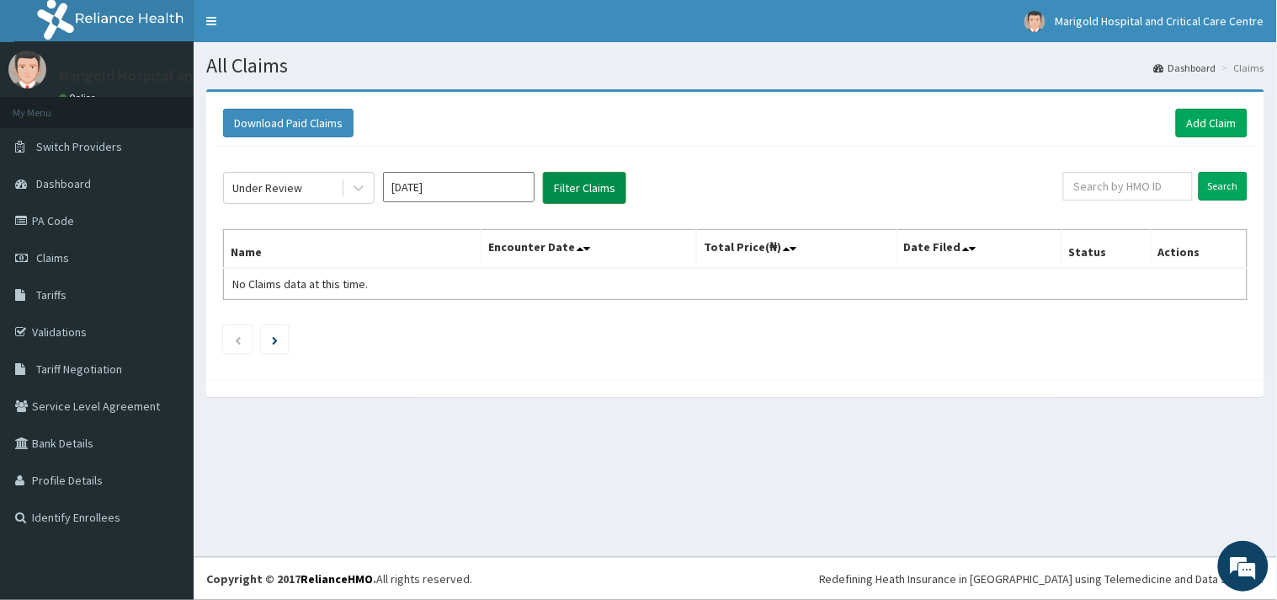
click at [585, 184] on button "Filter Claims" at bounding box center [584, 188] width 83 height 32
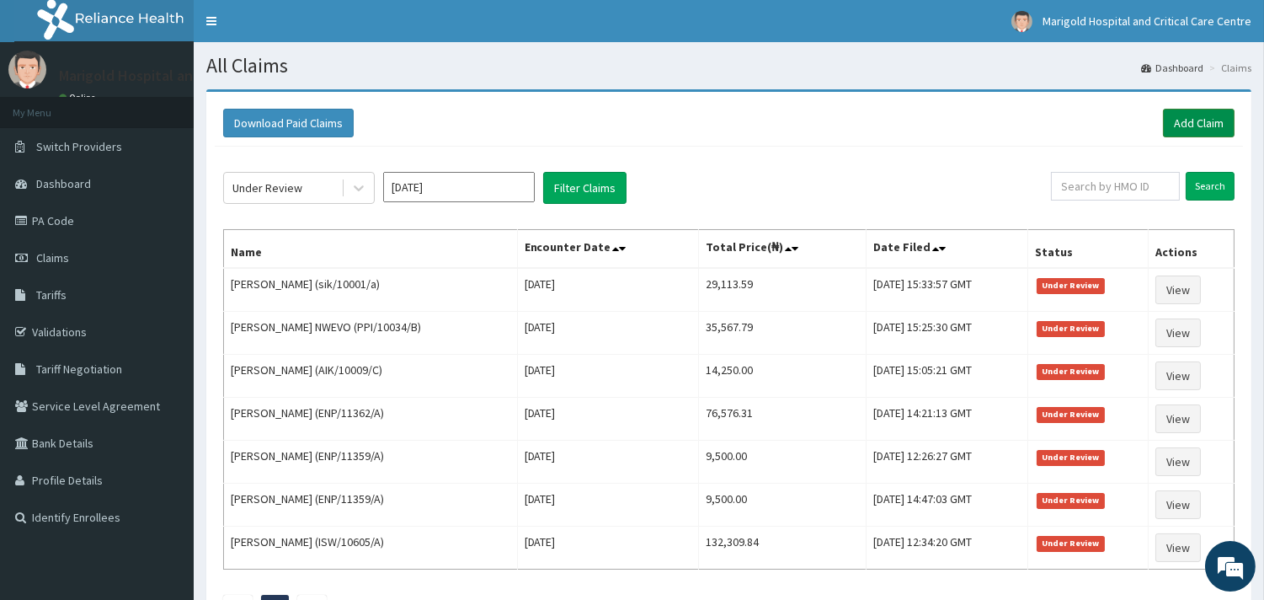
drag, startPoint x: 1183, startPoint y: 148, endPoint x: 1181, endPoint y: 126, distance: 22.0
click at [1183, 144] on div "Download Paid Claims Add Claim × Note you can only download claims within a max…" at bounding box center [728, 370] width 1045 height 557
click at [1194, 121] on link "Add Claim" at bounding box center [1199, 123] width 72 height 29
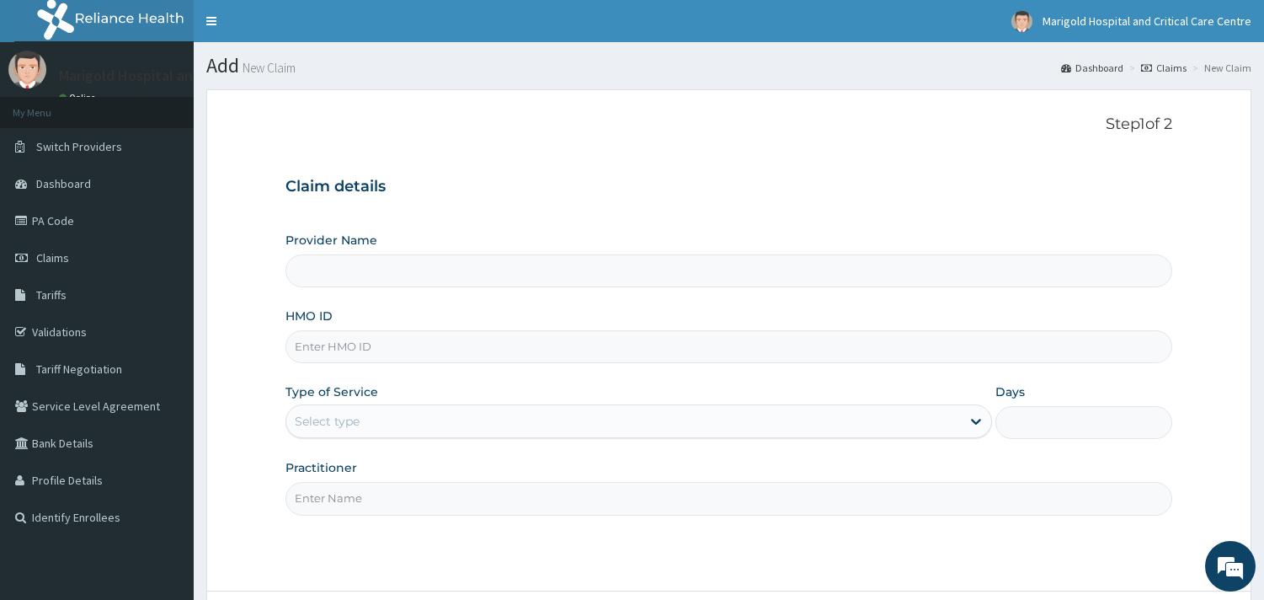
type input "Marigold Hospital and Critical Care Centre"
click at [320, 339] on input "HMO ID" at bounding box center [728, 346] width 887 height 33
paste input "SVF/10001/A"
type input "SVF/10001/A"
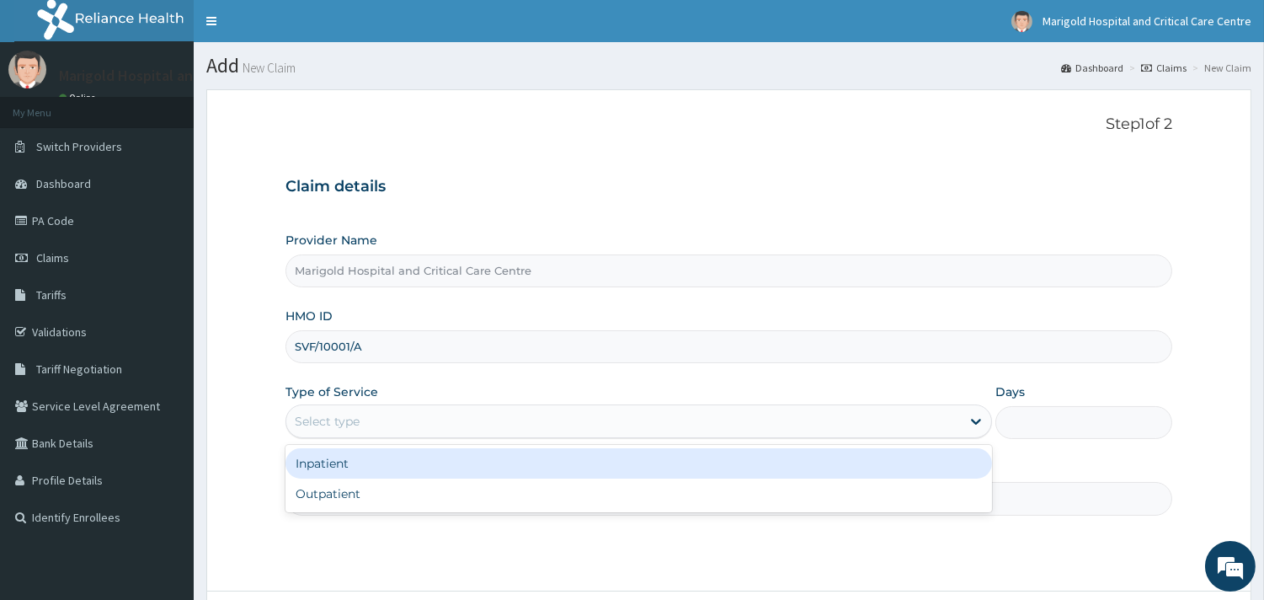
click at [342, 421] on div "Select type" at bounding box center [327, 421] width 65 height 17
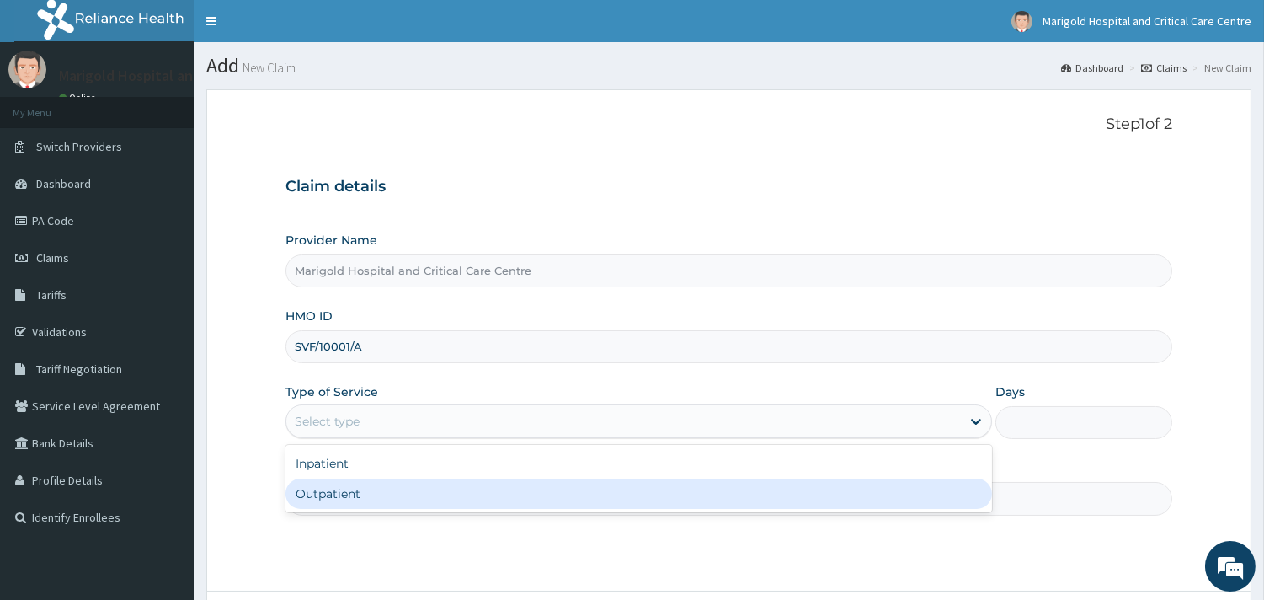
click at [347, 499] on div "Outpatient" at bounding box center [638, 493] width 706 height 30
type input "1"
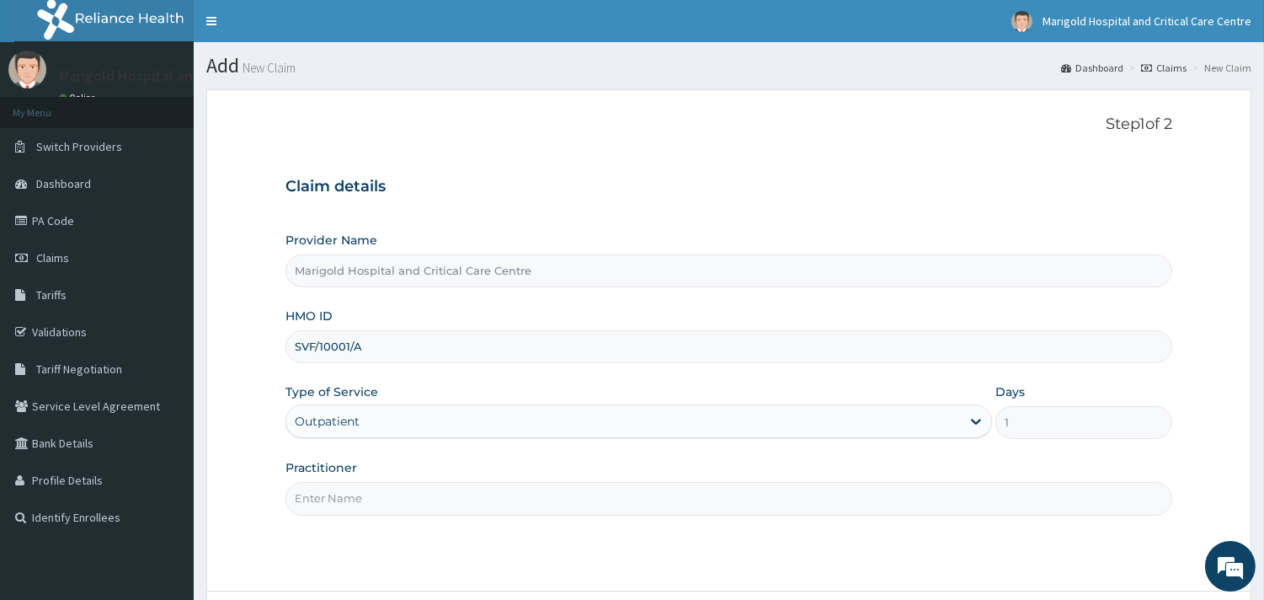
click at [355, 489] on input "Practitioner" at bounding box center [728, 498] width 887 height 33
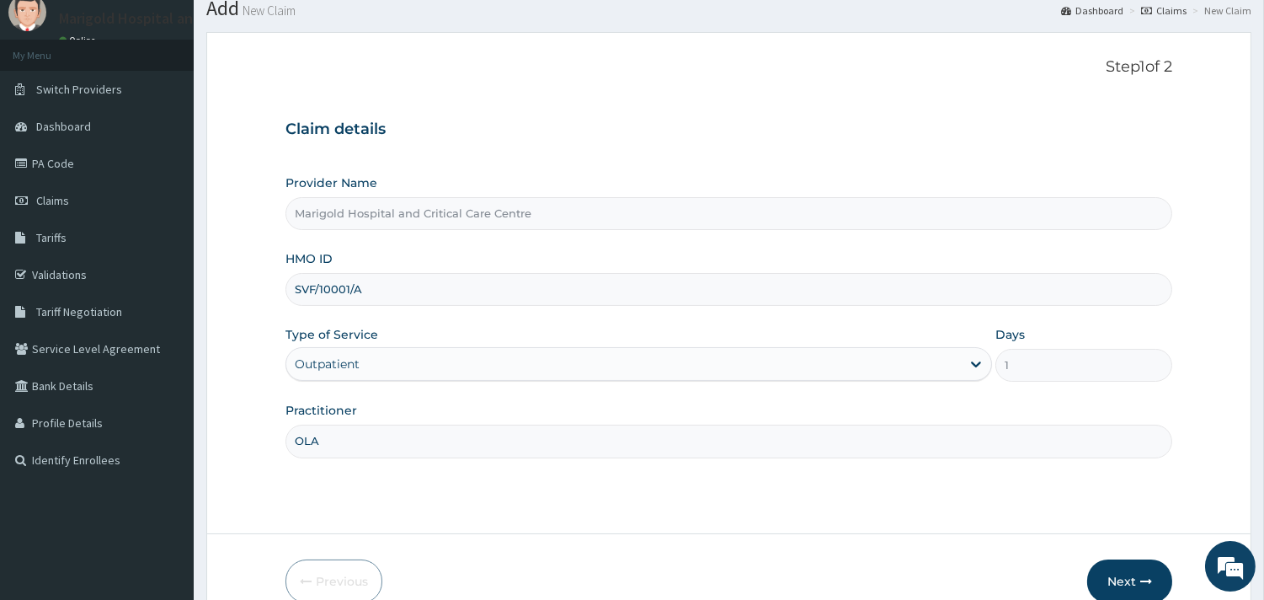
scroll to position [143, 0]
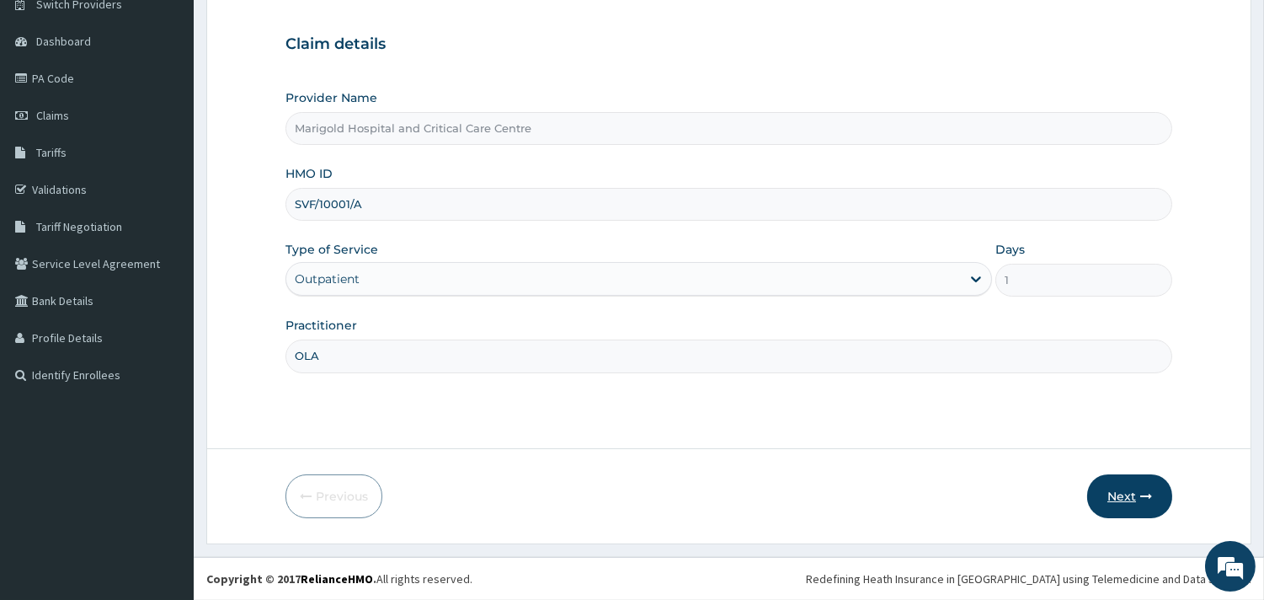
type input "OLA"
click at [1126, 503] on button "Next" at bounding box center [1129, 496] width 85 height 44
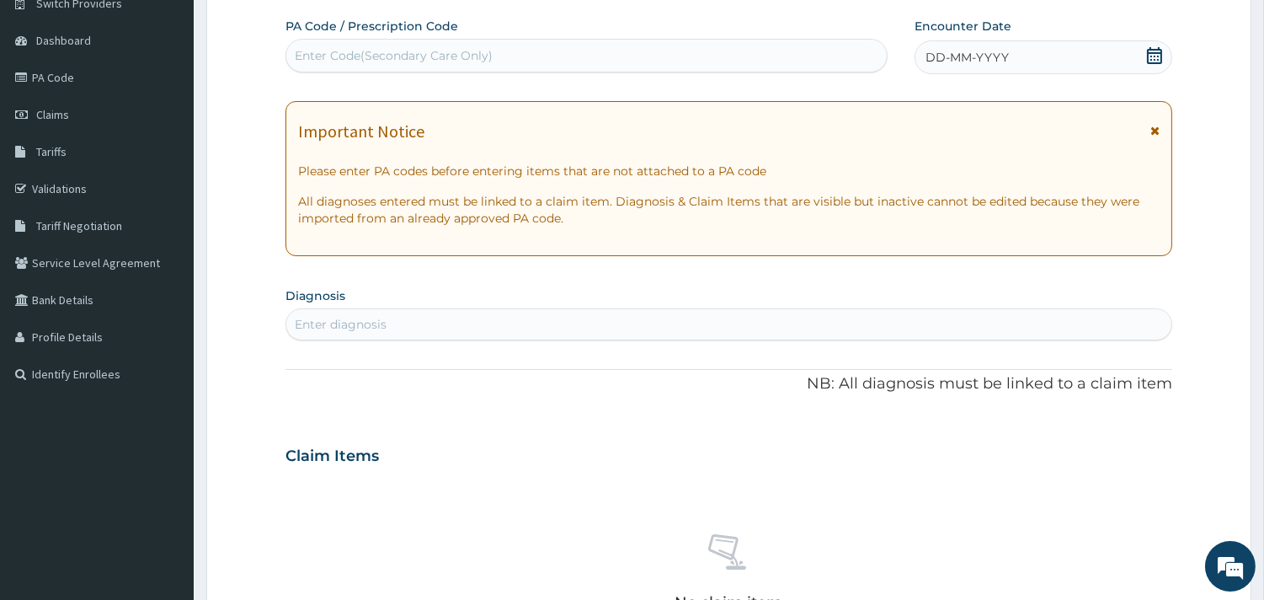
click at [408, 59] on div "Enter Code(Secondary Care Only)" at bounding box center [394, 55] width 198 height 17
click at [490, 59] on div "Enter Code(Secondary Care Only)" at bounding box center [394, 55] width 198 height 17
click at [349, 49] on div "Enter Code(Secondary Care Only)" at bounding box center [394, 55] width 198 height 17
paste input "PA/57F558"
type input "PA/57F558"
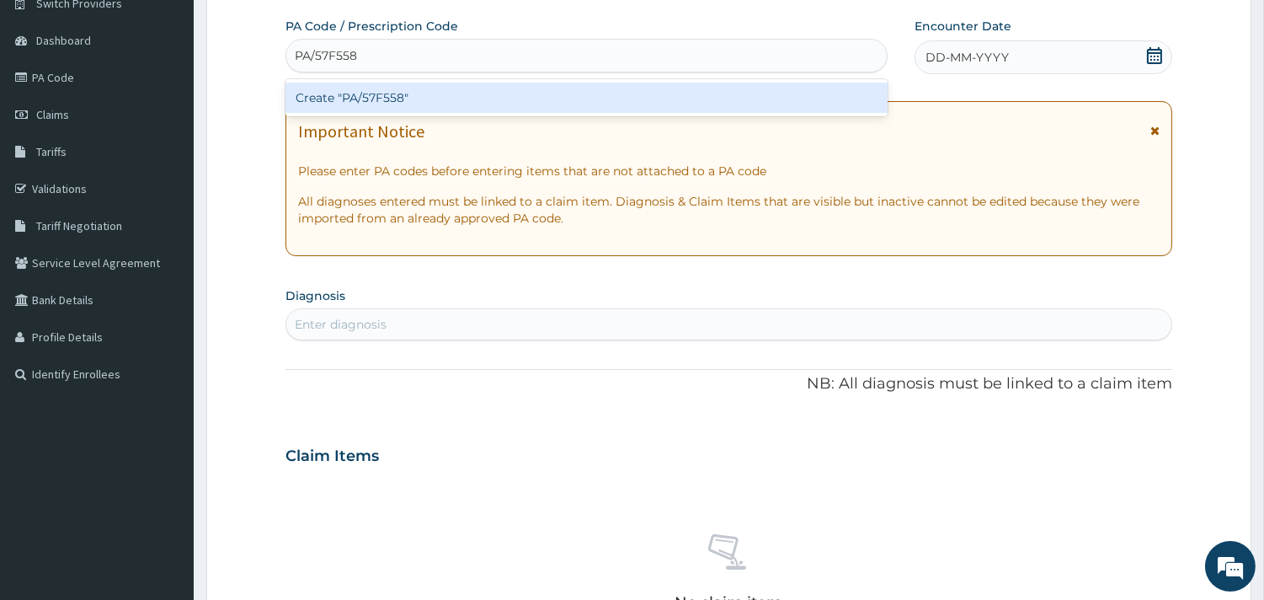
click at [436, 91] on div "Create "PA/57F558"" at bounding box center [586, 98] width 602 height 30
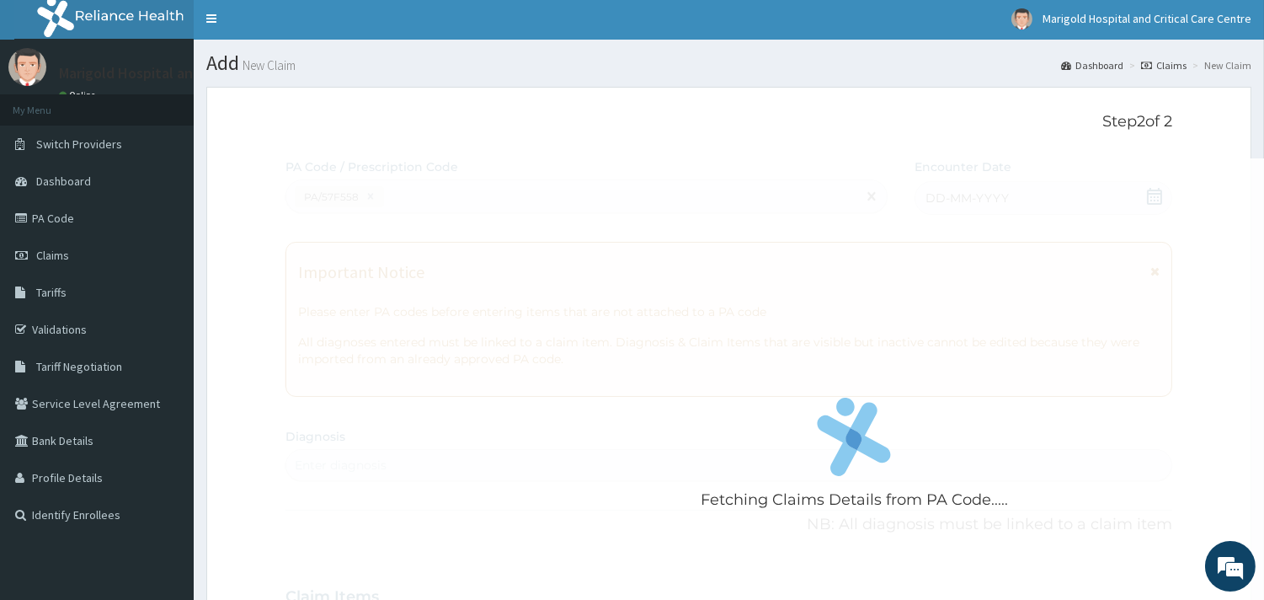
scroll to position [0, 0]
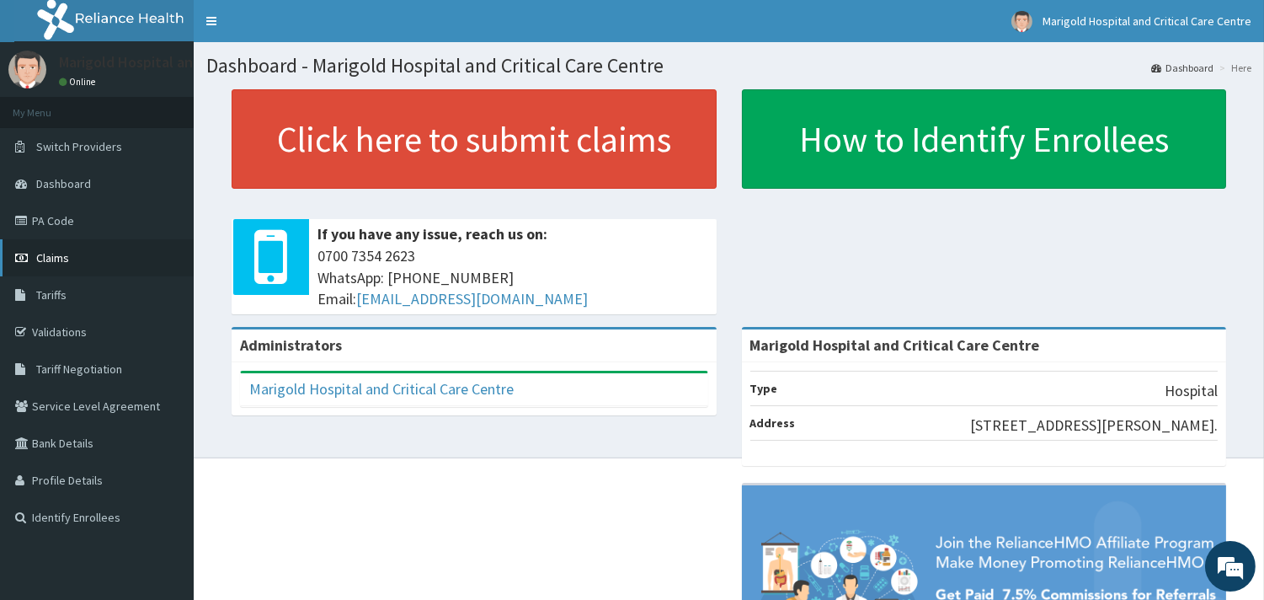
click at [109, 251] on link "Claims" at bounding box center [97, 257] width 194 height 37
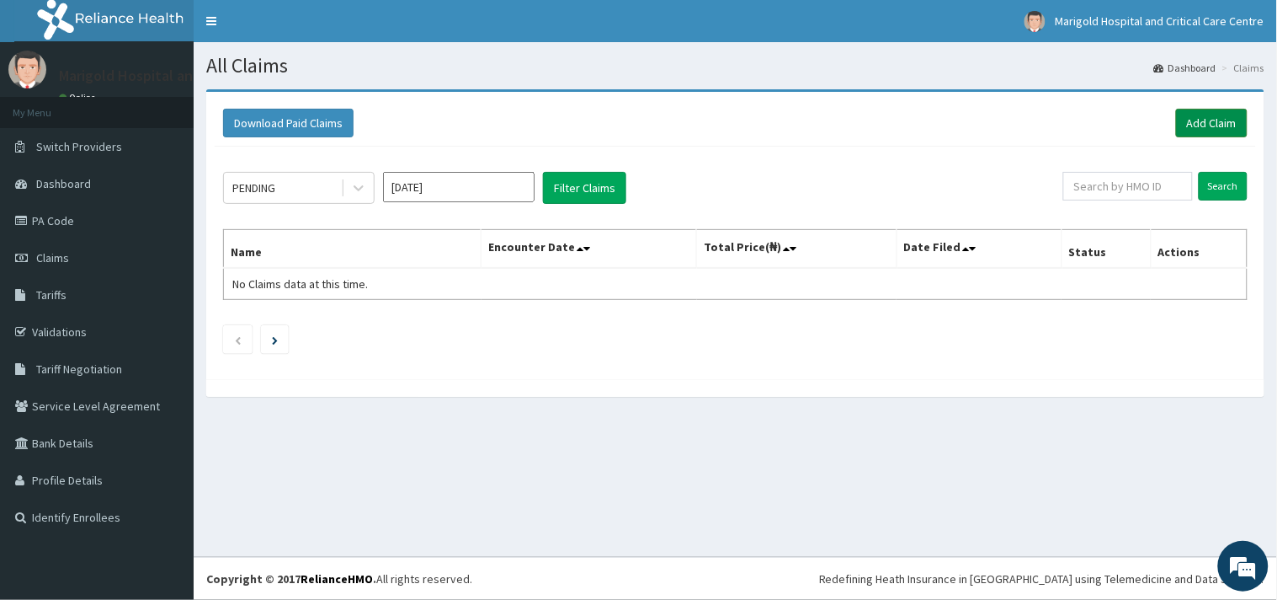
click at [1192, 130] on link "Add Claim" at bounding box center [1212, 123] width 72 height 29
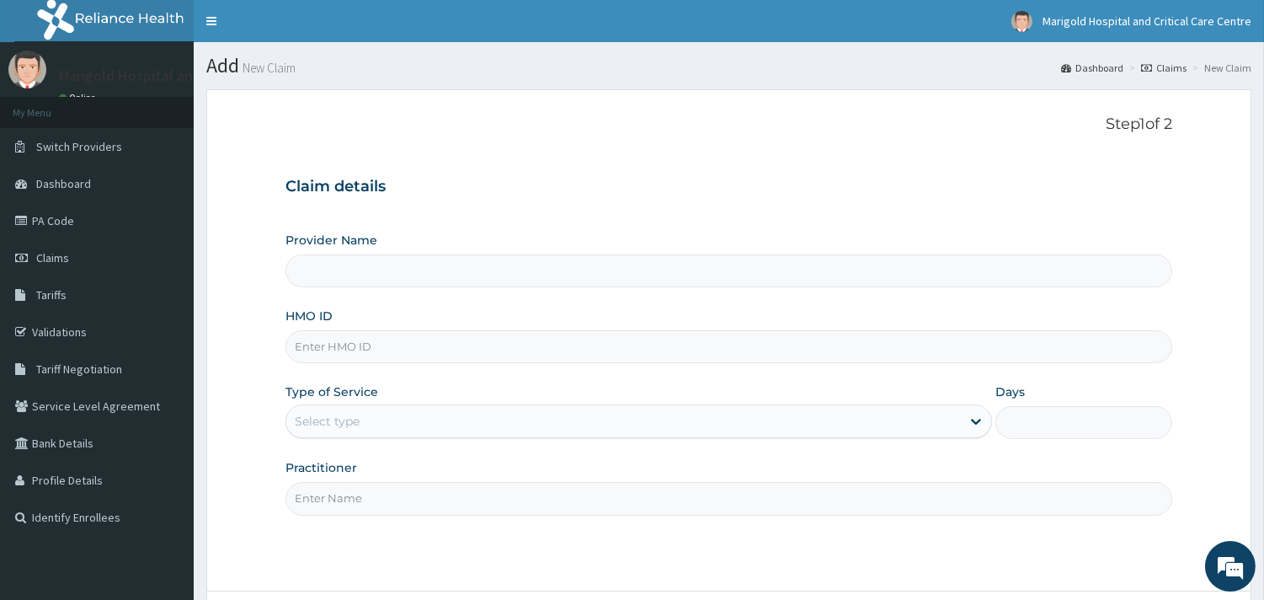
paste input "SVF/10001/A"
type input "SVF/10001/A"
type input "Marigold Hospital and Critical Care Centre"
type input "SVF/10001/A"
click at [357, 453] on div "Provider Name Marigold Hospital and Critical Care Centre HMO ID SVF/10001/A Typ…" at bounding box center [728, 373] width 887 height 283
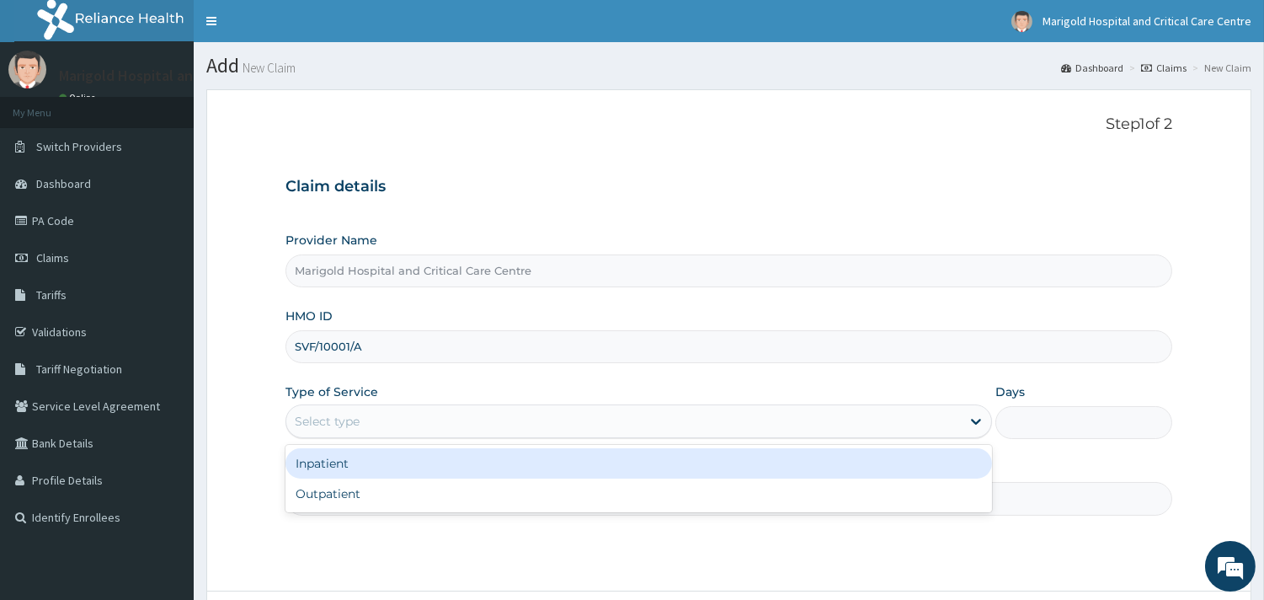
click at [357, 421] on div "Select type" at bounding box center [327, 421] width 65 height 17
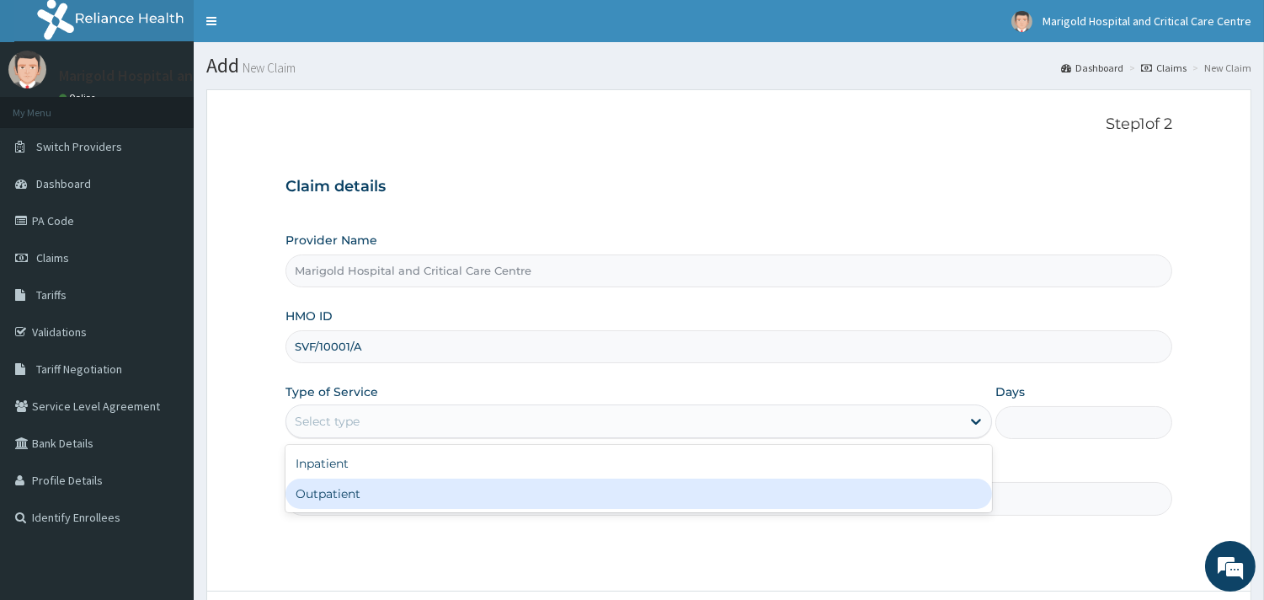
click at [373, 493] on div "Outpatient" at bounding box center [638, 493] width 706 height 30
type input "1"
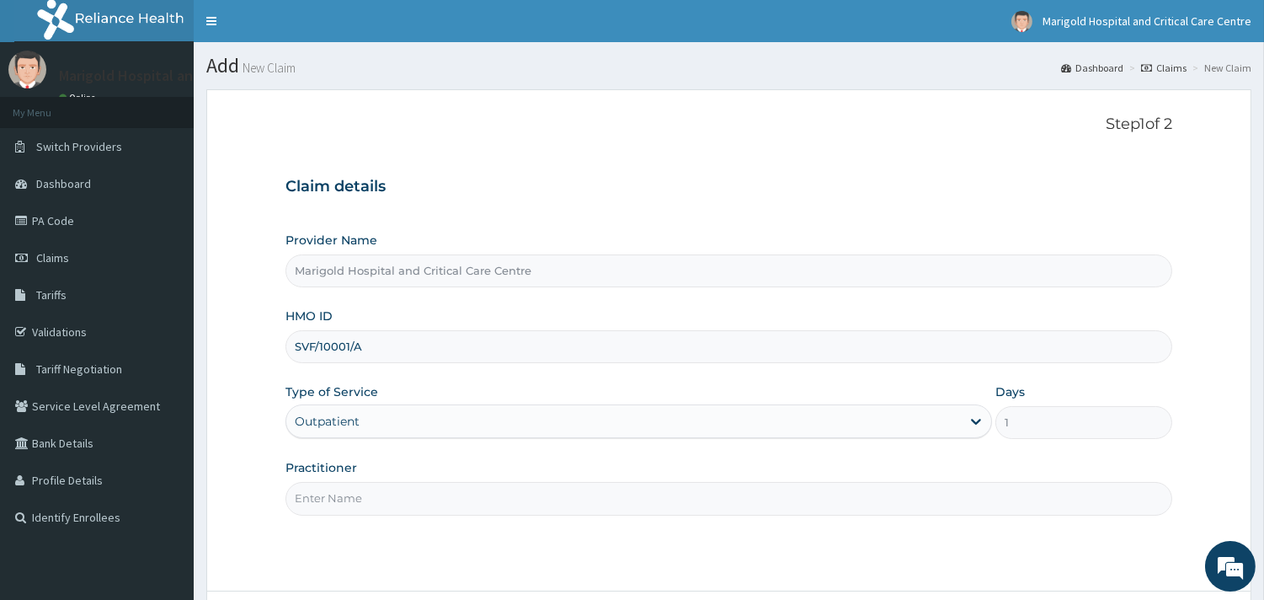
click at [376, 495] on input "Practitioner" at bounding box center [728, 498] width 887 height 33
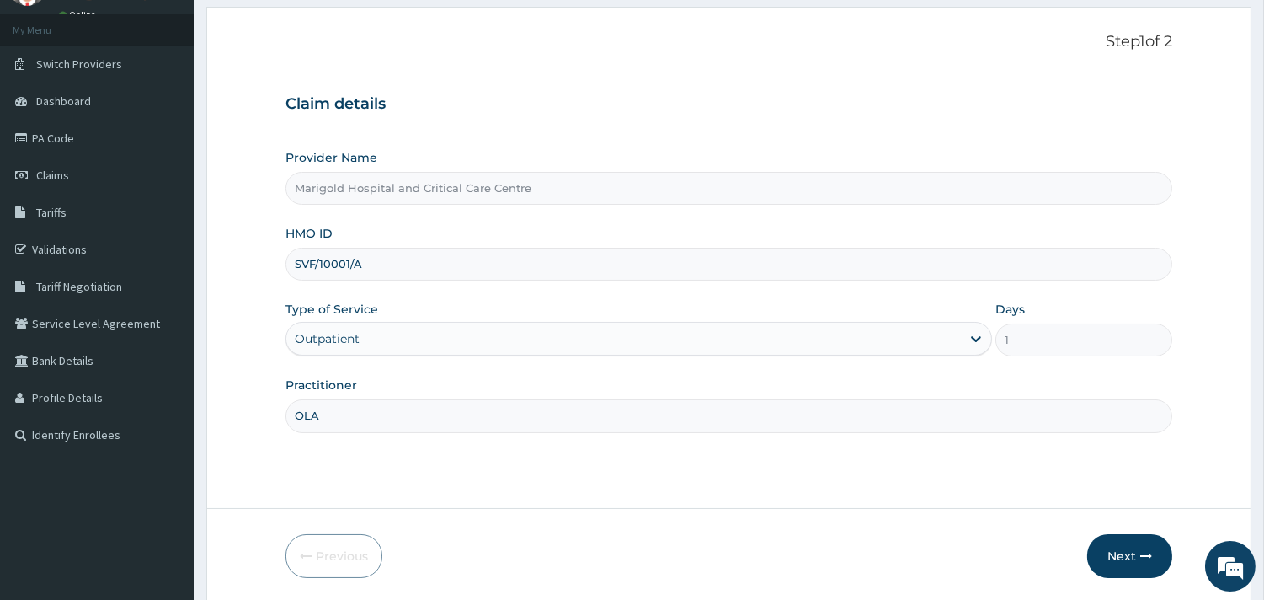
scroll to position [143, 0]
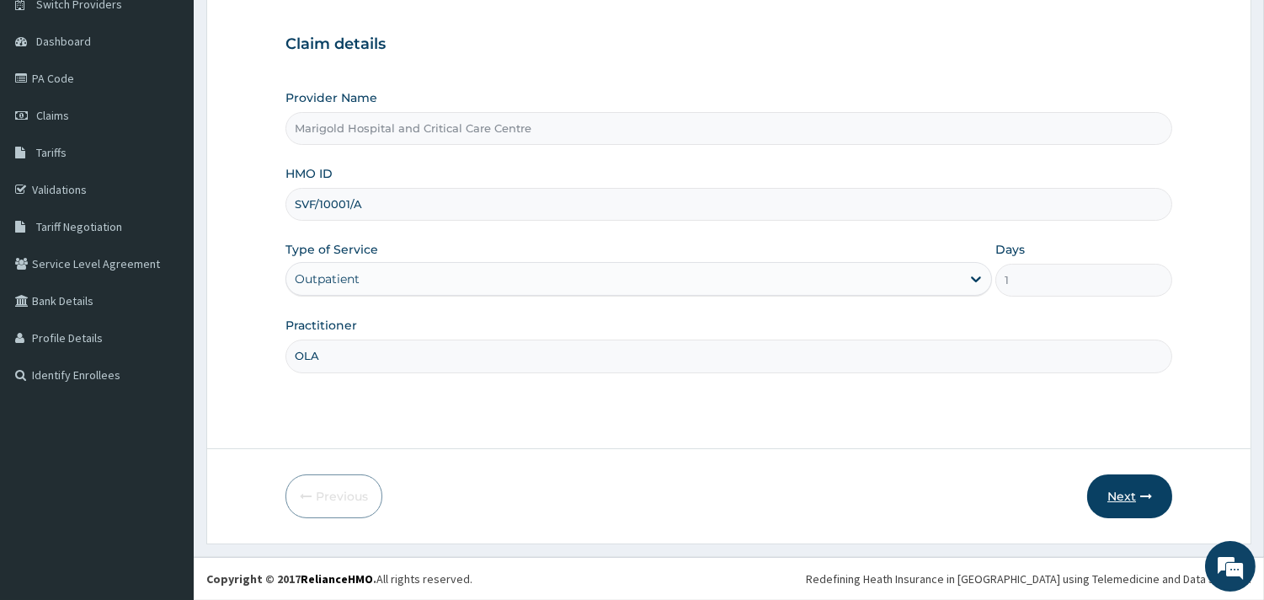
type input "OLA"
click at [1126, 493] on button "Next" at bounding box center [1129, 496] width 85 height 44
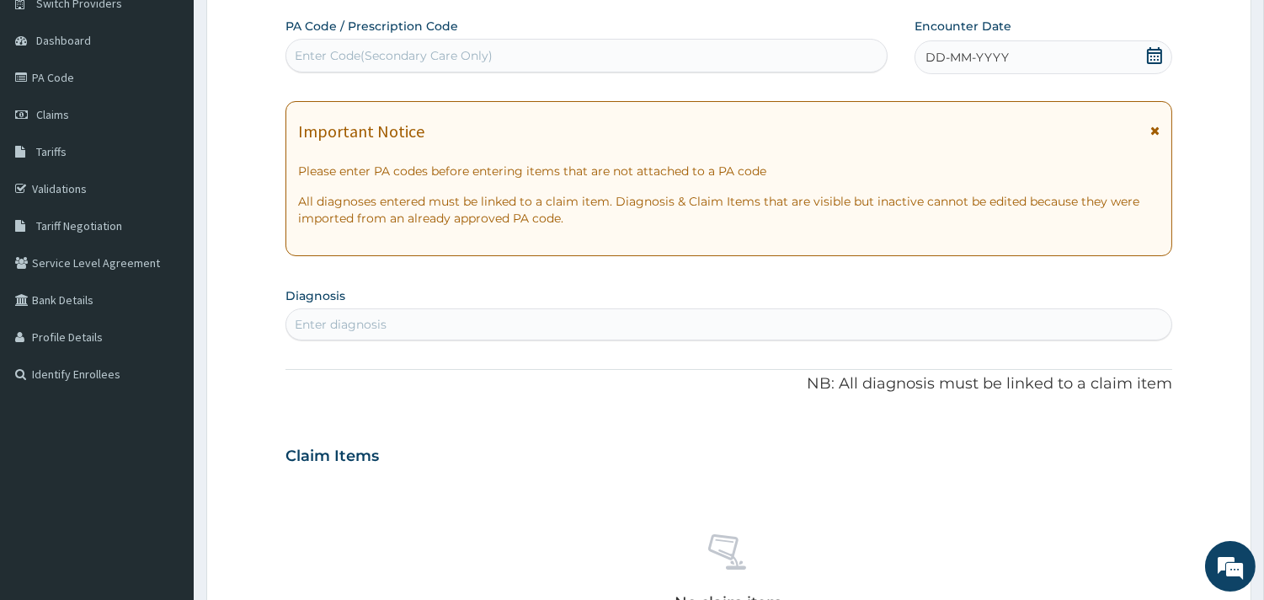
click at [467, 53] on div "Enter Code(Secondary Care Only)" at bounding box center [394, 55] width 198 height 17
drag, startPoint x: 520, startPoint y: 35, endPoint x: 518, endPoint y: 51, distance: 15.3
click at [518, 44] on div "PA Code / Prescription Code Enter Code(Secondary Care Only)" at bounding box center [586, 45] width 602 height 55
click at [517, 53] on div "Enter Code(Secondary Care Only)" at bounding box center [586, 55] width 600 height 27
paste input "PA/57F558"
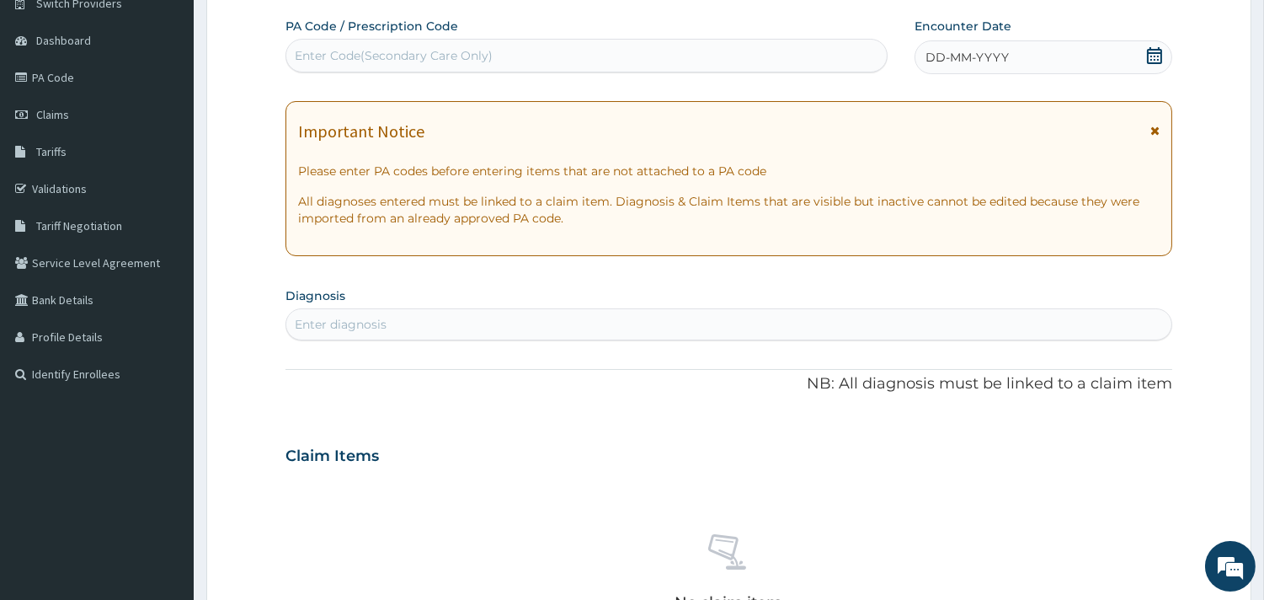
type input "PA/57F558"
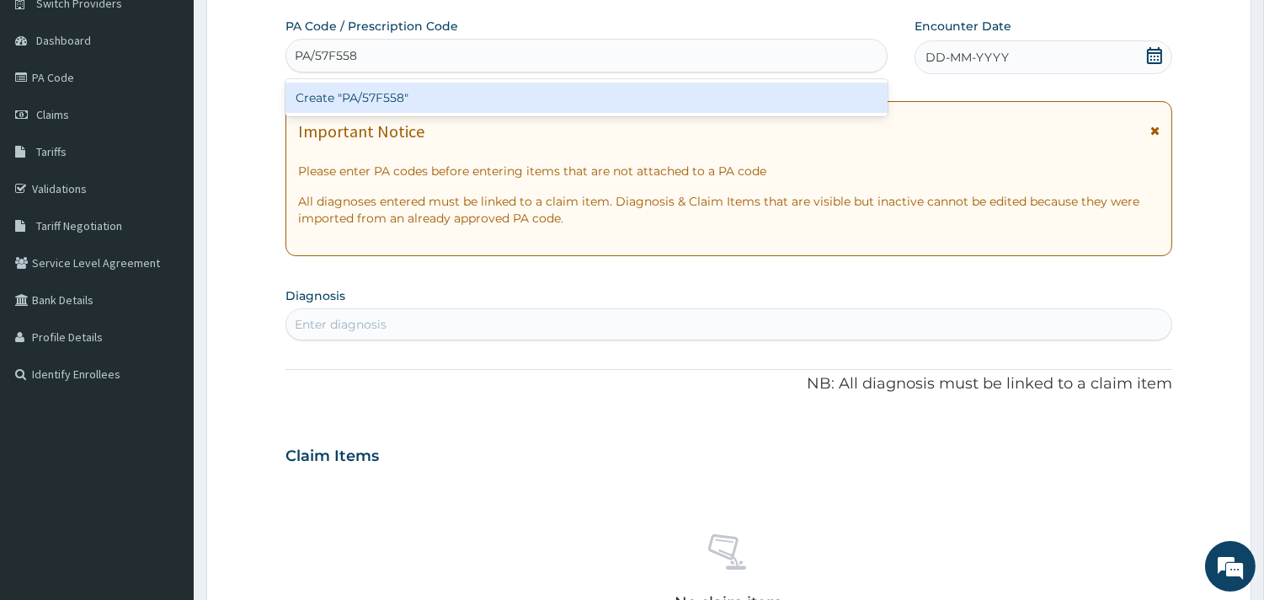
click at [489, 94] on div "Create "PA/57F558"" at bounding box center [586, 98] width 602 height 30
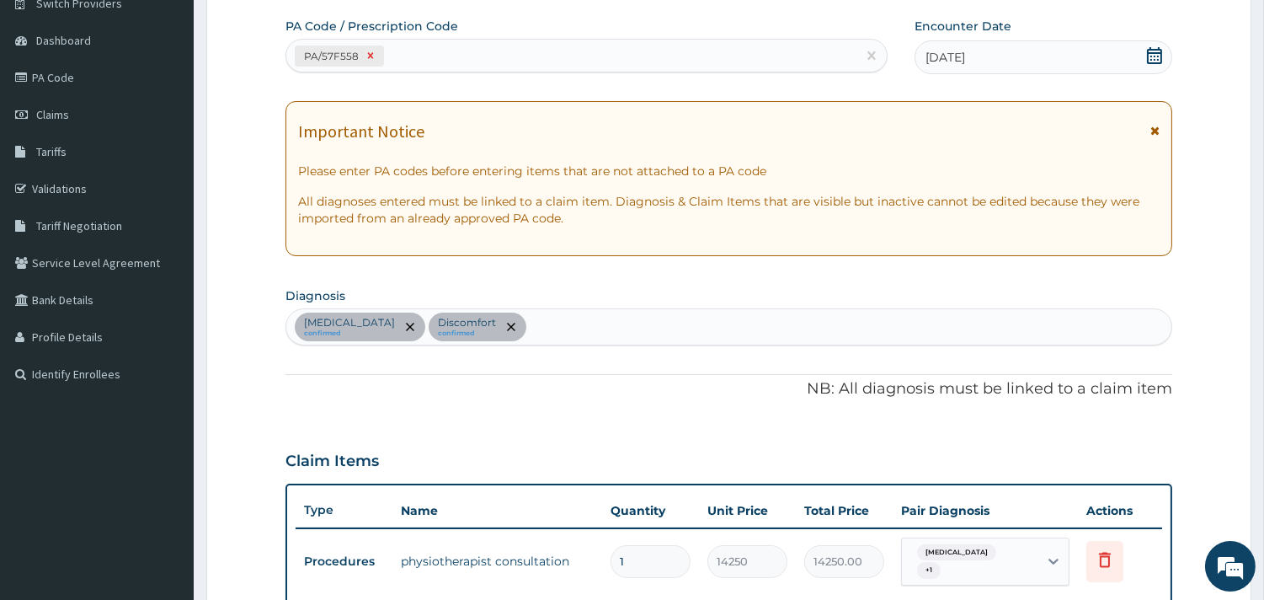
click at [368, 56] on icon at bounding box center [371, 56] width 12 height 12
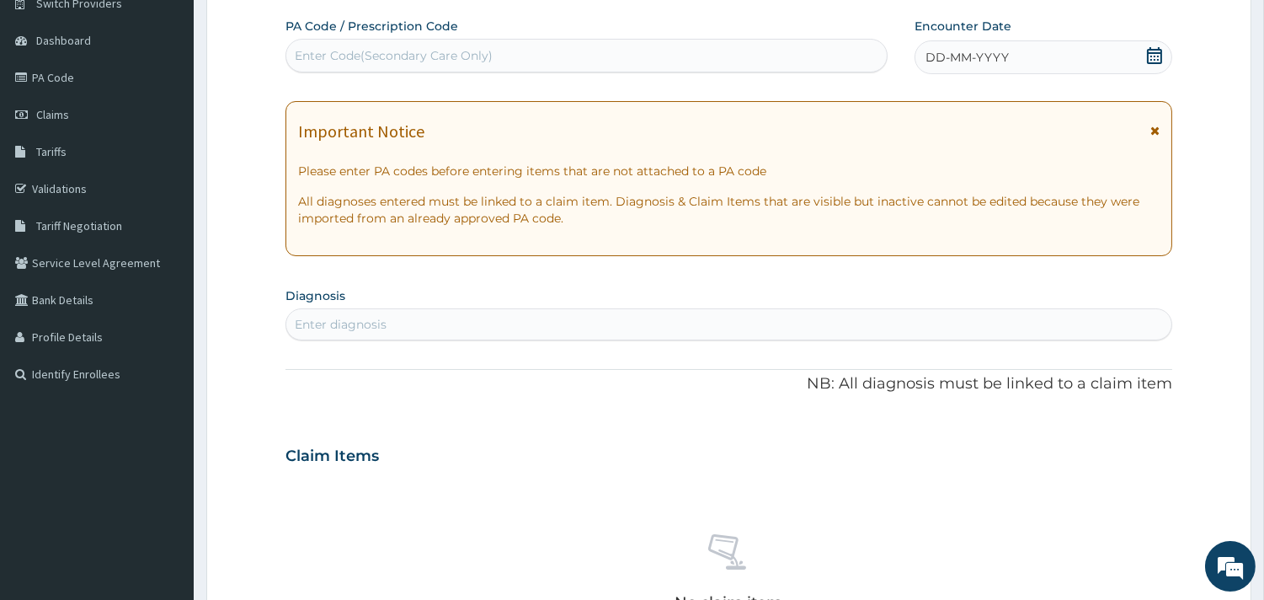
click at [387, 82] on div "PA Code / Prescription Code Enter Code(Secondary Care Only) Encounter Date DD-M…" at bounding box center [728, 454] width 887 height 872
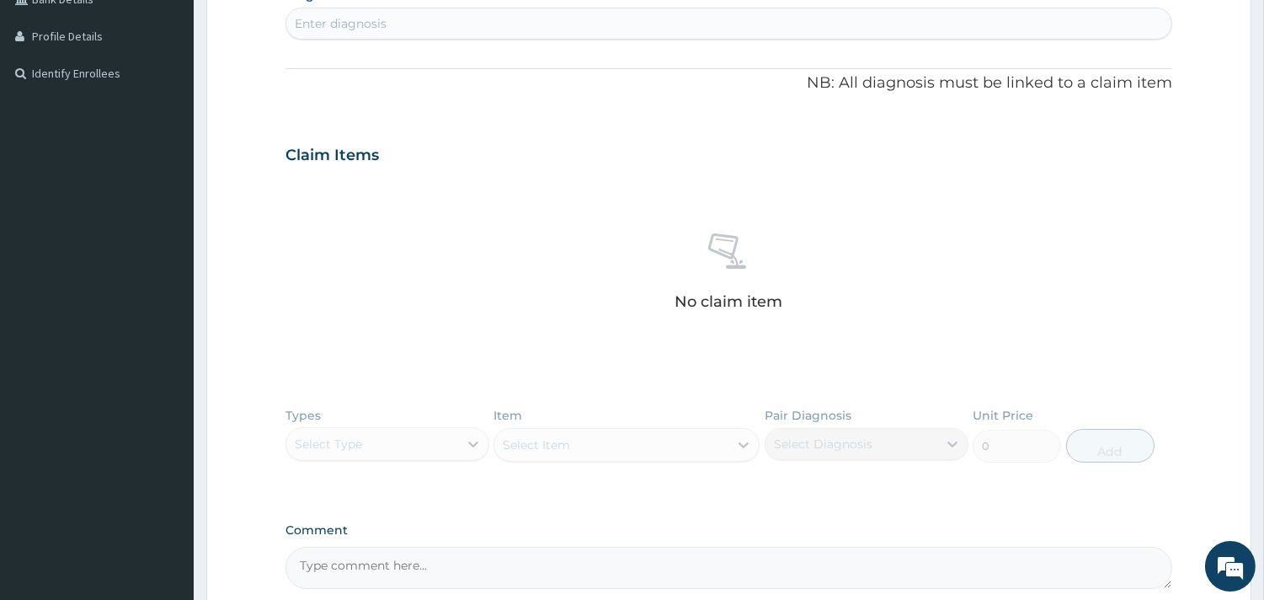
scroll to position [423, 0]
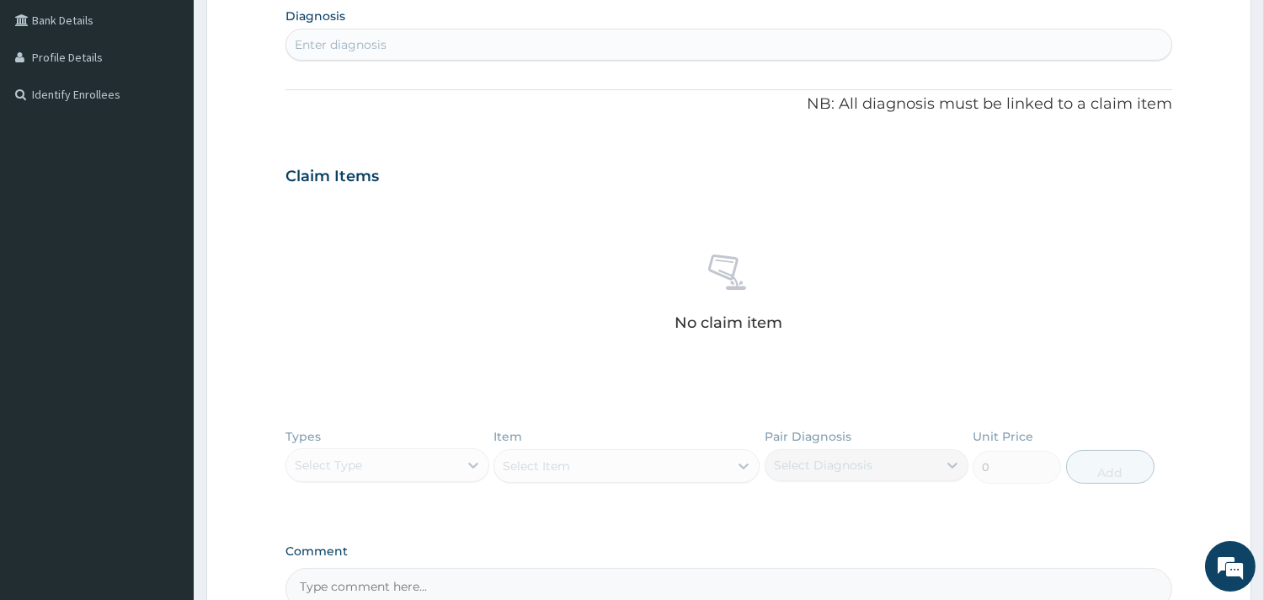
click at [446, 45] on div "Enter diagnosis" at bounding box center [728, 44] width 885 height 27
type input "MALARIA"
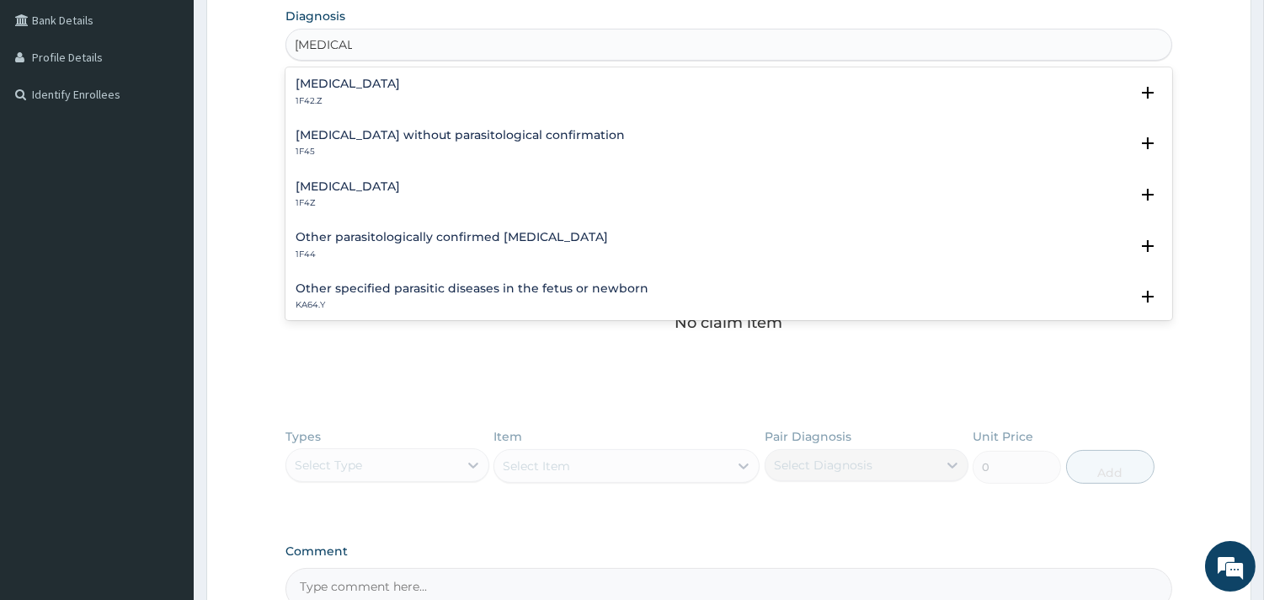
click at [419, 200] on div "Malaria, unspecified 1F4Z" at bounding box center [729, 194] width 866 height 29
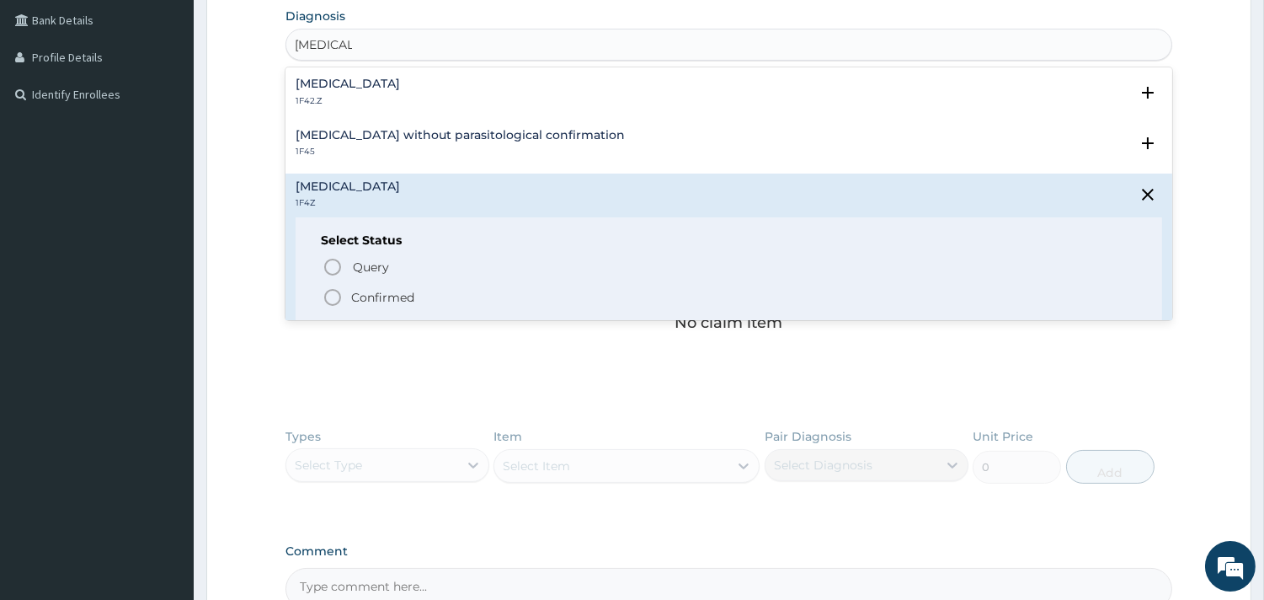
click at [385, 287] on span "Confirmed" at bounding box center [730, 297] width 814 height 20
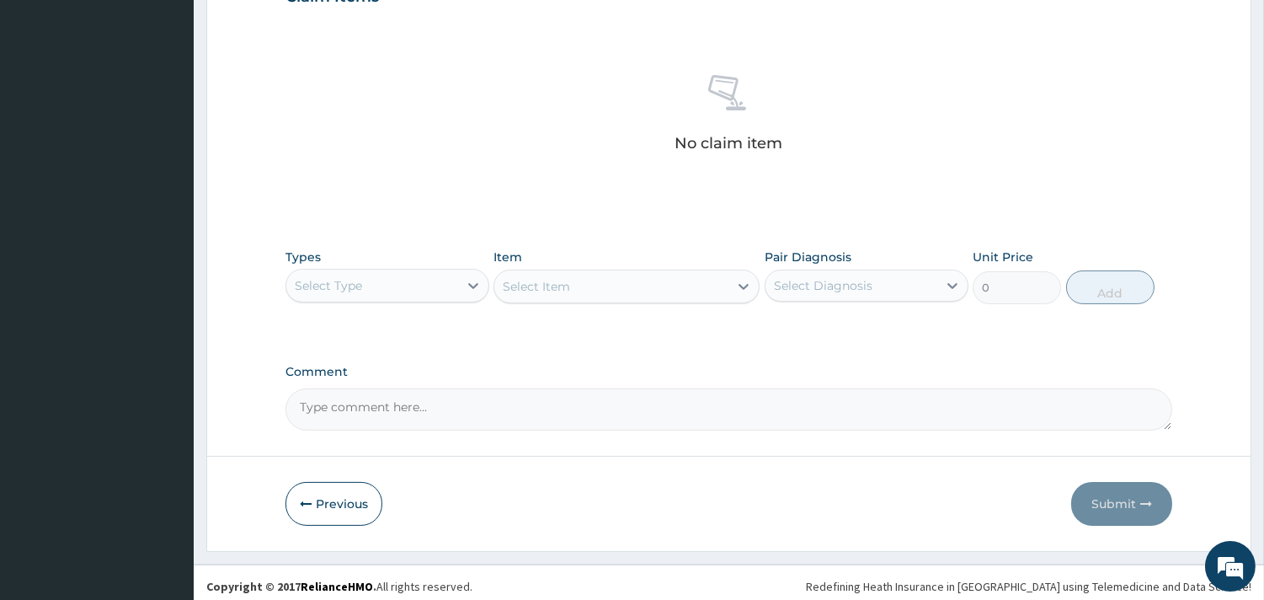
scroll to position [615, 0]
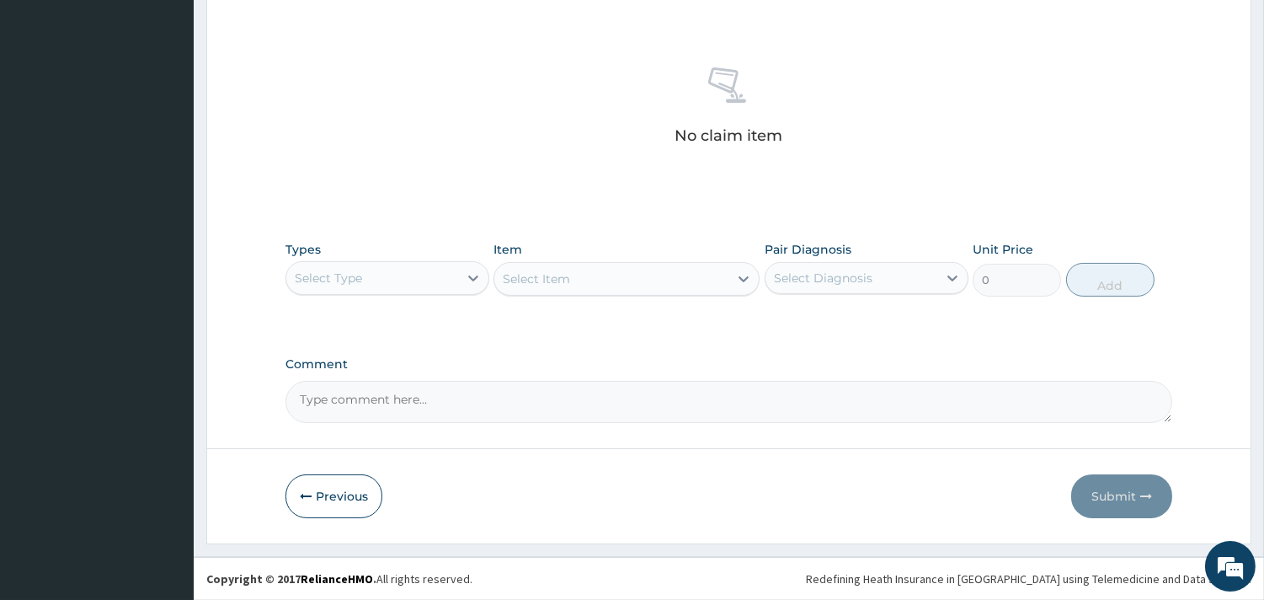
click at [391, 285] on div "Select Type" at bounding box center [372, 277] width 172 height 27
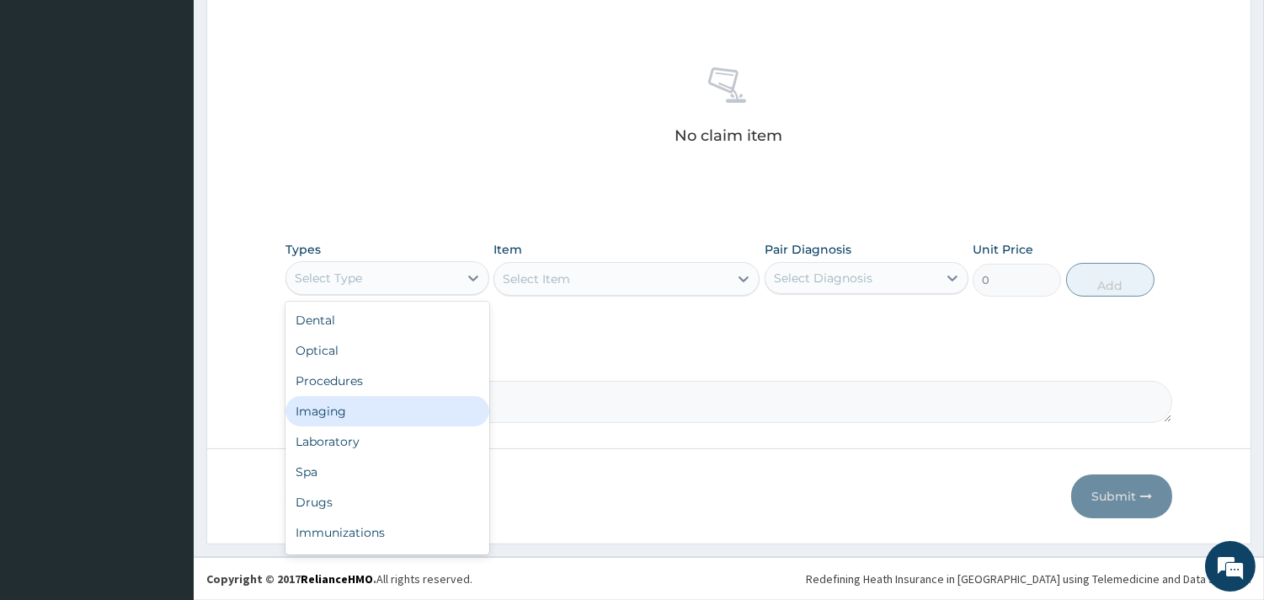
click at [384, 386] on div "Procedures" at bounding box center [387, 380] width 204 height 30
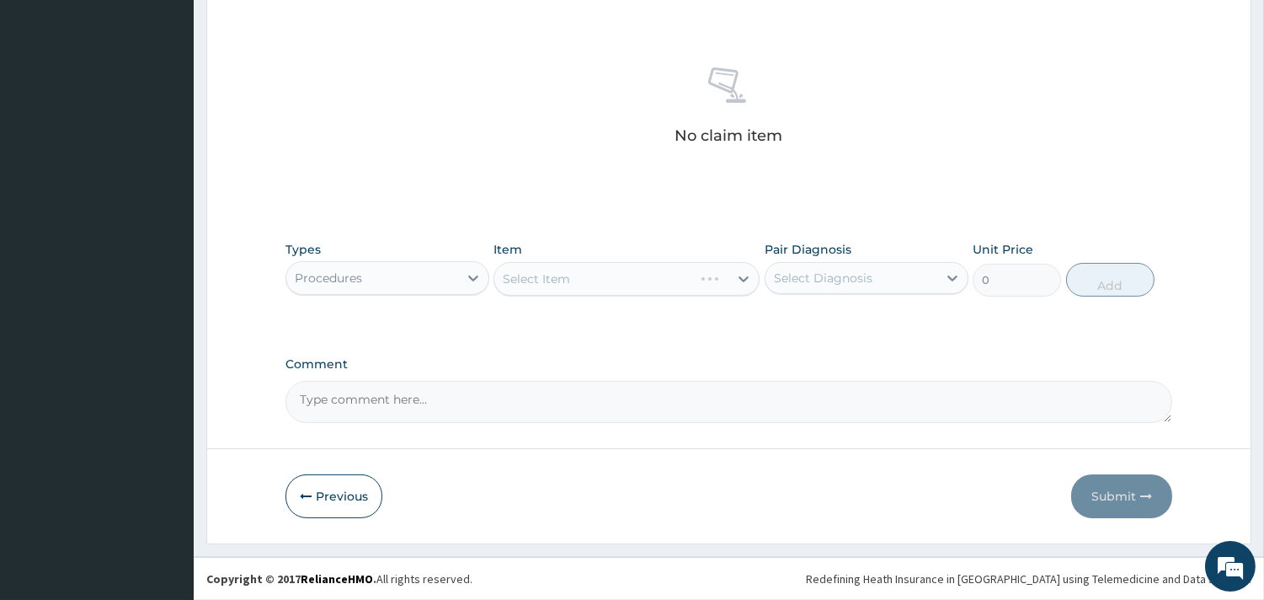
click at [557, 287] on div "Select Item" at bounding box center [626, 279] width 266 height 34
click at [565, 268] on div "Select Item" at bounding box center [626, 279] width 266 height 34
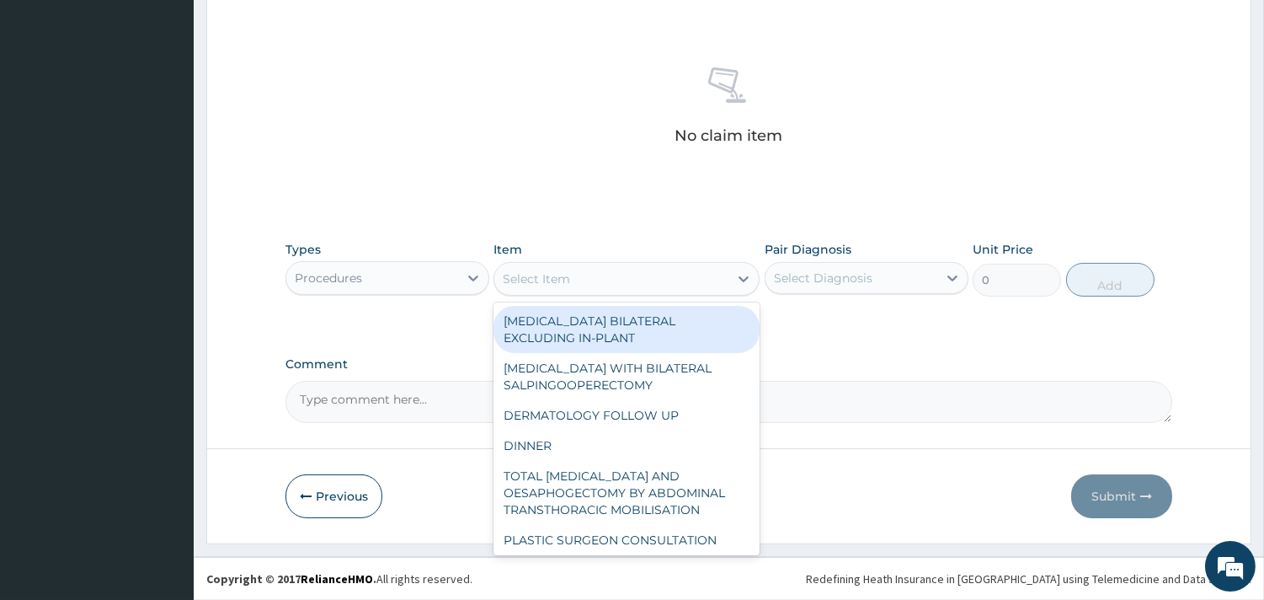
click at [547, 275] on div "Select Item" at bounding box center [536, 278] width 67 height 17
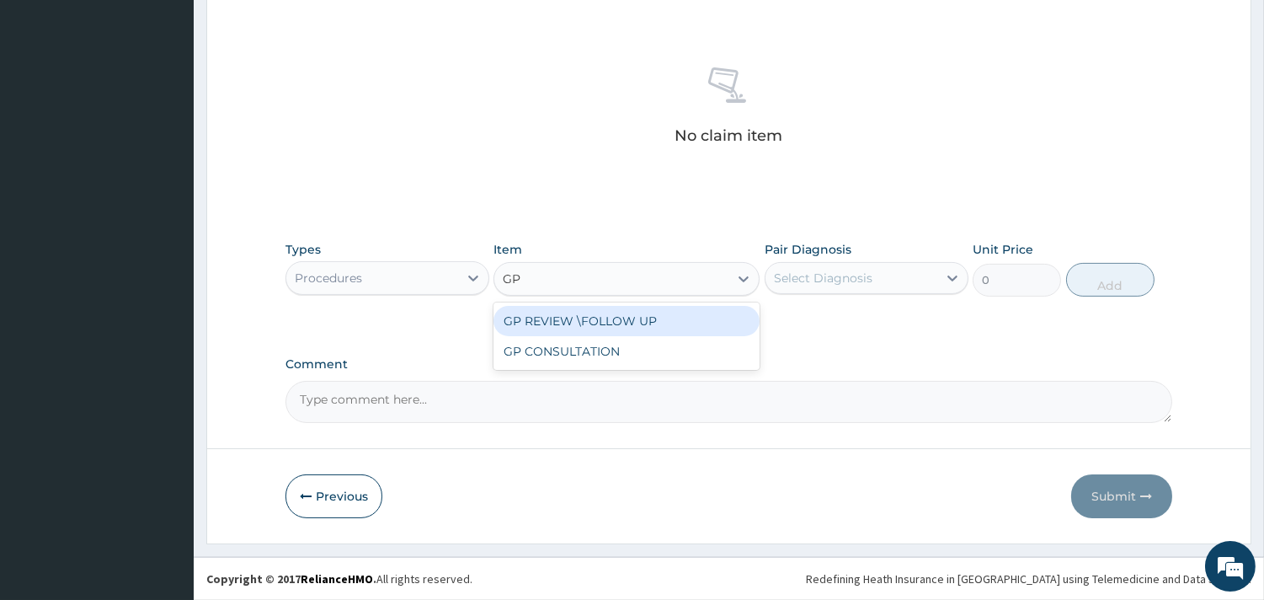
type input "GP C"
drag, startPoint x: 616, startPoint y: 337, endPoint x: 612, endPoint y: 327, distance: 10.9
click at [613, 333] on div "GP CONSULTATION" at bounding box center [626, 320] width 266 height 37
click at [611, 325] on div "GP CONSULTATION" at bounding box center [626, 321] width 266 height 30
type input "7125"
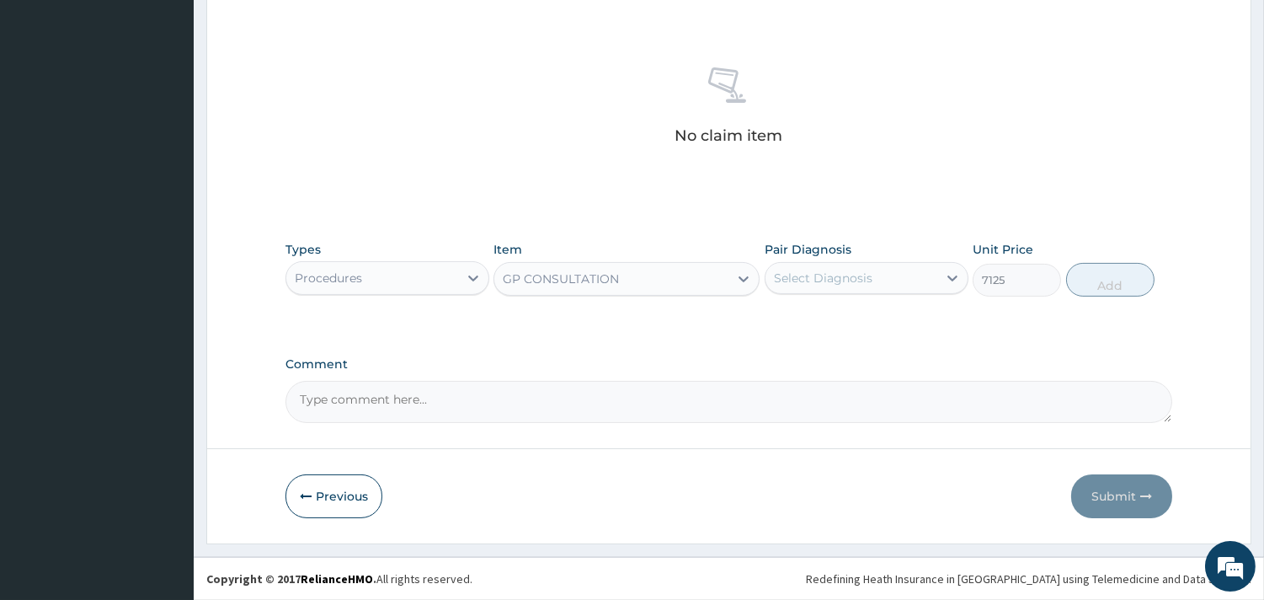
click at [840, 286] on div "Select Diagnosis" at bounding box center [823, 277] width 99 height 17
click at [854, 328] on div "Malaria, unspecified" at bounding box center [867, 321] width 204 height 35
checkbox input "true"
click at [1135, 284] on button "Add" at bounding box center [1110, 280] width 88 height 34
type input "0"
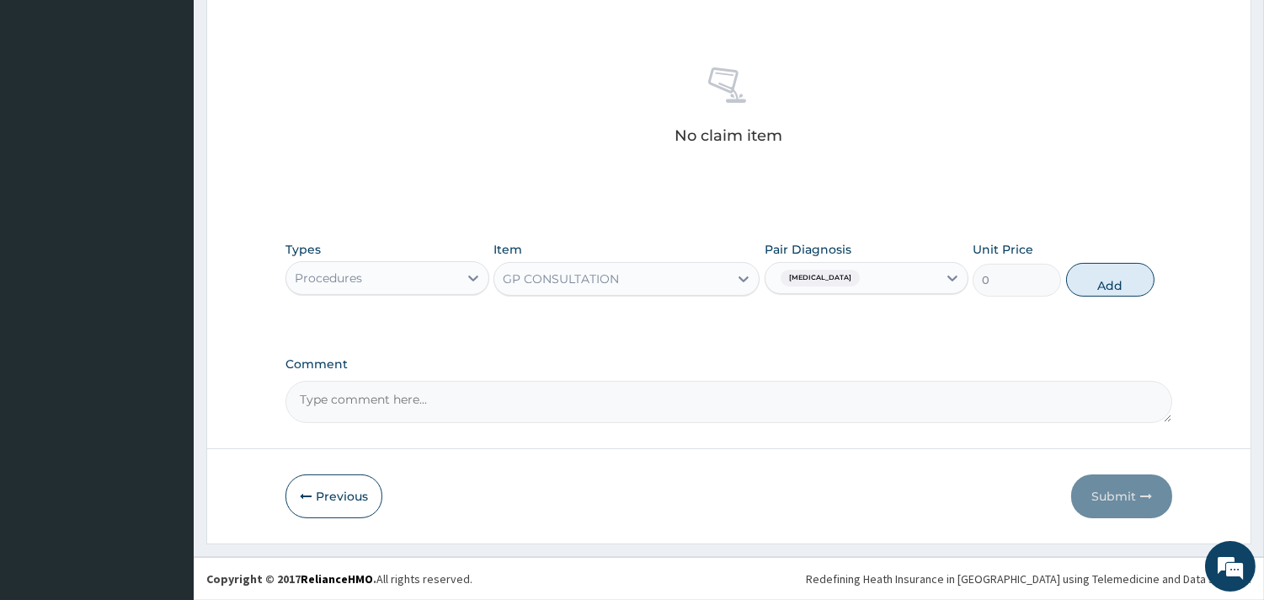
scroll to position [533, 0]
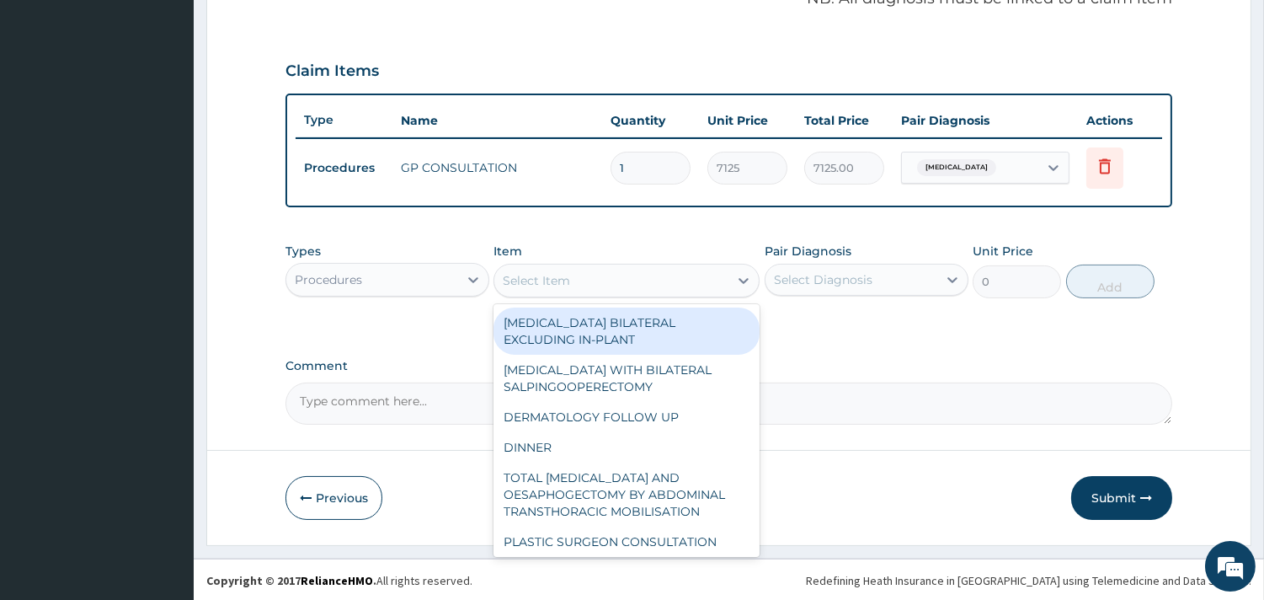
click at [611, 283] on div "Select Item" at bounding box center [611, 280] width 234 height 27
click at [408, 246] on div "Types Procedures" at bounding box center [387, 271] width 204 height 56
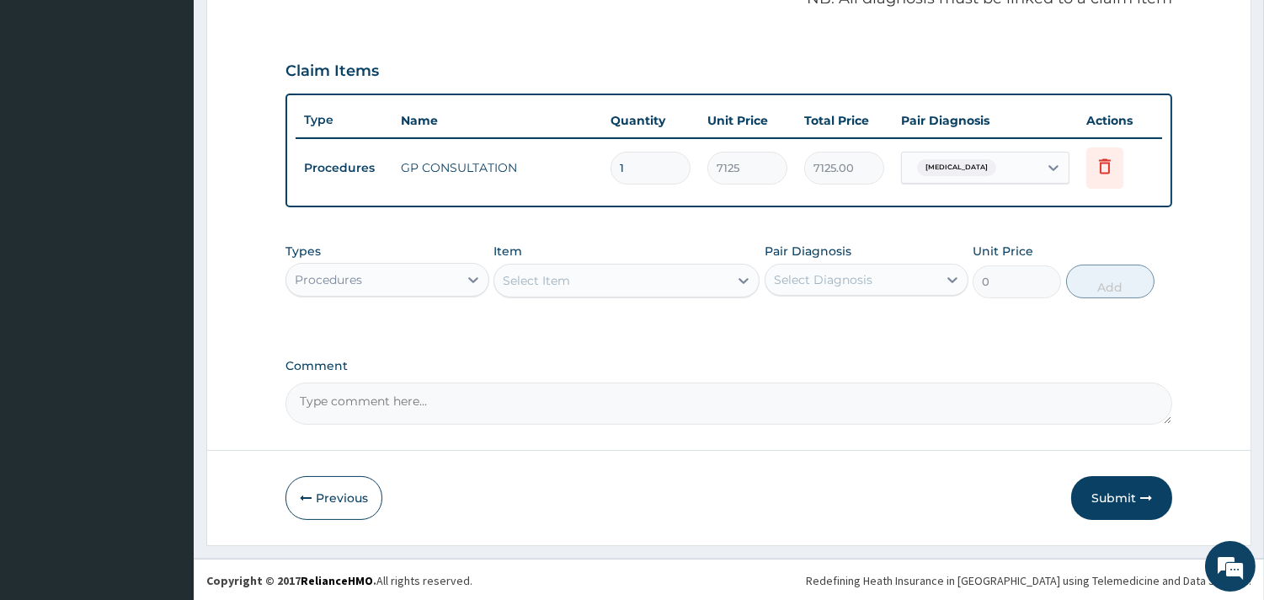
click at [413, 268] on div "Procedures" at bounding box center [372, 279] width 172 height 27
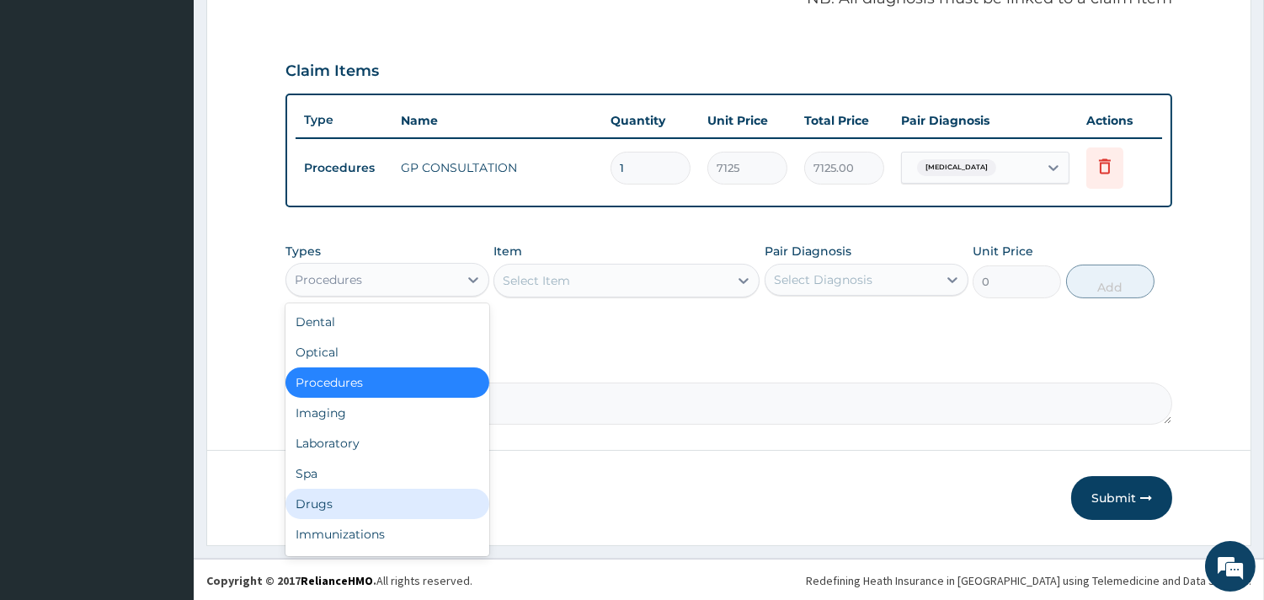
click at [363, 488] on div "Drugs" at bounding box center [387, 503] width 204 height 30
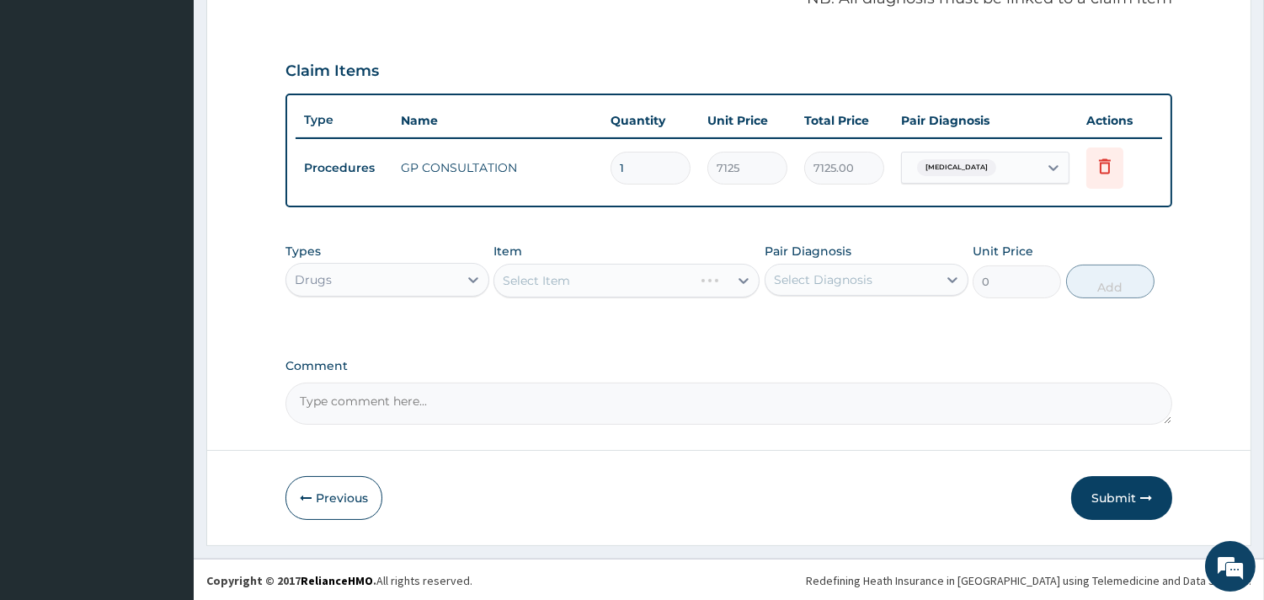
click at [403, 312] on div "Types option Drugs, selected. Select is focused ,type to refine list, press Dow…" at bounding box center [728, 283] width 887 height 98
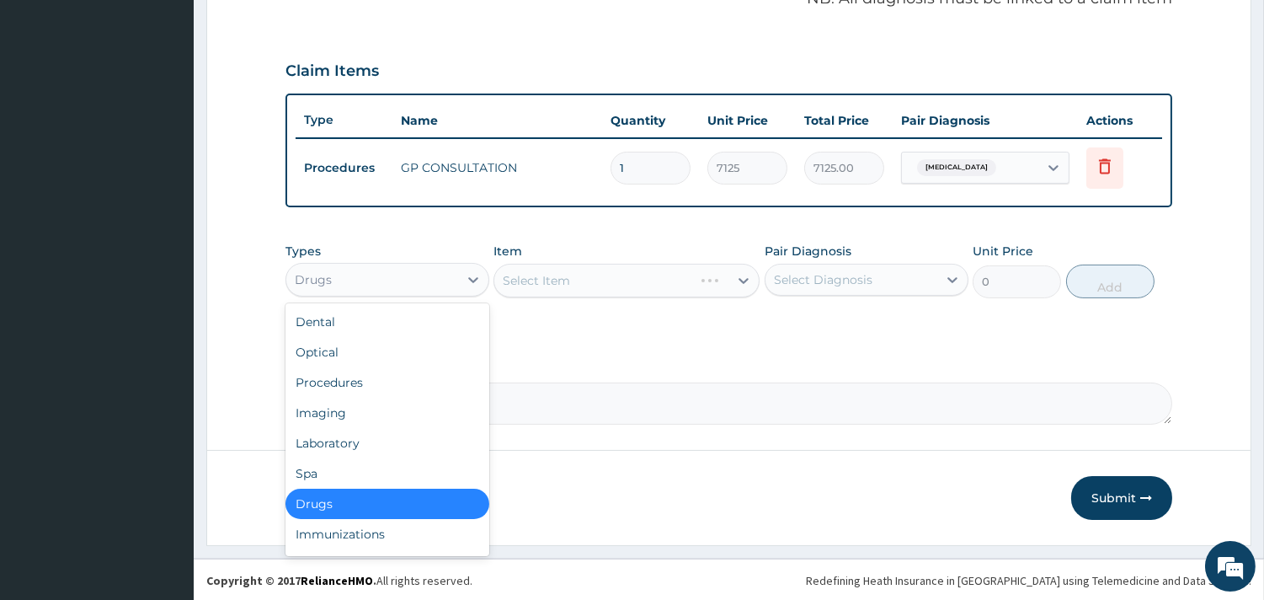
click at [408, 273] on div "Drugs" at bounding box center [372, 279] width 172 height 27
click at [383, 439] on div "Laboratory" at bounding box center [387, 443] width 204 height 30
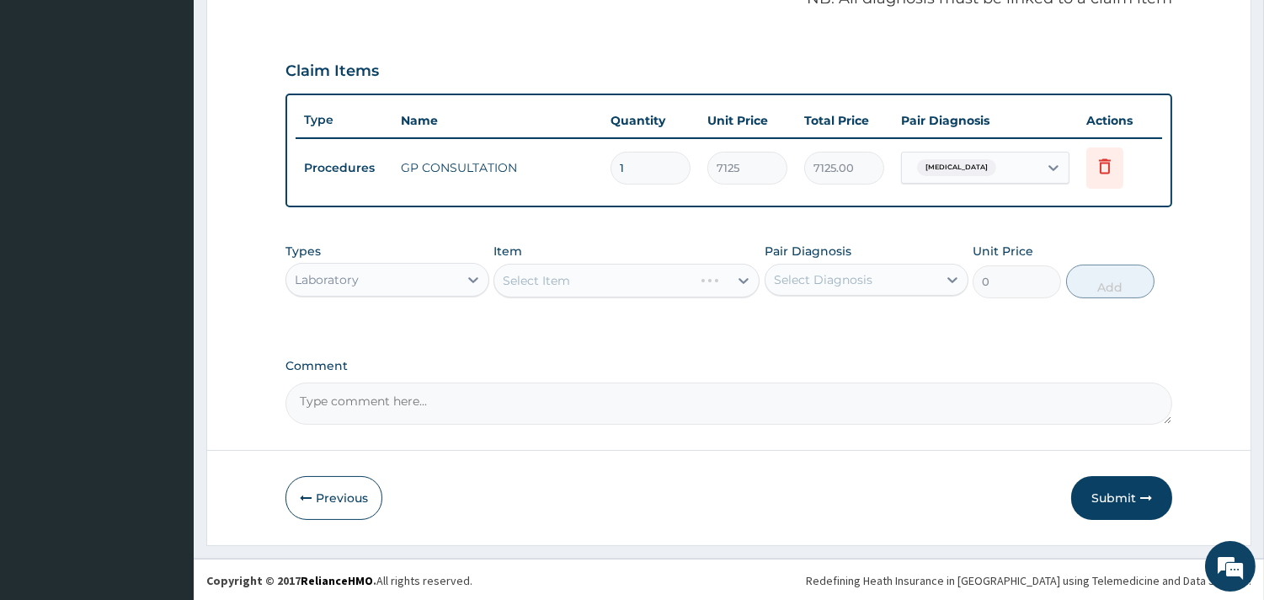
click at [577, 285] on div "Select Item" at bounding box center [626, 281] width 266 height 34
click at [574, 280] on div "Select Item" at bounding box center [626, 281] width 266 height 34
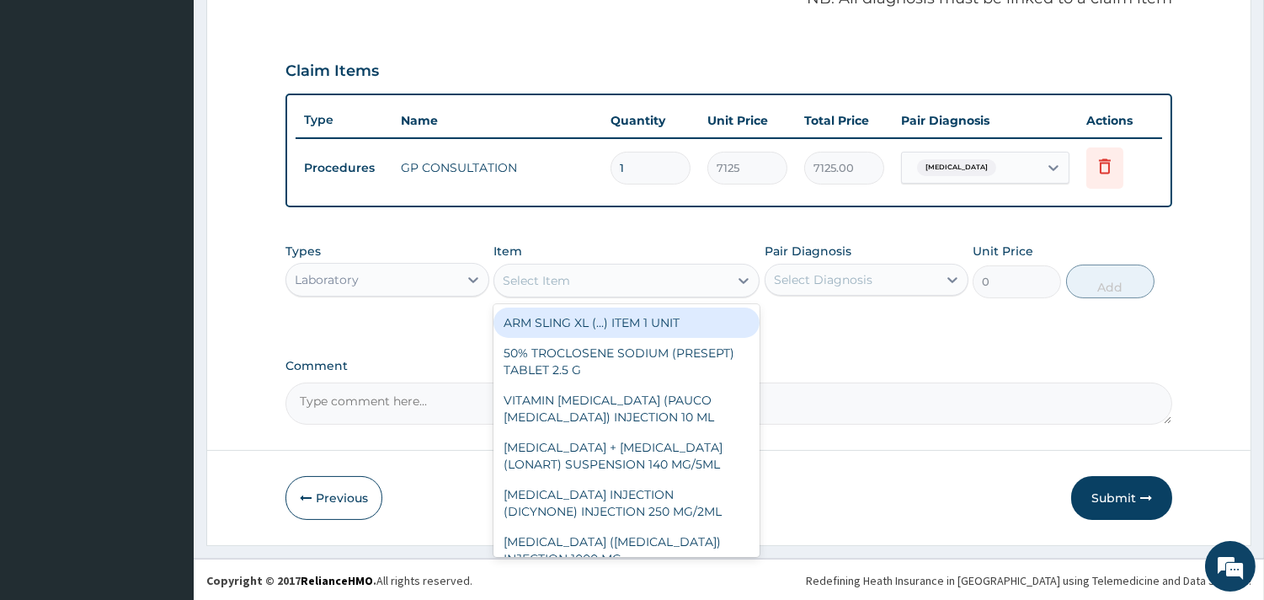
click at [625, 273] on div "Select Item" at bounding box center [611, 280] width 234 height 27
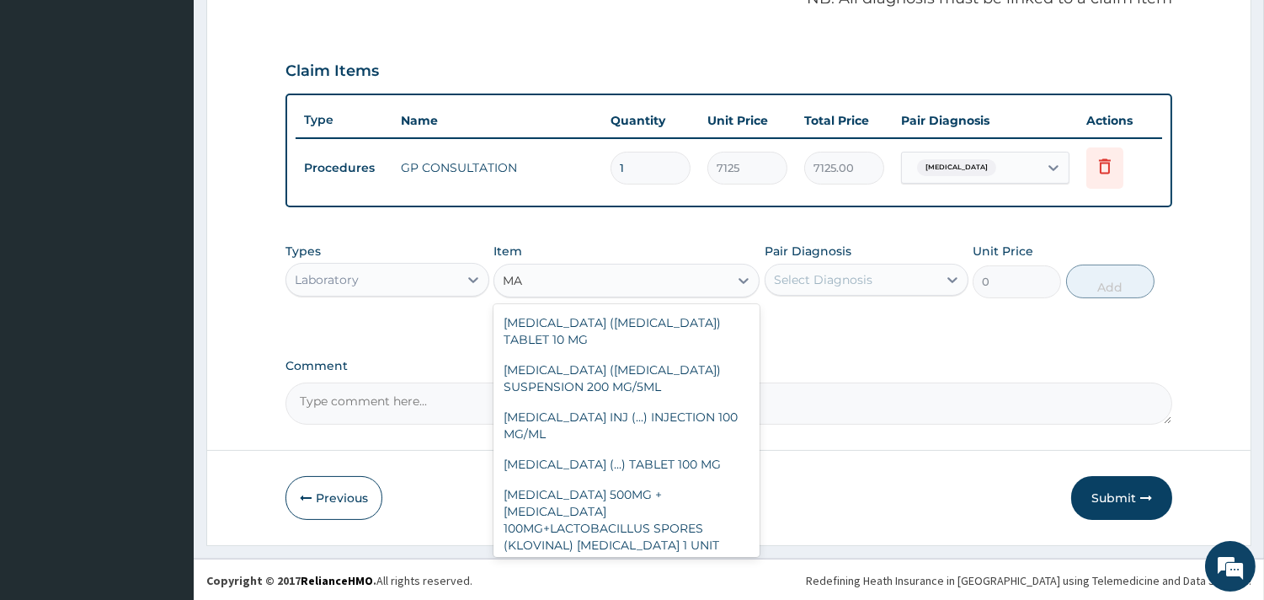
type input "M"
type input "MA"
click at [373, 266] on div "Laboratory" at bounding box center [372, 279] width 172 height 27
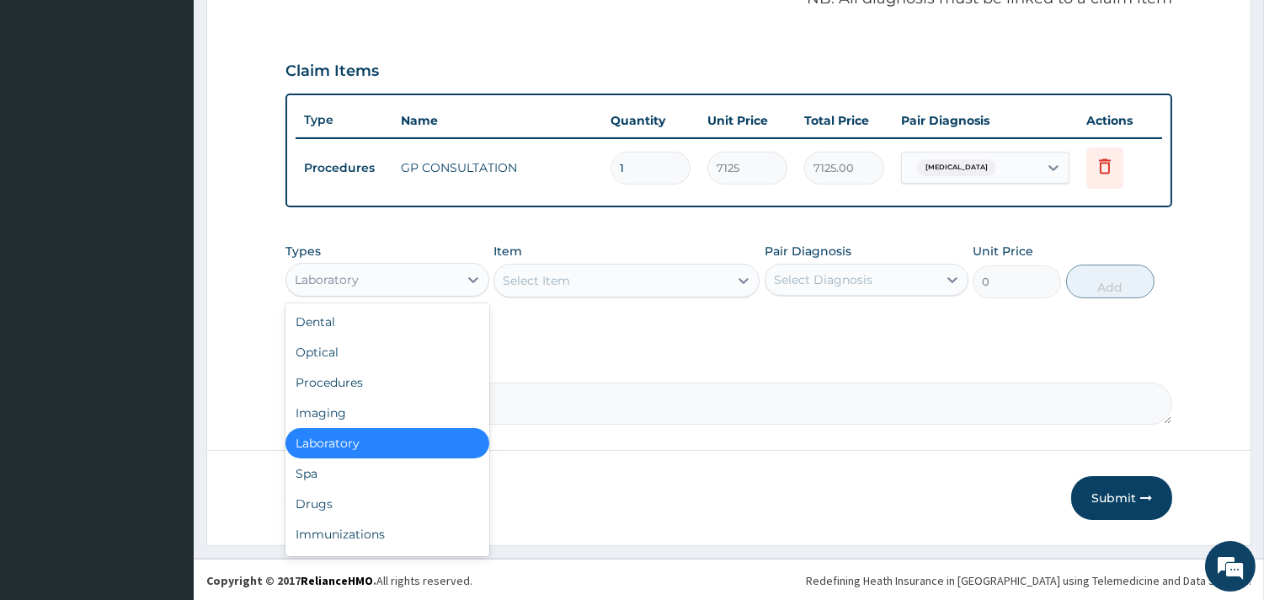
click at [348, 444] on div "Laboratory" at bounding box center [387, 443] width 204 height 30
click at [373, 266] on div "Laboratory" at bounding box center [372, 279] width 172 height 27
click at [355, 413] on div "Imaging" at bounding box center [387, 412] width 204 height 30
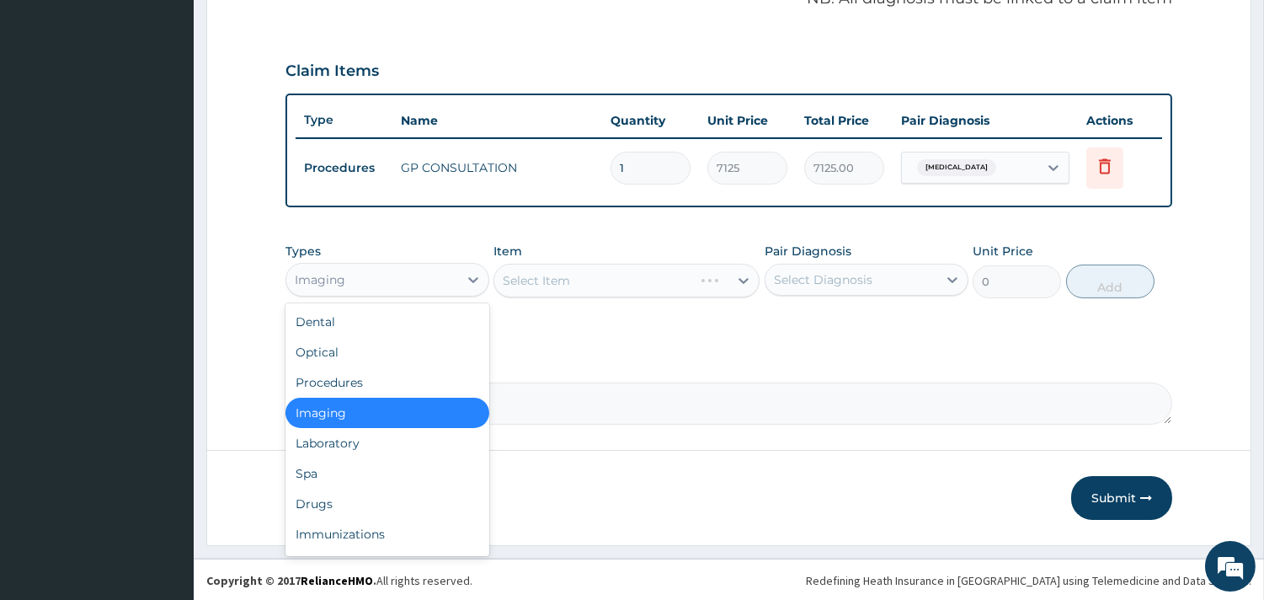
click at [368, 279] on div "Imaging" at bounding box center [372, 279] width 172 height 27
click at [346, 436] on div "Laboratory" at bounding box center [387, 443] width 204 height 30
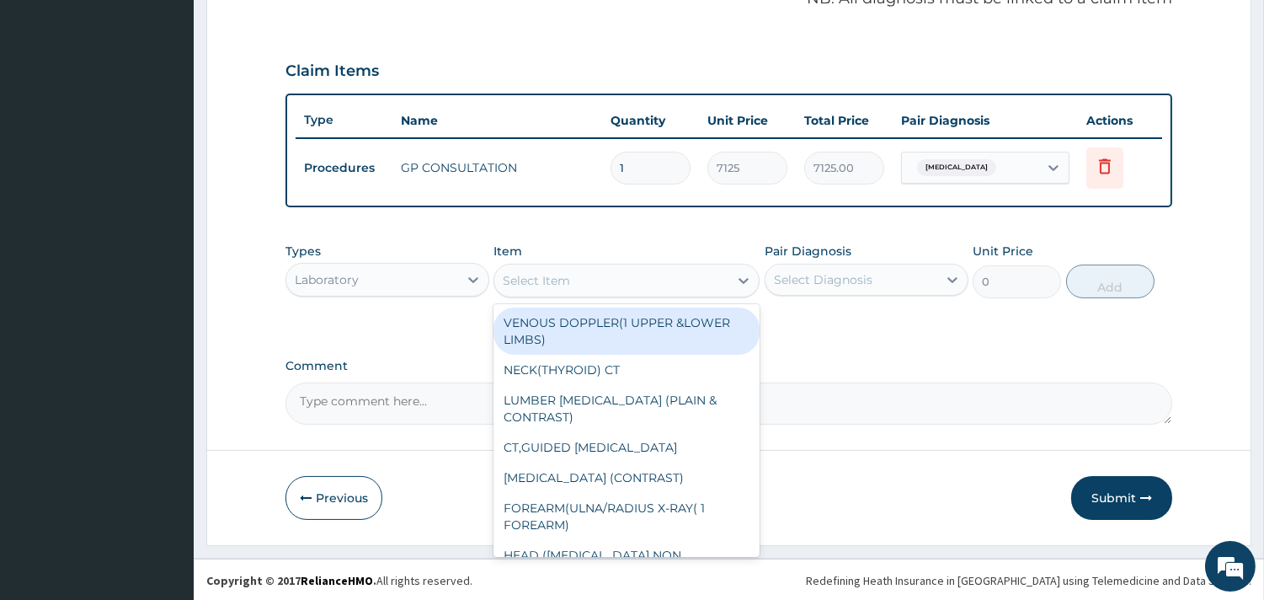
click at [657, 279] on div "Select Item" at bounding box center [611, 280] width 234 height 27
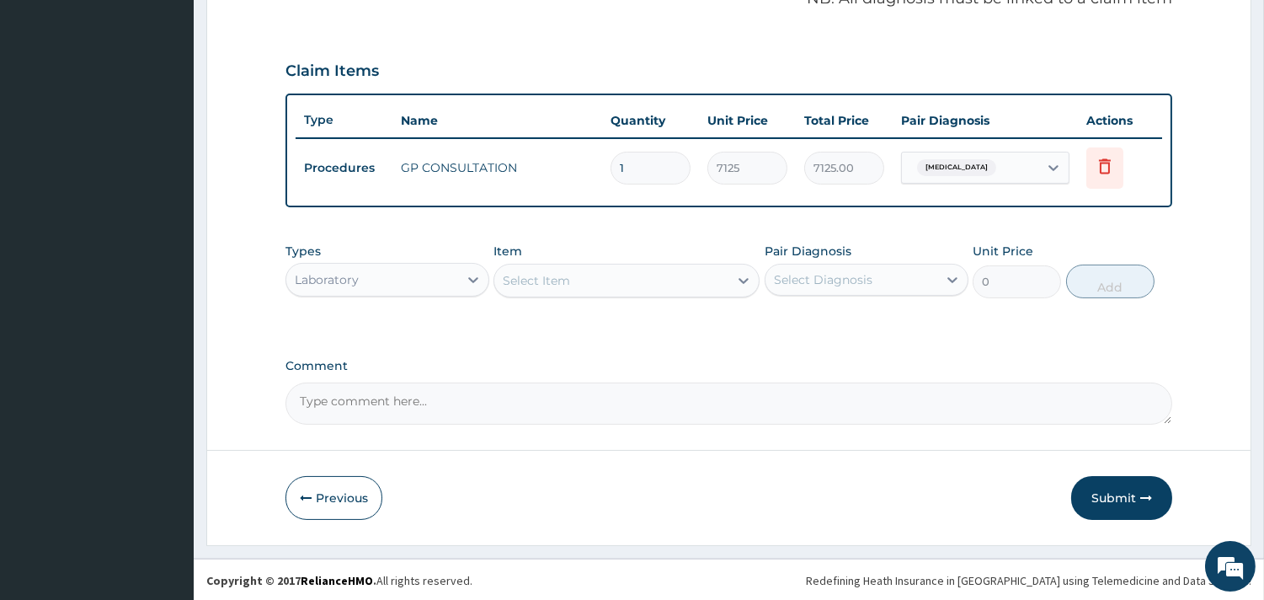
click at [657, 279] on div "Select Item" at bounding box center [611, 280] width 234 height 27
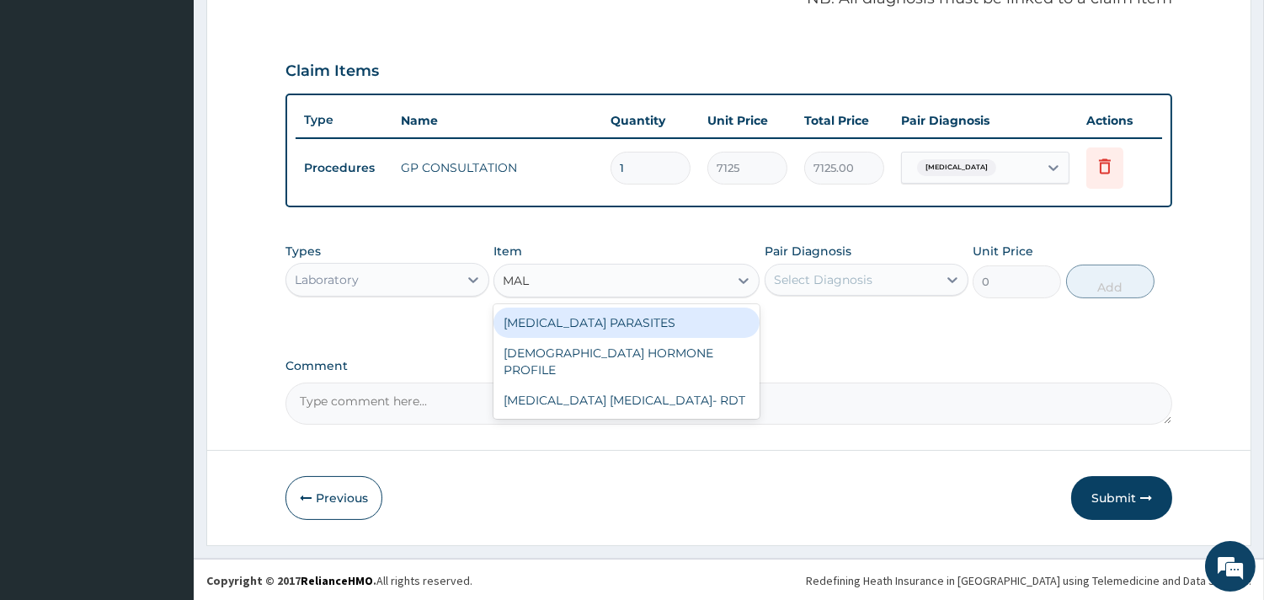
type input "MALA"
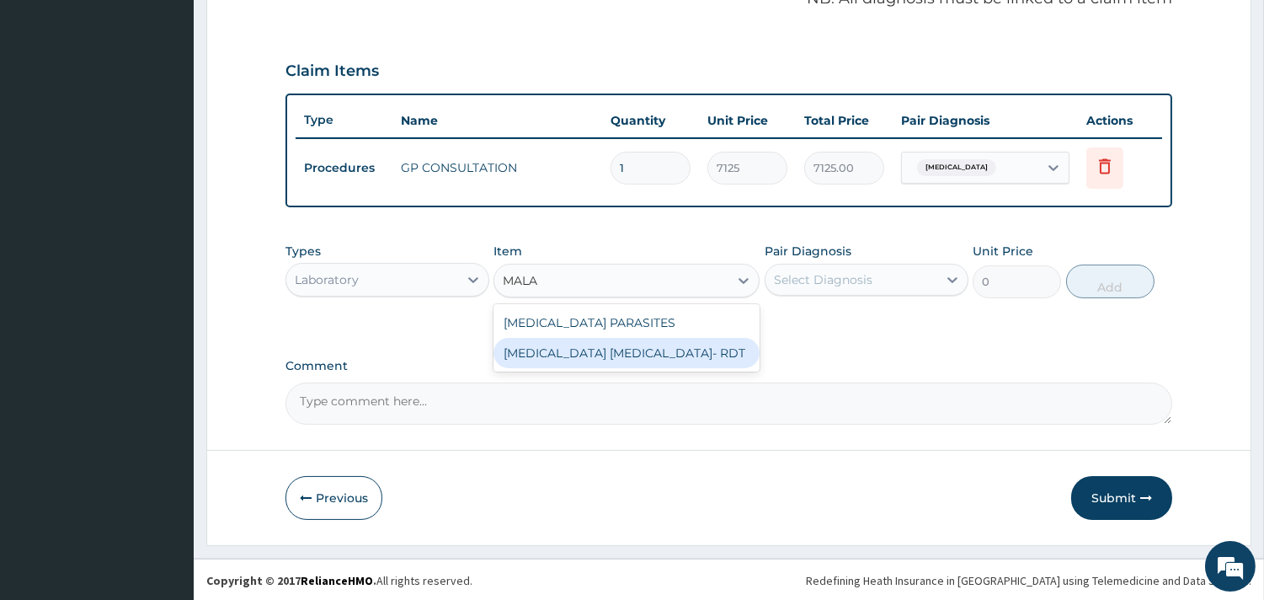
click at [685, 347] on div "MALARIA PARASITE- RDT" at bounding box center [626, 353] width 266 height 30
type input "4321.35"
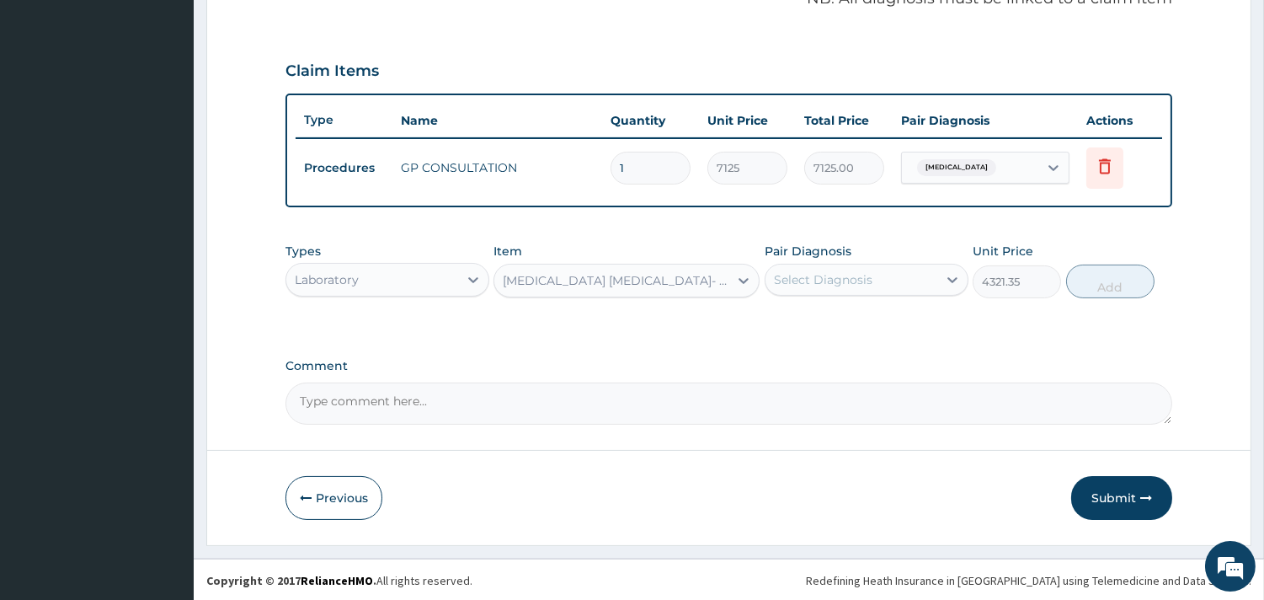
drag, startPoint x: 889, startPoint y: 304, endPoint x: 882, endPoint y: 290, distance: 15.8
click at [887, 303] on div "Types Laboratory Item MALARIA PARASITE- RDT Pair Diagnosis Select Diagnosis Uni…" at bounding box center [728, 270] width 887 height 72
click at [882, 288] on div "Select Diagnosis" at bounding box center [851, 279] width 172 height 27
click at [886, 306] on div "Malaria, unspecified" at bounding box center [867, 323] width 204 height 35
checkbox input "true"
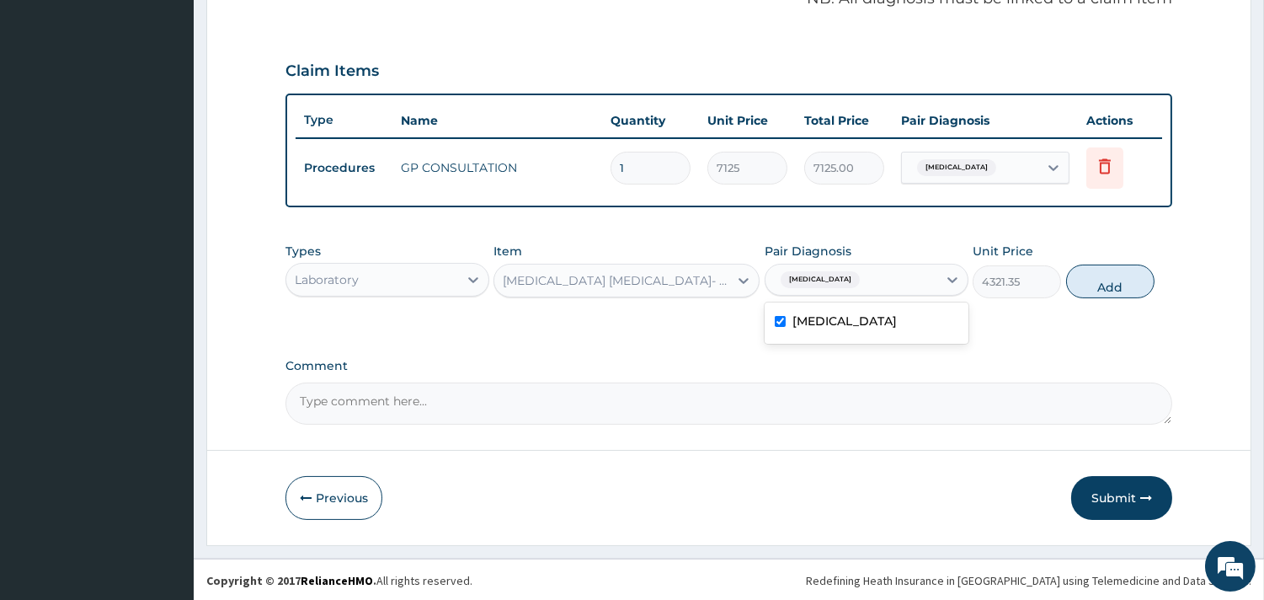
click at [1123, 287] on button "Add" at bounding box center [1110, 281] width 88 height 34
type input "0"
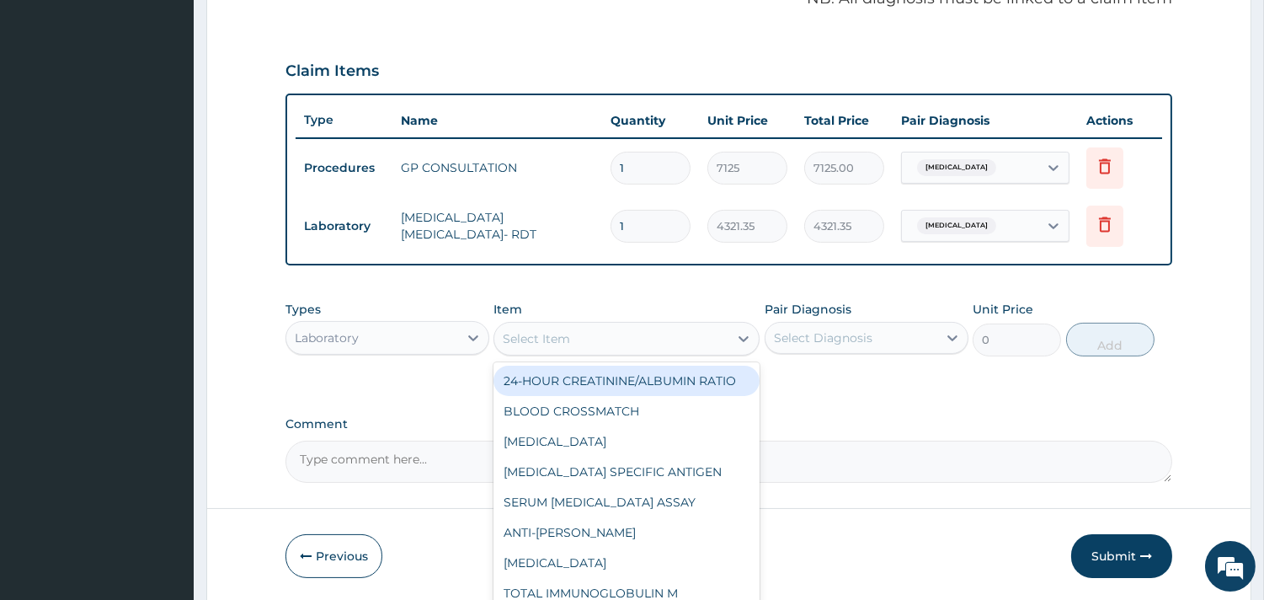
click at [581, 340] on div "Select Item" at bounding box center [611, 338] width 234 height 27
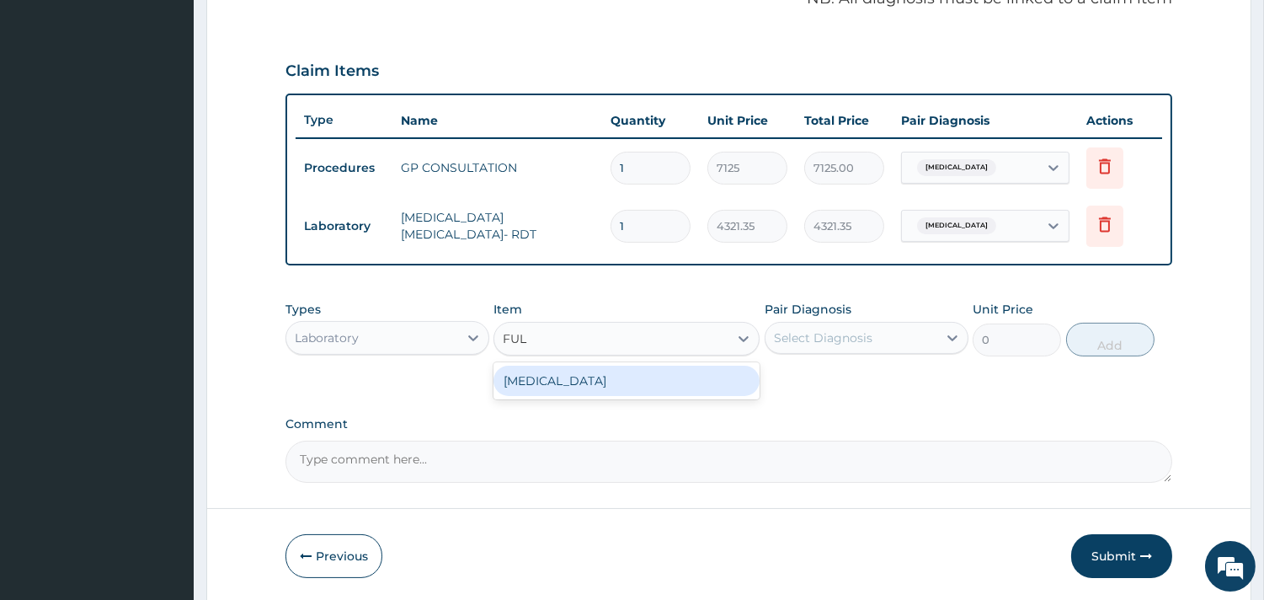
type input "FULL"
click at [579, 371] on div "FULL BLOOD COUNT" at bounding box center [626, 380] width 266 height 30
type input "5383.5"
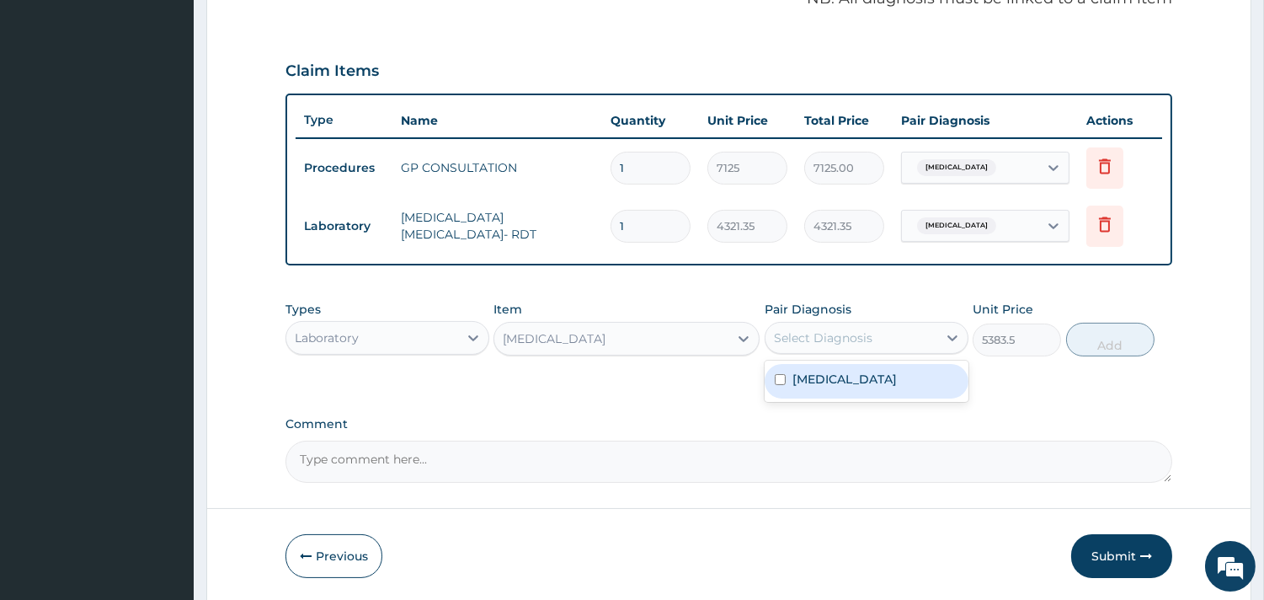
click at [822, 333] on div "Select Diagnosis" at bounding box center [823, 337] width 99 height 17
click at [819, 388] on div "Malaria, unspecified" at bounding box center [867, 381] width 204 height 35
checkbox input "true"
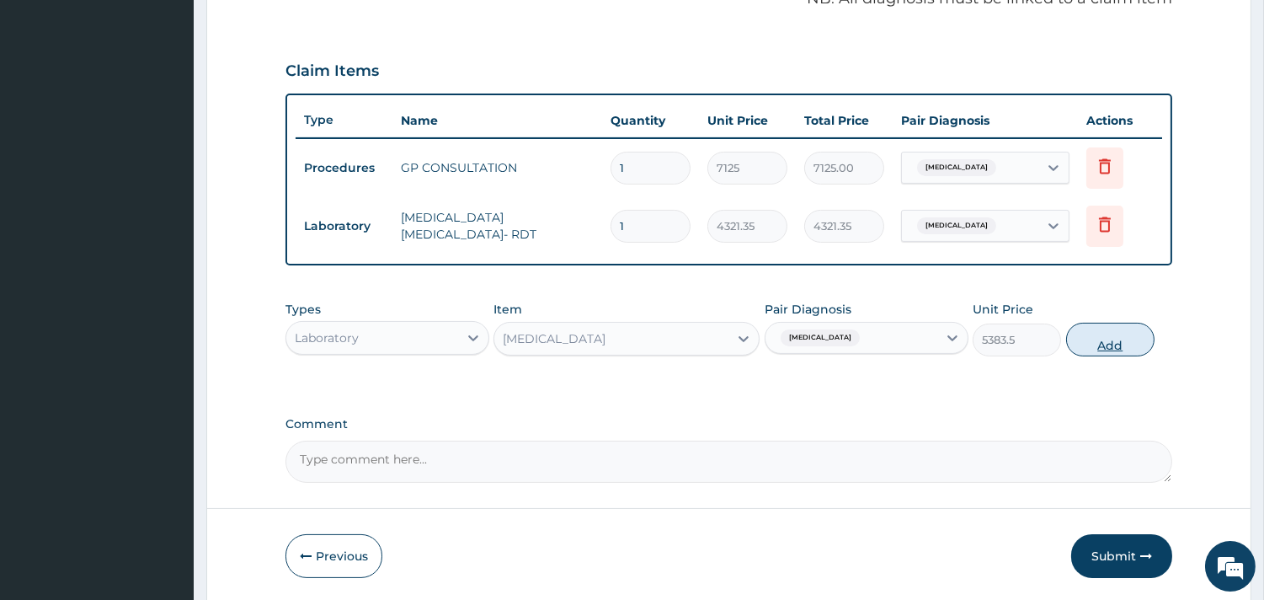
click at [1117, 343] on button "Add" at bounding box center [1110, 340] width 88 height 34
type input "0"
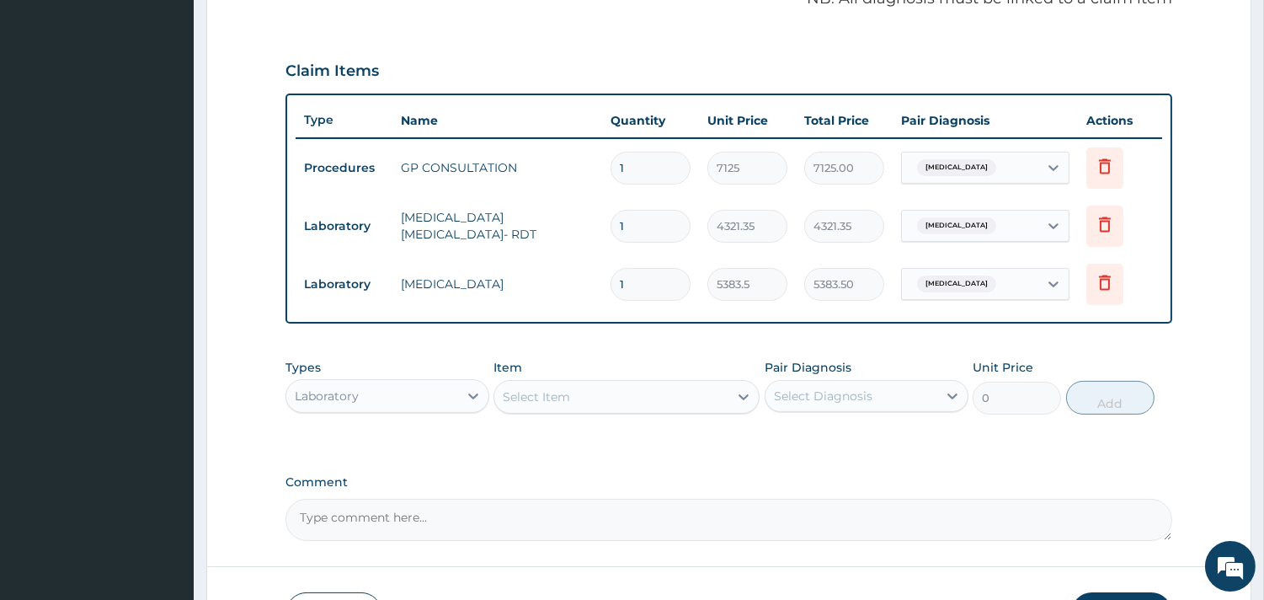
type input "0"
type input "0.00"
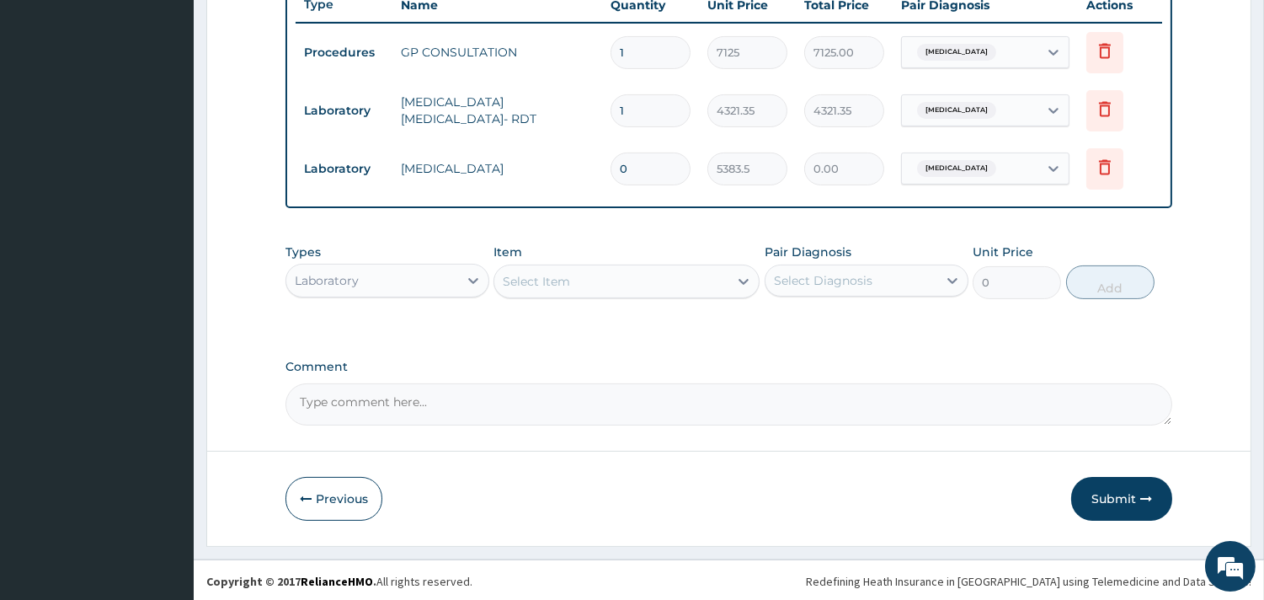
scroll to position [650, 0]
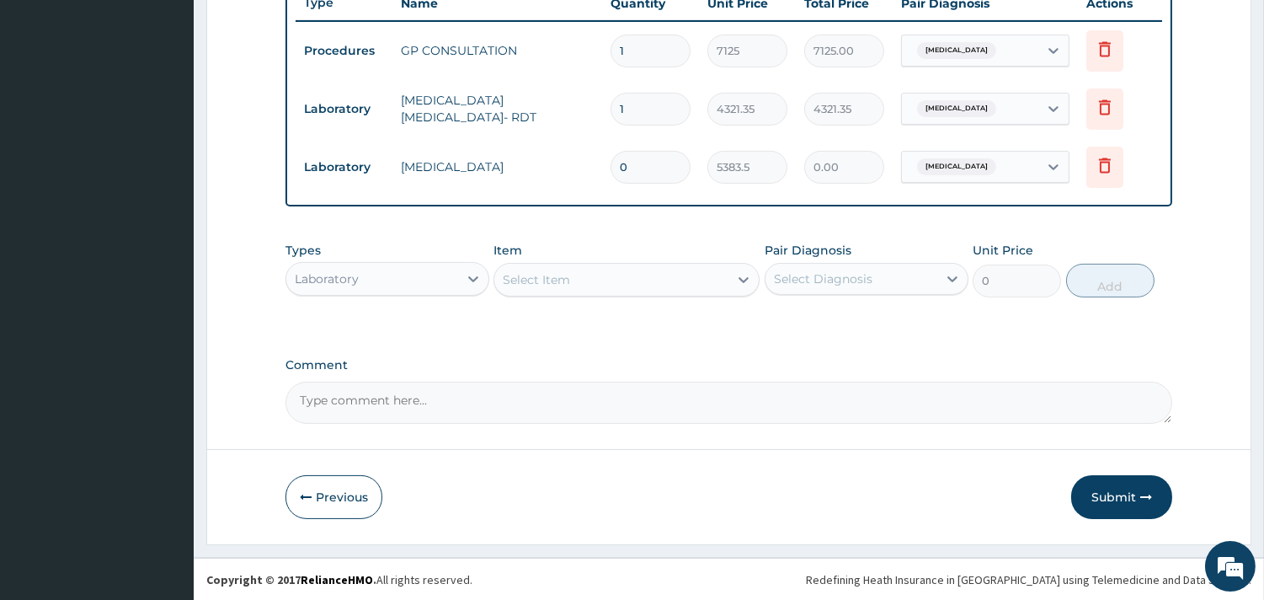
type input "0"
click at [427, 268] on div "Laboratory" at bounding box center [372, 278] width 172 height 27
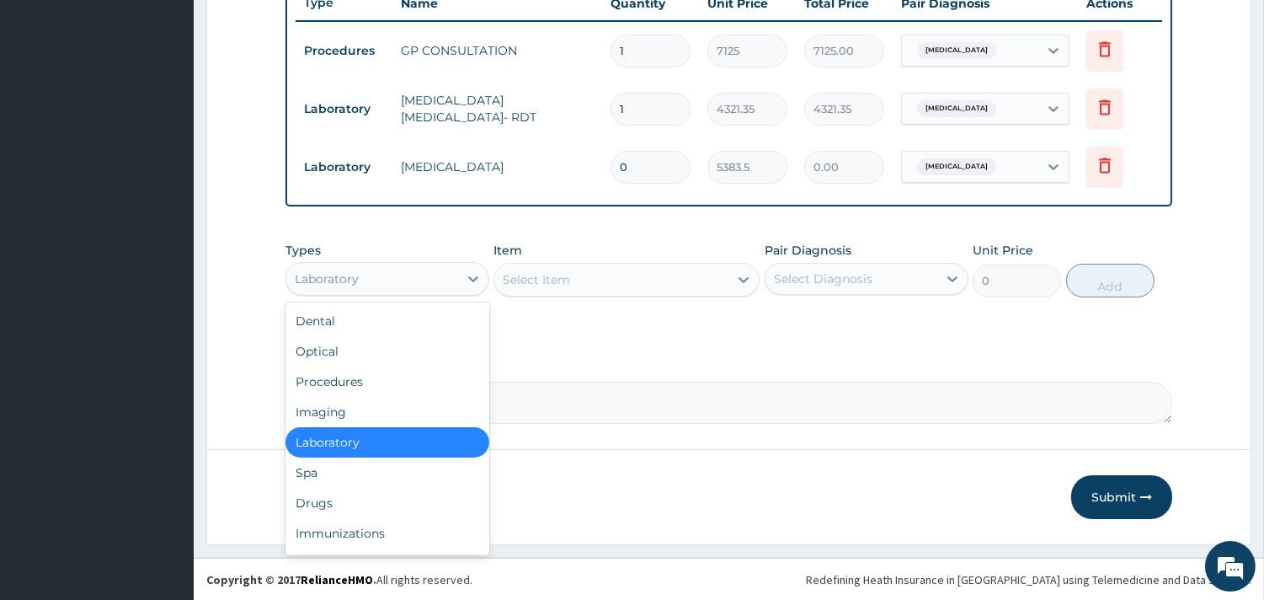
scroll to position [56, 0]
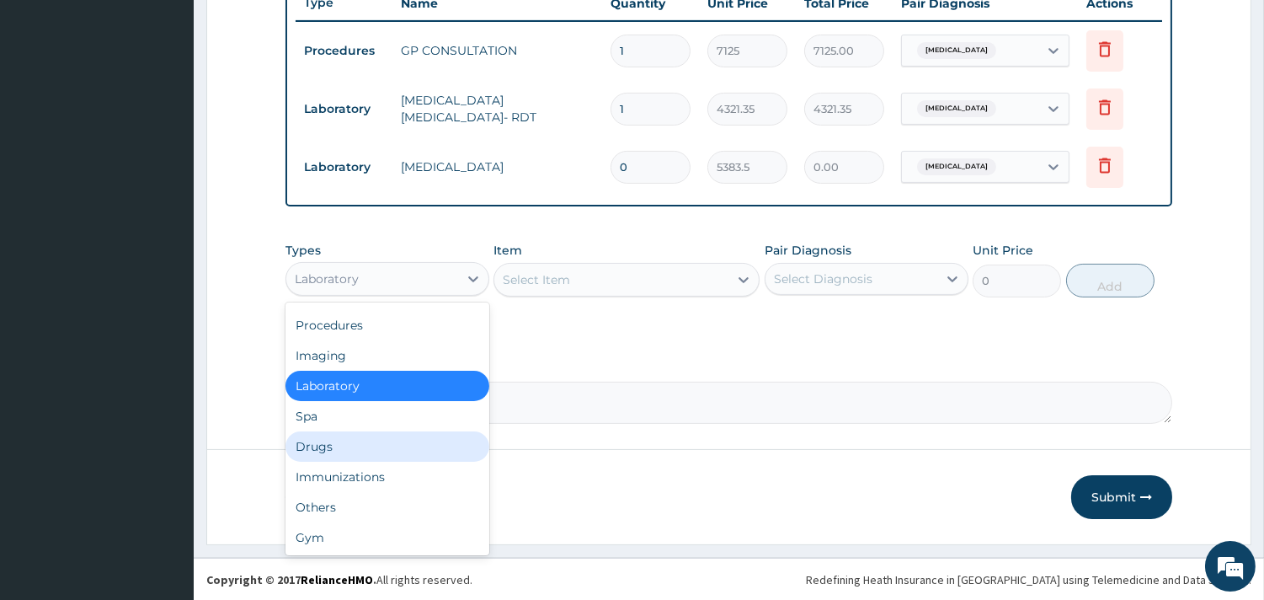
click at [376, 447] on div "Drugs" at bounding box center [387, 446] width 204 height 30
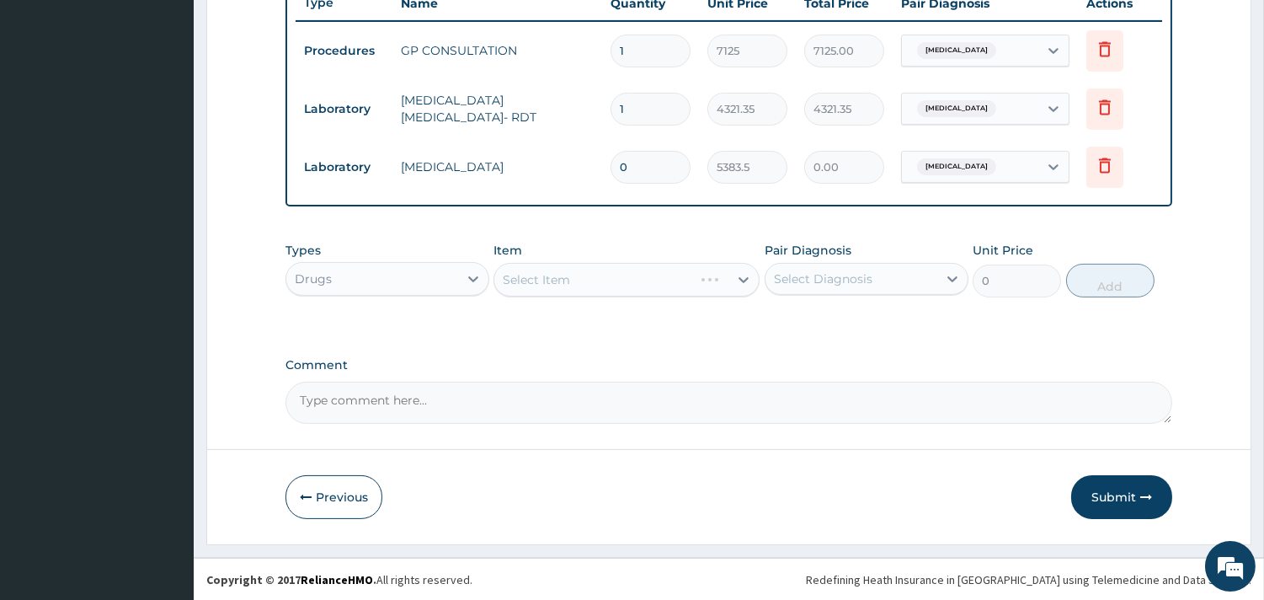
click at [615, 279] on div "Select Item" at bounding box center [626, 280] width 266 height 34
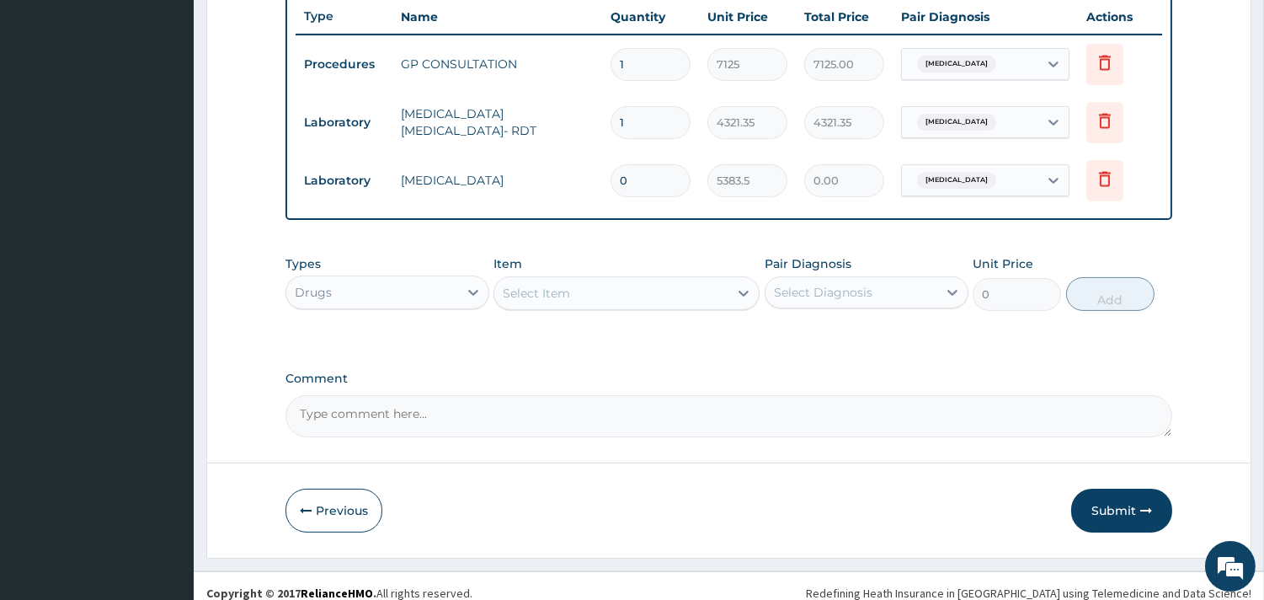
scroll to position [650, 0]
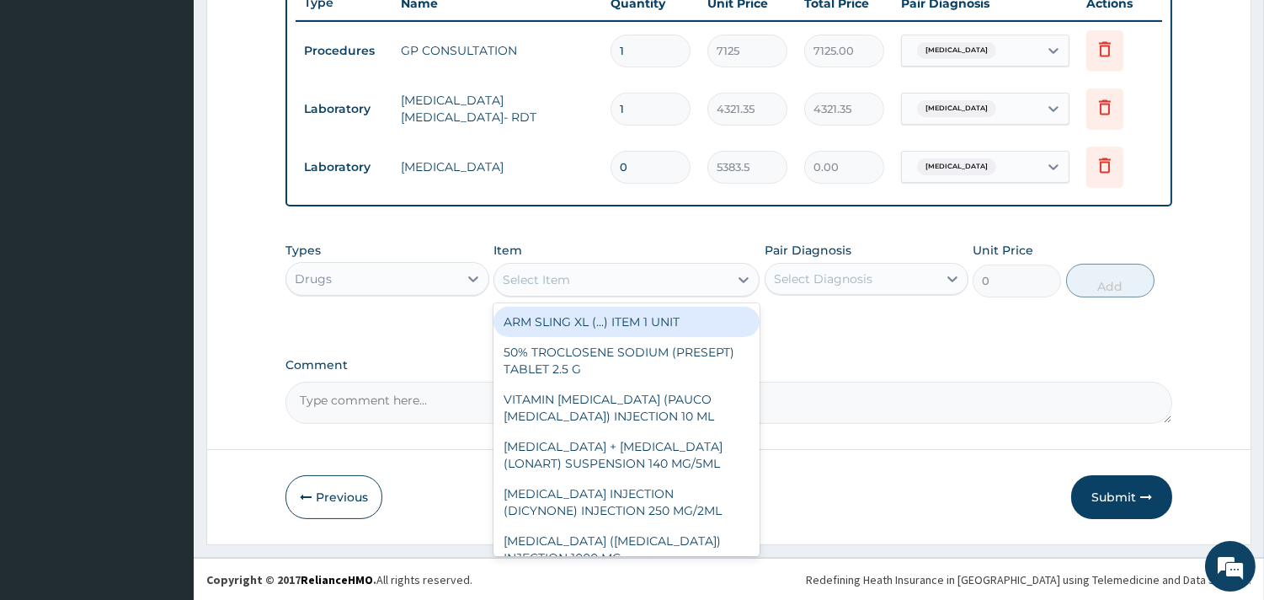
click at [600, 291] on div "Select Item" at bounding box center [611, 279] width 234 height 27
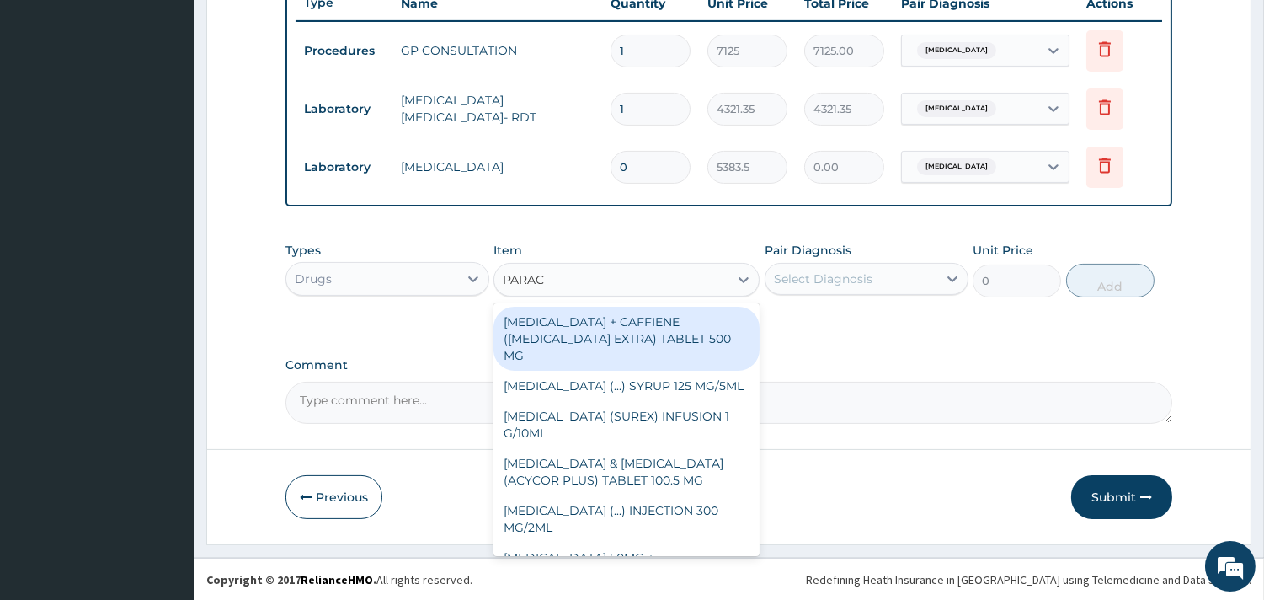
type input "PARACE"
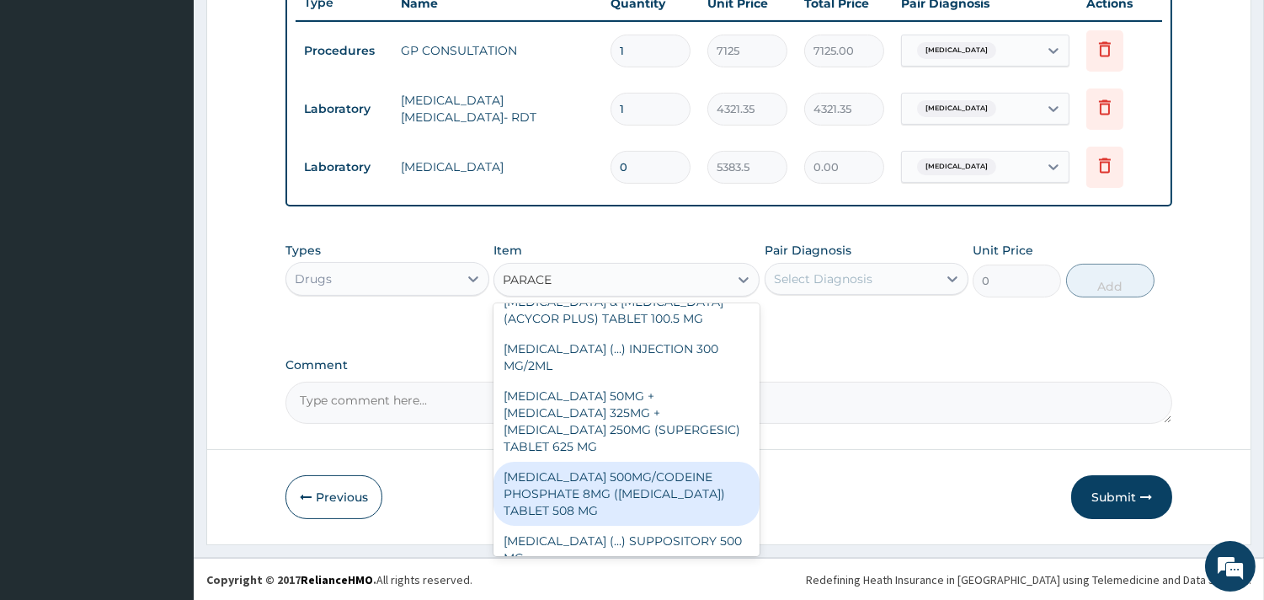
scroll to position [187, 0]
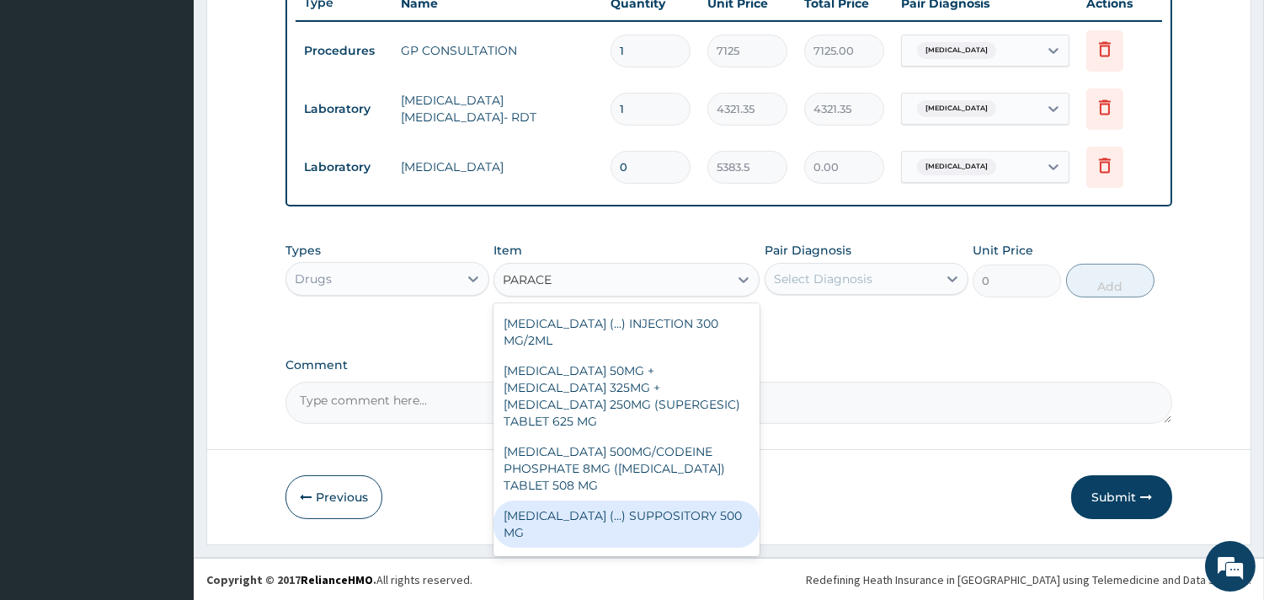
click at [637, 500] on div "PARACETAMOL (...) SUPPOSITORY 500 MG" at bounding box center [626, 523] width 266 height 47
type input "702"
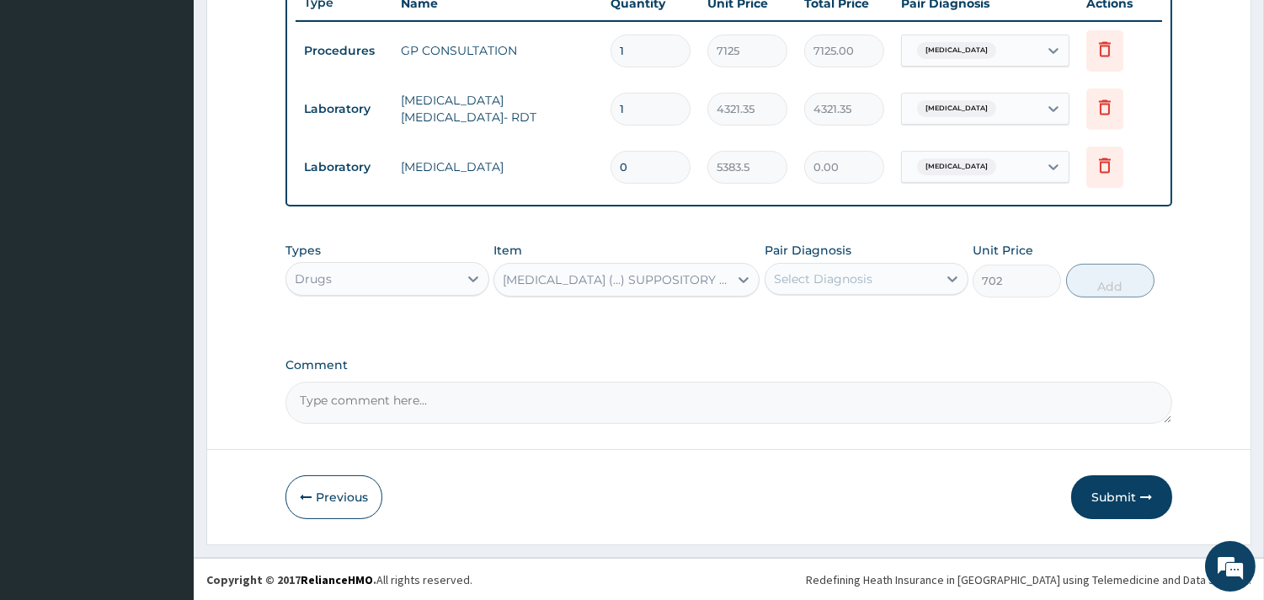
drag, startPoint x: 846, startPoint y: 268, endPoint x: 847, endPoint y: 299, distance: 31.2
click at [846, 270] on div "Select Diagnosis" at bounding box center [823, 278] width 99 height 17
click at [846, 316] on label "Malaria, unspecified" at bounding box center [844, 320] width 104 height 17
checkbox input "true"
click at [1080, 286] on button "Add" at bounding box center [1110, 281] width 88 height 34
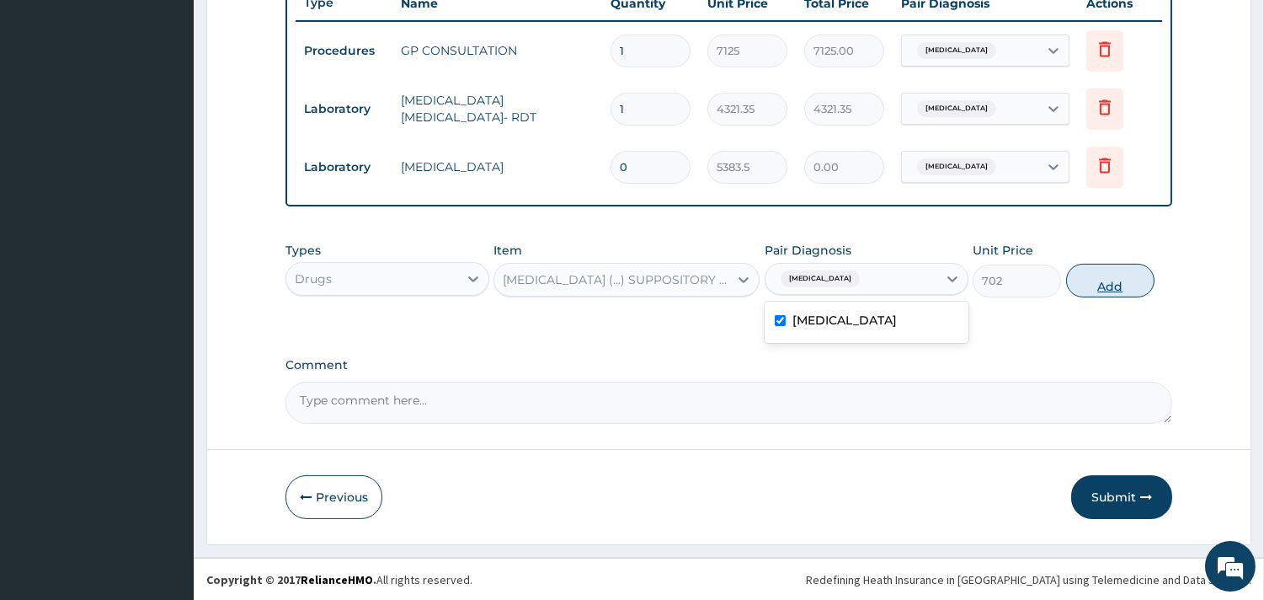
type input "0"
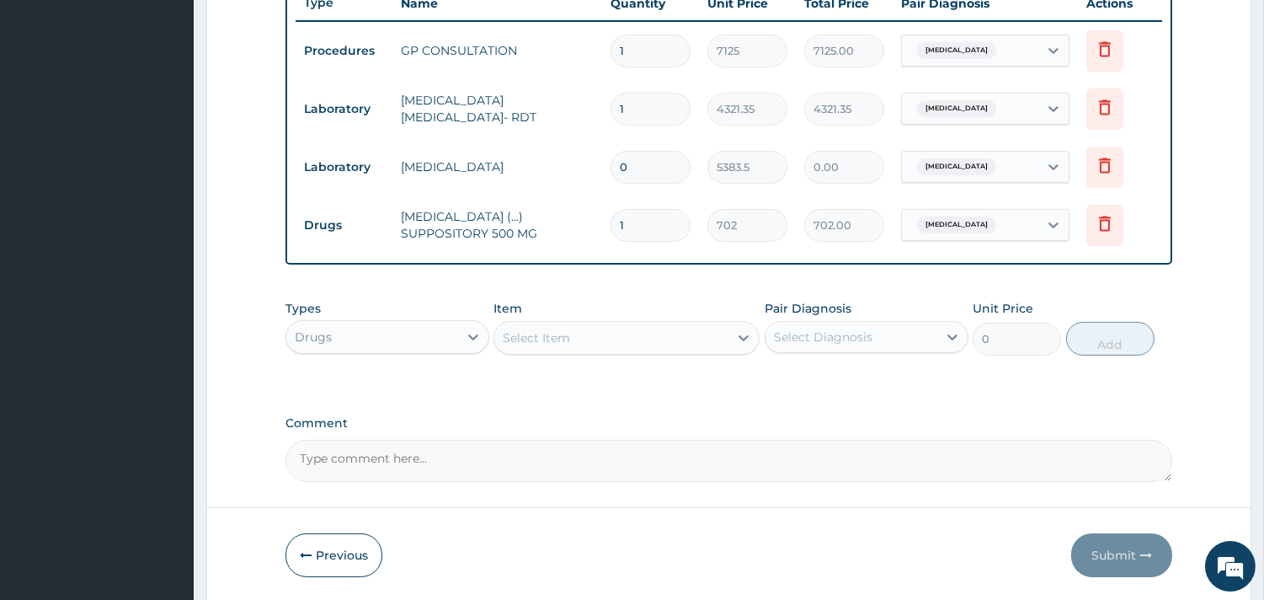
type input "18"
type input "12636.00"
type input "18"
click at [604, 317] on div "Item Select Item" at bounding box center [626, 328] width 266 height 56
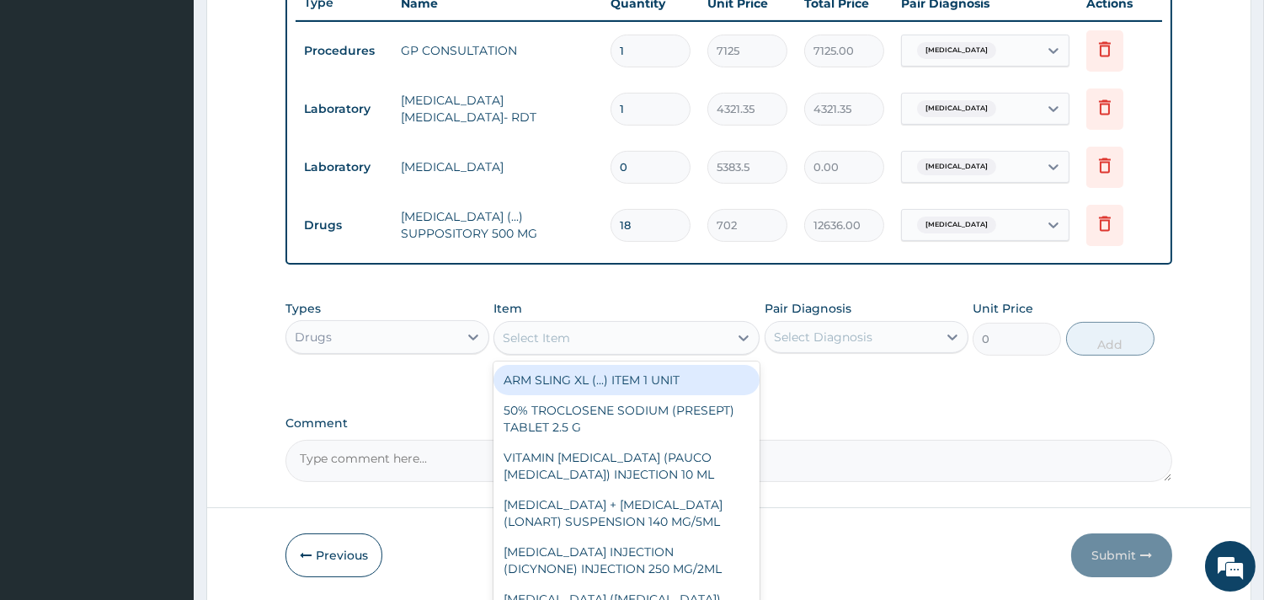
click at [598, 345] on div "Select Item" at bounding box center [611, 337] width 234 height 27
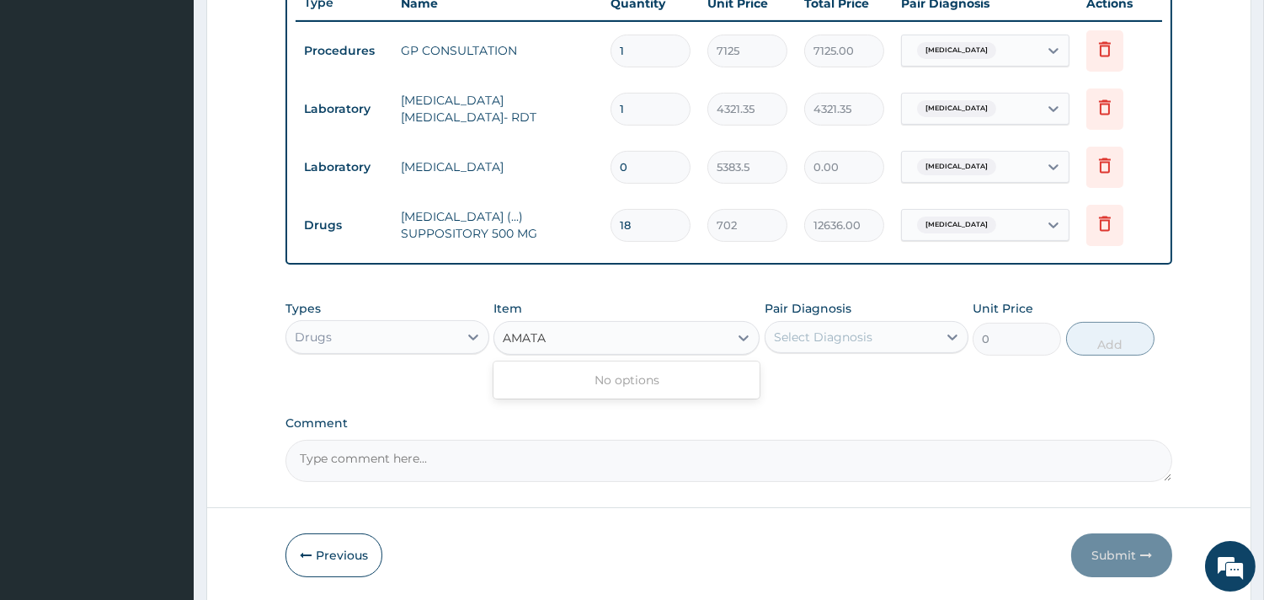
type input "AMAT"
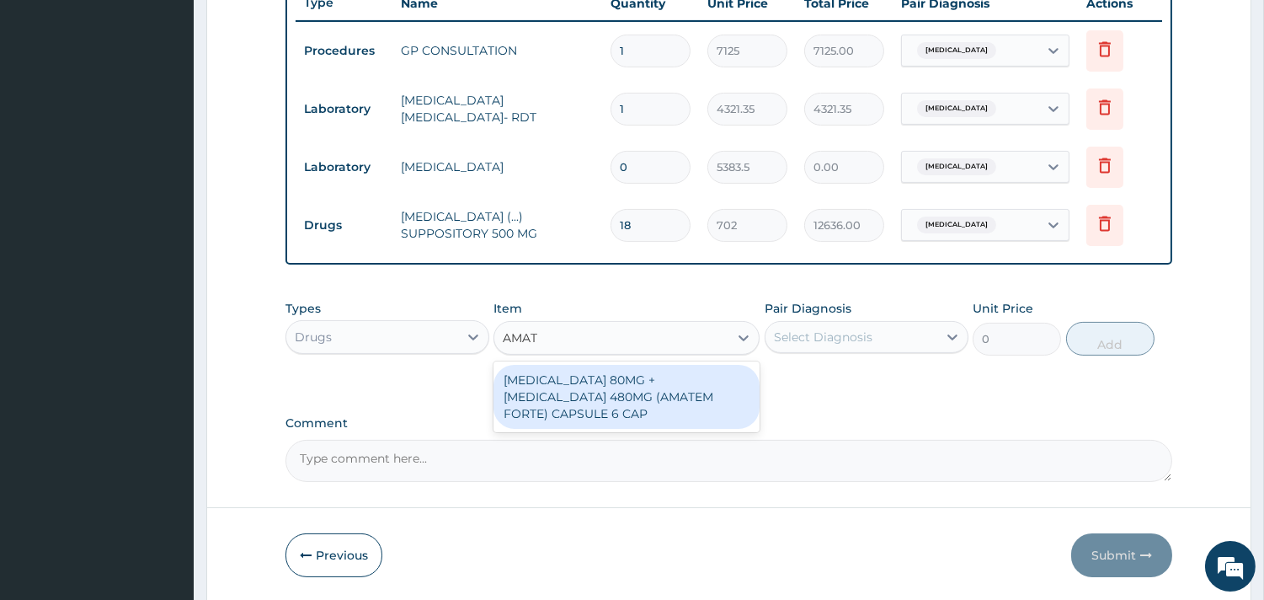
click at [608, 369] on div "ARTEMETHER 80MG + LUMEFANTRINE 480MG (AMATEM FORTE) CAPSULE 6 CAP" at bounding box center [626, 397] width 266 height 64
type input "3619.54"
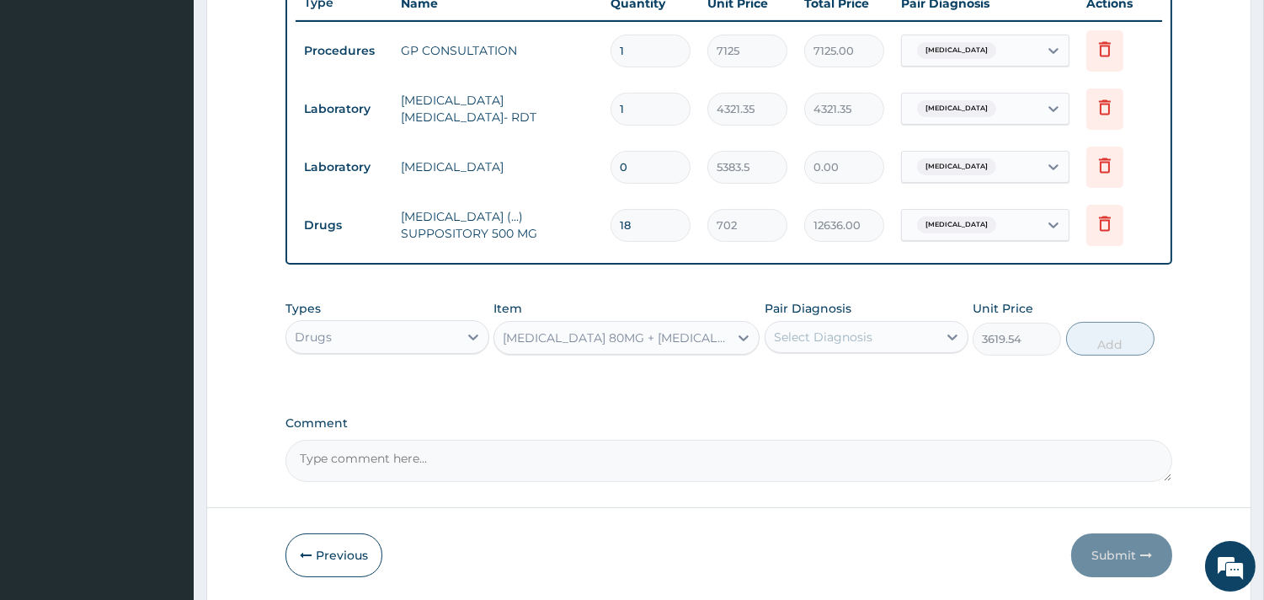
click at [844, 339] on div "Select Diagnosis" at bounding box center [823, 336] width 99 height 17
click at [849, 373] on label "Malaria, unspecified" at bounding box center [844, 378] width 104 height 17
checkbox input "true"
click at [1093, 346] on button "Add" at bounding box center [1110, 339] width 88 height 34
type input "0"
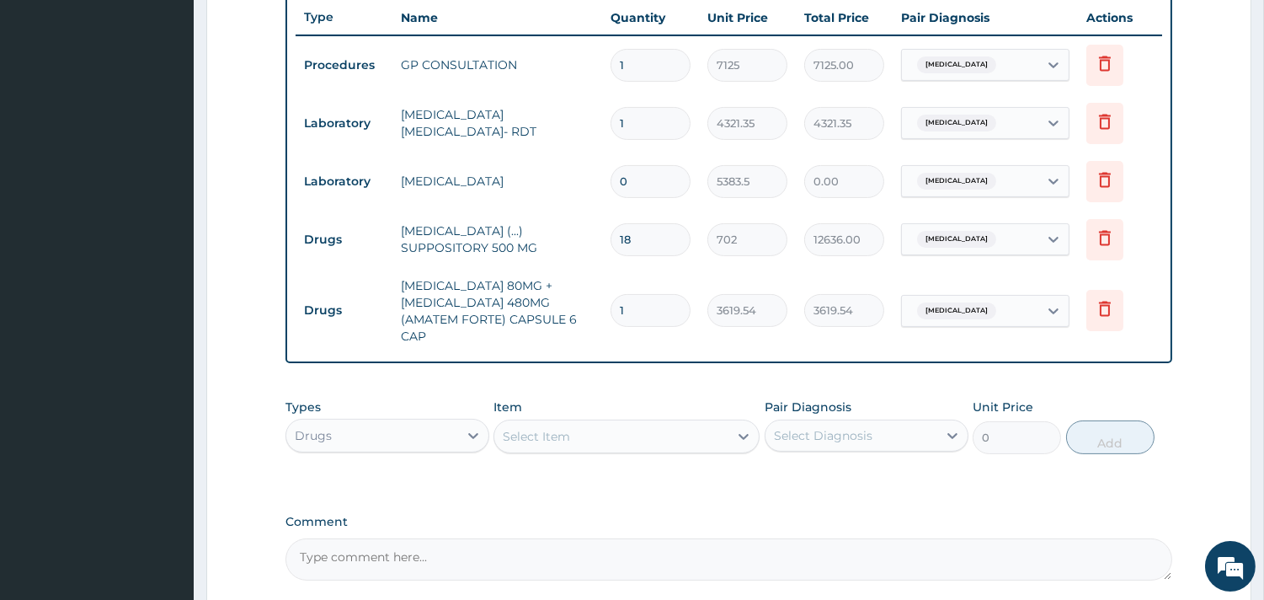
scroll to position [650, 0]
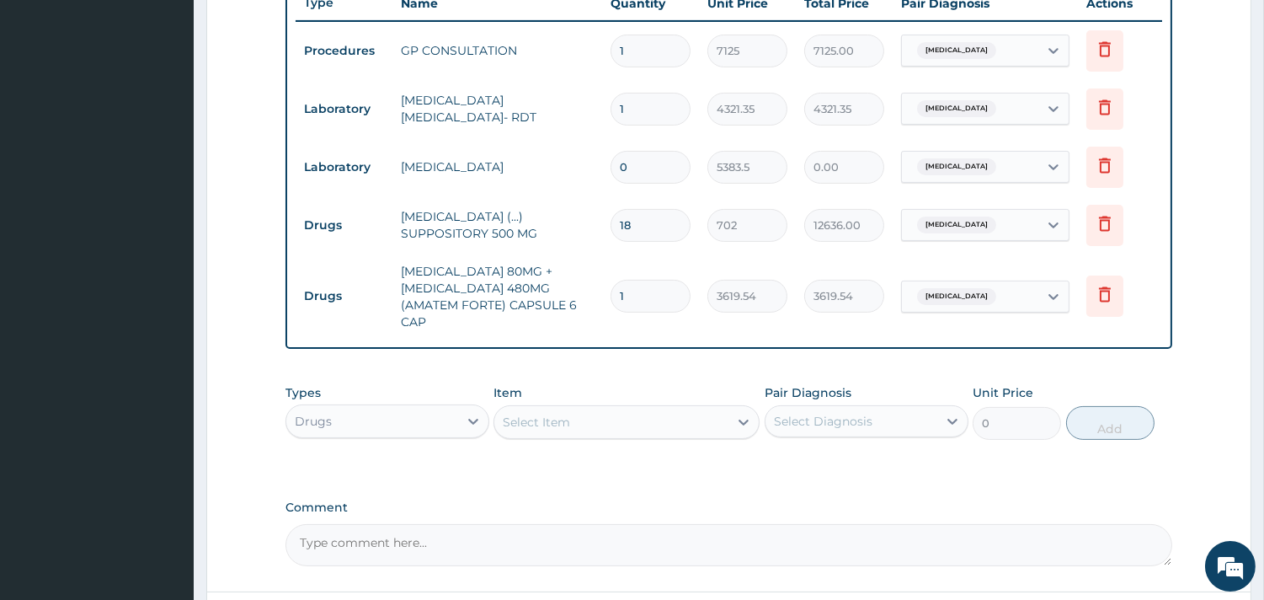
drag, startPoint x: 637, startPoint y: 172, endPoint x: 570, endPoint y: 178, distance: 67.6
click at [570, 178] on tr "Laboratory FULL BLOOD COUNT 0 5383.5 0.00 Malaria, unspecified Delete" at bounding box center [729, 167] width 866 height 58
type input "1"
type input "5383.50"
type input "1"
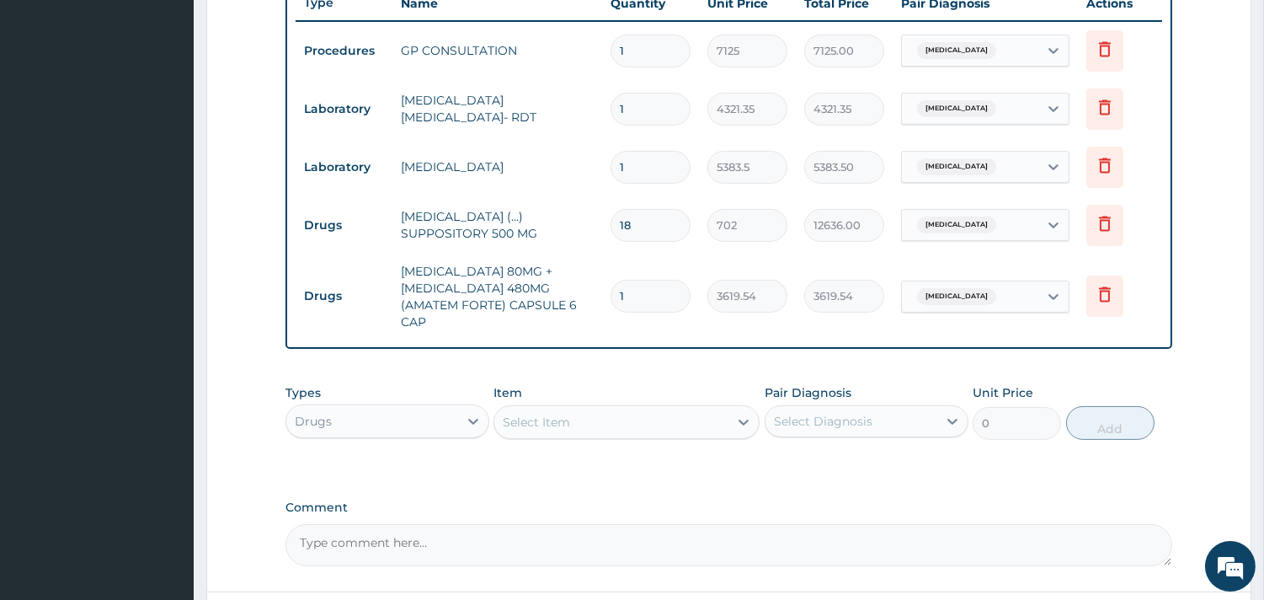
click at [569, 185] on tr "Laboratory FULL BLOOD COUNT 1 5383.5 5383.50 Malaria, unspecified Delete" at bounding box center [729, 167] width 866 height 58
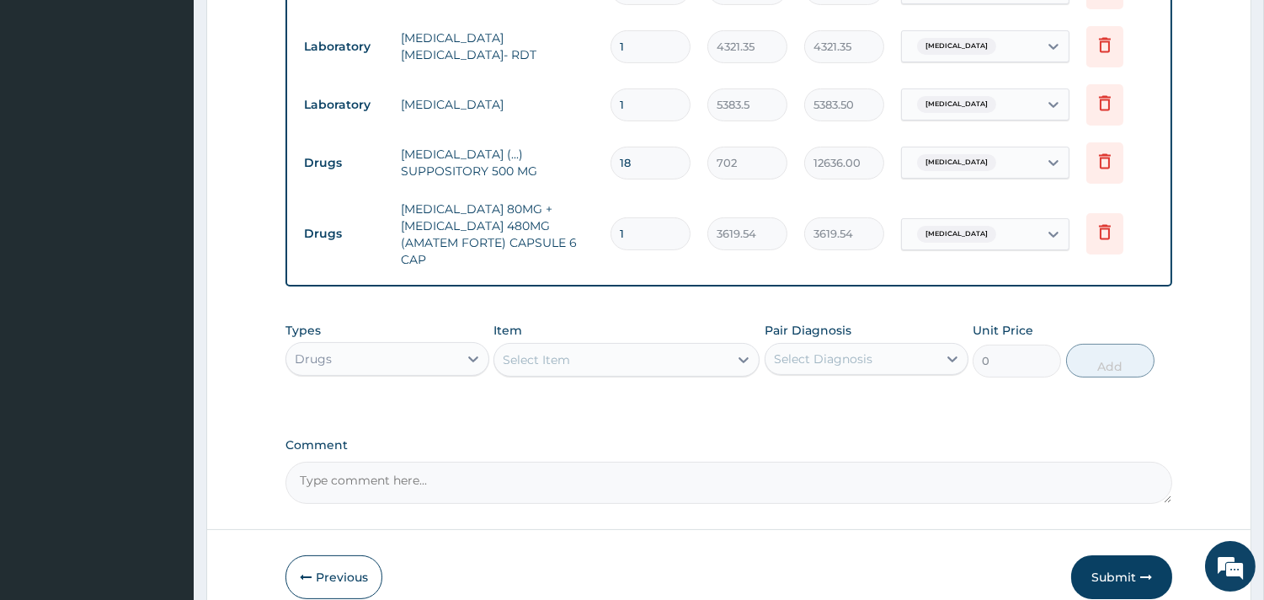
scroll to position [793, 0]
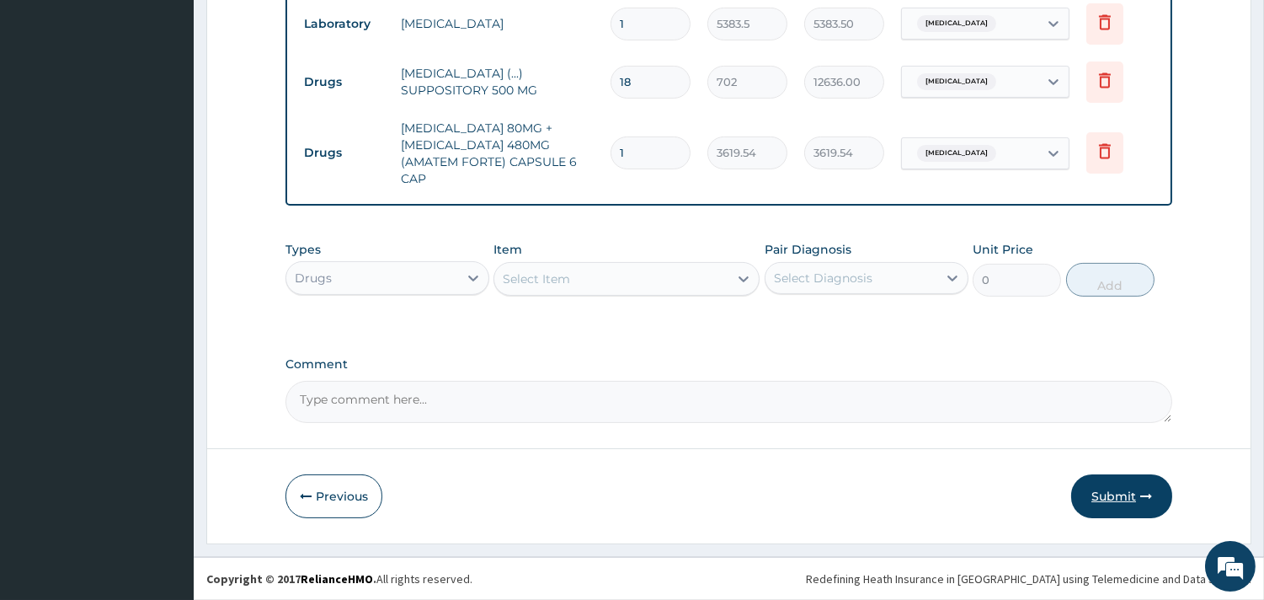
click at [1083, 507] on button "Submit" at bounding box center [1121, 496] width 101 height 44
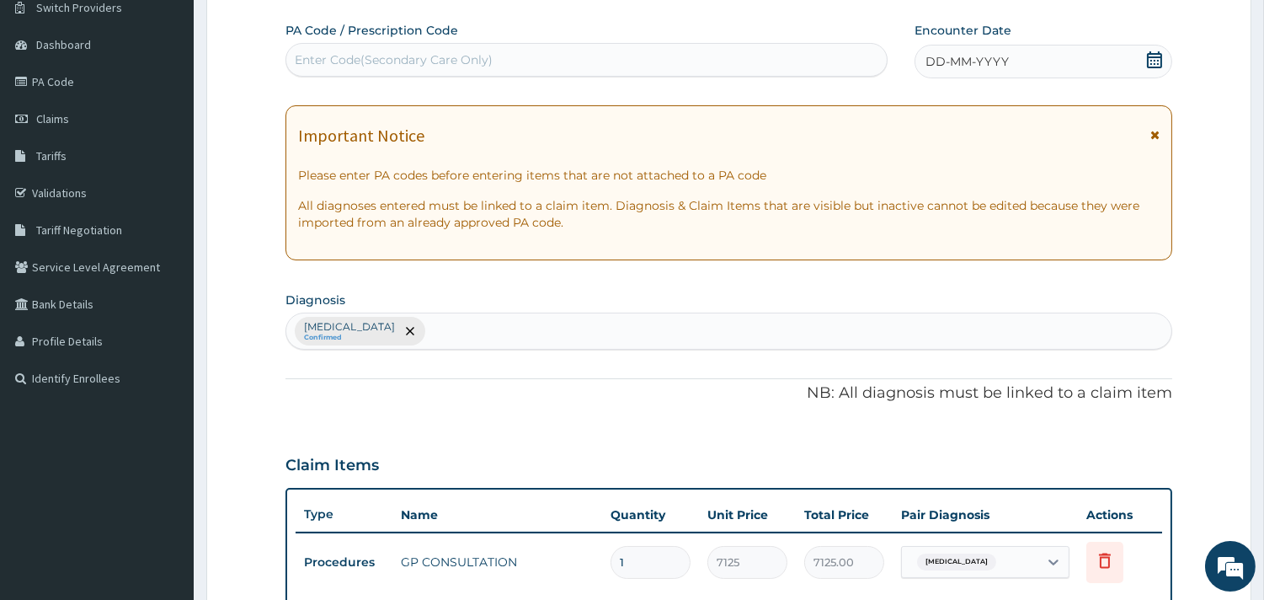
scroll to position [138, 0]
drag, startPoint x: 1151, startPoint y: 57, endPoint x: 1149, endPoint y: 71, distance: 13.6
click at [1150, 71] on span at bounding box center [1154, 62] width 17 height 21
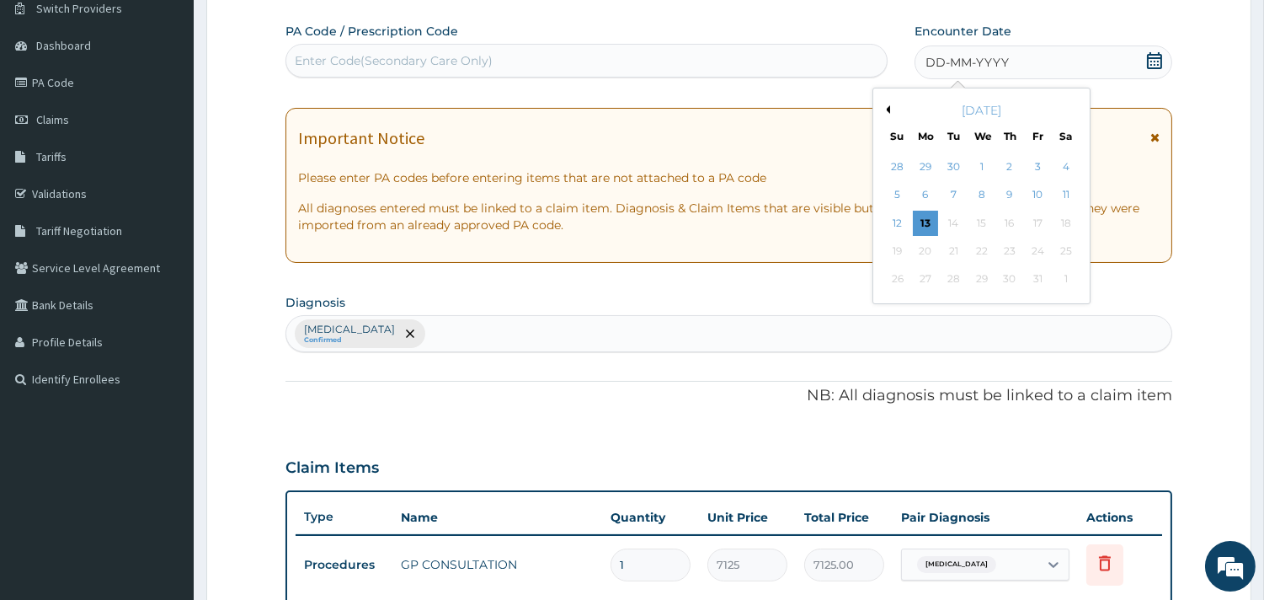
click at [880, 111] on div "October 2025" at bounding box center [981, 110] width 203 height 17
click at [887, 109] on button "Previous Month" at bounding box center [886, 109] width 8 height 8
click at [1064, 190] on div "13" at bounding box center [1065, 195] width 25 height 25
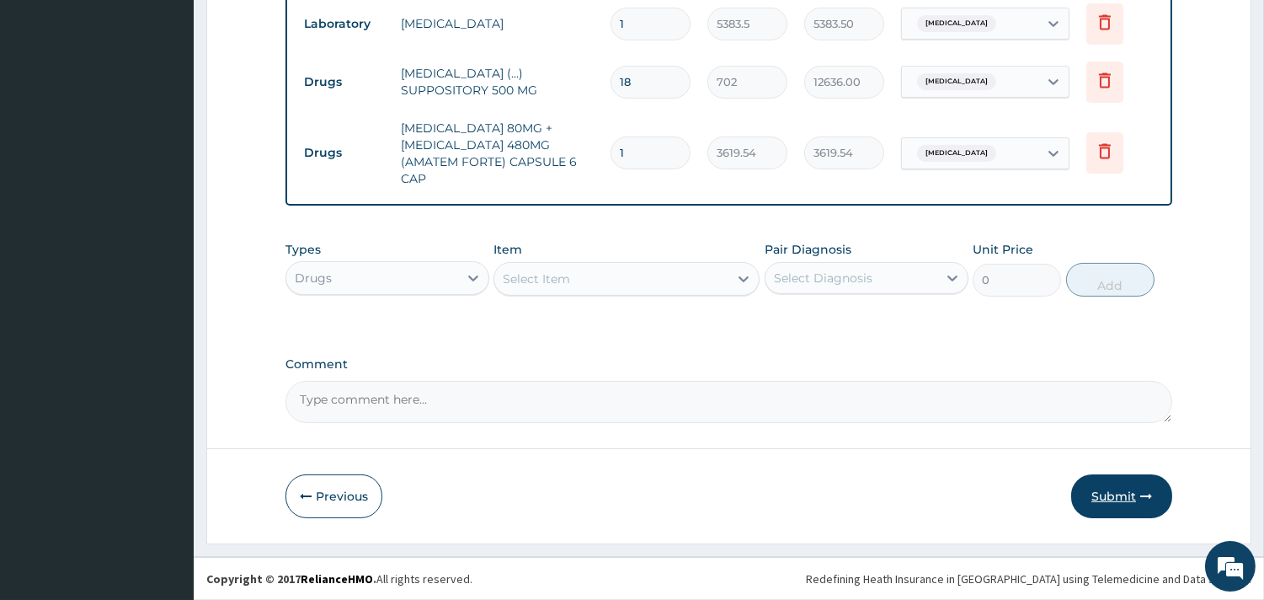
click at [1104, 514] on button "Submit" at bounding box center [1121, 496] width 101 height 44
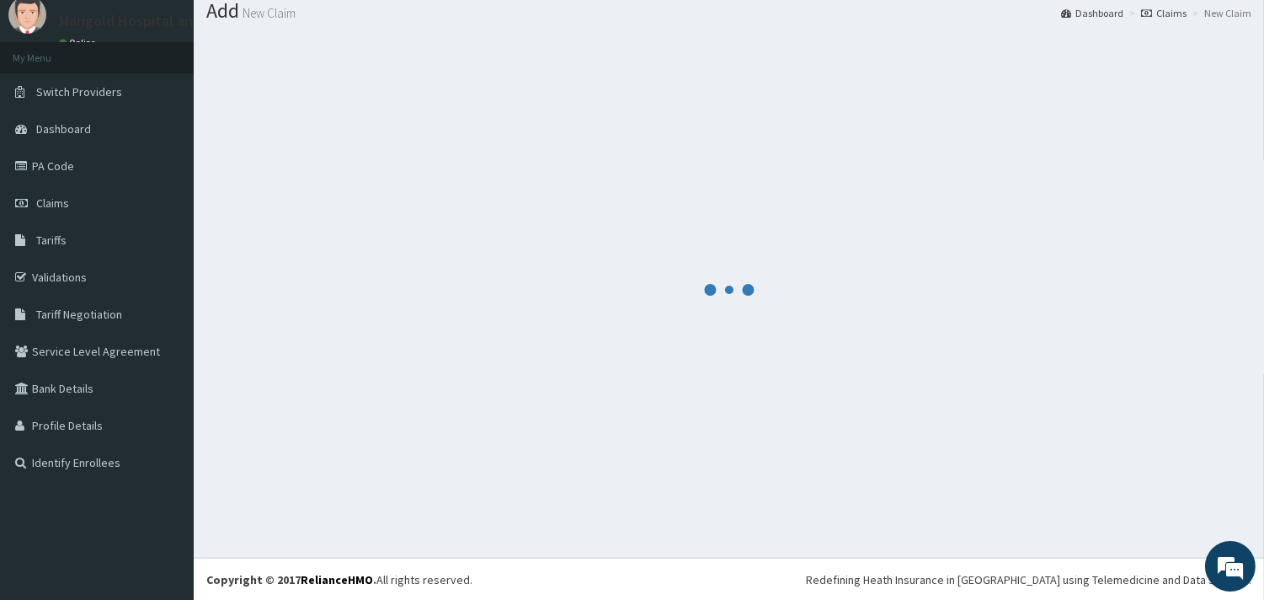
click at [1105, 505] on div at bounding box center [728, 289] width 1045 height 509
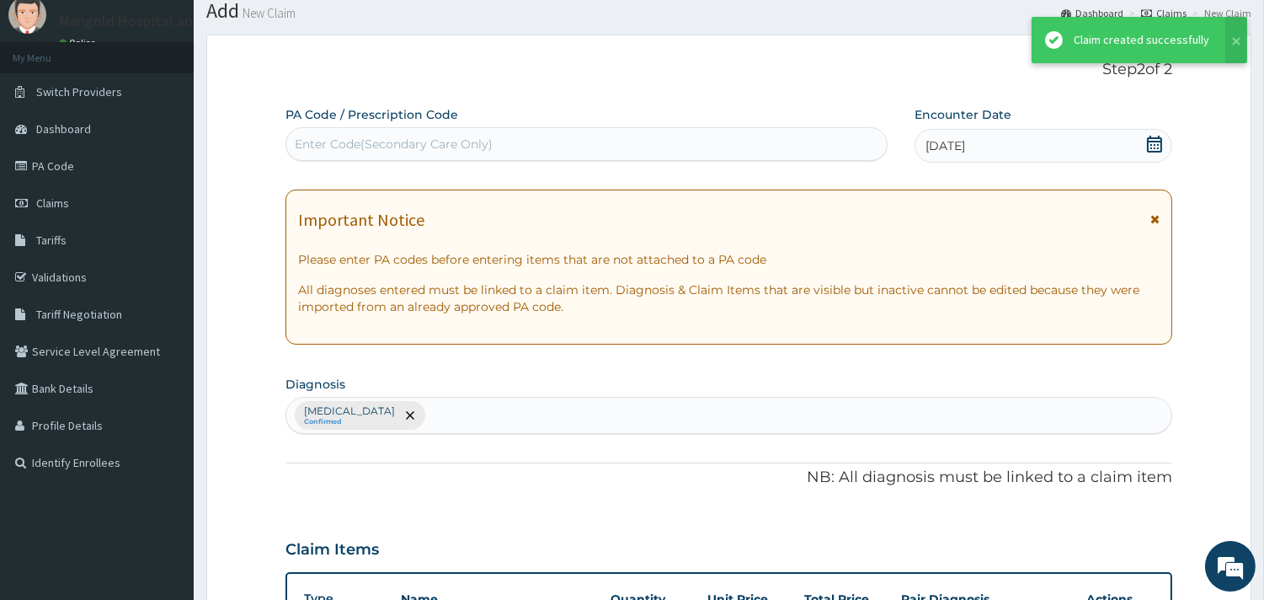
scroll to position [793, 0]
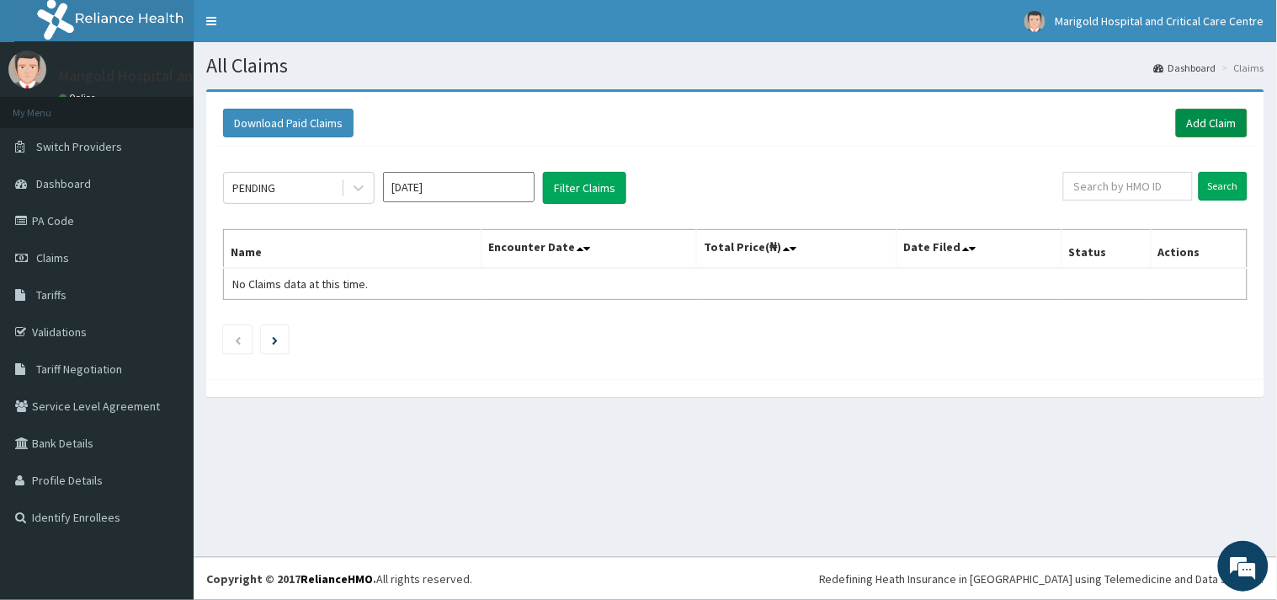
click at [1225, 119] on link "Add Claim" at bounding box center [1212, 123] width 72 height 29
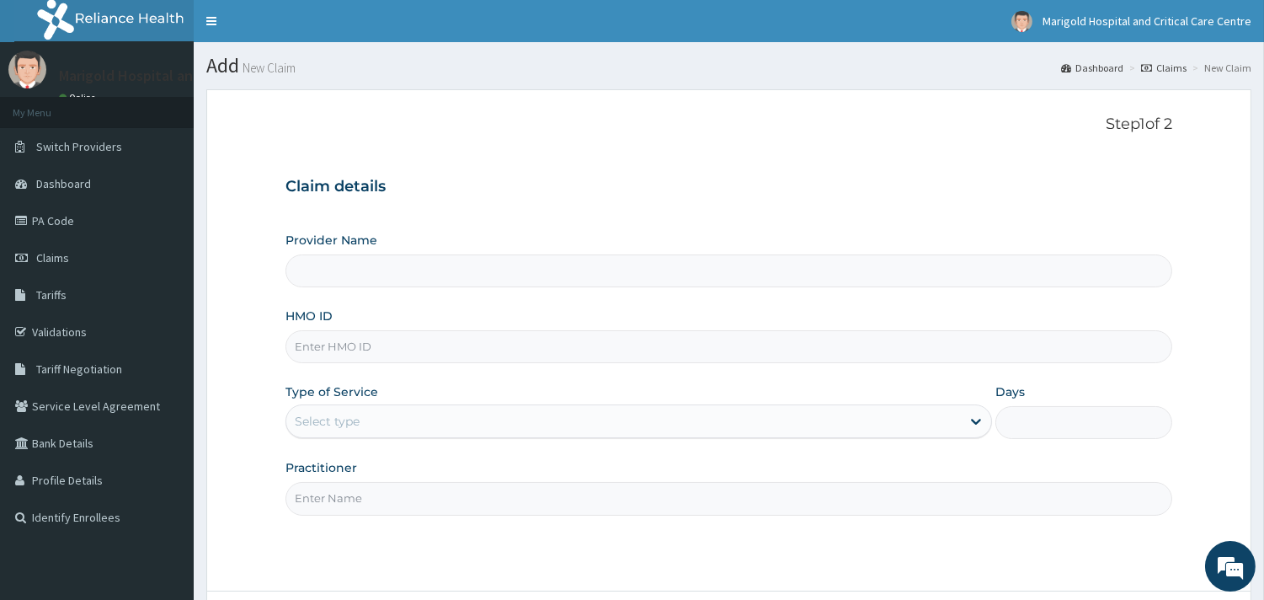
paste input "RET/46237/A"
type input "RET/46237/A"
click at [317, 423] on div "Select type" at bounding box center [327, 421] width 65 height 17
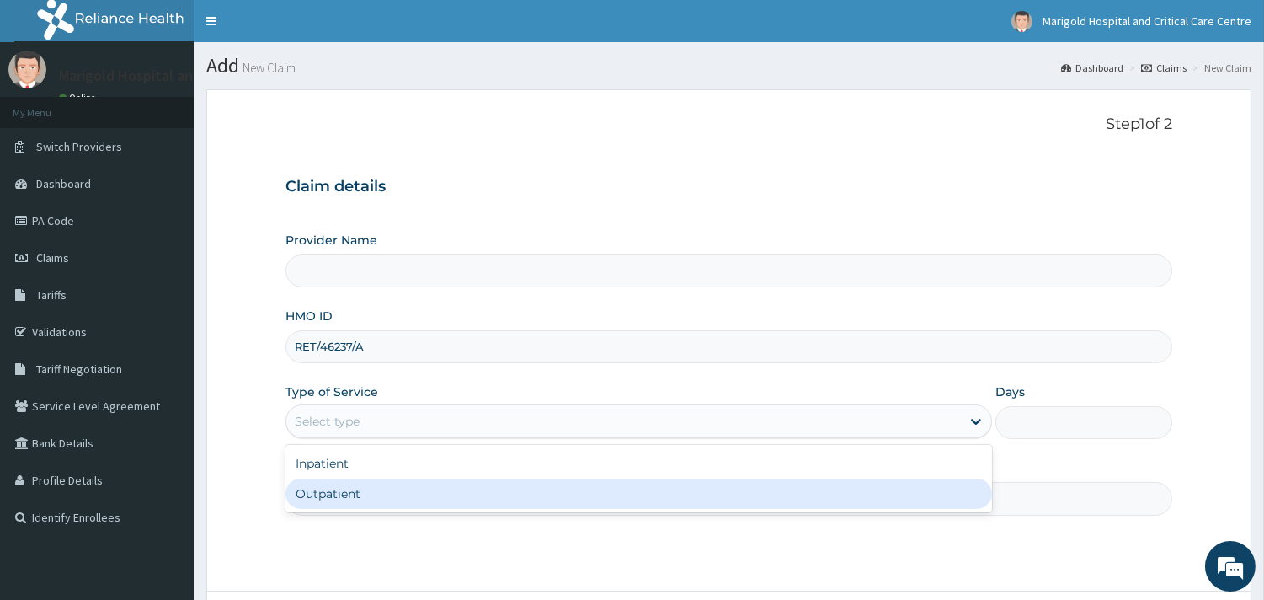
type input "Marigold Hospital and Critical Care Centre"
drag, startPoint x: 335, startPoint y: 481, endPoint x: 339, endPoint y: 492, distance: 11.7
click at [335, 482] on div "Outpatient" at bounding box center [638, 493] width 706 height 30
type input "1"
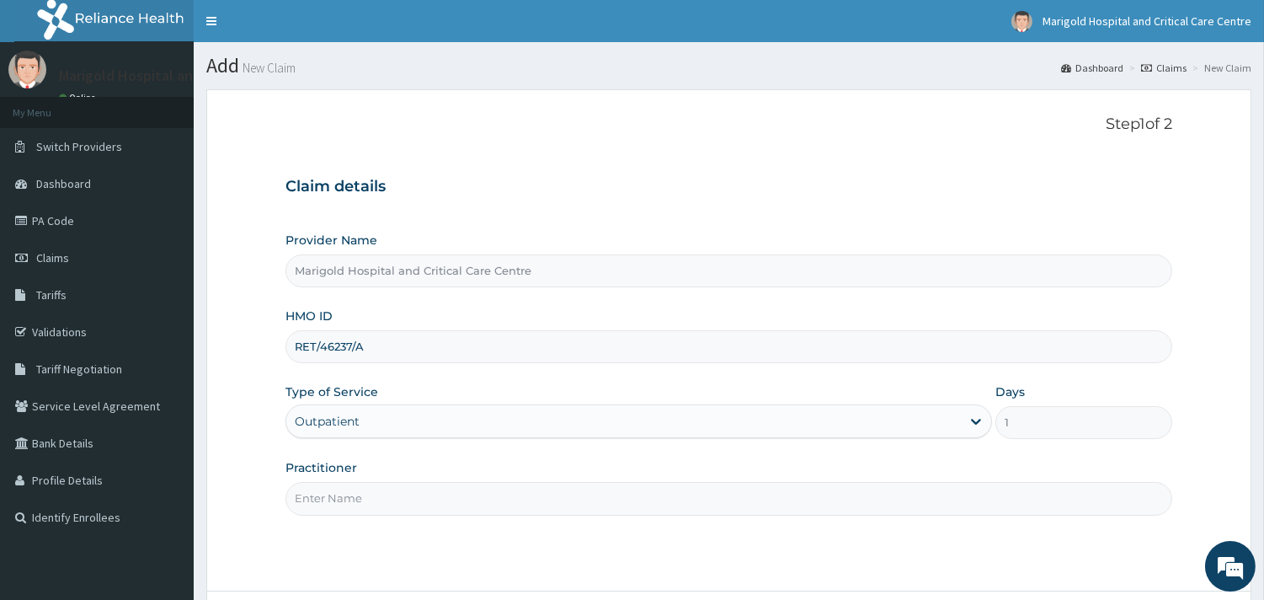
click at [365, 476] on div "Practitioner" at bounding box center [728, 487] width 887 height 56
click at [365, 502] on input "Practitioner" at bounding box center [728, 498] width 887 height 33
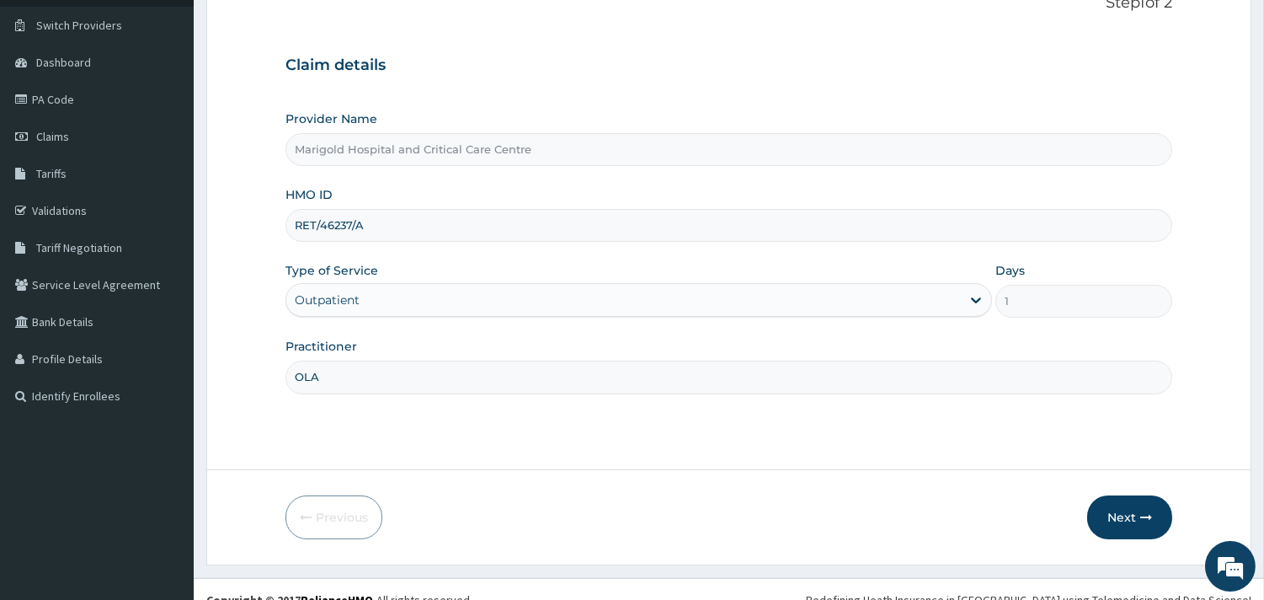
scroll to position [143, 0]
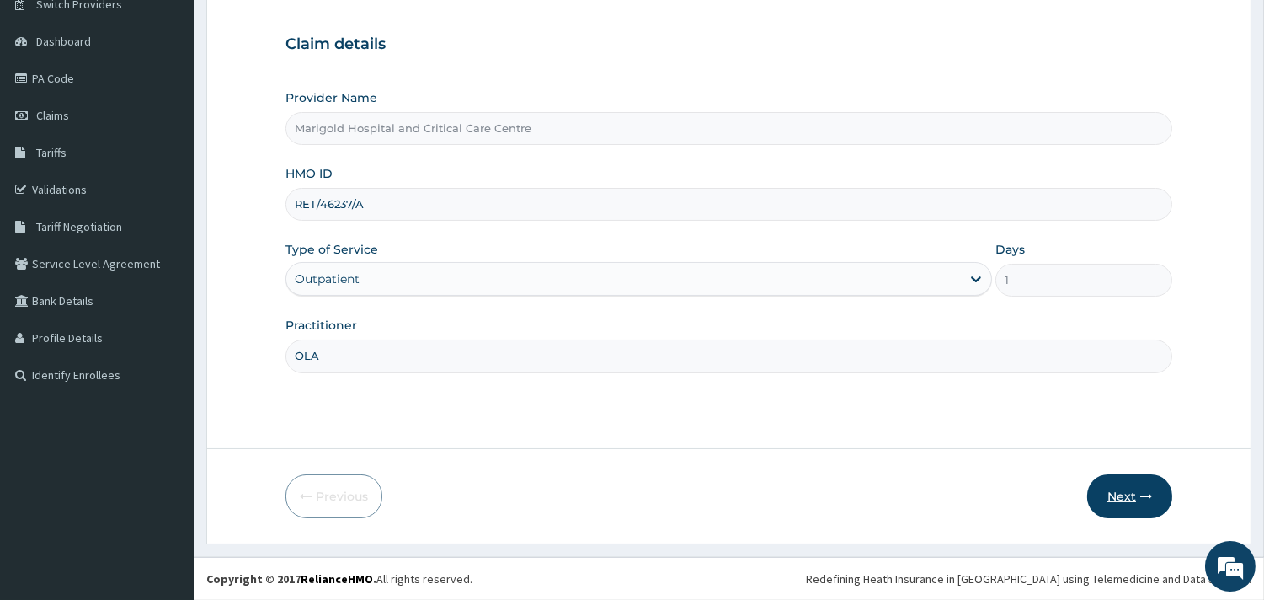
type input "OLA"
click at [1114, 495] on button "Next" at bounding box center [1129, 496] width 85 height 44
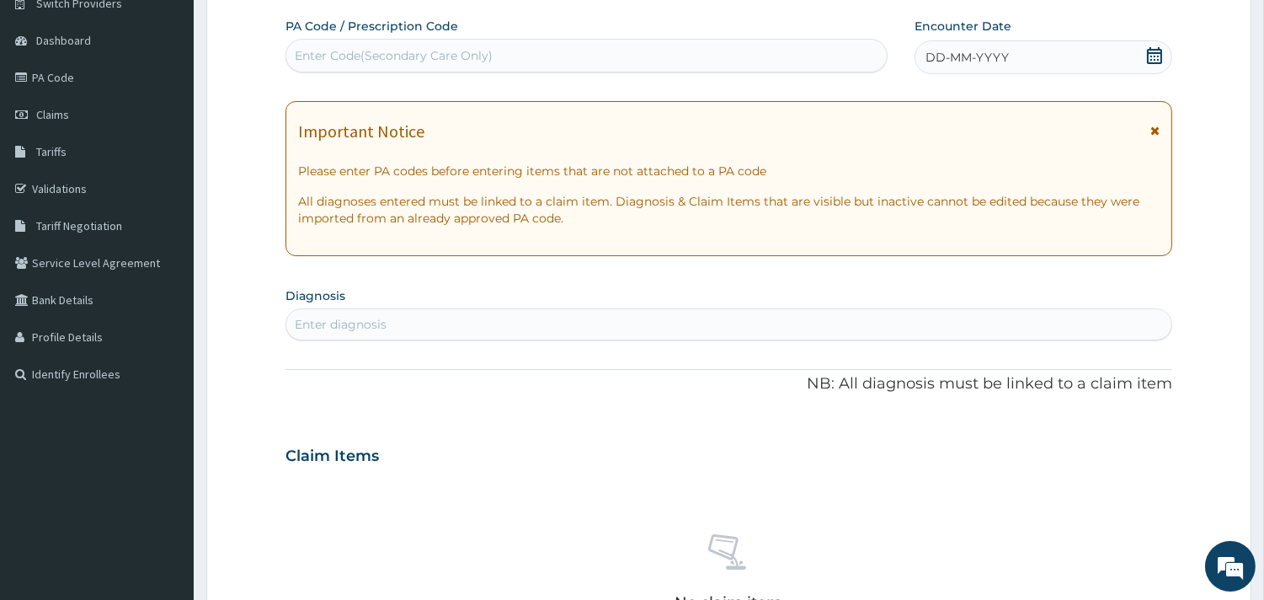
drag, startPoint x: 383, startPoint y: 36, endPoint x: 376, endPoint y: 59, distance: 23.7
click at [381, 40] on div "PA Code / Prescription Code Enter Code(Secondary Care Only)" at bounding box center [586, 45] width 602 height 55
click at [376, 59] on div "Enter Code(Secondary Care Only)" at bounding box center [394, 55] width 198 height 17
click at [509, 66] on div "Enter Code(Secondary Care Only)" at bounding box center [586, 55] width 600 height 27
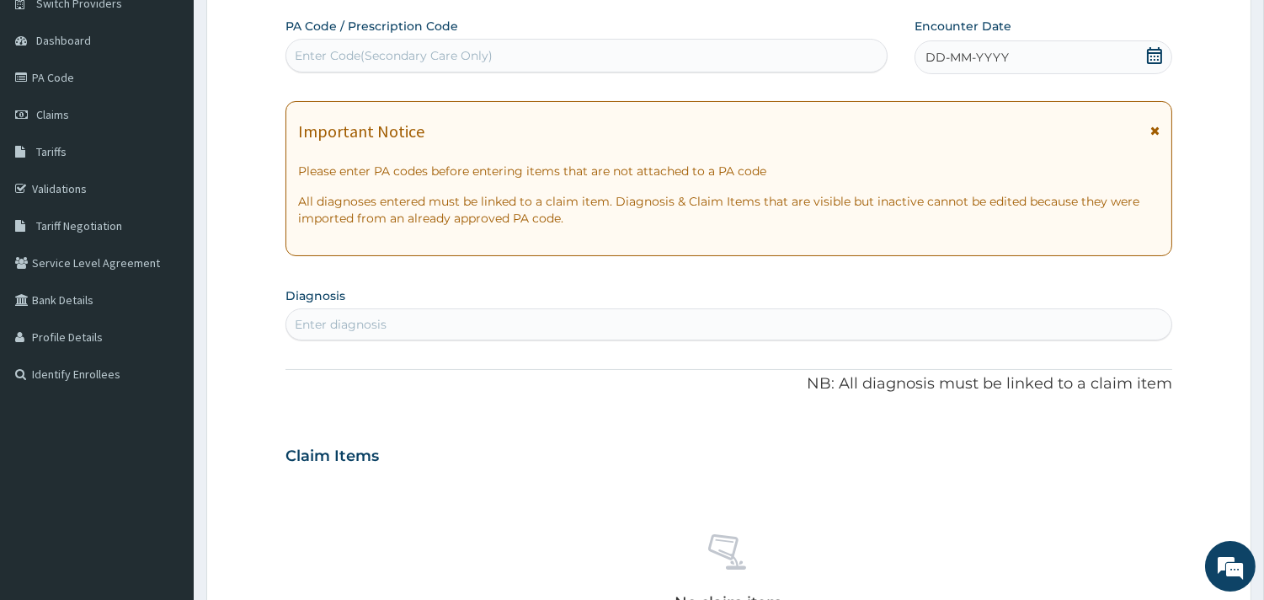
paste input "PA/76CF09"
type input "PA/76CF09"
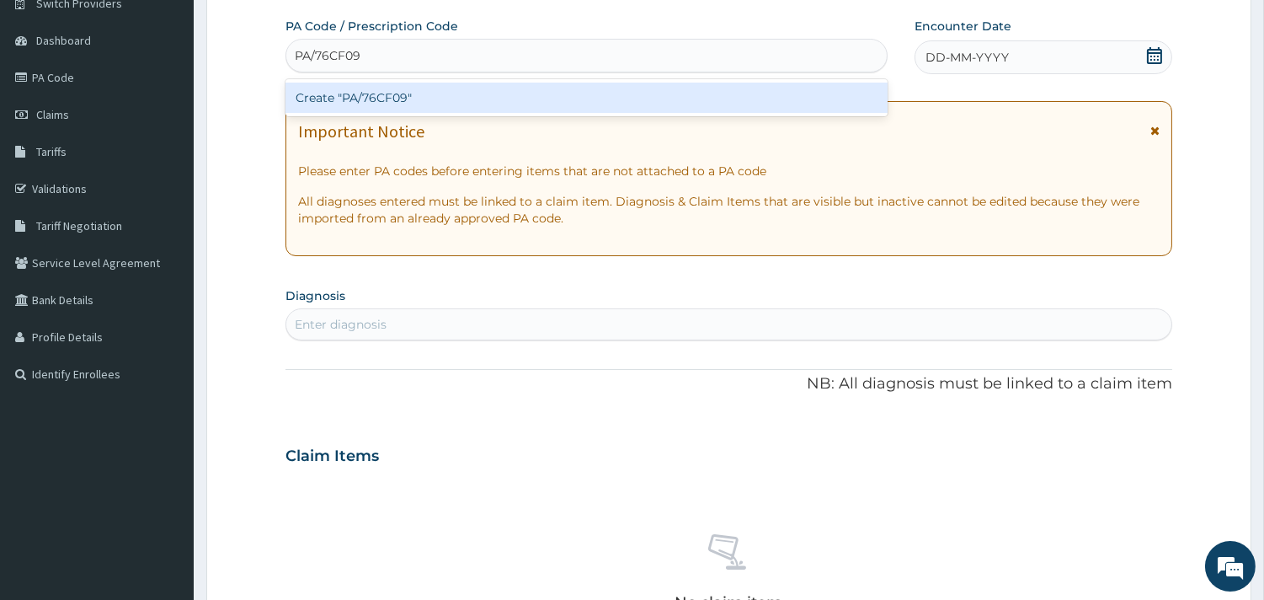
click at [435, 111] on div "Create "PA/76CF09"" at bounding box center [586, 98] width 602 height 30
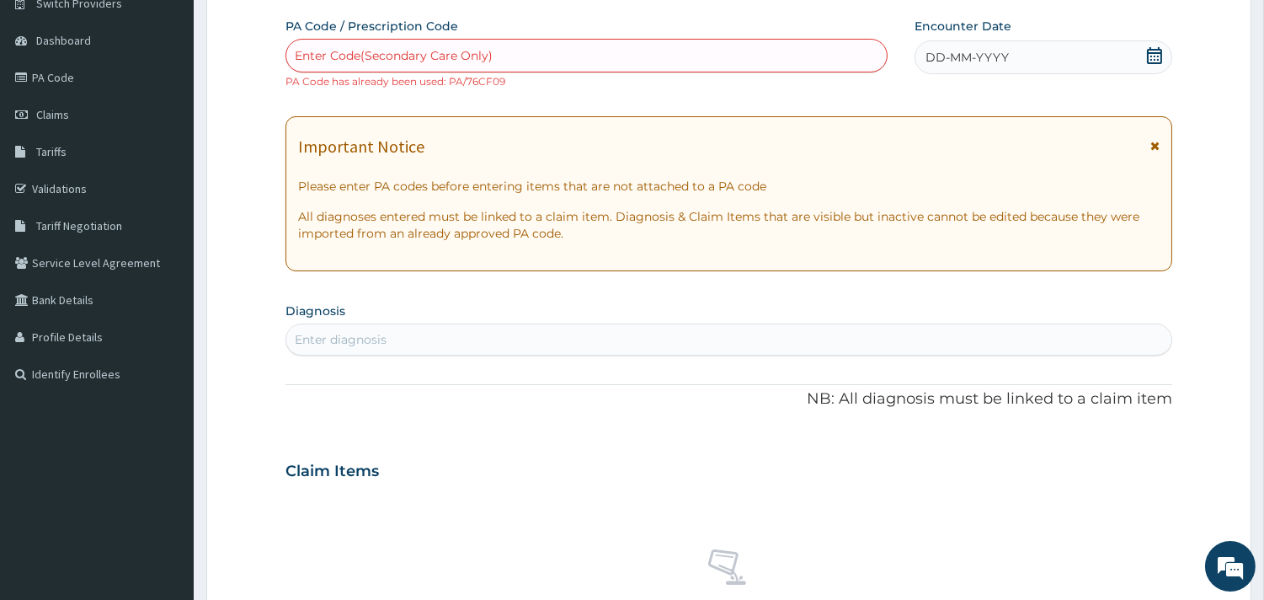
click at [558, 60] on div "Enter Code(Secondary Care Only)" at bounding box center [586, 55] width 600 height 27
paste input "PA/004BAC"
type input "PA/004BAC"
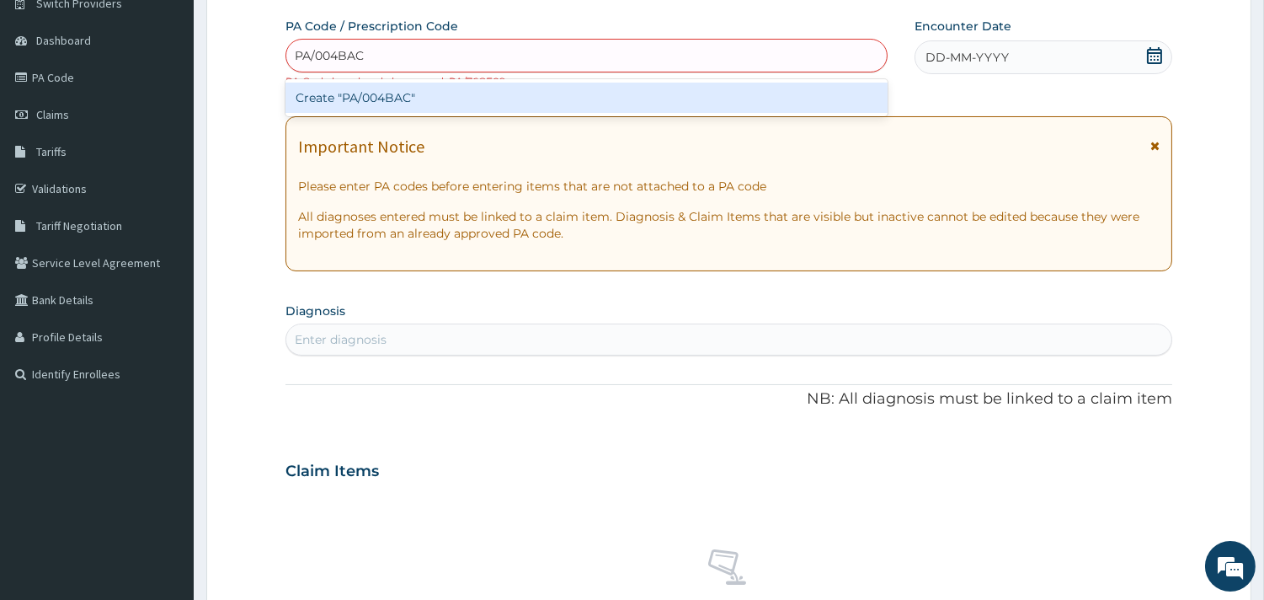
click at [524, 102] on div "Create "PA/004BAC"" at bounding box center [586, 98] width 602 height 30
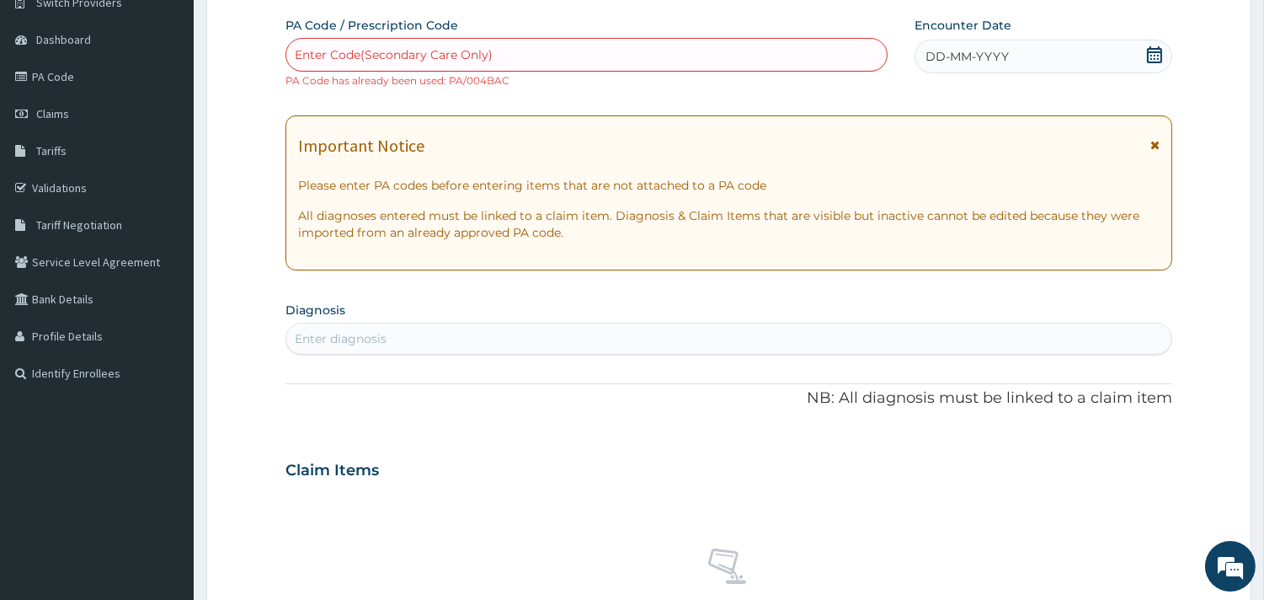
scroll to position [143, 0]
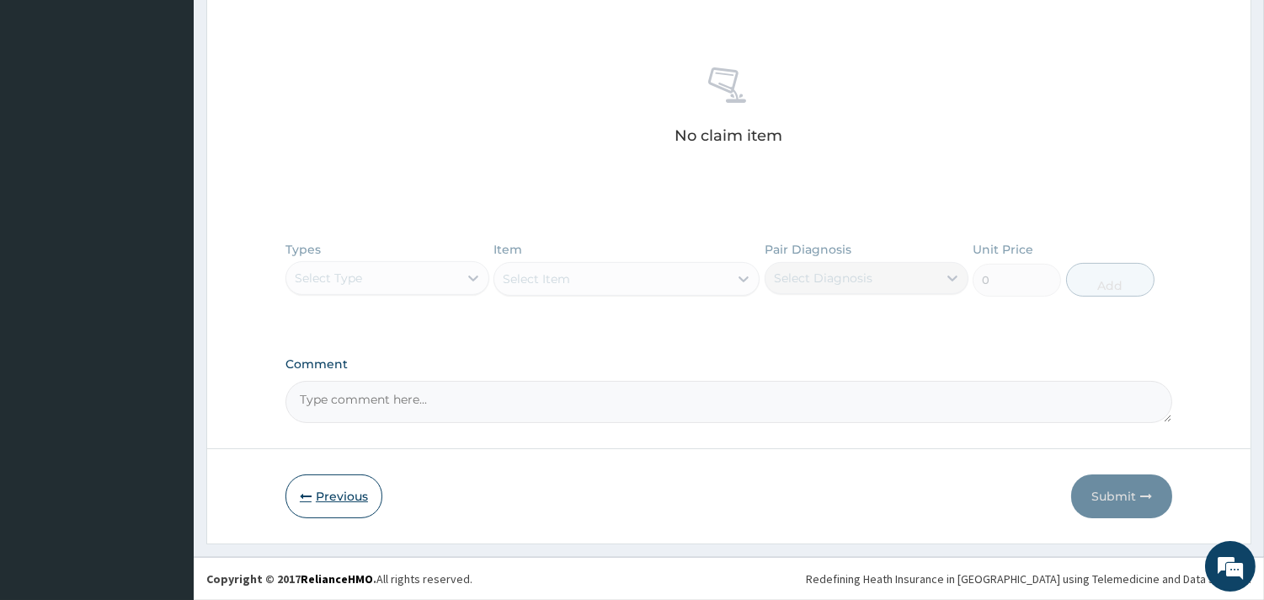
click at [335, 499] on button "Previous" at bounding box center [333, 496] width 97 height 44
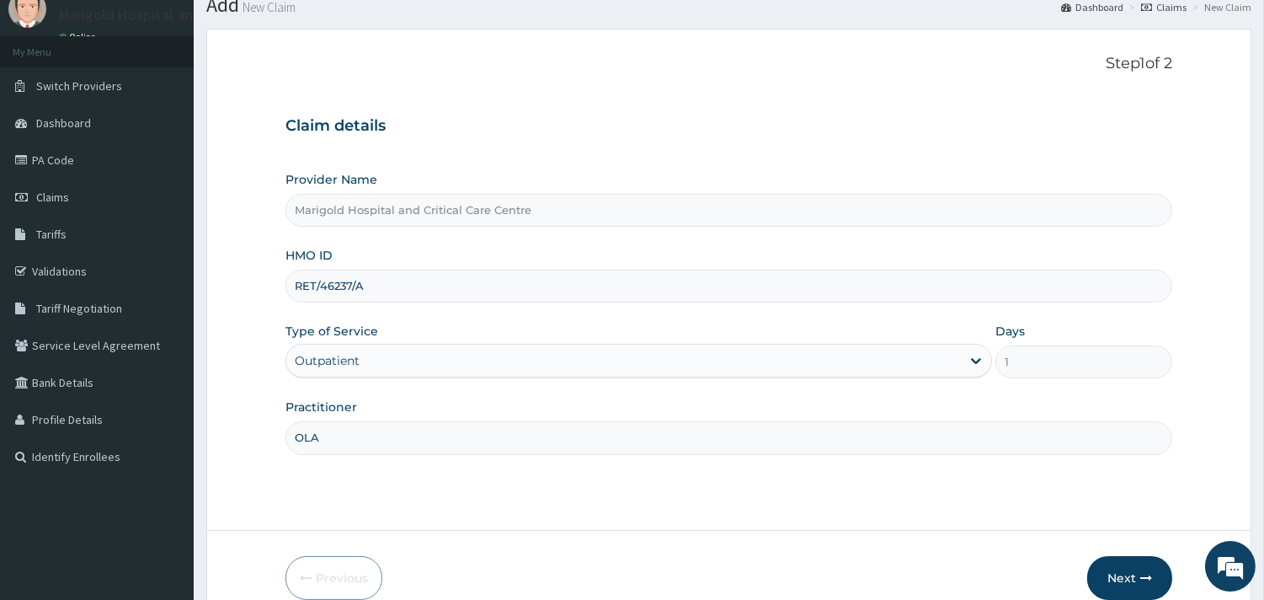
scroll to position [93, 0]
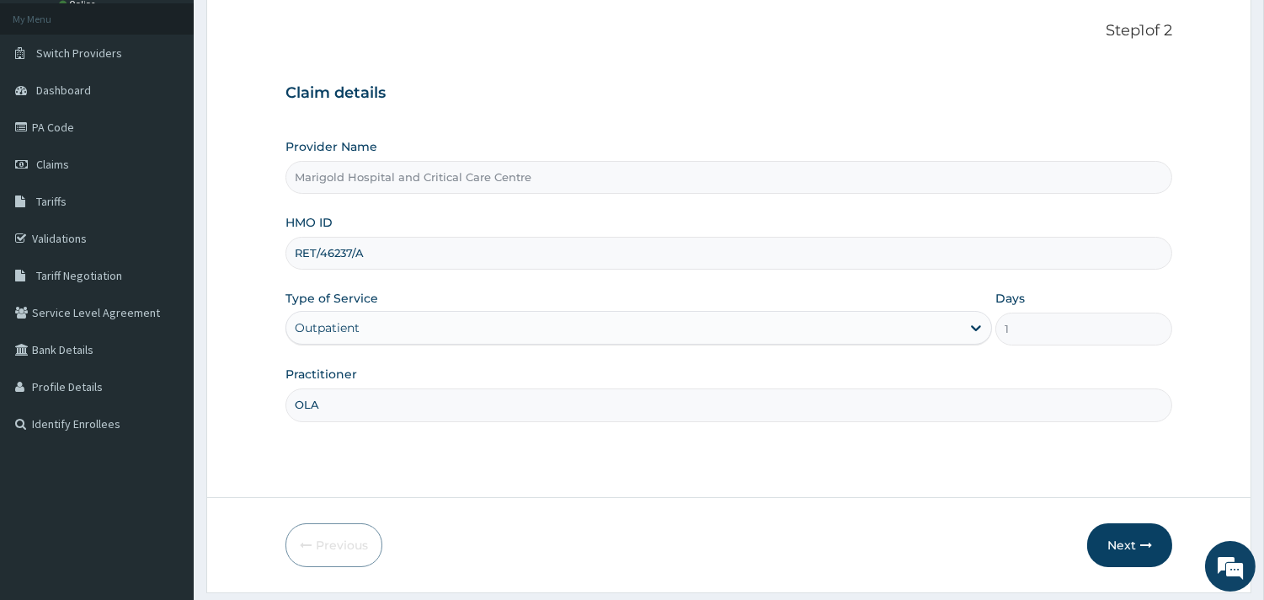
drag, startPoint x: 290, startPoint y: 259, endPoint x: 230, endPoint y: 258, distance: 59.8
click at [230, 258] on form "Step 1 of 2 Claim details Provider Name Marigold Hospital and Critical Care Cen…" at bounding box center [728, 294] width 1045 height 597
paste input "ISL/10020"
type input "ISL/10020/A"
click at [1124, 552] on button "Next" at bounding box center [1129, 545] width 85 height 44
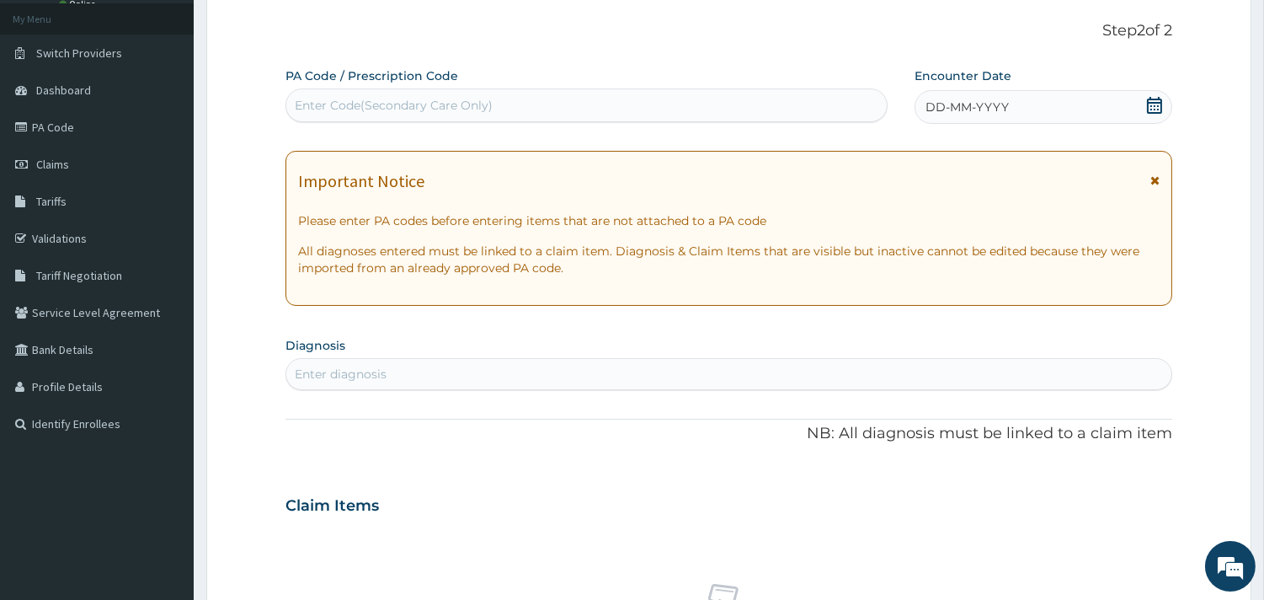
click at [431, 102] on div "Enter Code(Secondary Care Only)" at bounding box center [394, 105] width 198 height 17
paste input "PA/154862"
type input "PA/154862"
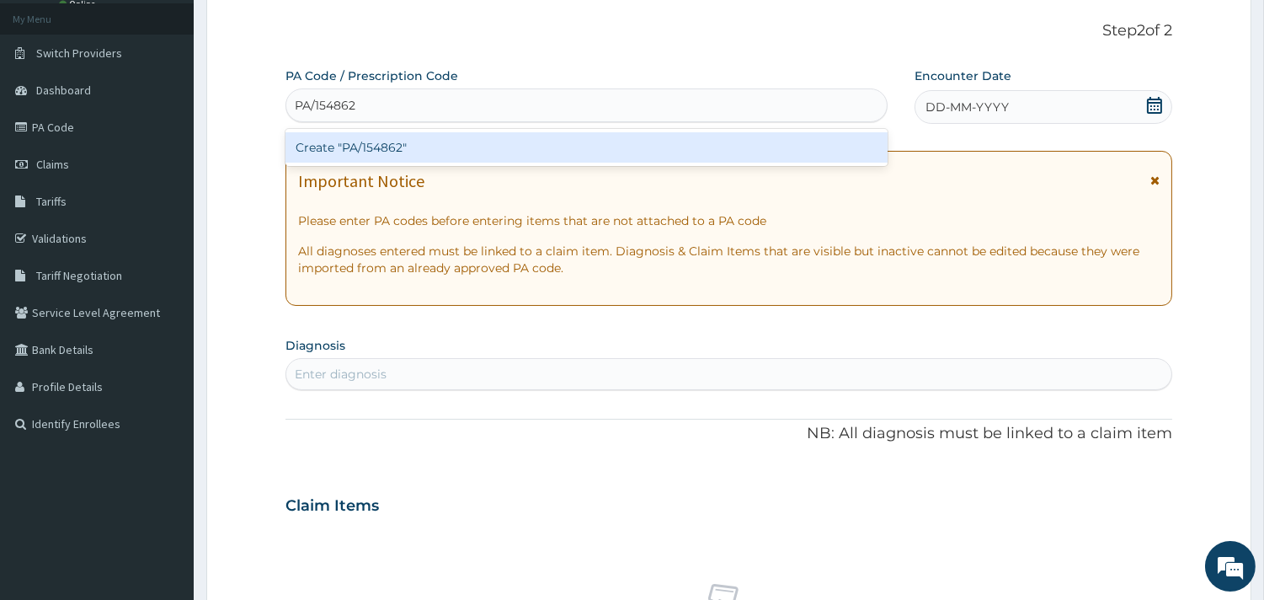
click at [421, 152] on div "Create "PA/154862"" at bounding box center [586, 147] width 602 height 30
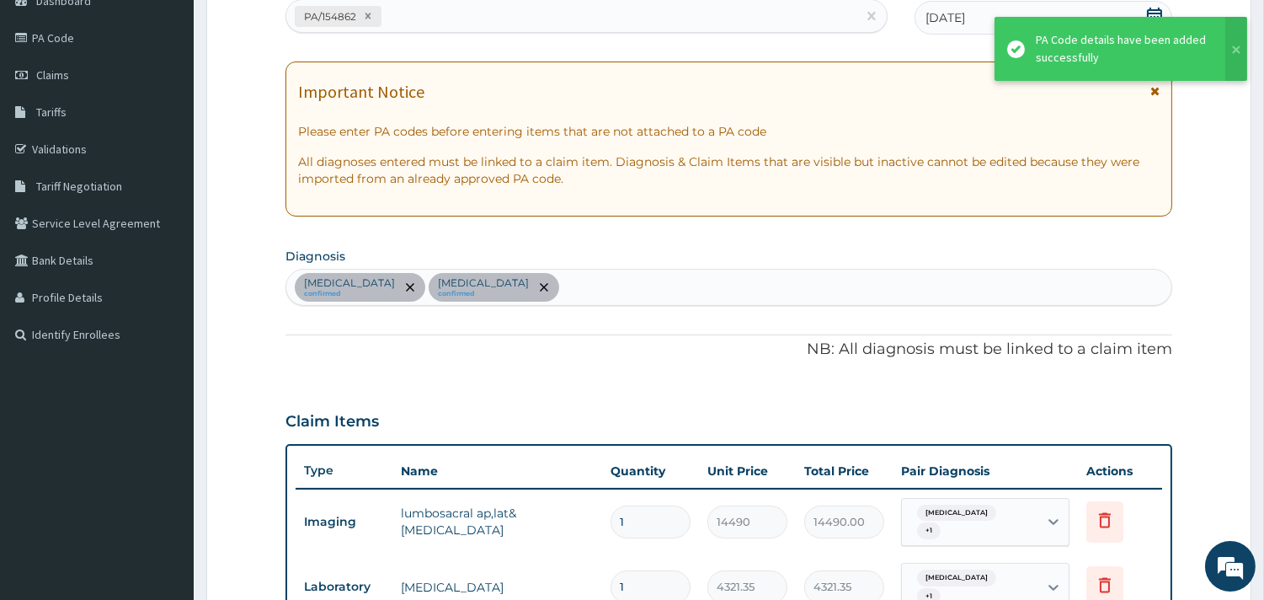
scroll to position [178, 0]
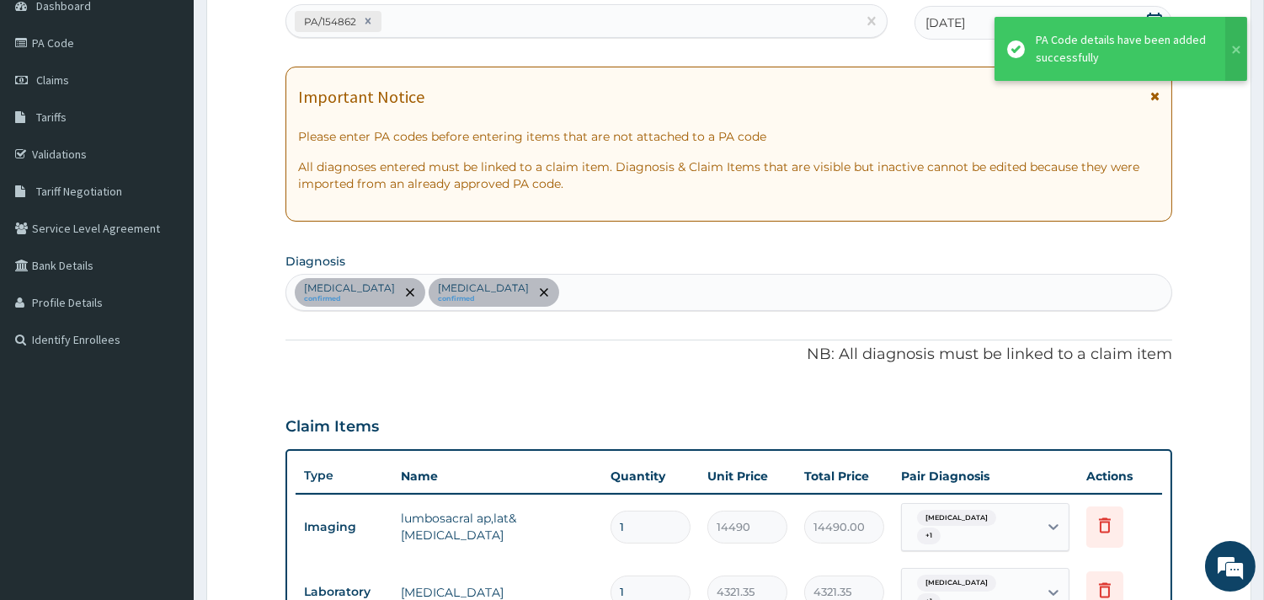
click at [442, 3] on div "PA Code / Prescription Code PA/154862" at bounding box center [586, 10] width 602 height 55
drag, startPoint x: 440, startPoint y: 49, endPoint x: 434, endPoint y: 34, distance: 16.3
click at [435, 37] on div "PA Code / Prescription Code PA/154862 Encounter Date [DATE] Important Notice Pl…" at bounding box center [728, 417] width 887 height 869
click at [433, 26] on div "PA/154862" at bounding box center [571, 22] width 570 height 28
paste input "PA/FC29A5"
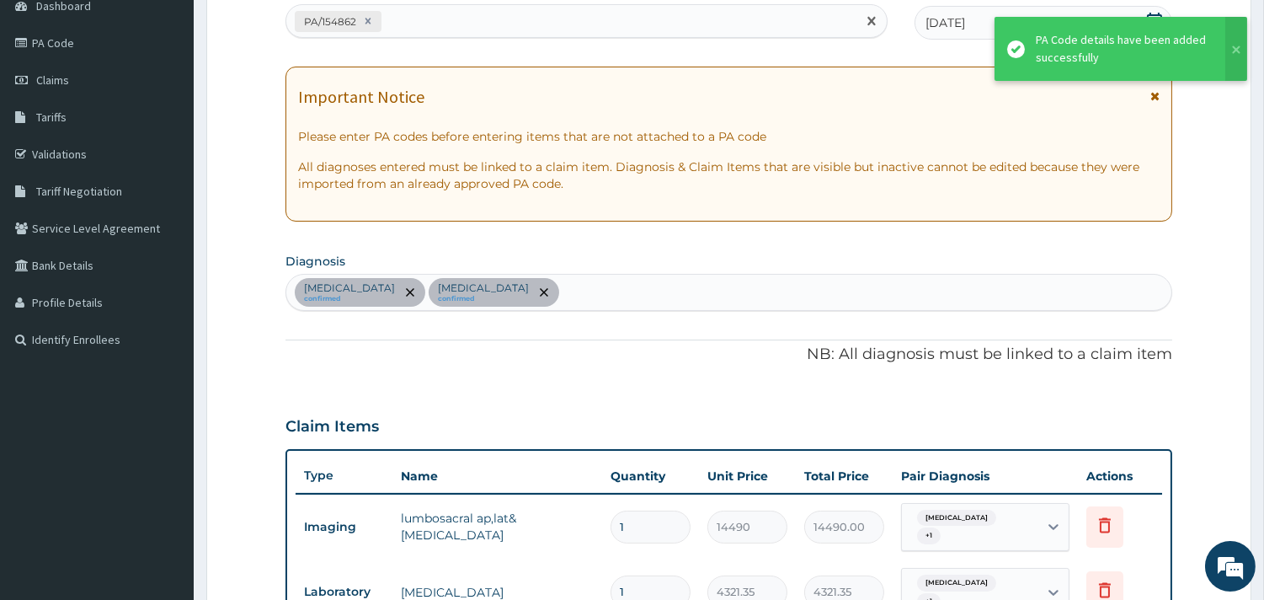
type input "PA/FC29A5"
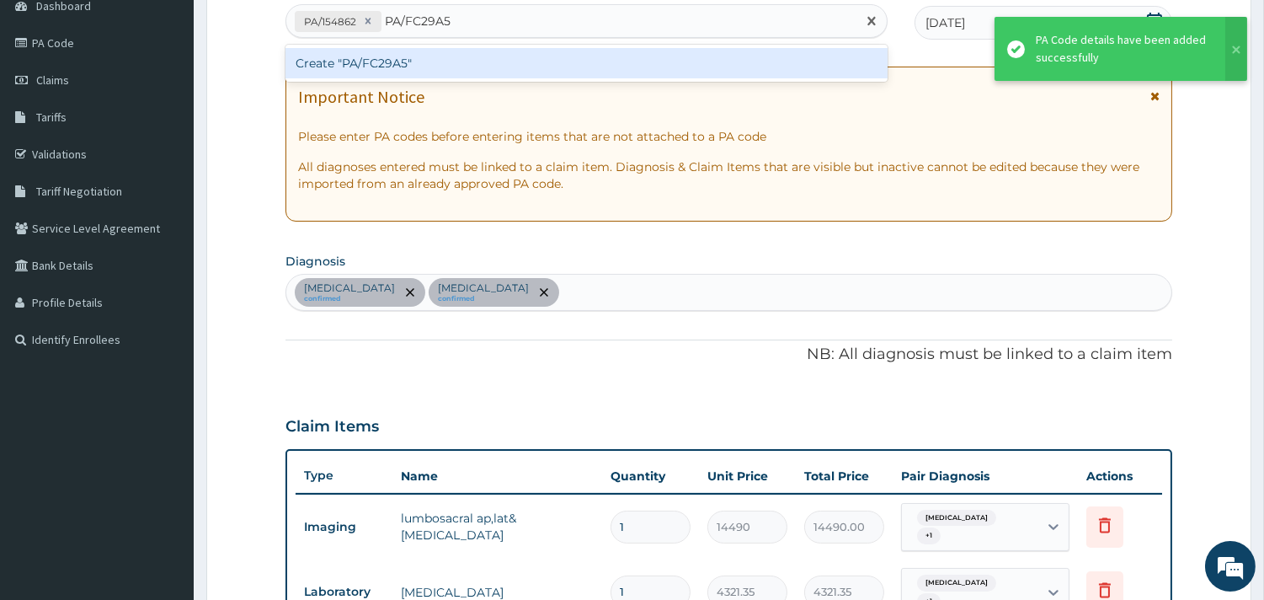
click at [440, 69] on div "Create "PA/FC29A5"" at bounding box center [586, 63] width 602 height 30
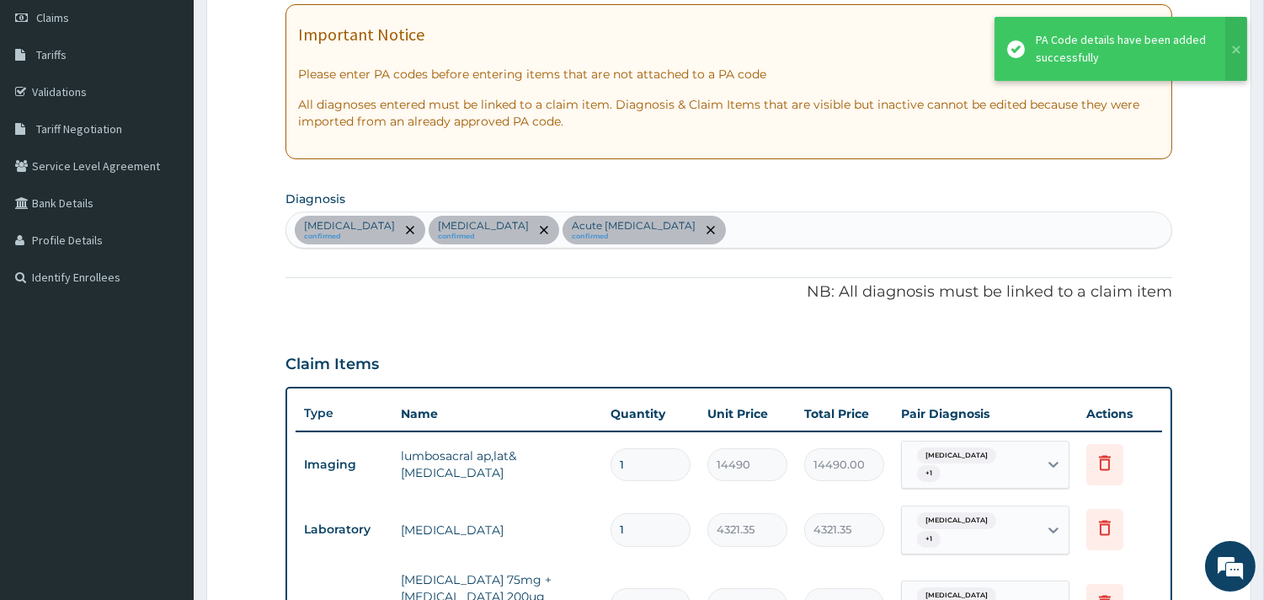
scroll to position [147, 0]
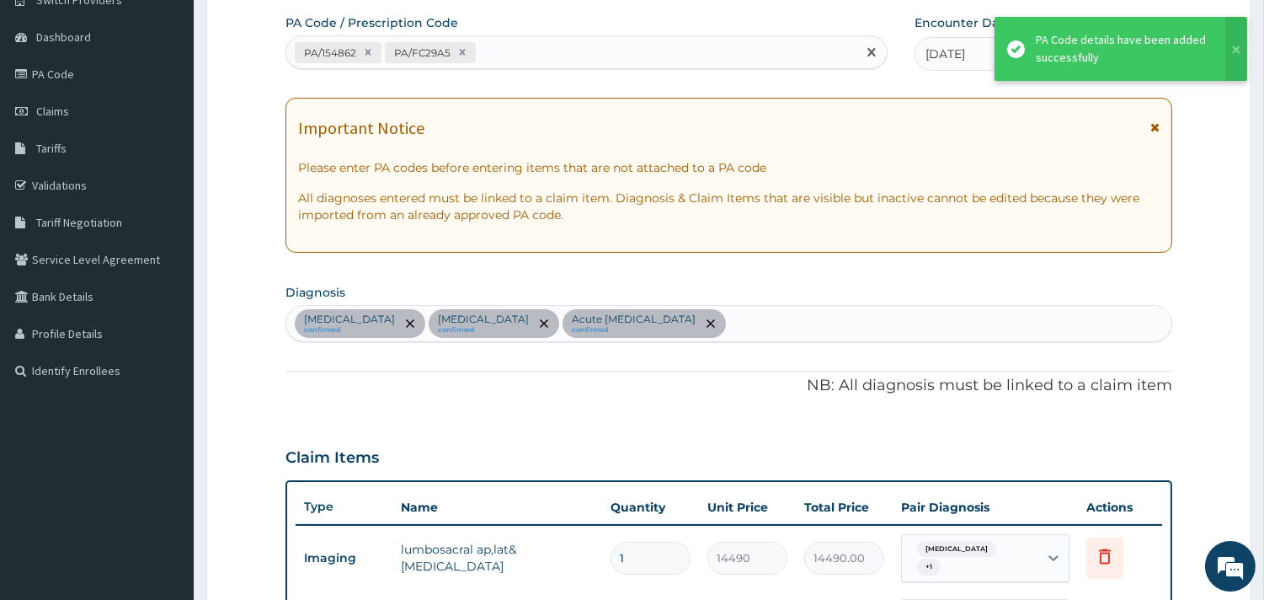
click at [532, 56] on div "PA/154862 PA/FC29A5" at bounding box center [571, 53] width 570 height 28
paste input "PA/B38398"
type input "PA/B38398"
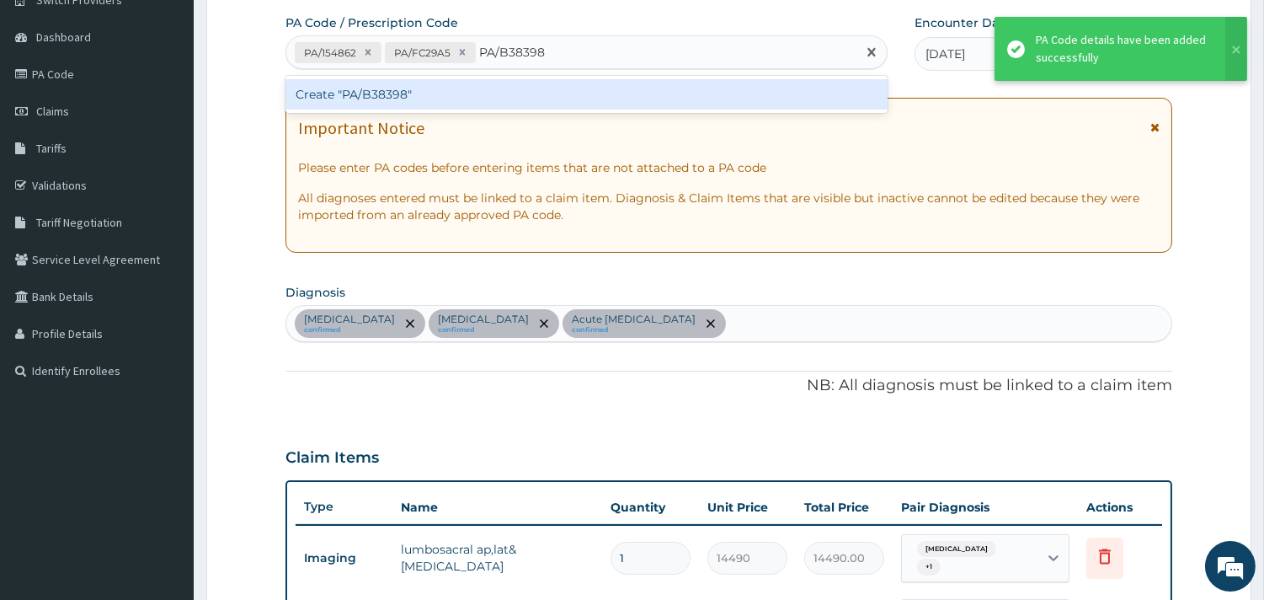
click at [518, 97] on div "Create "PA/B38398"" at bounding box center [586, 94] width 602 height 30
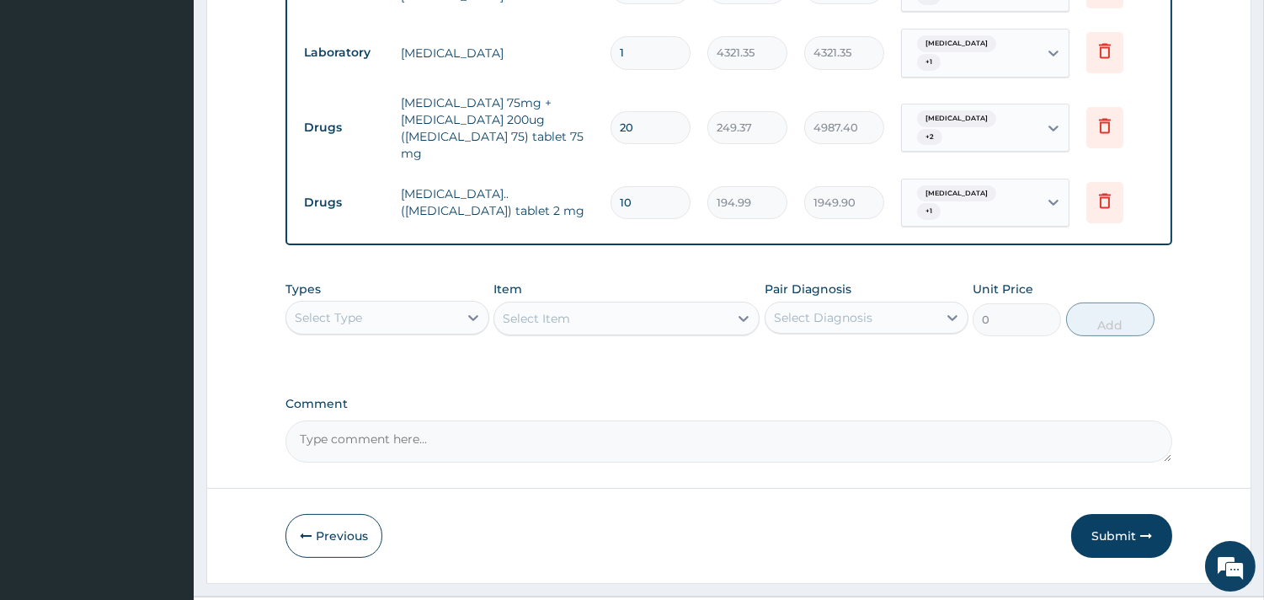
scroll to position [717, 0]
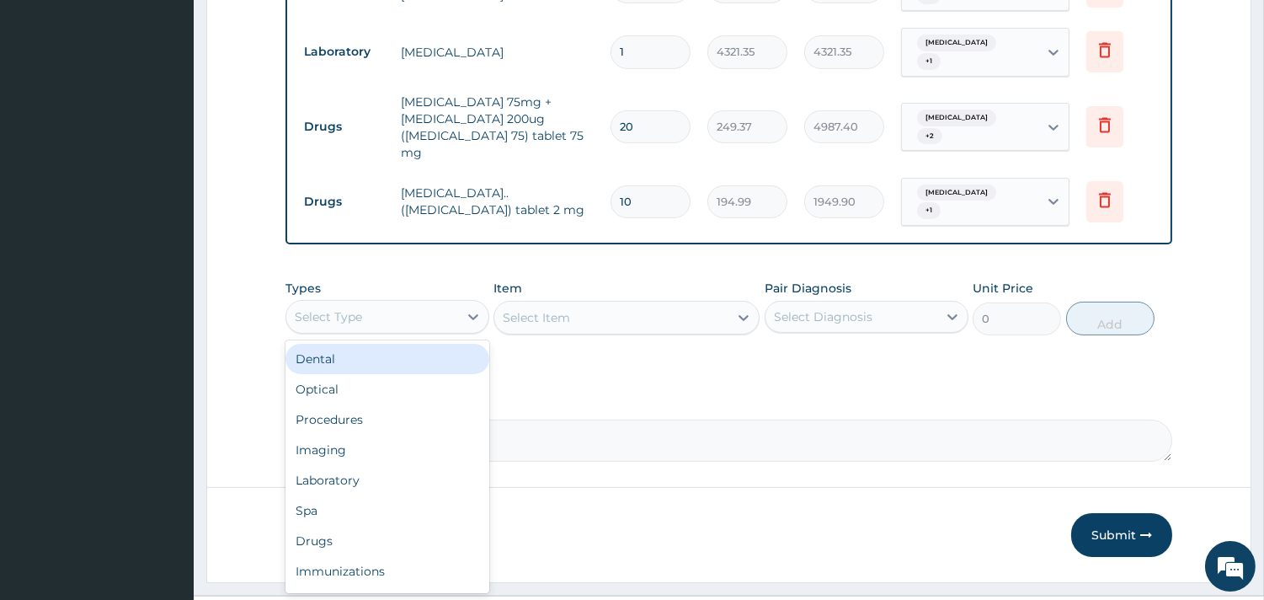
click at [419, 303] on div "Select Type" at bounding box center [372, 316] width 172 height 27
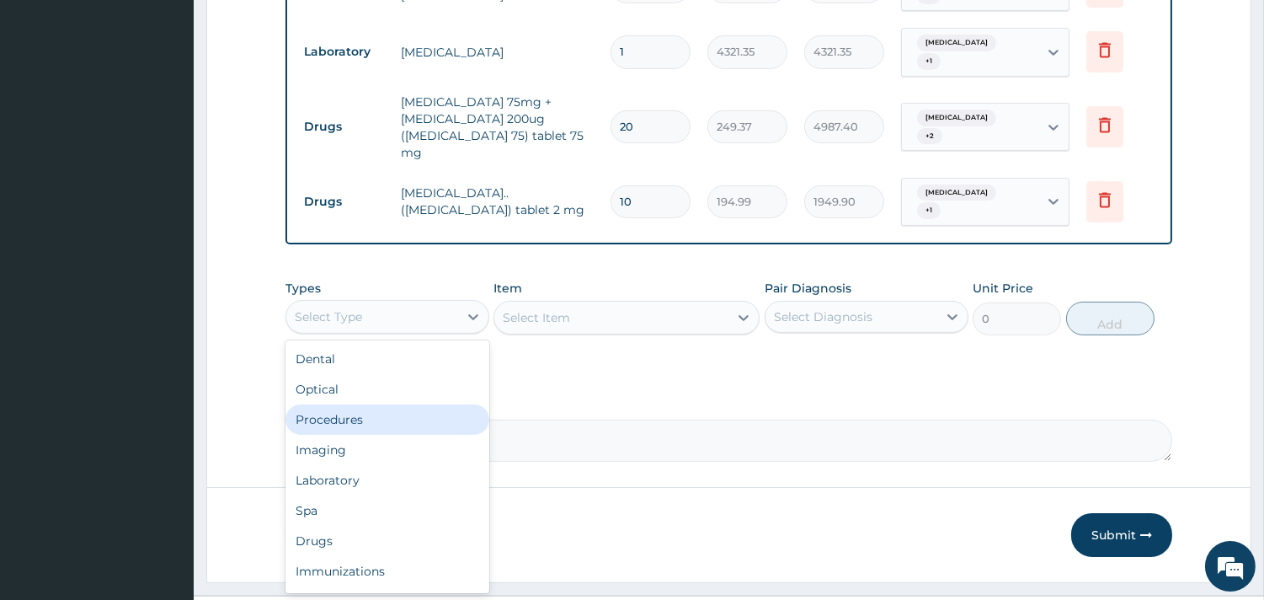
click at [399, 404] on div "Procedures" at bounding box center [387, 419] width 204 height 30
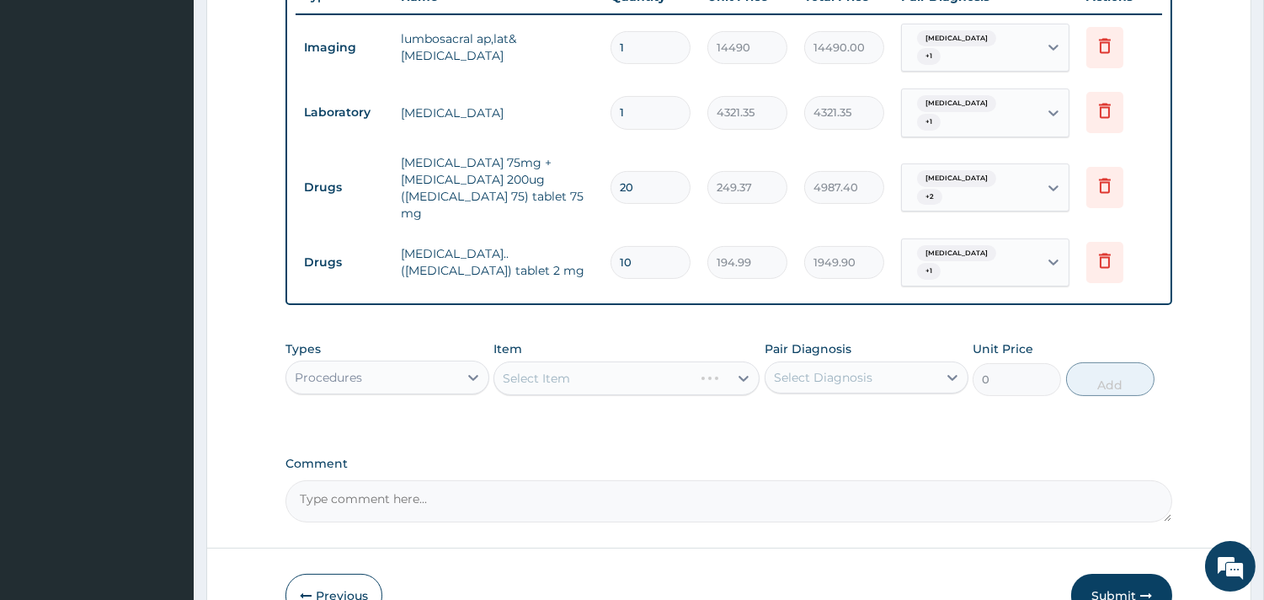
scroll to position [624, 0]
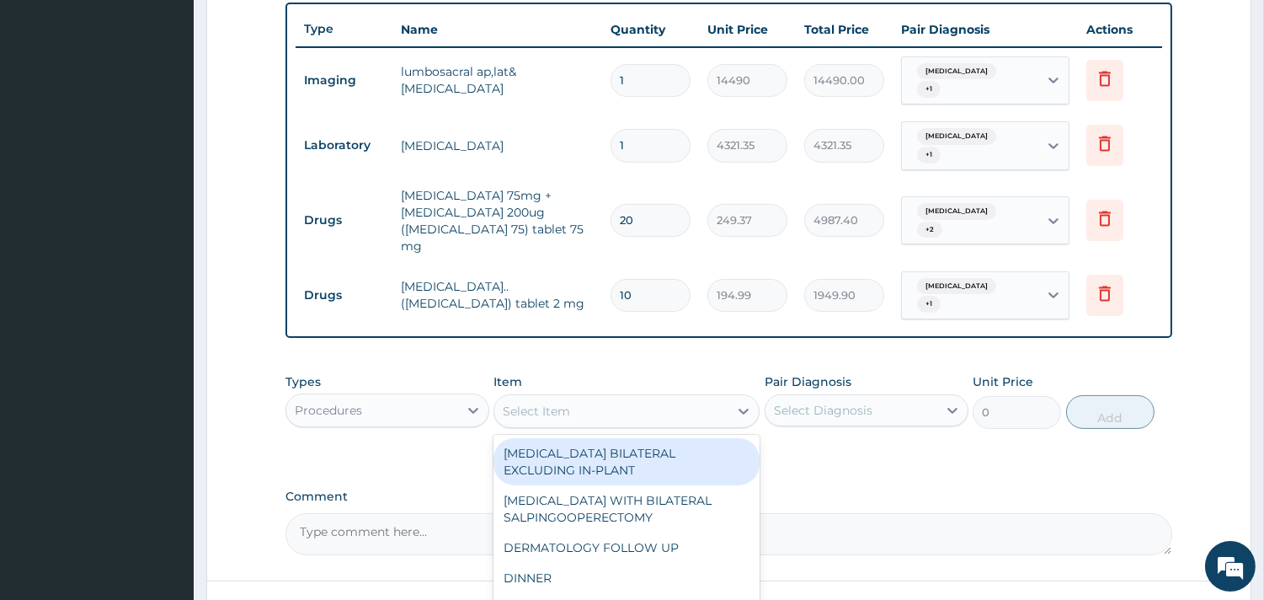
click at [664, 397] on div "Select Item" at bounding box center [611, 410] width 234 height 27
type input "GP"
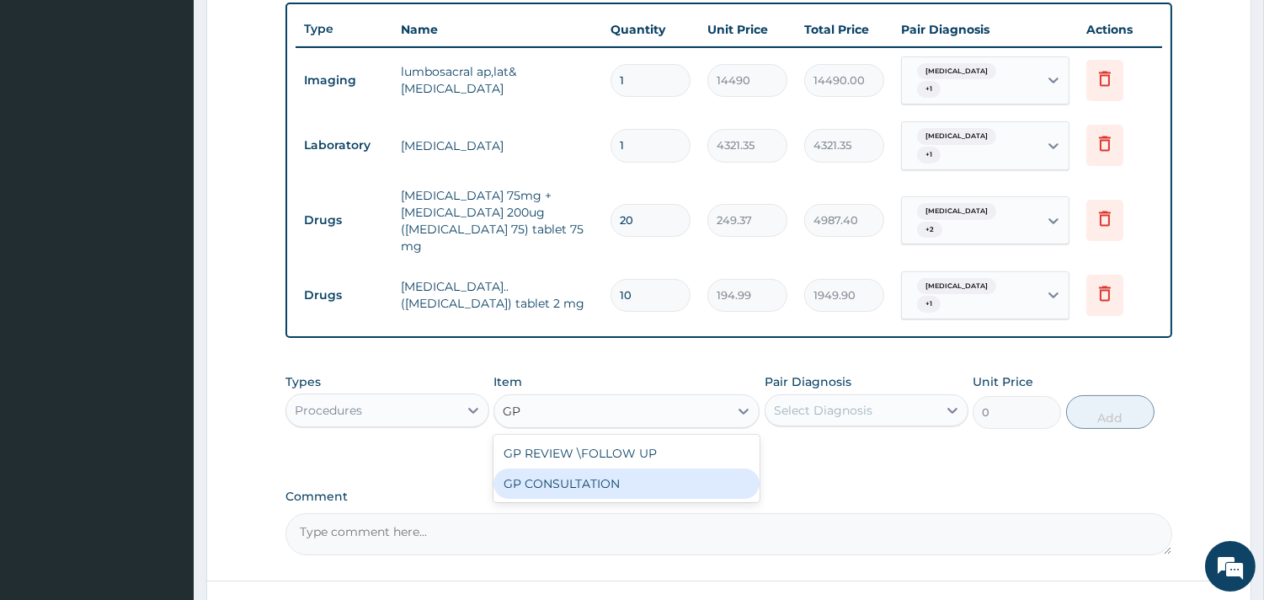
drag, startPoint x: 659, startPoint y: 450, endPoint x: 788, endPoint y: 419, distance: 133.2
click at [659, 468] on div "GP CONSULTATION" at bounding box center [626, 483] width 266 height 30
type input "7125"
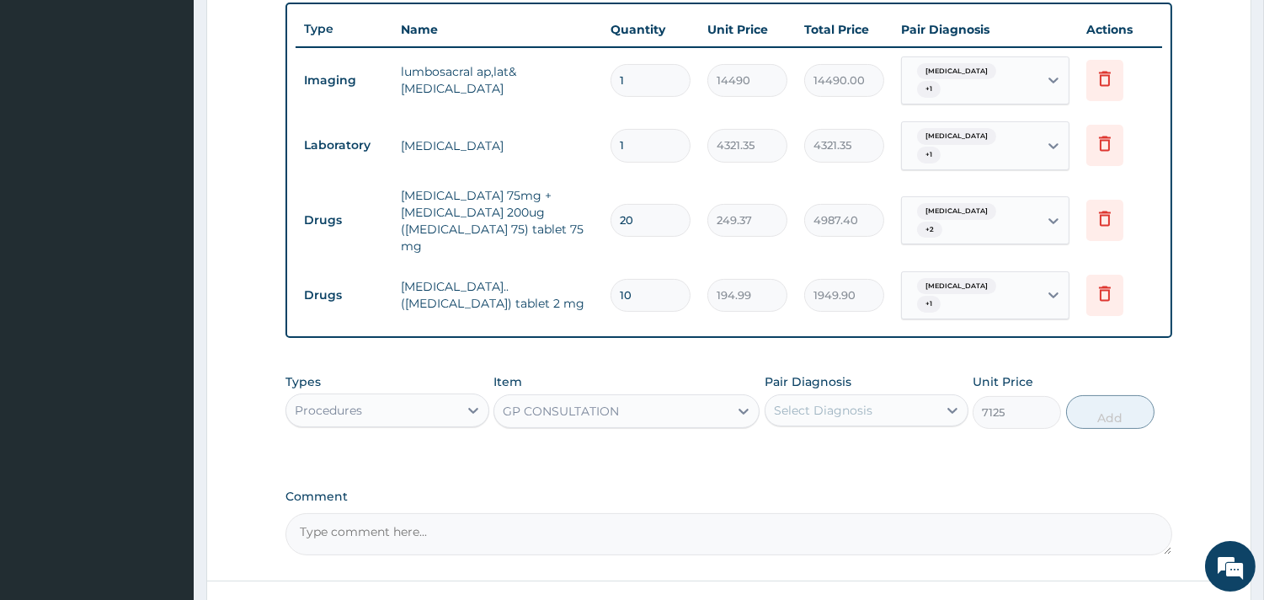
drag, startPoint x: 832, startPoint y: 373, endPoint x: 830, endPoint y: 391, distance: 17.8
click at [830, 397] on div "Select Diagnosis" at bounding box center [851, 410] width 172 height 27
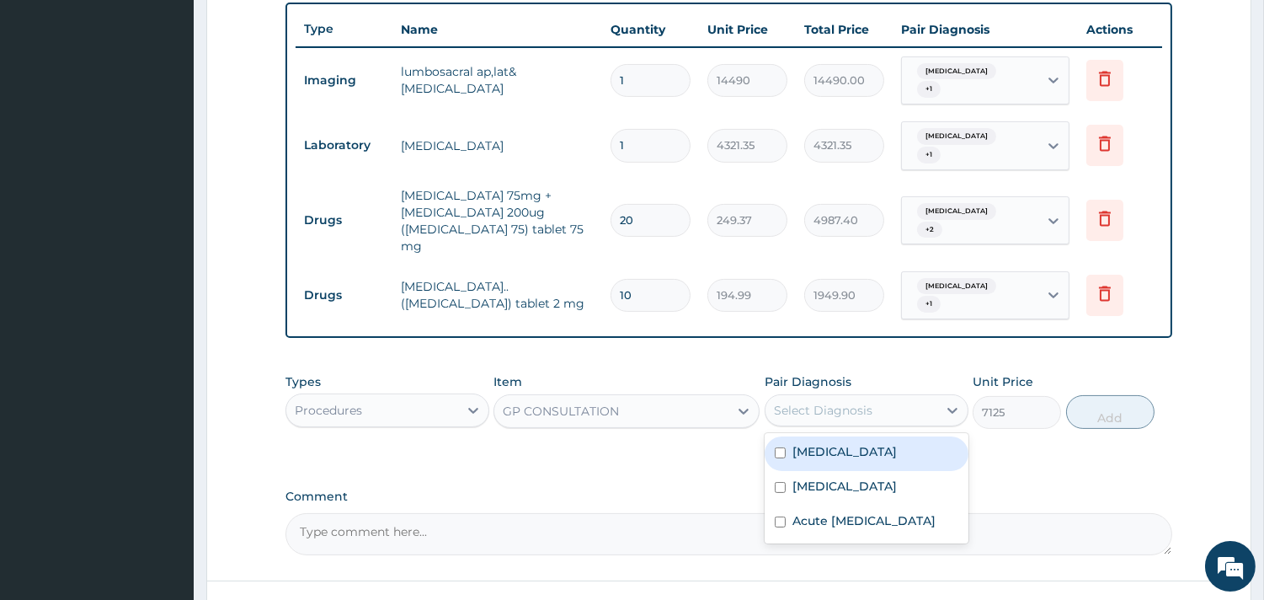
click at [830, 471] on div "[MEDICAL_DATA]" at bounding box center [867, 488] width 204 height 35
checkbox input "true"
click at [845, 436] on div "[MEDICAL_DATA]" at bounding box center [867, 453] width 204 height 35
checkbox input "true"
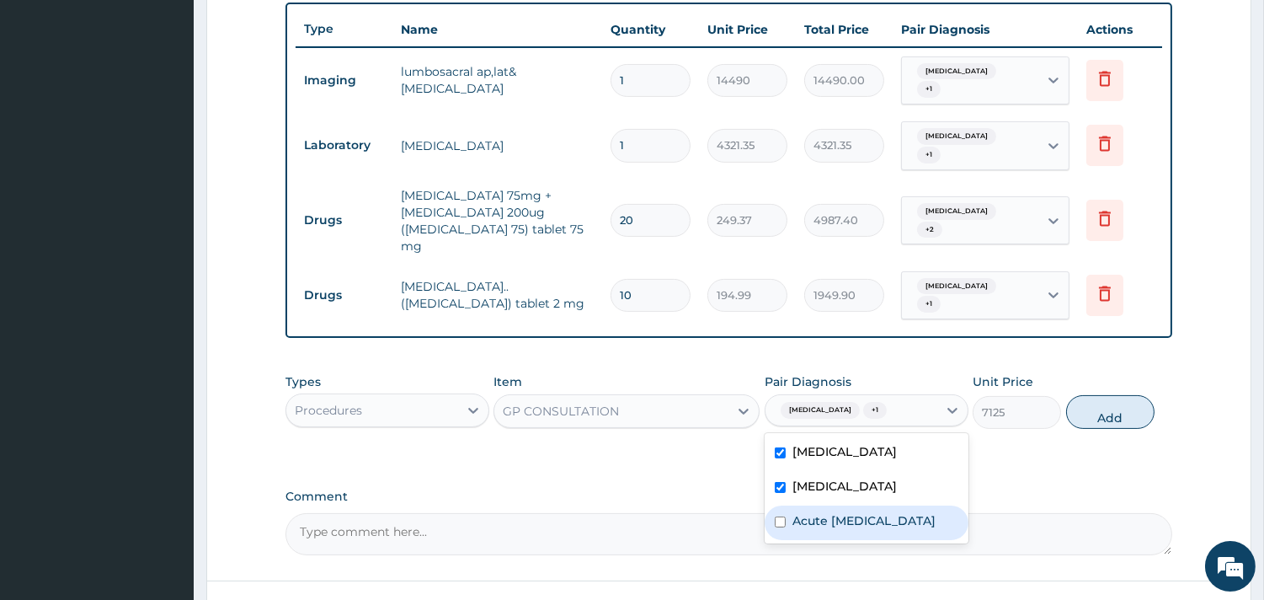
click at [836, 512] on label "Acute [MEDICAL_DATA]" at bounding box center [863, 520] width 143 height 17
checkbox input "true"
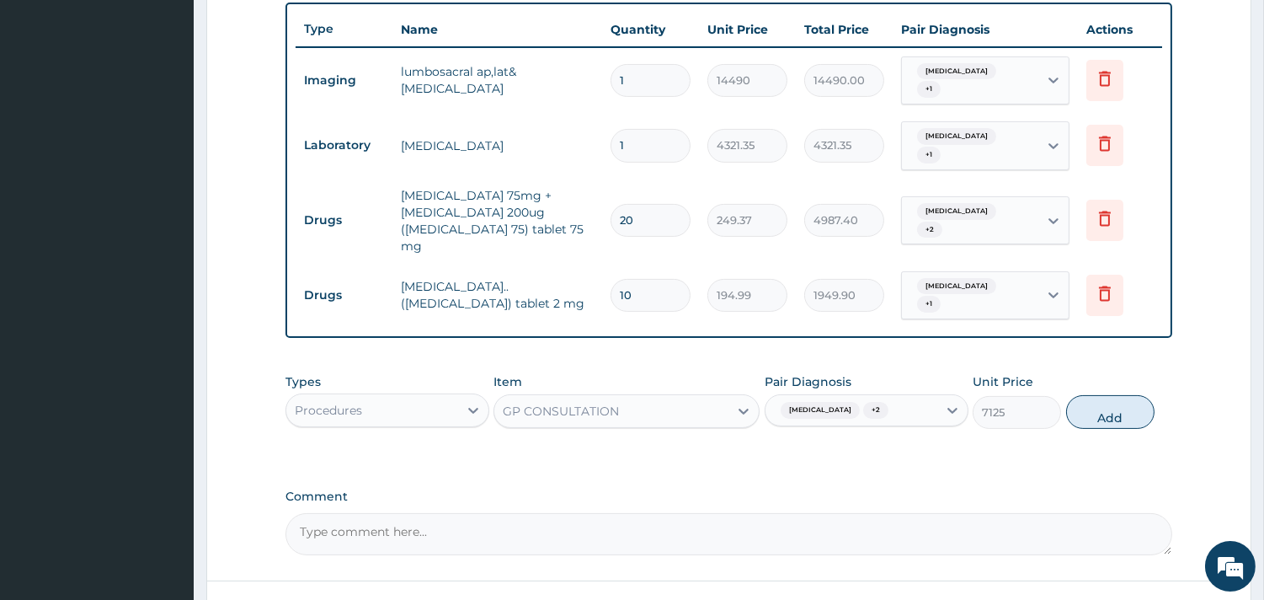
click at [1104, 391] on div "Types Procedures Item GP CONSULTATION Pair Diagnosis [MEDICAL_DATA] + 2 Unit Pr…" at bounding box center [728, 401] width 887 height 72
click at [1104, 395] on button "Add" at bounding box center [1110, 412] width 88 height 34
type input "0"
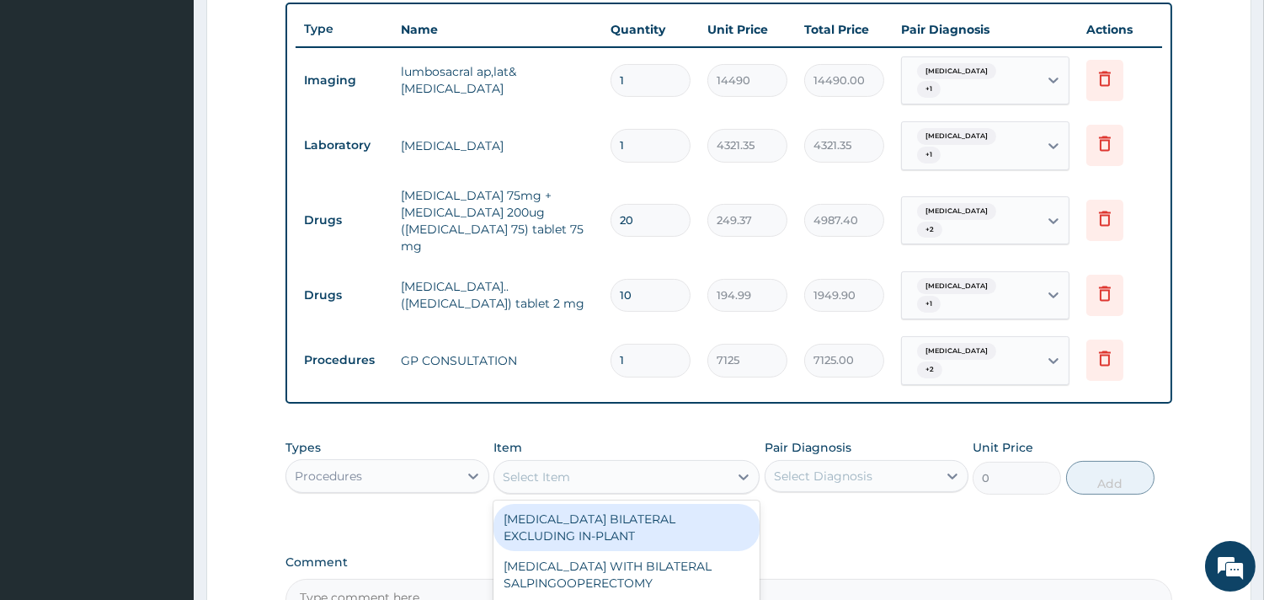
click at [638, 463] on div "Select Item" at bounding box center [611, 476] width 234 height 27
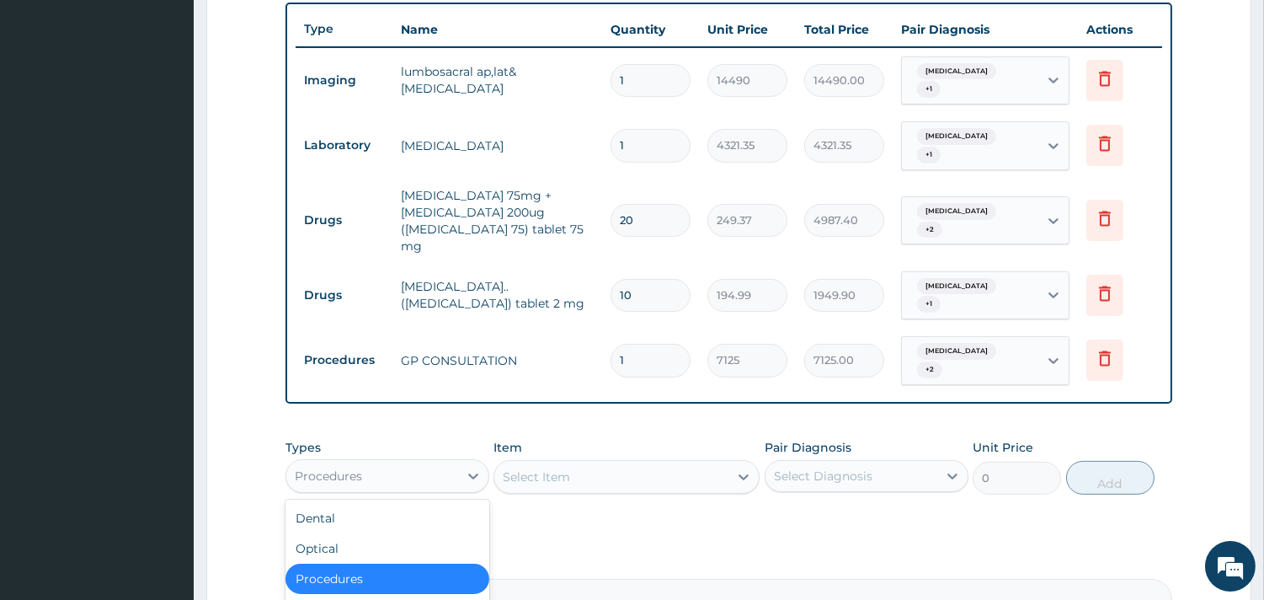
click at [389, 462] on div "Procedures" at bounding box center [372, 475] width 172 height 27
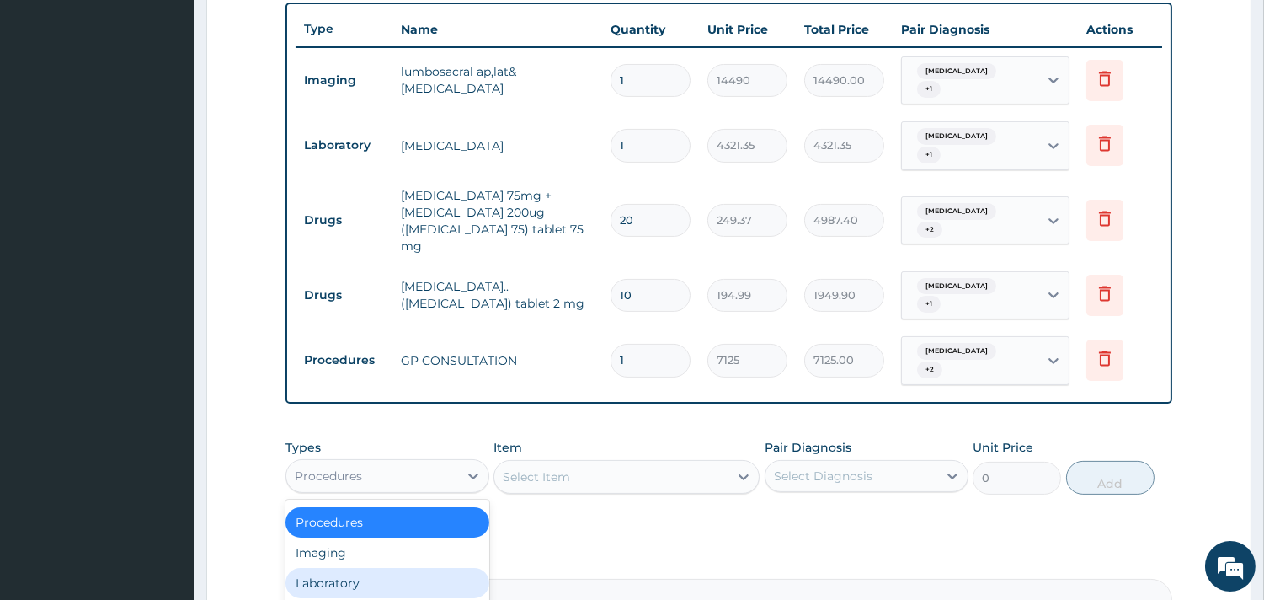
click at [372, 568] on div "Laboratory" at bounding box center [387, 583] width 204 height 30
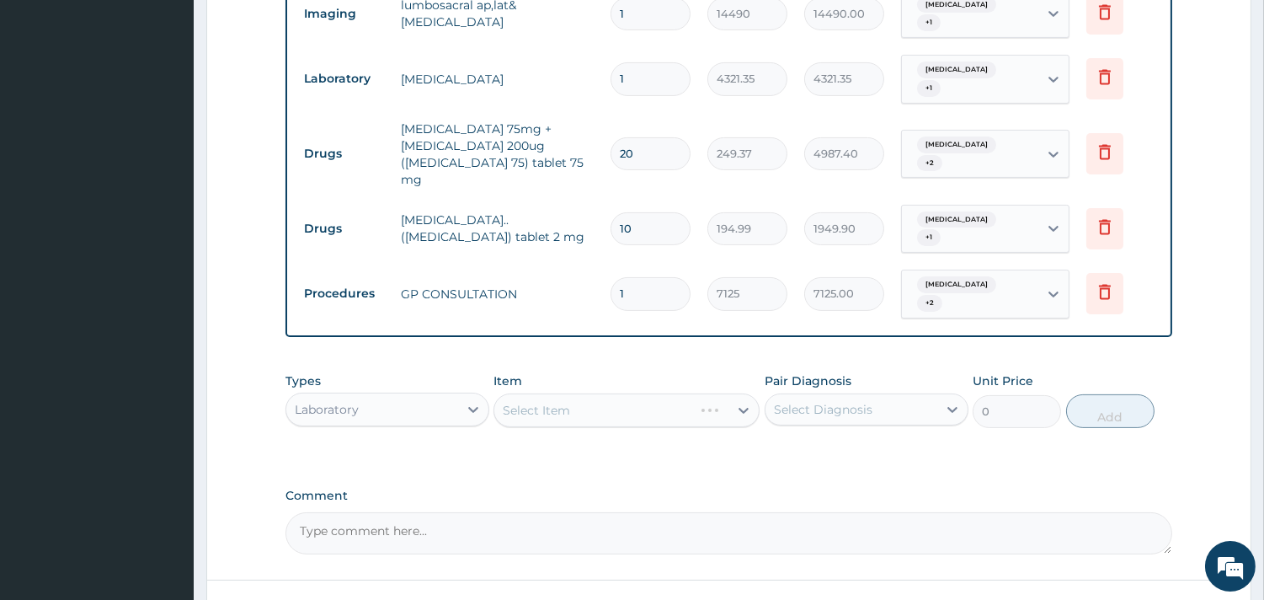
scroll to position [776, 0]
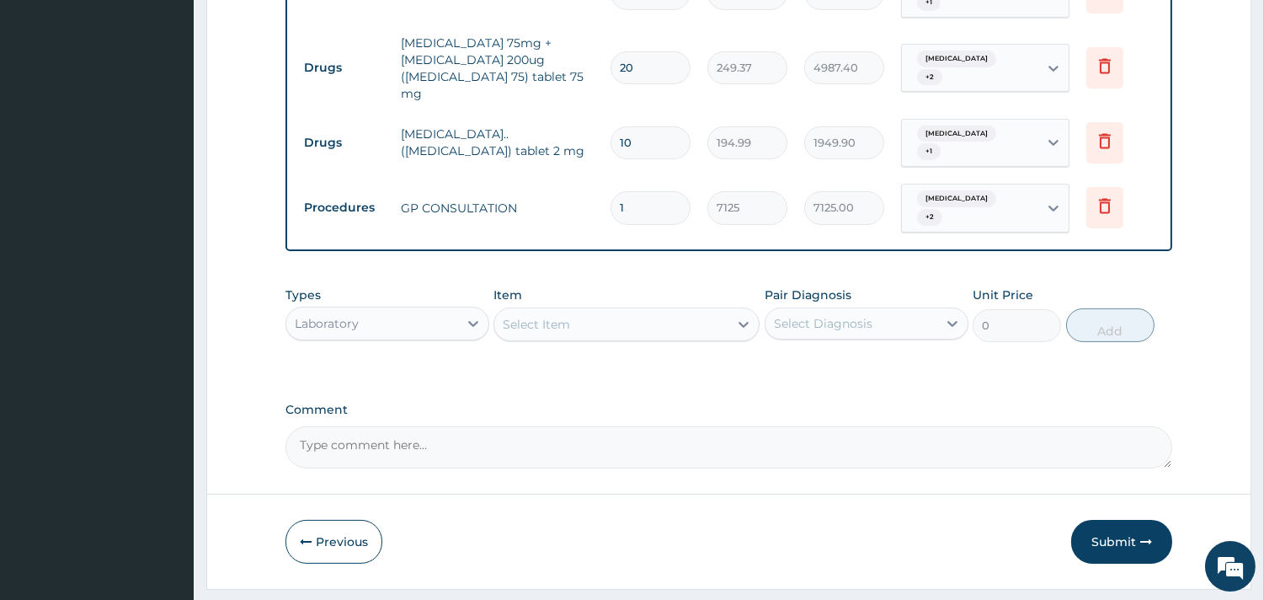
click at [531, 311] on div "Select Item" at bounding box center [611, 324] width 234 height 27
type input "FULL"
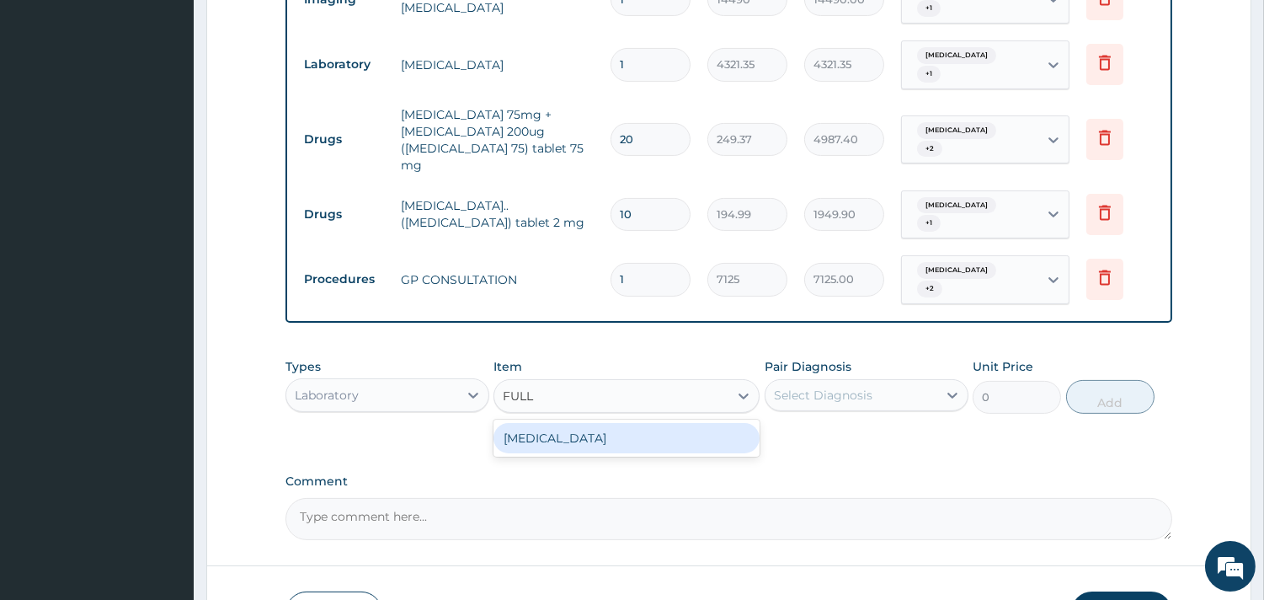
scroll to position [589, 0]
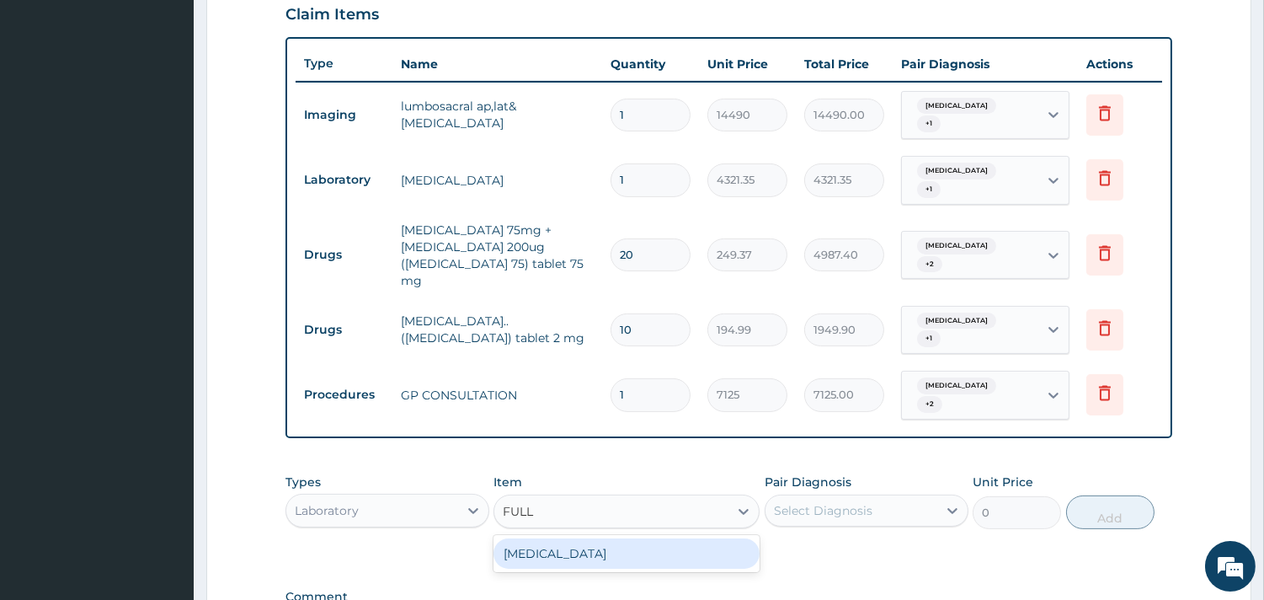
click at [601, 535] on div "[MEDICAL_DATA]" at bounding box center [626, 553] width 266 height 37
click at [600, 538] on div "[MEDICAL_DATA]" at bounding box center [626, 553] width 266 height 30
type input "5383.5"
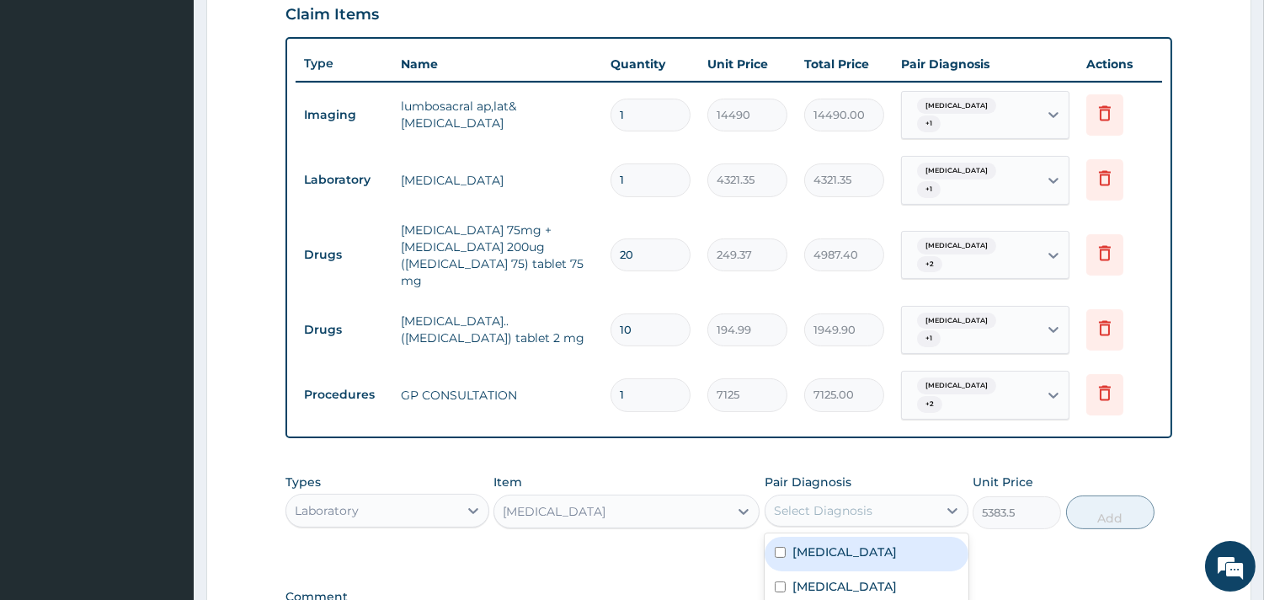
click at [840, 502] on div "Select Diagnosis" at bounding box center [823, 510] width 99 height 17
click at [846, 536] on div "[MEDICAL_DATA]" at bounding box center [867, 553] width 204 height 35
checkbox input "true"
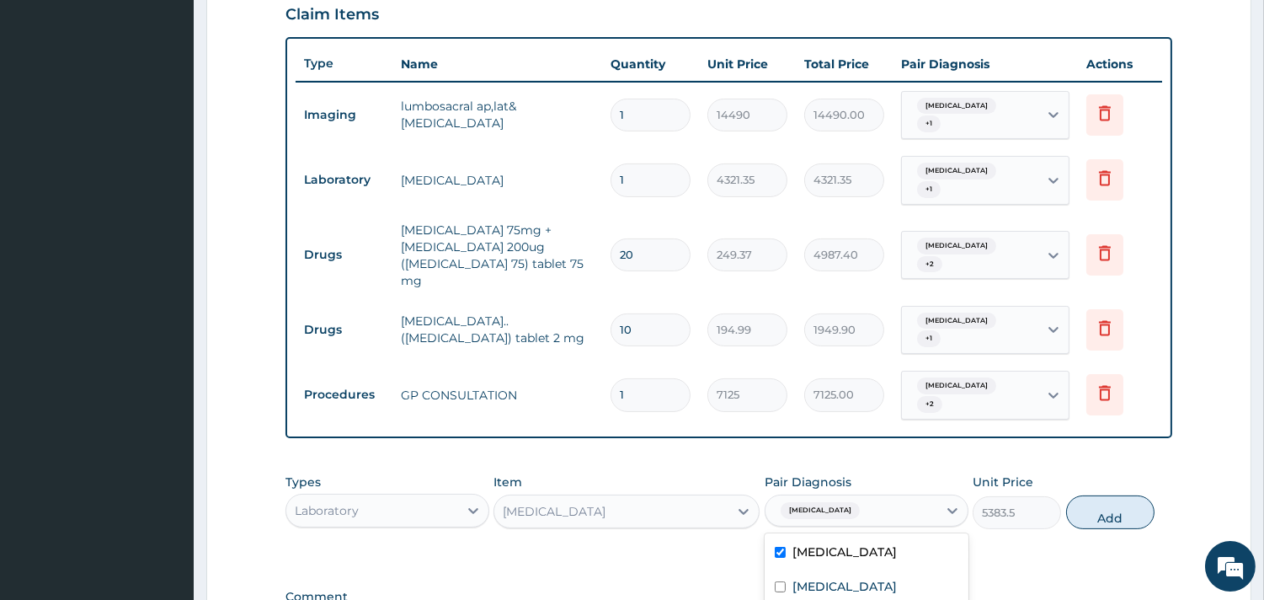
drag, startPoint x: 836, startPoint y: 584, endPoint x: 838, endPoint y: 540, distance: 43.8
checkbox input "false"
click at [838, 578] on label "[MEDICAL_DATA]" at bounding box center [844, 586] width 104 height 17
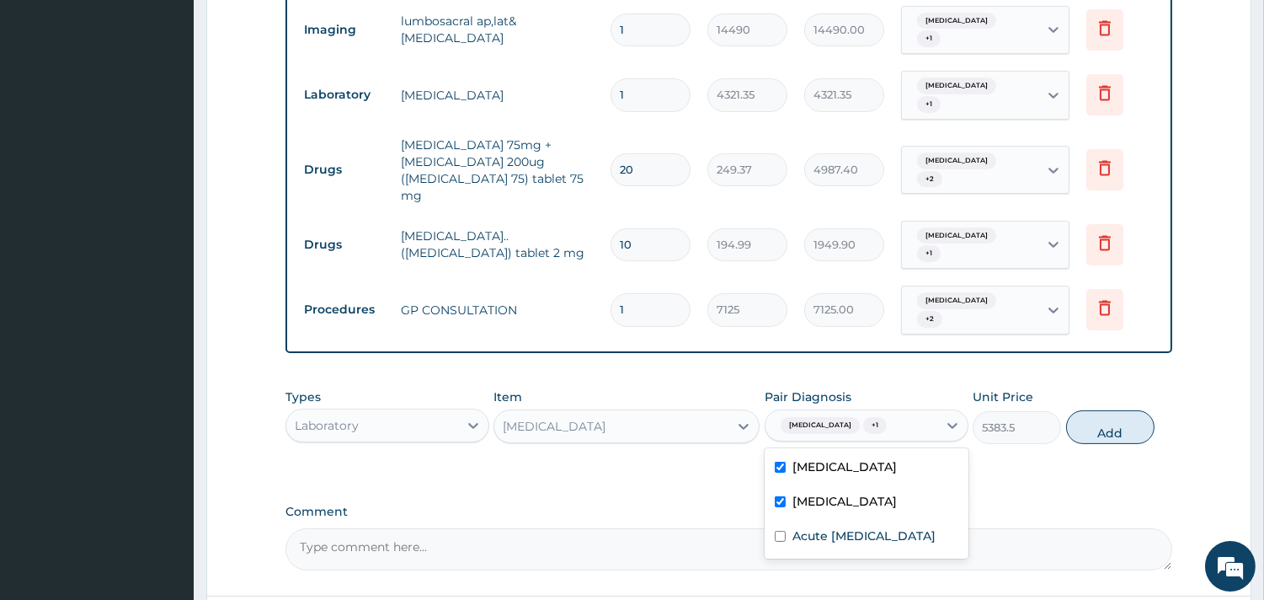
scroll to position [776, 0]
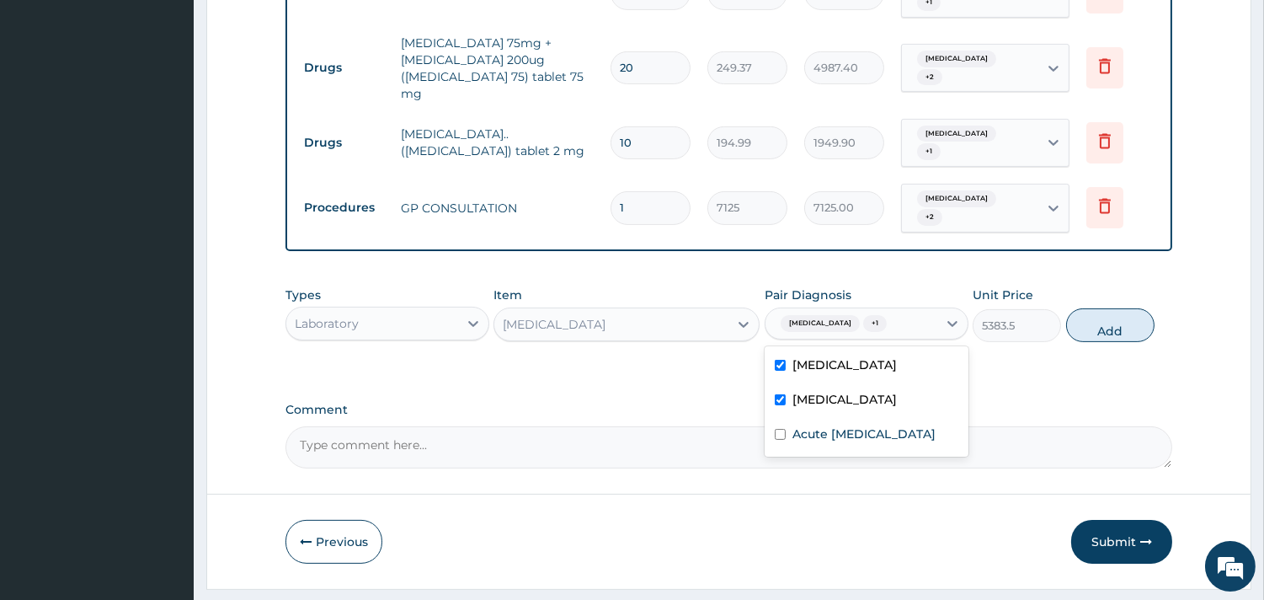
click at [852, 384] on div "[MEDICAL_DATA]" at bounding box center [867, 401] width 204 height 35
click at [857, 384] on div "[MEDICAL_DATA]" at bounding box center [867, 401] width 204 height 35
checkbox input "true"
click at [853, 419] on div "Acute [MEDICAL_DATA]" at bounding box center [867, 436] width 204 height 35
checkbox input "true"
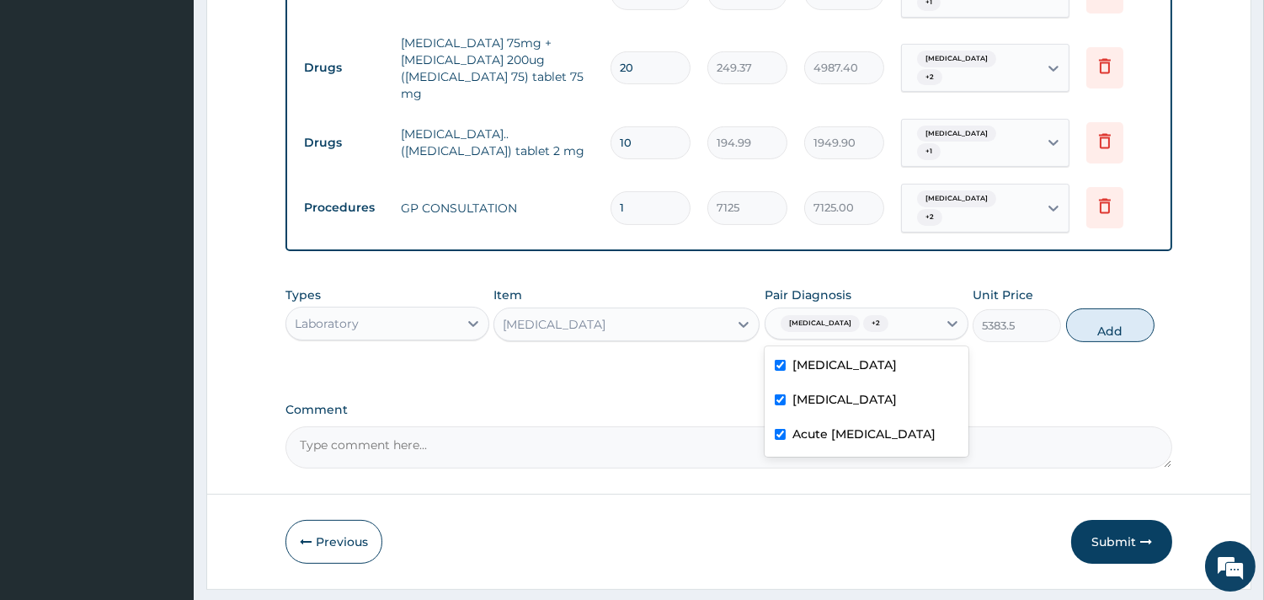
click at [1122, 308] on button "Add" at bounding box center [1110, 325] width 88 height 34
type input "0"
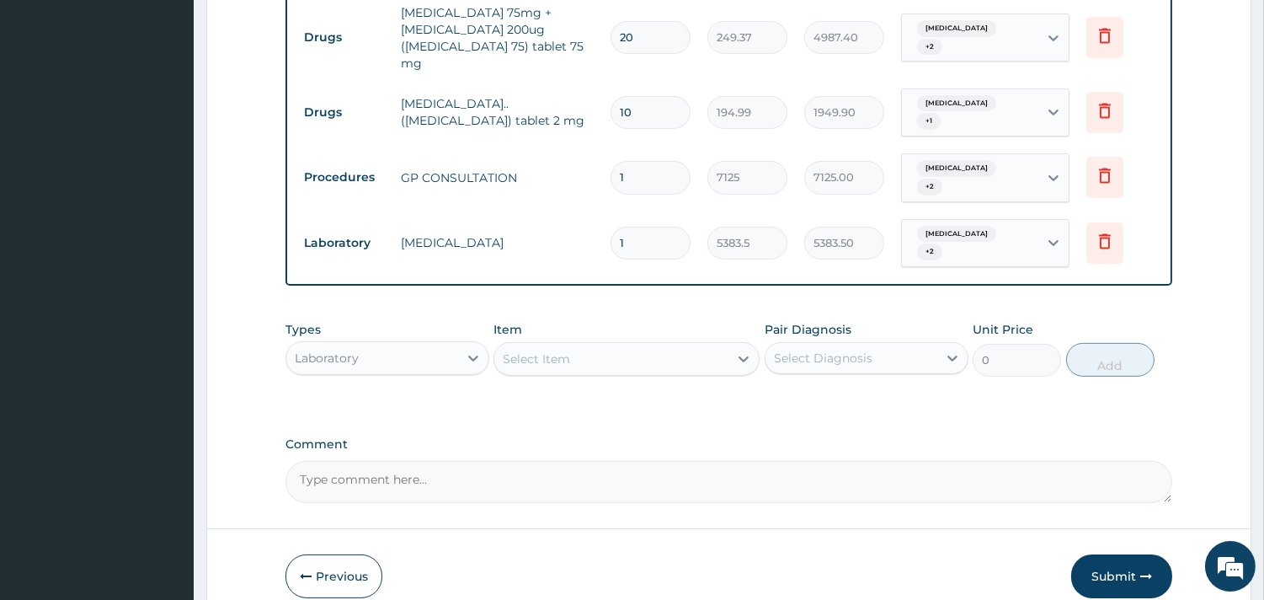
scroll to position [834, 0]
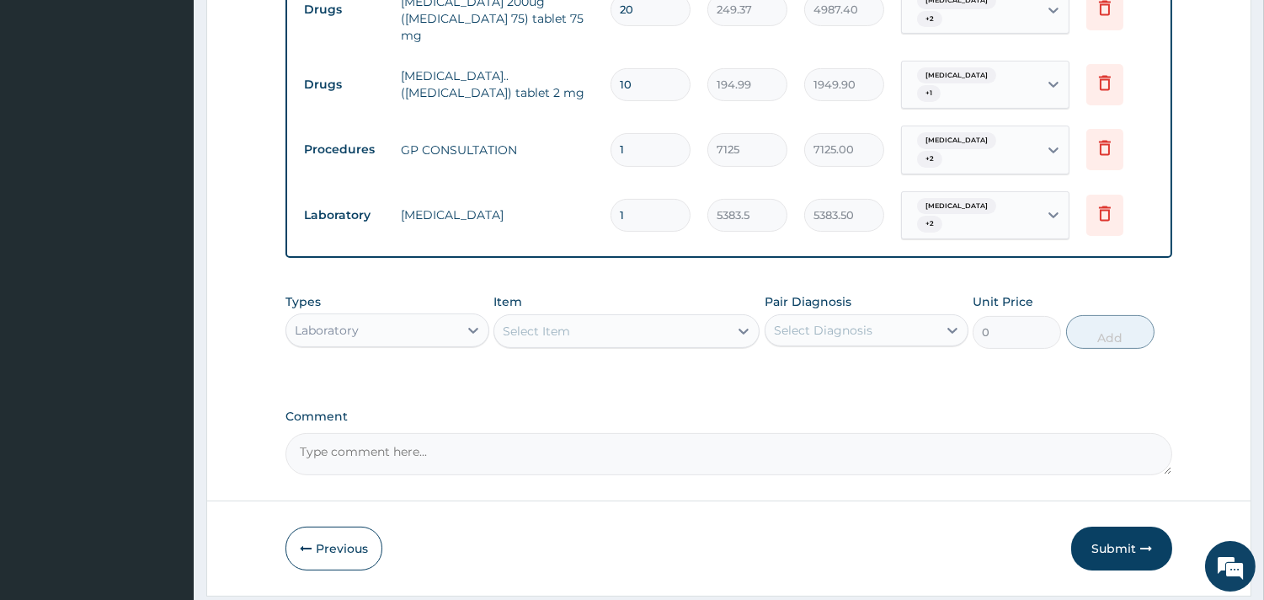
drag, startPoint x: 1112, startPoint y: 495, endPoint x: 1025, endPoint y: 466, distance: 91.6
click at [1109, 526] on button "Submit" at bounding box center [1121, 548] width 101 height 44
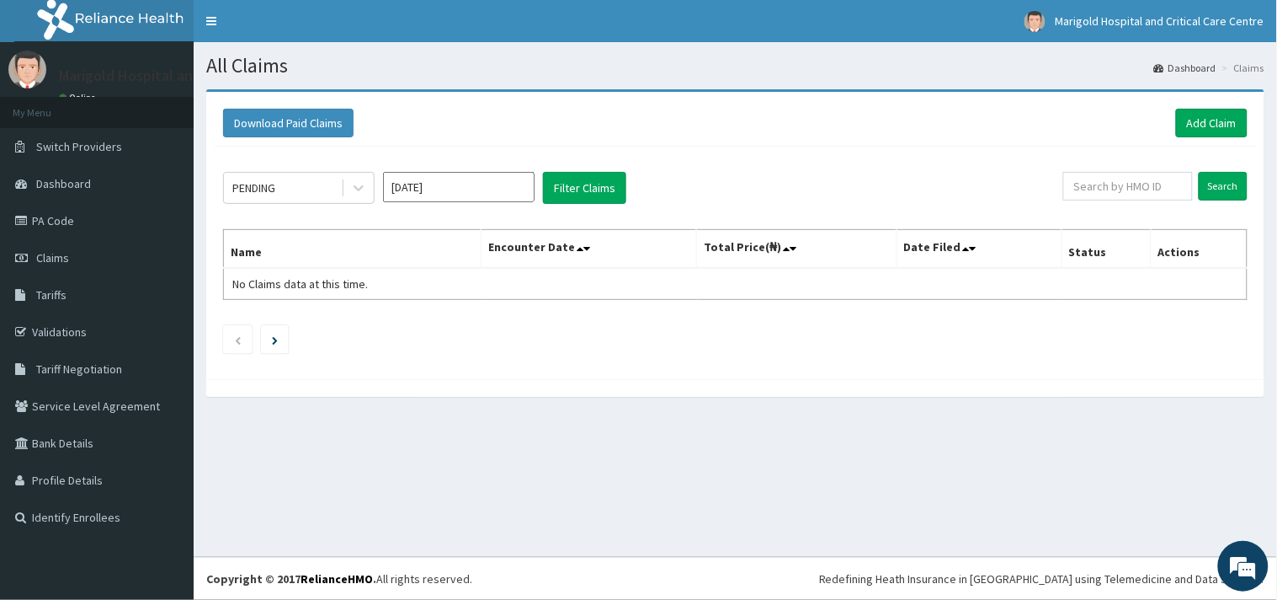
click at [475, 179] on input "Oct 2025" at bounding box center [459, 187] width 152 height 30
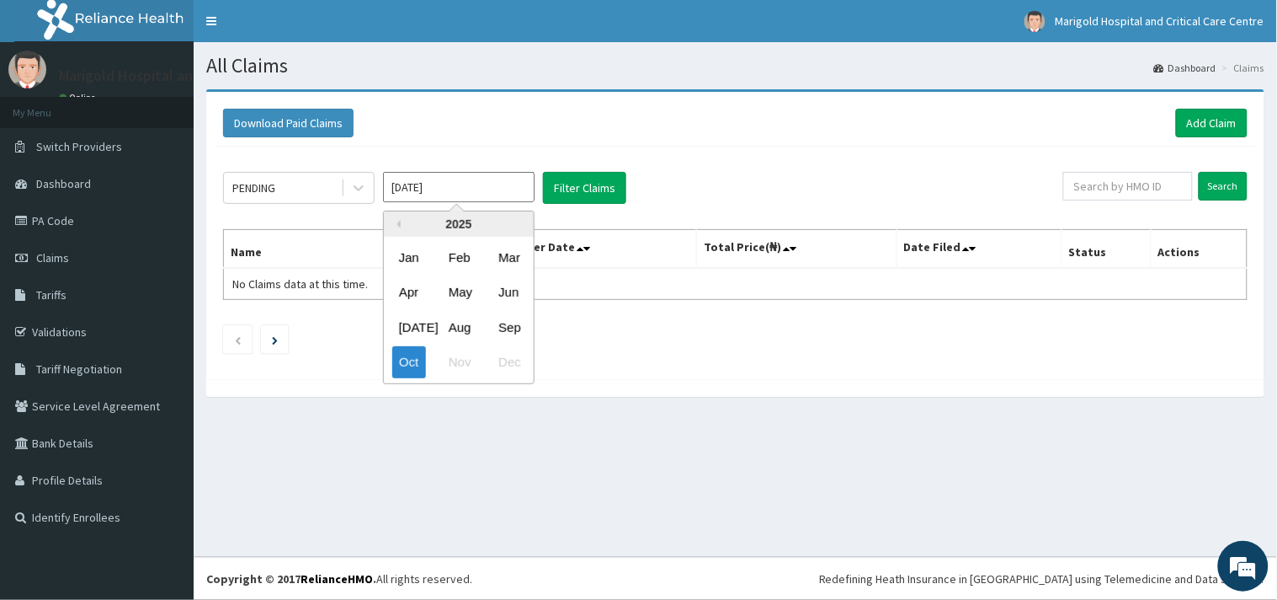
click at [515, 321] on div "Sep" at bounding box center [509, 327] width 34 height 31
type input "Sep 2025"
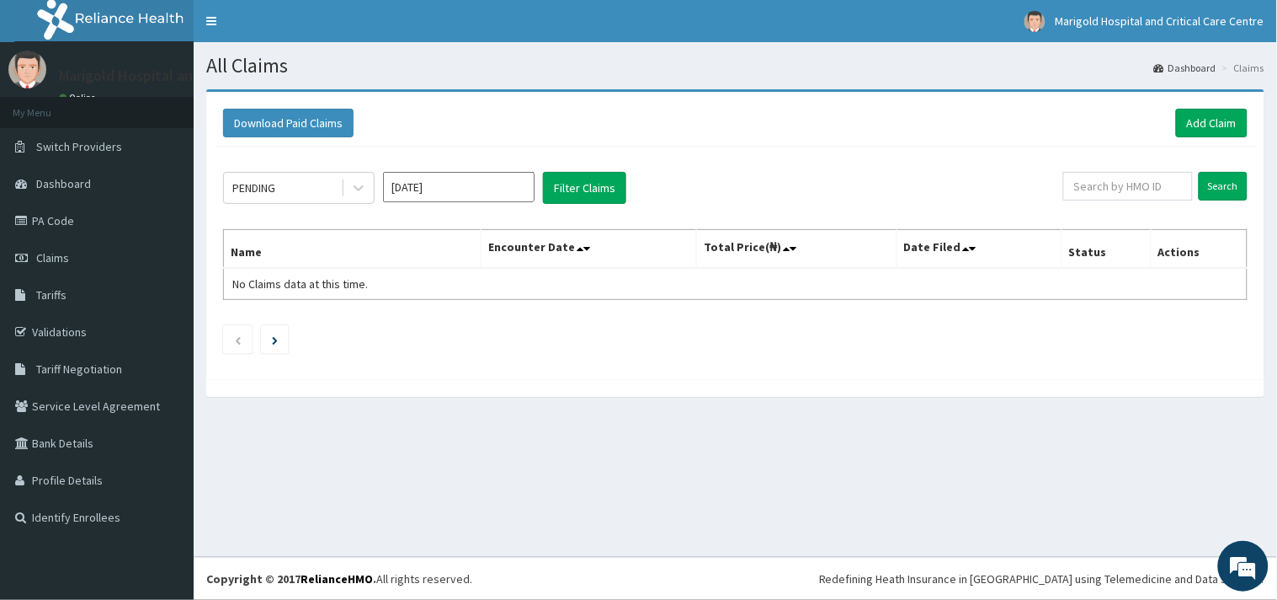
click at [584, 205] on div "PENDING Sep 2025 Filter Claims Search Name Encounter Date Total Price(₦) Date F…" at bounding box center [736, 259] width 1042 height 224
click at [582, 189] on button "Filter Claims" at bounding box center [584, 188] width 83 height 32
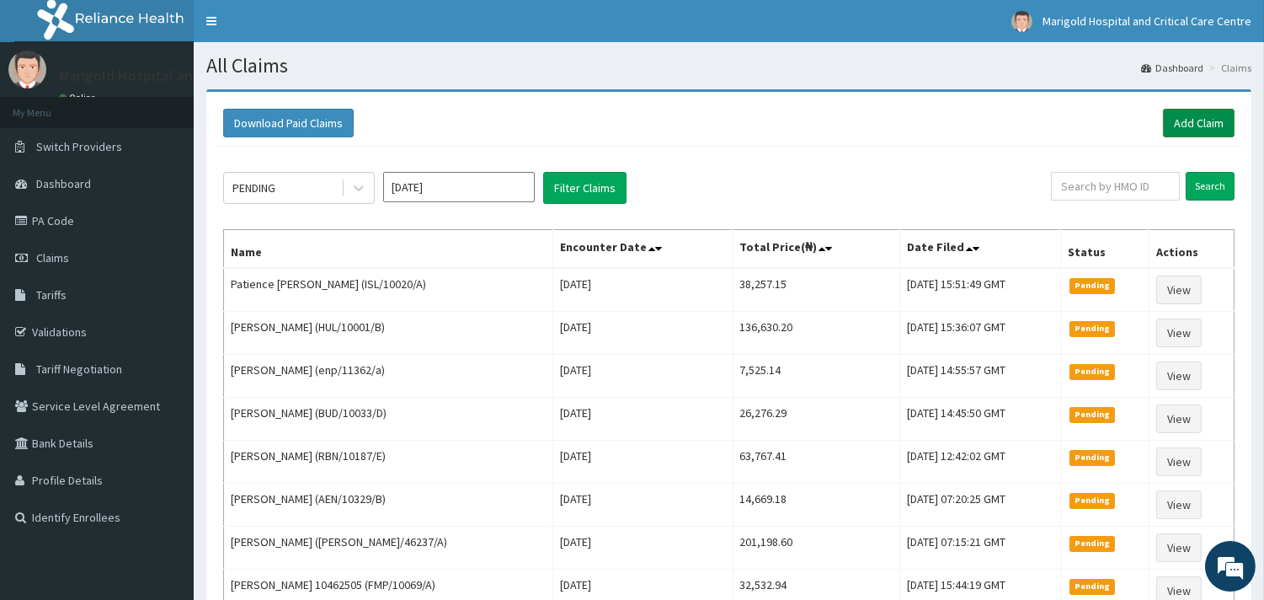
click at [1187, 125] on link "Add Claim" at bounding box center [1199, 123] width 72 height 29
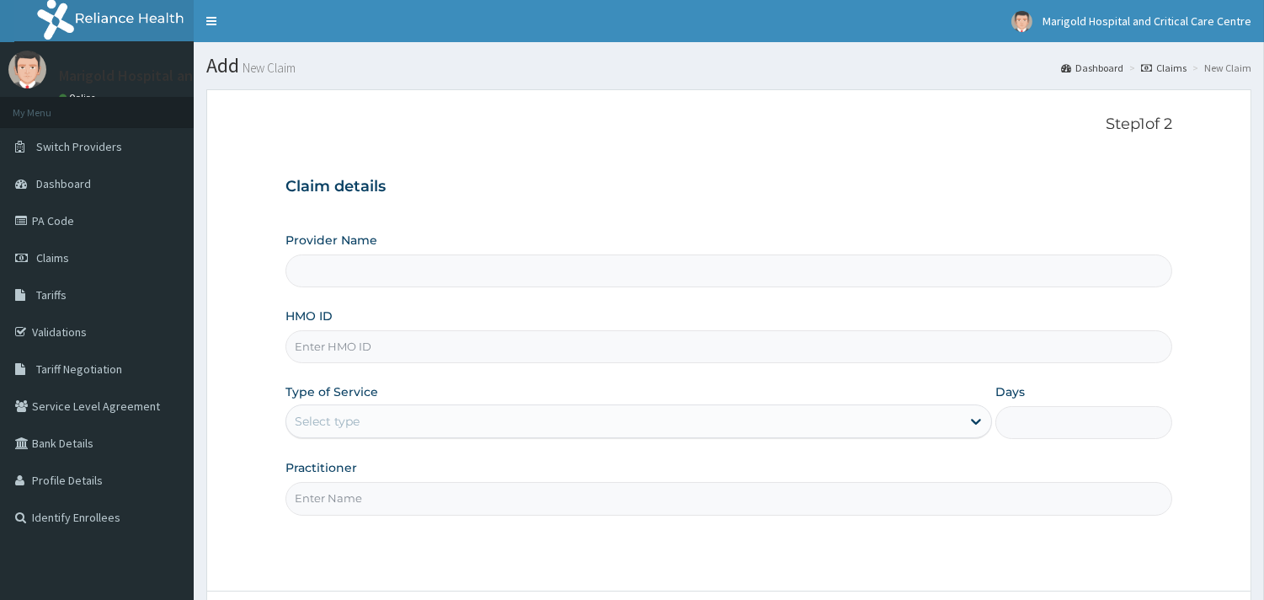
click at [360, 365] on div "Provider Name HMO ID Type of Service Select type Days Practitioner" at bounding box center [728, 373] width 887 height 283
click at [359, 350] on input "HMO ID" at bounding box center [728, 346] width 887 height 33
type input "Marigold Hospital and Critical Care Centre"
paste input "LLD/10117/A"
type input "LLD/10117/A"
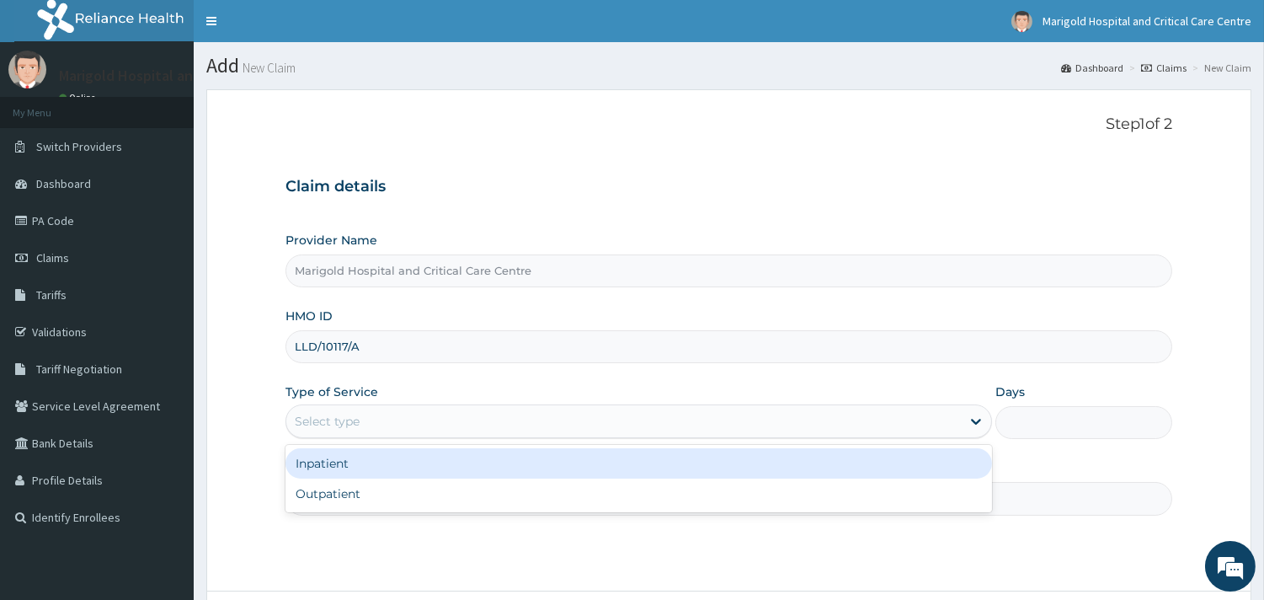
drag, startPoint x: 343, startPoint y: 416, endPoint x: 349, endPoint y: 473, distance: 57.7
click at [344, 425] on div "Select type" at bounding box center [327, 421] width 65 height 17
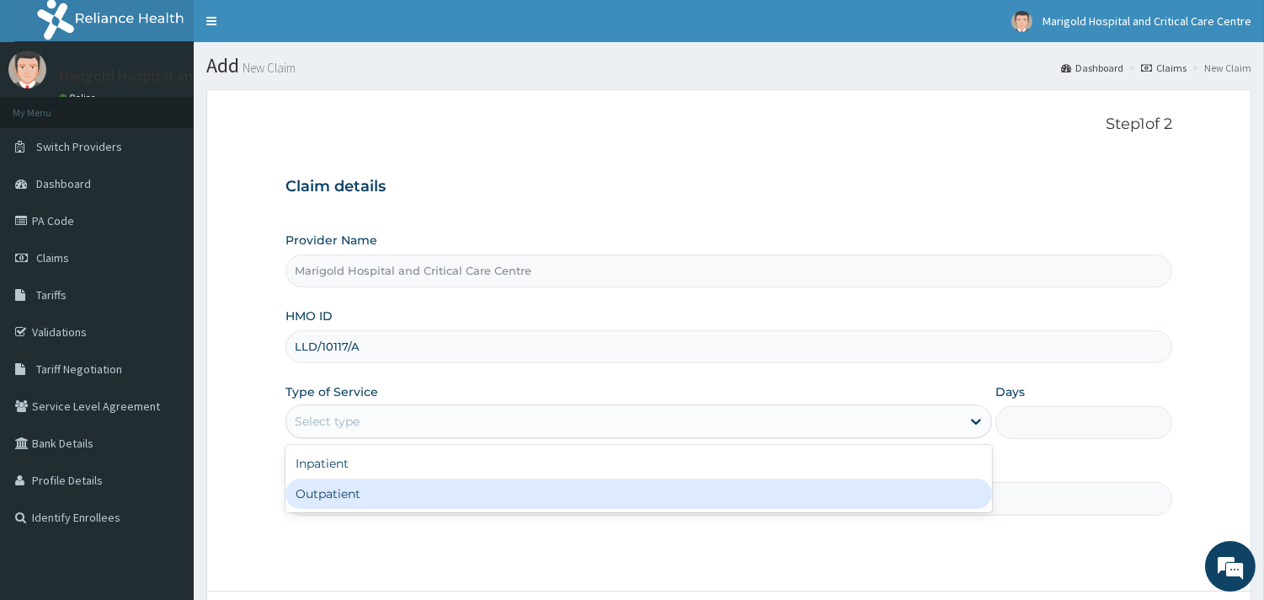
click at [349, 493] on div "Outpatient" at bounding box center [638, 493] width 706 height 30
type input "1"
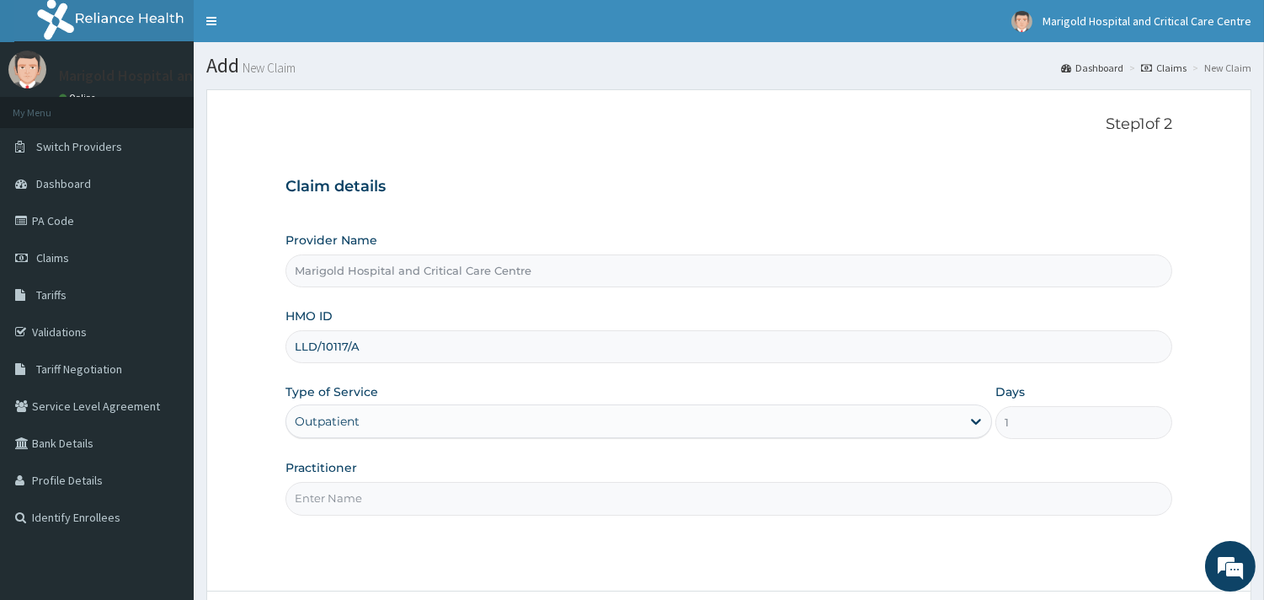
click at [354, 494] on input "Practitioner" at bounding box center [728, 498] width 887 height 33
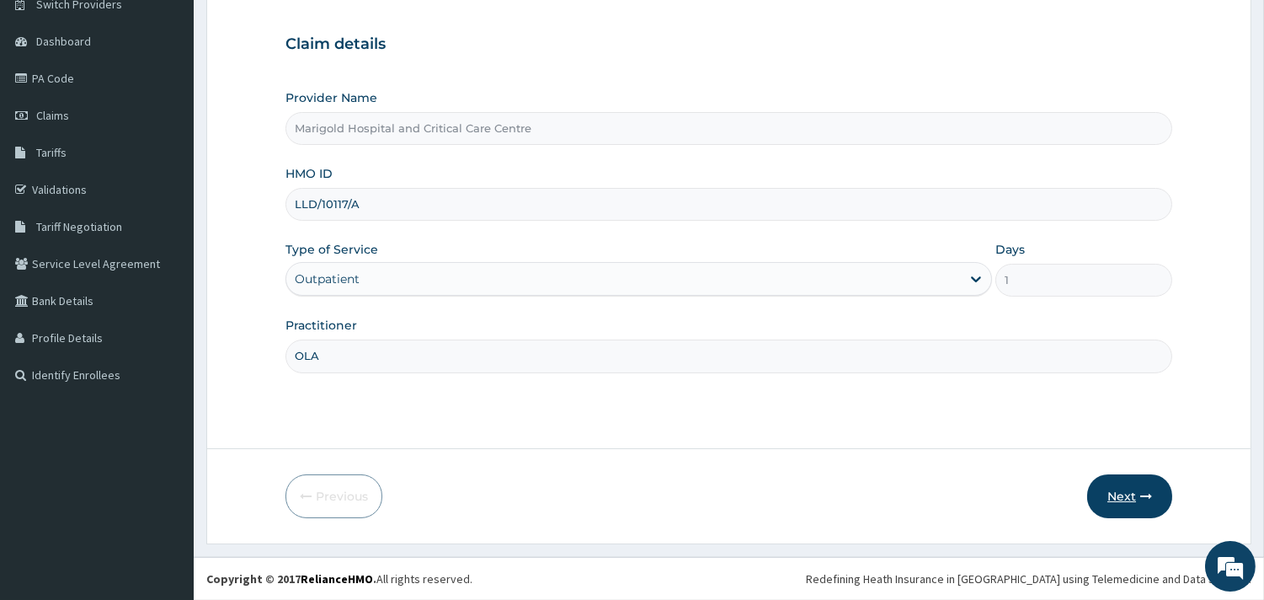
type input "OLA"
click at [1138, 497] on button "Next" at bounding box center [1129, 496] width 85 height 44
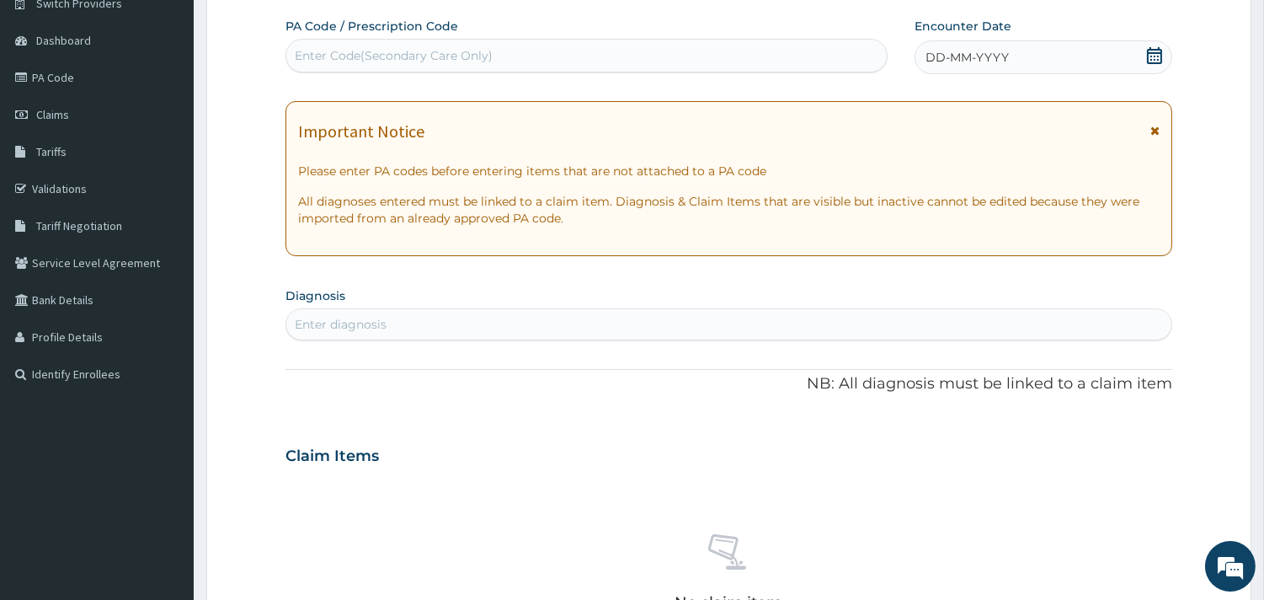
click at [431, 61] on div "Enter Code(Secondary Care Only)" at bounding box center [394, 55] width 198 height 17
paste input "PA/3B4C13"
type input "PA/3B4C13"
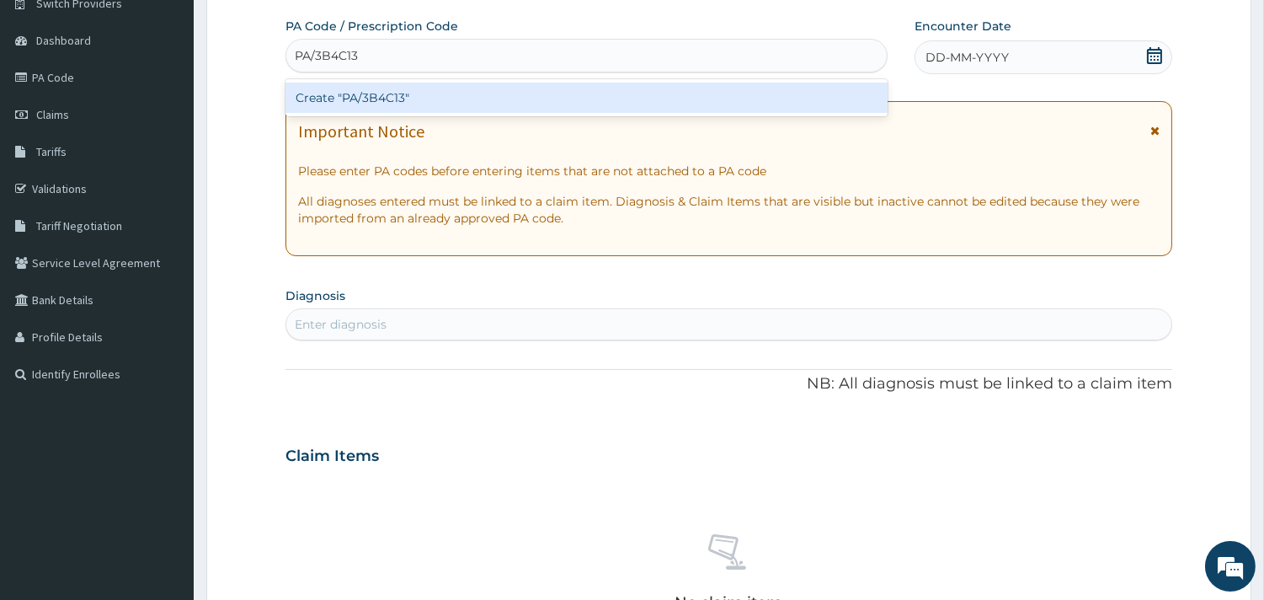
scroll to position [0, 0]
drag, startPoint x: 477, startPoint y: 81, endPoint x: 469, endPoint y: 111, distance: 31.5
click at [477, 87] on div "Create "PA/3B4C13"" at bounding box center [586, 97] width 602 height 37
click at [469, 111] on div "Create "PA/3B4C13"" at bounding box center [586, 98] width 602 height 30
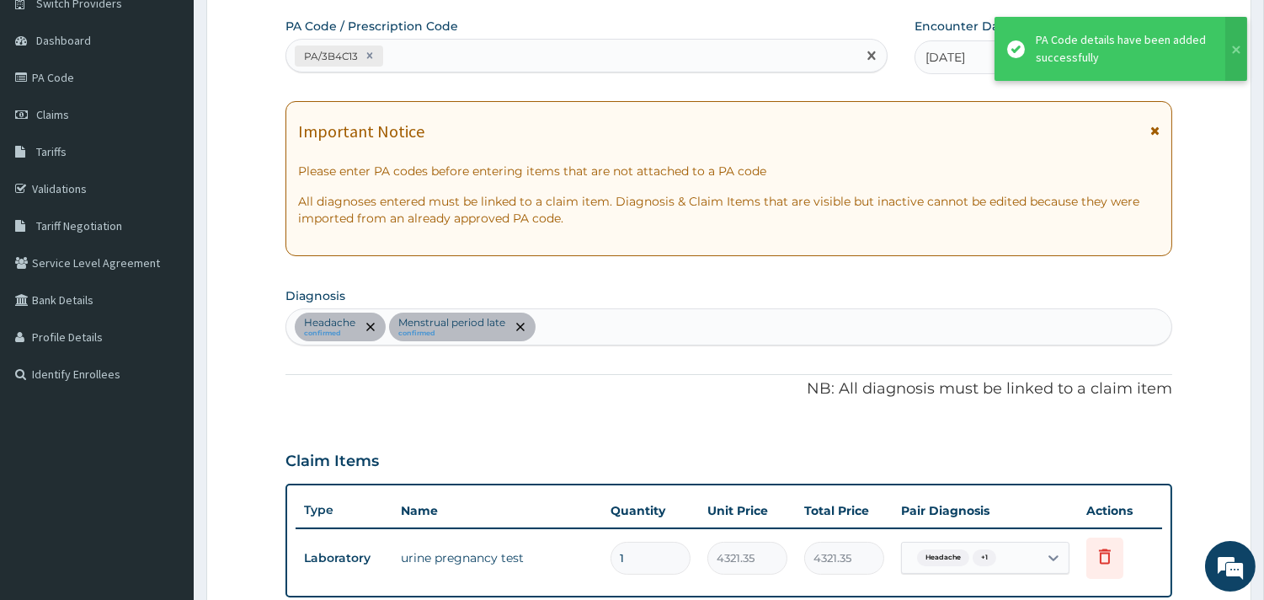
click at [506, 60] on div "PA/3B4C13" at bounding box center [571, 56] width 570 height 28
paste input "PA/EBA82A"
type input "PA/EBA82A"
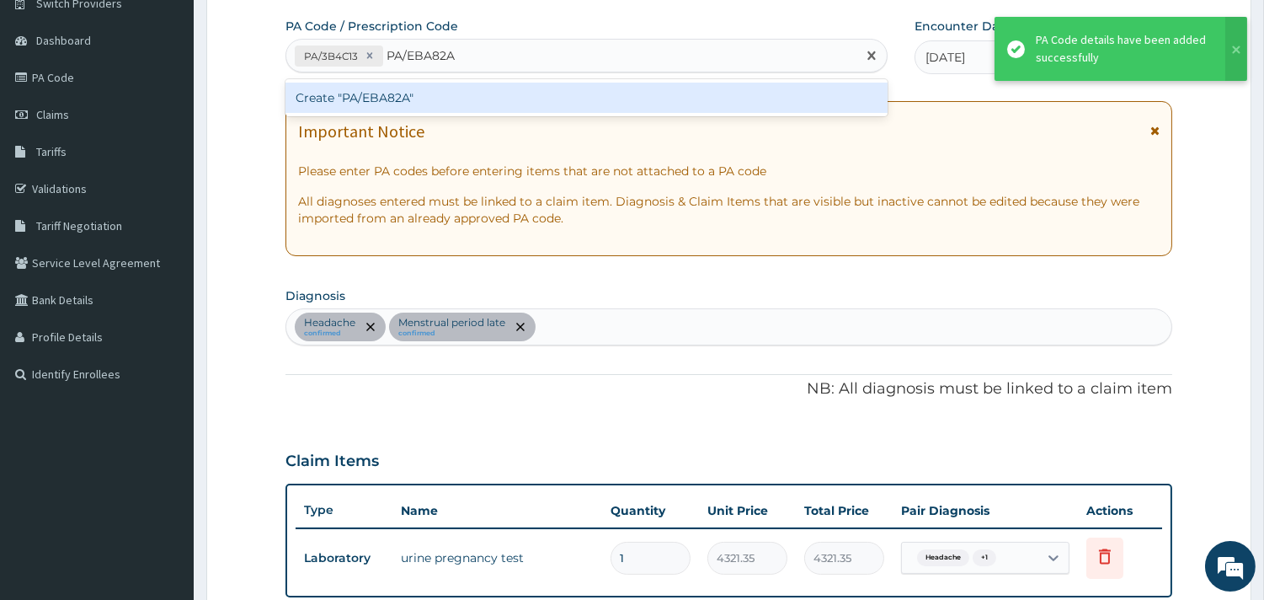
click at [493, 97] on div "Create "PA/EBA82A"" at bounding box center [586, 98] width 602 height 30
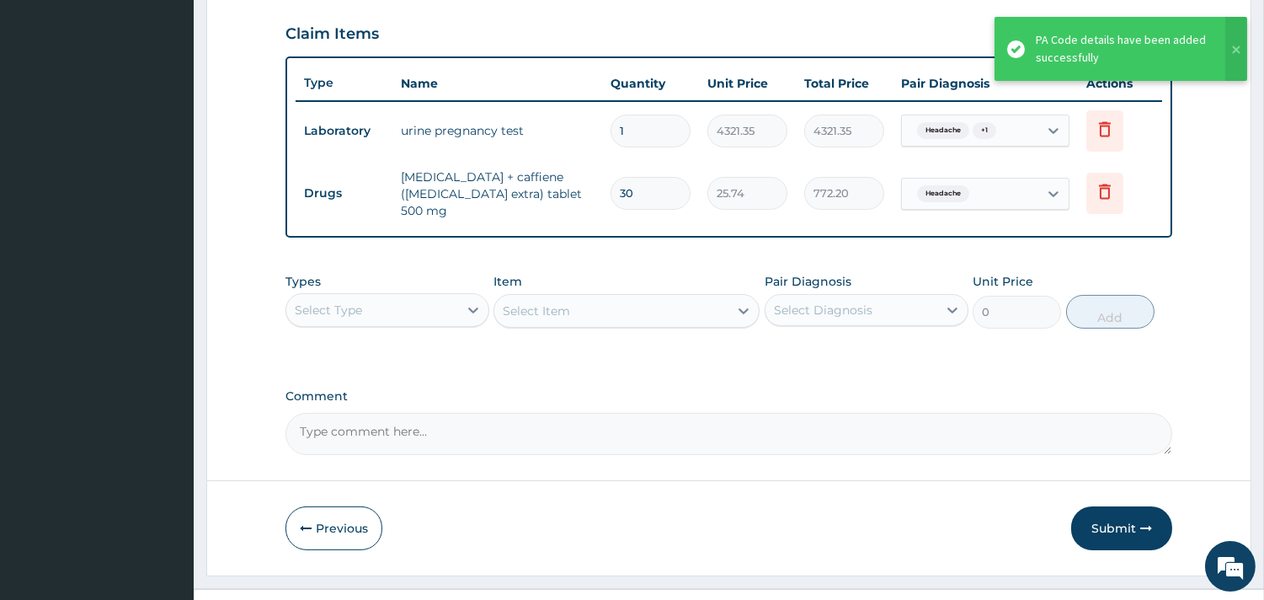
scroll to position [591, 0]
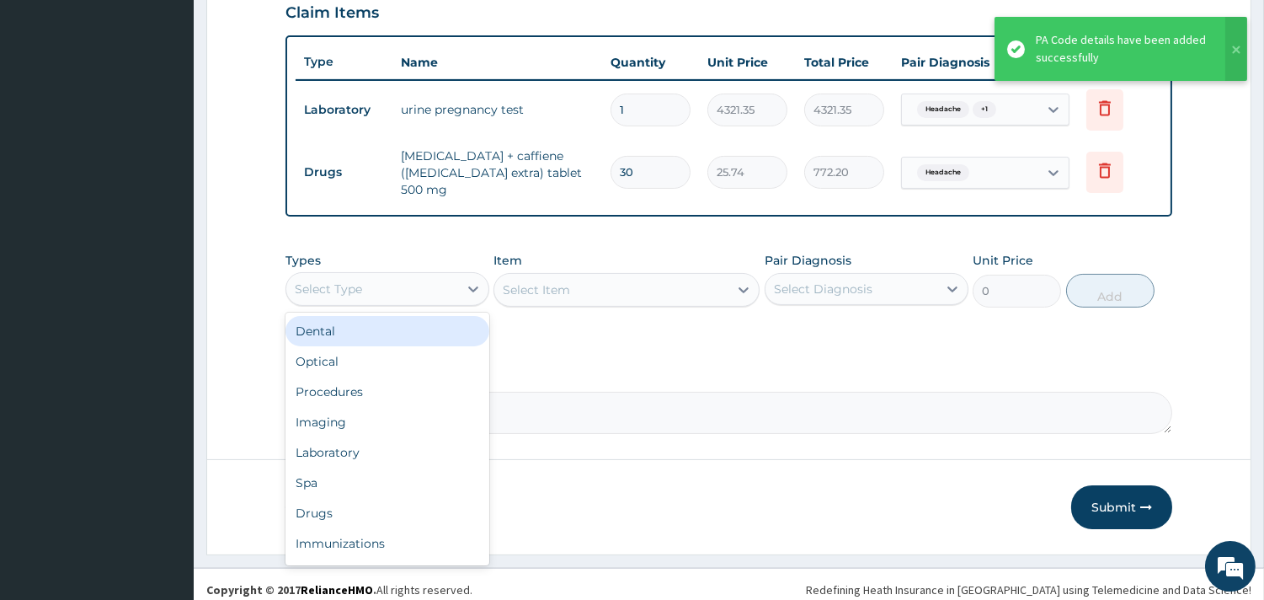
click at [416, 290] on div "Select Type" at bounding box center [372, 288] width 172 height 27
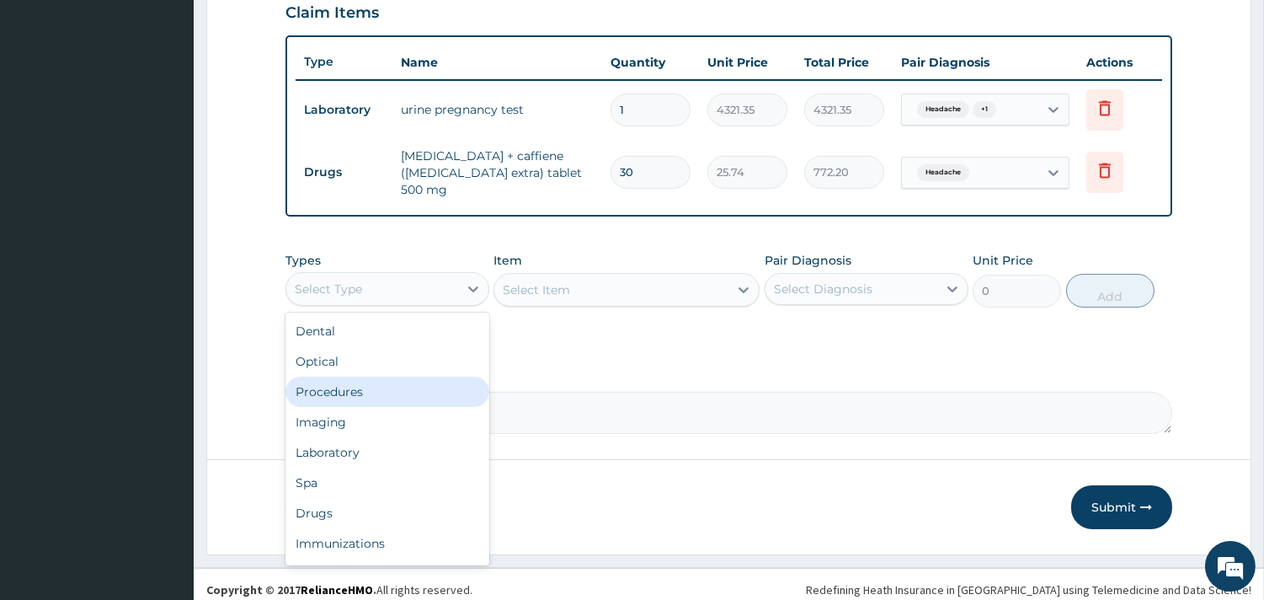
click at [402, 376] on div "Procedures" at bounding box center [387, 391] width 204 height 30
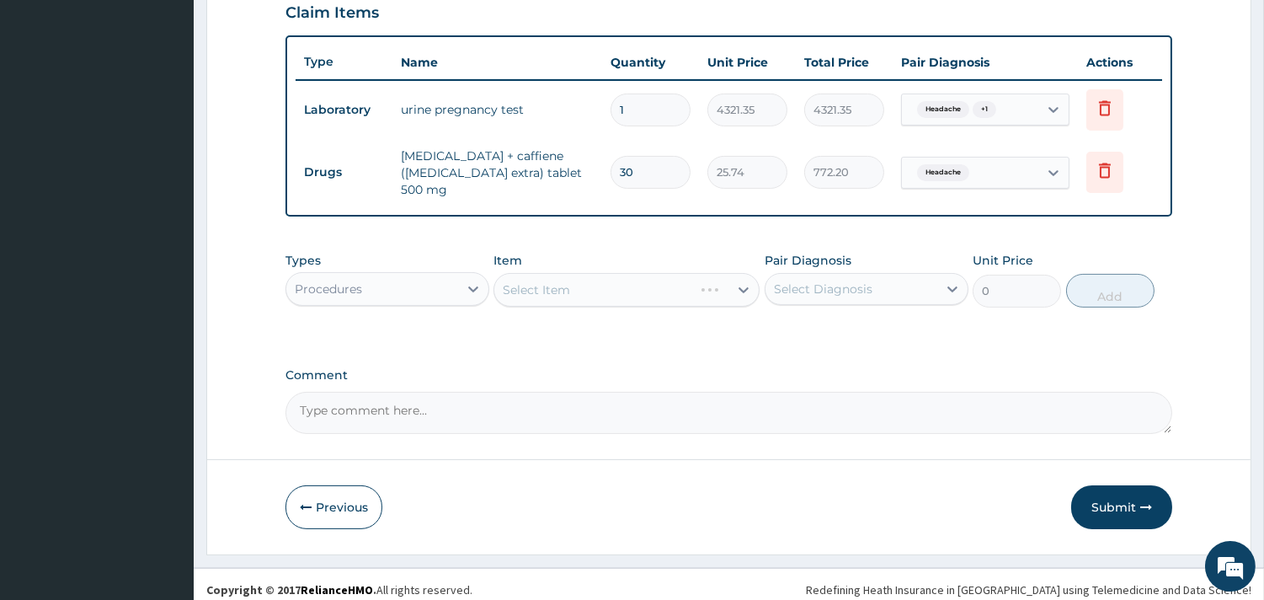
click at [613, 288] on div "Select Item" at bounding box center [626, 290] width 266 height 34
drag, startPoint x: 668, startPoint y: 224, endPoint x: 662, endPoint y: 239, distance: 16.3
click at [664, 237] on div "PA Code / Prescription Code PA/3B4C13 PA/EBA82A Encounter Date 06-09-2025 Impor…" at bounding box center [728, 2] width 887 height 864
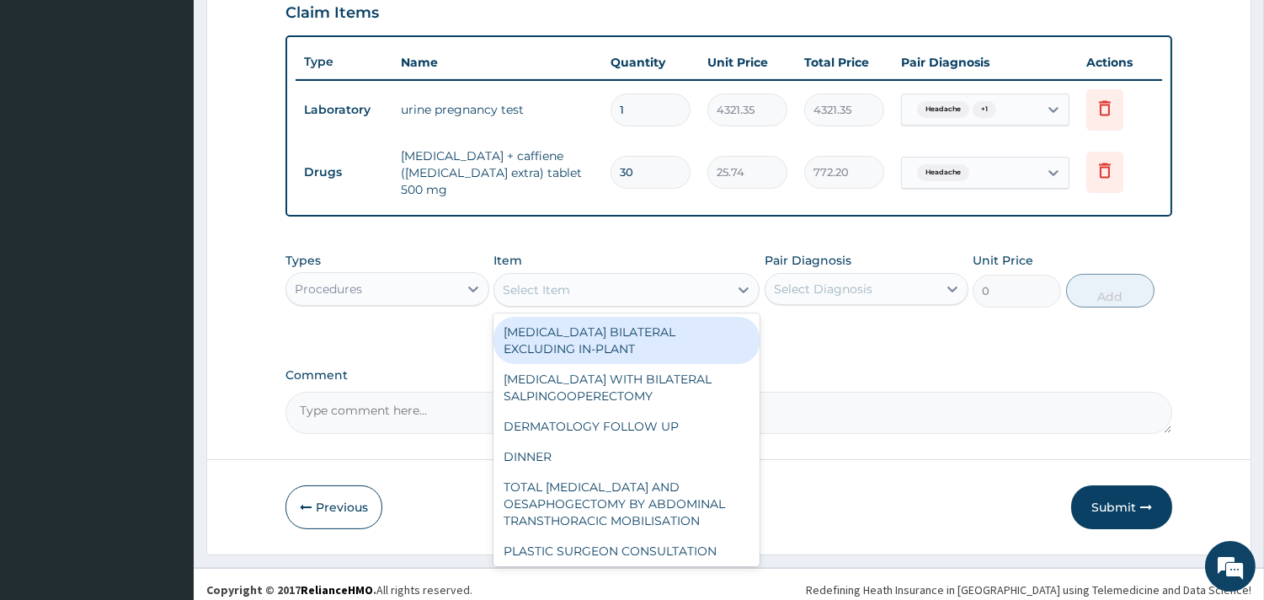
click at [624, 284] on div "Select Item" at bounding box center [611, 289] width 234 height 27
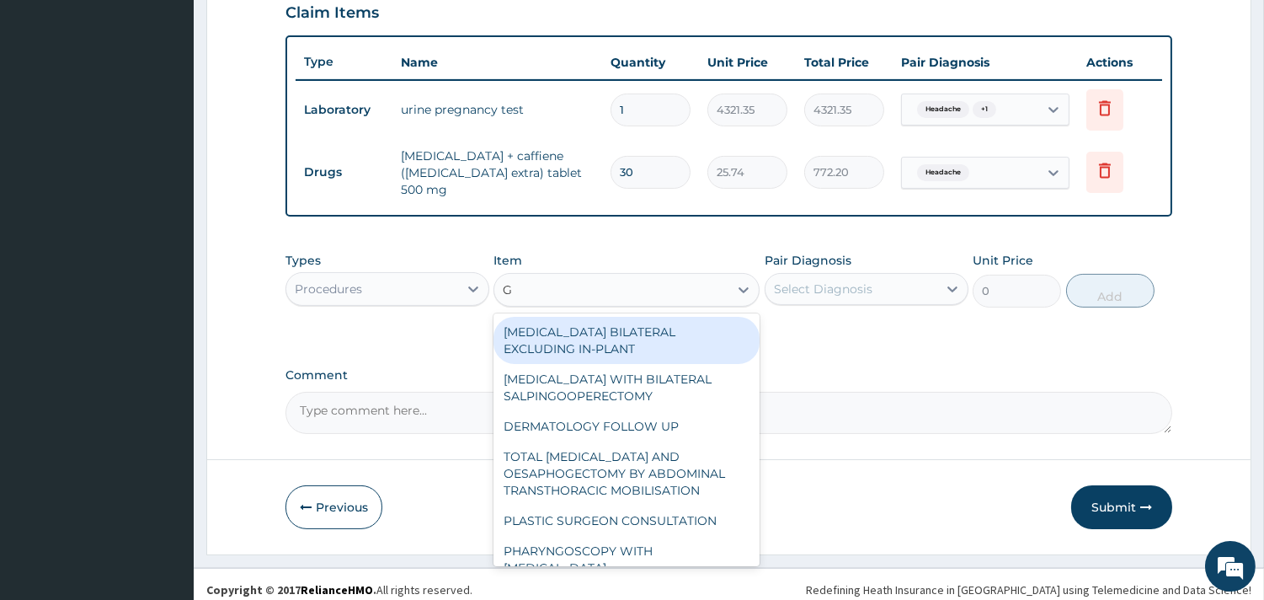
type input "GP"
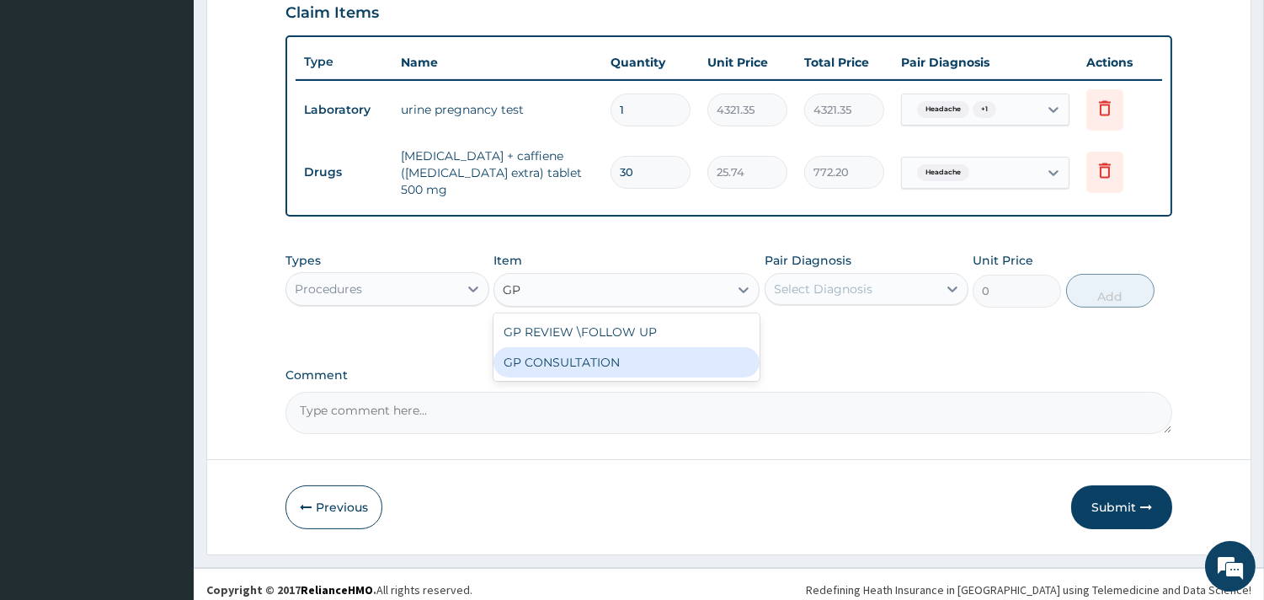
click at [620, 347] on div "GP CONSULTATION" at bounding box center [626, 362] width 266 height 30
type input "7125"
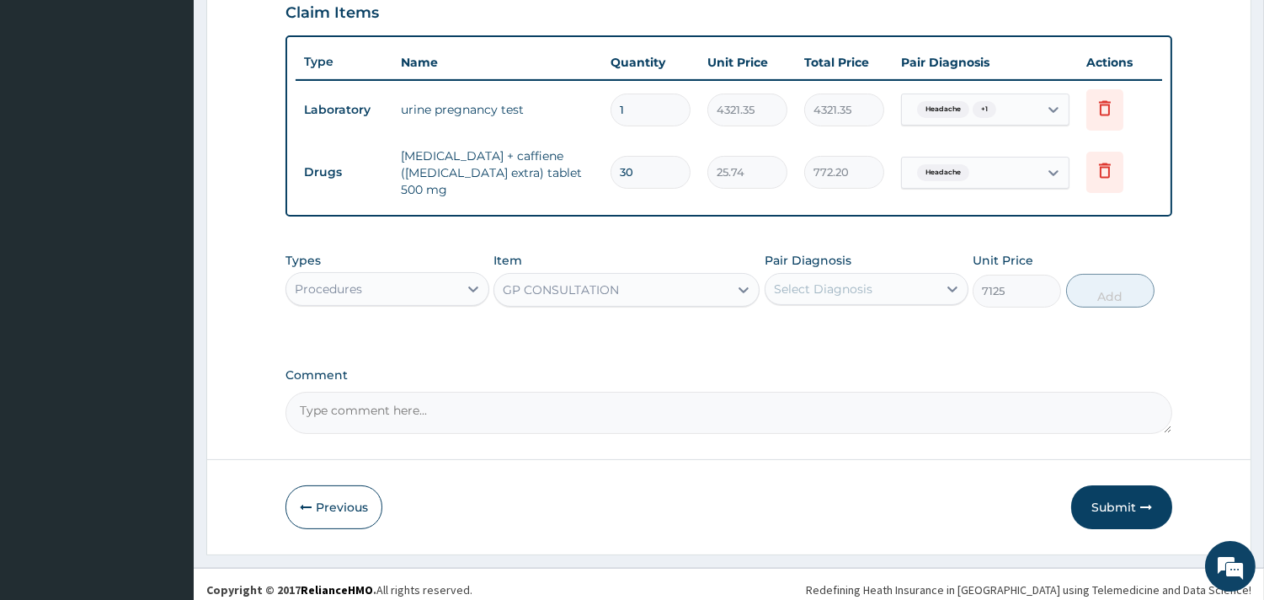
drag, startPoint x: 835, startPoint y: 261, endPoint x: 848, endPoint y: 312, distance: 52.1
click at [836, 263] on div "Pair Diagnosis Select Diagnosis" at bounding box center [867, 280] width 204 height 56
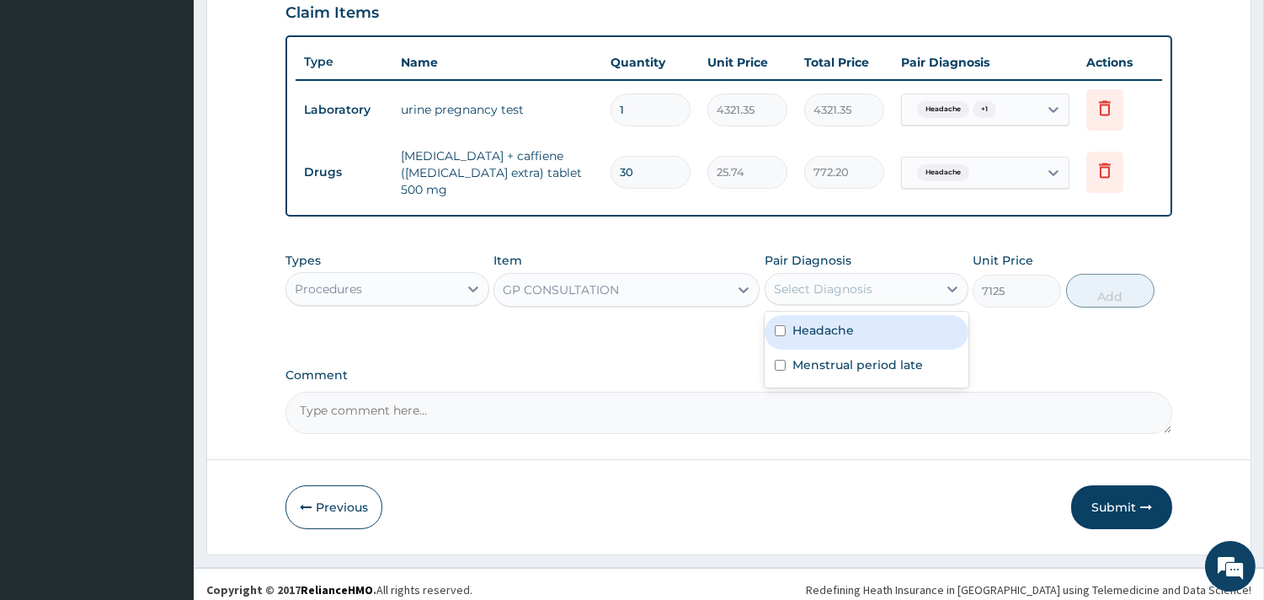
drag, startPoint x: 853, startPoint y: 275, endPoint x: 860, endPoint y: 323, distance: 48.5
click at [854, 280] on div "Select Diagnosis" at bounding box center [823, 288] width 99 height 17
drag, startPoint x: 856, startPoint y: 335, endPoint x: 857, endPoint y: 363, distance: 27.8
click at [856, 335] on div "Headache" at bounding box center [867, 332] width 204 height 35
checkbox input "true"
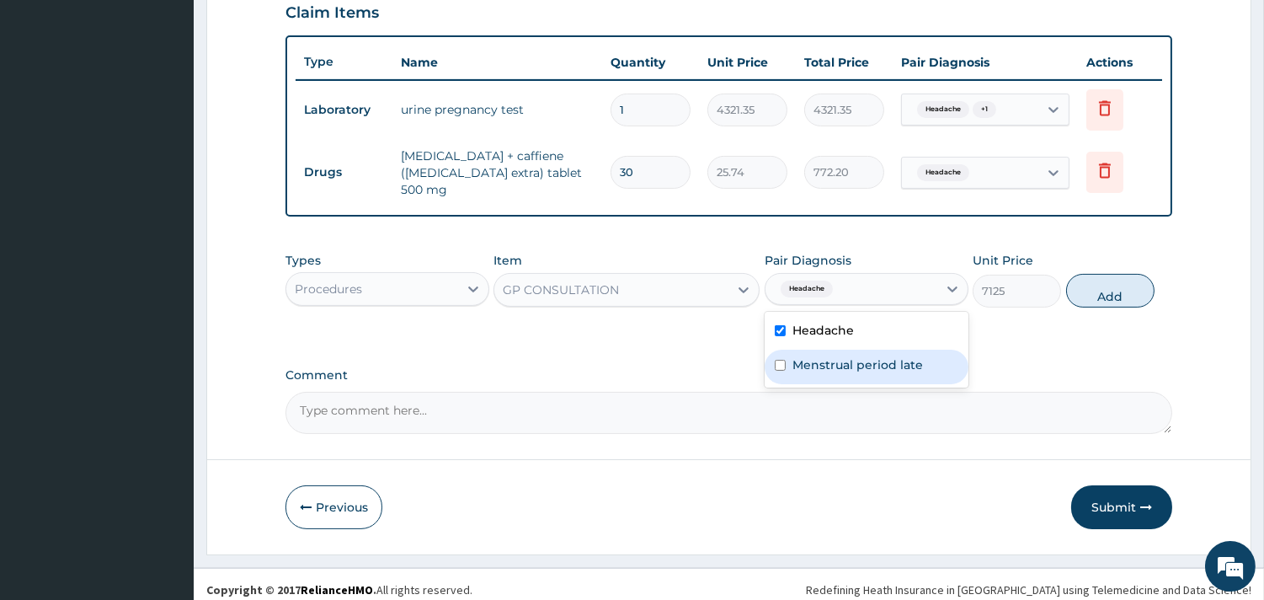
click at [857, 363] on div "Menstrual period late" at bounding box center [867, 366] width 204 height 35
checkbox input "true"
click at [1101, 274] on button "Add" at bounding box center [1110, 291] width 88 height 34
type input "0"
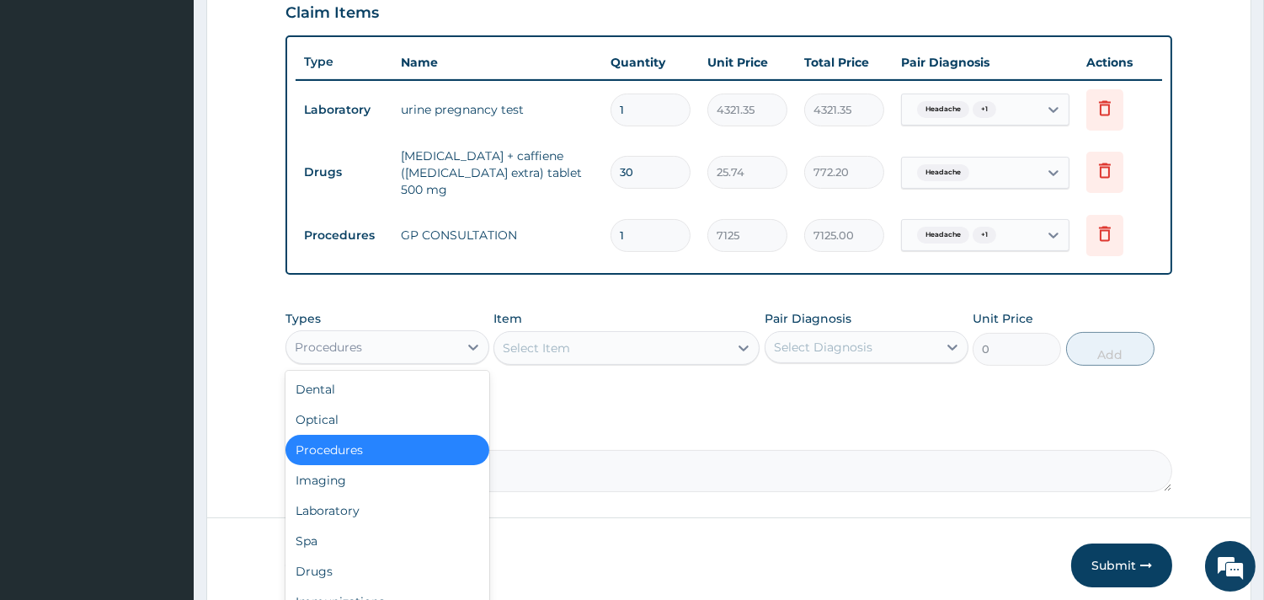
drag, startPoint x: 464, startPoint y: 341, endPoint x: 432, endPoint y: 352, distance: 33.8
click at [459, 342] on div at bounding box center [473, 347] width 30 height 30
drag, startPoint x: 350, startPoint y: 537, endPoint x: 366, endPoint y: 557, distance: 25.8
click at [366, 557] on div "Dental Optical Procedures Imaging Laboratory Spa Drugs Immunizations Others Gym" at bounding box center [387, 497] width 204 height 253
click at [360, 559] on div "Drugs" at bounding box center [387, 571] width 204 height 30
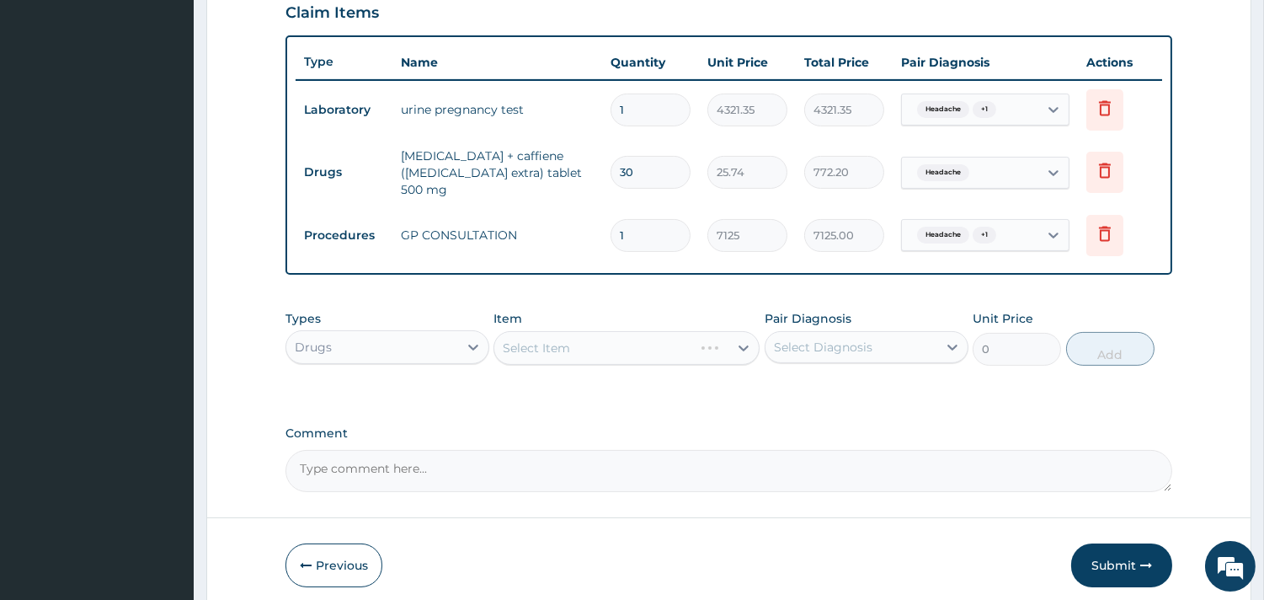
click at [652, 331] on div "Select Item" at bounding box center [626, 348] width 266 height 34
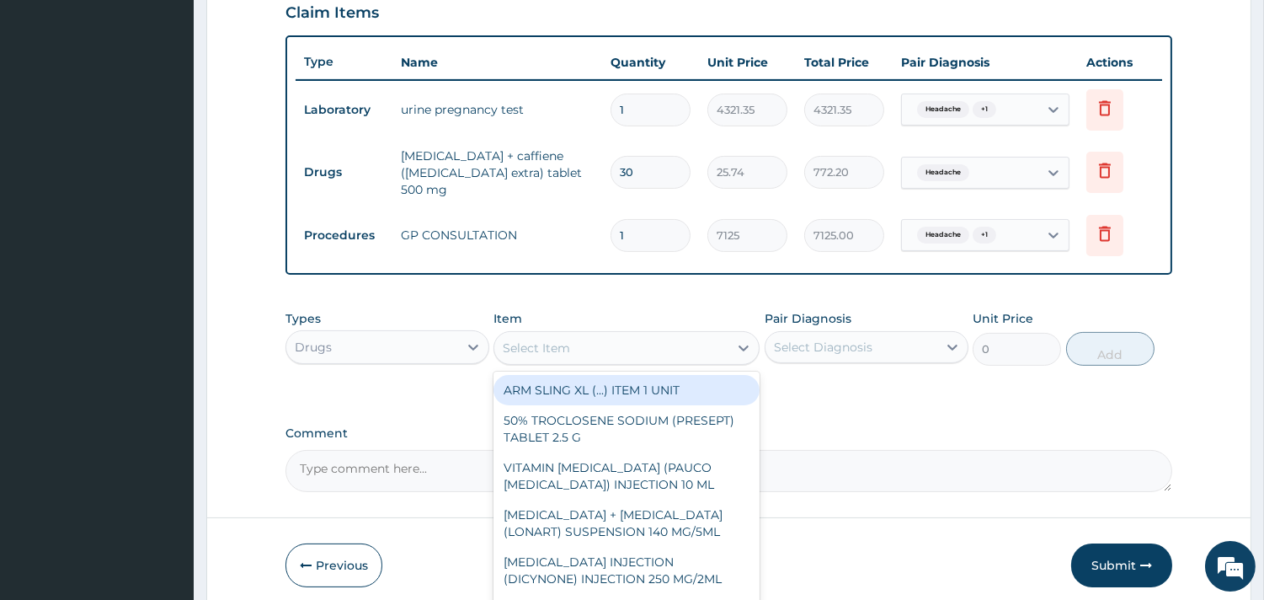
click at [669, 334] on div "Select Item" at bounding box center [611, 347] width 234 height 27
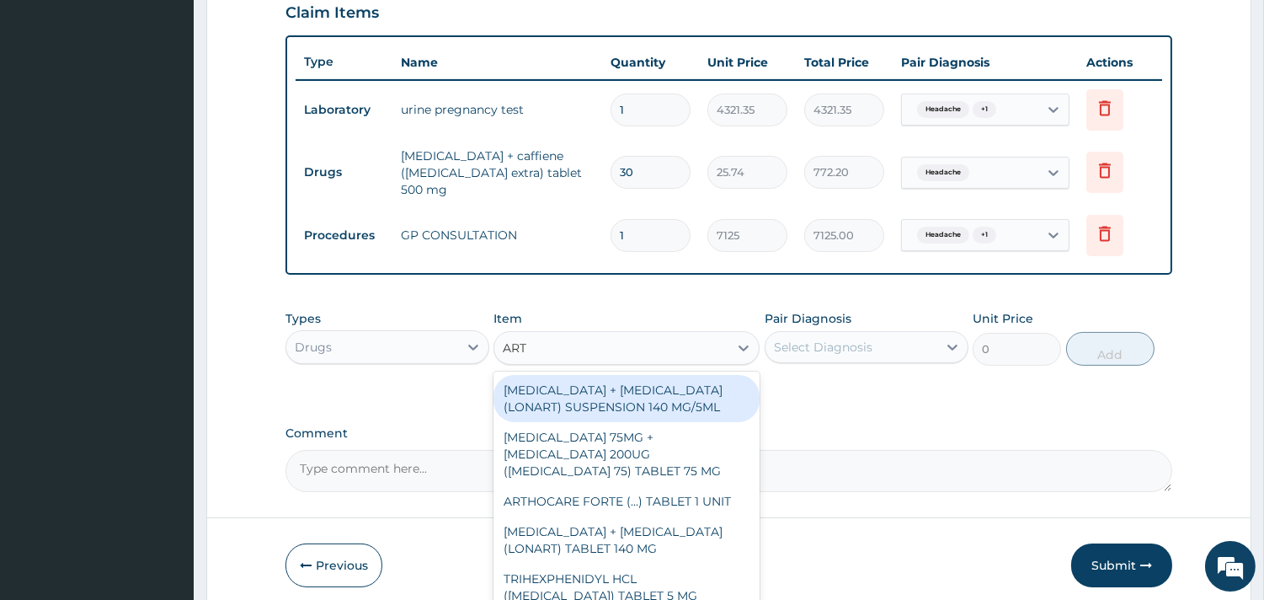
type input "ARTH"
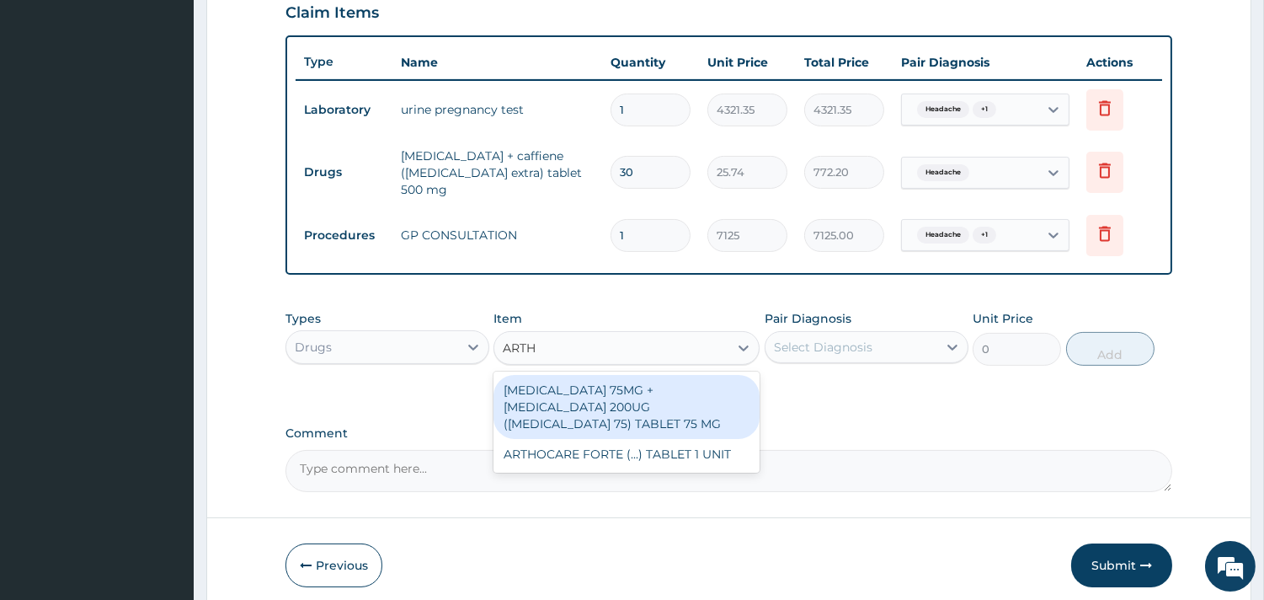
drag, startPoint x: 696, startPoint y: 374, endPoint x: 755, endPoint y: 354, distance: 63.1
click at [696, 375] on div "DICLOFENAC 75MG + MISOPROSTOL 200UG (ARTHROTEC 75) TABLET 75 MG" at bounding box center [626, 407] width 266 height 64
type input "249.37"
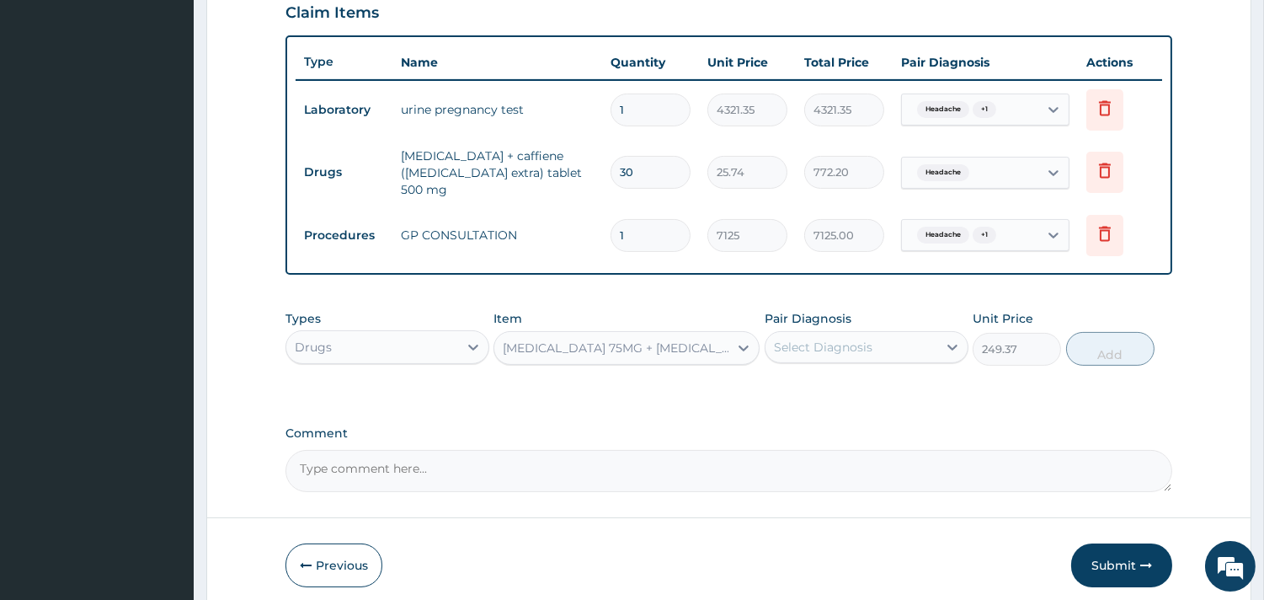
click at [796, 339] on div "Select Diagnosis" at bounding box center [823, 347] width 99 height 17
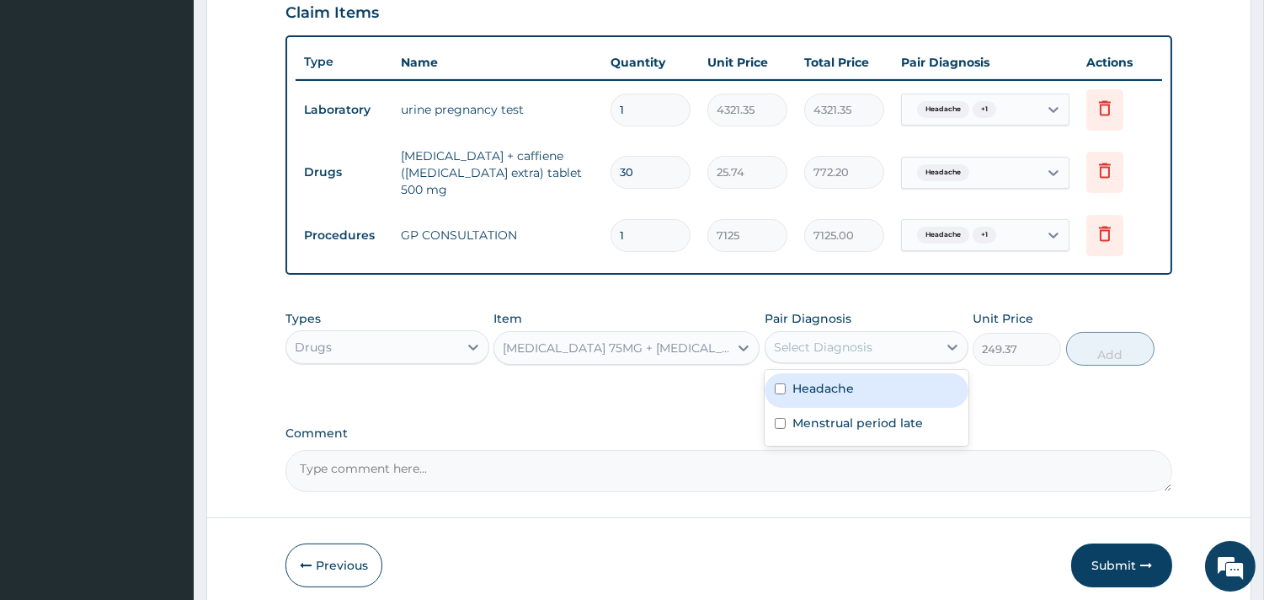
drag, startPoint x: 854, startPoint y: 390, endPoint x: 849, endPoint y: 428, distance: 38.2
click at [854, 396] on div "Headache" at bounding box center [867, 390] width 204 height 35
checkbox input "true"
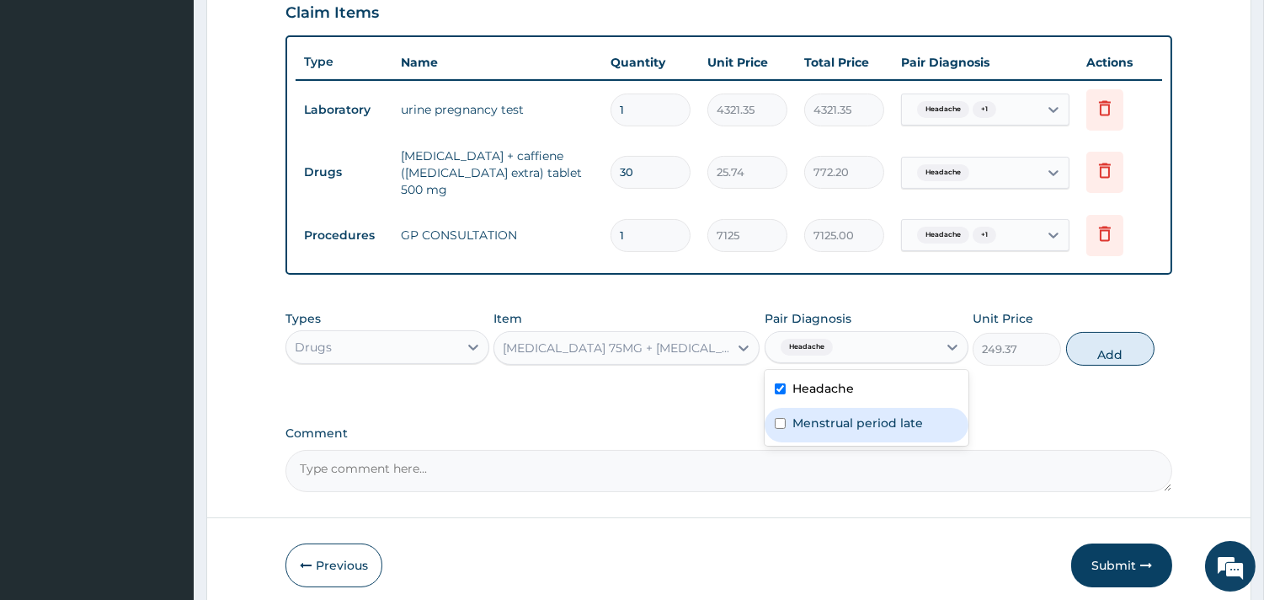
drag, startPoint x: 849, startPoint y: 428, endPoint x: 866, endPoint y: 408, distance: 26.3
click at [848, 428] on div "Menstrual period late" at bounding box center [867, 425] width 204 height 35
checkbox input "true"
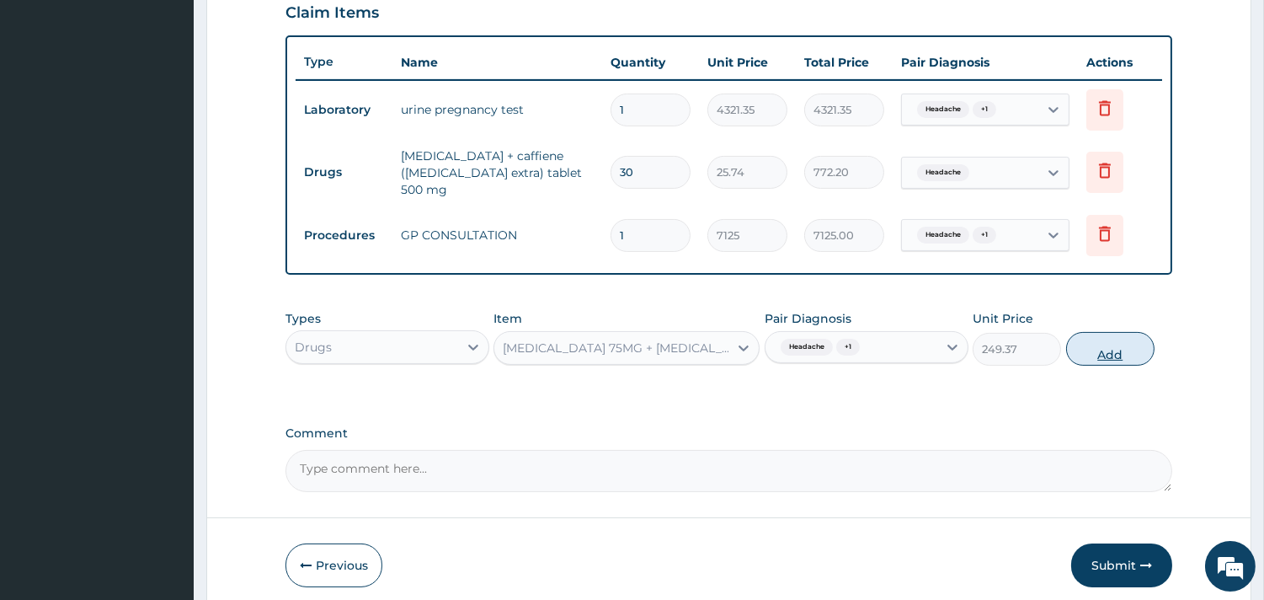
click at [1106, 333] on button "Add" at bounding box center [1110, 349] width 88 height 34
type input "0"
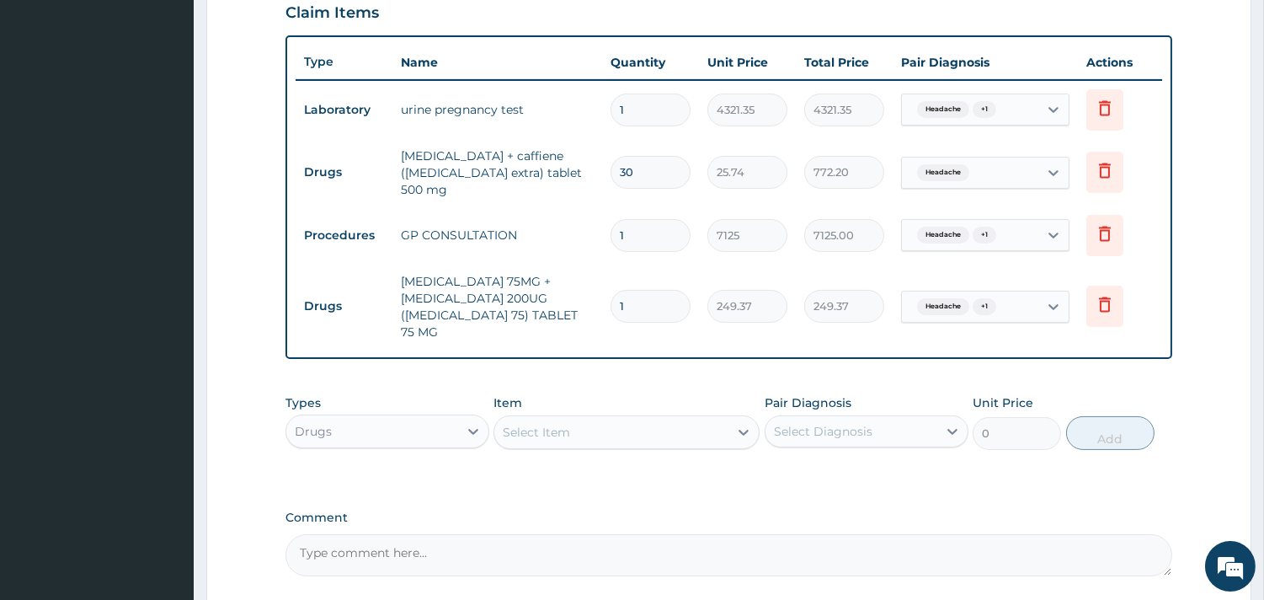
drag, startPoint x: 649, startPoint y: 285, endPoint x: 541, endPoint y: 284, distance: 108.6
click at [552, 284] on tr "Drugs DICLOFENAC 75MG + MISOPROSTOL 200UG (ARTHROTEC 75) TABLET 75 MG 1 249.37 …" at bounding box center [729, 306] width 866 height 84
type input "6"
type input "1496.22"
type input "6"
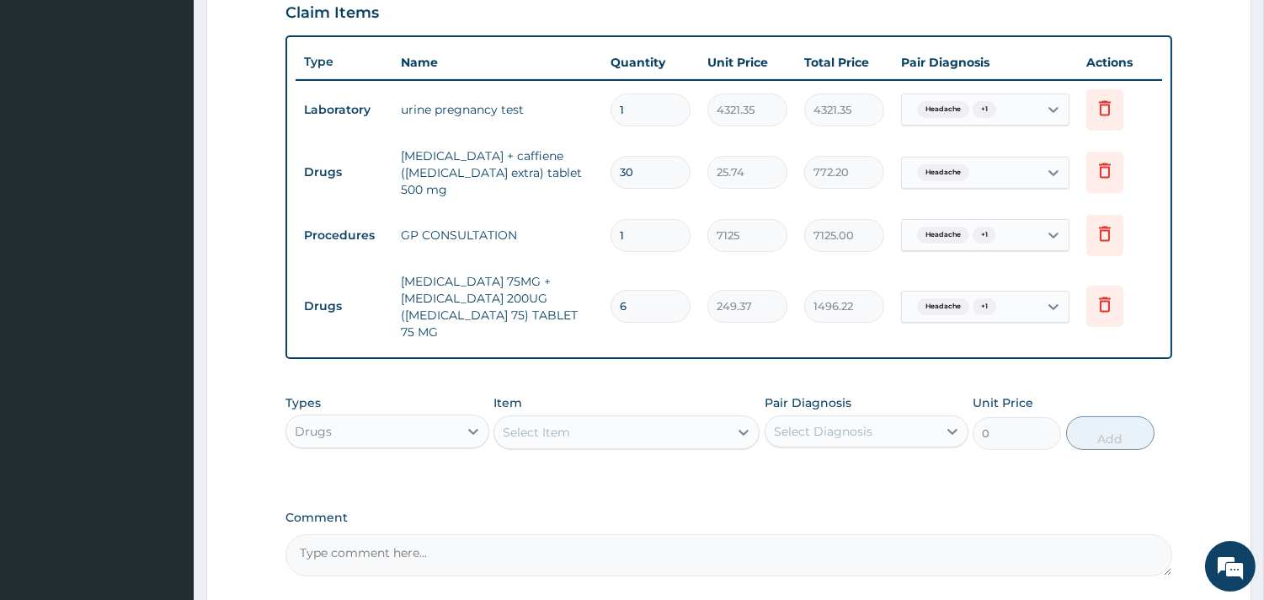
click at [785, 386] on div "Types Drugs Item Select Item Pair Diagnosis Select Diagnosis Unit Price 0 Add" at bounding box center [728, 422] width 887 height 72
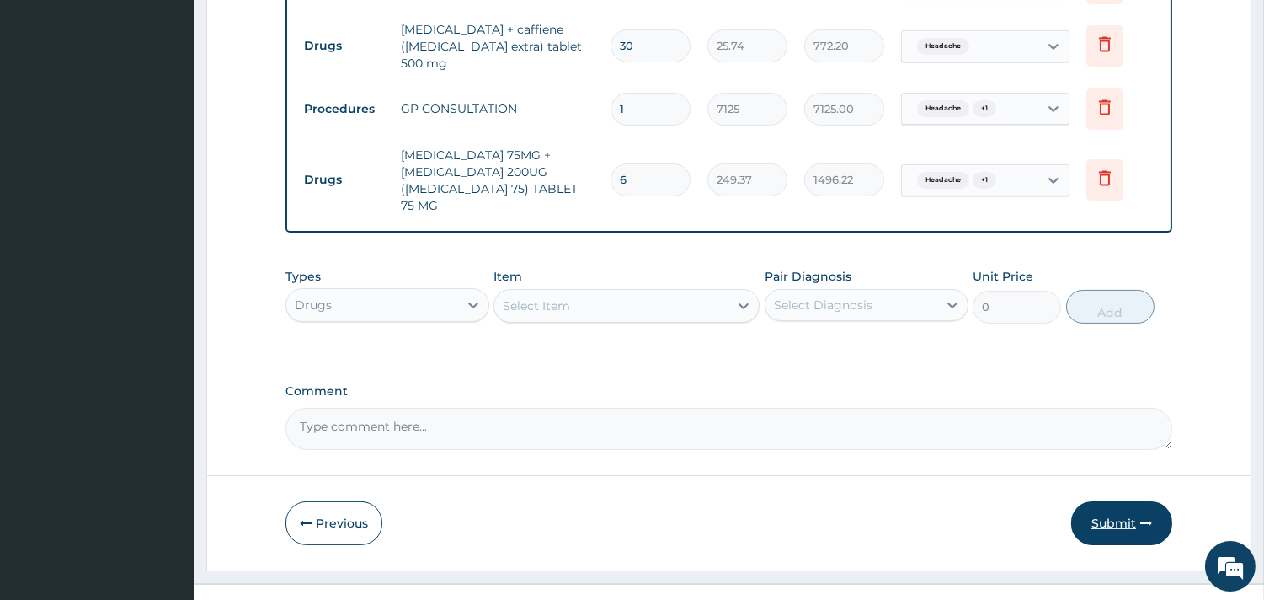
click at [1098, 506] on button "Submit" at bounding box center [1121, 523] width 101 height 44
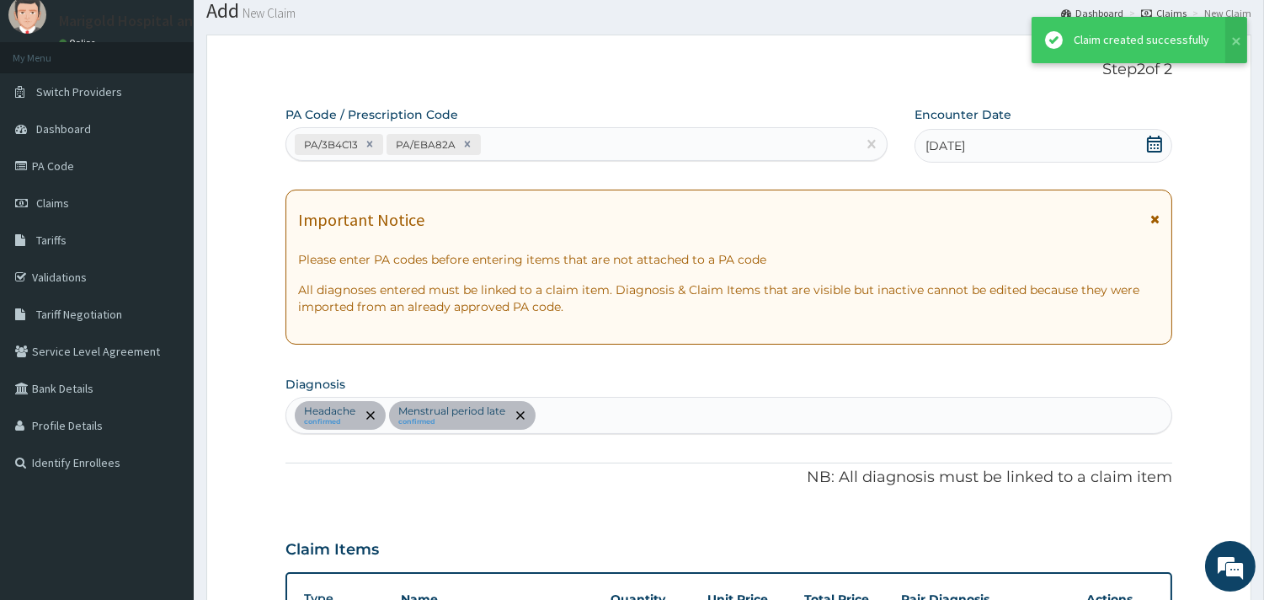
scroll to position [717, 0]
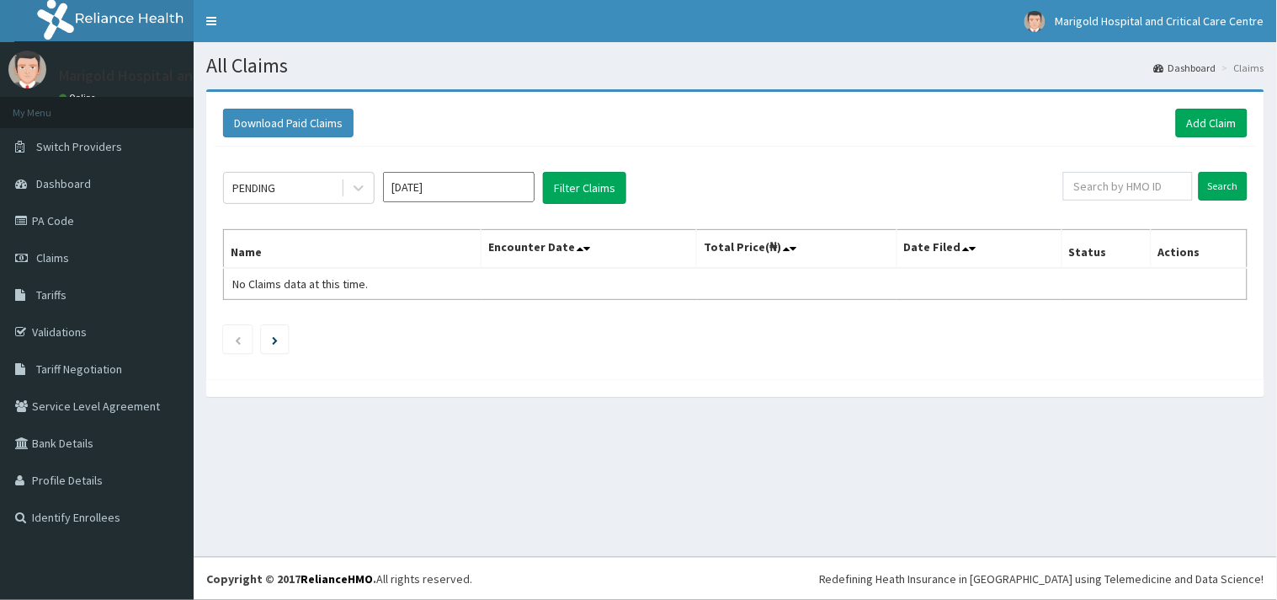
click at [456, 192] on input "[DATE]" at bounding box center [459, 187] width 152 height 30
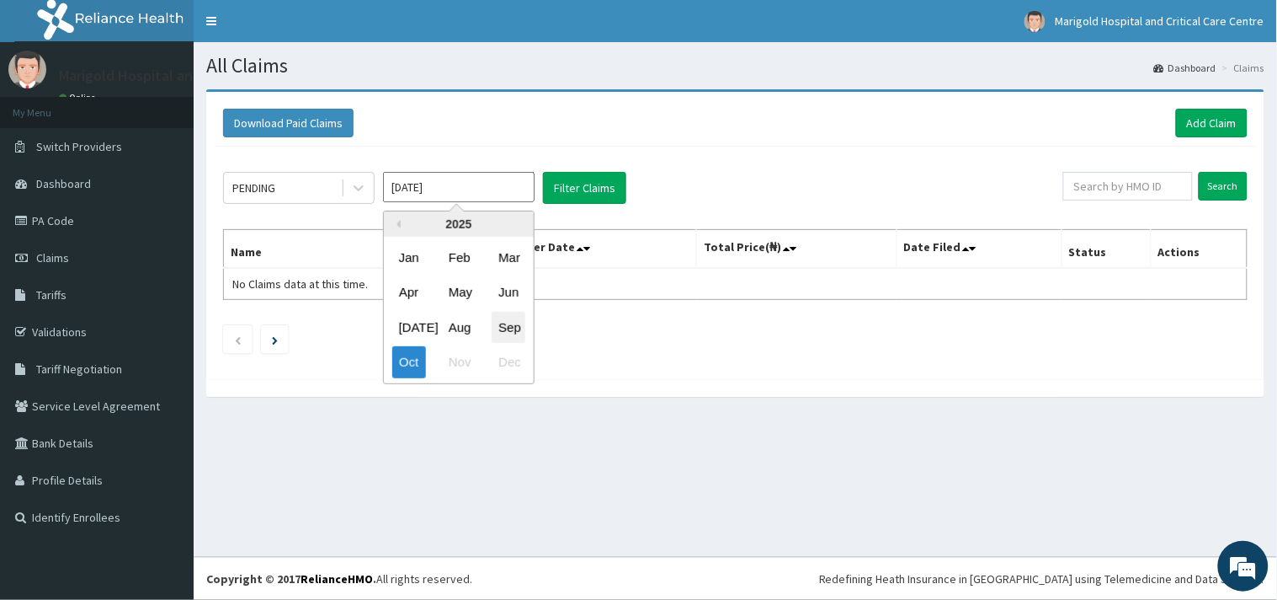
click at [510, 312] on div "Sep" at bounding box center [509, 327] width 34 height 31
type input "[DATE]"
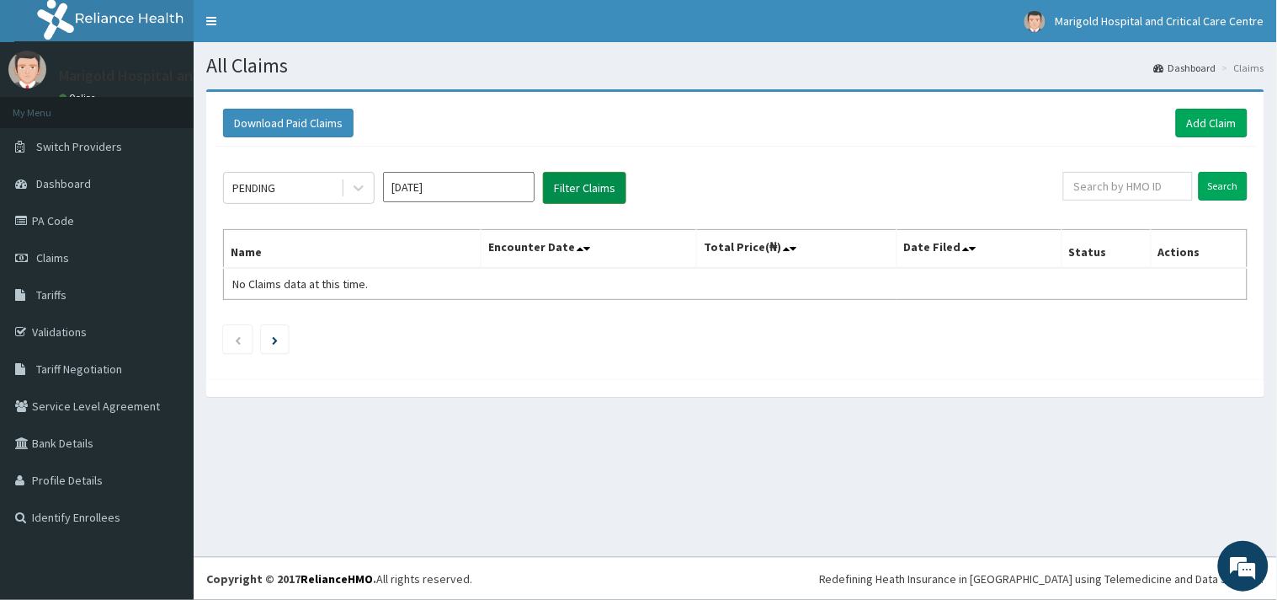
click at [576, 200] on button "Filter Claims" at bounding box center [584, 188] width 83 height 32
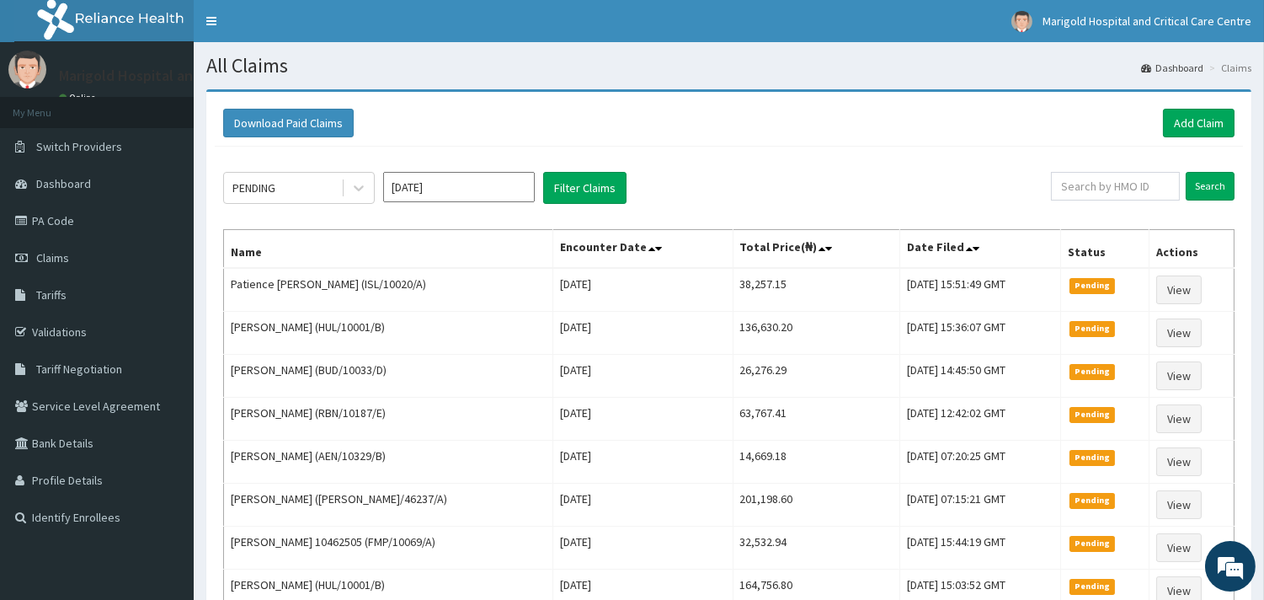
click at [728, 184] on div "PENDING [DATE] Filter Claims" at bounding box center [637, 188] width 828 height 32
click at [575, 190] on button "Filter Claims" at bounding box center [584, 188] width 83 height 32
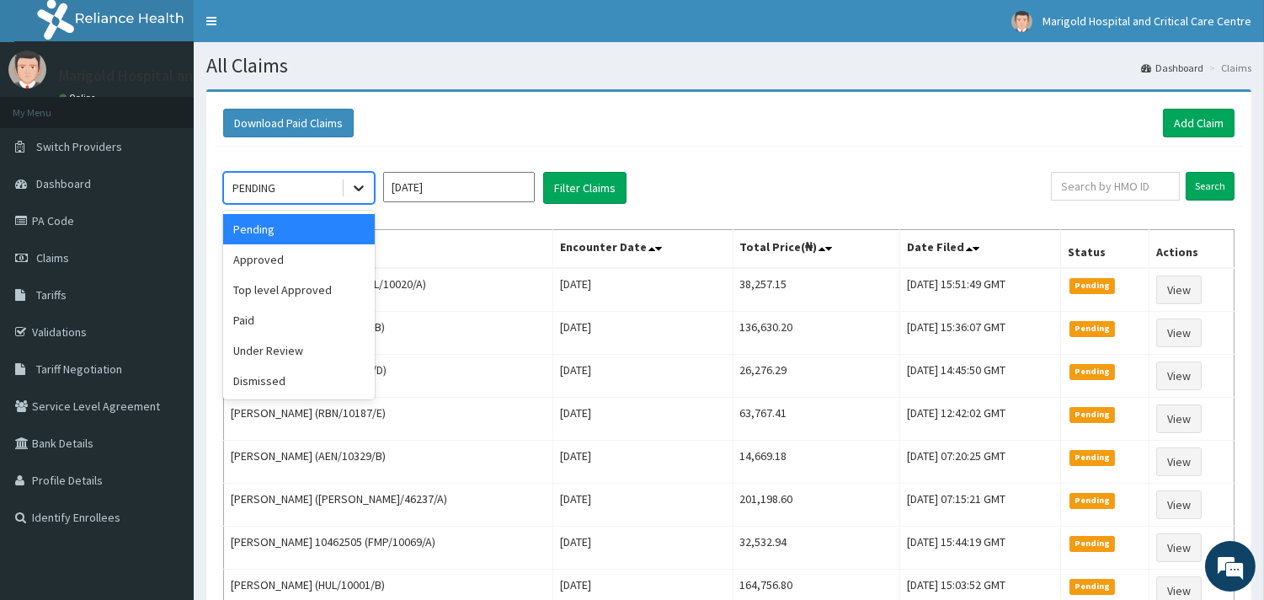
click at [344, 186] on div at bounding box center [359, 188] width 30 height 30
drag, startPoint x: 313, startPoint y: 273, endPoint x: 315, endPoint y: 256, distance: 16.9
click at [315, 256] on div "Pending Approved Top level Approved Paid Under Review Dismissed" at bounding box center [299, 305] width 152 height 189
click at [317, 256] on div "Approved" at bounding box center [299, 259] width 152 height 30
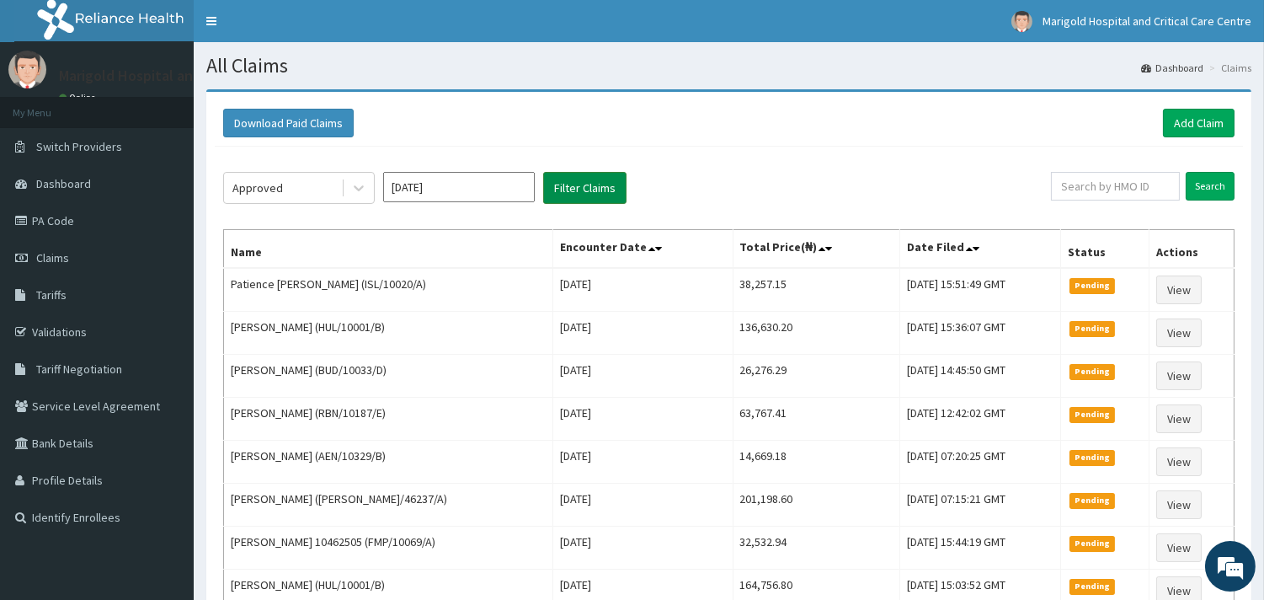
click at [588, 189] on button "Filter Claims" at bounding box center [584, 188] width 83 height 32
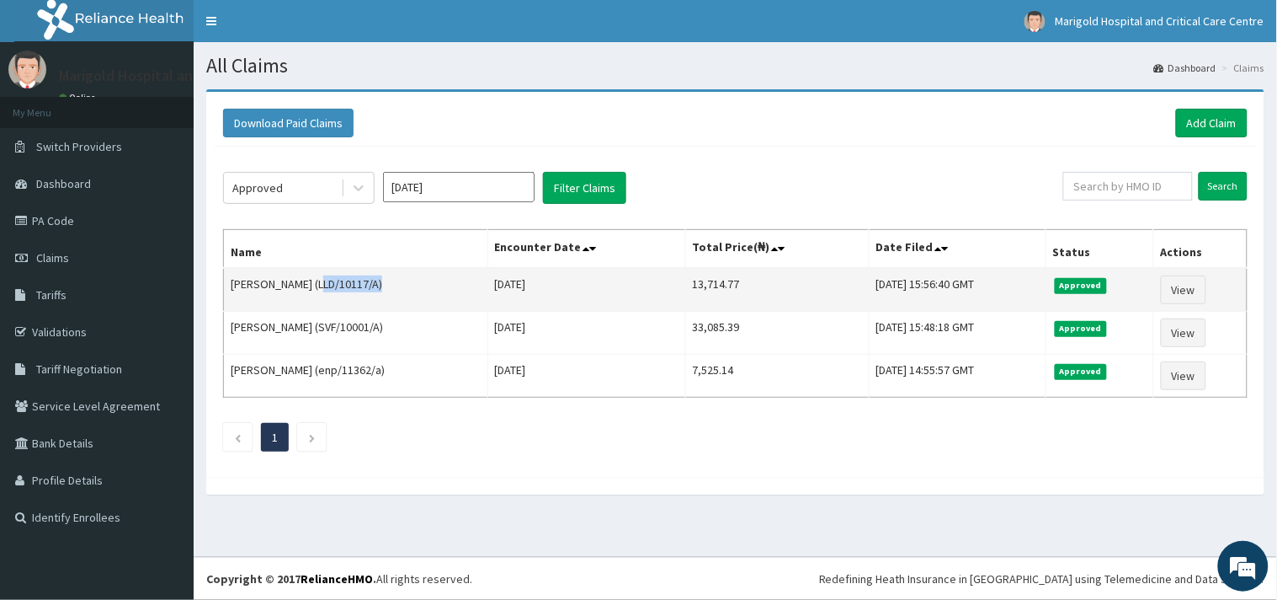
drag, startPoint x: 312, startPoint y: 284, endPoint x: 373, endPoint y: 282, distance: 61.5
click at [373, 282] on td "[PERSON_NAME] (LLD/10117/A)" at bounding box center [356, 290] width 264 height 44
copy td "LLD/10117/A"
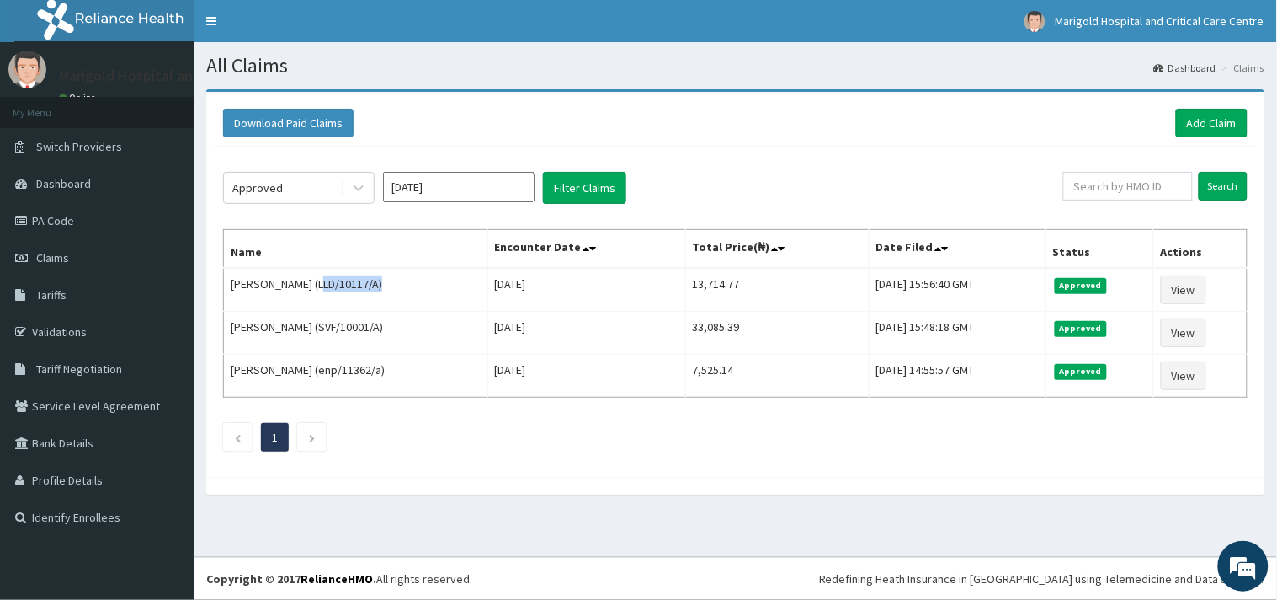
drag, startPoint x: 1277, startPoint y: 541, endPoint x: 1277, endPoint y: 458, distance: 83.4
